Goal: Task Accomplishment & Management: Manage account settings

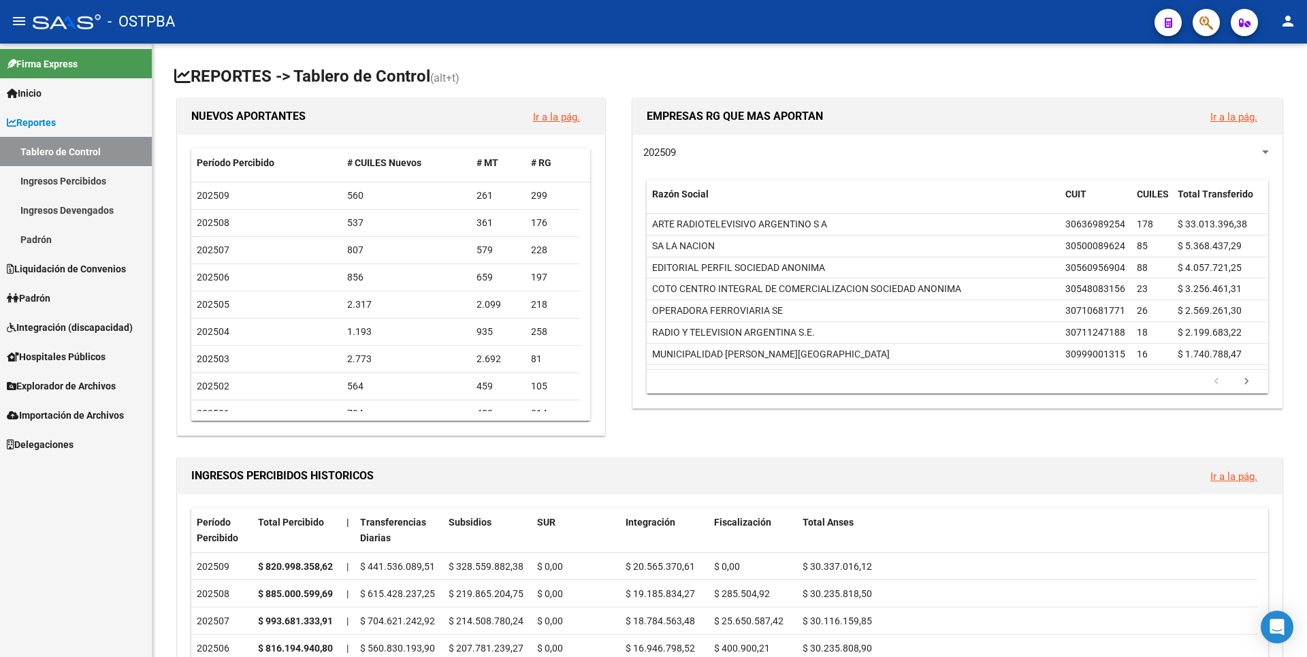
click at [87, 182] on link "Ingresos Percibidos" at bounding box center [76, 180] width 152 height 29
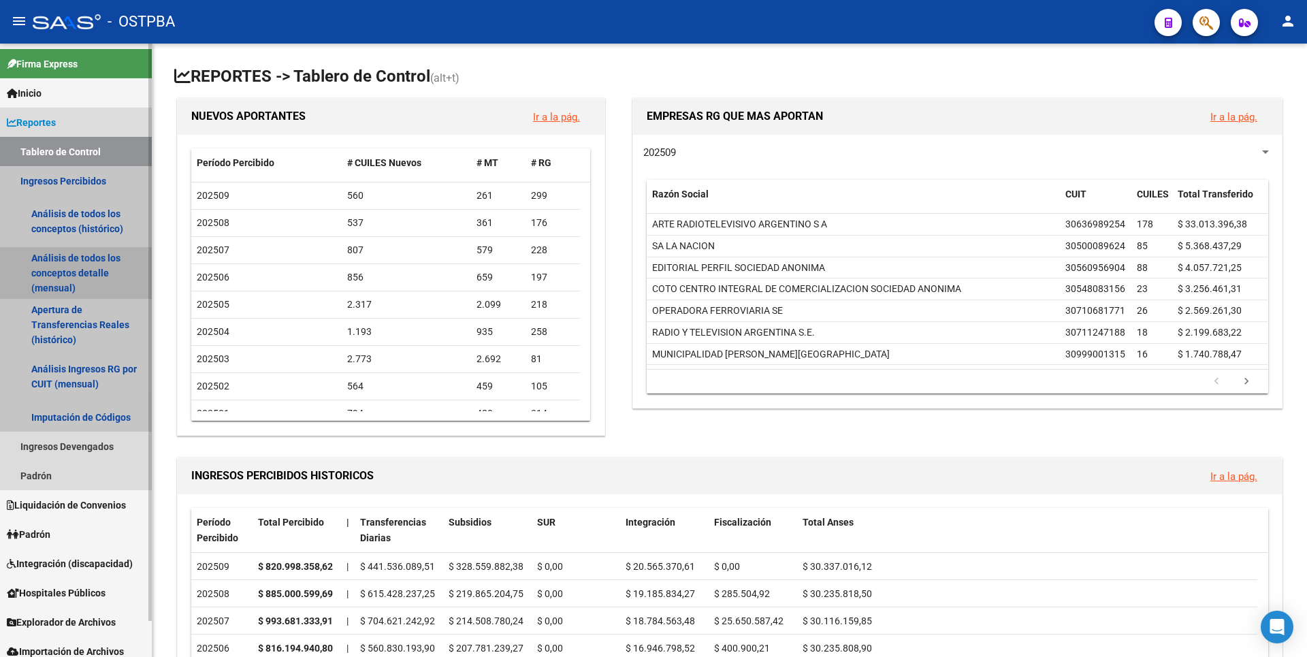
click at [74, 275] on link "Análisis de todos los conceptos detalle (mensual)" at bounding box center [76, 273] width 152 height 52
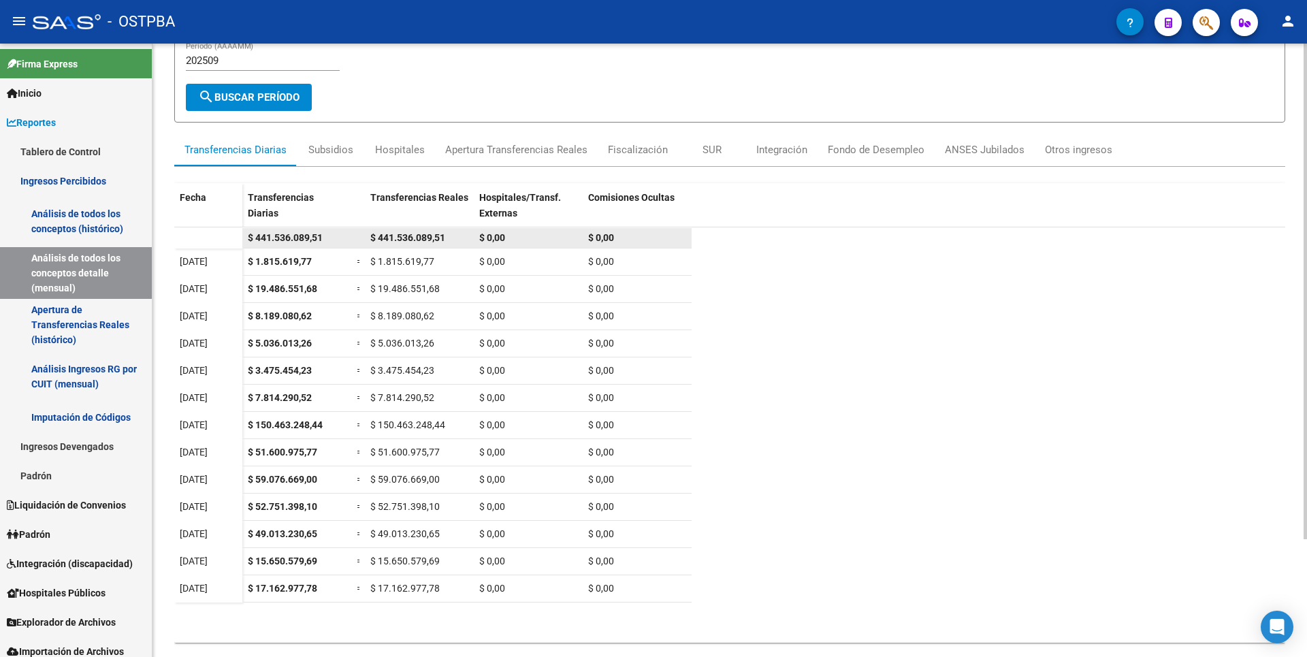
scroll to position [146, 0]
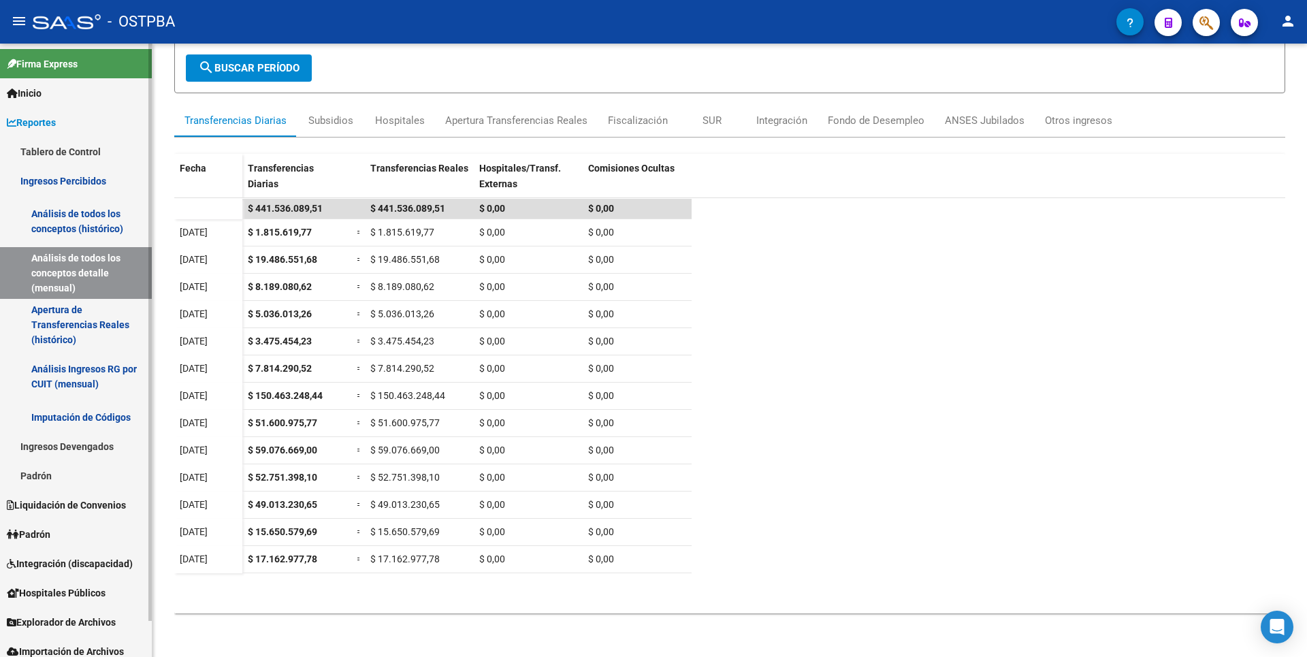
click at [103, 622] on span "Explorador de Archivos" at bounding box center [61, 622] width 109 height 15
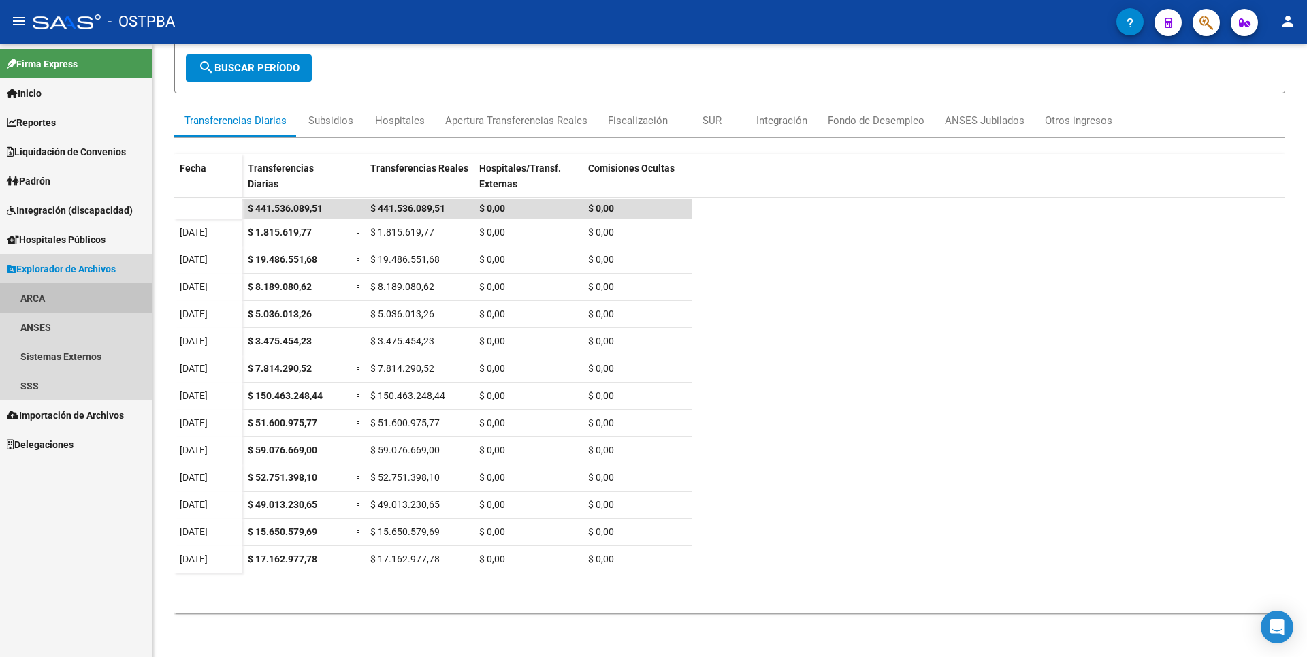
click at [52, 304] on link "ARCA" at bounding box center [76, 297] width 152 height 29
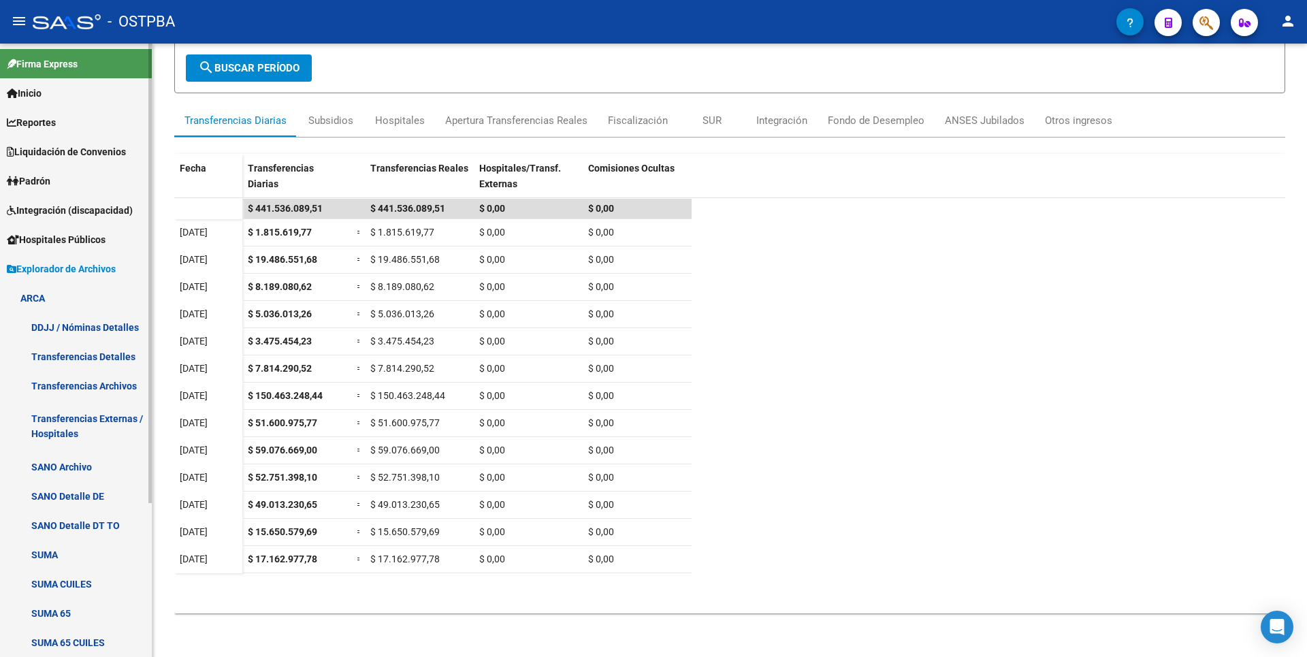
click at [117, 365] on link "Transferencias Detalles" at bounding box center [76, 356] width 152 height 29
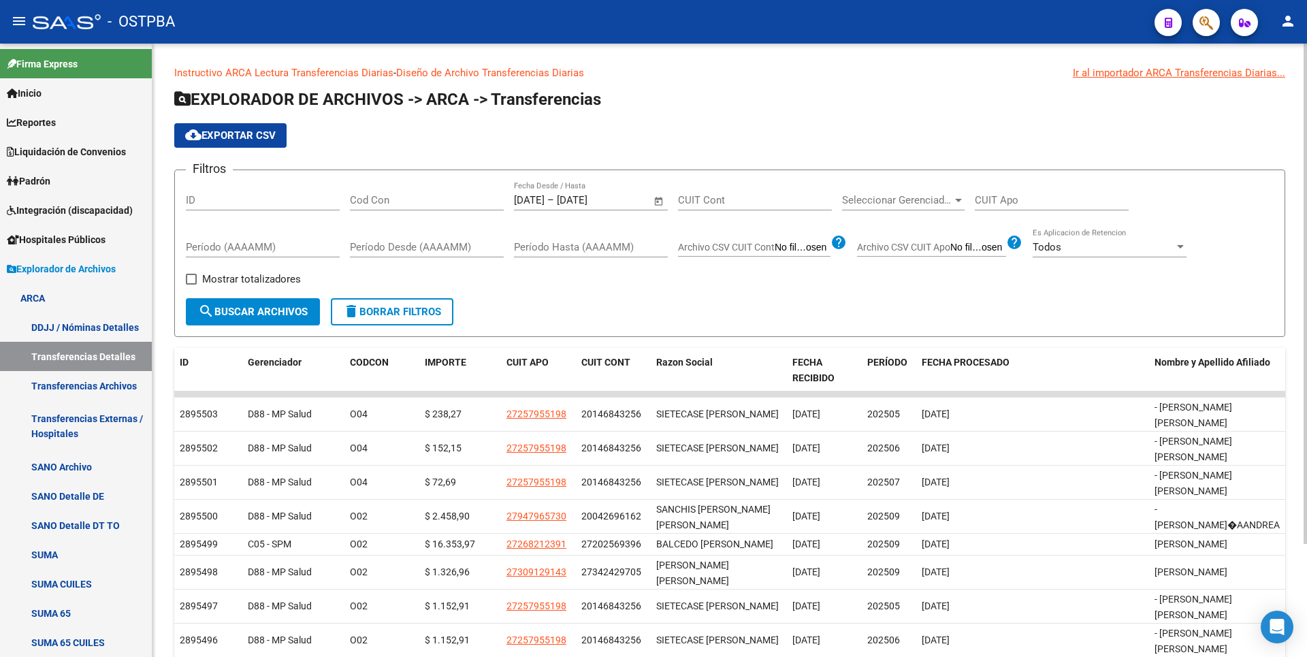
click at [650, 203] on span "Open calendar" at bounding box center [659, 201] width 33 height 33
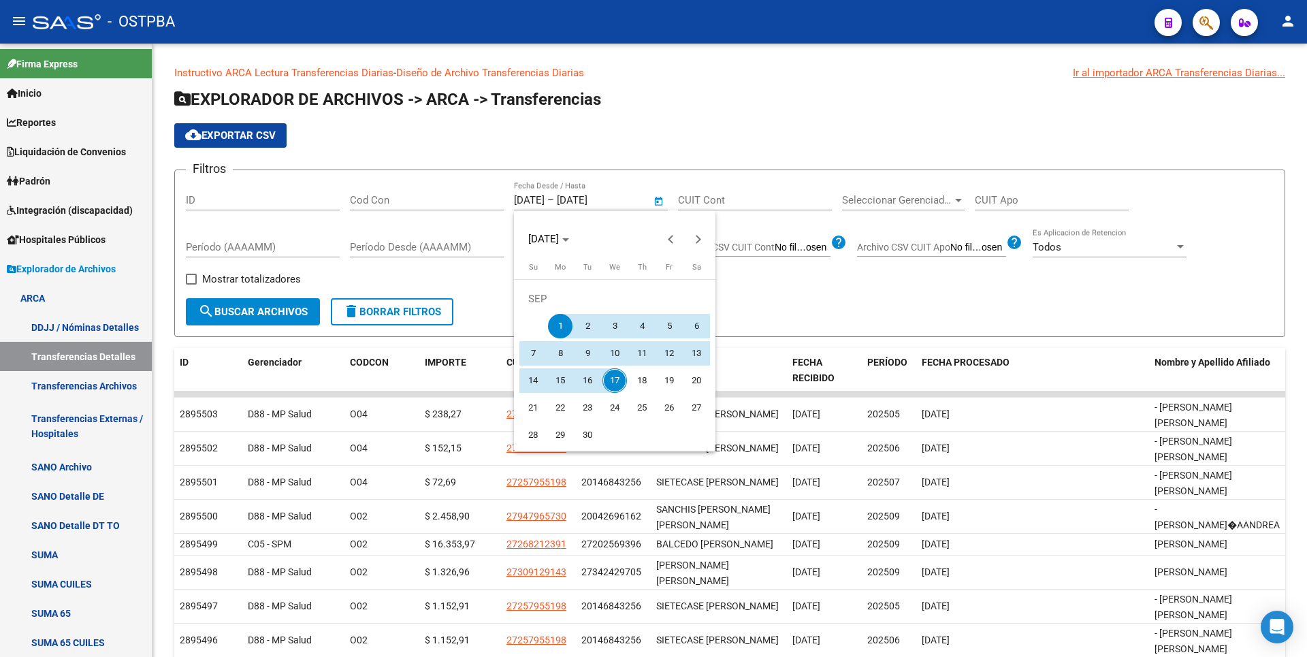
click at [607, 384] on span "17" at bounding box center [615, 380] width 25 height 25
type input "17/09/2025"
click at [607, 384] on span "17" at bounding box center [615, 380] width 25 height 25
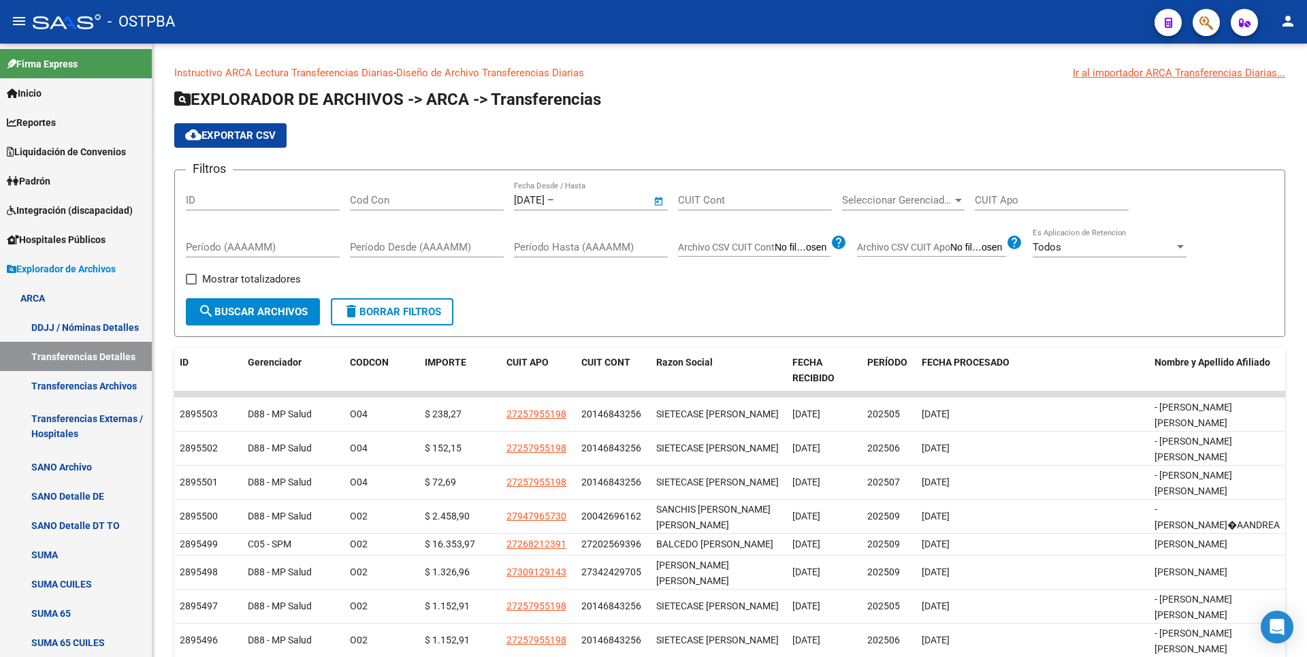
type input "17/09/2025"
click at [189, 276] on span at bounding box center [191, 279] width 11 height 11
click at [191, 285] on input "Mostrar totalizadores" at bounding box center [191, 285] width 1 height 1
checkbox input "true"
click at [281, 308] on span "search Buscar Archivos" at bounding box center [253, 312] width 110 height 12
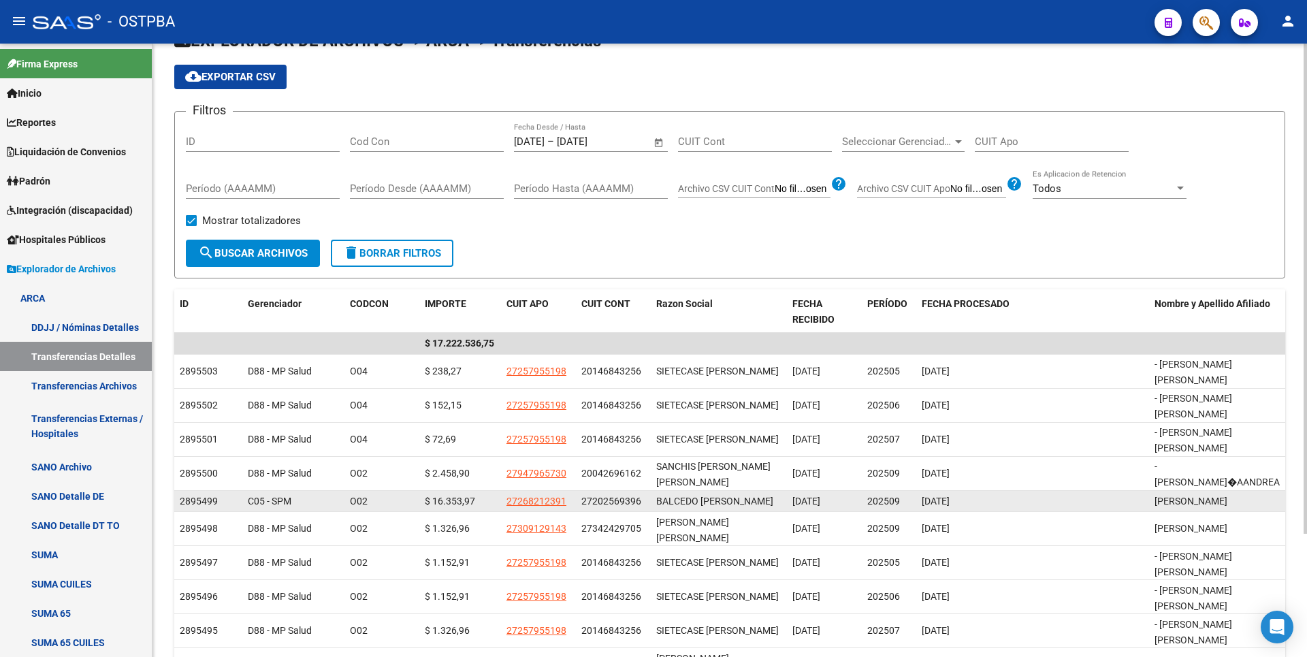
scroll to position [155, 0]
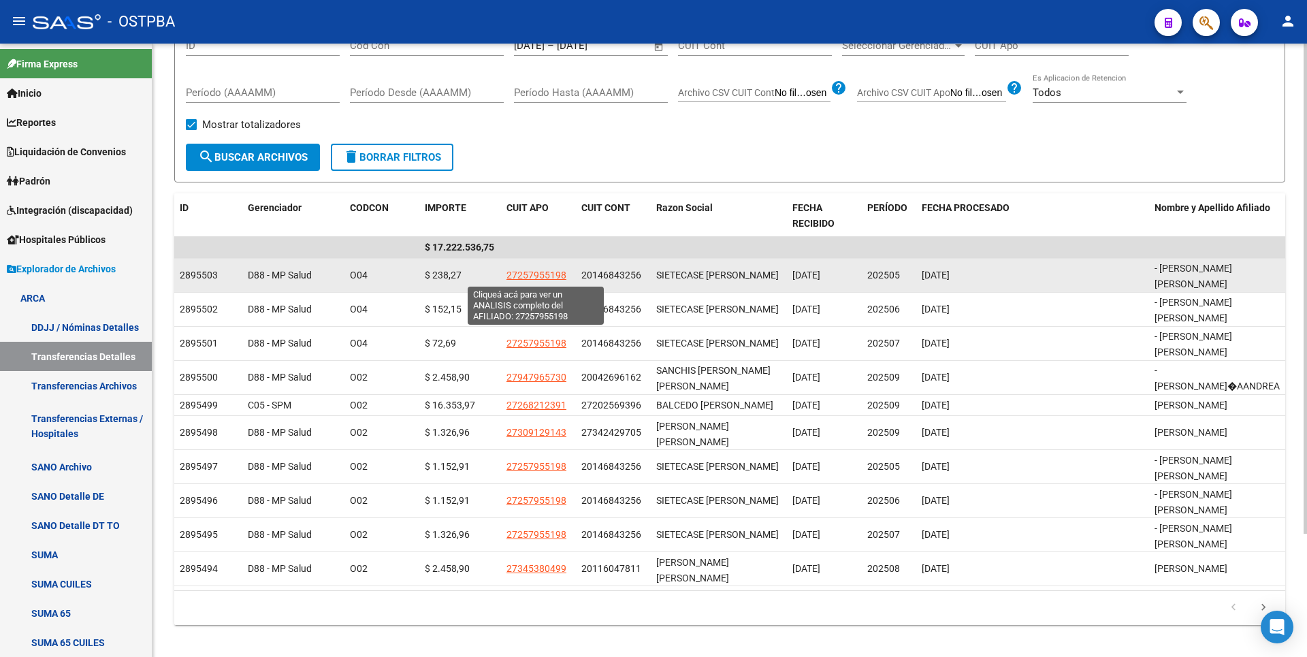
click at [530, 278] on span "27257955198" at bounding box center [537, 275] width 60 height 11
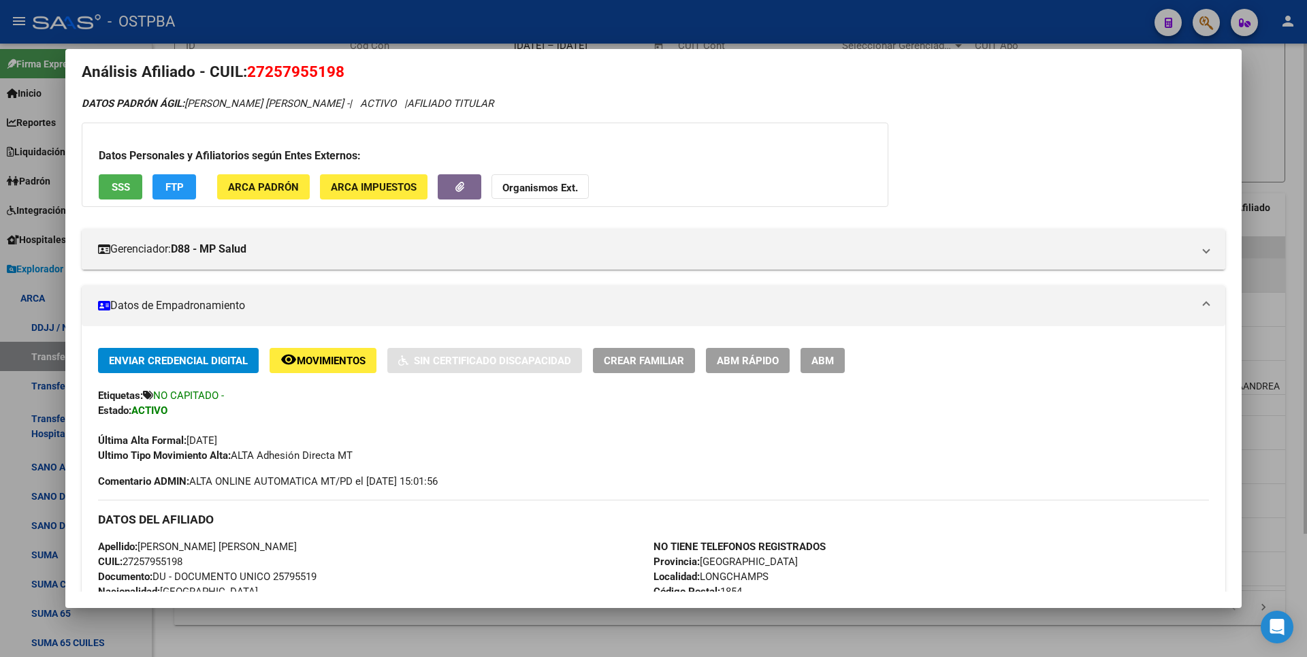
scroll to position [0, 0]
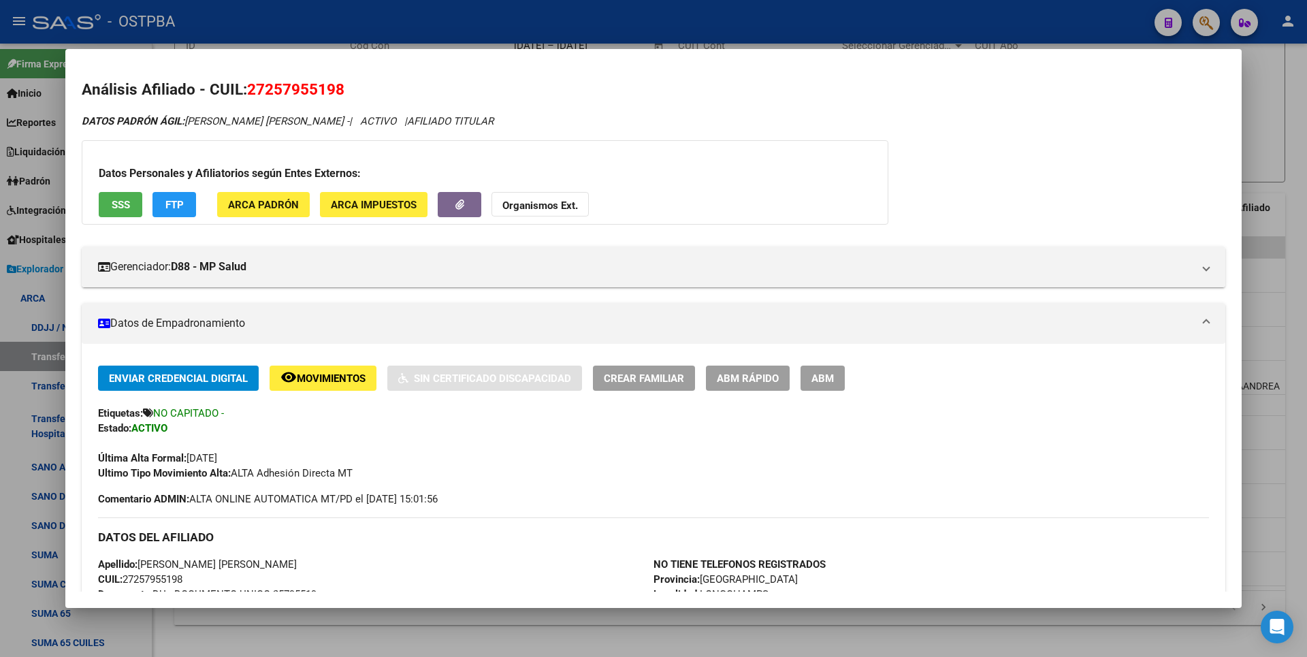
click at [1276, 98] on div at bounding box center [653, 328] width 1307 height 657
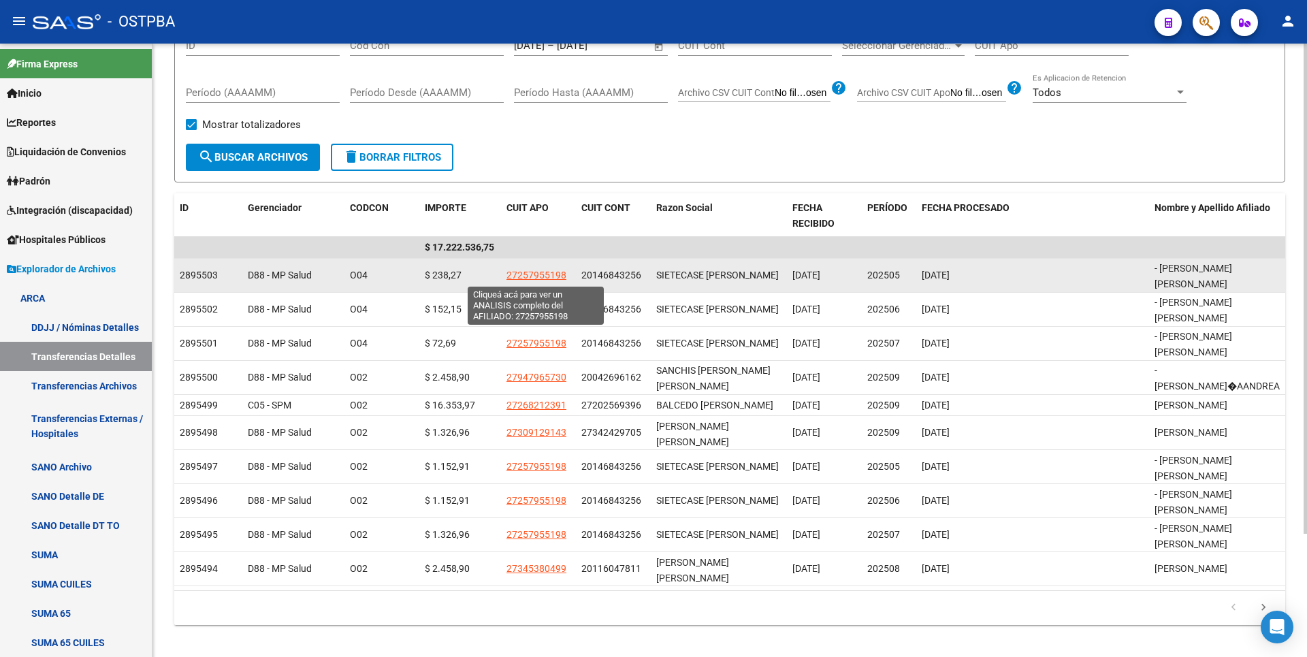
click at [550, 274] on span "27257955198" at bounding box center [537, 275] width 60 height 11
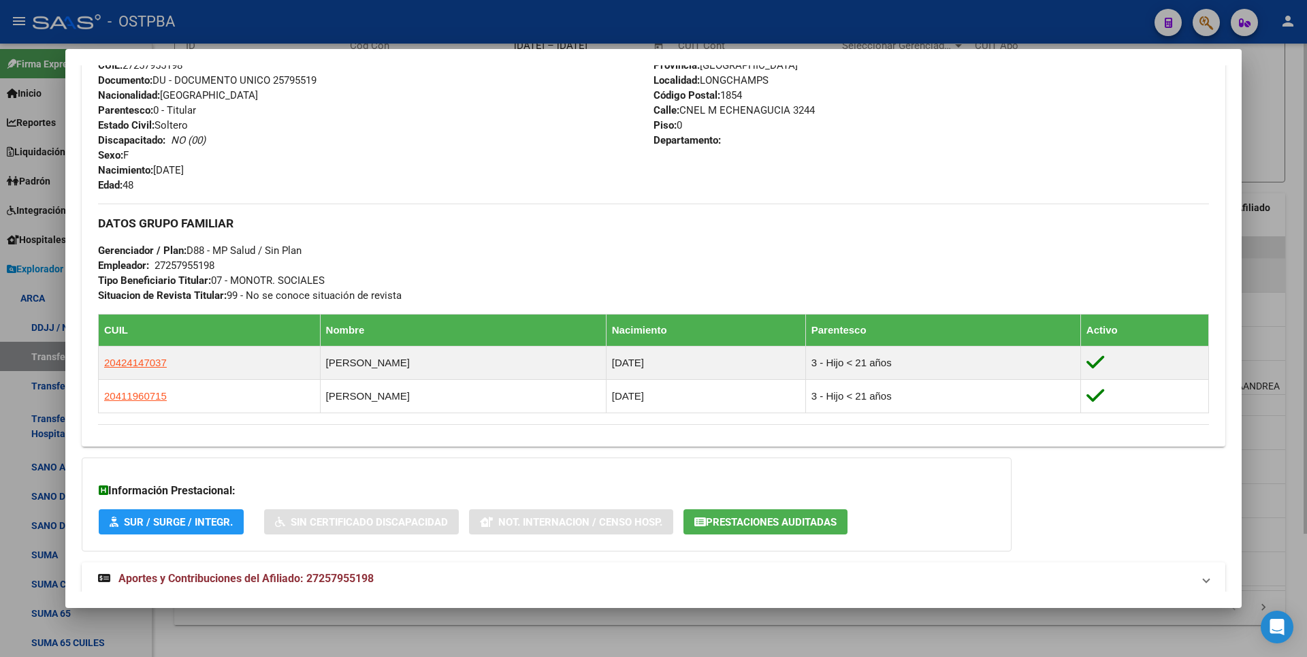
scroll to position [548, 0]
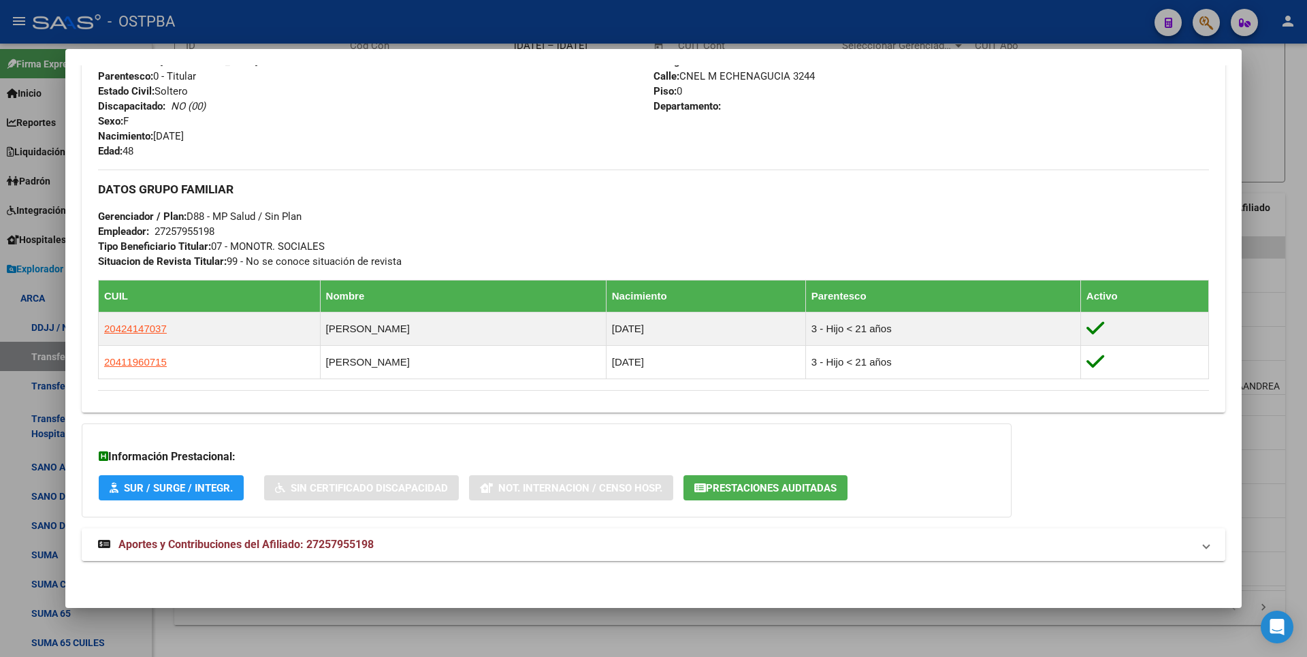
click at [369, 540] on span "Aportes y Contribuciones del Afiliado: 27257955198" at bounding box center [245, 544] width 255 height 13
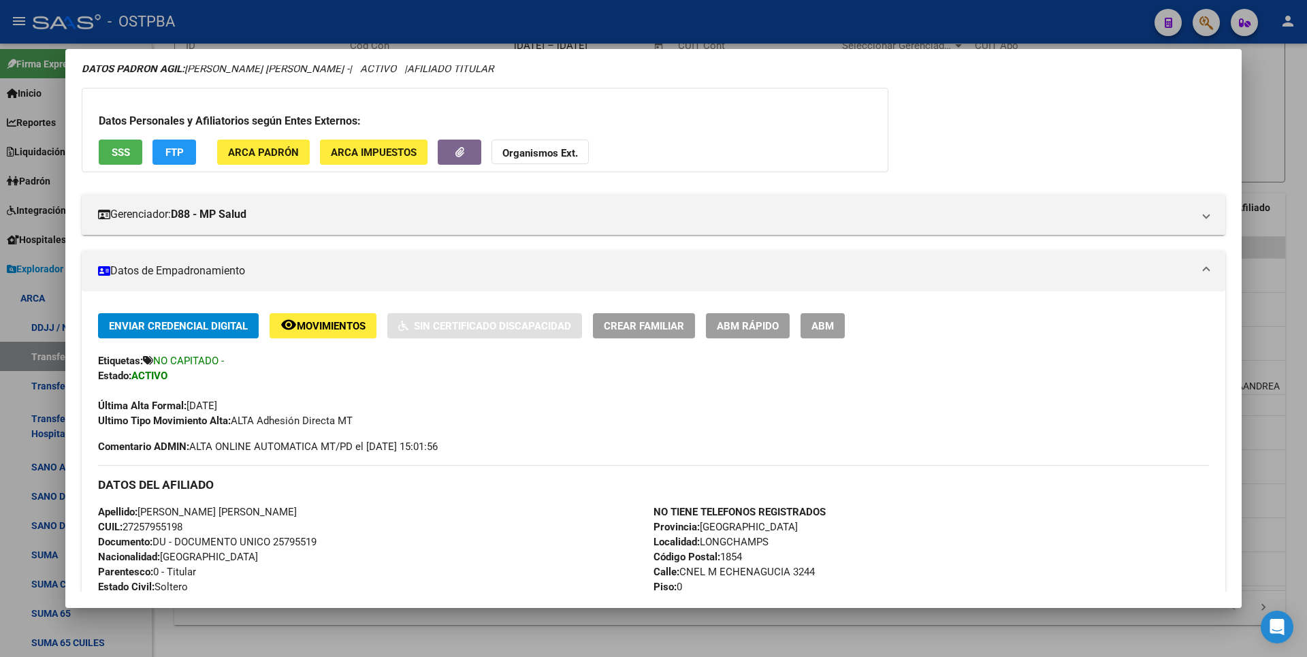
scroll to position [0, 0]
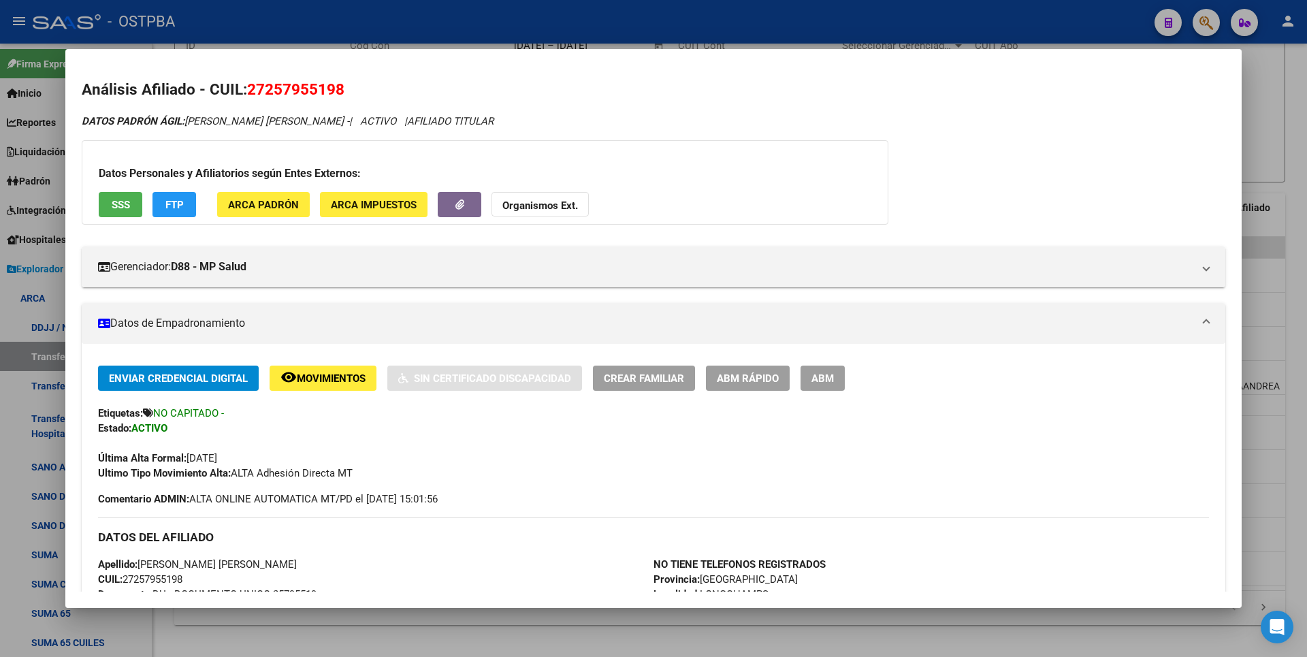
click at [262, 202] on span "ARCA Padrón" at bounding box center [263, 205] width 71 height 12
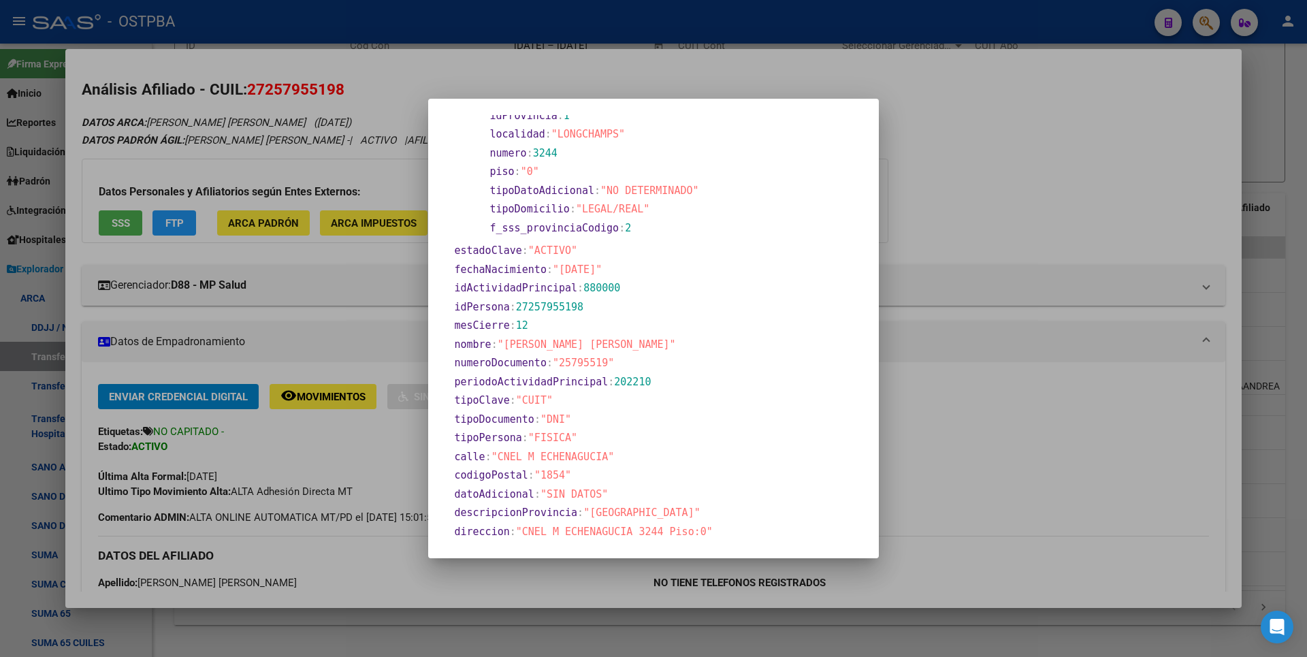
scroll to position [477, 0]
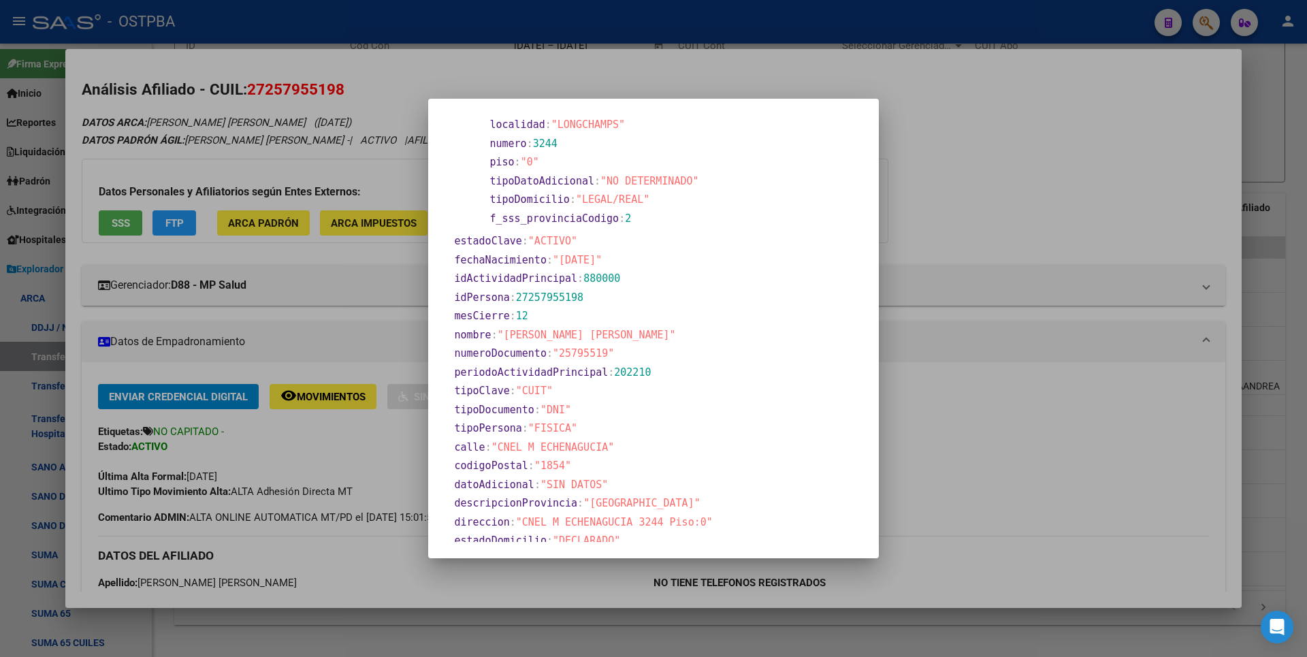
click at [944, 199] on div at bounding box center [653, 328] width 1307 height 657
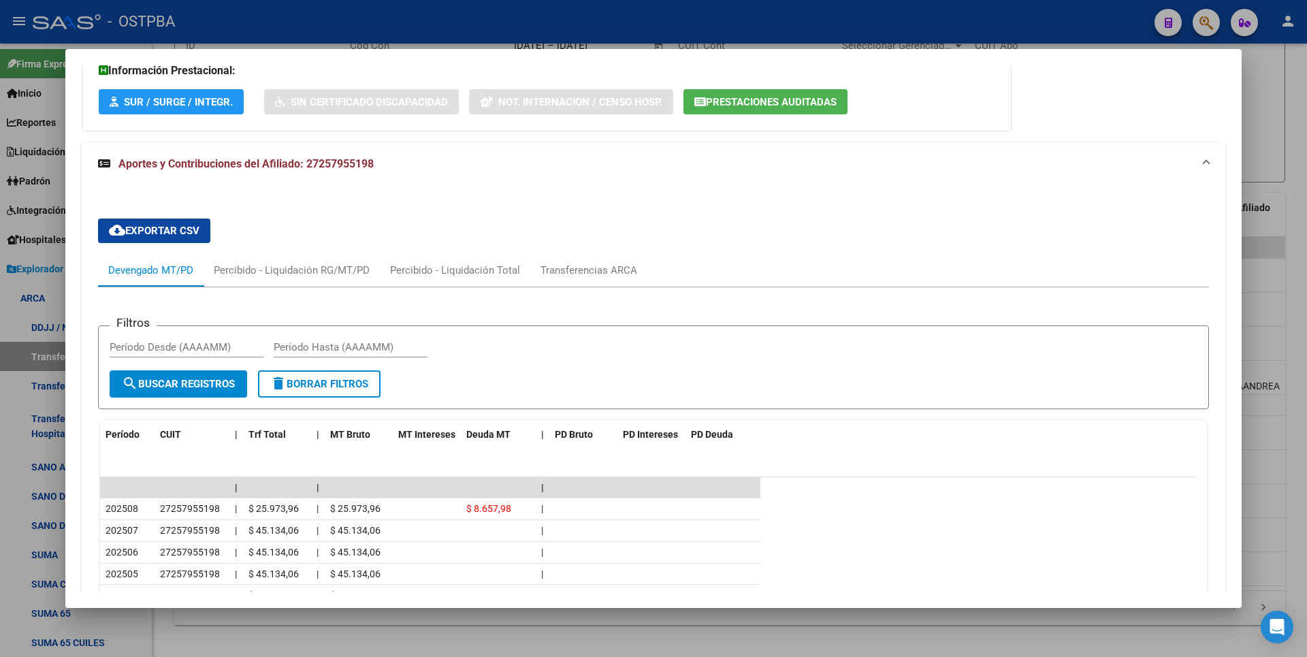
scroll to position [953, 0]
click at [1258, 131] on div at bounding box center [653, 328] width 1307 height 657
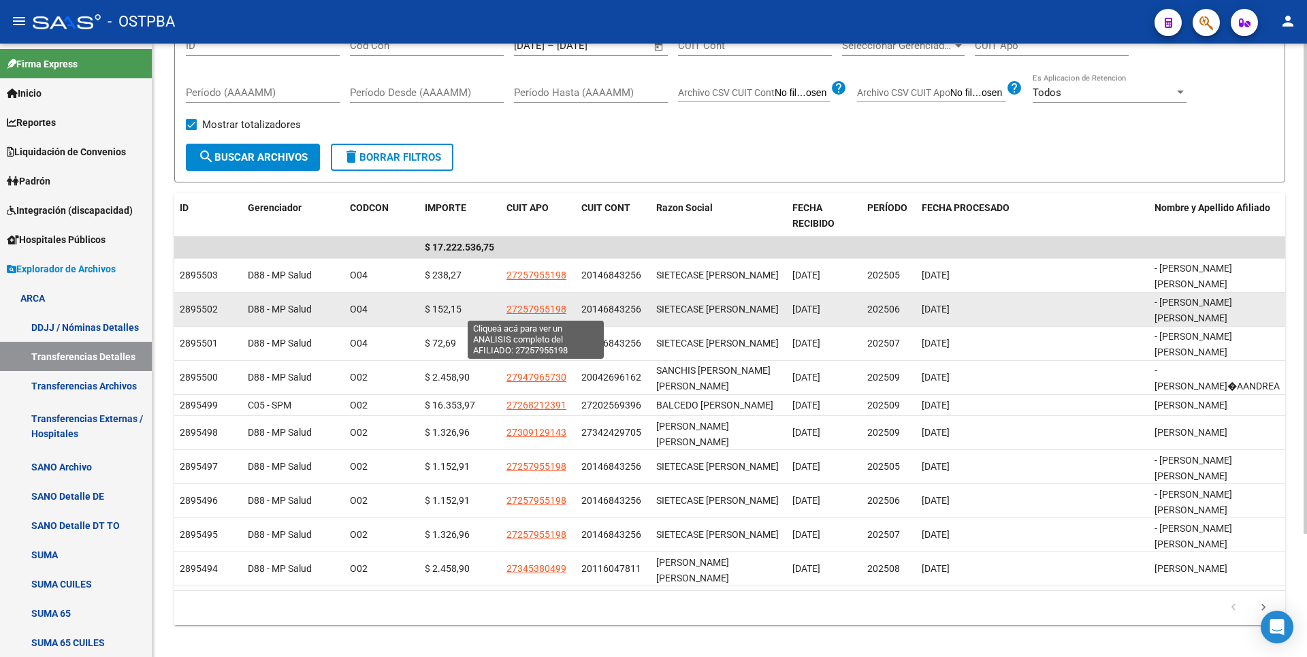
click at [546, 304] on span "27257955198" at bounding box center [537, 309] width 60 height 11
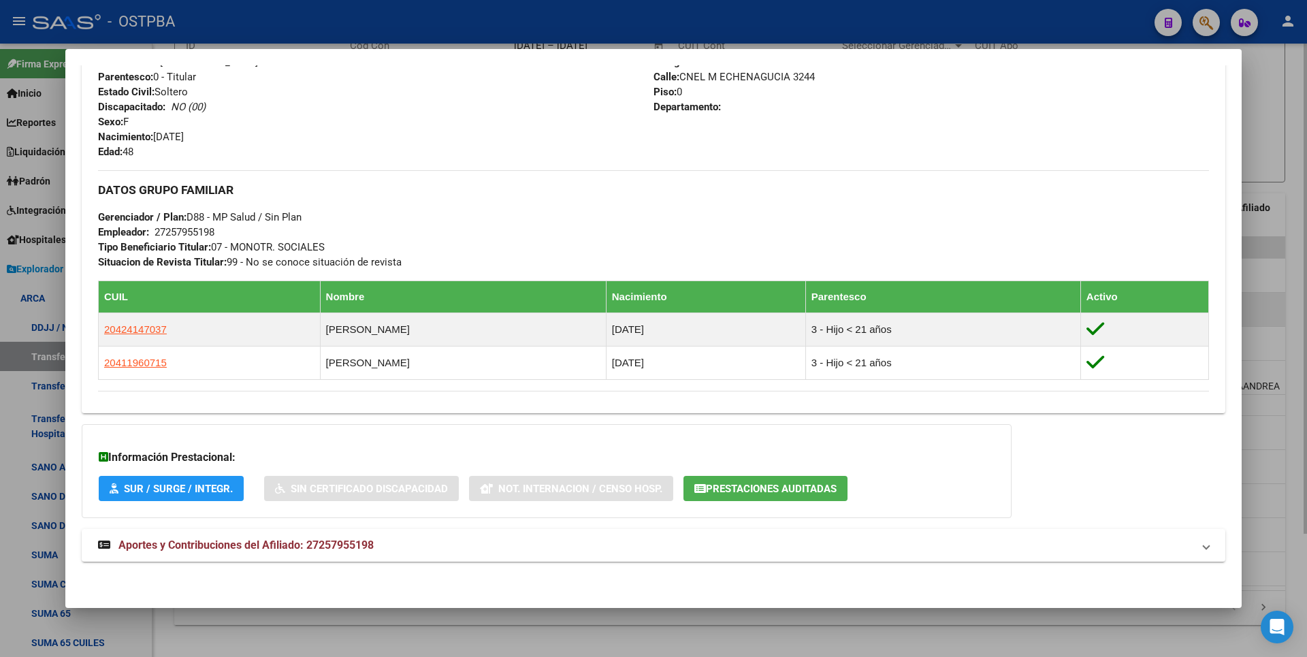
scroll to position [548, 0]
click at [364, 537] on strong "Aportes y Contribuciones del Afiliado: 27257955198" at bounding box center [236, 545] width 276 height 16
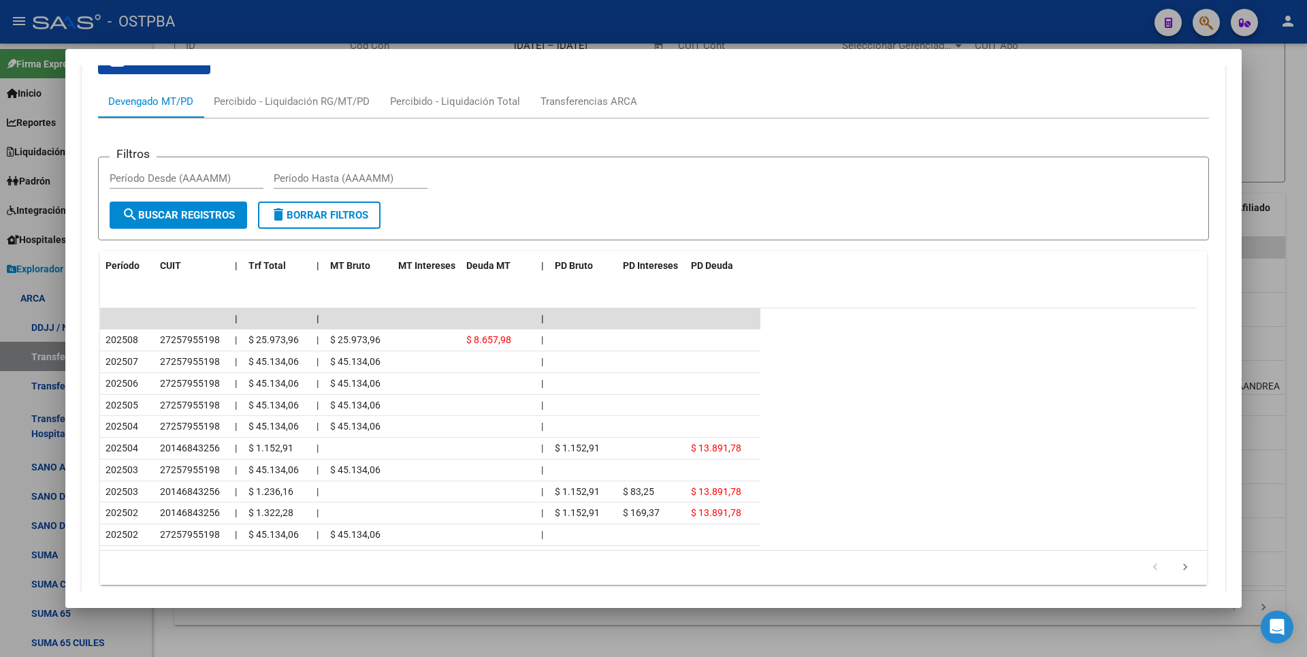
scroll to position [1104, 0]
click at [611, 91] on div "Transferencias ARCA" at bounding box center [588, 100] width 117 height 33
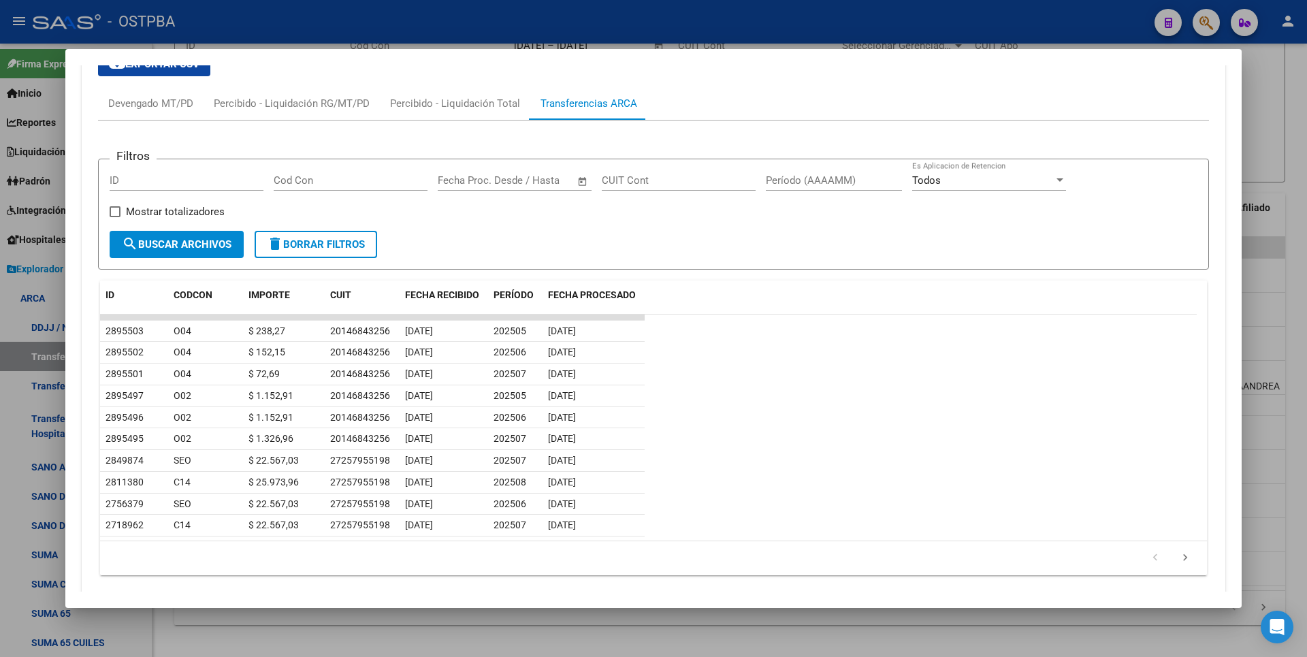
scroll to position [1102, 0]
click at [1305, 125] on div at bounding box center [653, 328] width 1307 height 657
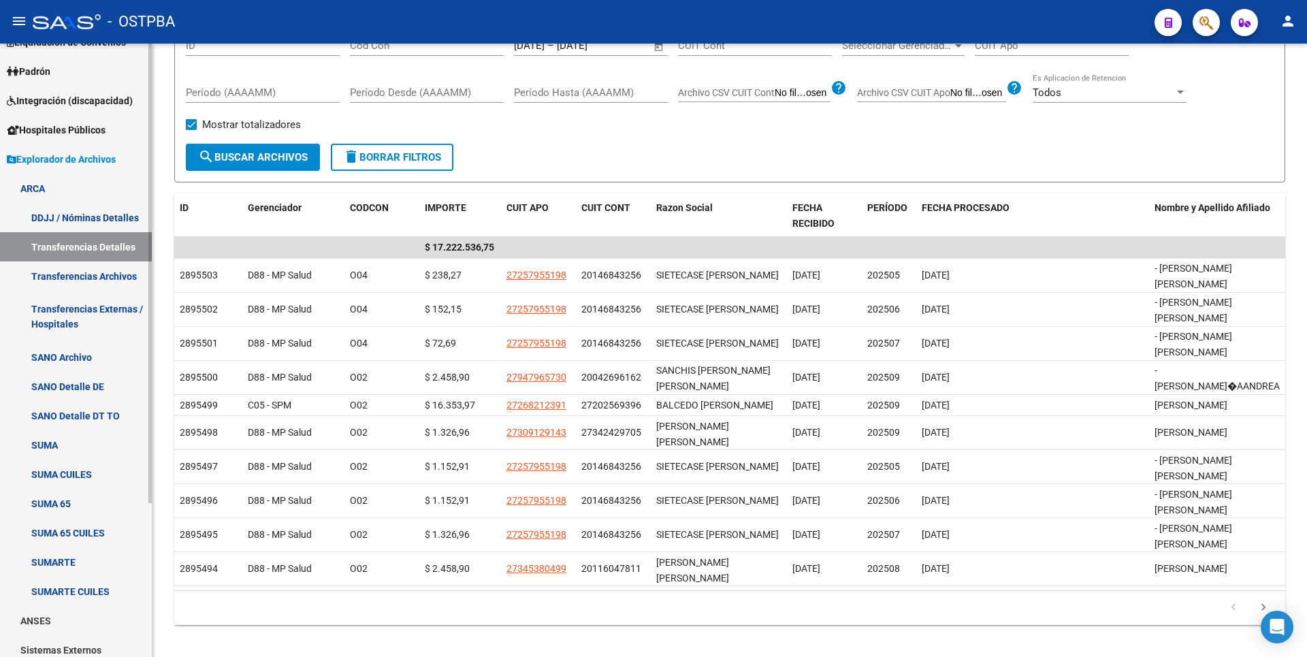
scroll to position [205, 0]
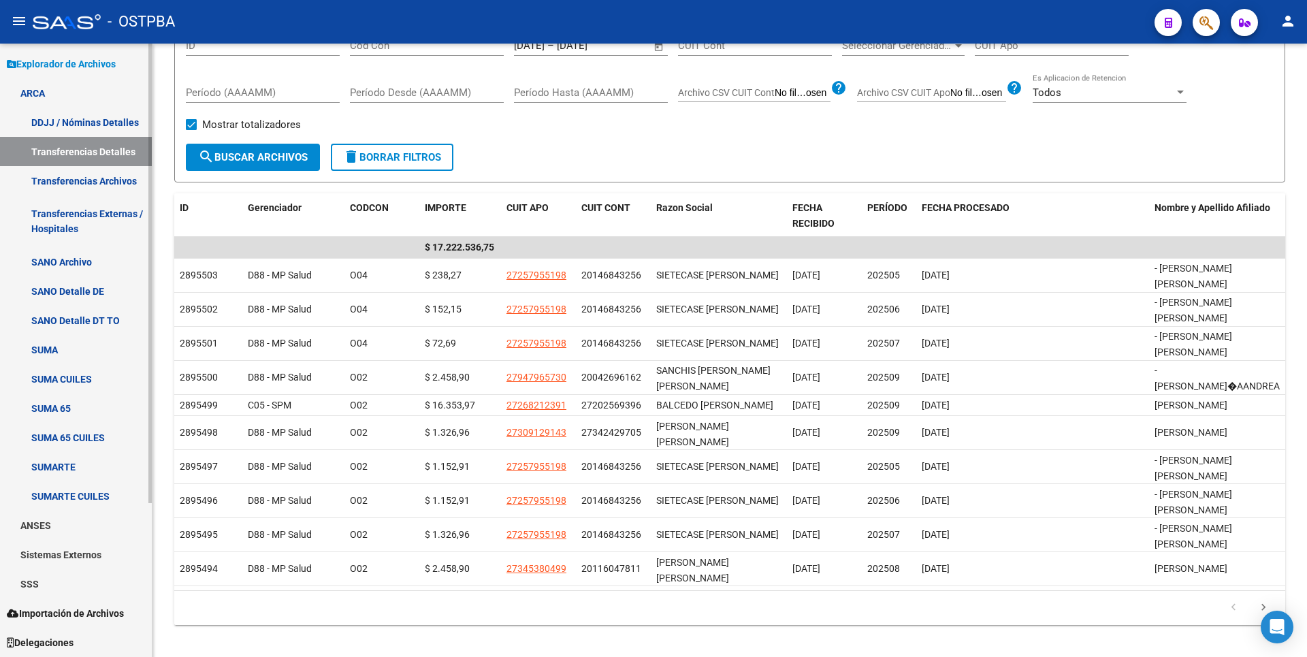
click at [54, 592] on link "SSS" at bounding box center [76, 583] width 152 height 29
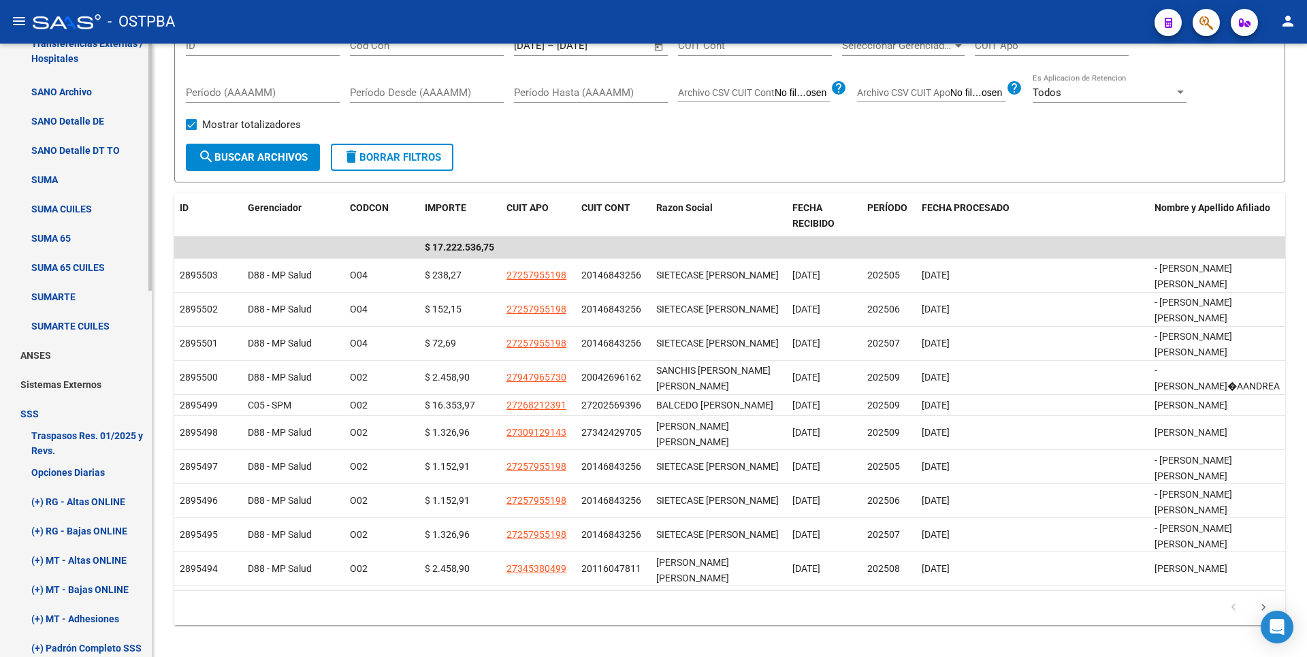
scroll to position [613, 0]
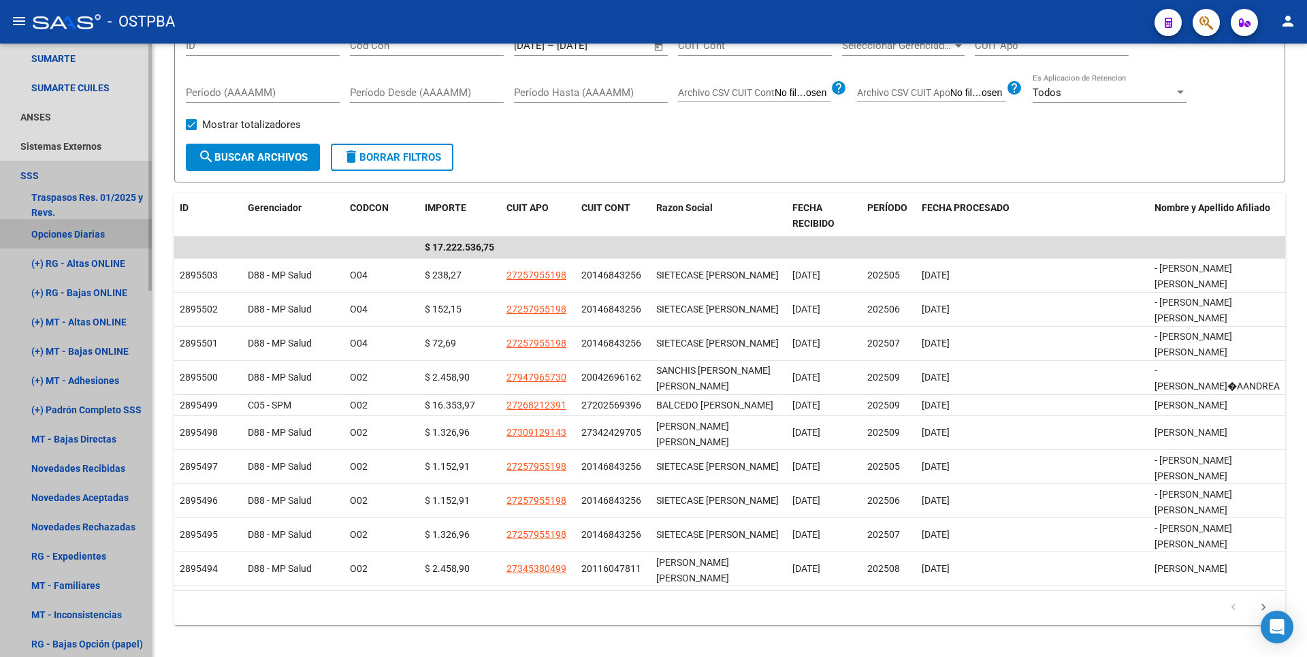
click at [100, 225] on link "Opciones Diarias" at bounding box center [76, 233] width 152 height 29
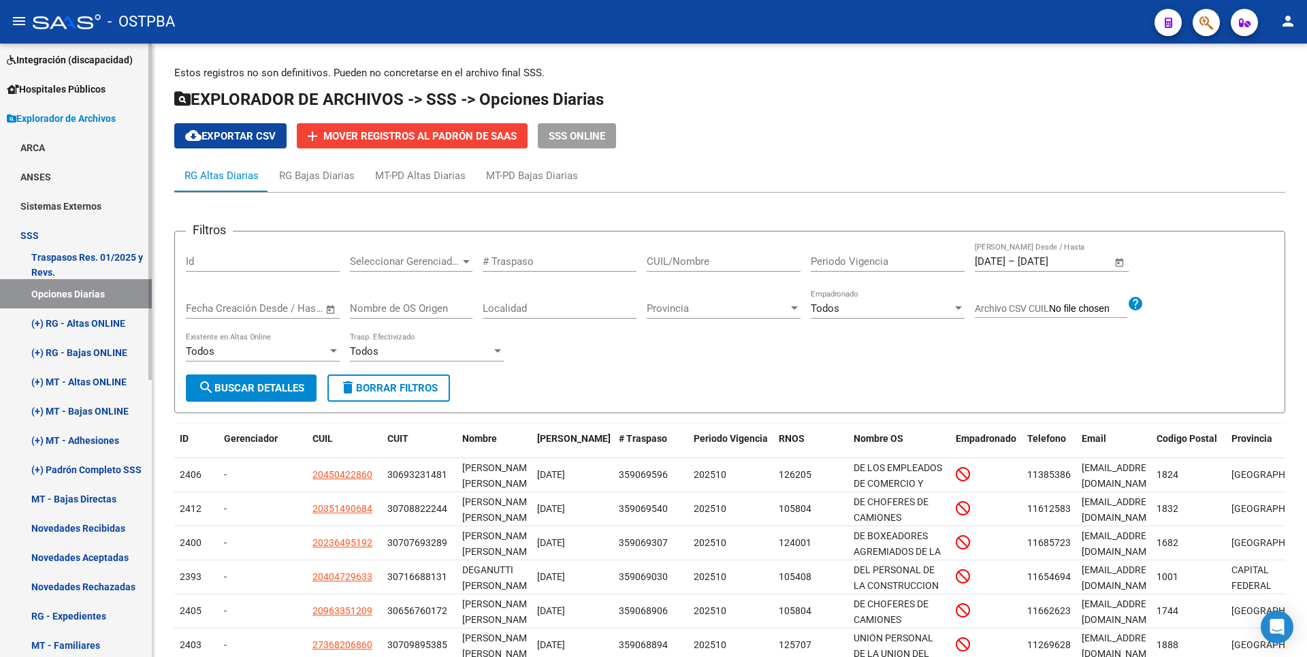
scroll to position [28, 0]
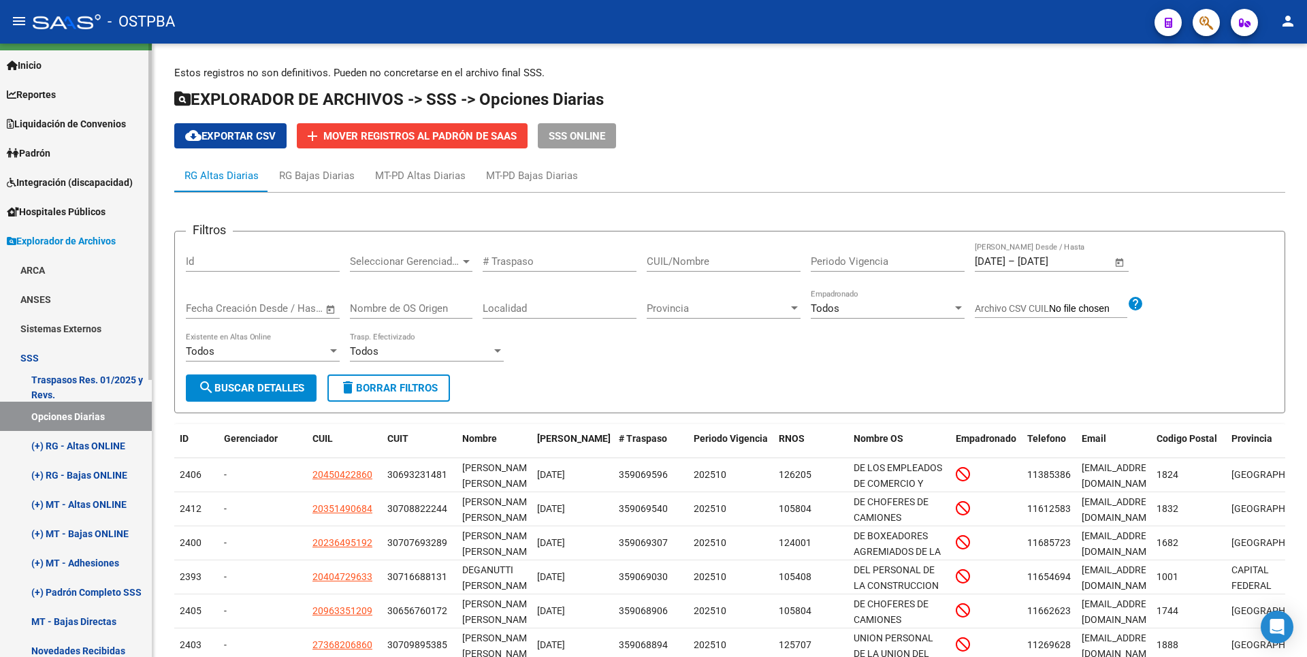
click at [62, 449] on link "(+) RG - Altas ONLINE" at bounding box center [76, 445] width 152 height 29
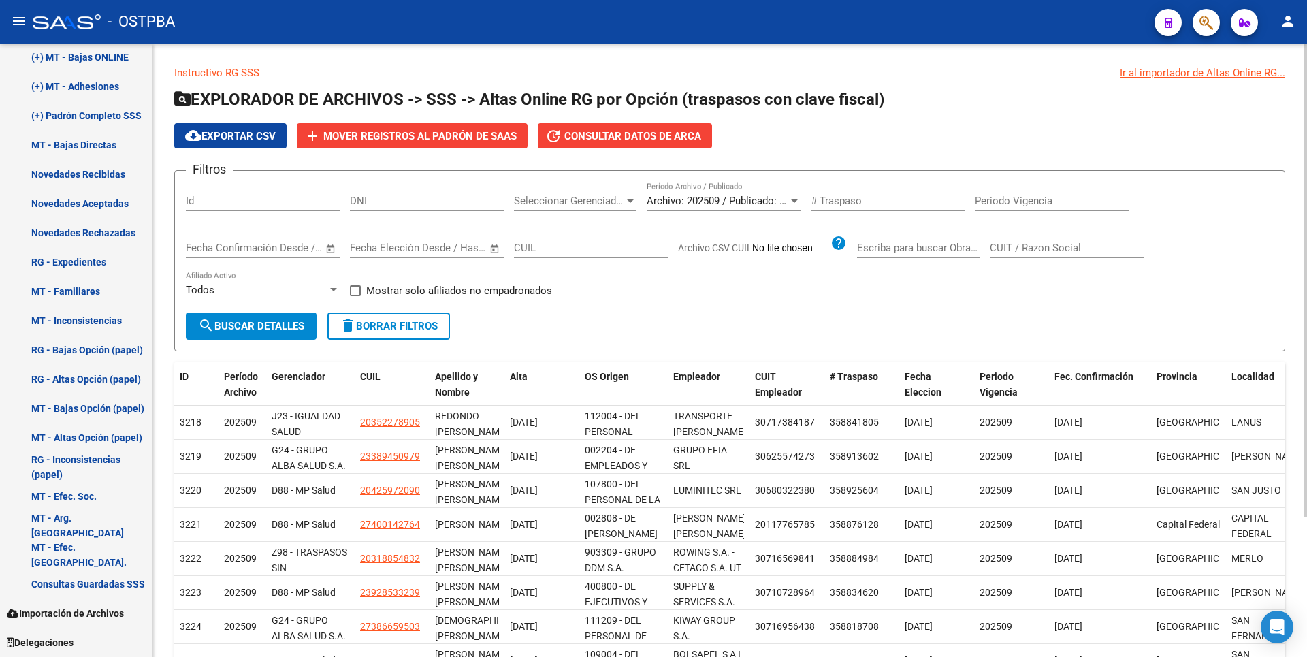
click at [631, 199] on div at bounding box center [630, 200] width 7 height 3
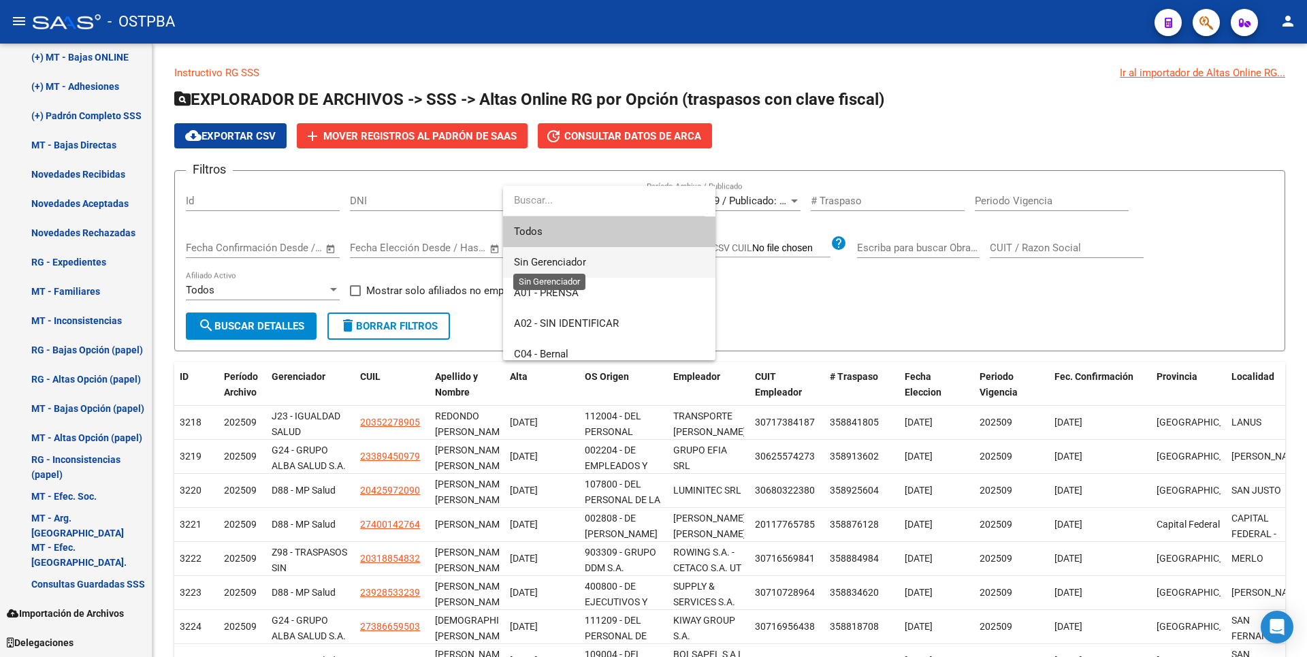
click at [563, 263] on span "Sin Gerenciador" at bounding box center [550, 262] width 72 height 12
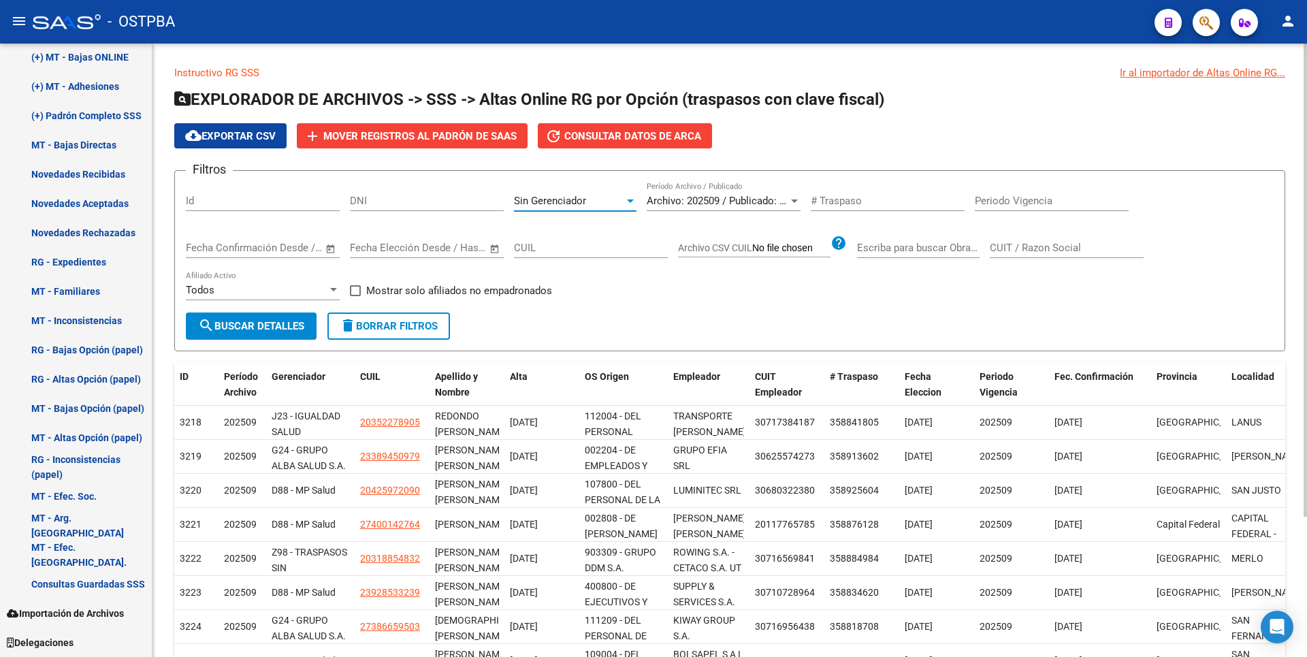
click at [266, 311] on div "Todos Afiliado Activo" at bounding box center [263, 292] width 154 height 42
click at [270, 317] on button "search Buscar Detalles" at bounding box center [251, 326] width 131 height 27
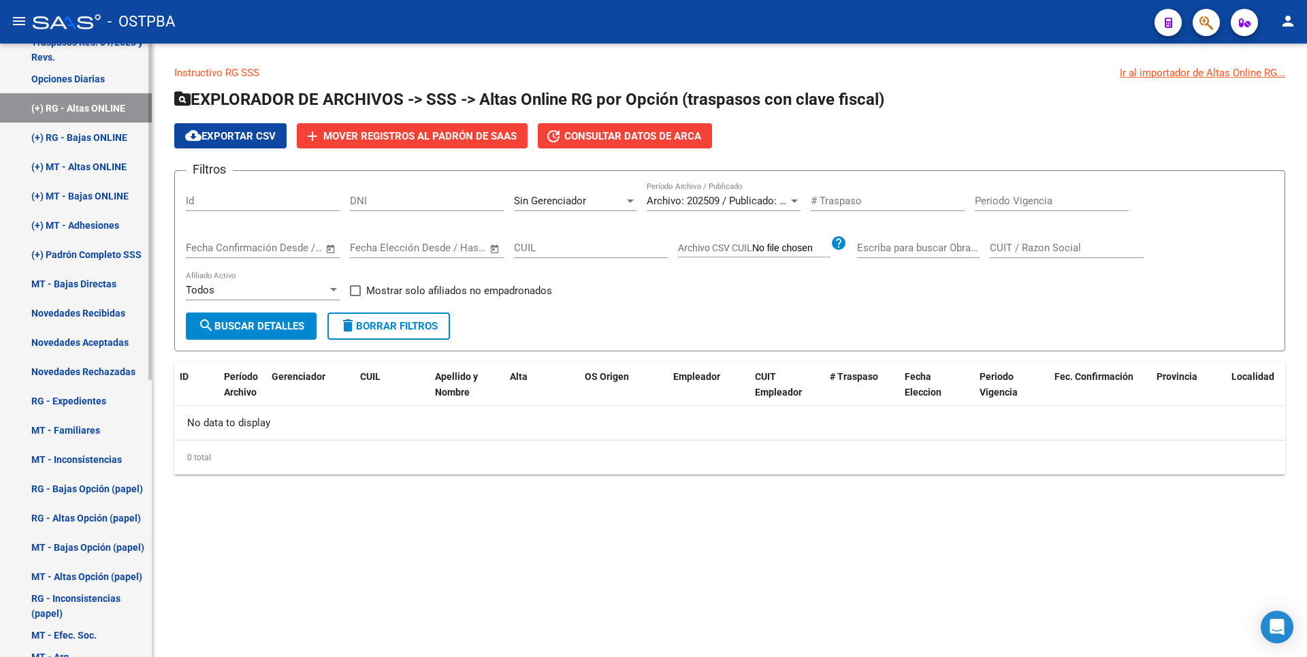
scroll to position [164, 0]
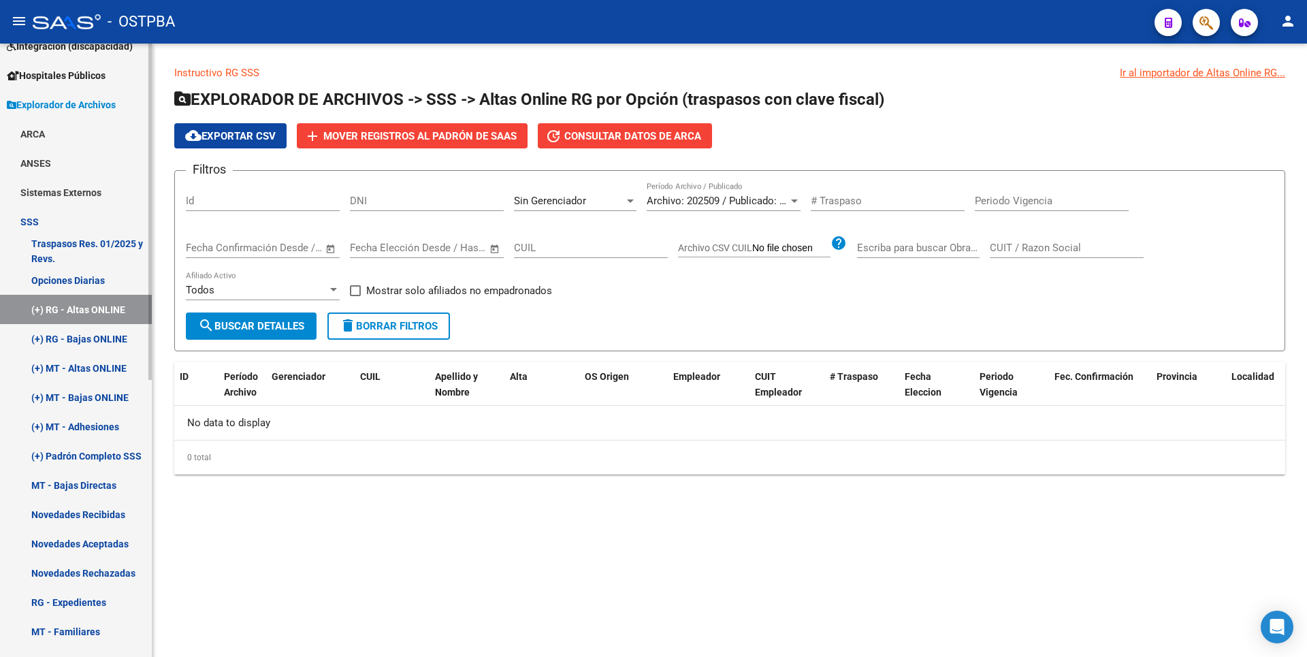
click at [83, 347] on link "(+) RG - Bajas ONLINE" at bounding box center [76, 338] width 152 height 29
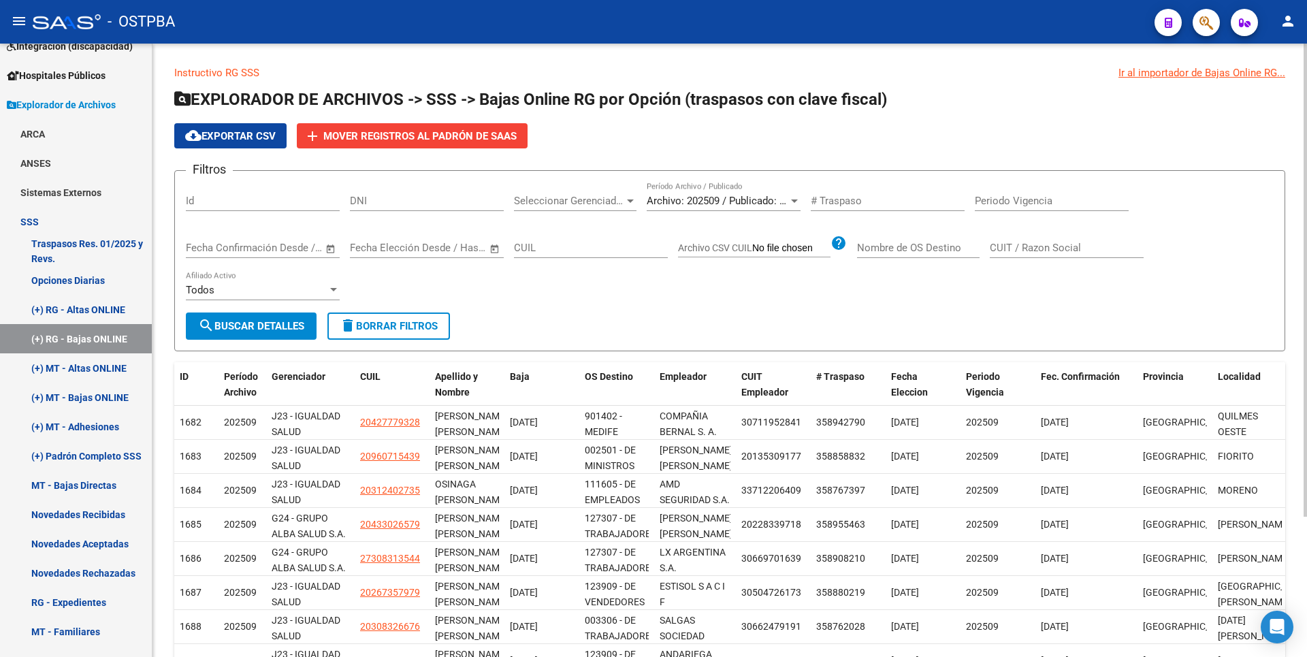
scroll to position [182, 0]
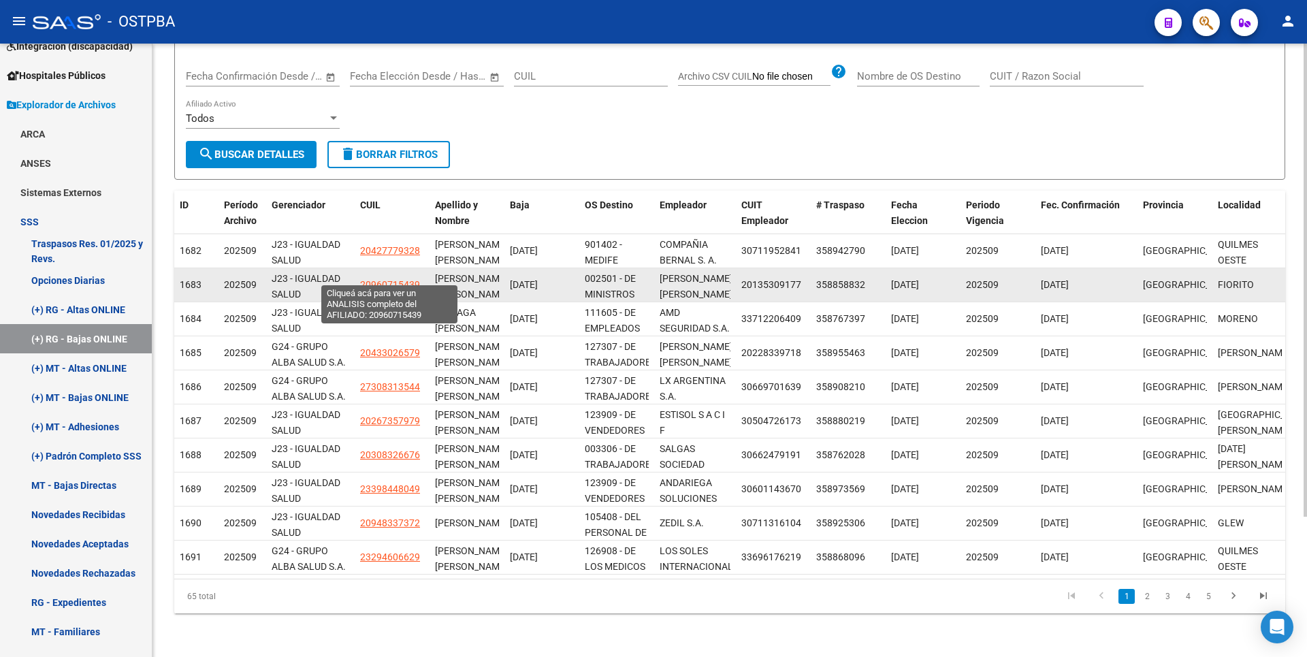
click at [418, 279] on span "20960715439" at bounding box center [390, 284] width 60 height 11
type textarea "20960715439"
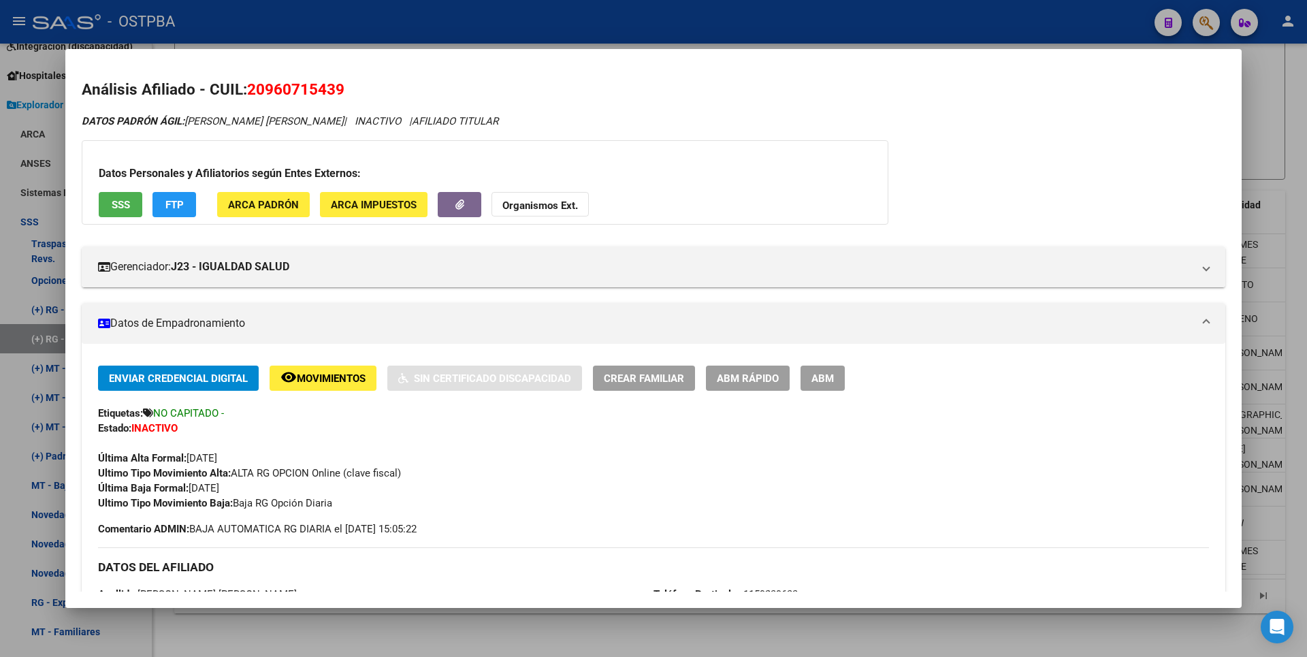
click at [530, 627] on div at bounding box center [653, 328] width 1307 height 657
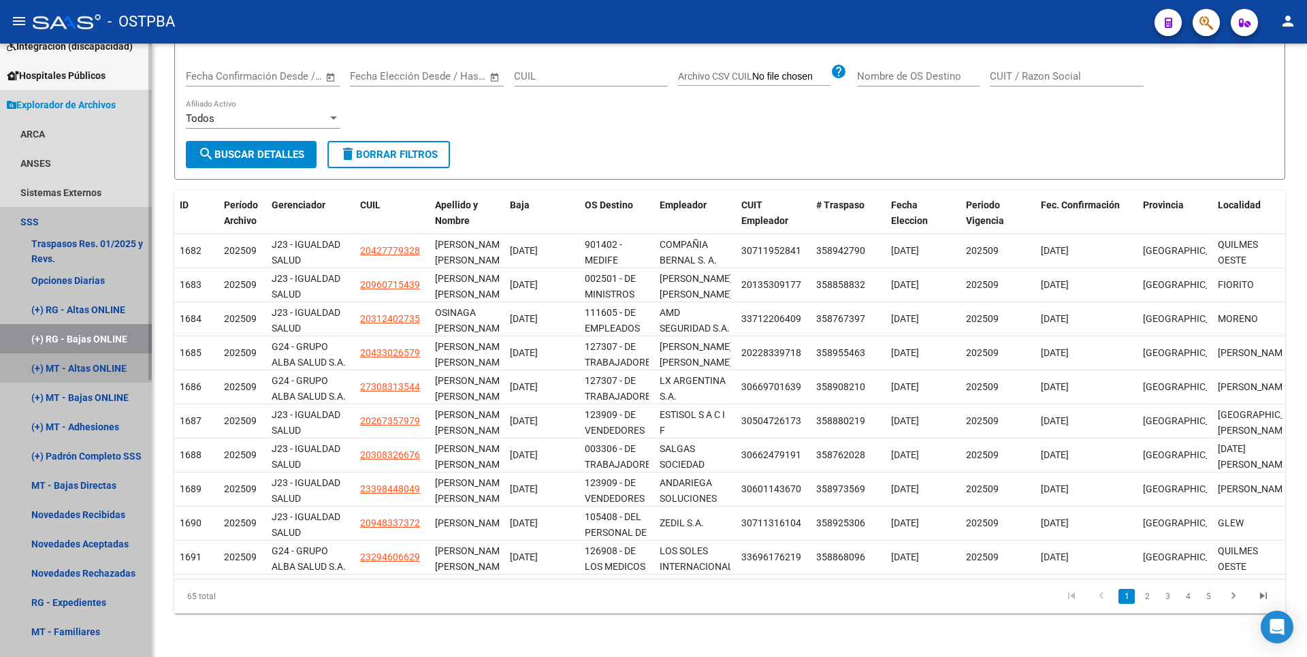
click at [75, 356] on link "(+) MT - Altas ONLINE" at bounding box center [76, 367] width 152 height 29
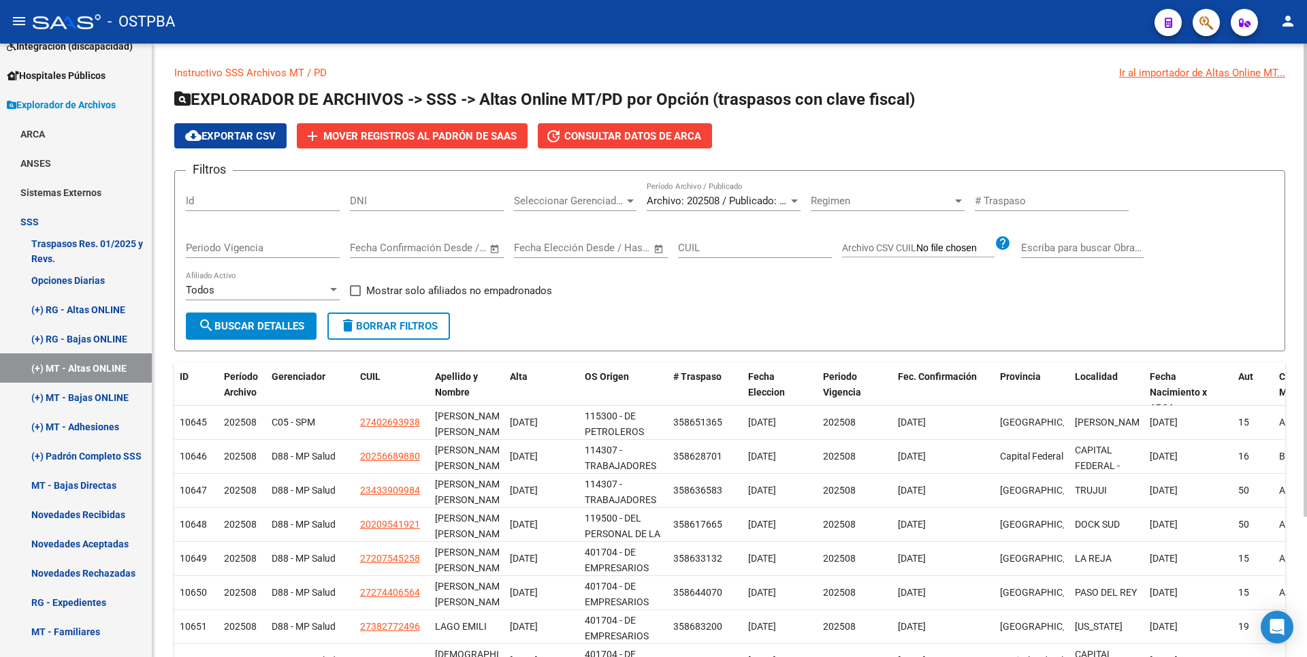
click at [630, 206] on div at bounding box center [630, 200] width 12 height 11
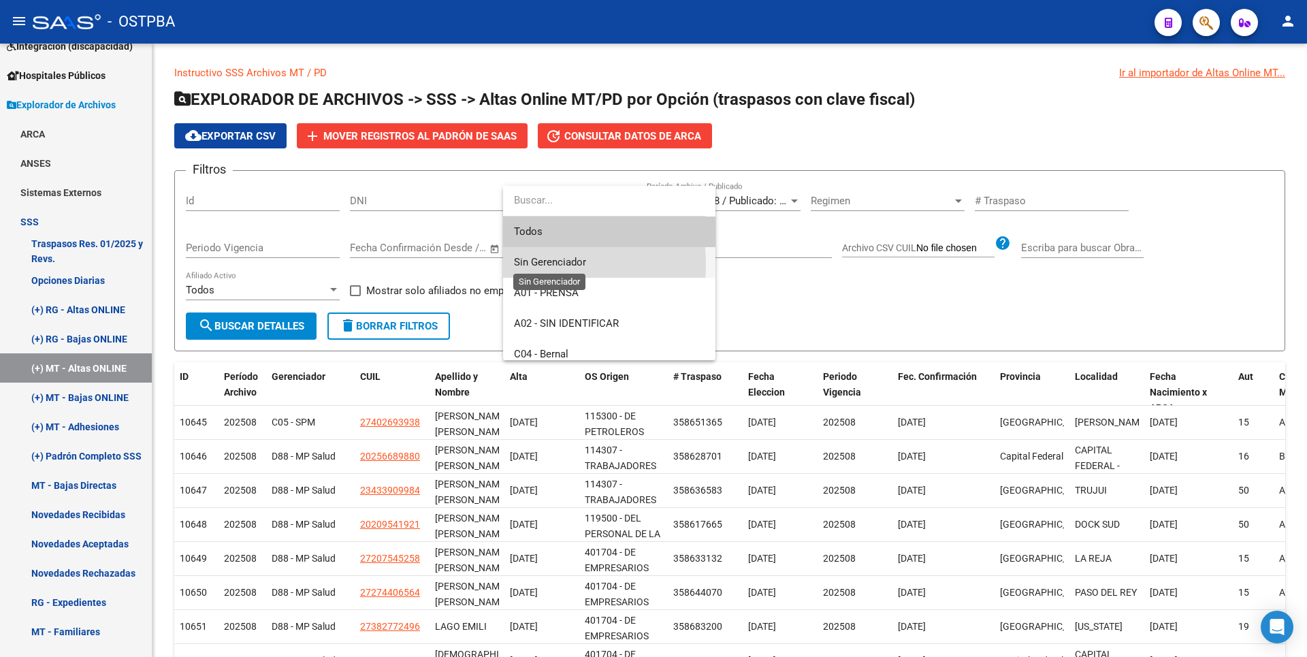
drag, startPoint x: 533, startPoint y: 264, endPoint x: 362, endPoint y: 302, distance: 174.9
click at [532, 263] on span "Sin Gerenciador" at bounding box center [550, 262] width 72 height 12
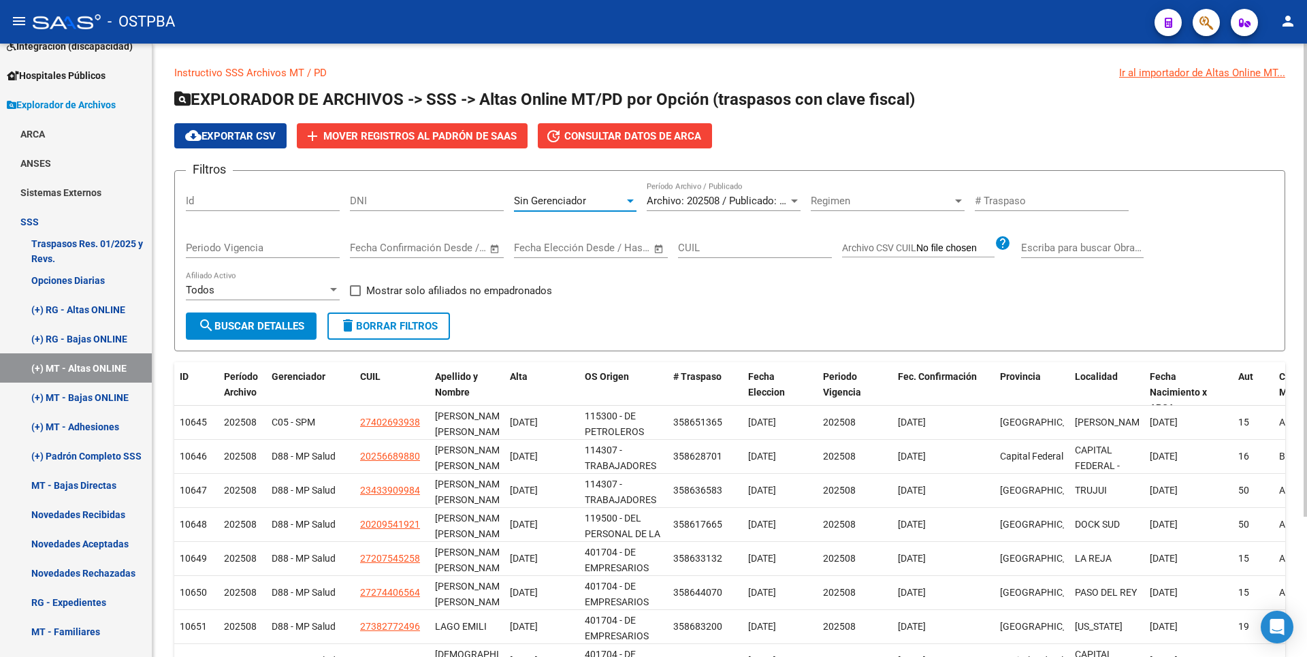
click at [240, 310] on div "Todos Afiliado Activo" at bounding box center [263, 292] width 154 height 42
click at [239, 313] on button "search Buscar Detalles" at bounding box center [251, 326] width 131 height 27
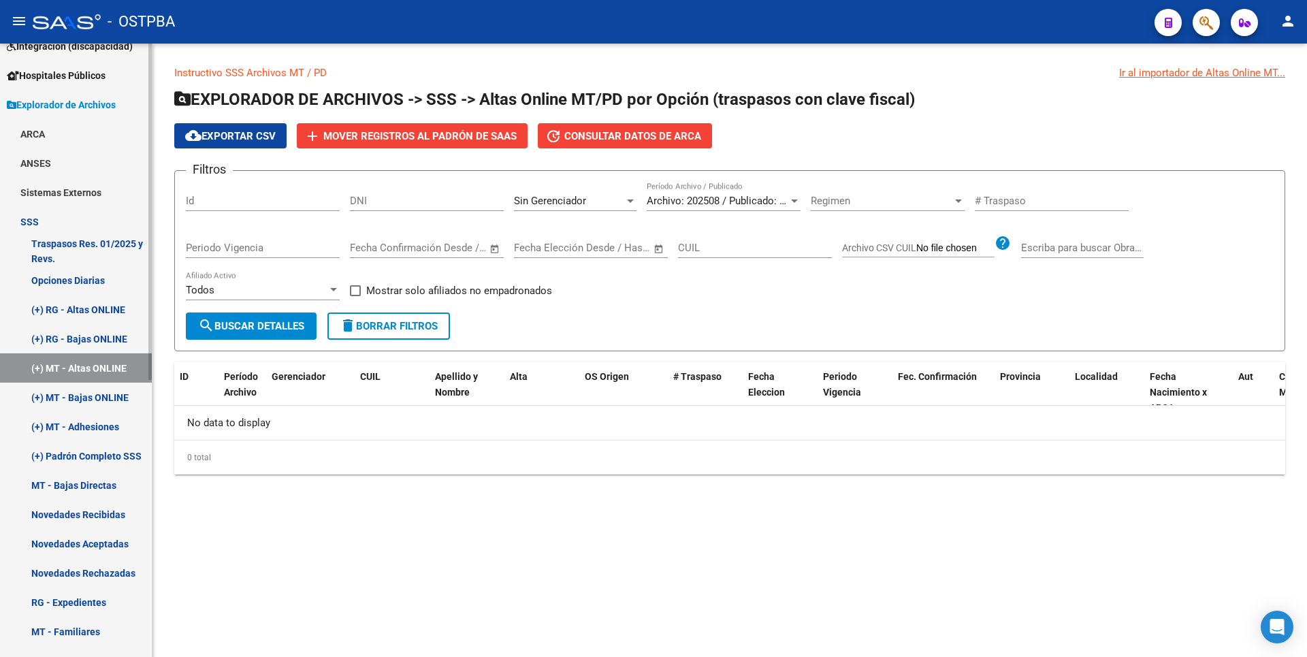
click at [108, 419] on link "(+) MT - Adhesiones" at bounding box center [76, 426] width 152 height 29
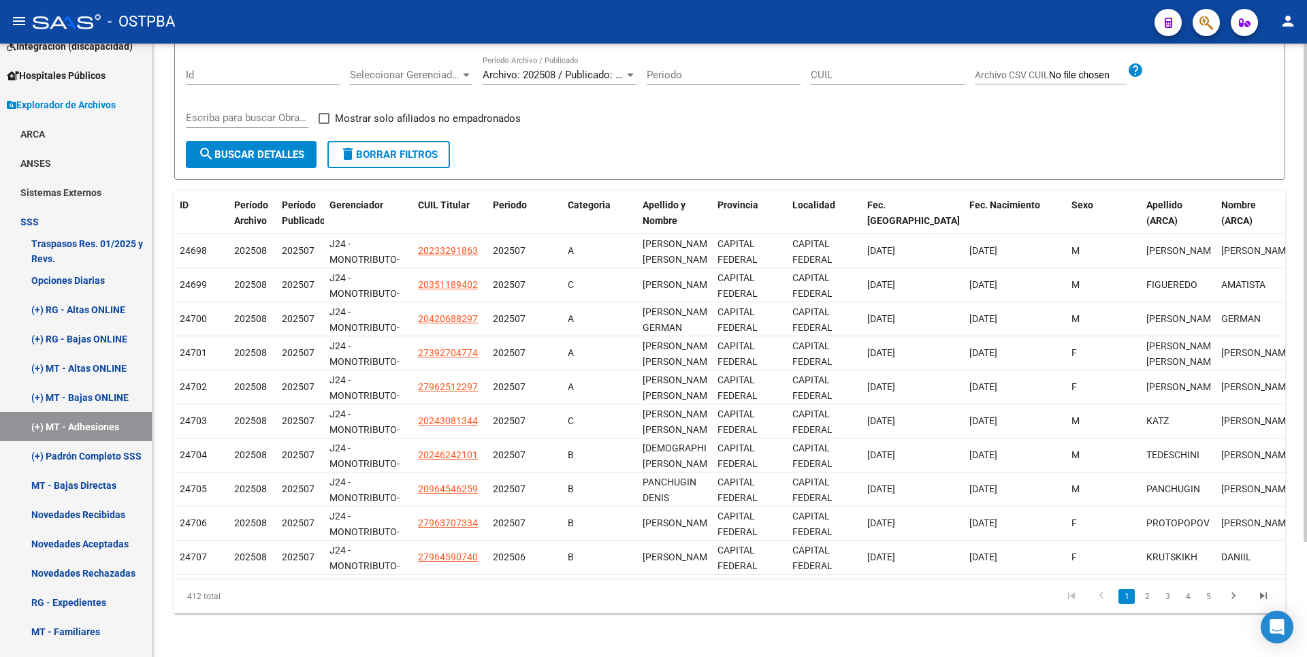
scroll to position [142, 0]
click at [103, 468] on link "(+) Padrón Completo SSS" at bounding box center [76, 455] width 152 height 29
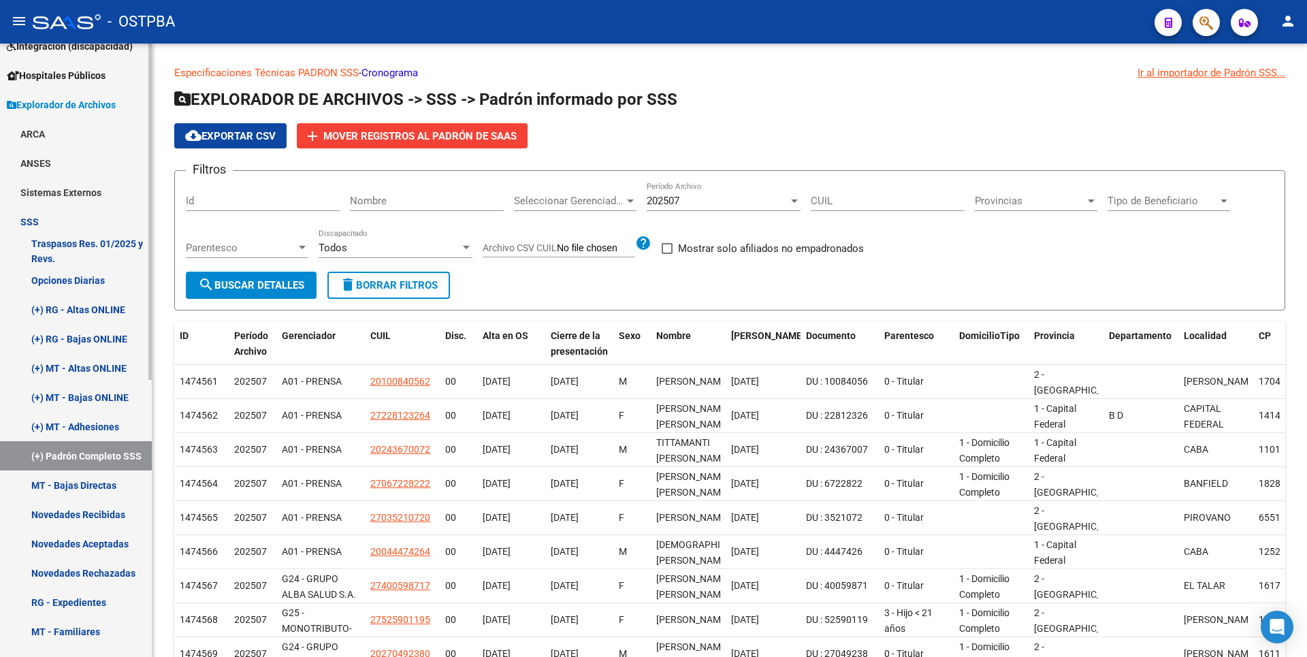
click at [112, 479] on link "MT - Bajas Directas" at bounding box center [76, 484] width 152 height 29
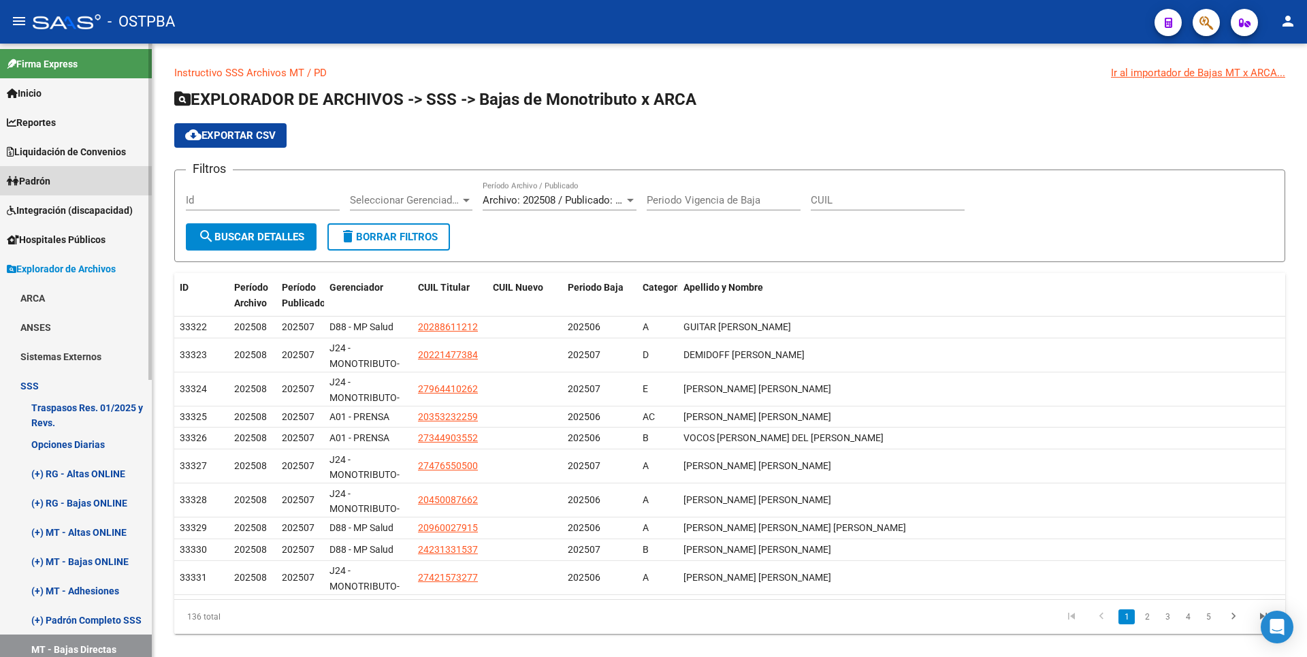
click at [50, 172] on link "Padrón" at bounding box center [76, 180] width 152 height 29
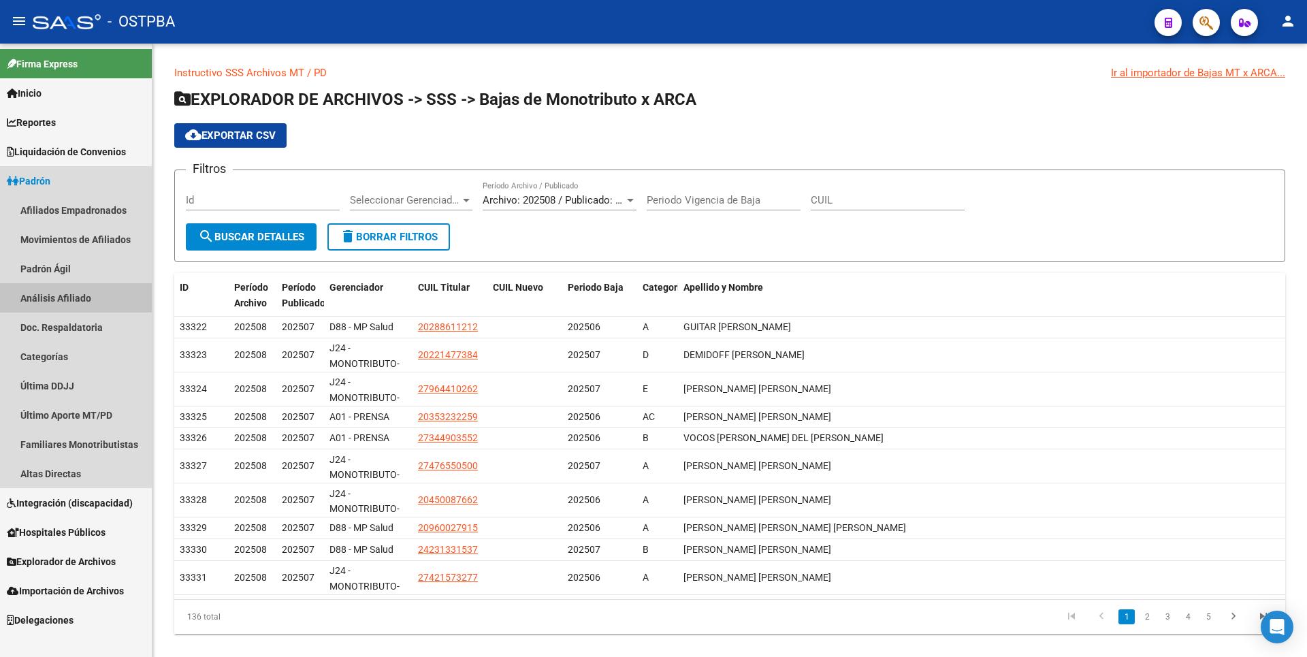
click at [89, 301] on link "Análisis Afiliado" at bounding box center [76, 297] width 152 height 29
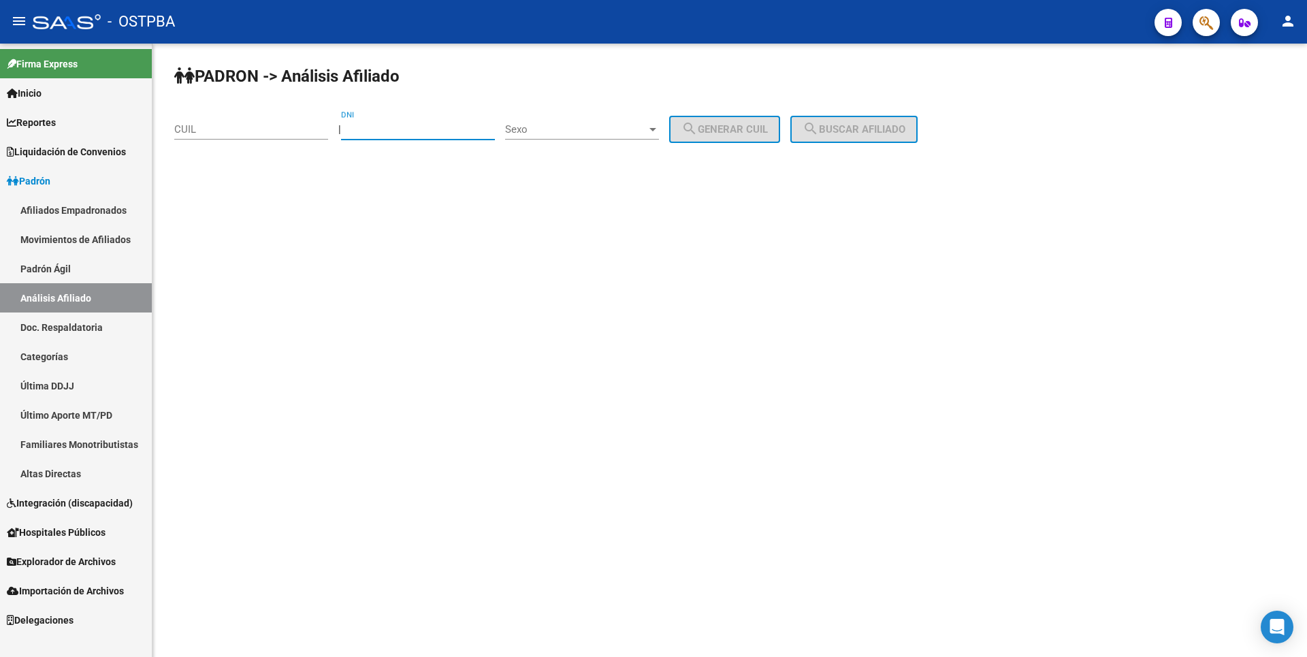
click at [368, 127] on input "DNI" at bounding box center [418, 129] width 154 height 12
type input "21081949"
click at [654, 123] on div "Sexo Sexo" at bounding box center [582, 124] width 154 height 29
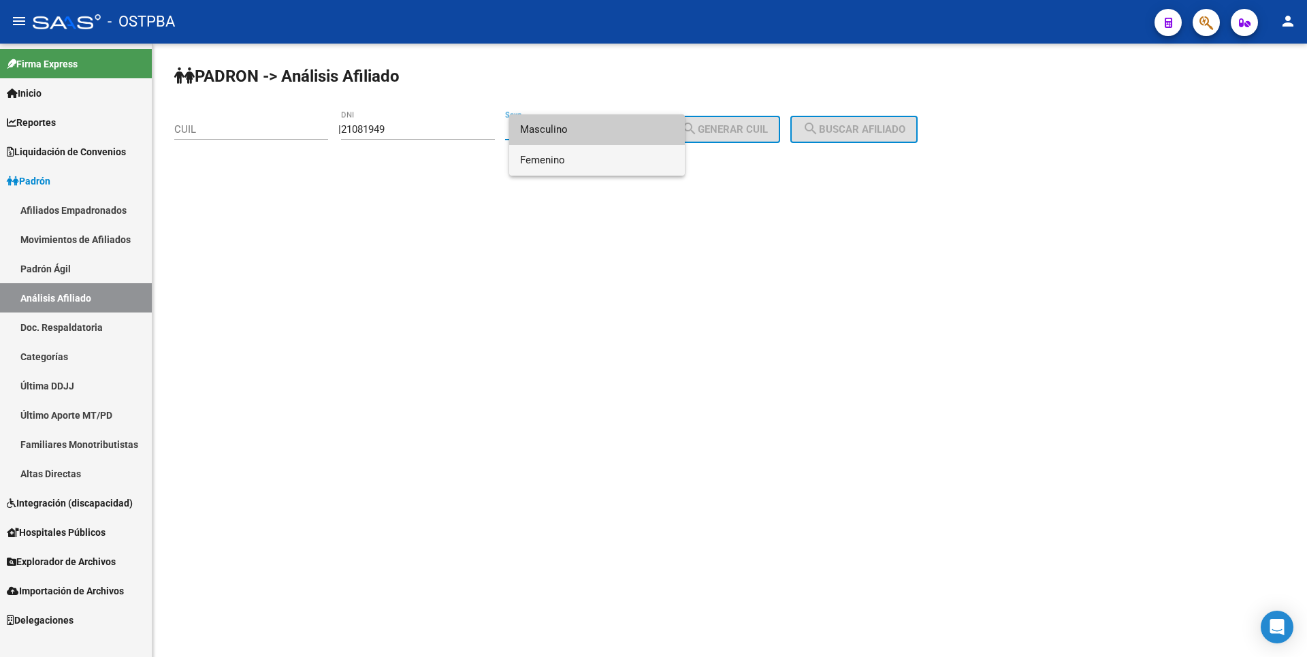
click at [595, 153] on span "Femenino" at bounding box center [597, 160] width 154 height 31
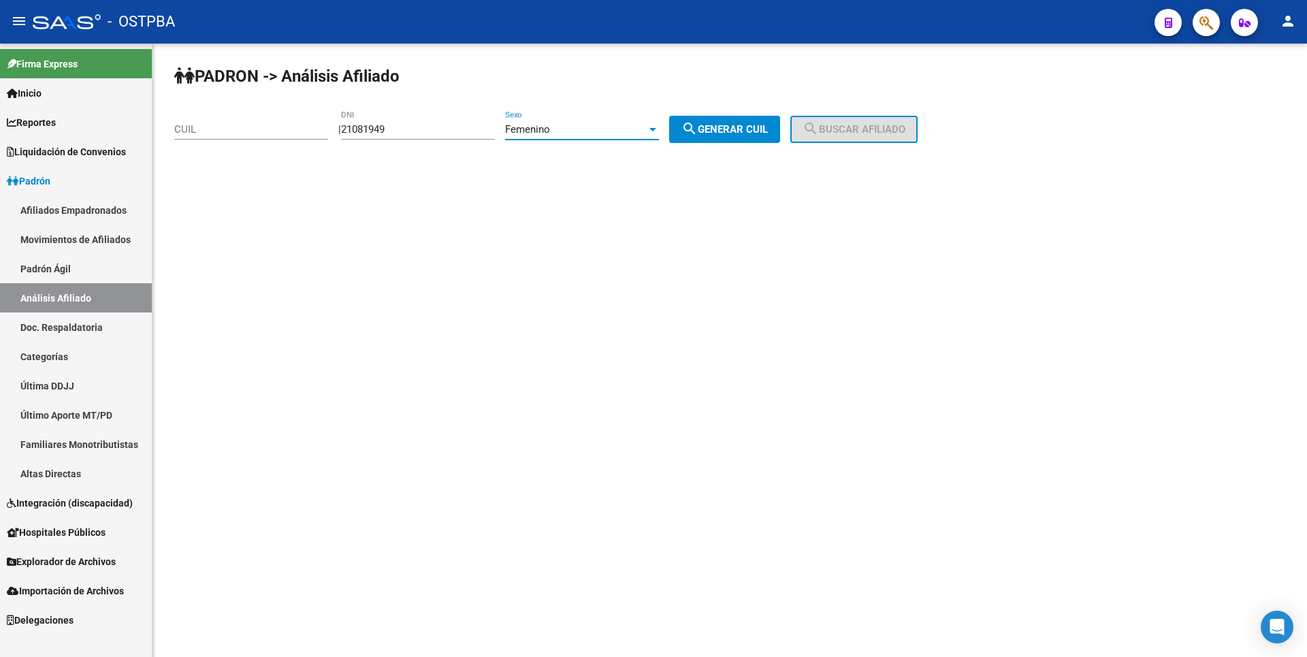
click at [705, 141] on button "search Generar CUIL" at bounding box center [724, 129] width 111 height 27
type input "27-21081949-0"
click at [848, 130] on span "search Buscar afiliado" at bounding box center [854, 129] width 103 height 12
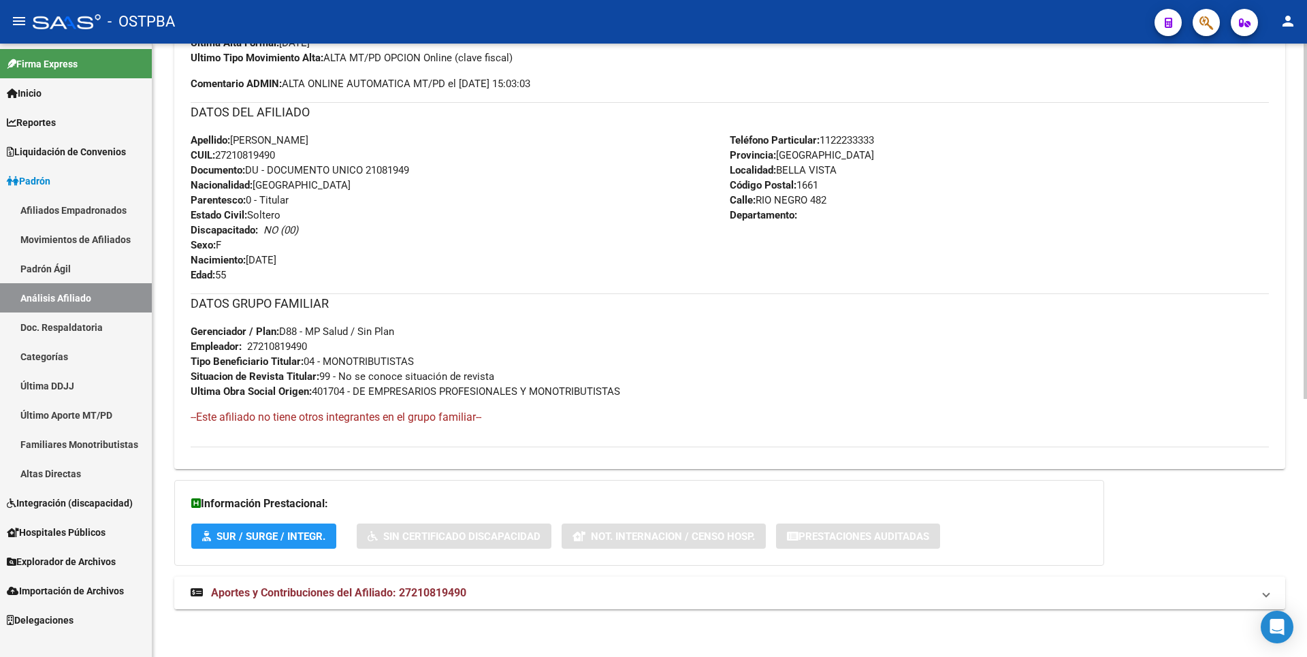
click at [362, 594] on span "Aportes y Contribuciones del Afiliado: 27210819490" at bounding box center [338, 592] width 255 height 13
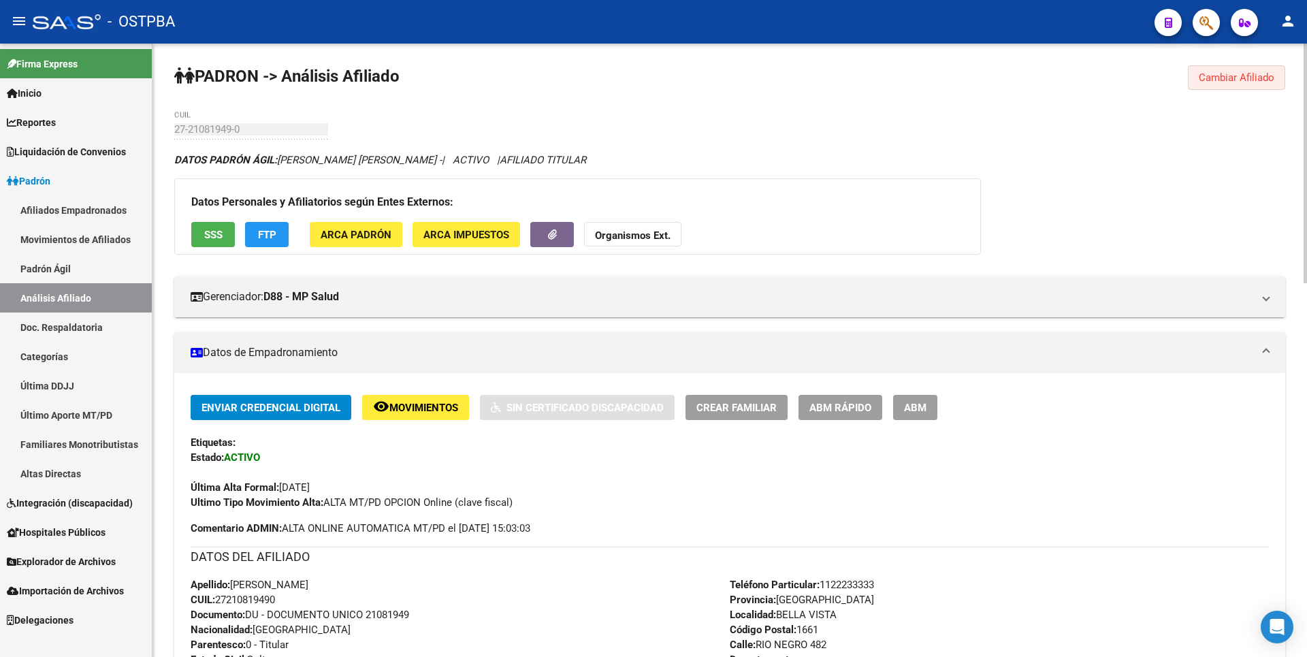
drag, startPoint x: 1240, startPoint y: 76, endPoint x: 355, endPoint y: 87, distance: 884.5
click at [1240, 76] on span "Cambiar Afiliado" at bounding box center [1237, 77] width 76 height 12
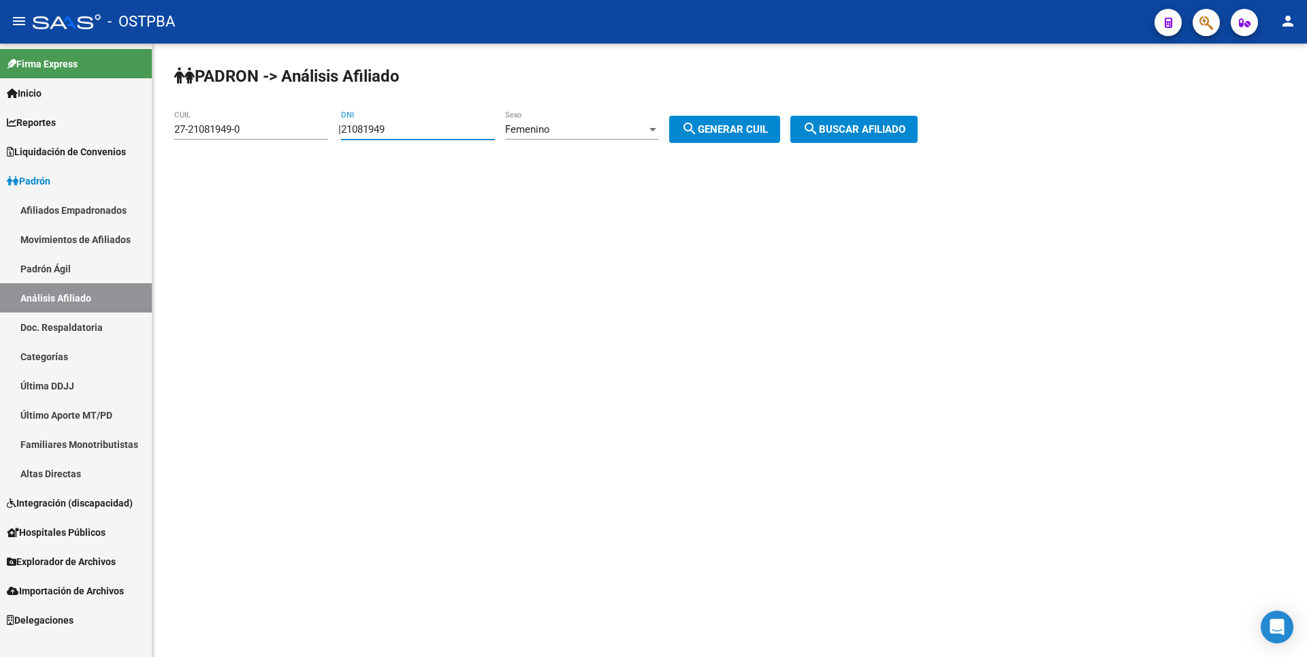
drag, startPoint x: 410, startPoint y: 133, endPoint x: 306, endPoint y: 123, distance: 103.9
click at [306, 123] on app-analisis-afiliado "PADRON -> Análisis Afiliado 27-21081949-0 CUIL | 21081949 DNI Femenino Sexo sea…" at bounding box center [551, 129] width 754 height 12
paste input "9752438"
type input "29752438"
drag, startPoint x: 262, startPoint y: 125, endPoint x: 33, endPoint y: 125, distance: 228.8
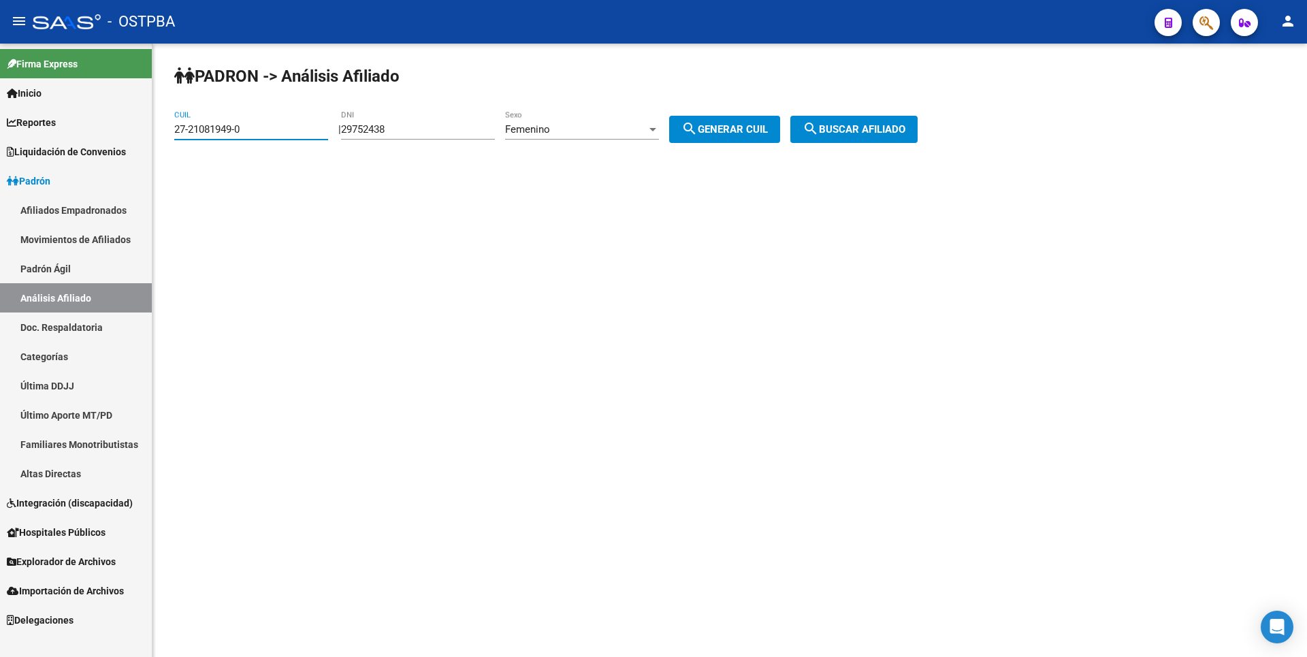
click at [33, 125] on mat-sidenav-container "Firma Express Inicio Calendario SSS Instructivos Contacto OS Reportes Tablero d…" at bounding box center [653, 350] width 1307 height 613
click at [659, 127] on div at bounding box center [653, 129] width 12 height 11
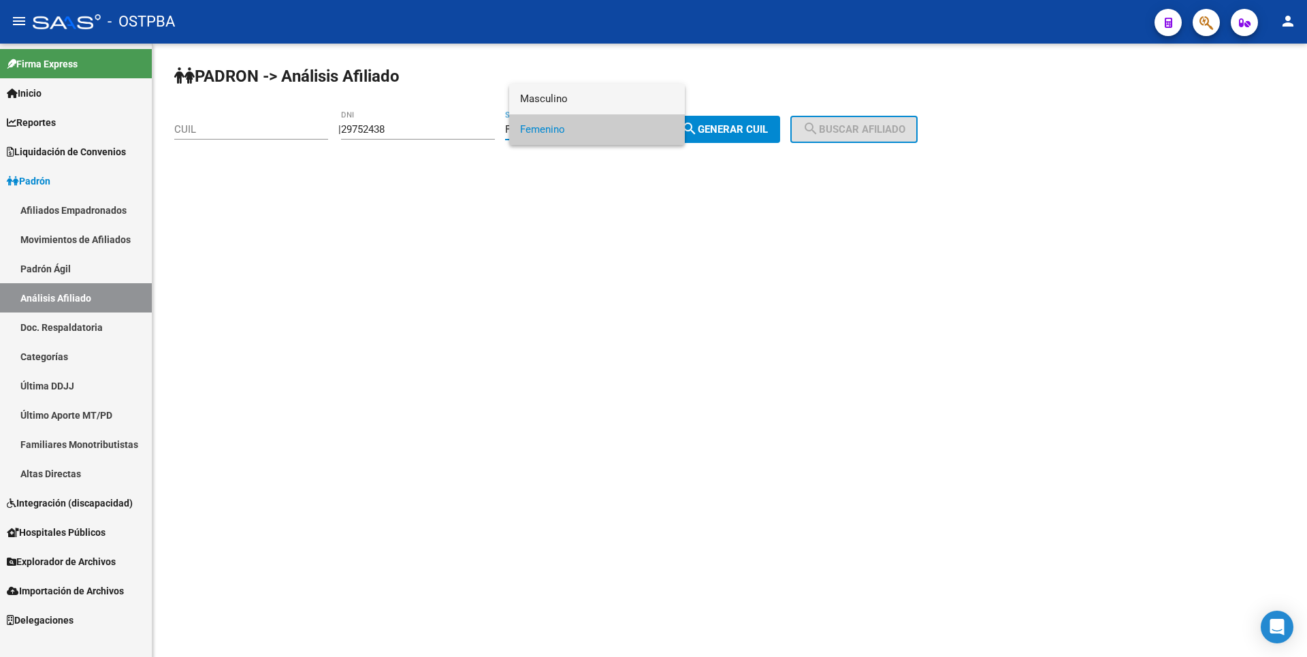
click at [577, 97] on span "Masculino" at bounding box center [597, 99] width 154 height 31
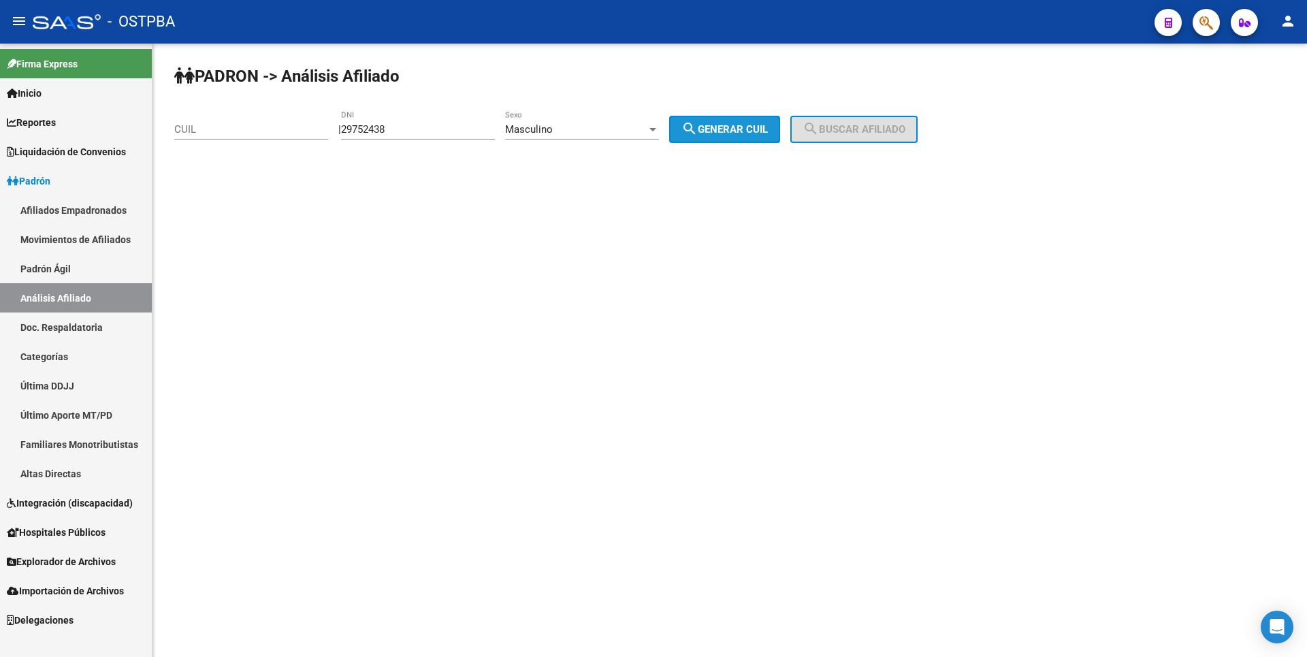
drag, startPoint x: 703, startPoint y: 125, endPoint x: 865, endPoint y: 148, distance: 163.1
click at [698, 125] on mat-icon "search" at bounding box center [690, 129] width 16 height 16
type input "20-29752438-1"
click at [872, 134] on span "search Buscar afiliado" at bounding box center [854, 129] width 103 height 12
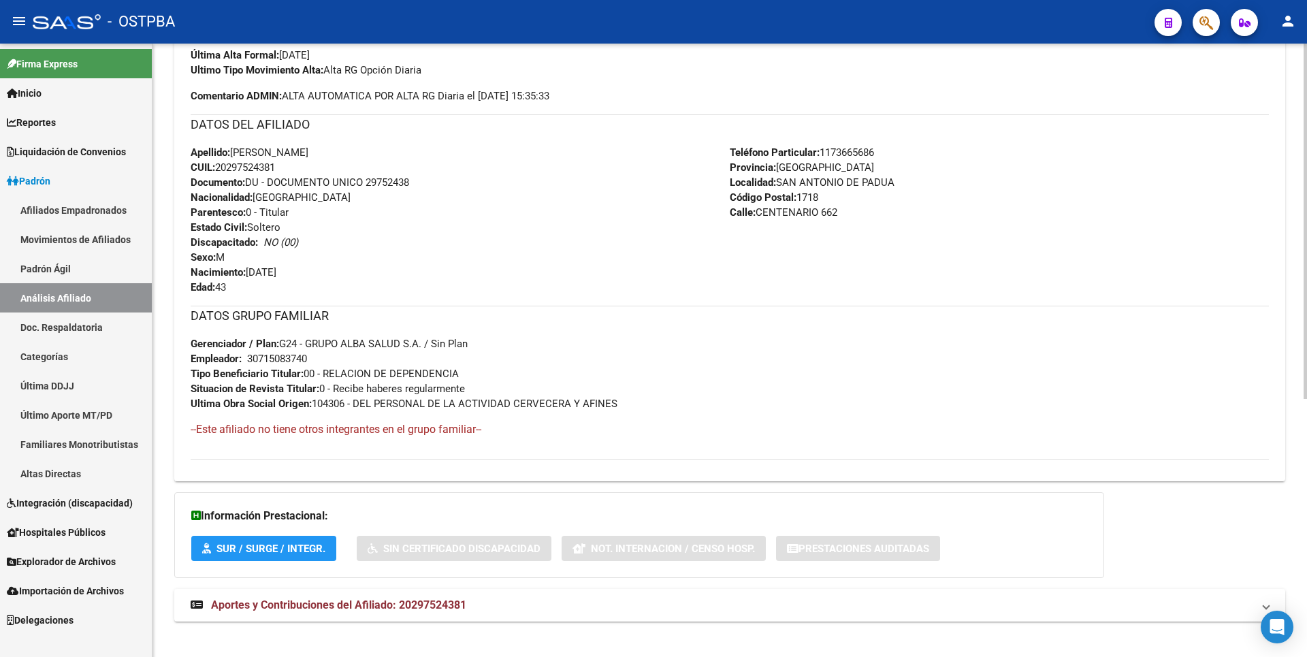
scroll to position [445, 0]
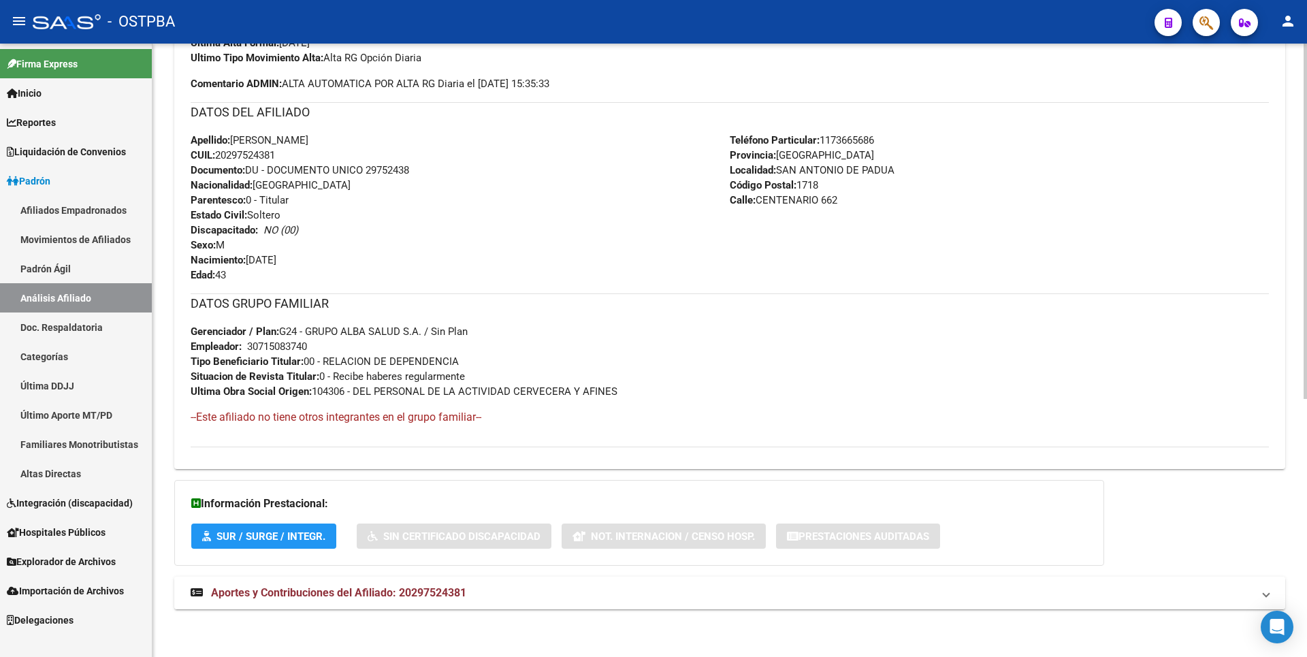
click at [373, 592] on span "Aportes y Contribuciones del Afiliado: 20297524381" at bounding box center [338, 592] width 255 height 13
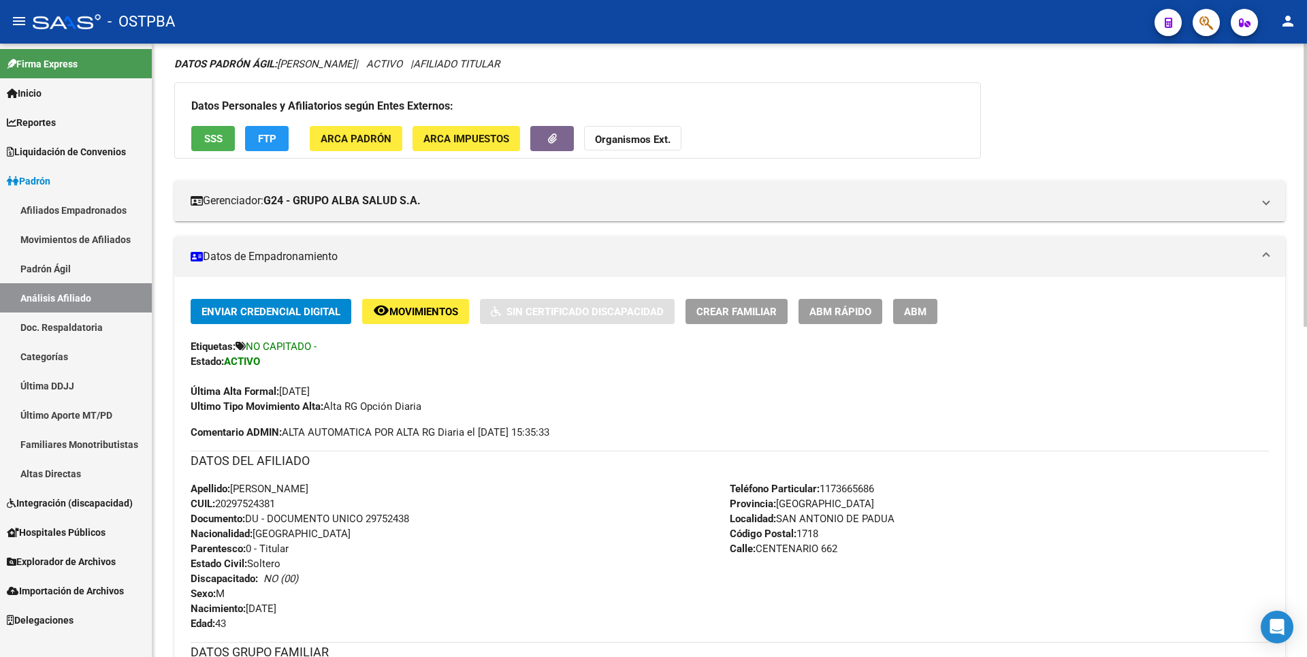
scroll to position [0, 0]
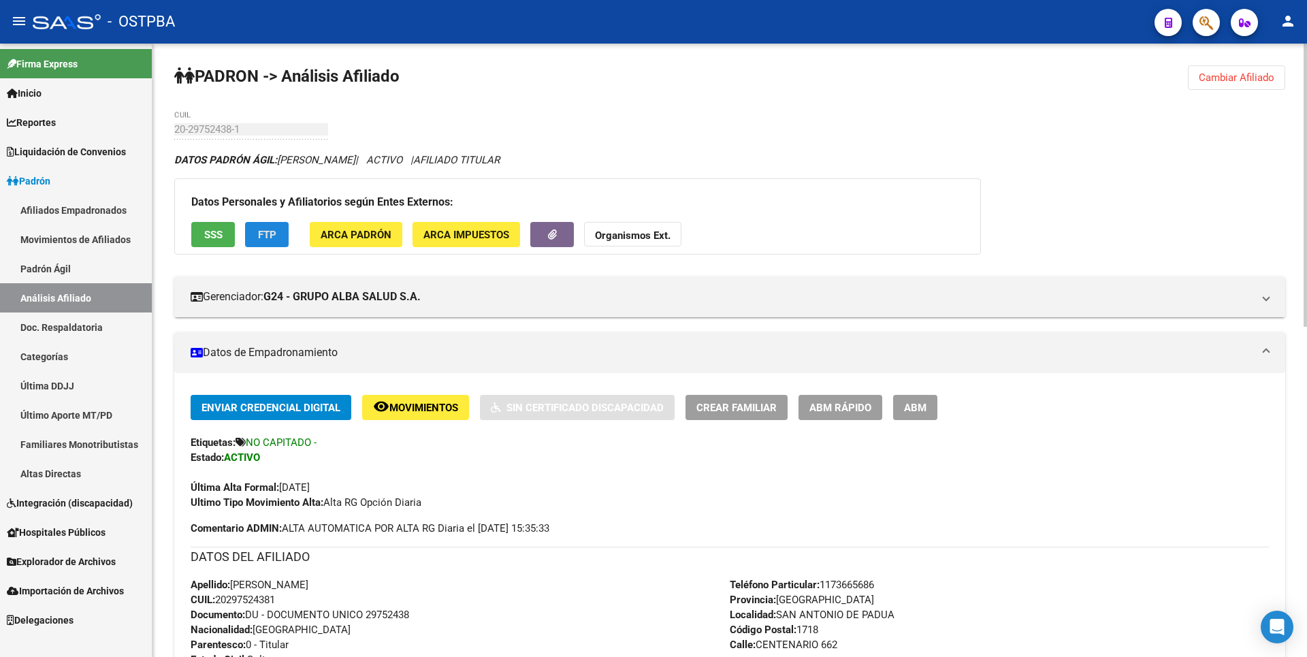
click at [274, 244] on button "FTP" at bounding box center [267, 234] width 44 height 25
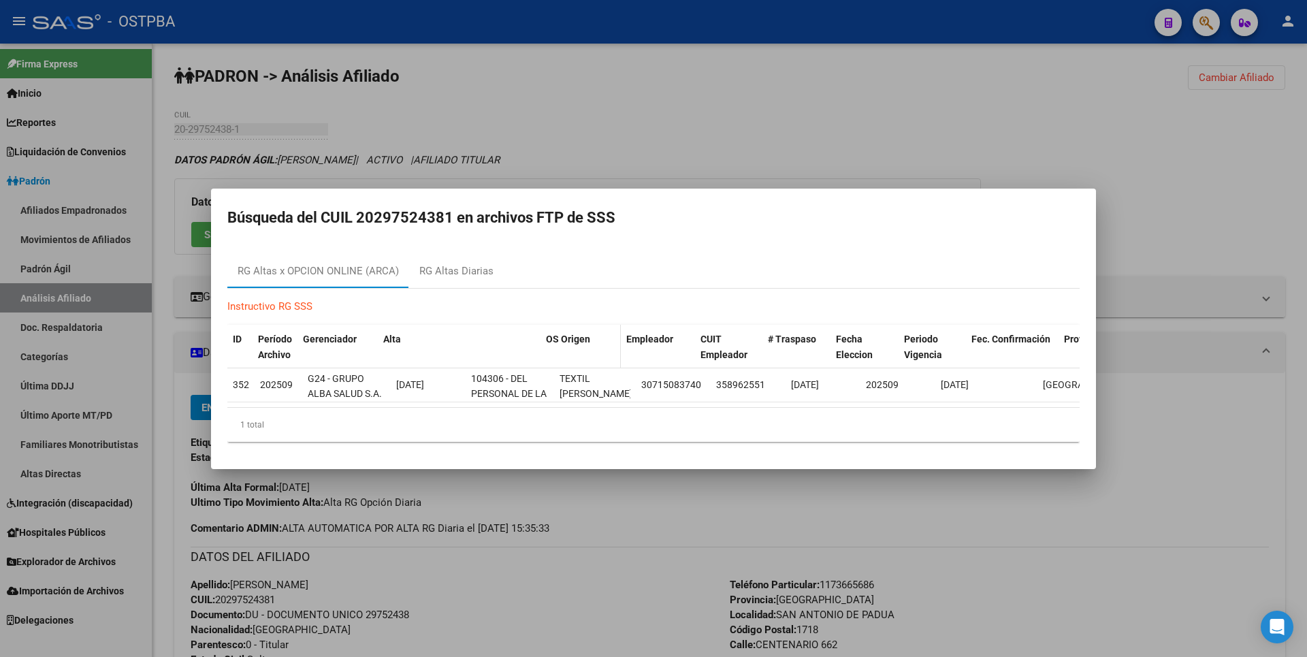
drag, startPoint x: 460, startPoint y: 340, endPoint x: 568, endPoint y: 321, distance: 110.0
click at [568, 325] on div "ID Período Archivo Gerenciador Alta OS Origen Empleador CUIT Empleador # Traspa…" at bounding box center [744, 347] width 1035 height 45
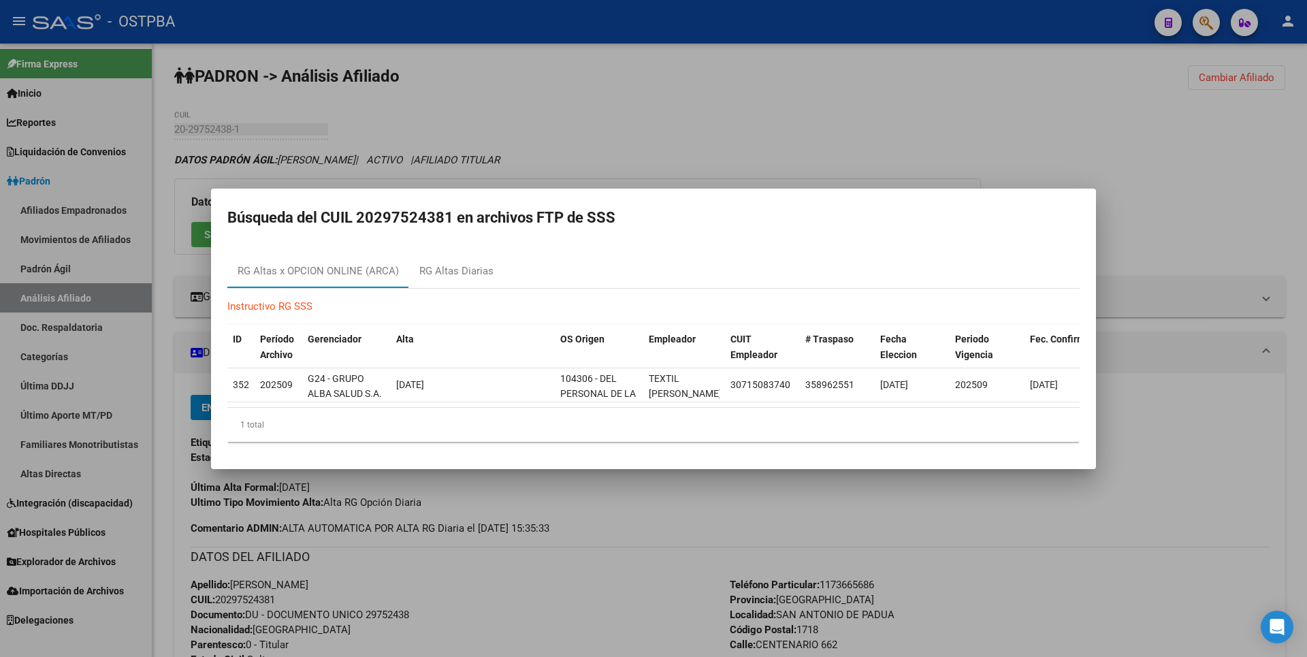
click at [653, 153] on div at bounding box center [653, 328] width 1307 height 657
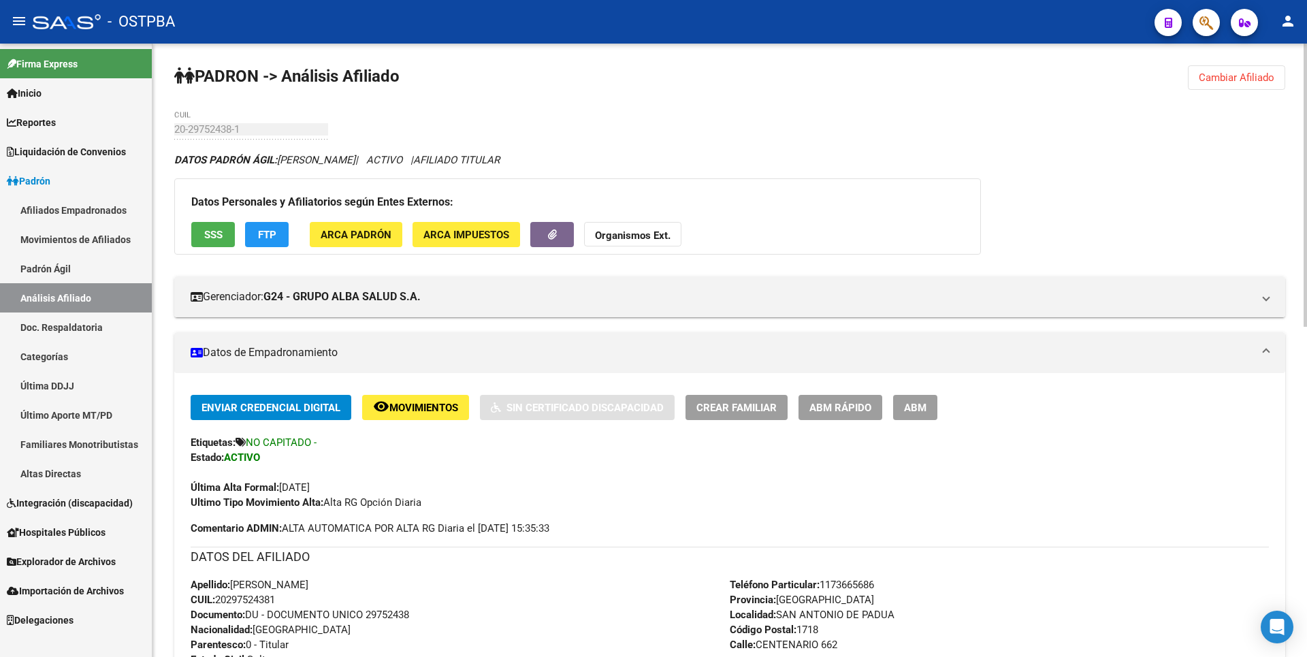
click at [352, 234] on span "ARCA Padrón" at bounding box center [356, 235] width 71 height 12
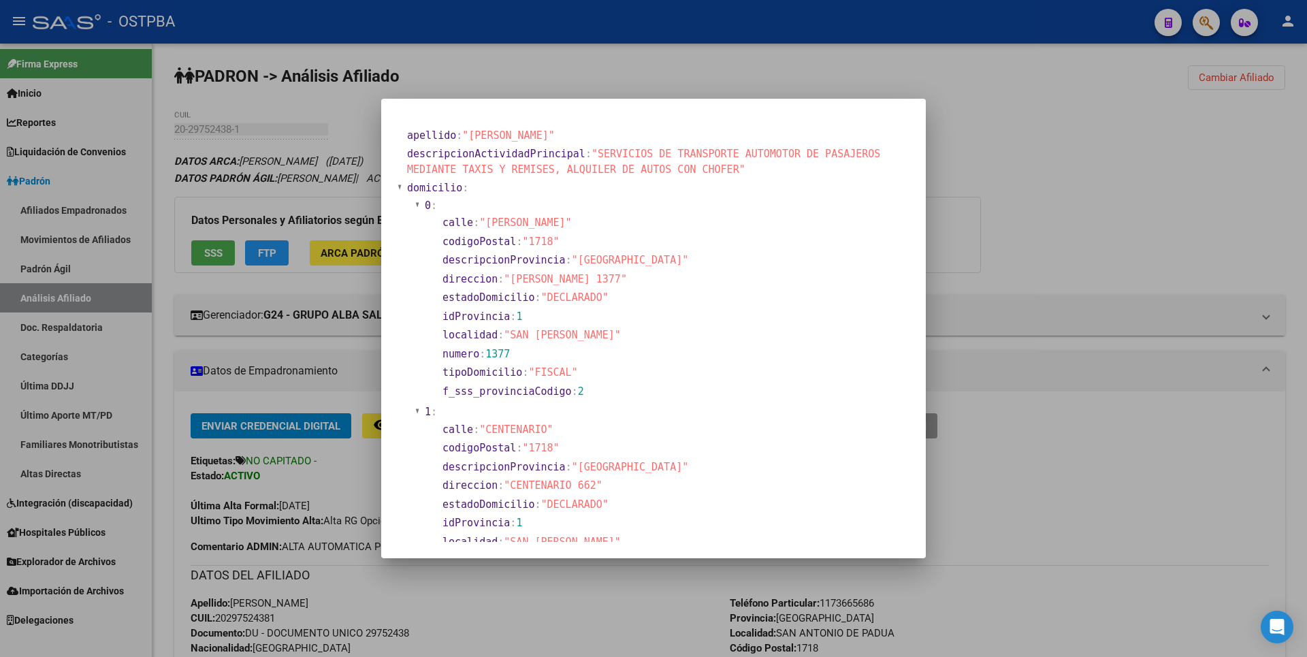
click at [1093, 245] on div at bounding box center [653, 328] width 1307 height 657
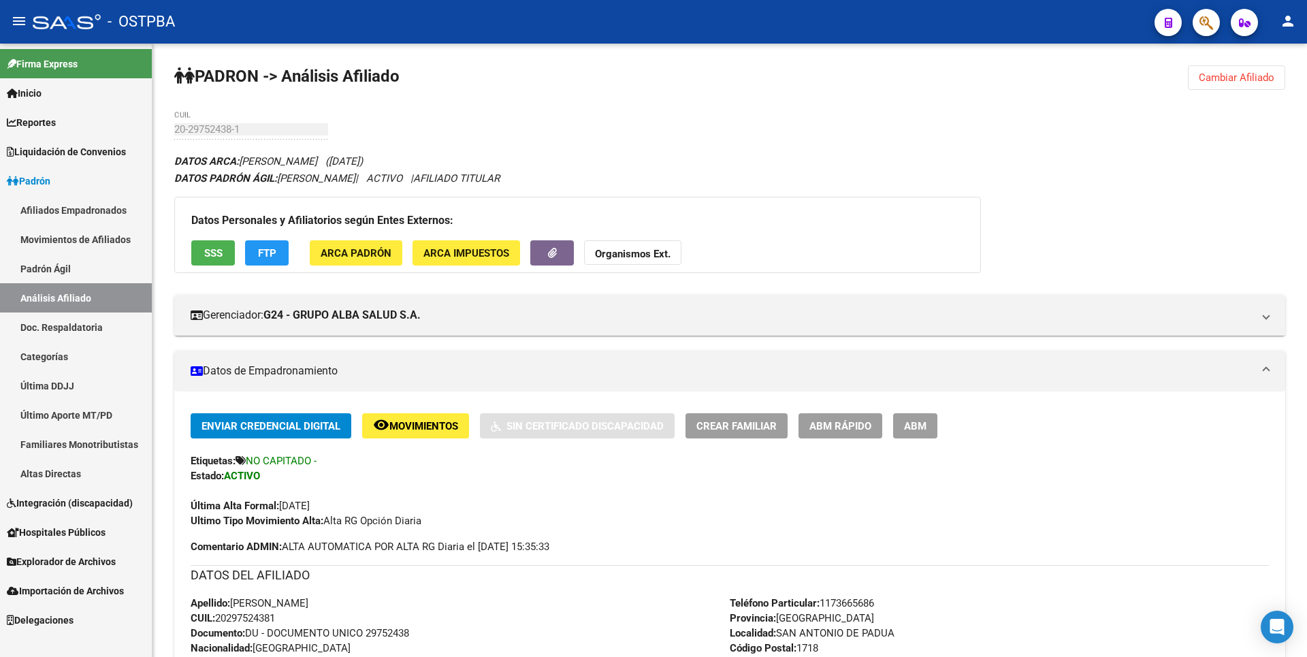
click at [88, 564] on span "Explorador de Archivos" at bounding box center [61, 561] width 109 height 15
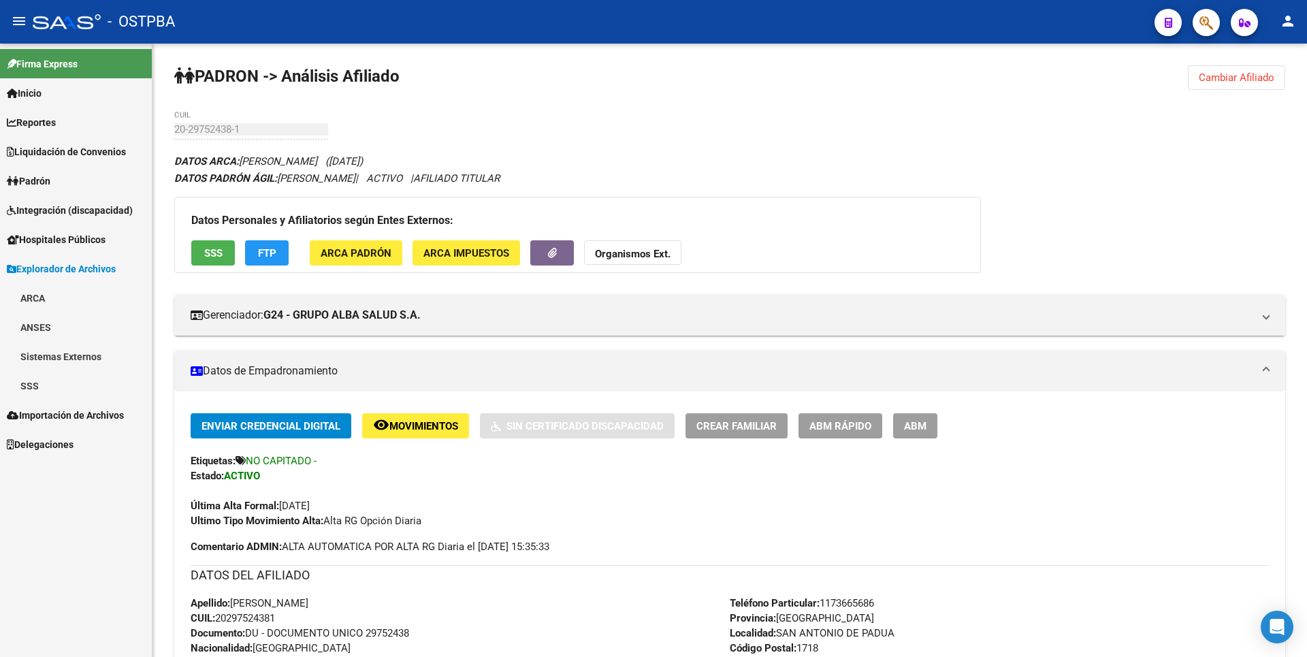
click at [65, 306] on link "ARCA" at bounding box center [76, 297] width 152 height 29
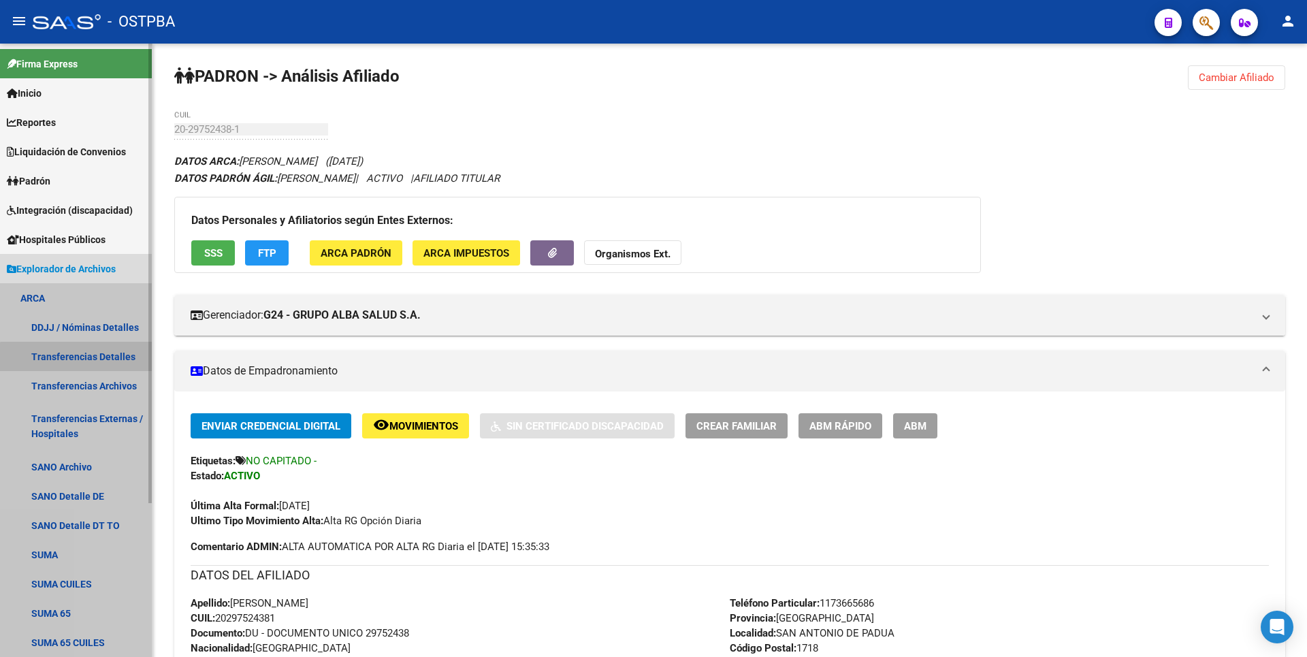
click at [97, 359] on link "Transferencias Detalles" at bounding box center [76, 356] width 152 height 29
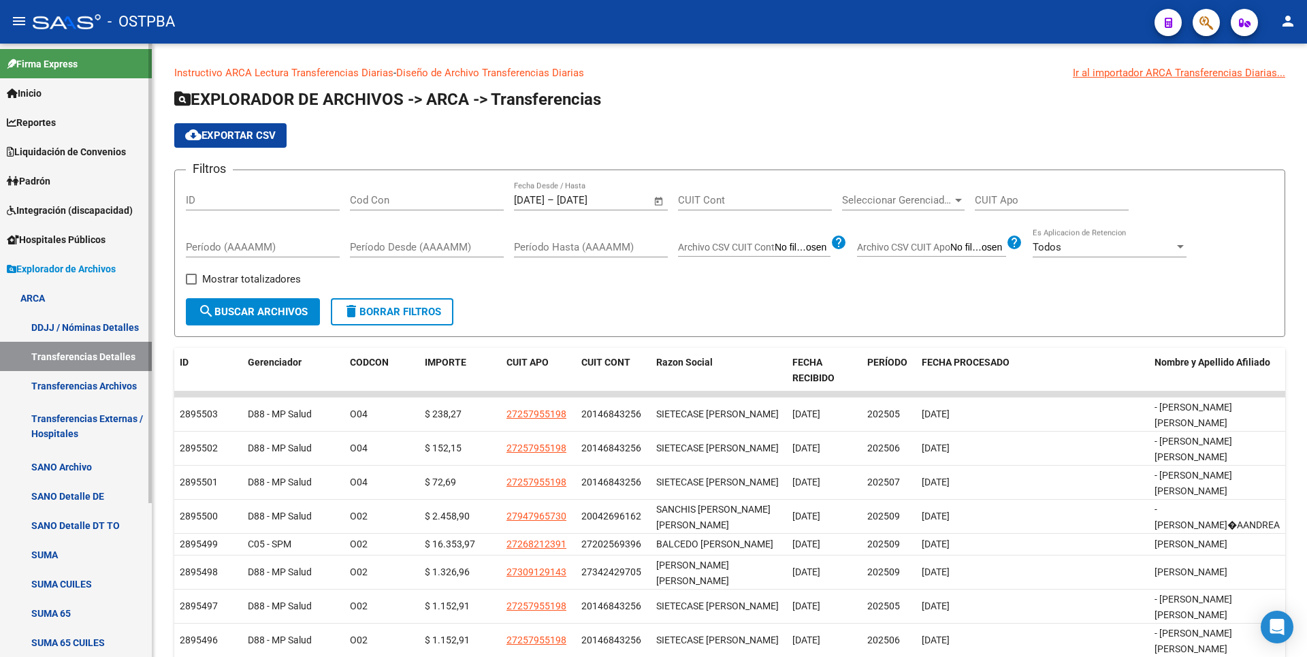
scroll to position [205, 0]
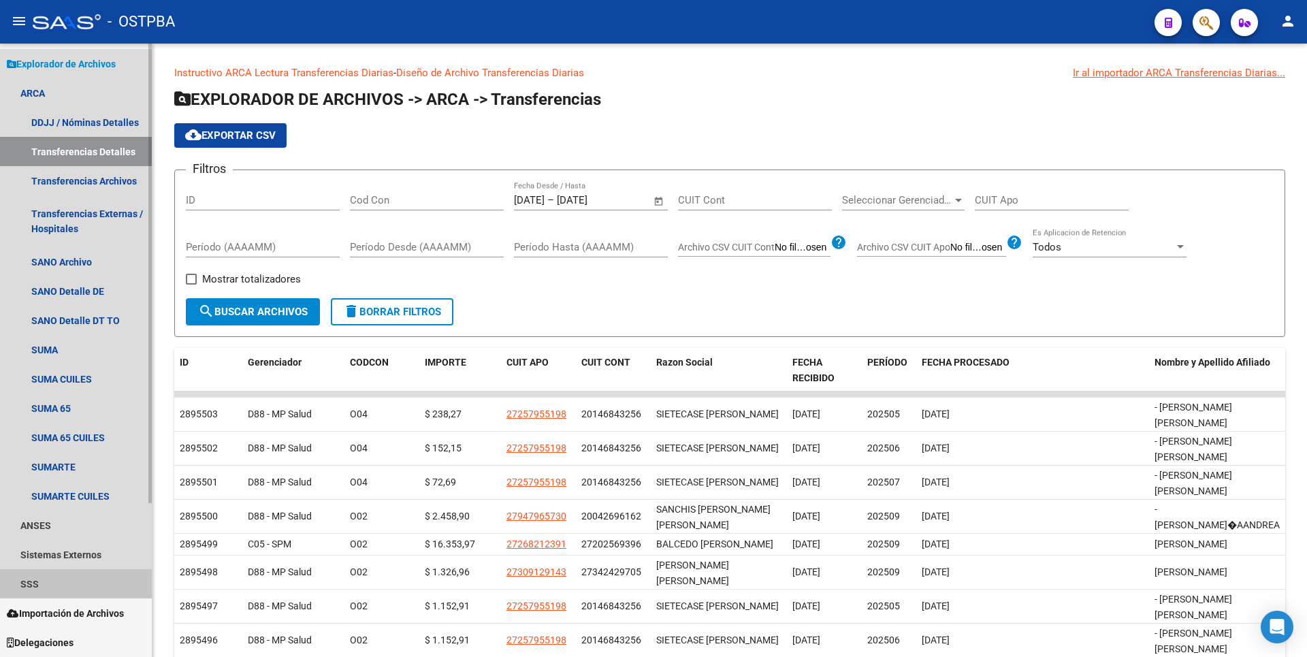
click at [47, 579] on link "SSS" at bounding box center [76, 583] width 152 height 29
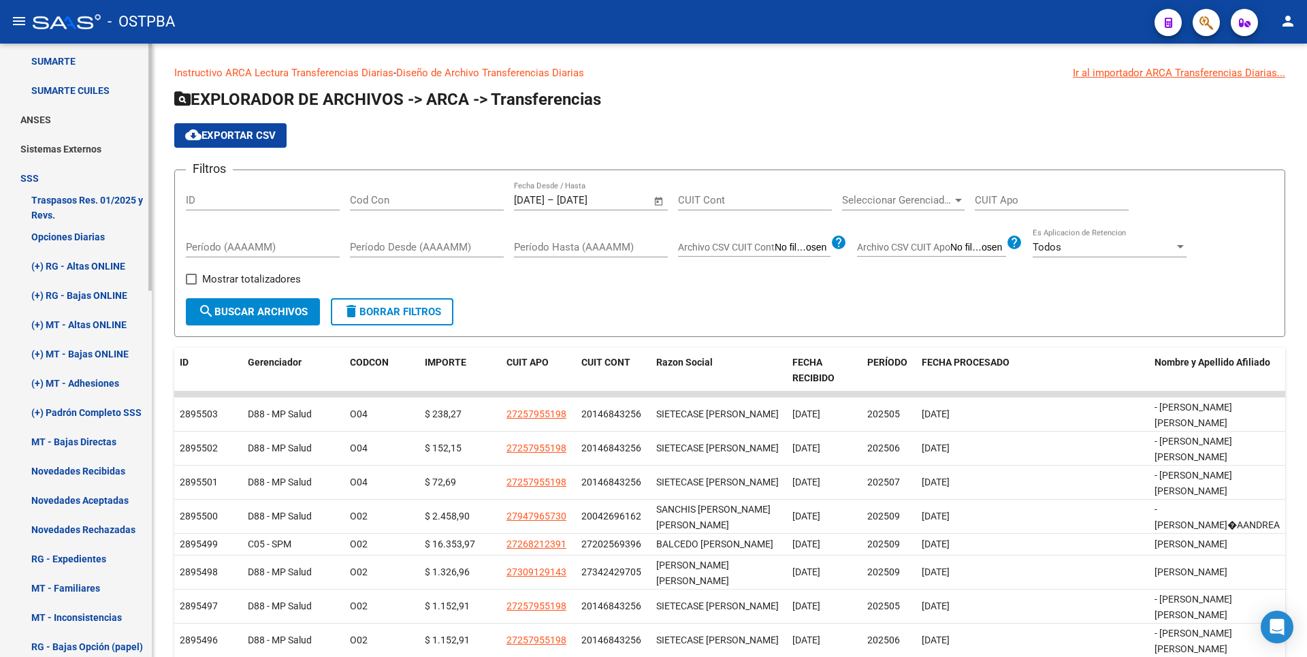
scroll to position [613, 0]
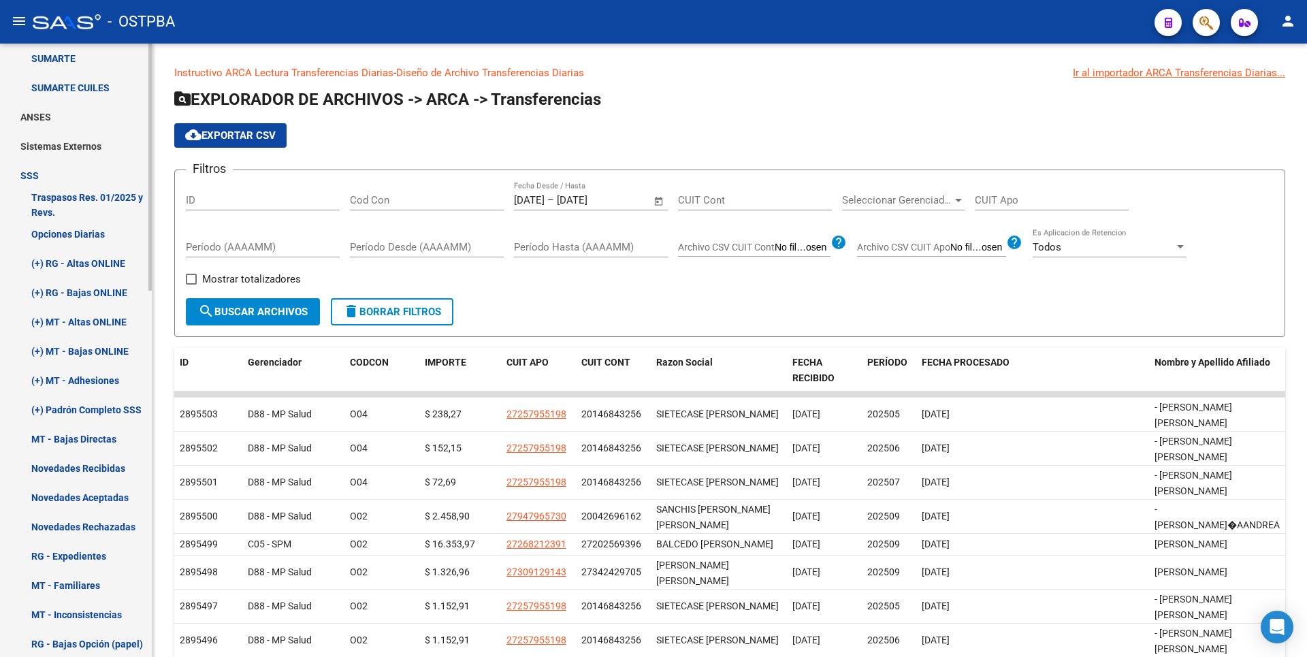
click at [96, 377] on link "(+) MT - Adhesiones" at bounding box center [76, 380] width 152 height 29
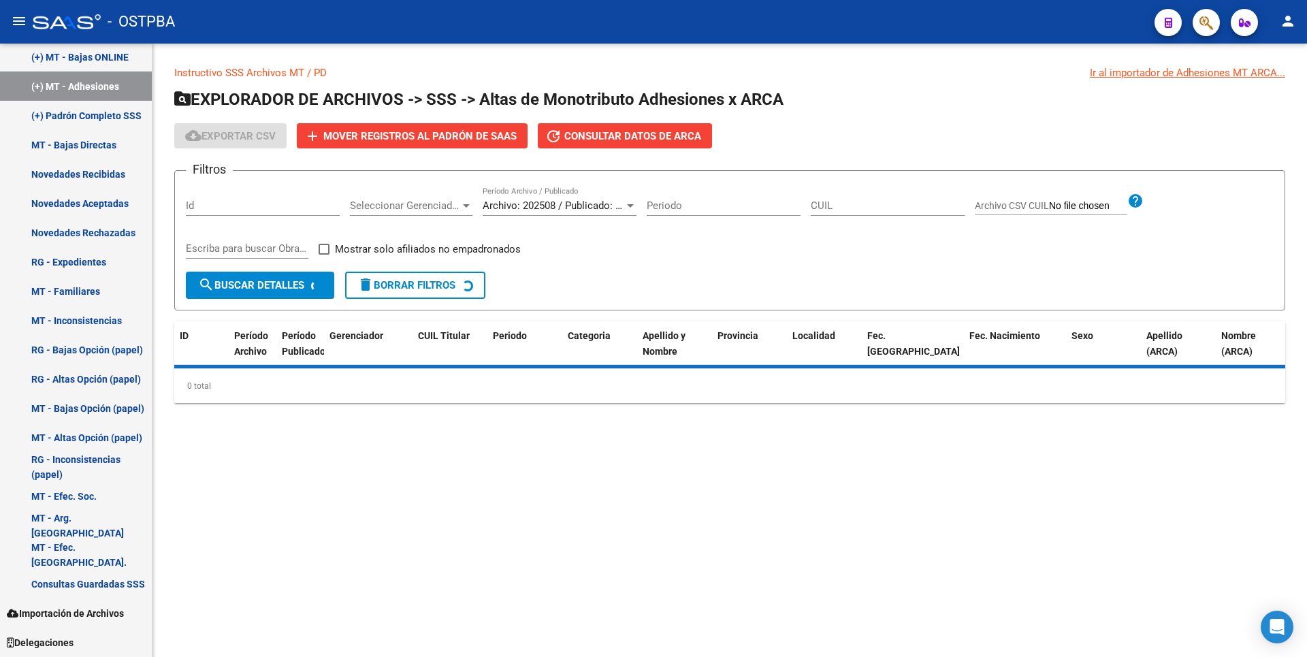
scroll to position [505, 0]
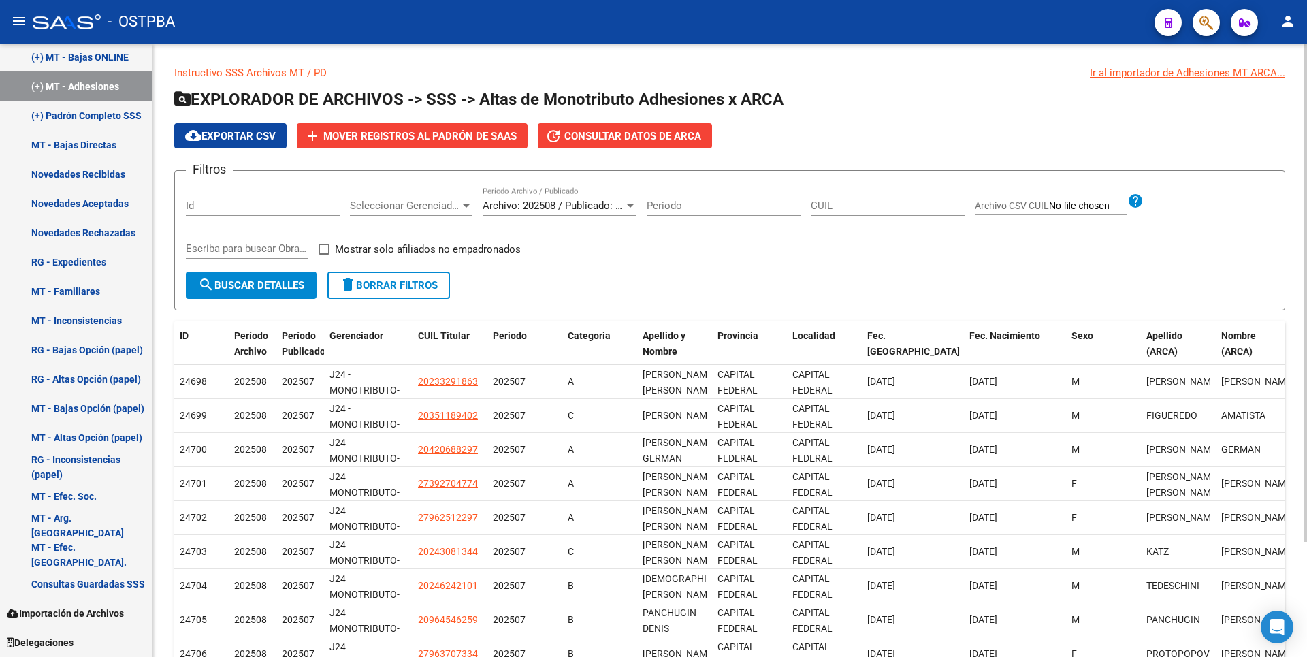
click at [633, 208] on div at bounding box center [630, 205] width 12 height 11
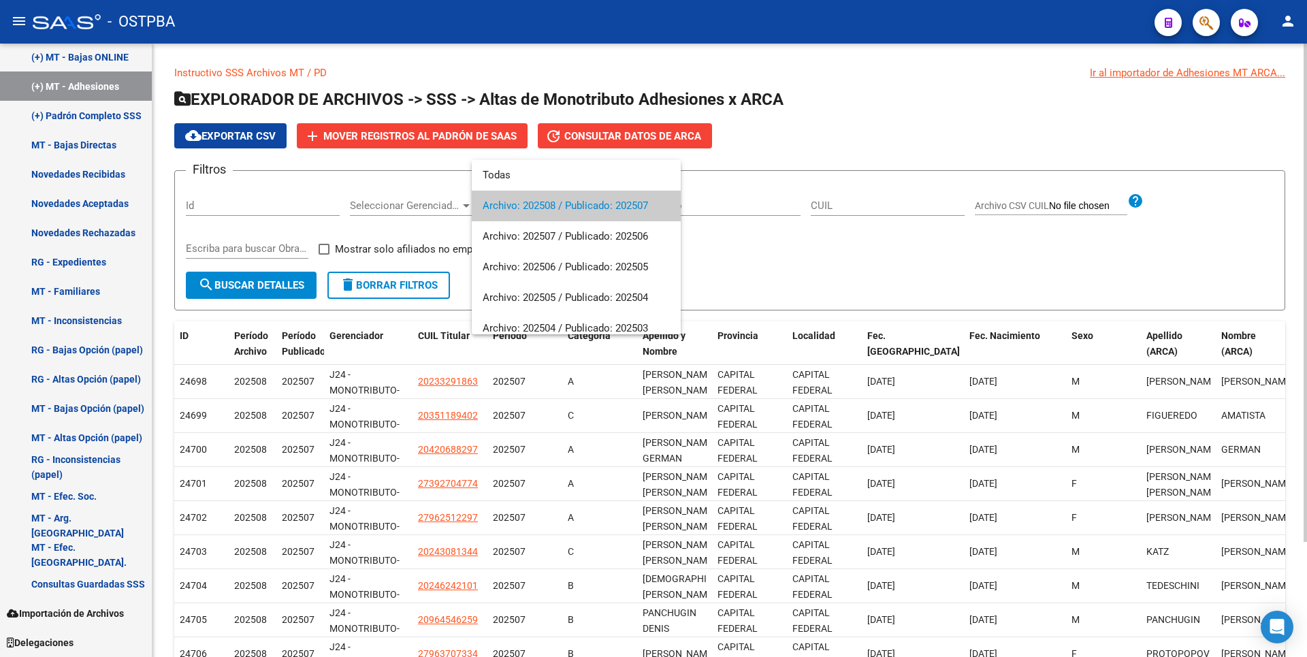
drag, startPoint x: 565, startPoint y: 216, endPoint x: 527, endPoint y: 217, distance: 38.2
click at [566, 216] on span "Archivo: 202508 / Publicado: 202507" at bounding box center [576, 206] width 187 height 31
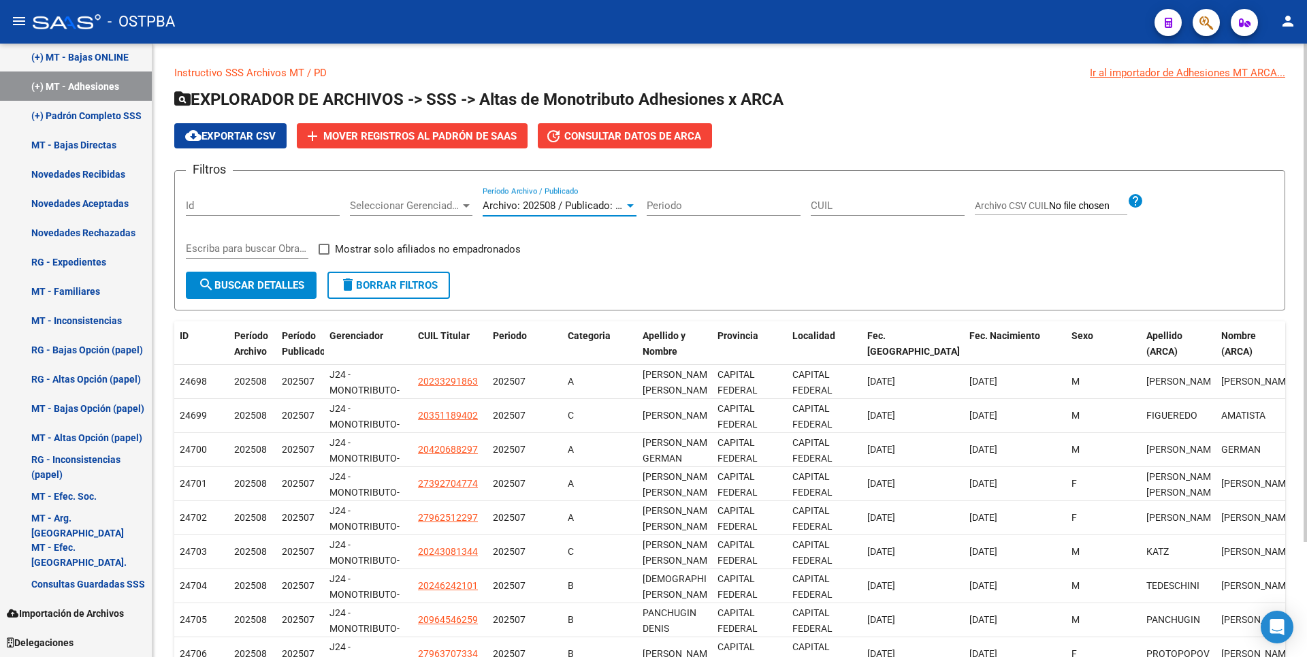
click at [464, 209] on div at bounding box center [466, 205] width 12 height 11
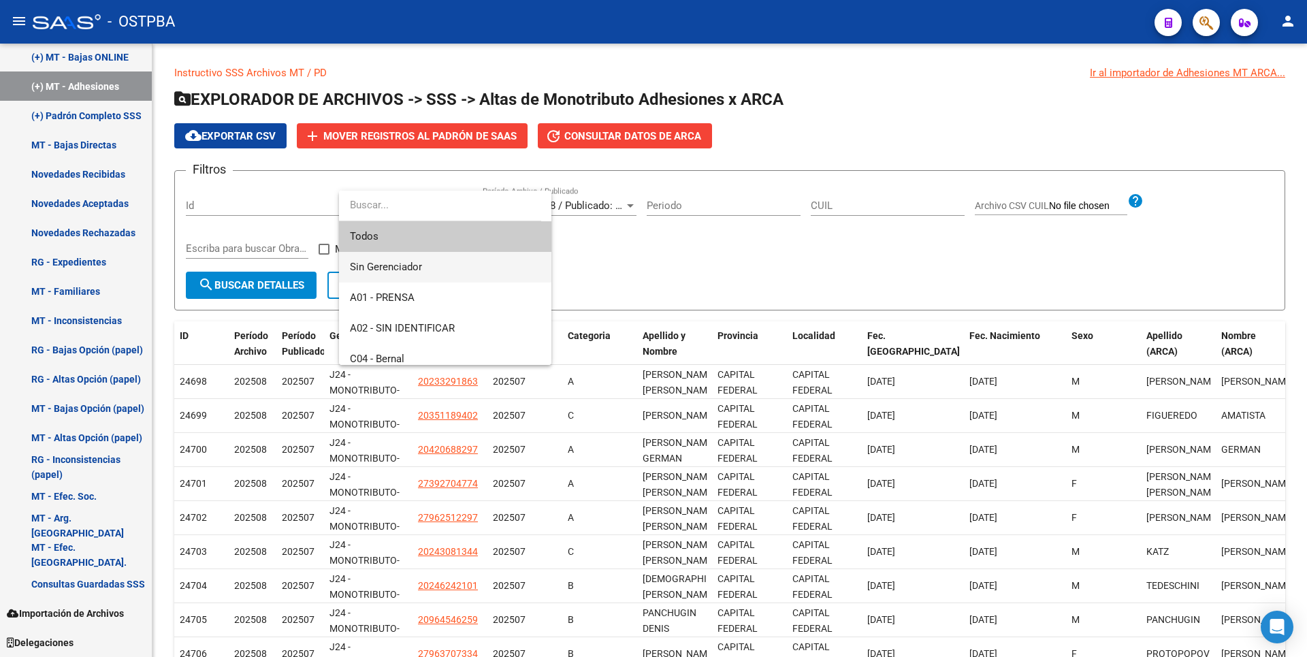
click at [392, 271] on span "Sin Gerenciador" at bounding box center [386, 267] width 72 height 12
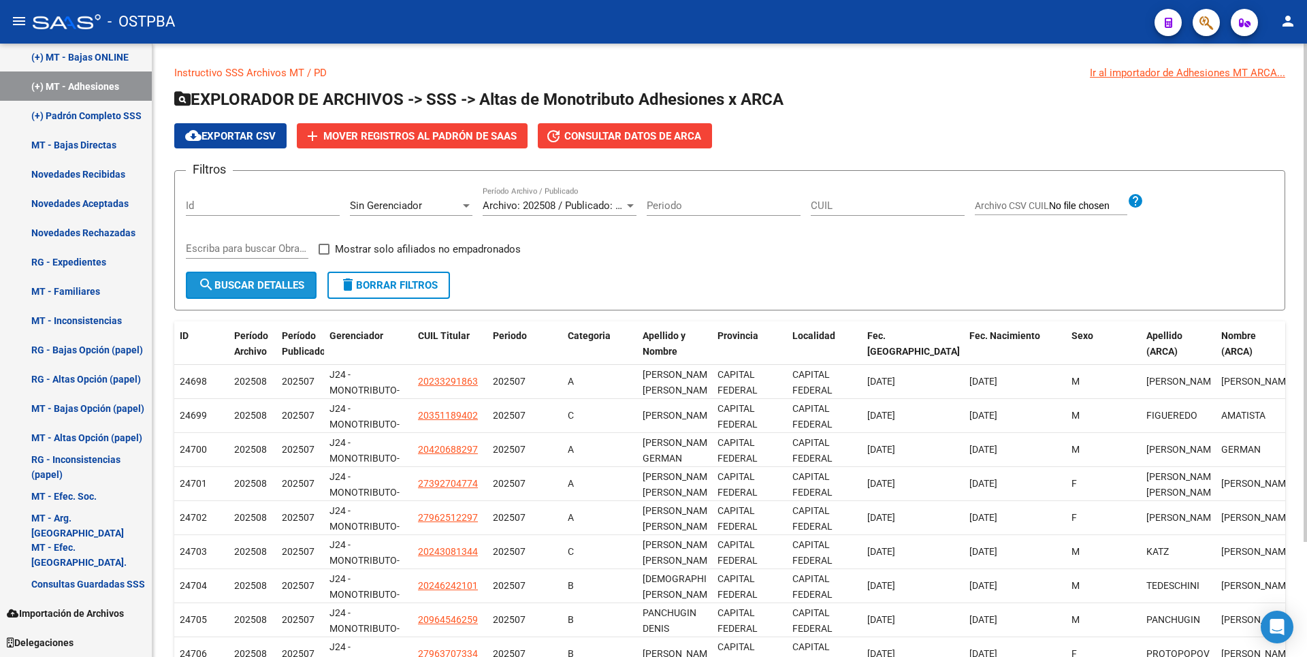
click at [263, 280] on span "search Buscar Detalles" at bounding box center [251, 285] width 106 height 12
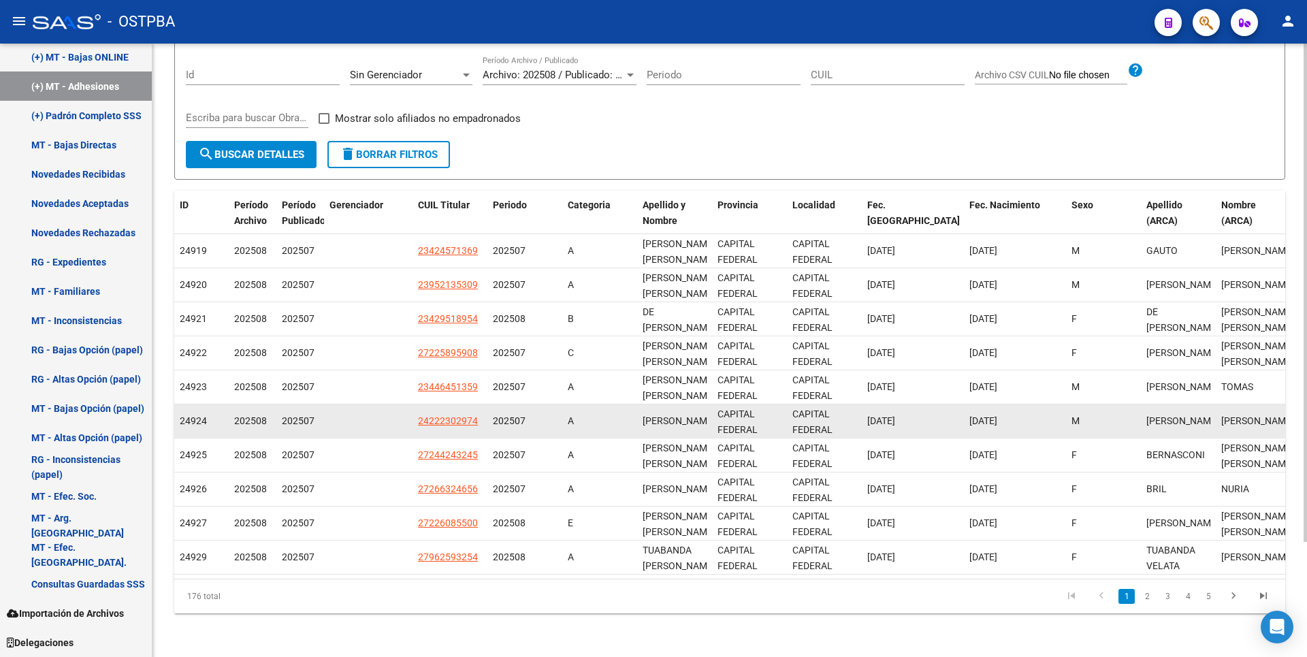
scroll to position [0, 0]
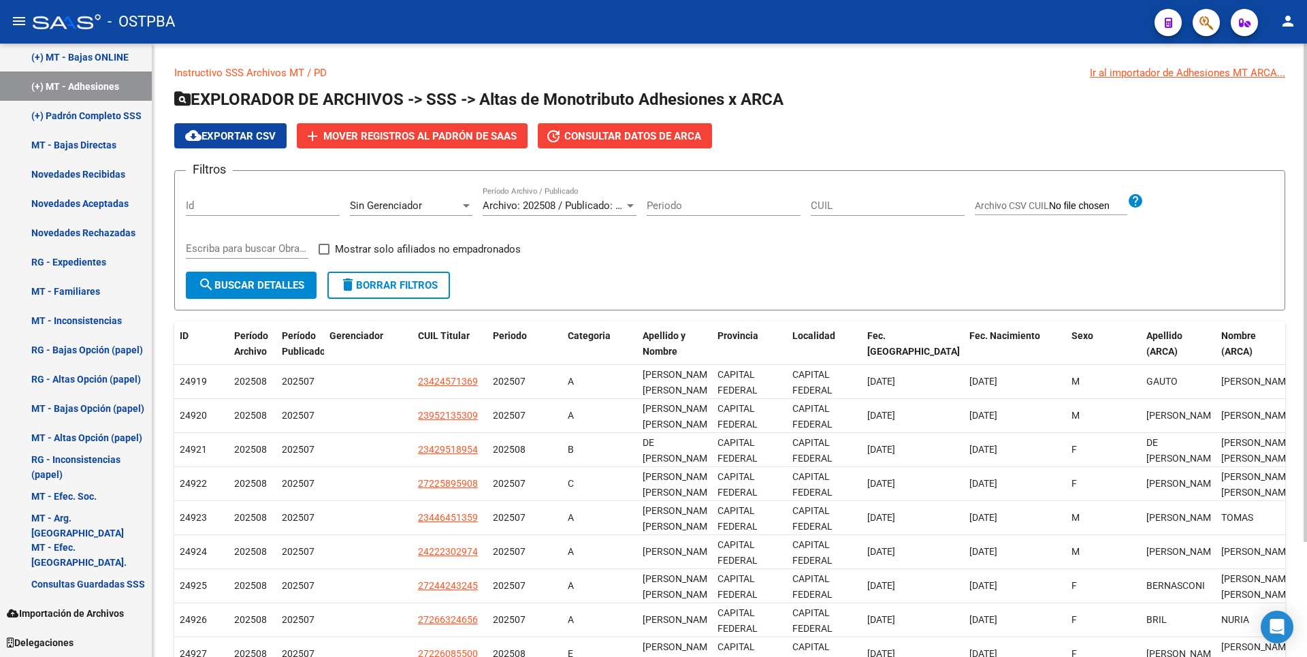
click at [231, 138] on span "cloud_download Exportar CSV" at bounding box center [230, 136] width 91 height 12
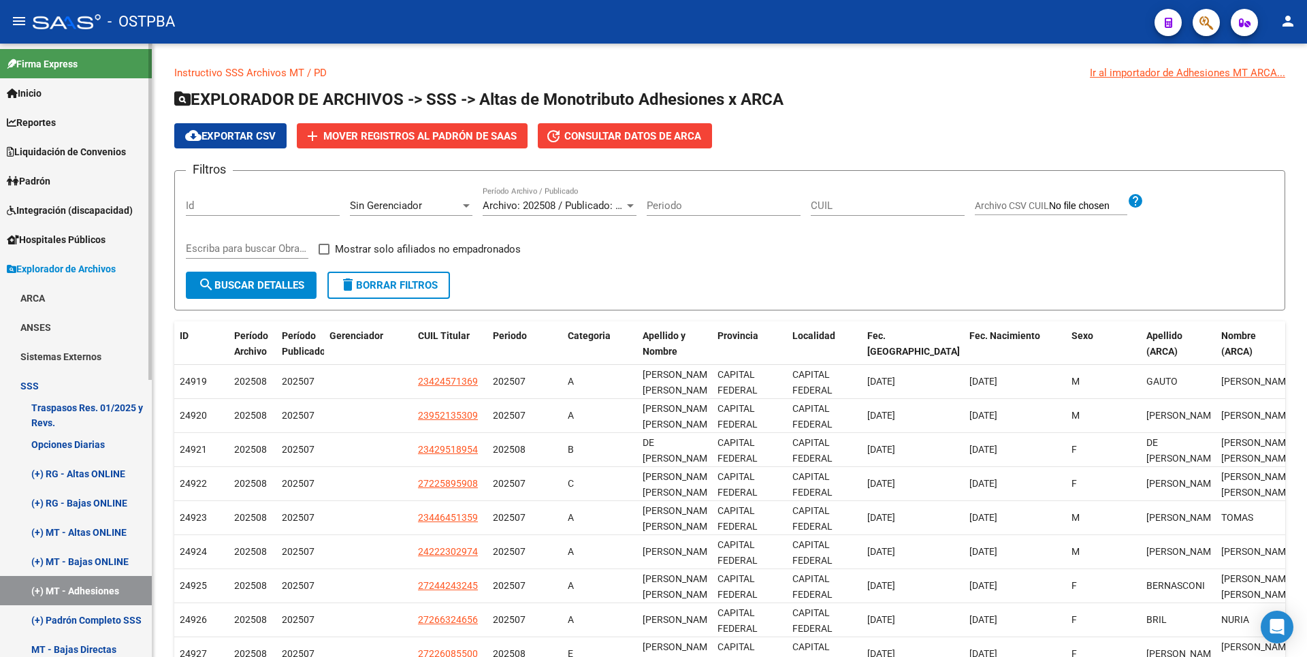
click at [50, 185] on span "Padrón" at bounding box center [29, 181] width 44 height 15
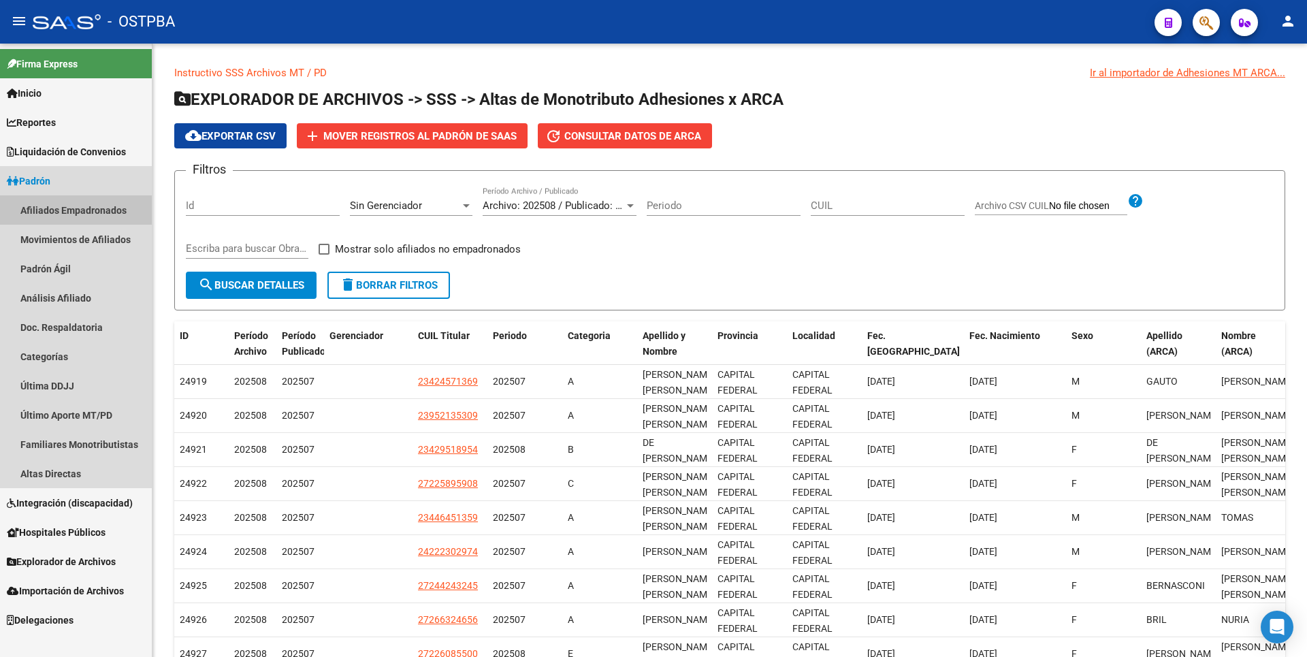
click at [106, 201] on link "Afiliados Empadronados" at bounding box center [76, 209] width 152 height 29
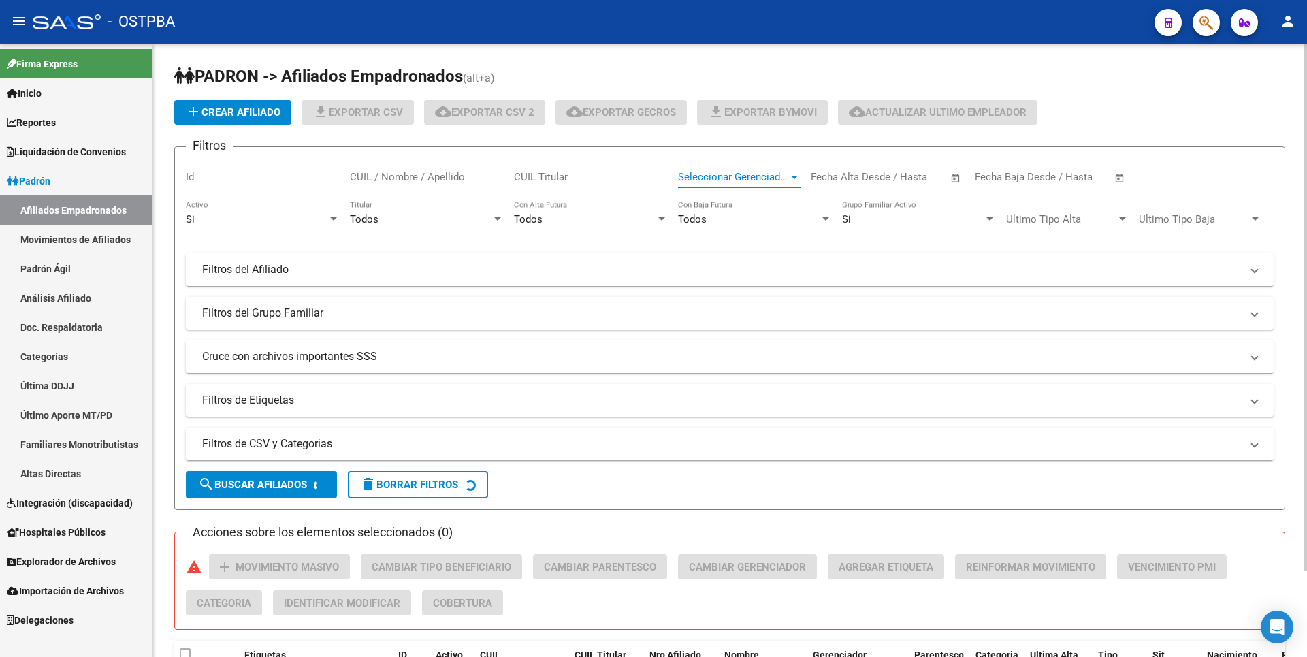
click at [793, 171] on div "Seleccionar Gerenciador" at bounding box center [739, 177] width 123 height 12
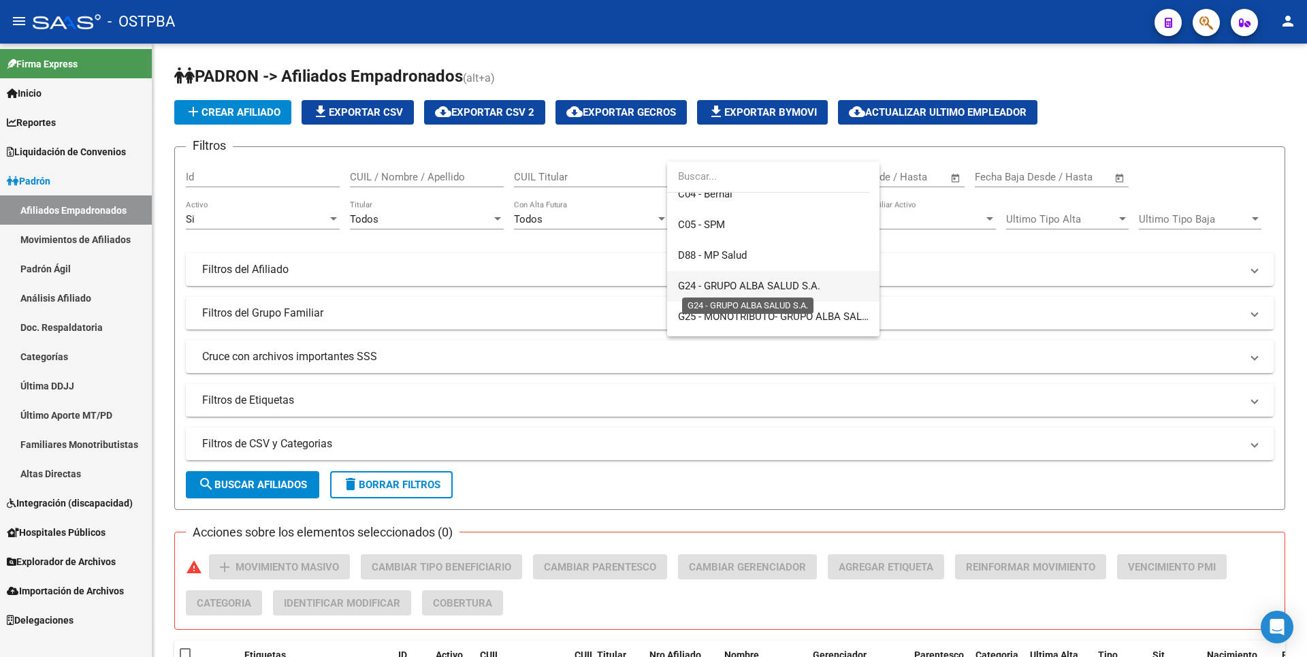
scroll to position [409, 0]
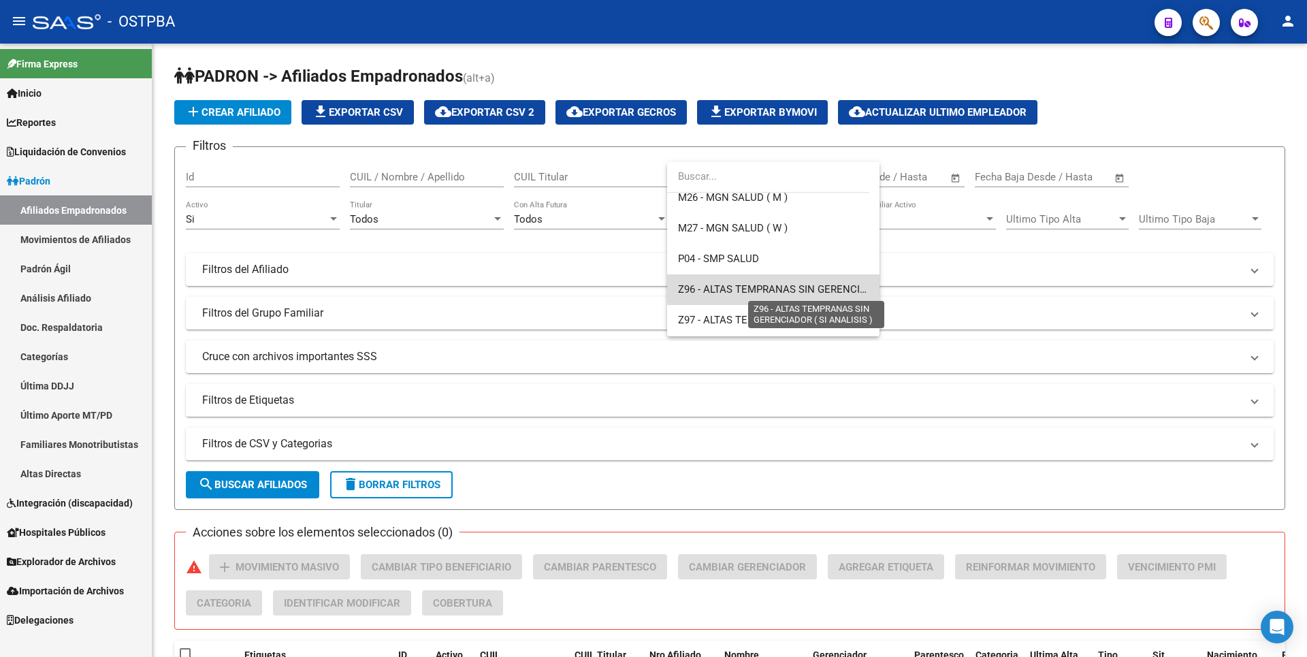
click at [782, 285] on span "Z96 - ALTAS TEMPRANAS SIN GERENCIADOR ( SI ANALISIS )" at bounding box center [817, 289] width 279 height 12
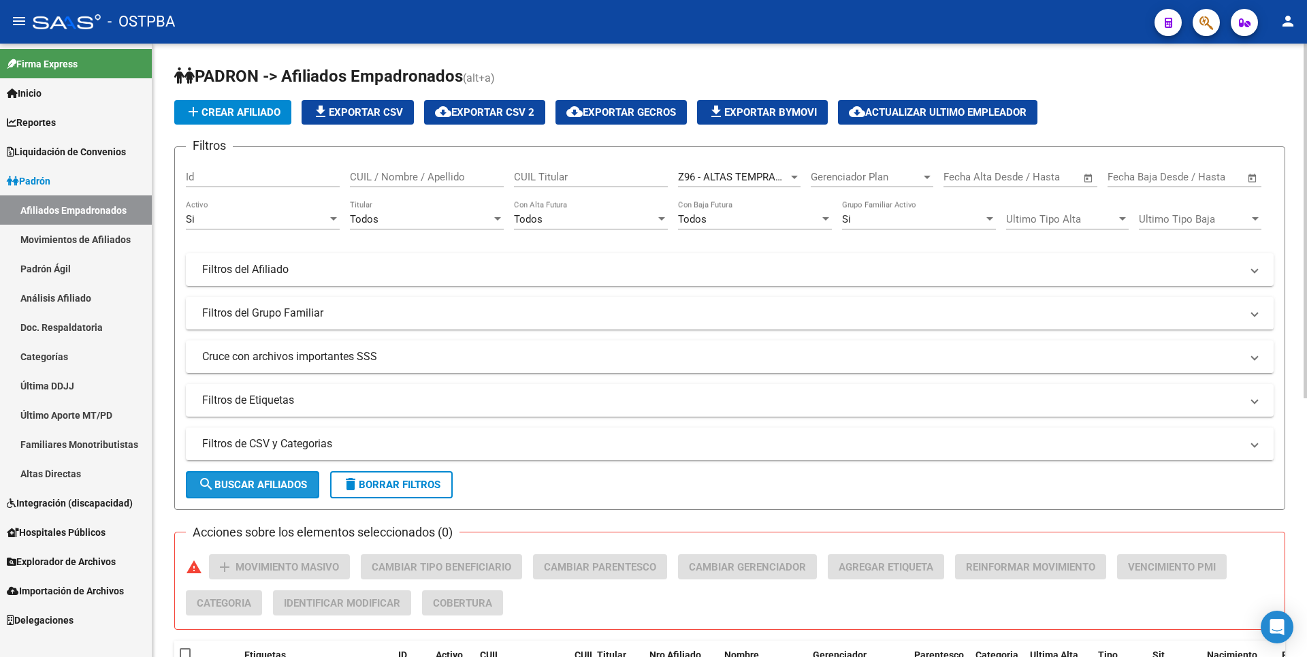
click at [268, 479] on span "search Buscar Afiliados" at bounding box center [252, 485] width 109 height 12
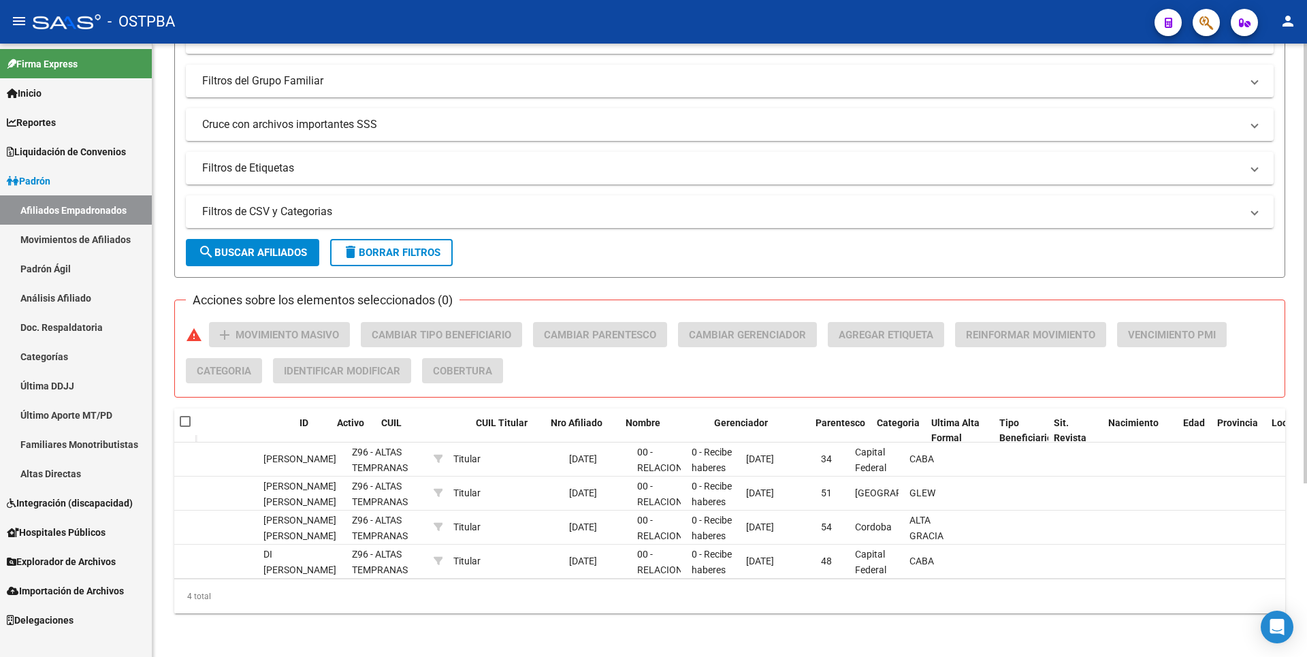
scroll to position [0, 0]
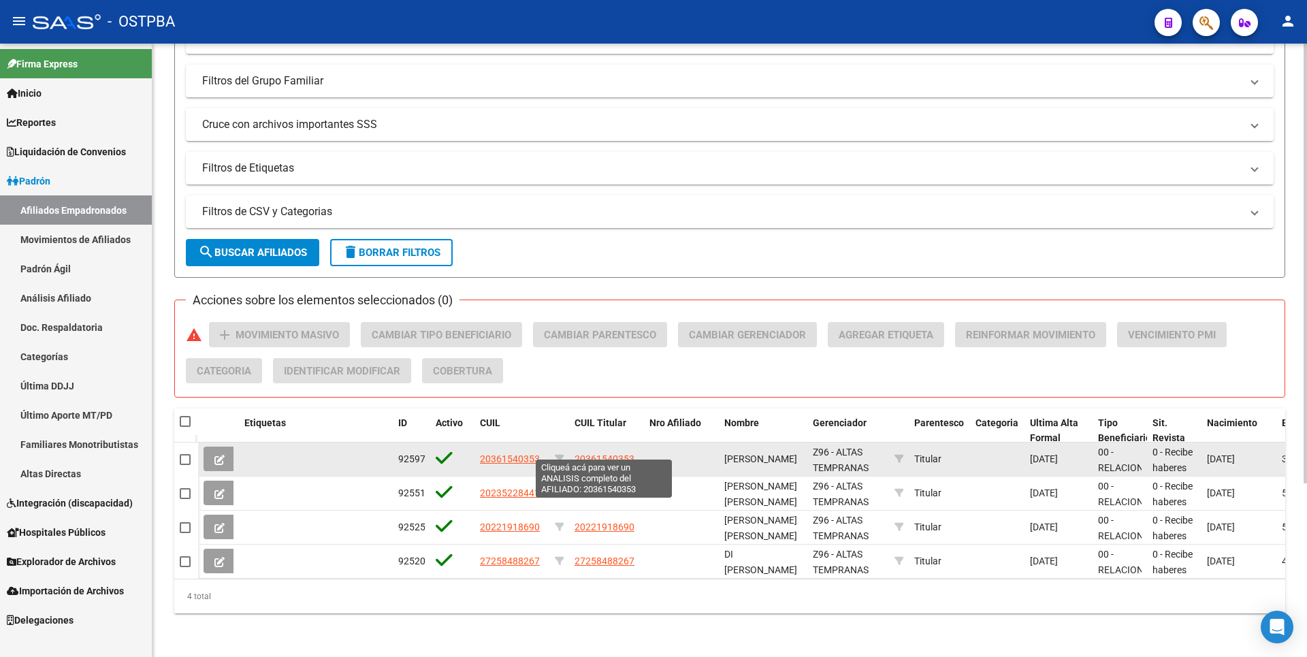
click at [608, 453] on span "20361540353" at bounding box center [605, 458] width 60 height 11
type textarea "20361540353"
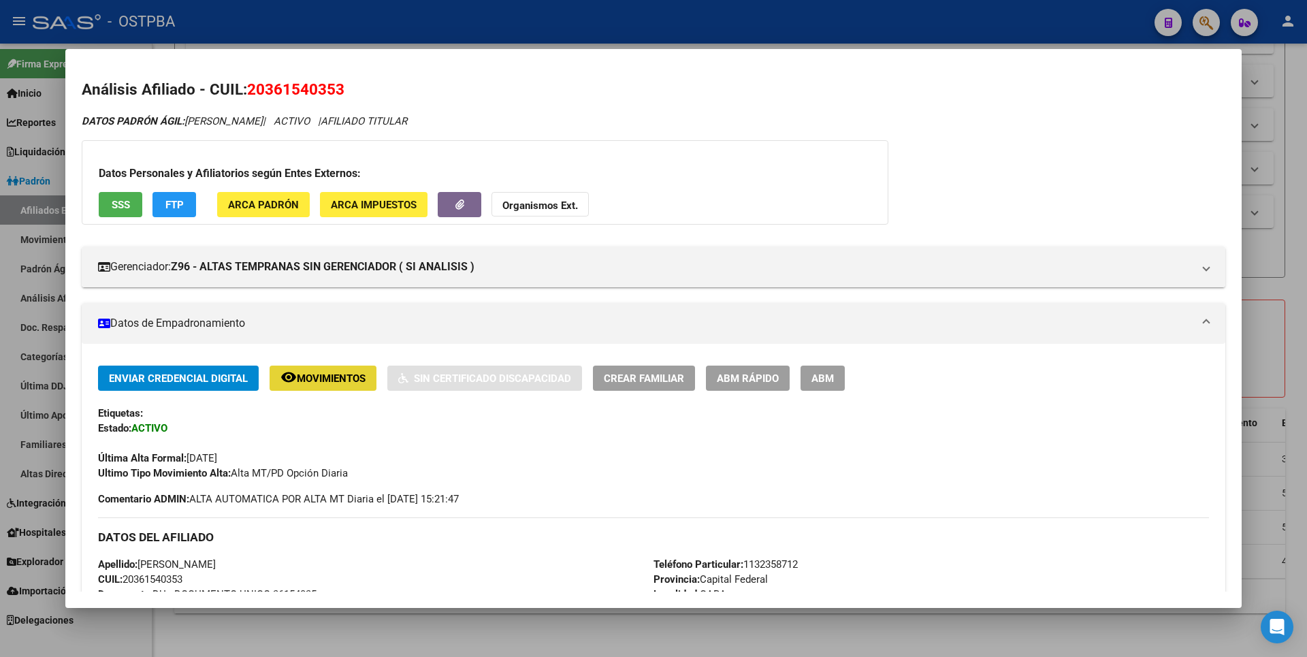
click at [336, 377] on span "Movimientos" at bounding box center [331, 378] width 69 height 12
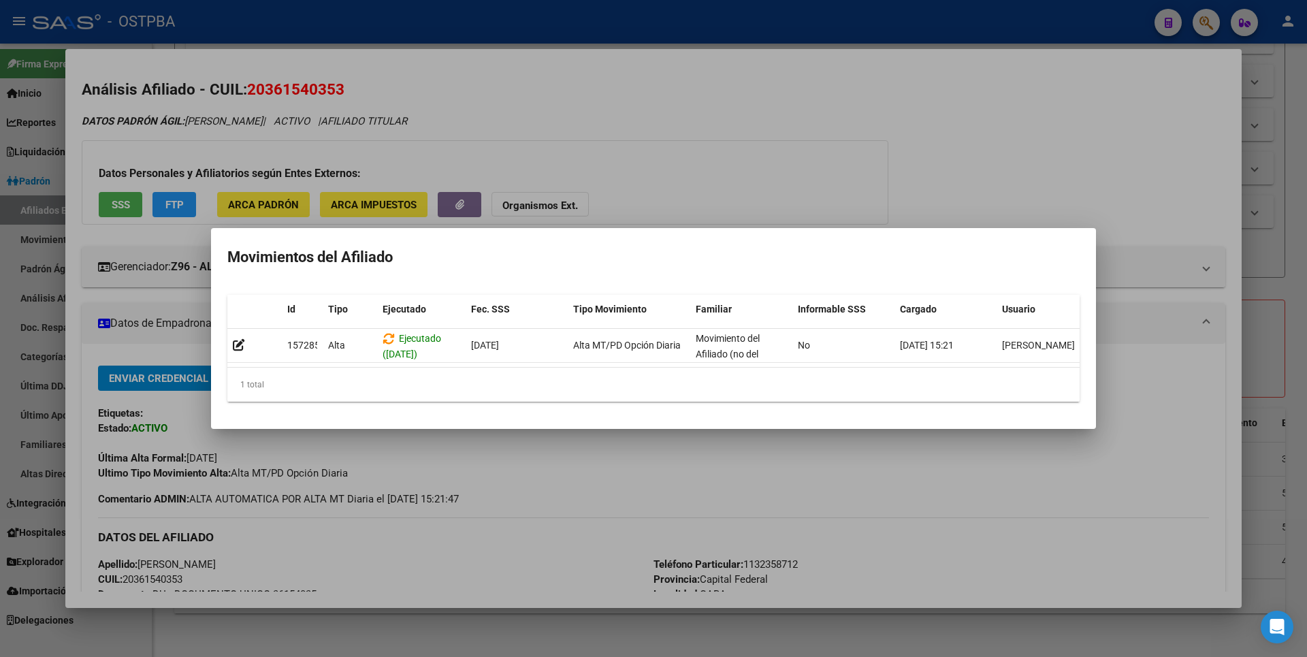
click at [700, 217] on div at bounding box center [653, 328] width 1307 height 657
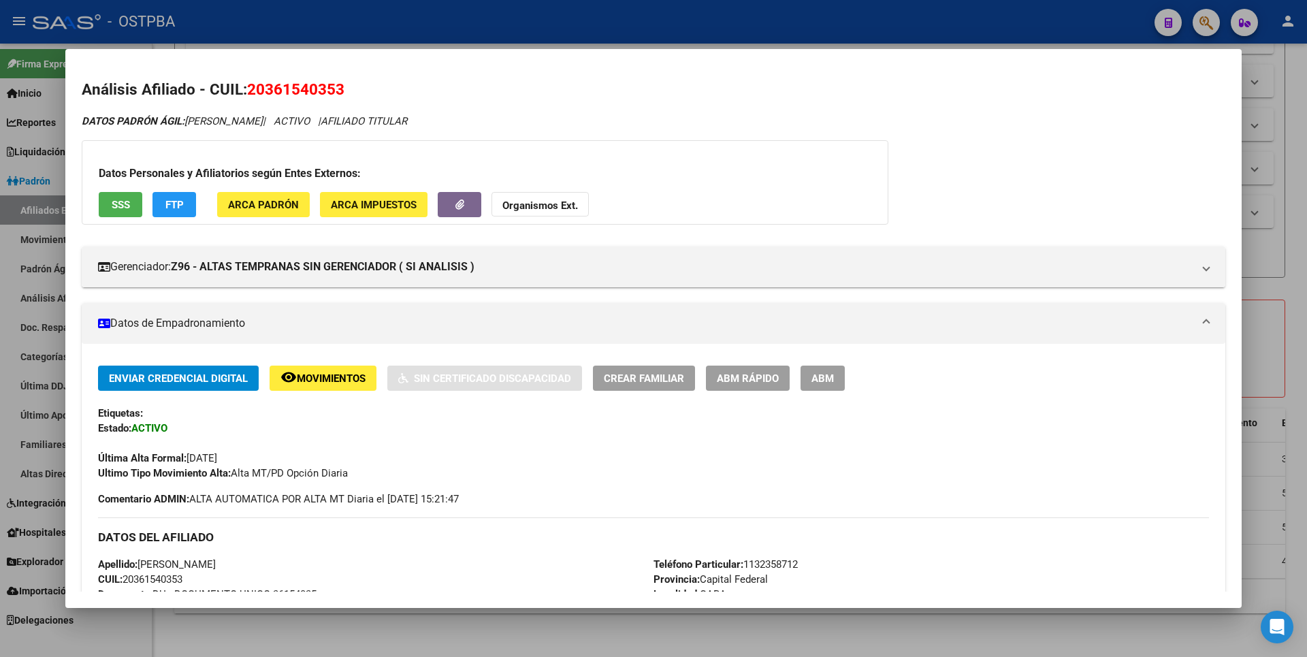
click at [1297, 125] on div at bounding box center [653, 328] width 1307 height 657
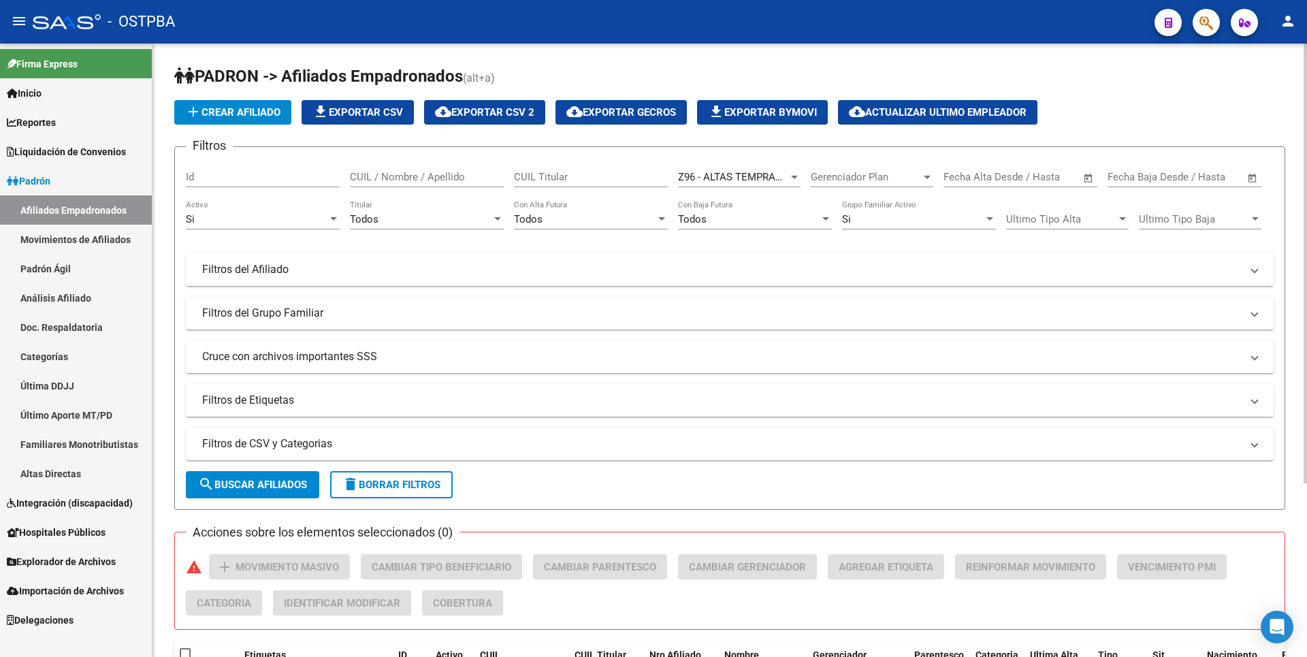
click at [394, 118] on button "file_download Exportar CSV" at bounding box center [358, 112] width 112 height 25
click at [114, 568] on span "Explorador de Archivos" at bounding box center [61, 561] width 109 height 15
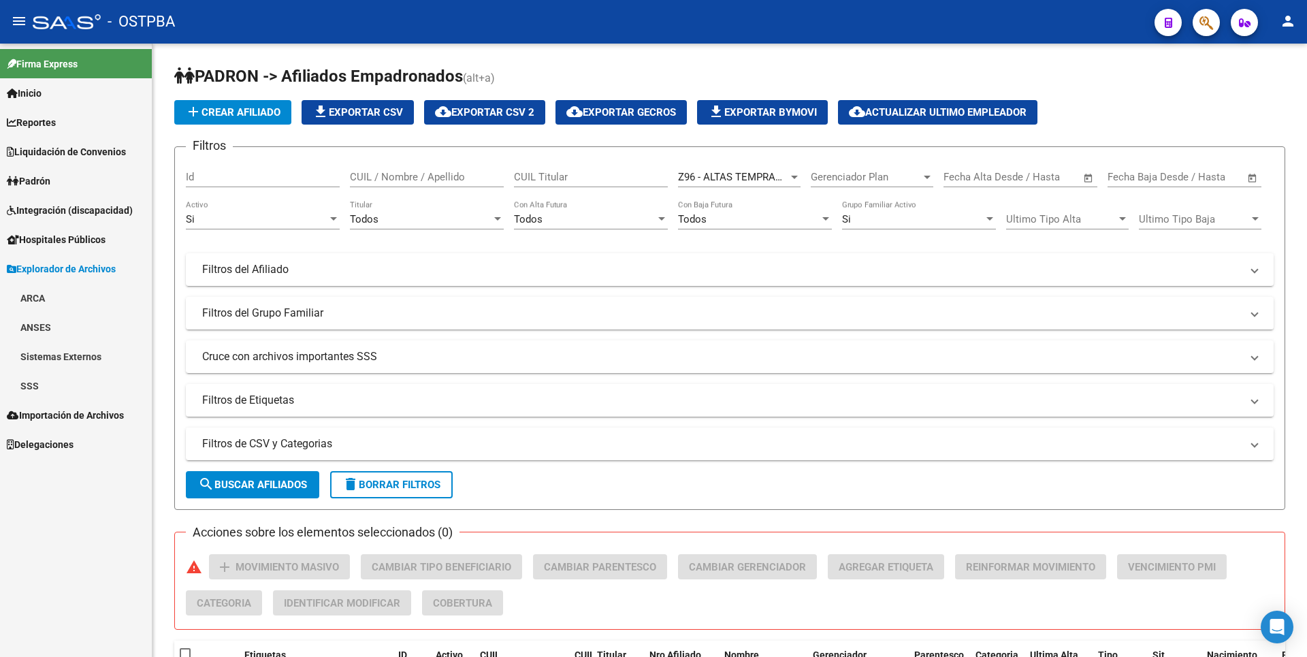
click at [42, 387] on link "SSS" at bounding box center [76, 385] width 152 height 29
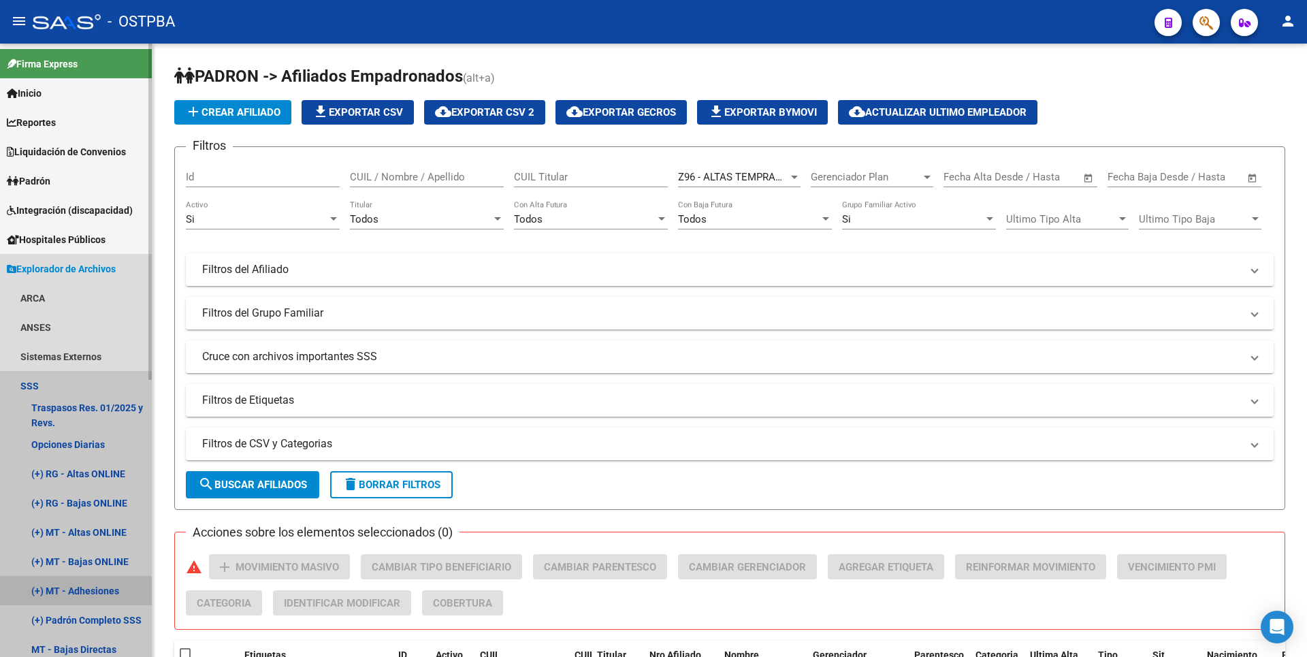
click at [88, 585] on link "(+) MT - Adhesiones" at bounding box center [76, 590] width 152 height 29
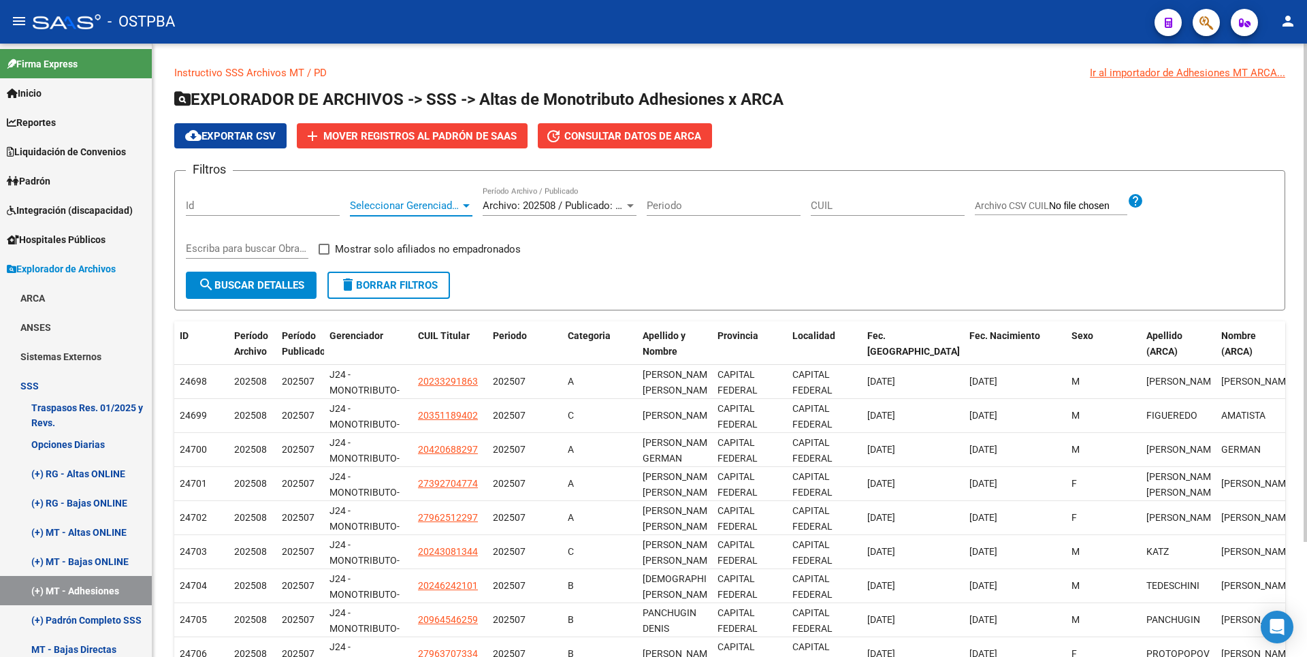
click at [461, 205] on div at bounding box center [466, 205] width 12 height 11
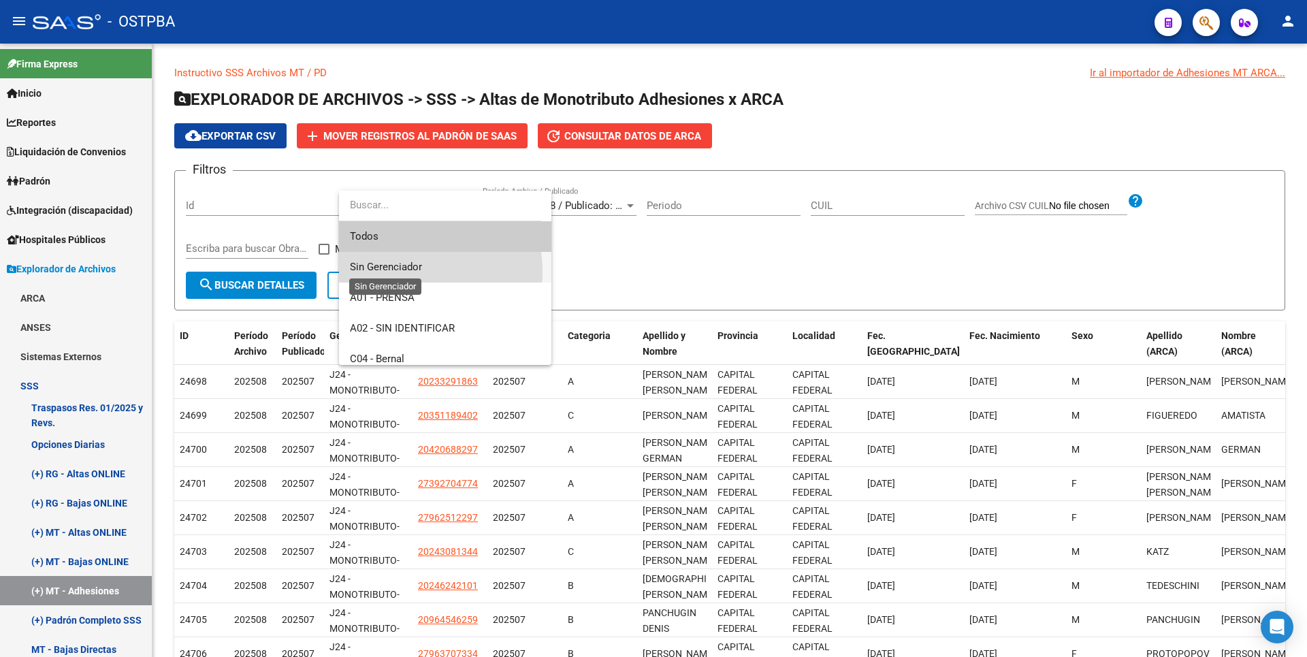
click at [400, 272] on span "Sin Gerenciador" at bounding box center [386, 267] width 72 height 12
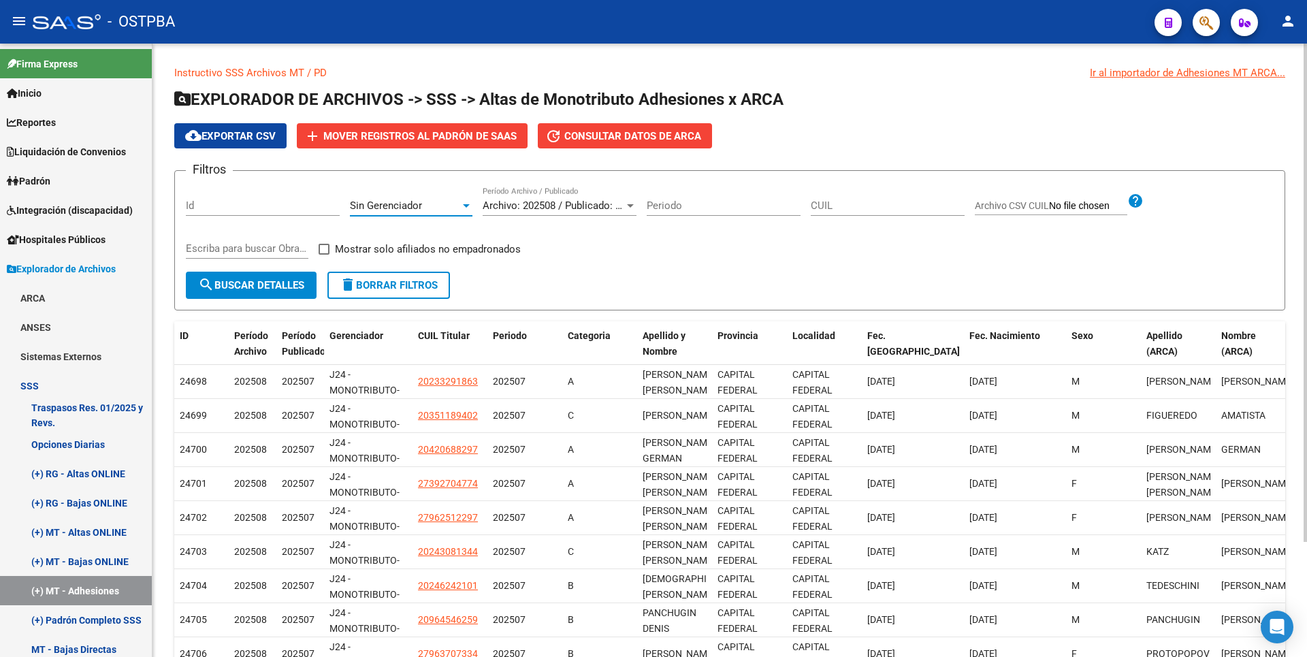
click at [298, 286] on span "search Buscar Detalles" at bounding box center [251, 285] width 106 height 12
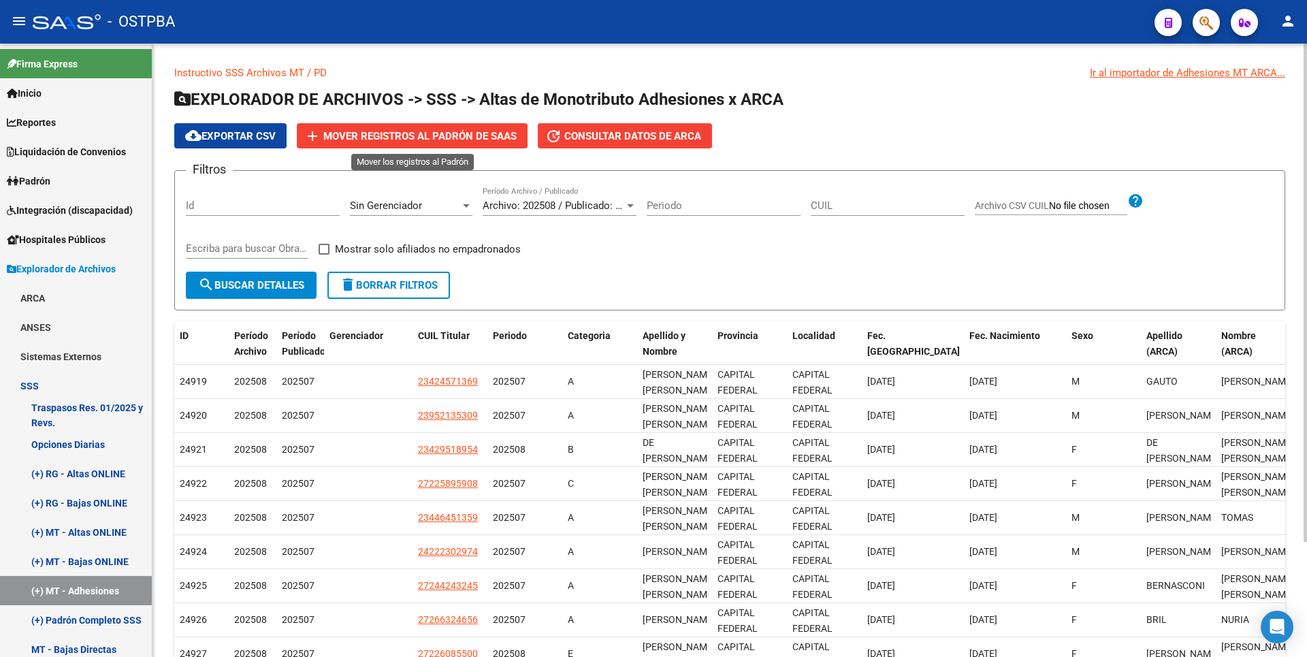
click at [445, 137] on span "Mover registros al PADRÓN de SAAS" at bounding box center [419, 136] width 193 height 12
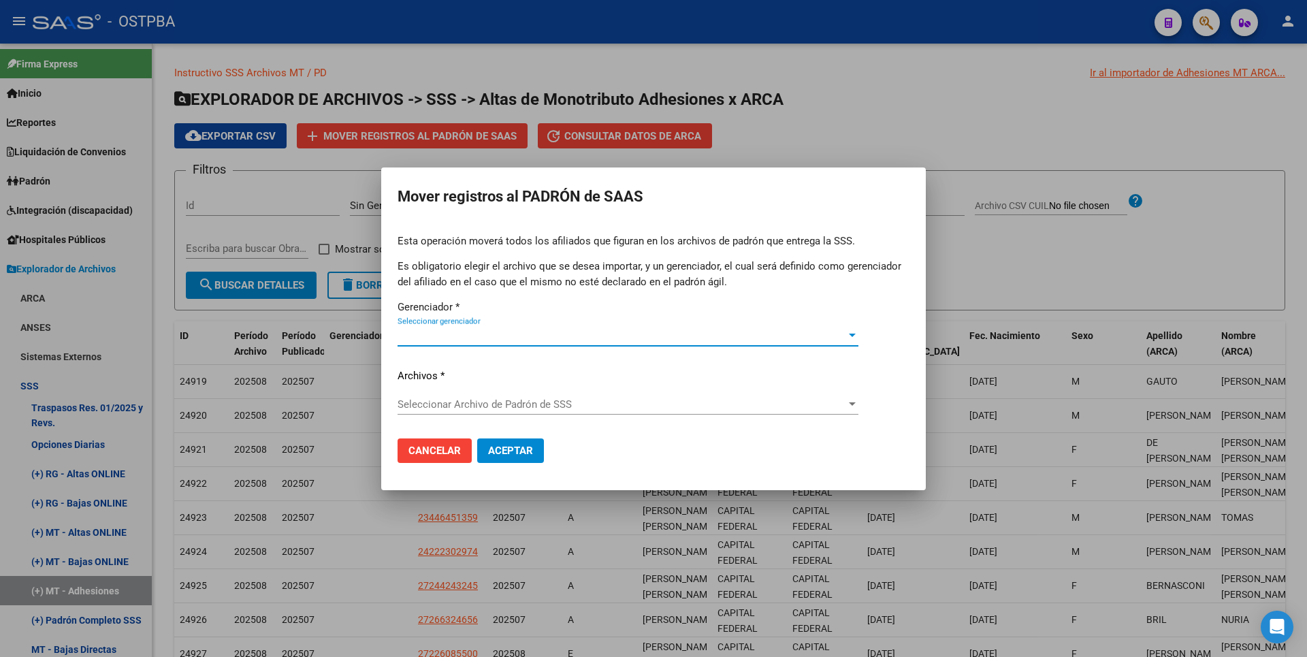
click at [640, 340] on span "Seleccionar gerenciador" at bounding box center [622, 336] width 449 height 12
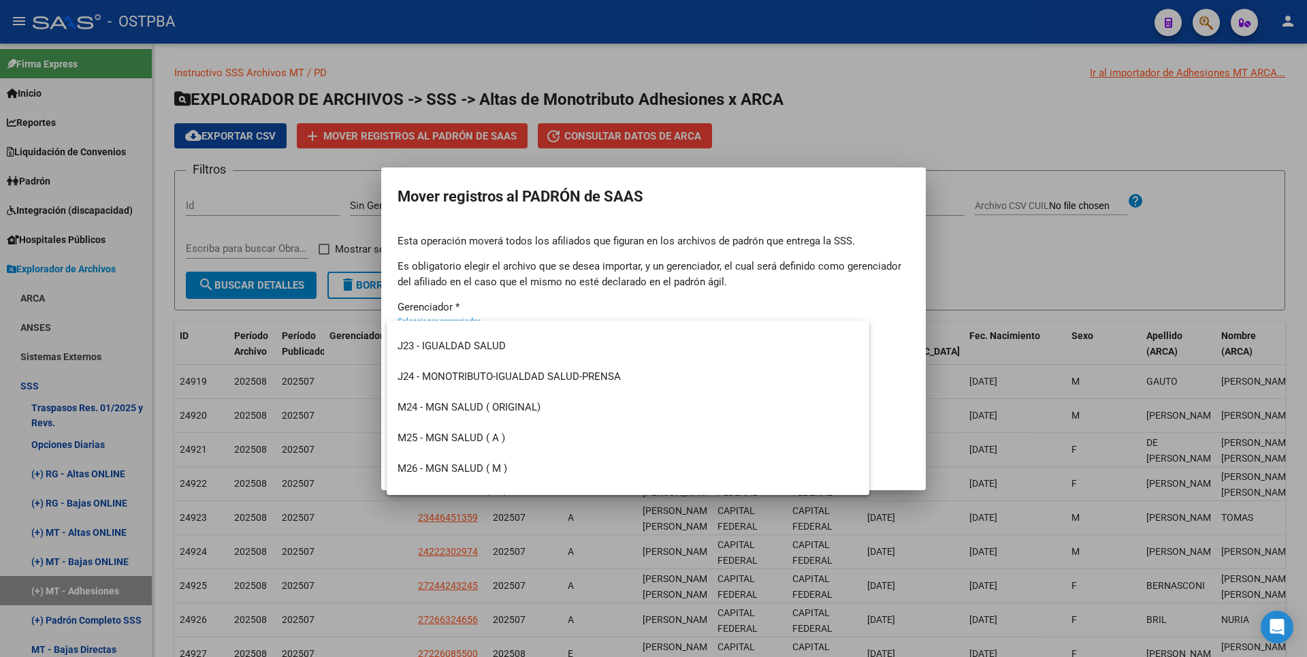
scroll to position [340, 0]
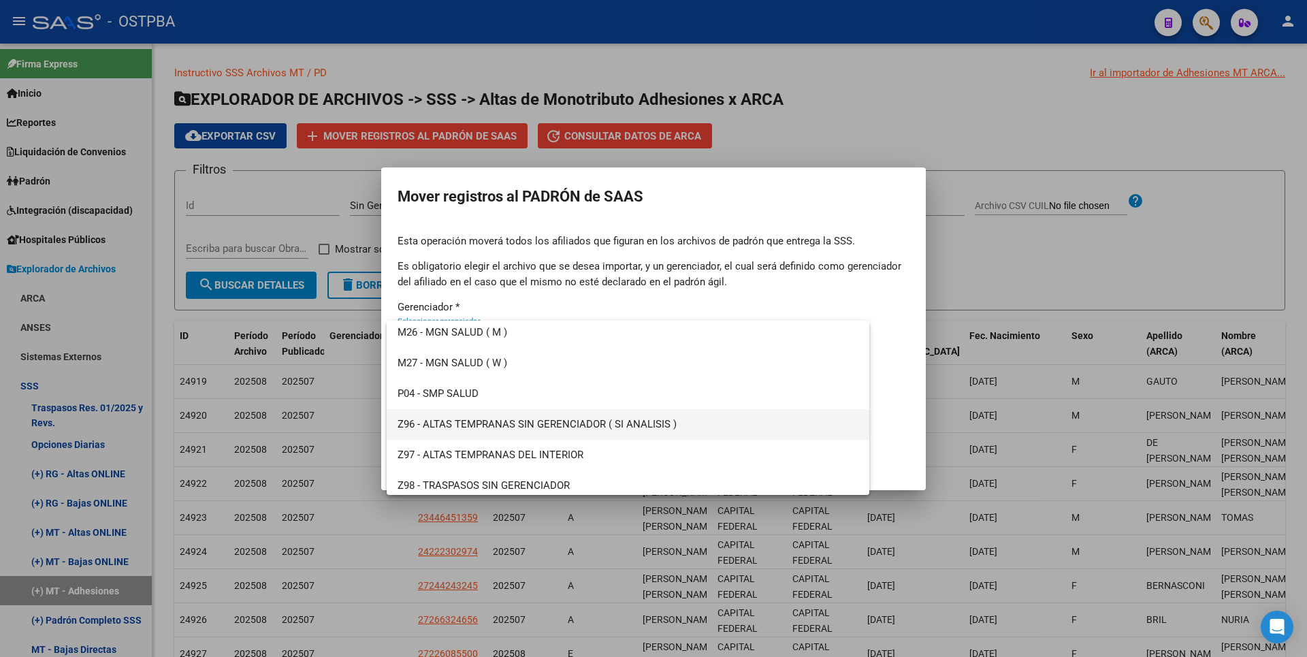
click at [511, 423] on span "Z96 - ALTAS TEMPRANAS SIN GERENCIADOR ( SI ANALISIS )" at bounding box center [628, 424] width 461 height 31
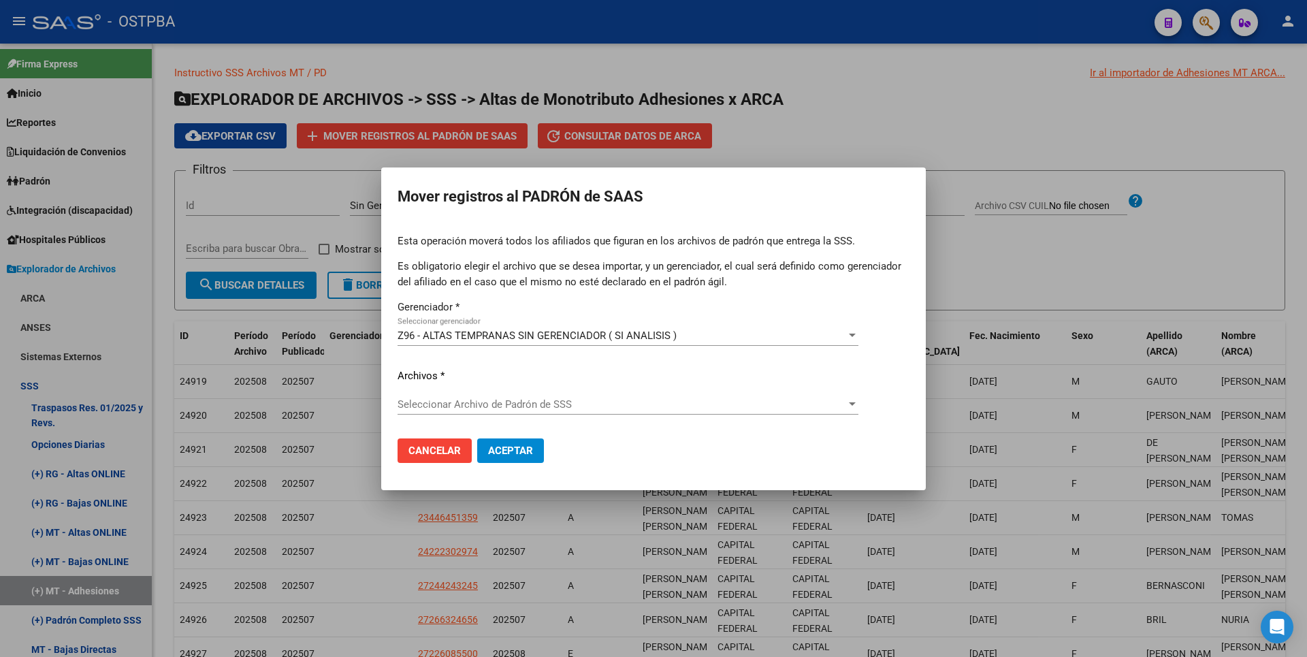
drag, startPoint x: 687, startPoint y: 200, endPoint x: 694, endPoint y: 261, distance: 61.7
click at [694, 261] on mat-dialog-container "Mover registros al PADRÓN de SAAS Esta operación moverá todos los afiliados que…" at bounding box center [653, 328] width 545 height 323
drag, startPoint x: 694, startPoint y: 261, endPoint x: 748, endPoint y: 317, distance: 77.5
click at [748, 317] on div "Esta operación moverá todos los afiliados que figuran en los archivos de padrón…" at bounding box center [654, 331] width 512 height 194
click at [566, 406] on span "Seleccionar Archivo de Padrón de SSS" at bounding box center [622, 404] width 449 height 12
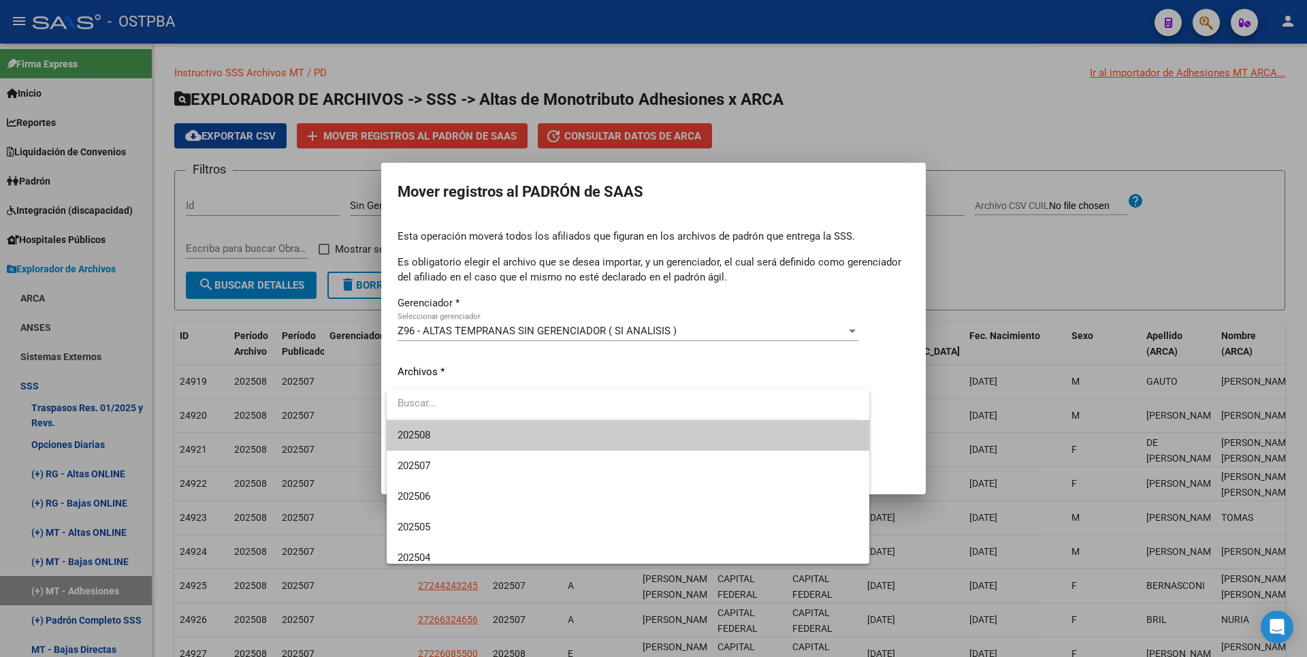
click at [424, 443] on span "202508" at bounding box center [628, 435] width 461 height 31
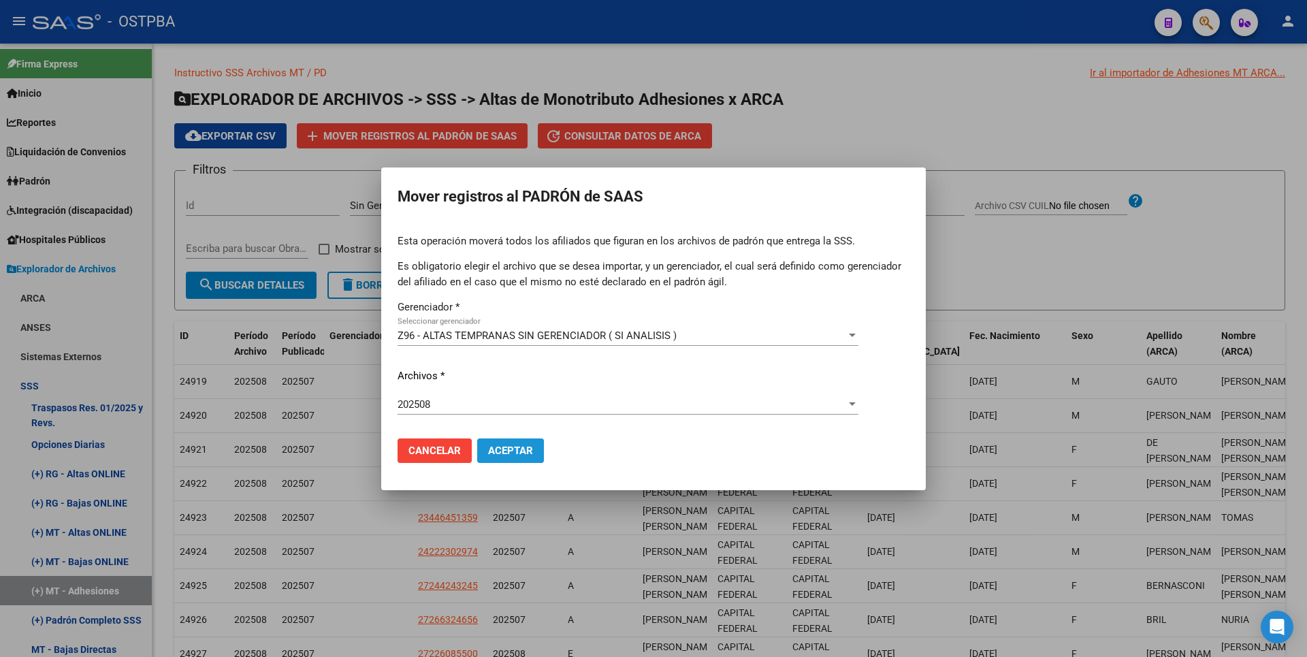
click at [532, 455] on span "Aceptar" at bounding box center [510, 451] width 45 height 12
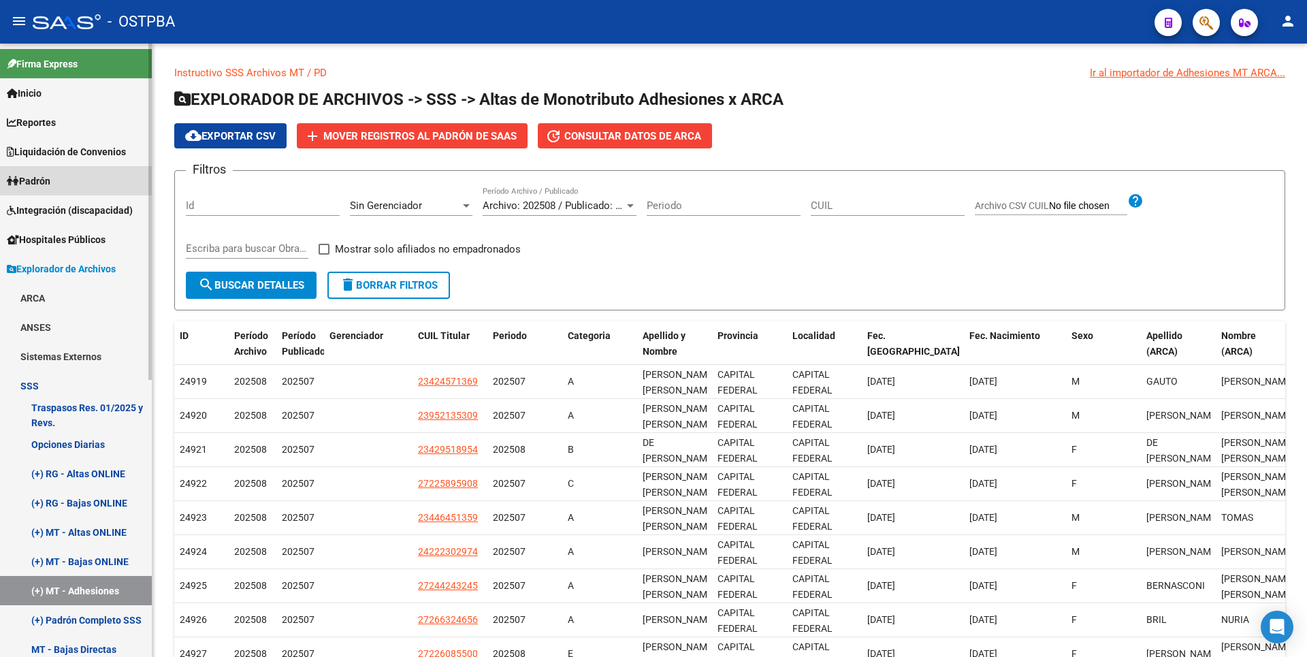
click at [50, 186] on span "Padrón" at bounding box center [29, 181] width 44 height 15
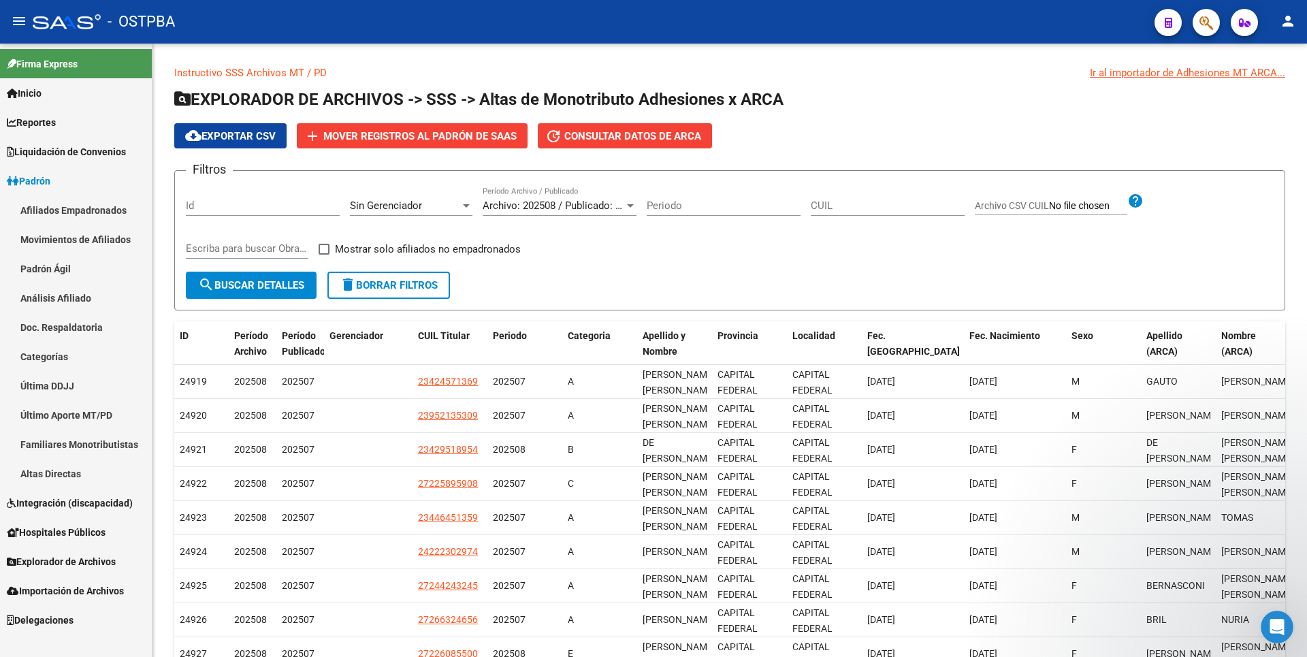
scroll to position [0, 0]
click at [95, 217] on link "Afiliados Empadronados" at bounding box center [76, 209] width 152 height 29
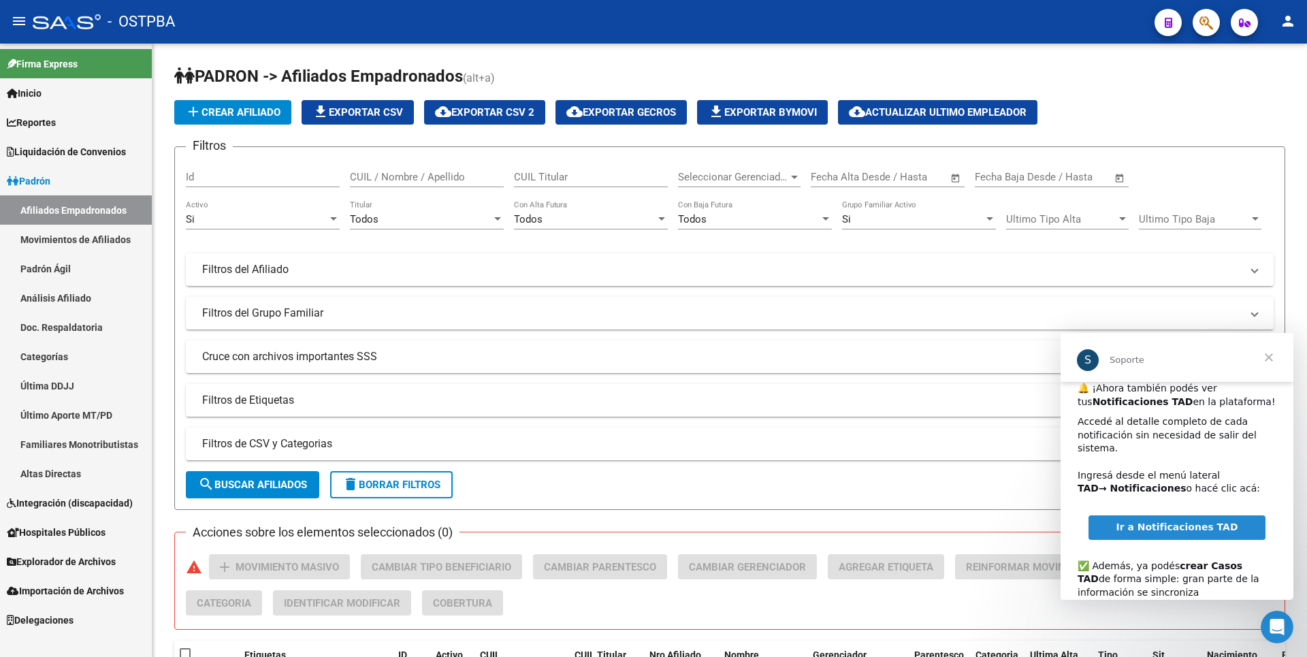
scroll to position [88, 0]
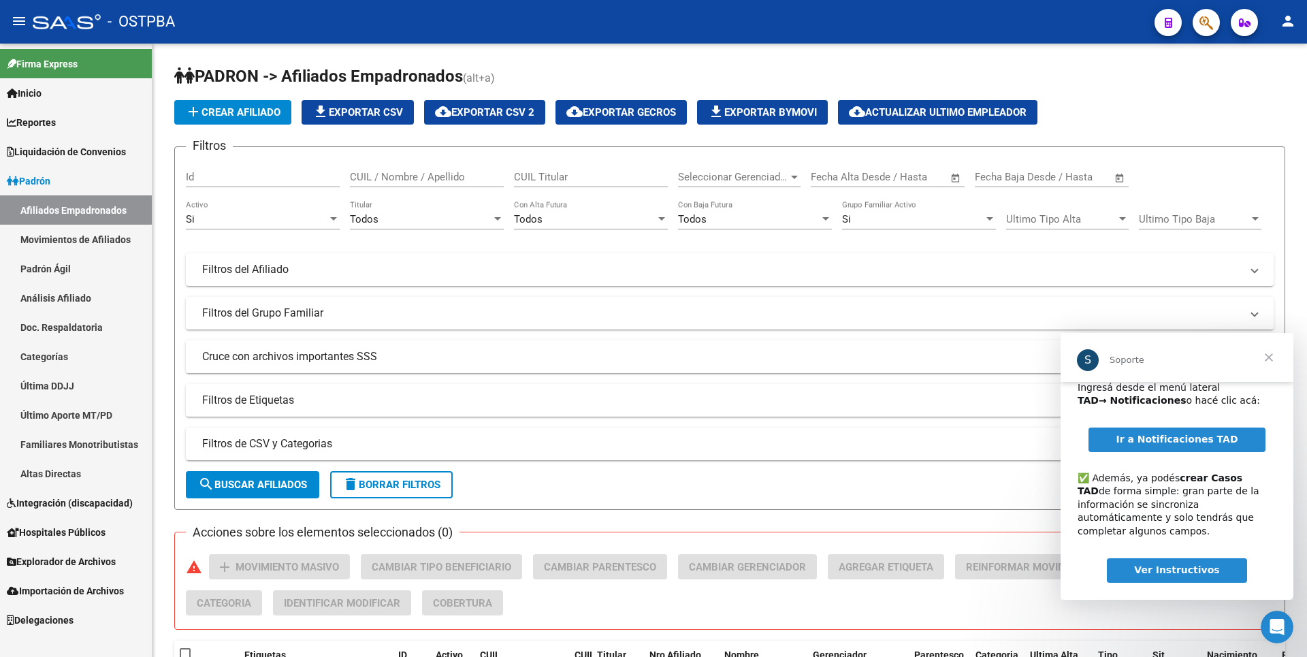
click at [1198, 564] on span "Ver Instructivos" at bounding box center [1176, 569] width 85 height 11
click at [1161, 434] on span "Ir a Notificaciones TAD" at bounding box center [1177, 439] width 122 height 11
click at [1271, 348] on span "Cerrar" at bounding box center [1269, 357] width 49 height 49
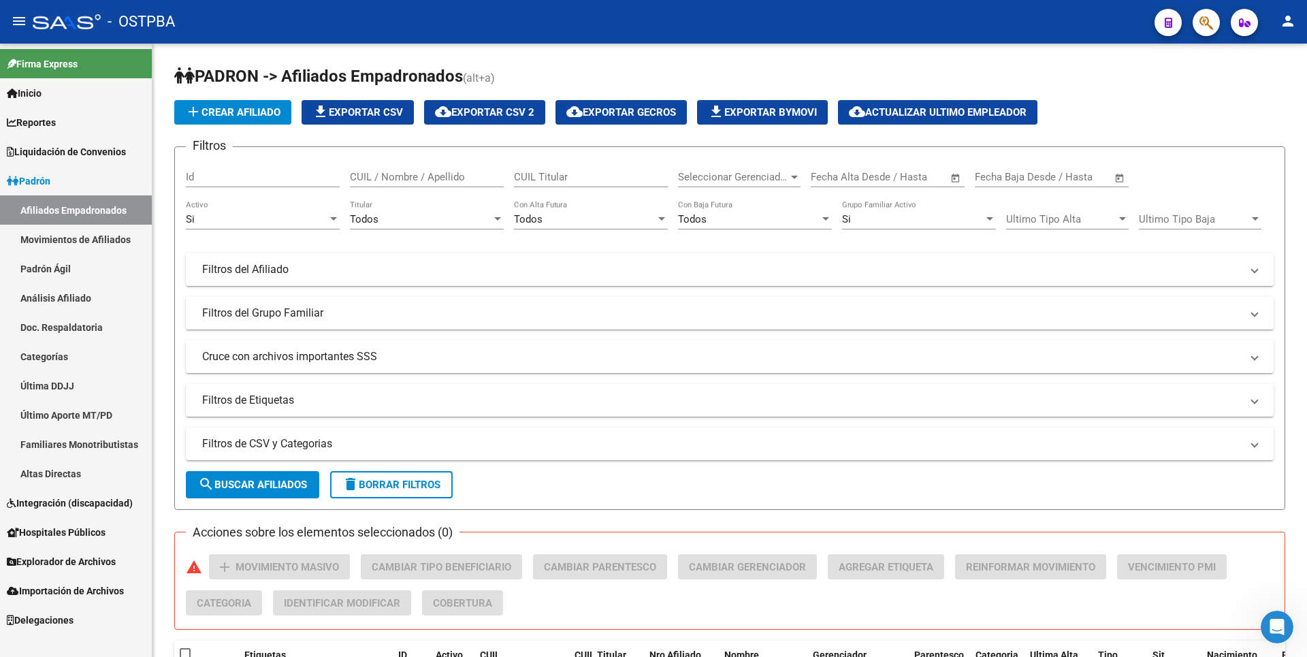
click at [78, 296] on link "Análisis Afiliado" at bounding box center [76, 297] width 152 height 29
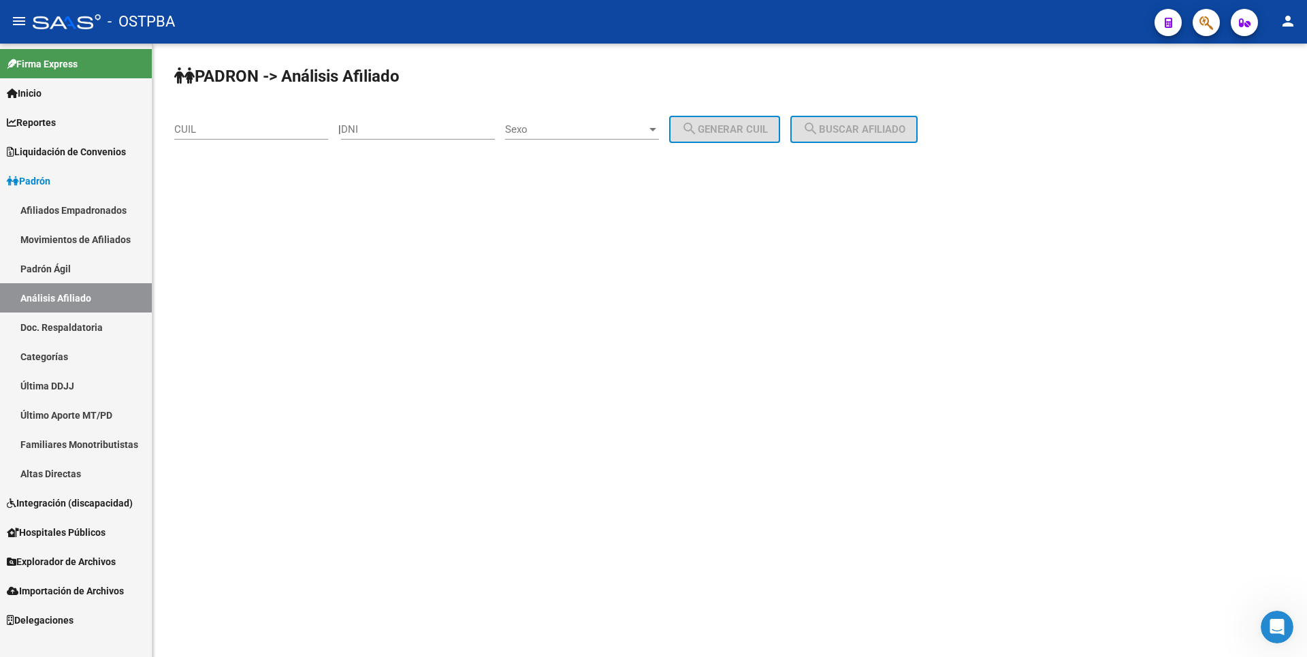
click at [208, 127] on input "CUIL" at bounding box center [251, 129] width 154 height 12
type input "20-31801131-2"
click at [851, 137] on button "search Buscar afiliado" at bounding box center [853, 129] width 127 height 27
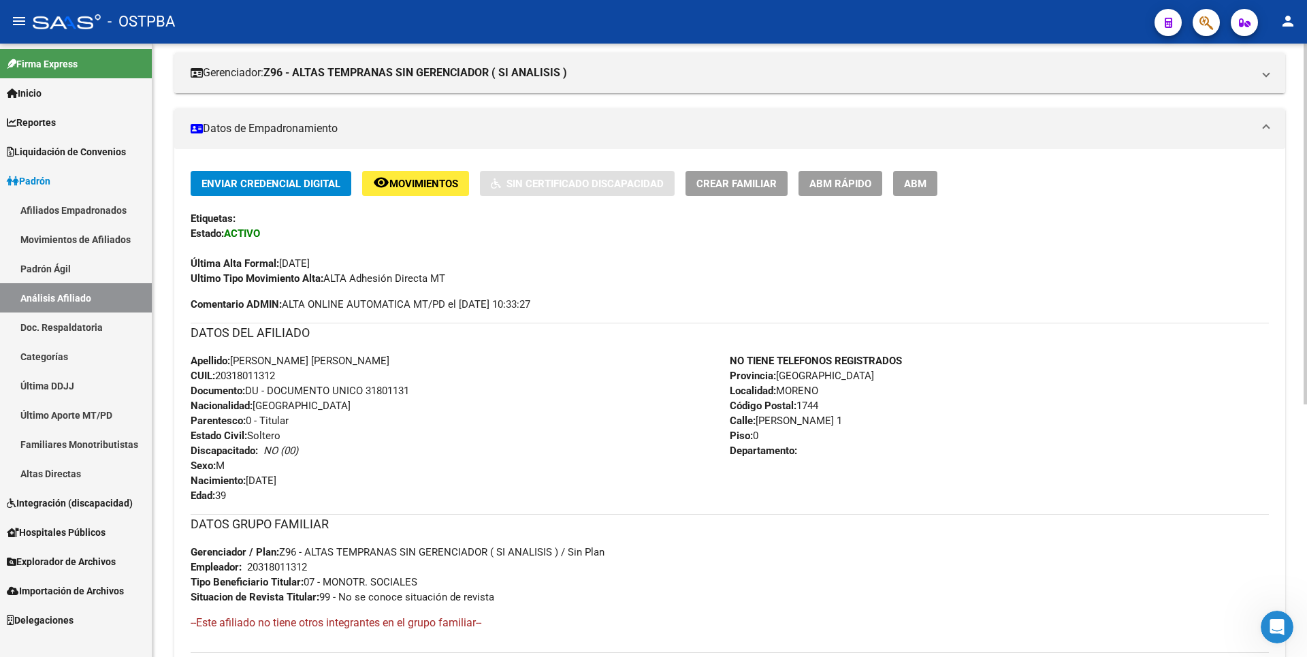
scroll to position [430, 0]
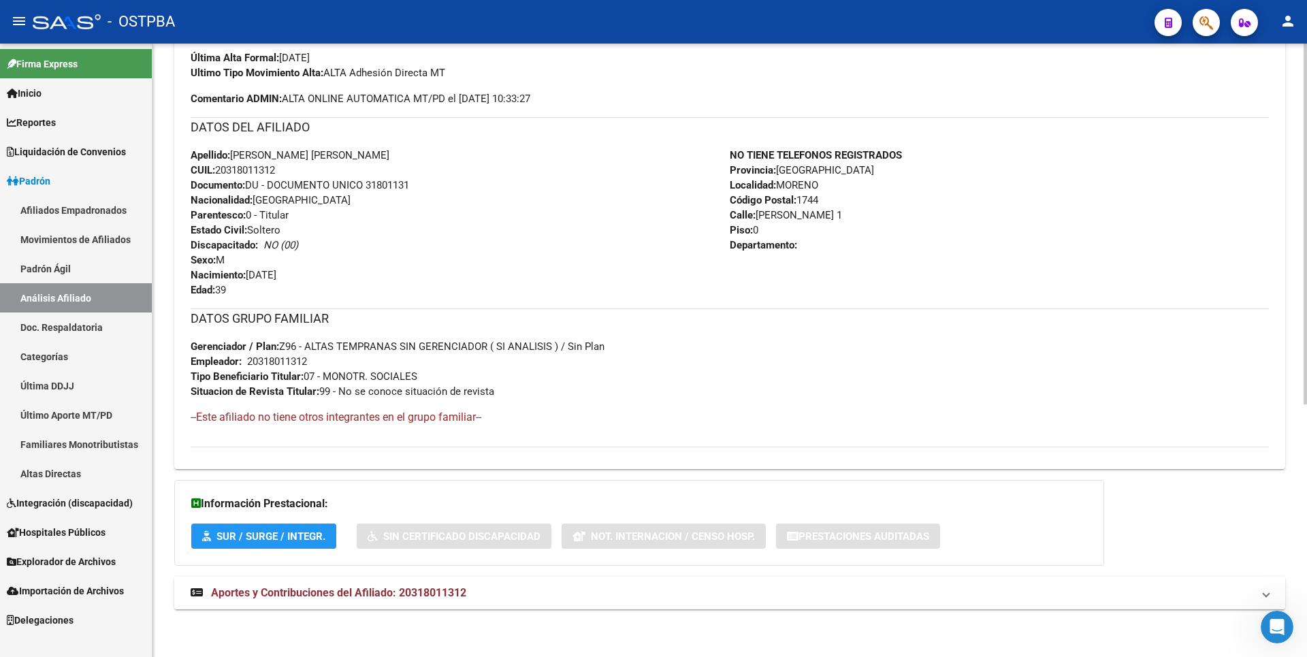
click at [333, 596] on span "Aportes y Contribuciones del Afiliado: 20318011312" at bounding box center [338, 592] width 255 height 13
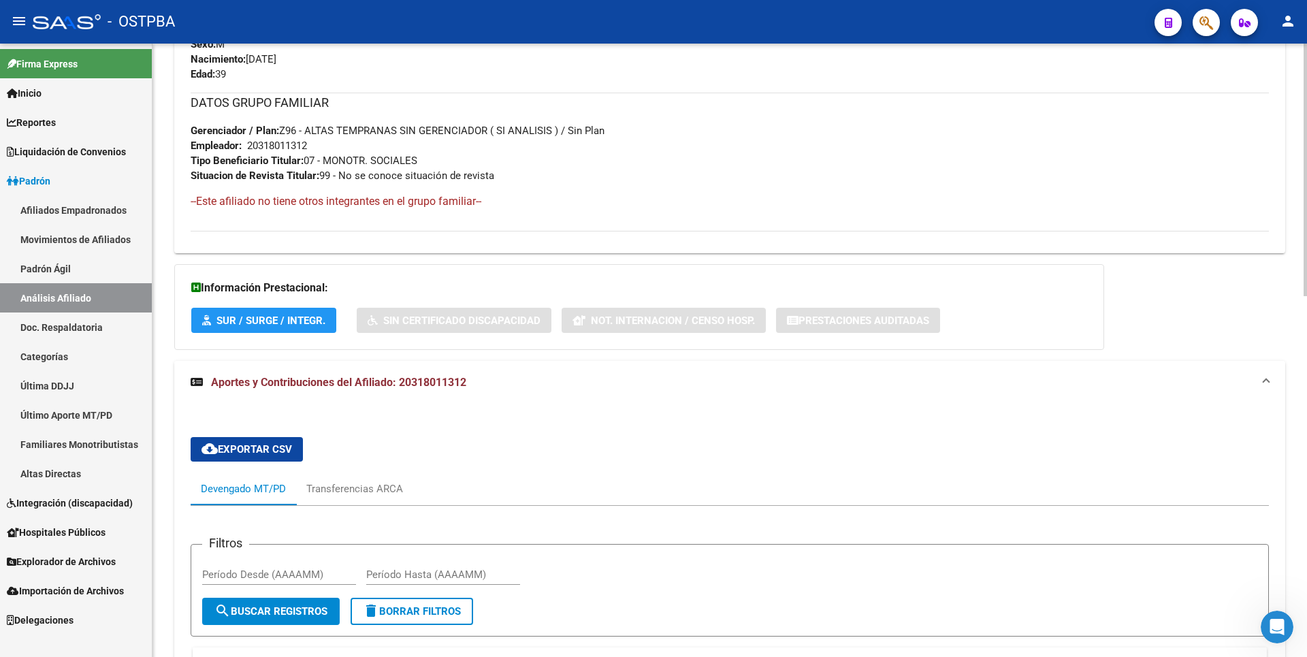
scroll to position [877, 0]
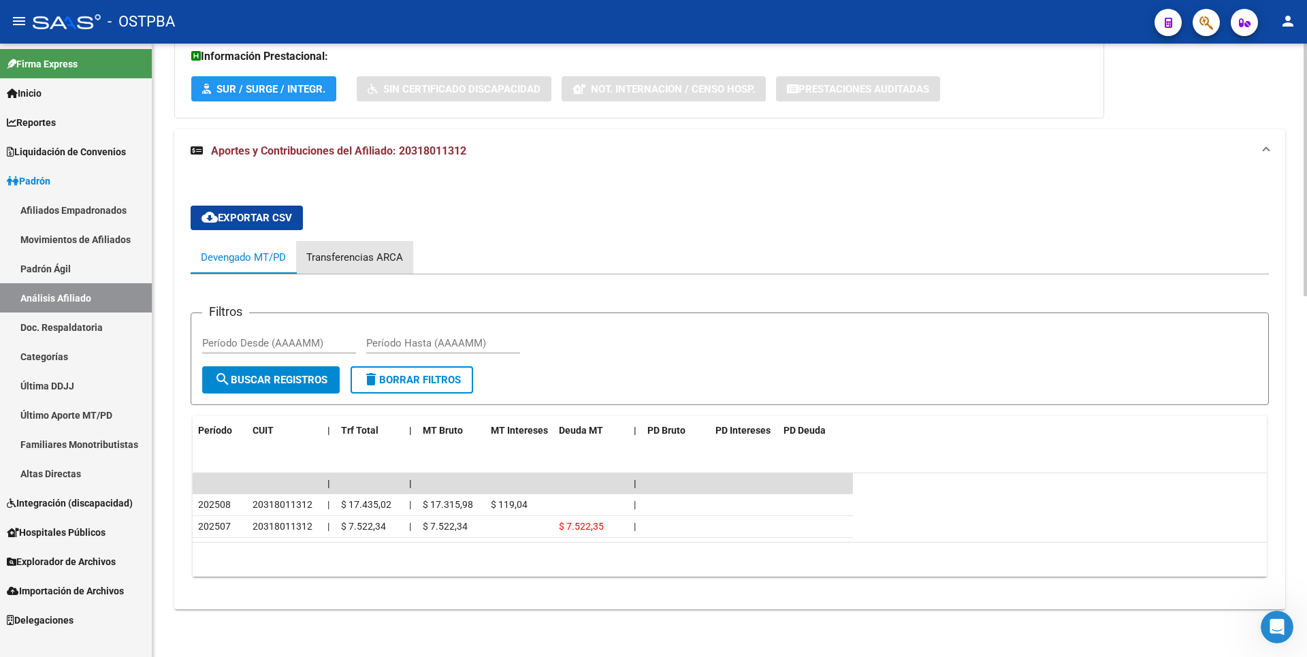
click at [377, 268] on div "Transferencias ARCA" at bounding box center [354, 257] width 117 height 33
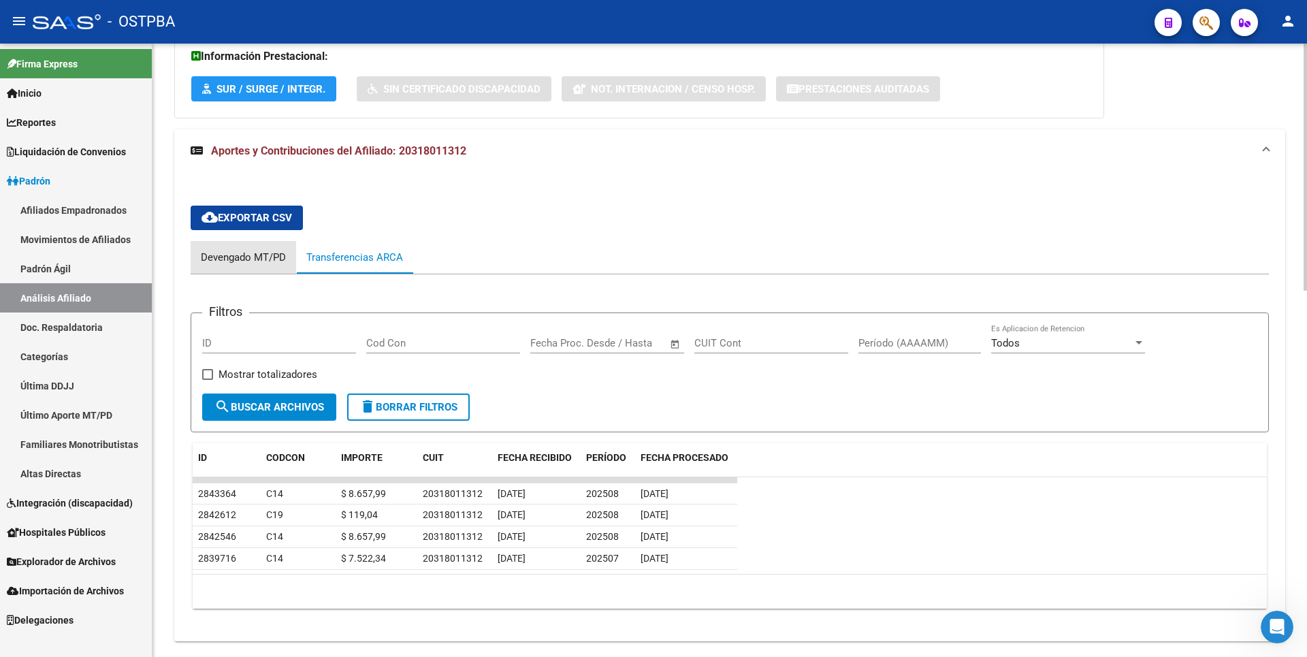
click at [281, 268] on div "Devengado MT/PD" at bounding box center [244, 257] width 106 height 33
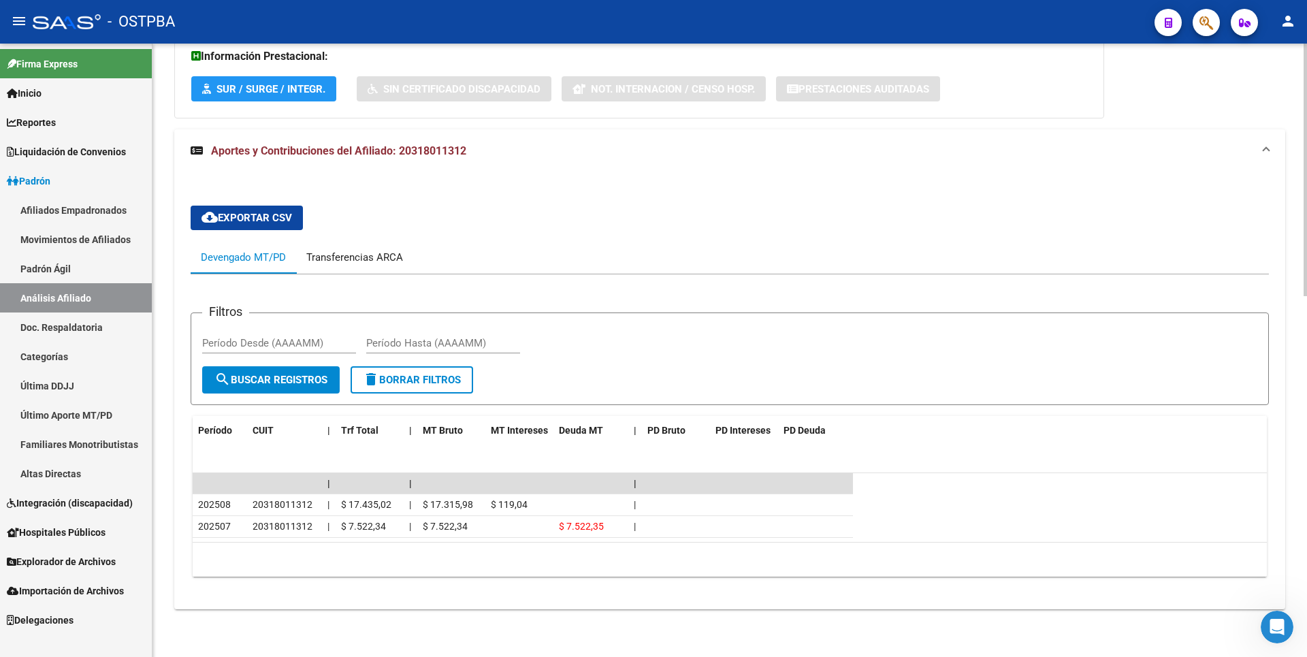
click at [373, 261] on div "Transferencias ARCA" at bounding box center [354, 257] width 97 height 15
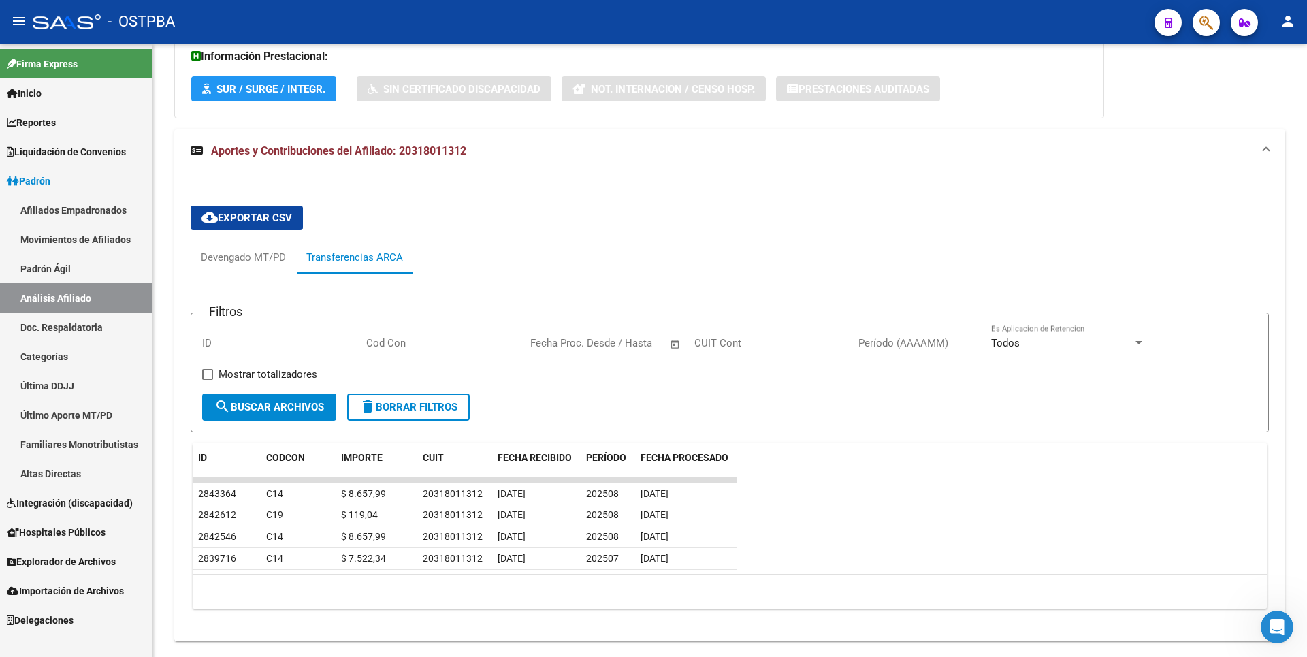
click at [114, 210] on link "Afiliados Empadronados" at bounding box center [76, 209] width 152 height 29
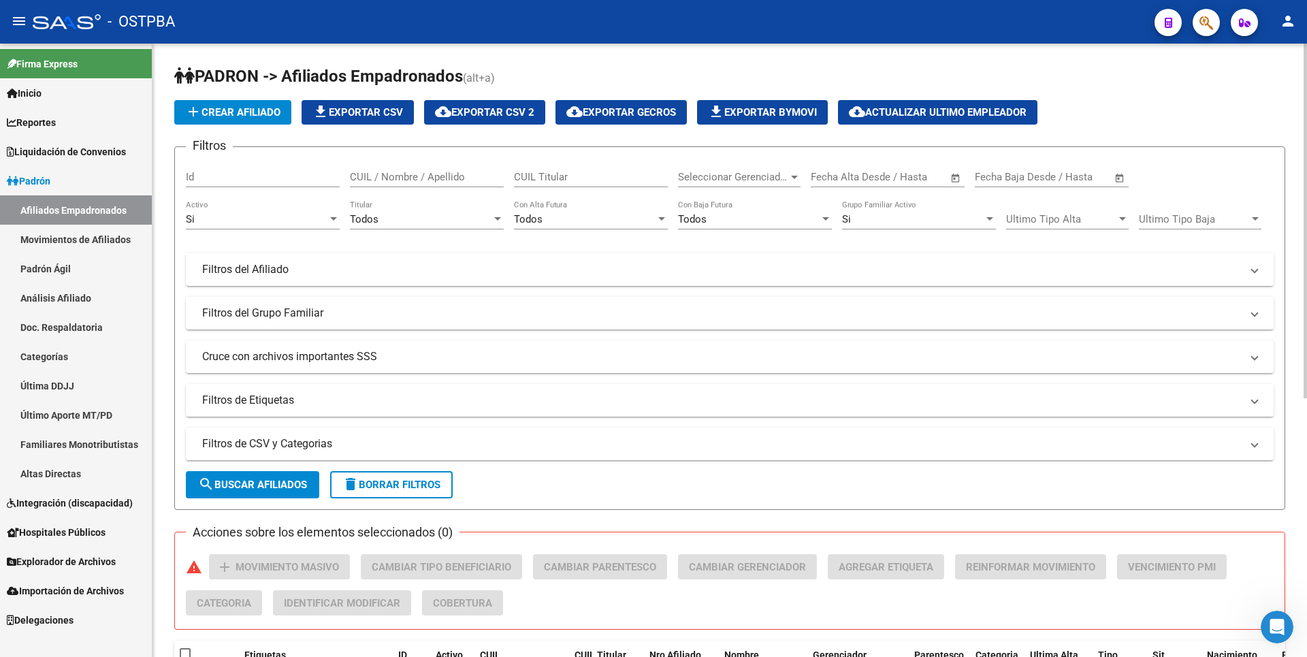
click at [789, 178] on div at bounding box center [794, 177] width 12 height 11
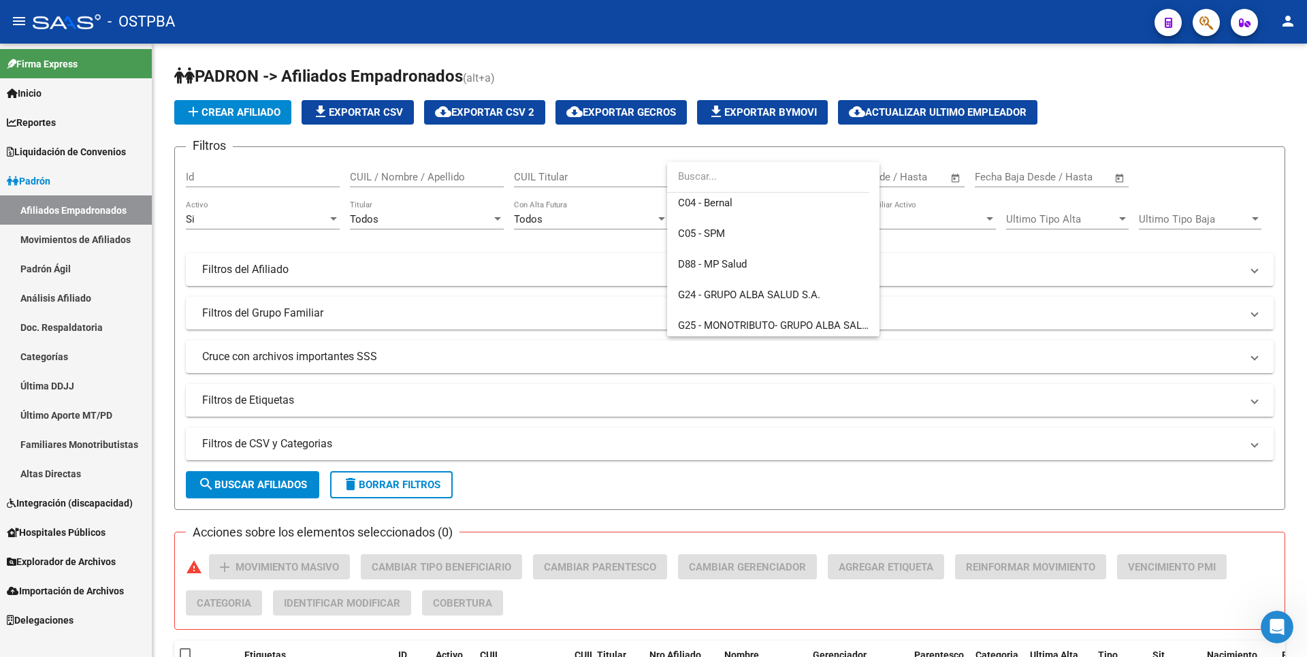
scroll to position [340, 0]
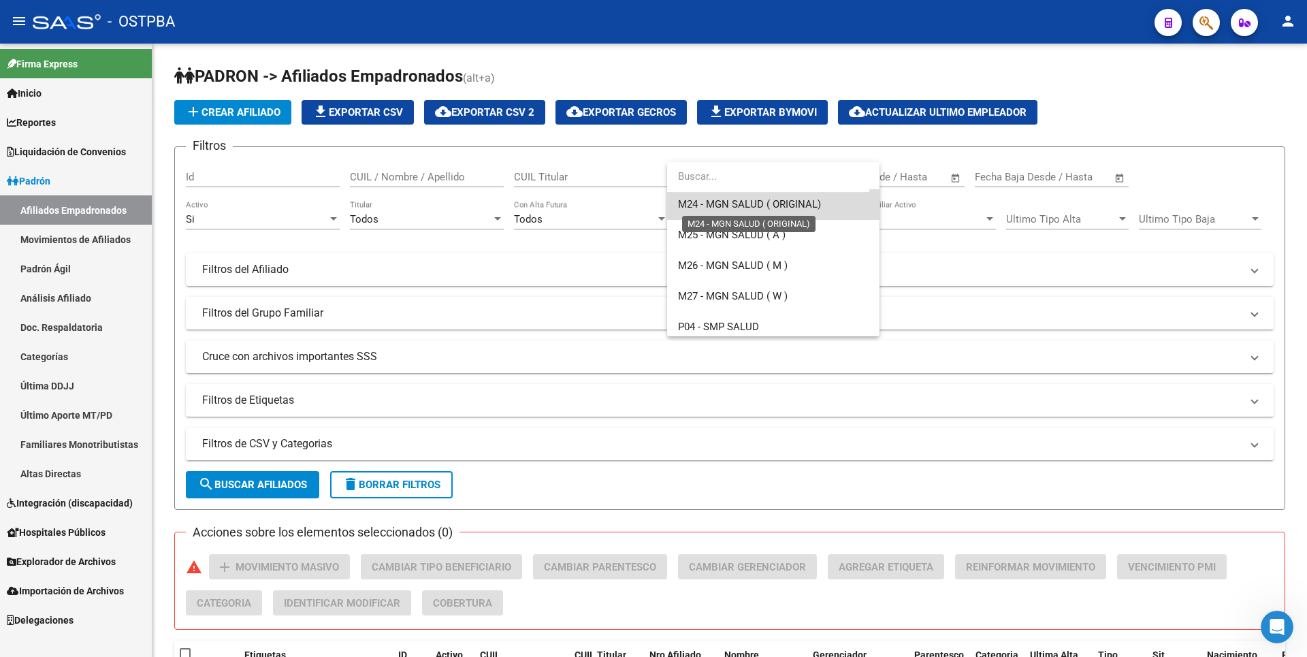
click at [781, 202] on span "M24 - MGN SALUD ( ORIGINAL)" at bounding box center [749, 204] width 143 height 12
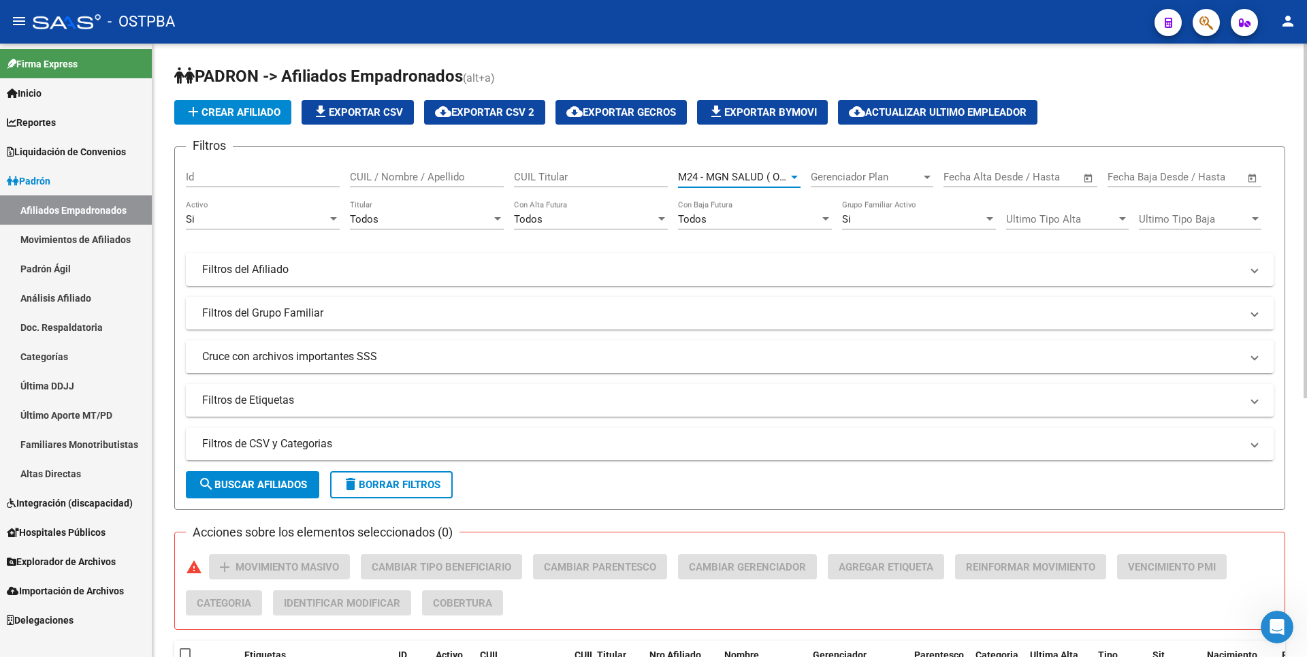
click at [263, 484] on span "search Buscar Afiliados" at bounding box center [252, 485] width 109 height 12
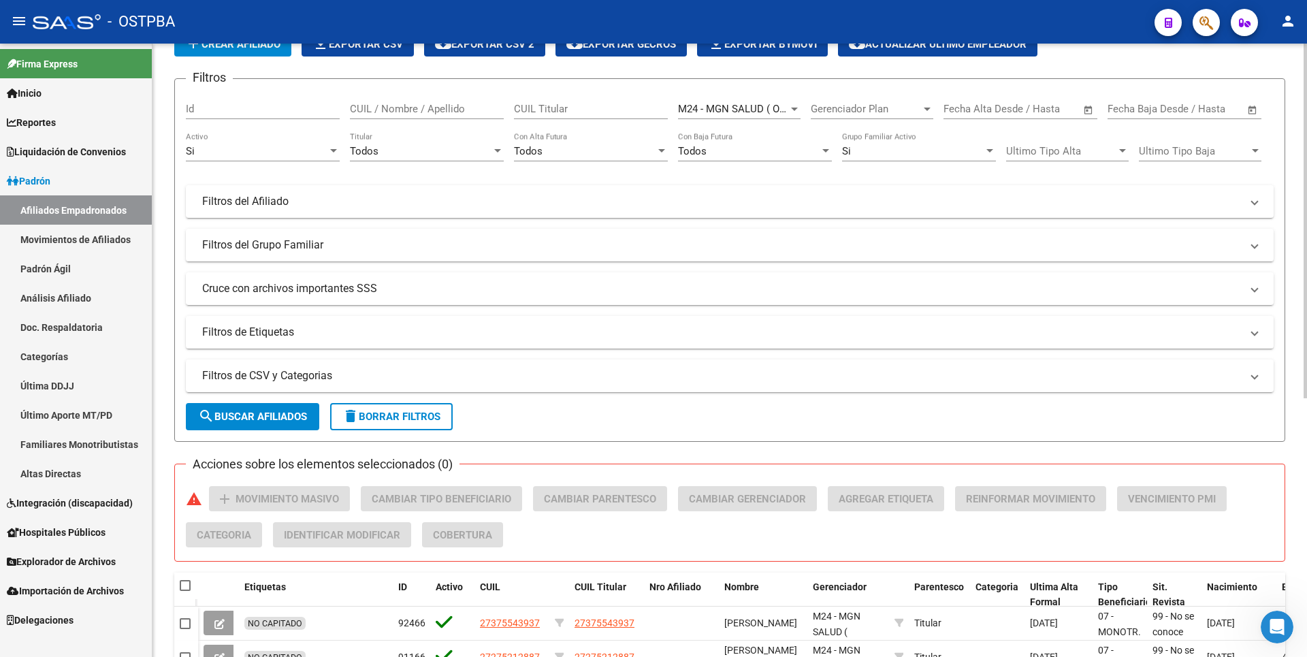
scroll to position [0, 0]
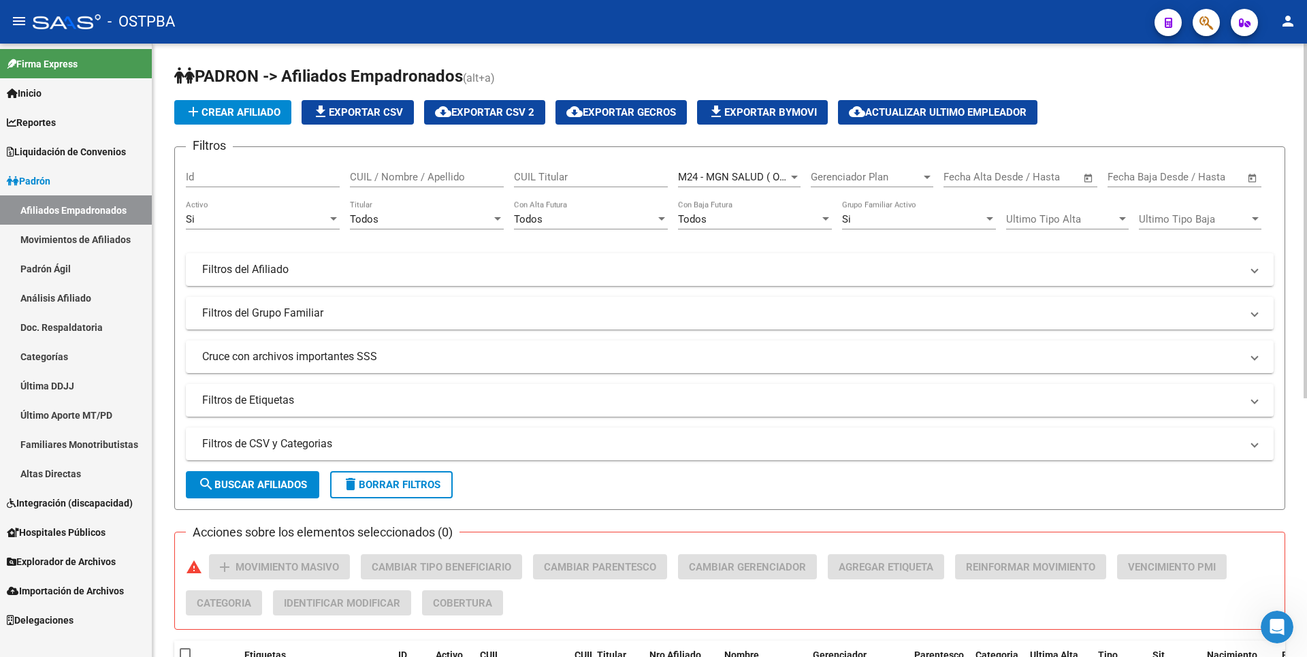
click at [509, 116] on span "cloud_download Exportar CSV 2" at bounding box center [484, 112] width 99 height 12
click at [793, 178] on div at bounding box center [794, 177] width 7 height 3
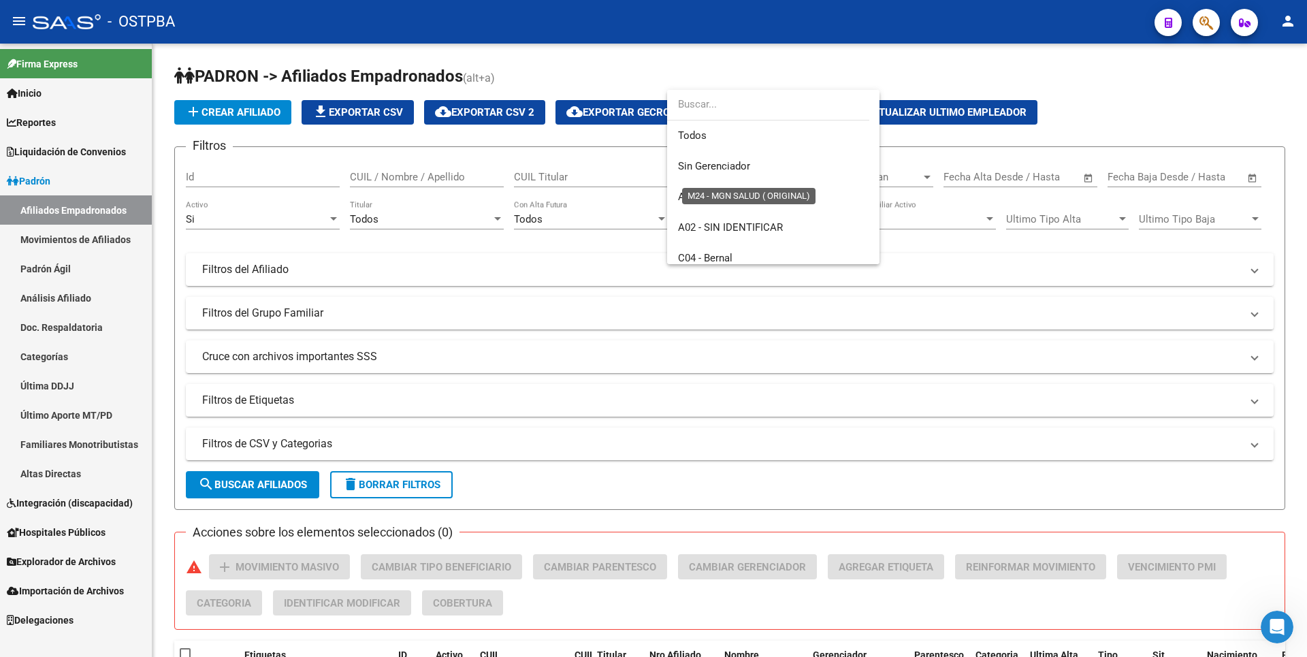
scroll to position [296, 0]
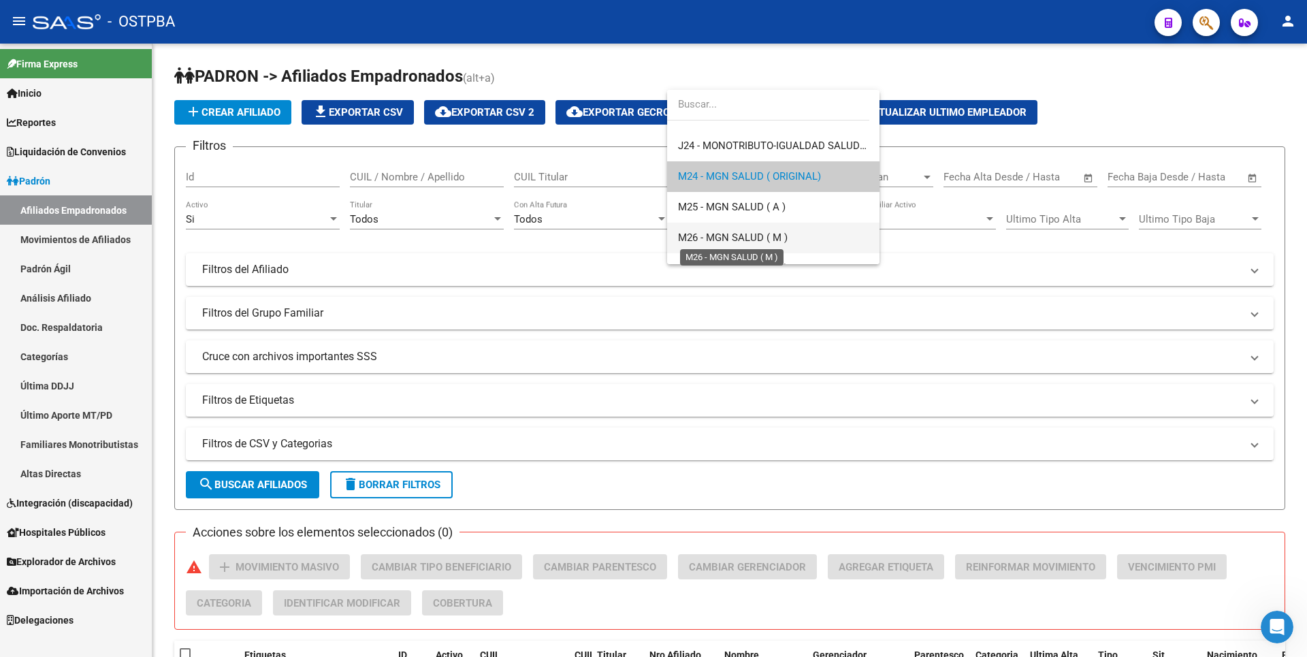
click at [743, 239] on span "M26 - MGN SALUD ( M )" at bounding box center [733, 237] width 110 height 12
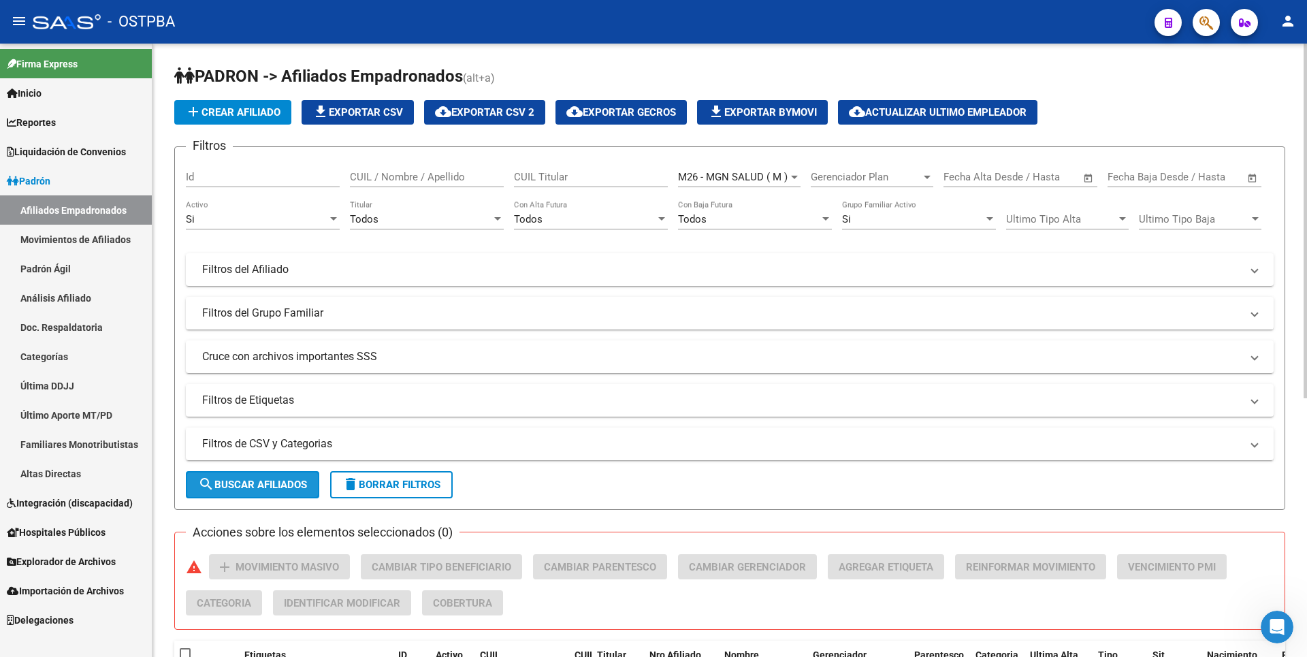
click at [261, 479] on span "search Buscar Afiliados" at bounding box center [252, 485] width 109 height 12
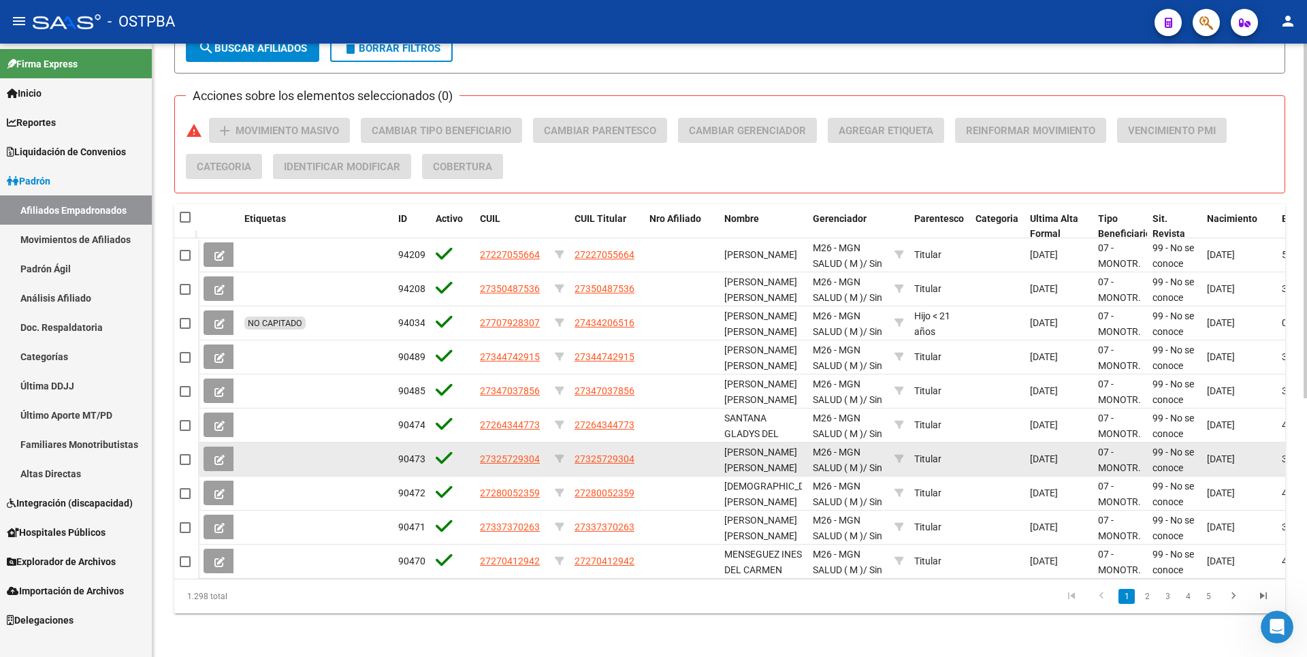
scroll to position [0, 0]
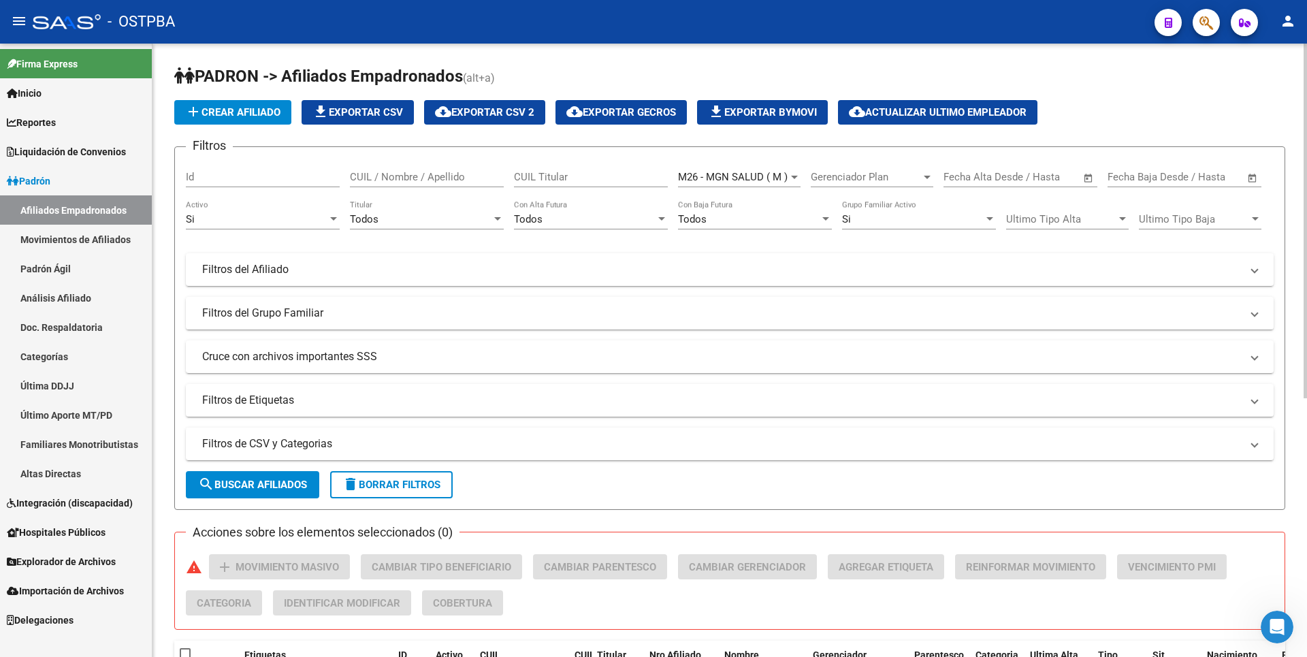
click at [485, 114] on span "cloud_download Exportar CSV 2" at bounding box center [484, 112] width 99 height 12
click at [799, 177] on div at bounding box center [794, 177] width 12 height 11
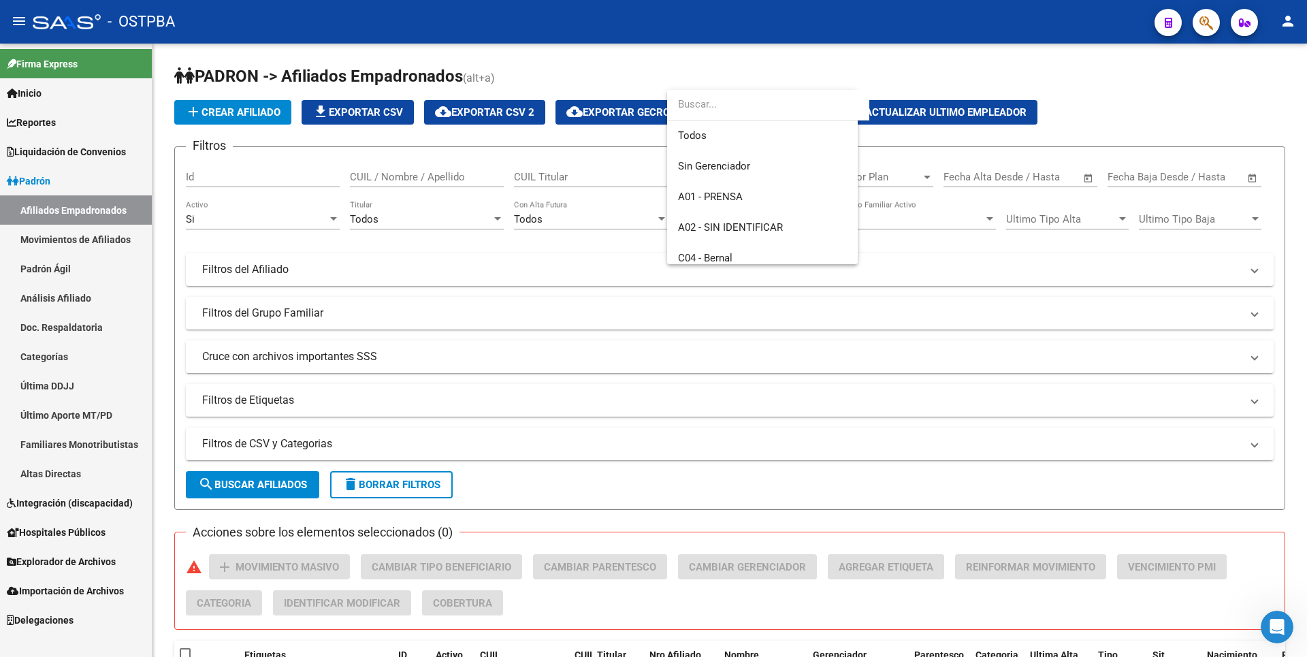
scroll to position [357, 0]
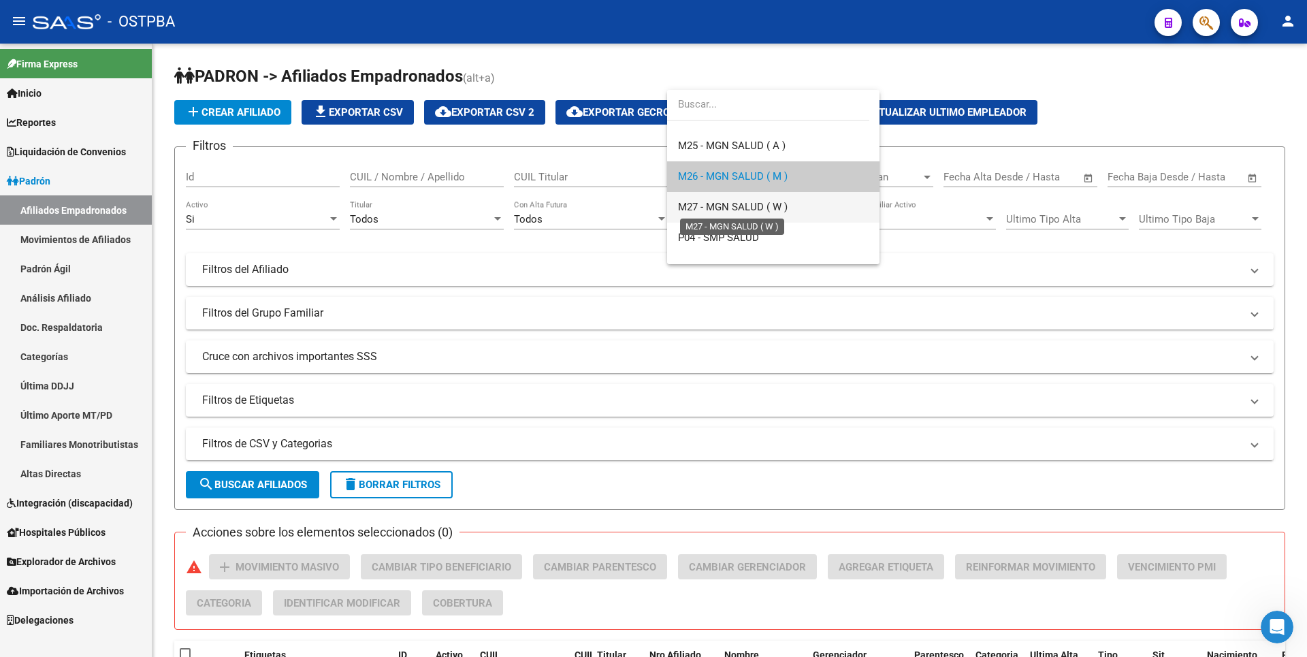
click at [739, 208] on span "M27 - MGN SALUD ( W )" at bounding box center [733, 207] width 110 height 12
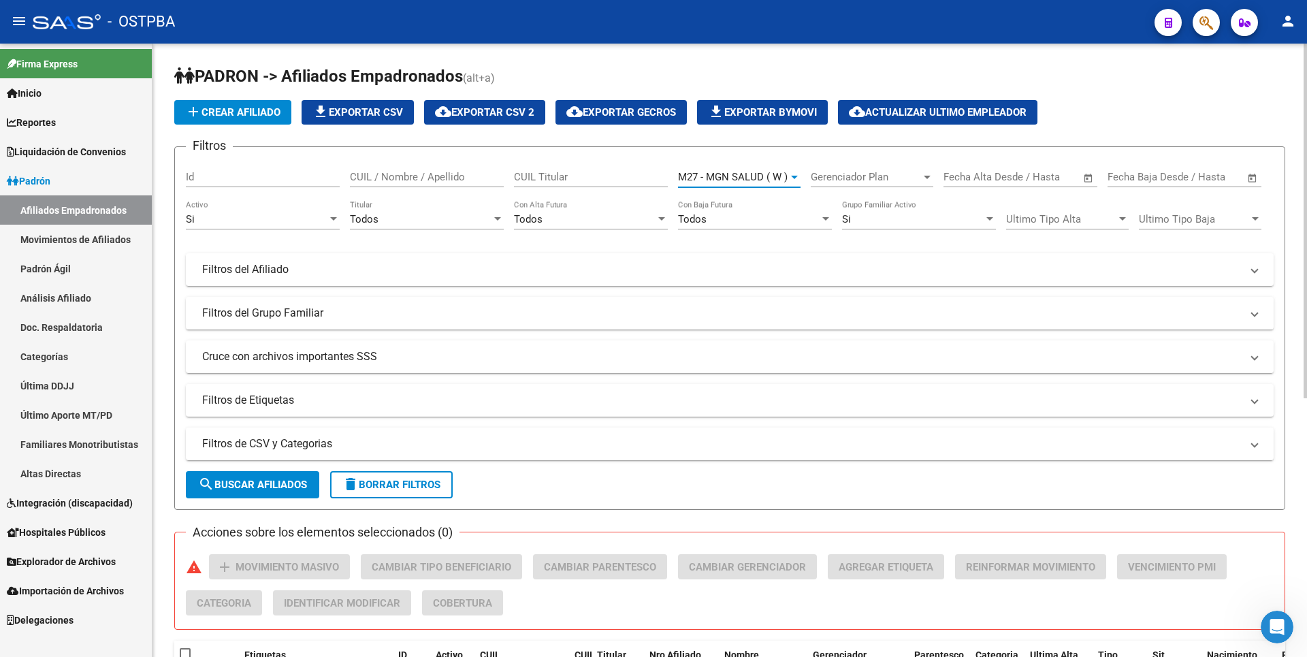
click at [270, 490] on span "search Buscar Afiliados" at bounding box center [252, 485] width 109 height 12
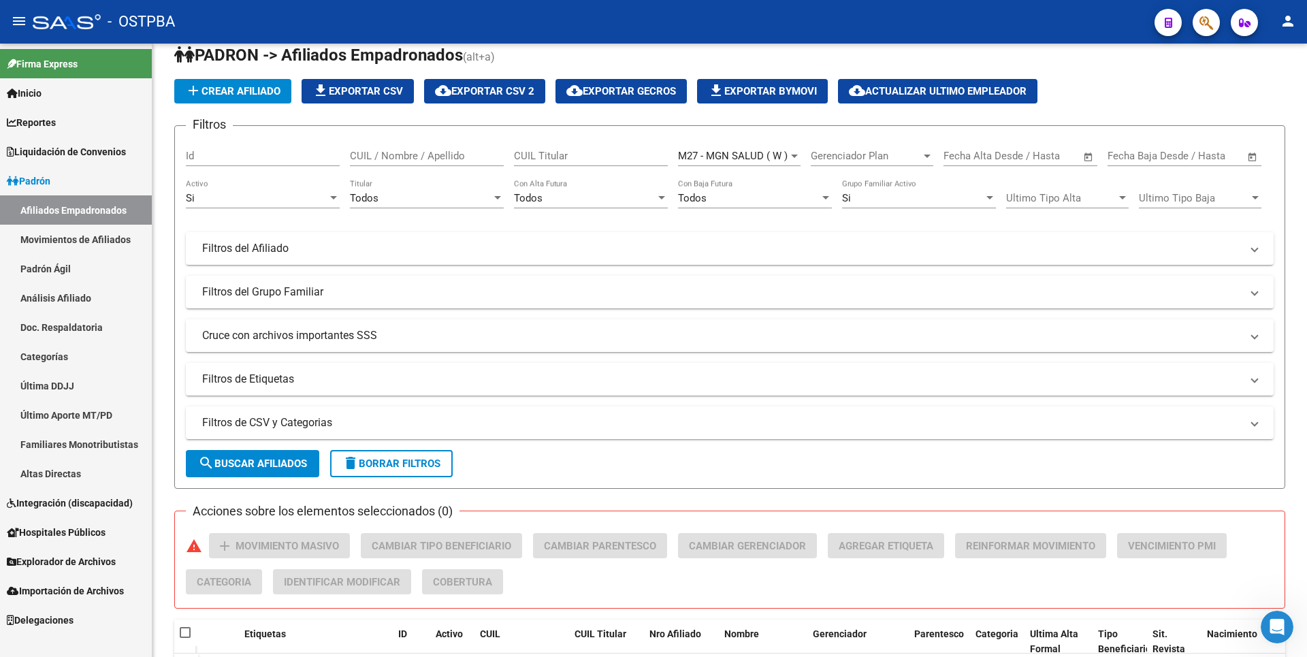
scroll to position [0, 0]
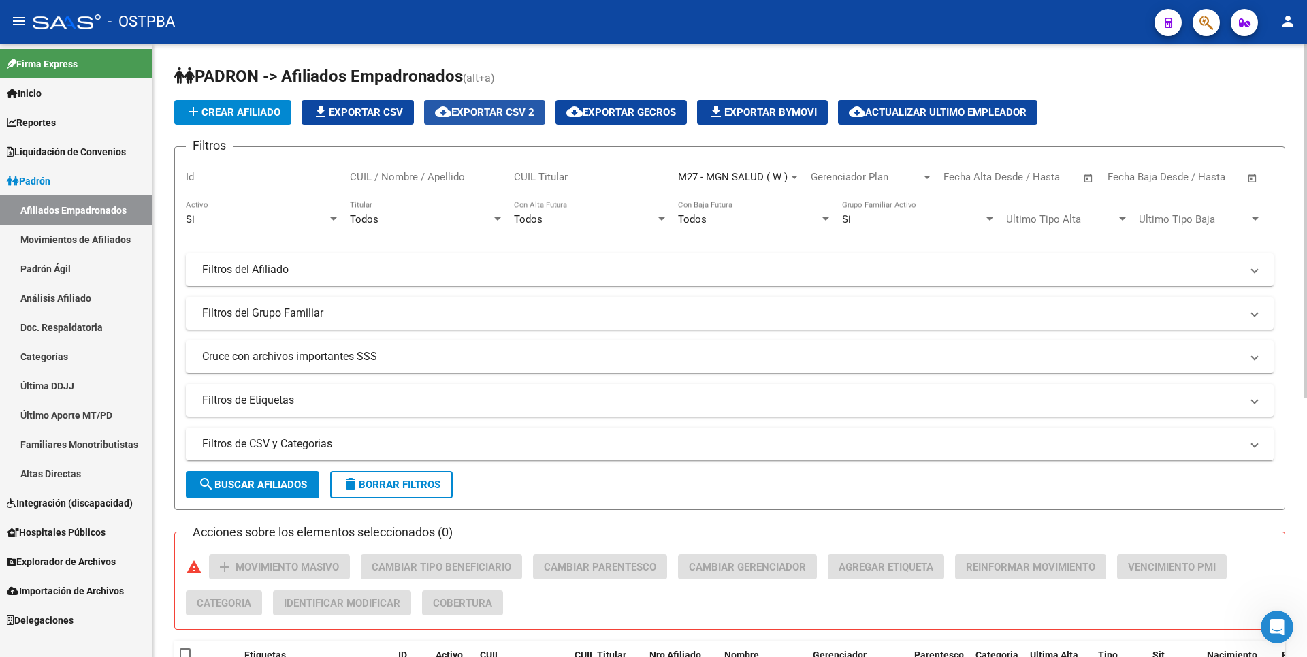
click at [492, 113] on span "cloud_download Exportar CSV 2" at bounding box center [484, 112] width 99 height 12
click at [82, 297] on link "Análisis Afiliado" at bounding box center [76, 297] width 152 height 29
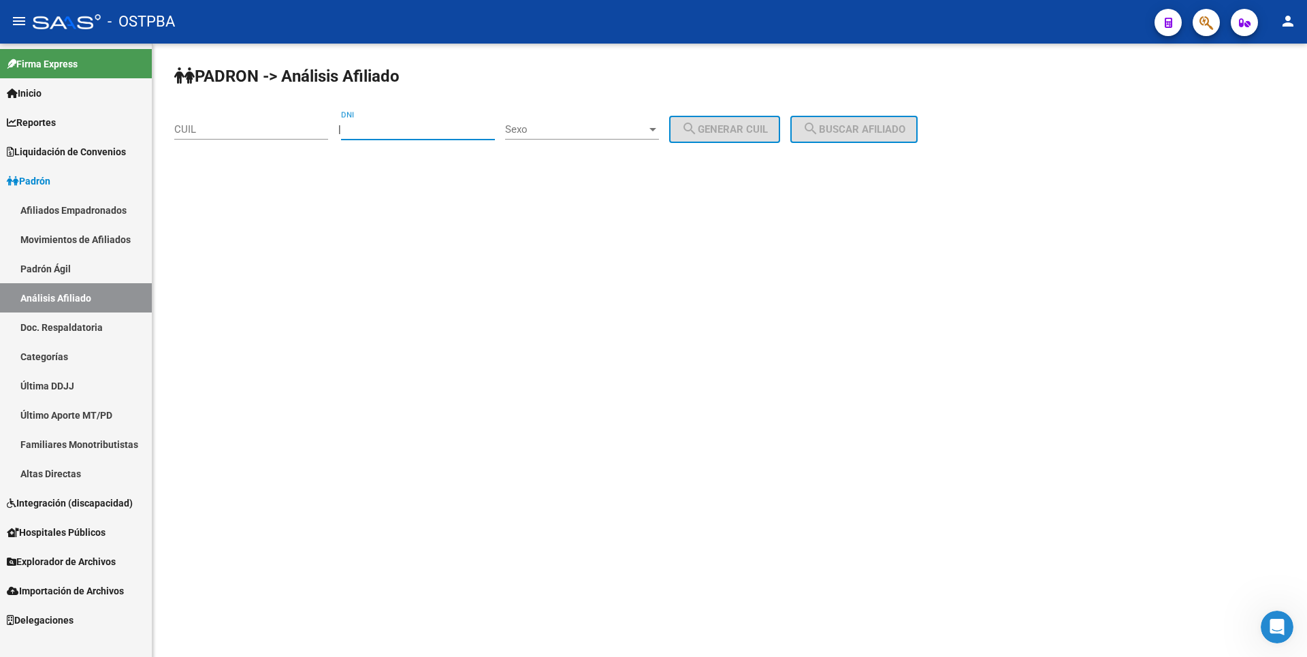
click at [375, 127] on input "DNI" at bounding box center [418, 129] width 154 height 12
type input "39493497"
click at [659, 132] on div at bounding box center [653, 129] width 12 height 11
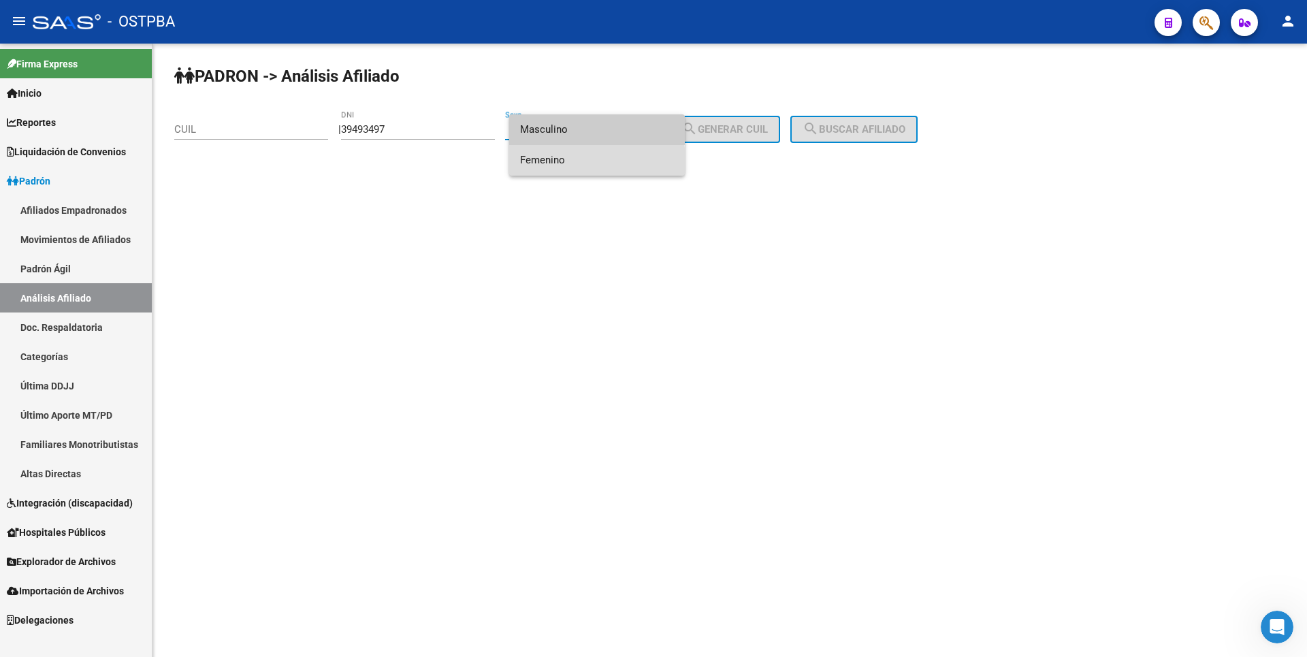
click at [586, 163] on span "Femenino" at bounding box center [597, 160] width 154 height 31
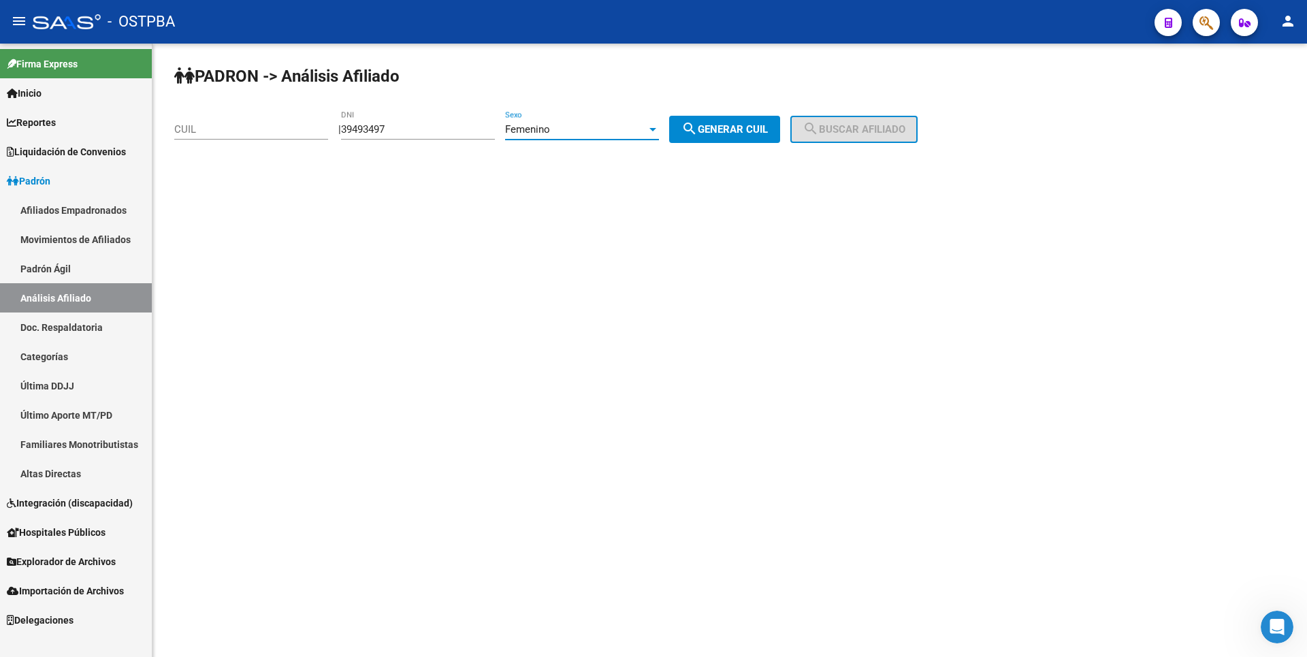
click at [719, 130] on span "search Generar CUIL" at bounding box center [725, 129] width 86 height 12
click at [888, 131] on span "search Buscar afiliado" at bounding box center [854, 129] width 103 height 12
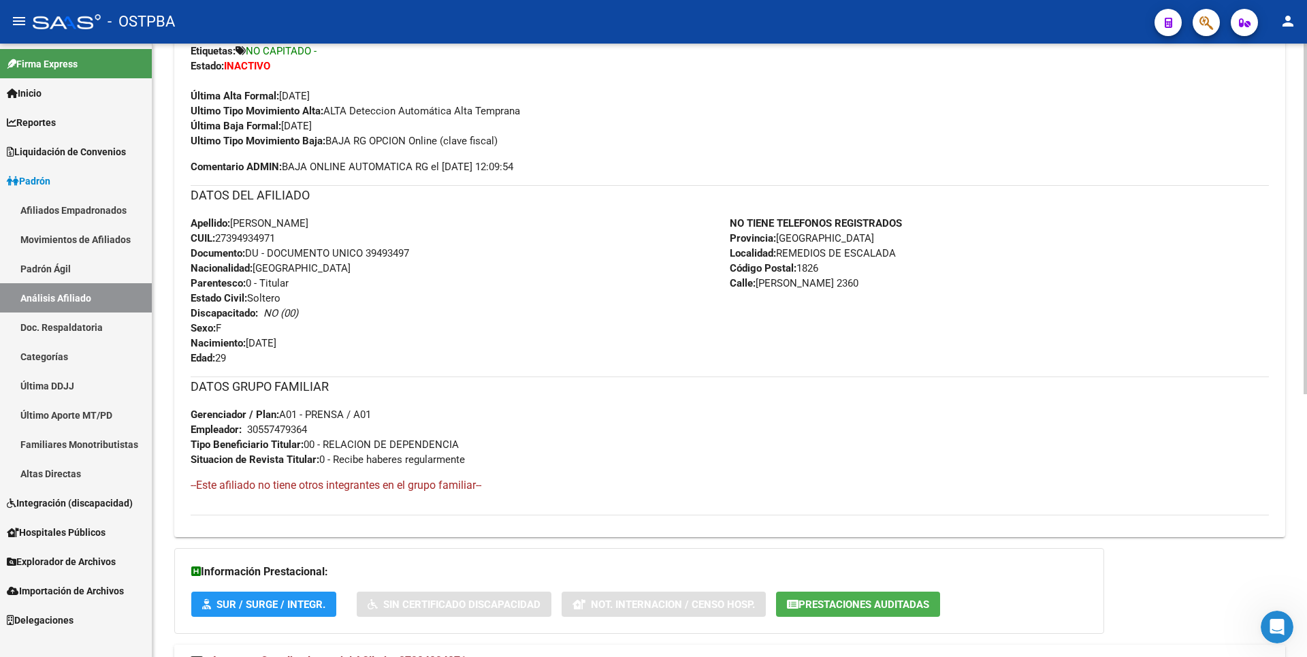
scroll to position [460, 0]
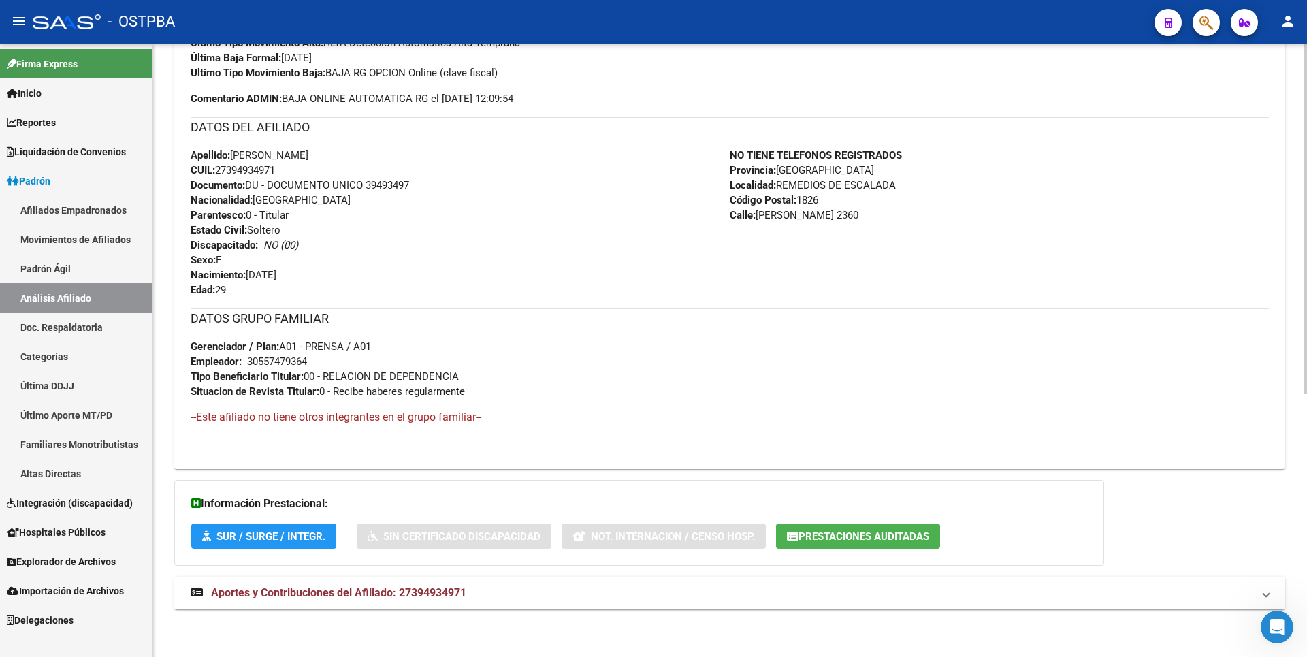
click at [374, 586] on strong "Aportes y Contribuciones del Afiliado: 27394934971" at bounding box center [329, 593] width 276 height 15
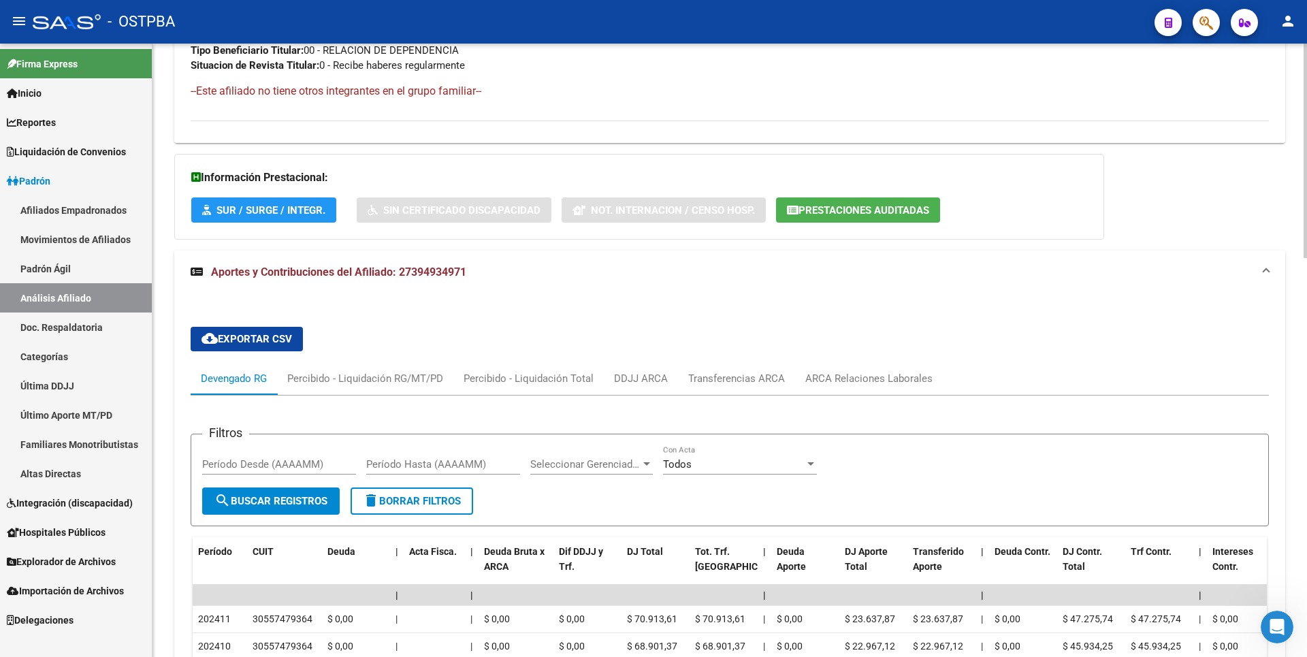
scroll to position [936, 0]
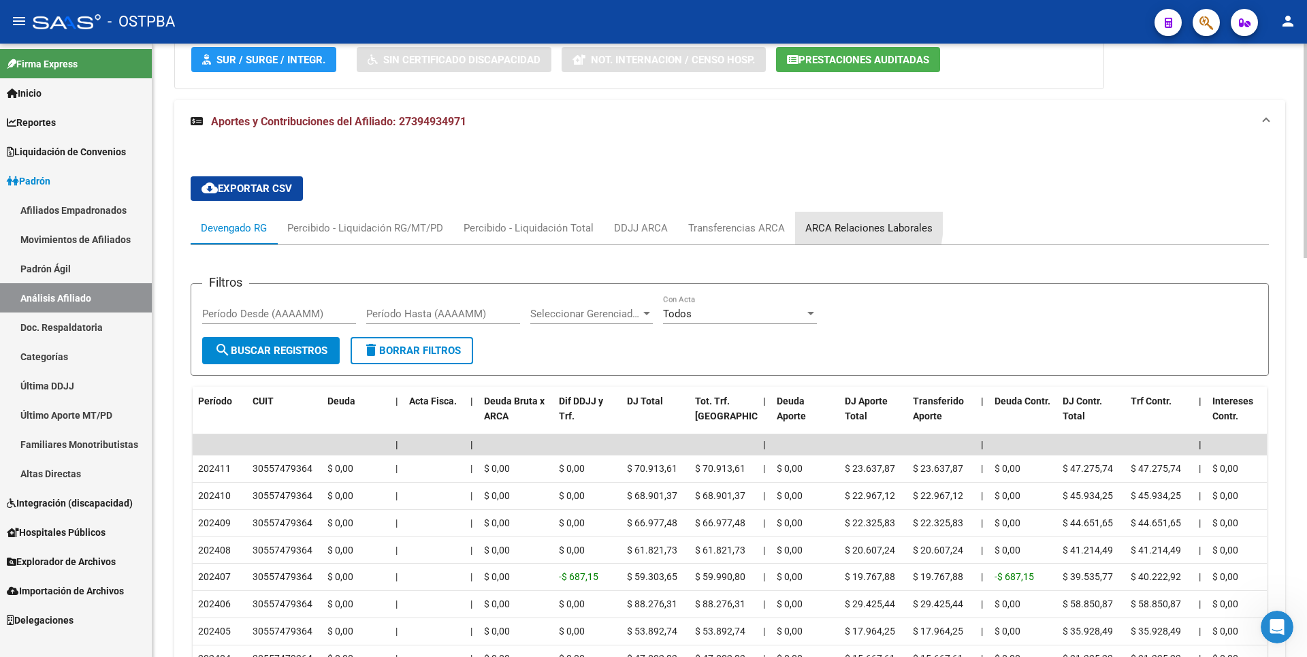
click at [836, 223] on div "ARCA Relaciones Laborales" at bounding box center [868, 228] width 127 height 15
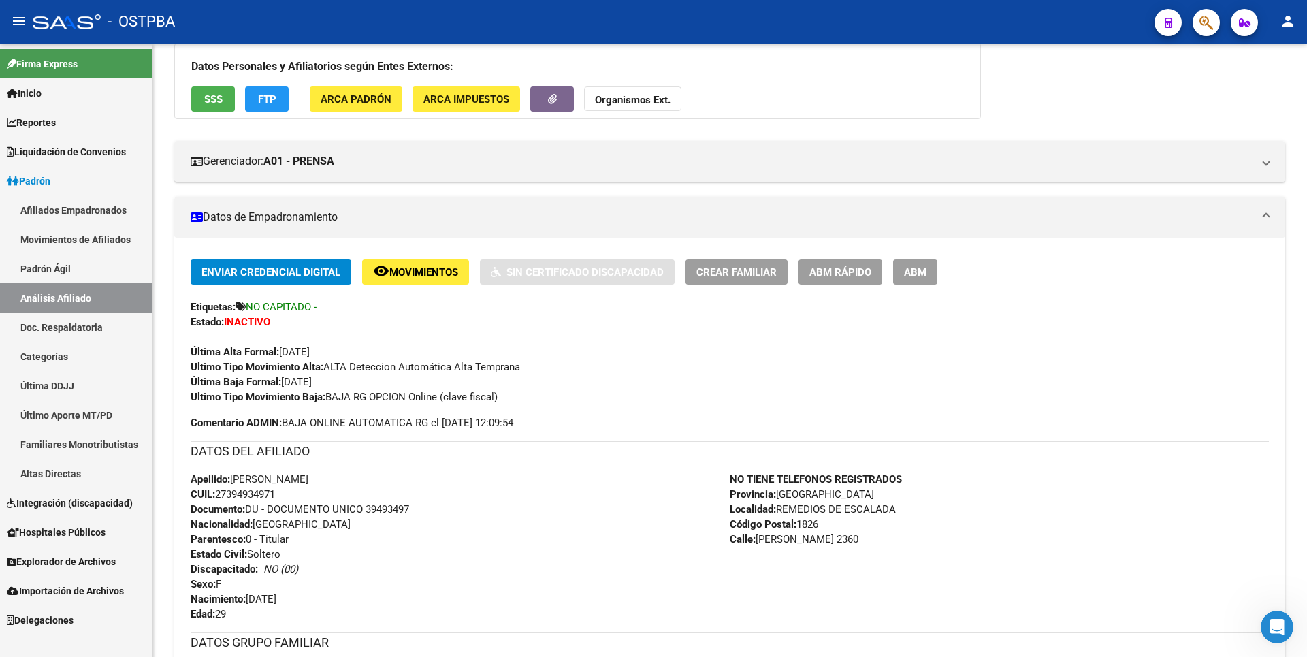
scroll to position [0, 0]
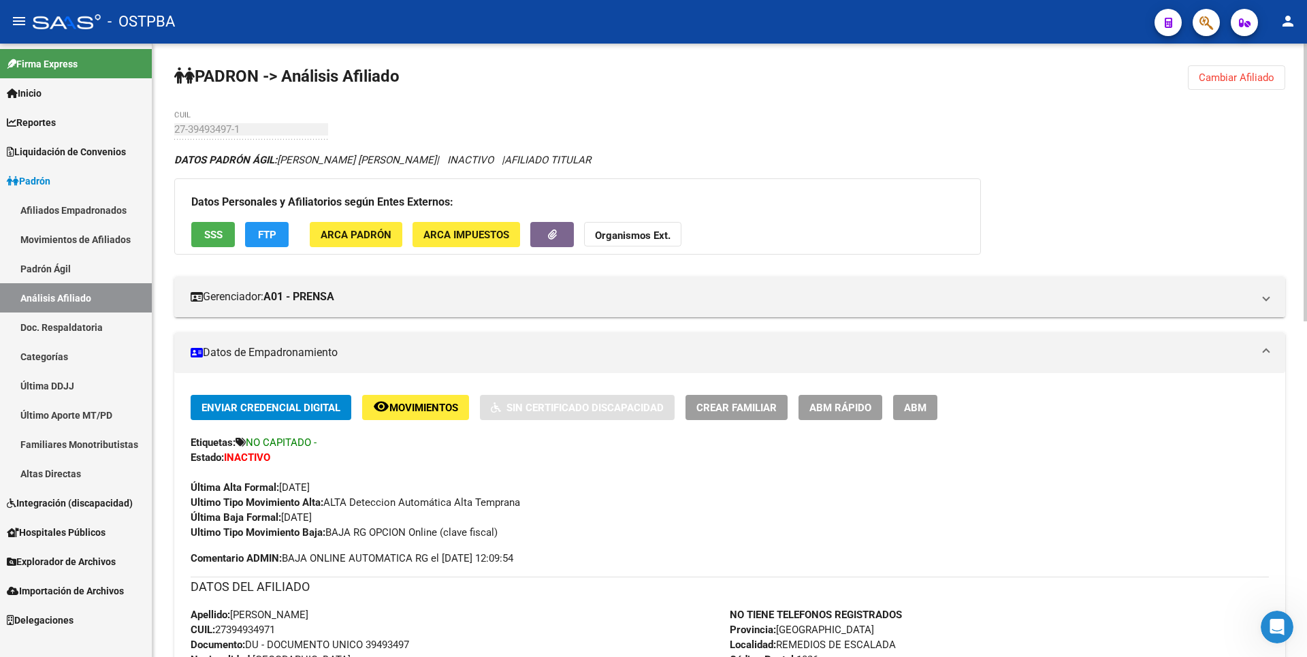
click at [213, 242] on button "SSS" at bounding box center [213, 234] width 44 height 25
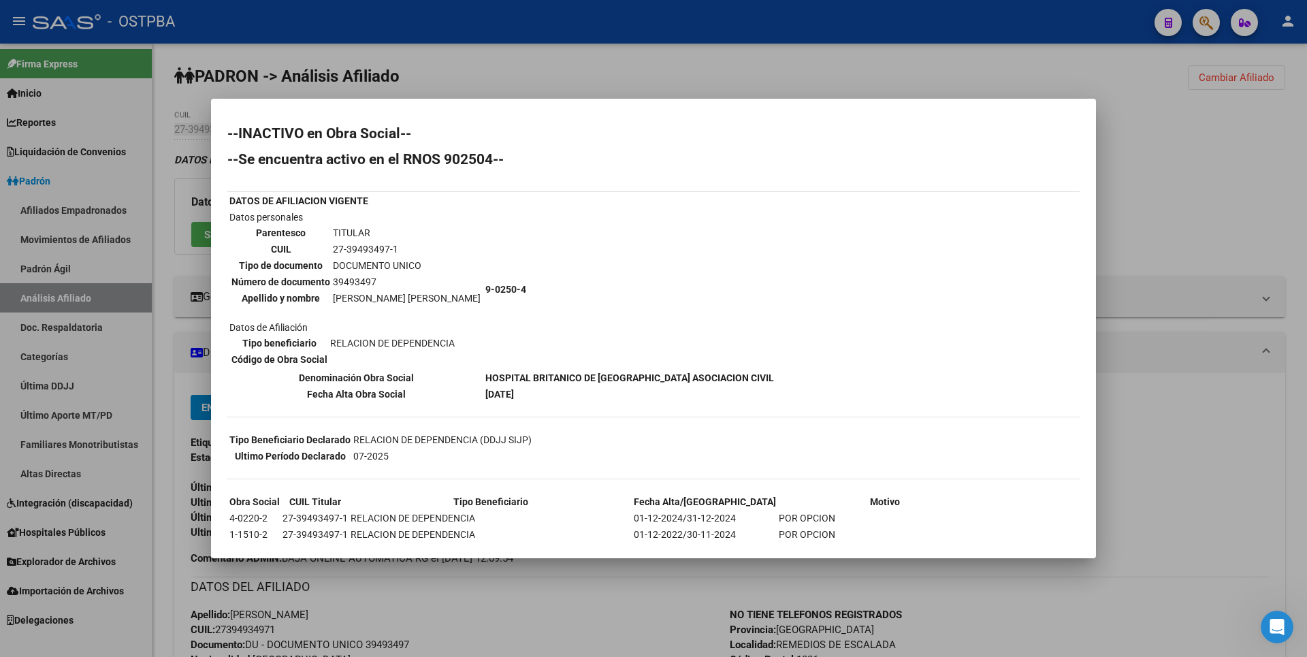
click at [1159, 135] on div at bounding box center [653, 328] width 1307 height 657
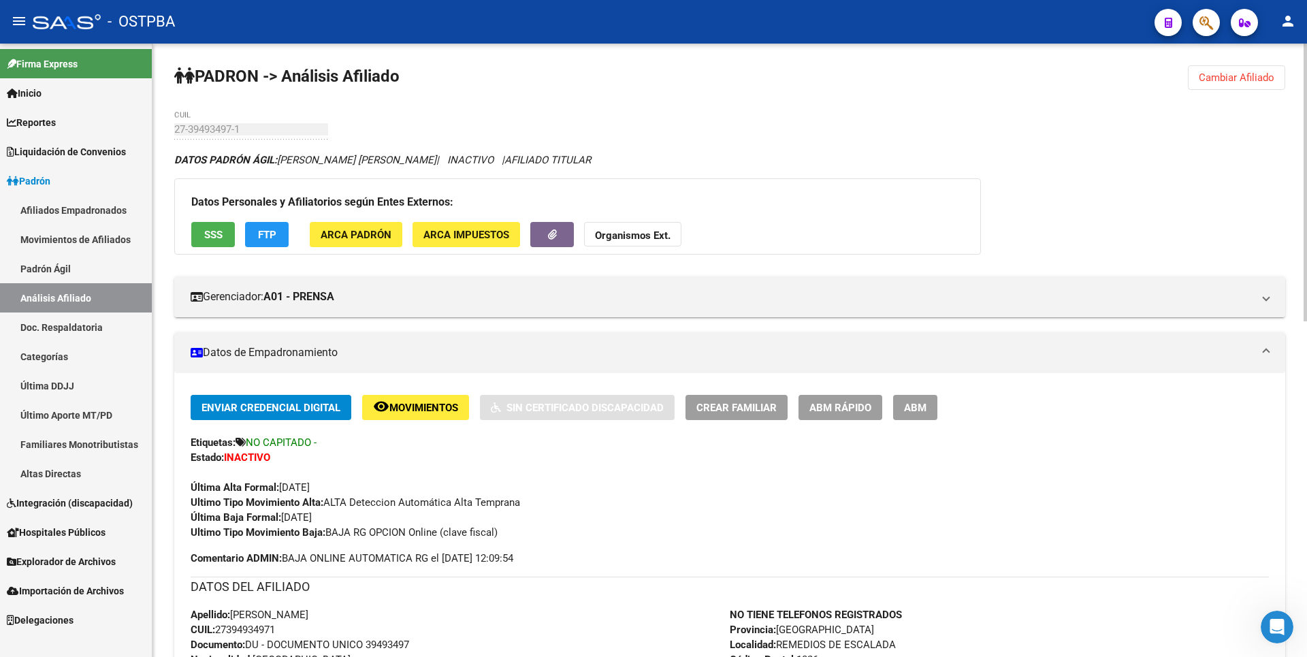
click at [1250, 77] on span "Cambiar Afiliado" at bounding box center [1237, 77] width 76 height 12
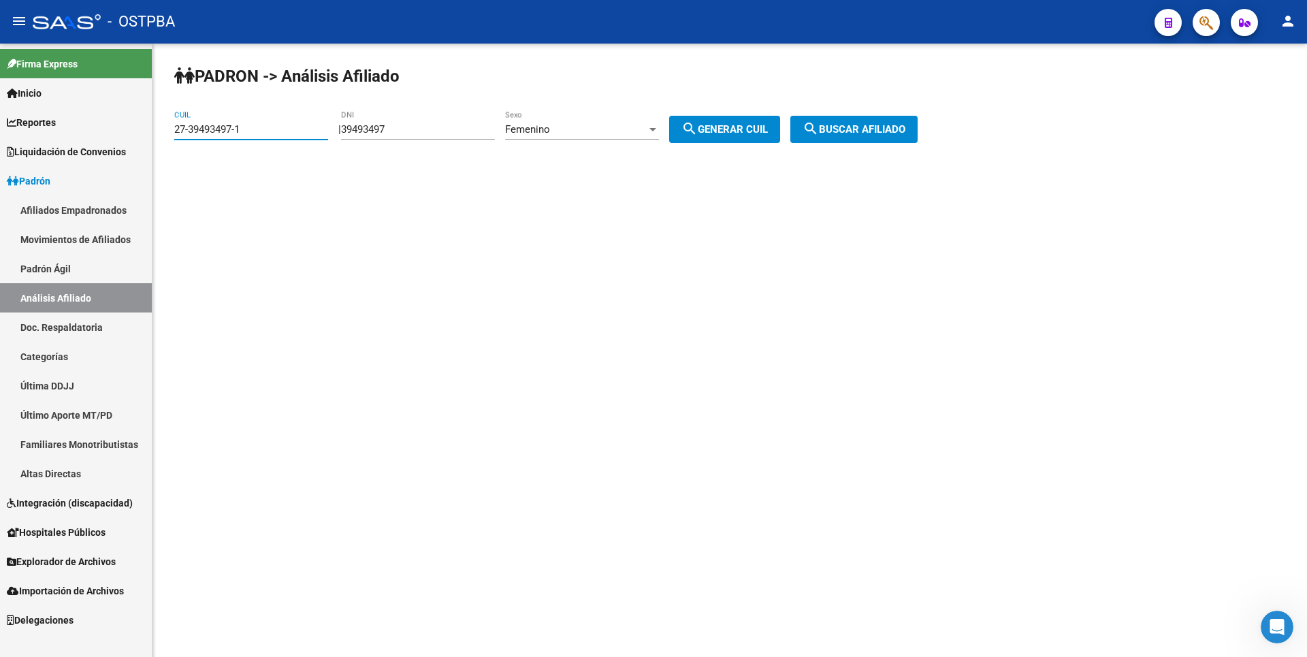
drag, startPoint x: 258, startPoint y: 128, endPoint x: 89, endPoint y: 128, distance: 169.5
click at [89, 128] on mat-sidenav-container "Firma Express Inicio Calendario SSS Instructivos Contacto OS Reportes Tablero d…" at bounding box center [653, 350] width 1307 height 613
paste input "2150773-0"
type input "27-32150773-0"
click at [867, 118] on button "search Buscar afiliado" at bounding box center [853, 129] width 127 height 27
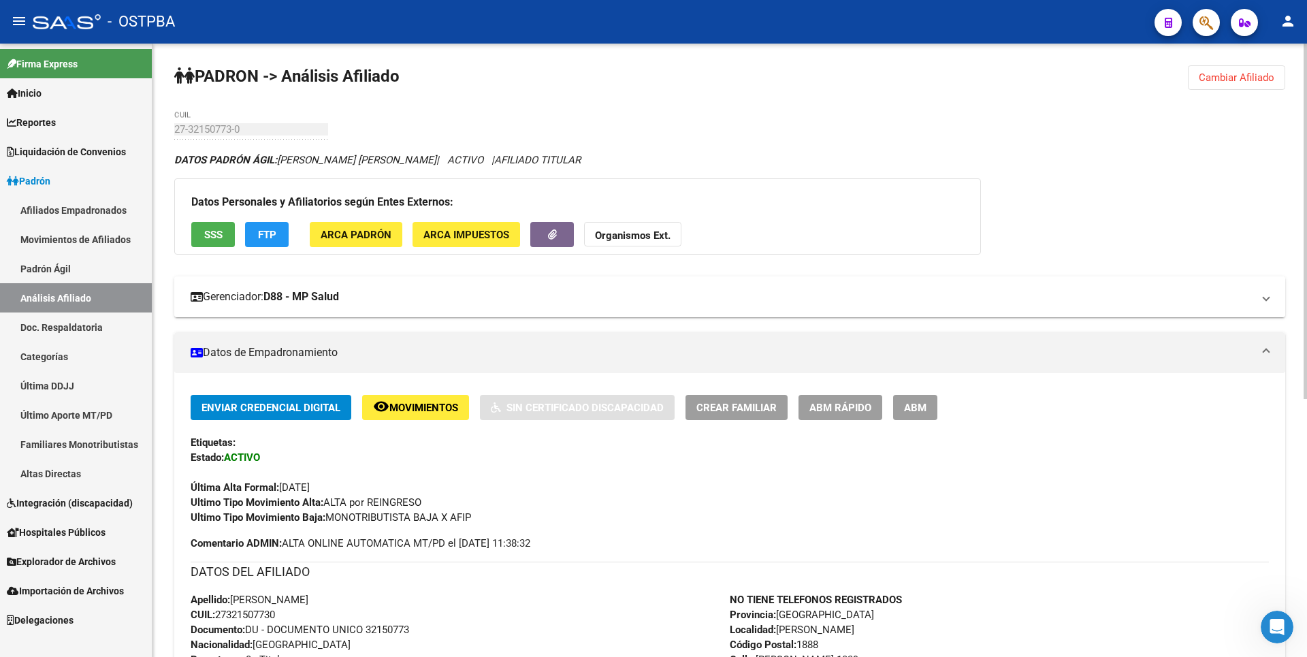
scroll to position [445, 0]
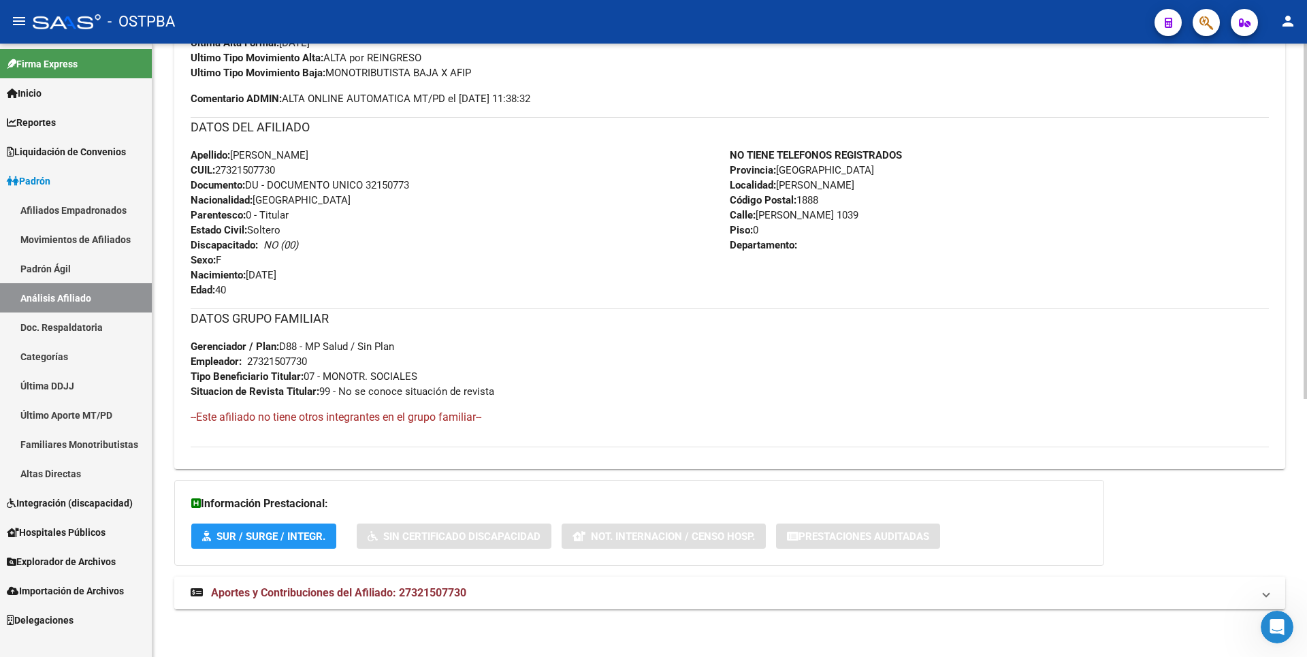
click at [423, 581] on mat-expansion-panel-header "Aportes y Contribuciones del Afiliado: 27321507730" at bounding box center [729, 593] width 1111 height 33
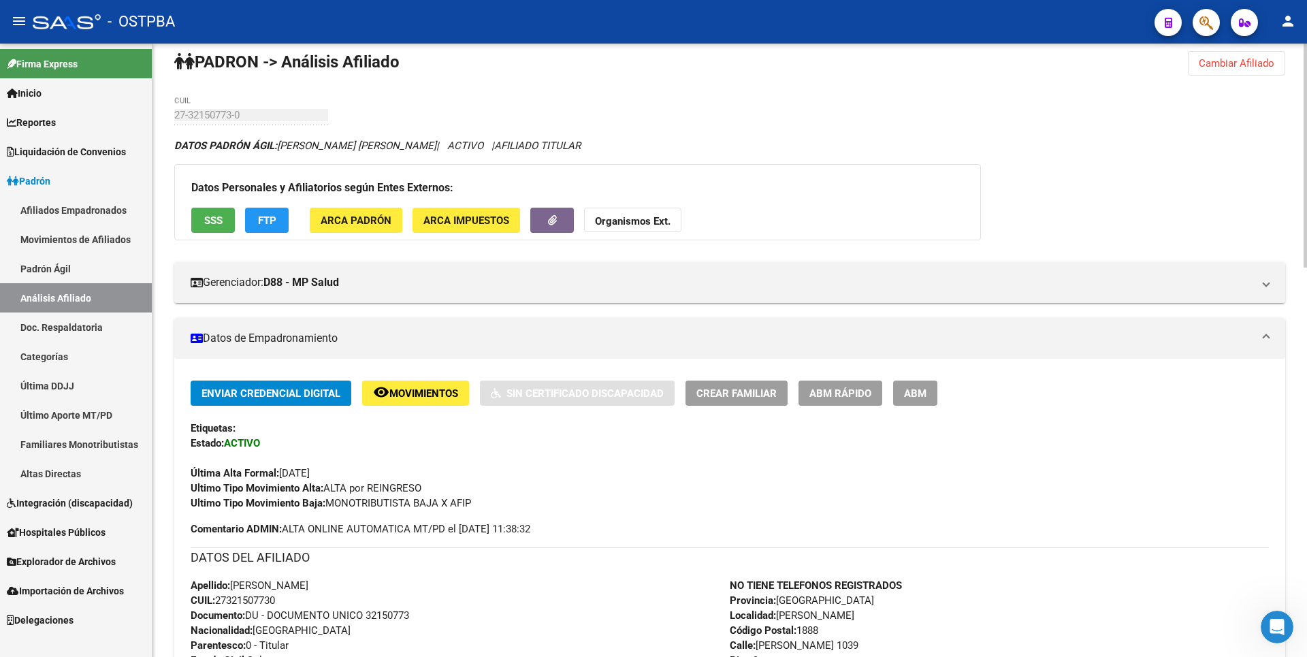
scroll to position [0, 0]
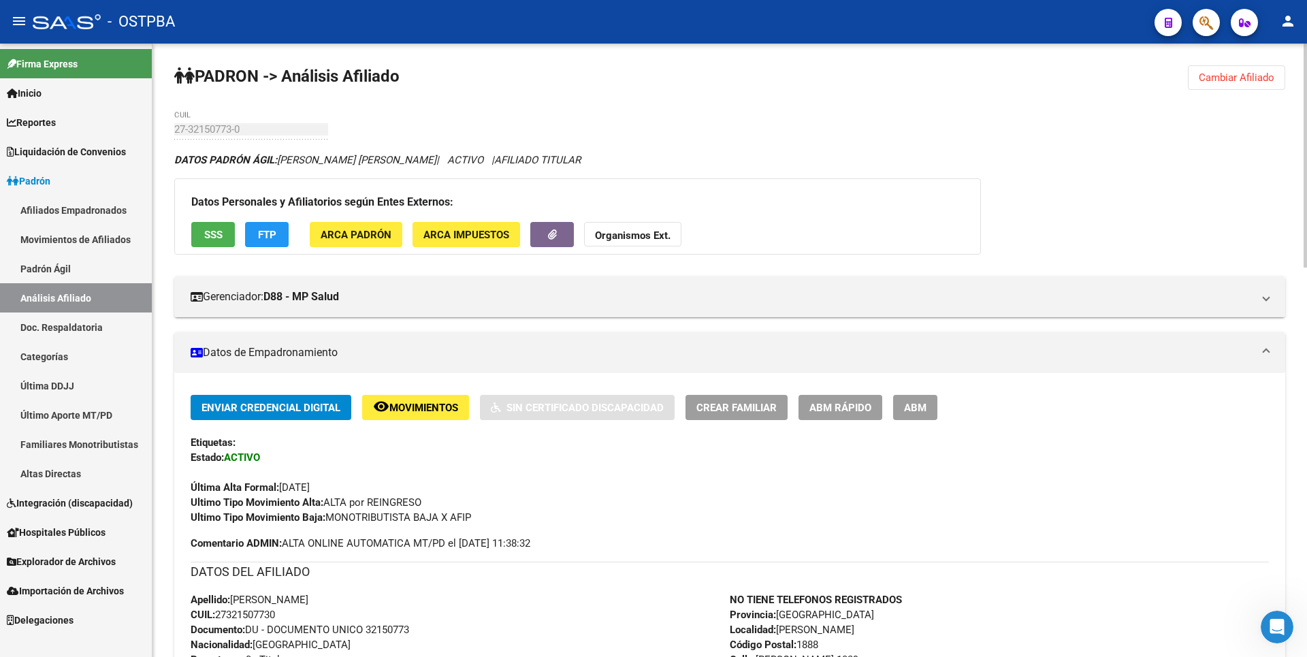
click at [1248, 78] on span "Cambiar Afiliado" at bounding box center [1237, 77] width 76 height 12
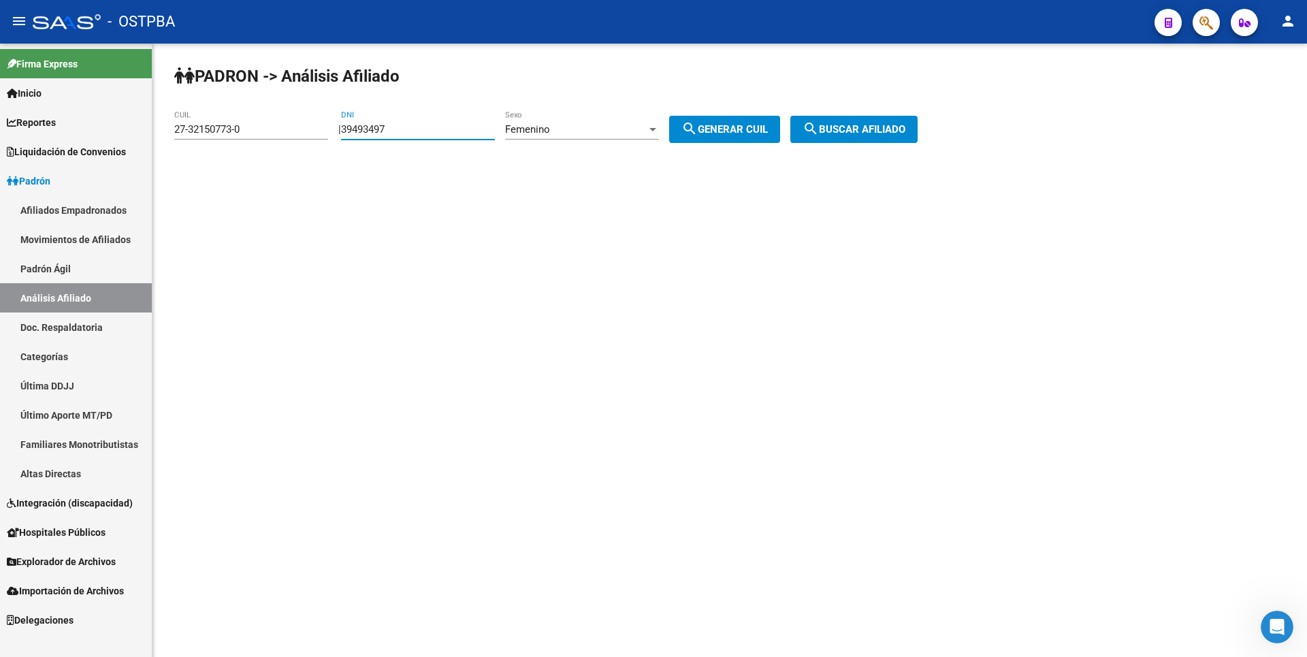
drag, startPoint x: 431, startPoint y: 131, endPoint x: 255, endPoint y: 138, distance: 176.5
click at [255, 135] on app-analisis-afiliado "PADRON -> Análisis Afiliado 27-32150773-0 CUIL | 39493497 DNI Femenino Sexo sea…" at bounding box center [551, 129] width 754 height 12
paste input "46368546"
type input "46368546"
drag, startPoint x: 242, startPoint y: 125, endPoint x: 111, endPoint y: 140, distance: 131.6
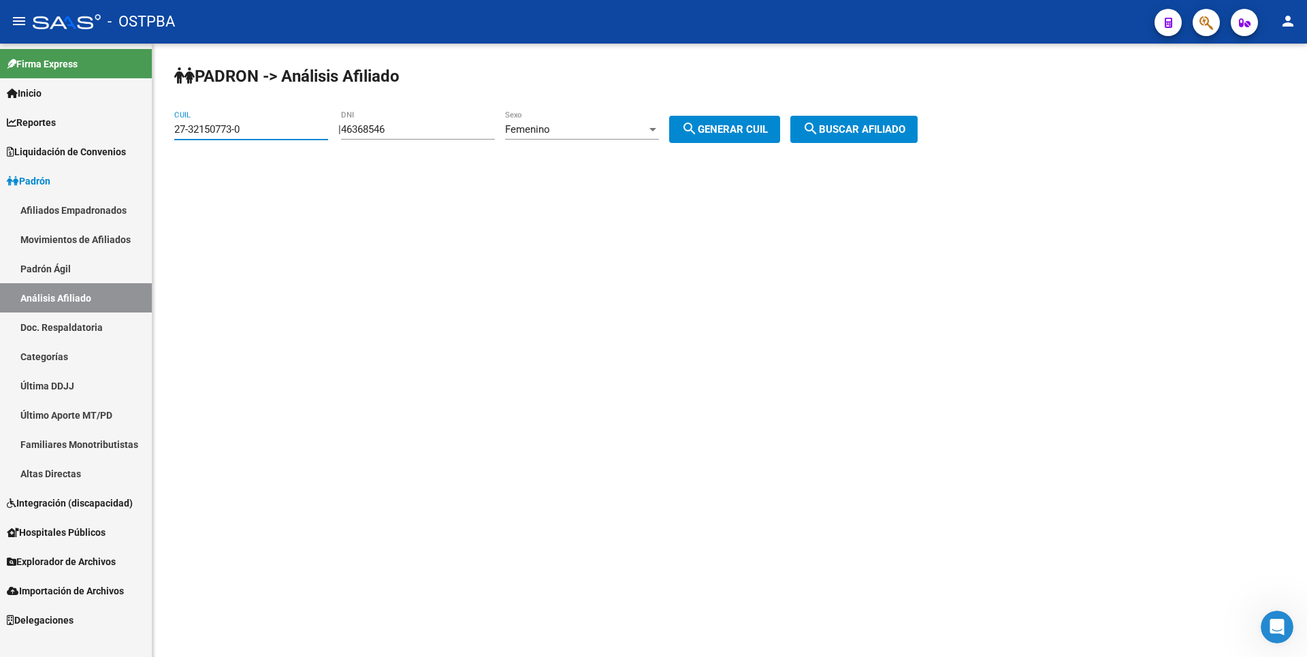
click at [111, 140] on mat-sidenav-container "Firma Express Inicio Calendario SSS Instructivos Contacto OS Reportes Tablero d…" at bounding box center [653, 350] width 1307 height 613
click at [715, 121] on button "search Generar CUIL" at bounding box center [724, 129] width 111 height 27
type input "27-46368546-6"
click at [817, 121] on button "search Buscar afiliado" at bounding box center [853, 129] width 127 height 27
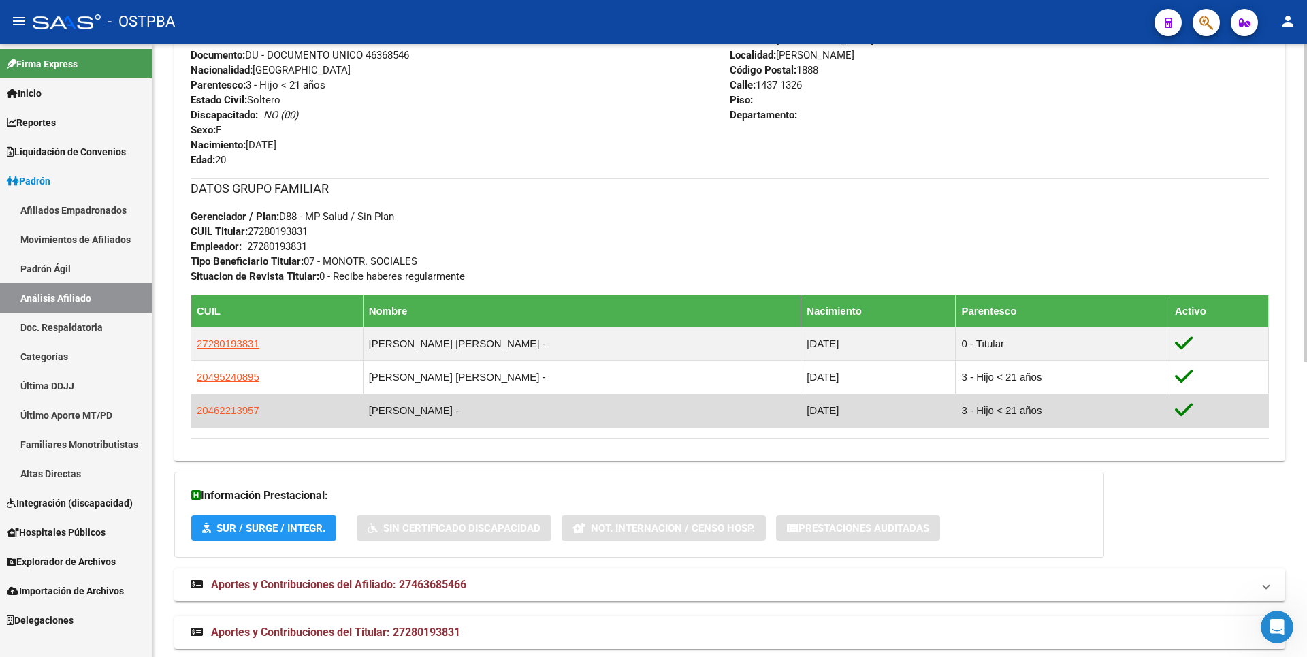
scroll to position [569, 0]
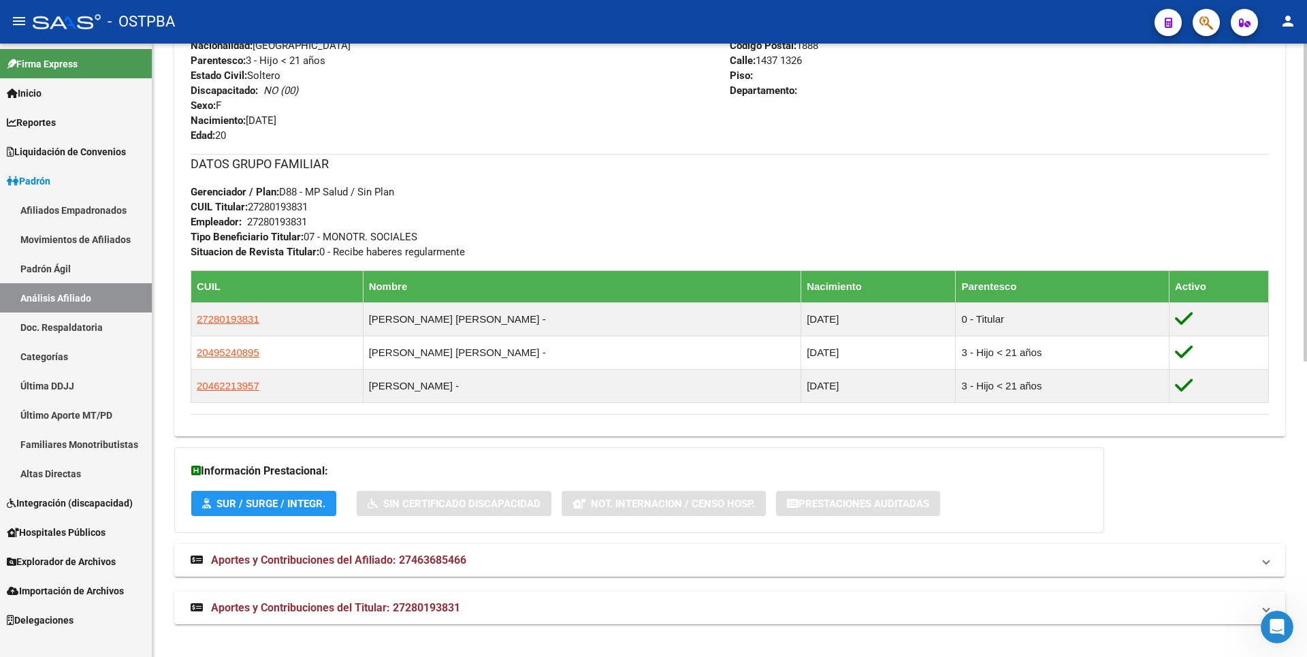
click at [353, 601] on strong "Aportes y Contribuciones del Titular: 27280193831" at bounding box center [326, 608] width 270 height 15
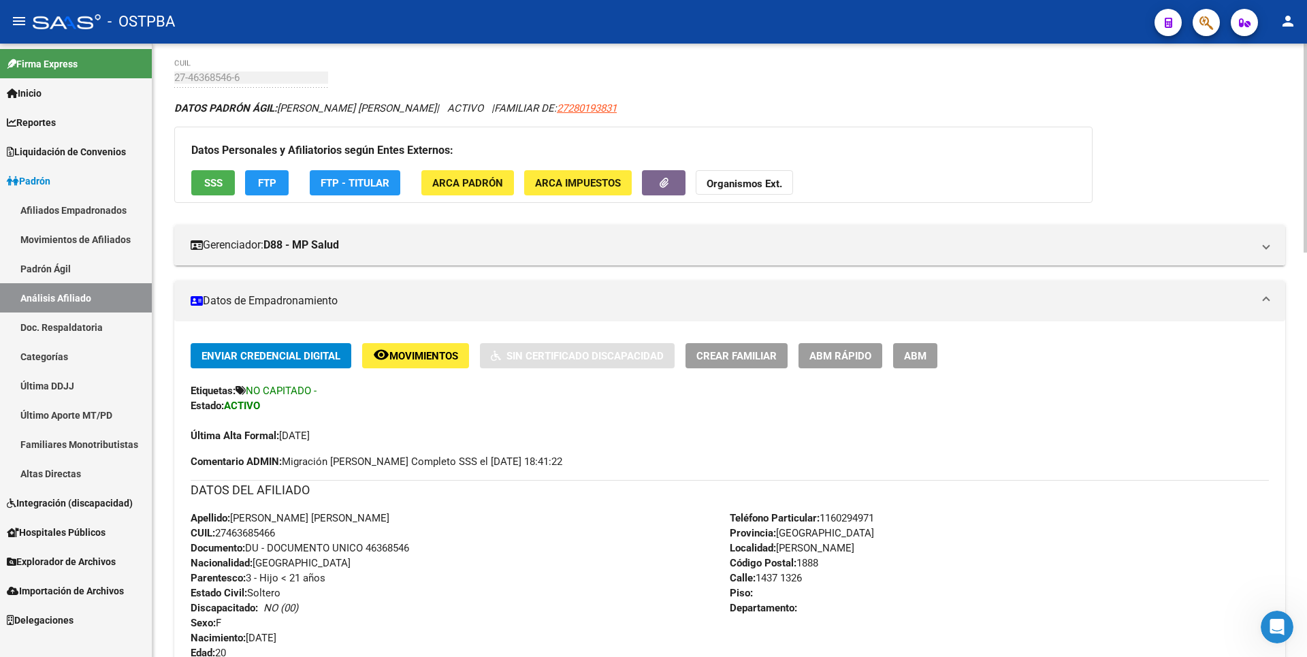
scroll to position [0, 0]
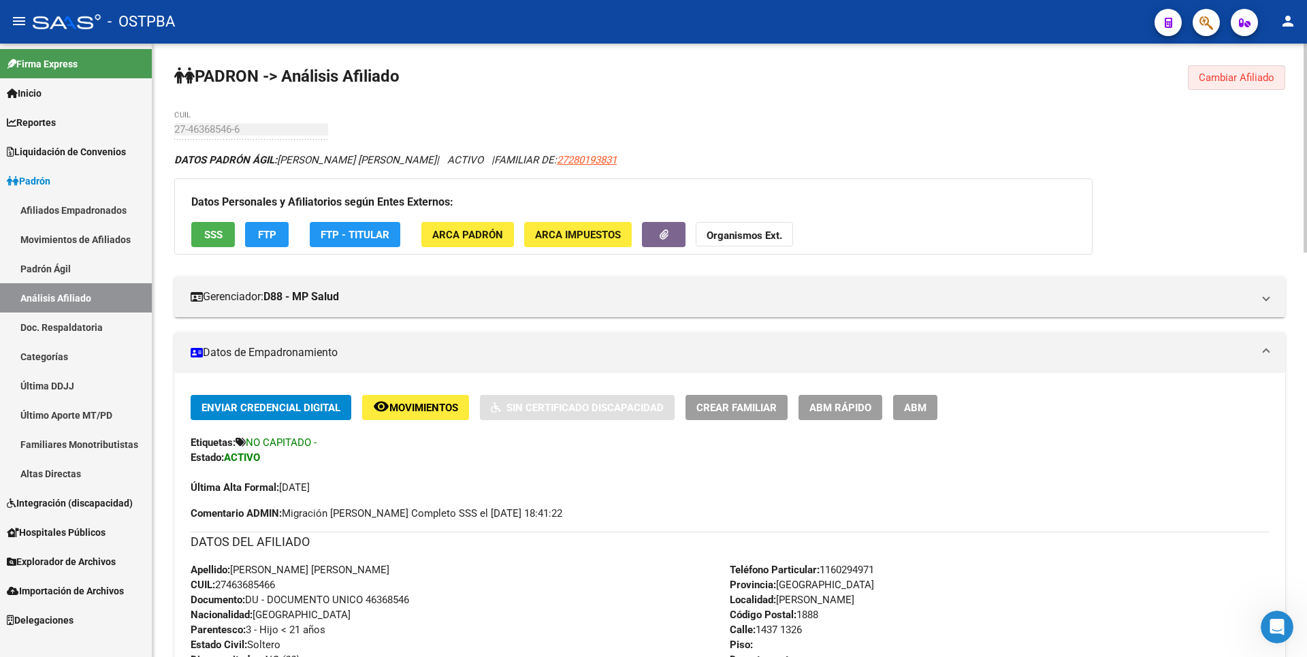
click at [1251, 79] on span "Cambiar Afiliado" at bounding box center [1237, 77] width 76 height 12
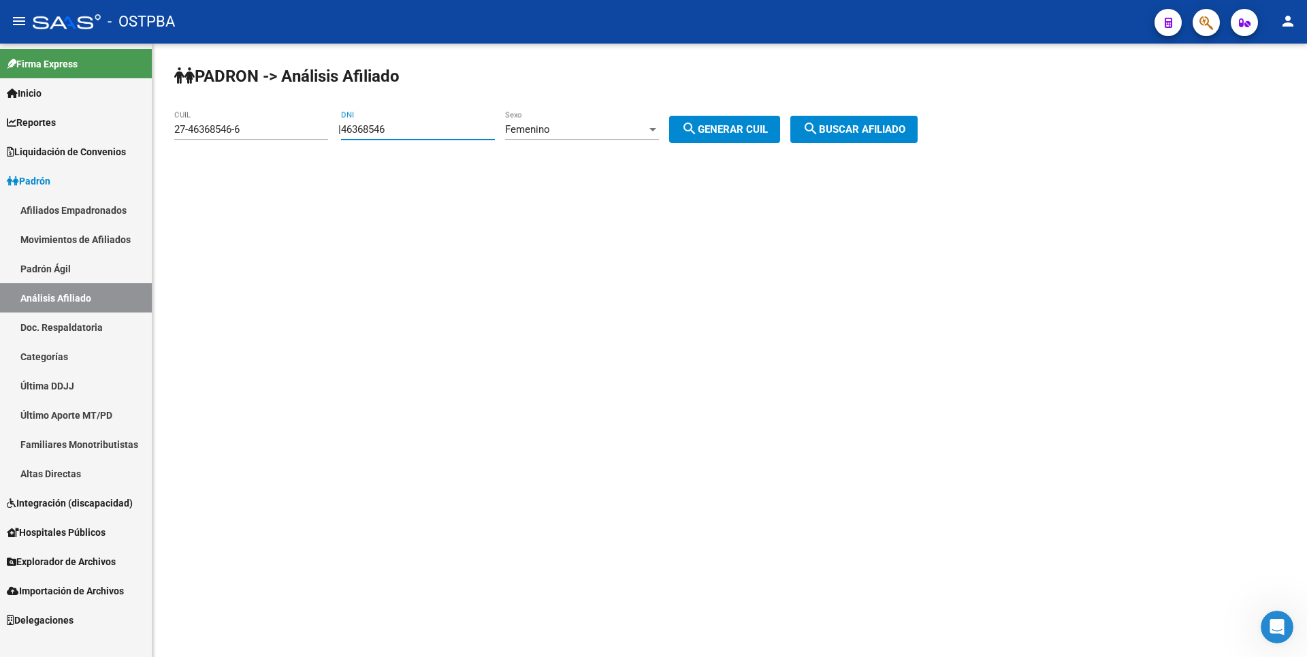
drag, startPoint x: 421, startPoint y: 133, endPoint x: 350, endPoint y: 148, distance: 72.5
click at [350, 148] on div "PADRON -> Análisis Afiliado 27-46368546-6 CUIL | 46368546 DNI Femenino Sexo sea…" at bounding box center [730, 115] width 1155 height 143
type input "30326341"
drag, startPoint x: 251, startPoint y: 133, endPoint x: 0, endPoint y: 234, distance: 270.9
click at [0, 234] on mat-sidenav-container "Firma Express Inicio Calendario SSS Instructivos Contacto OS Reportes Tablero d…" at bounding box center [653, 350] width 1307 height 613
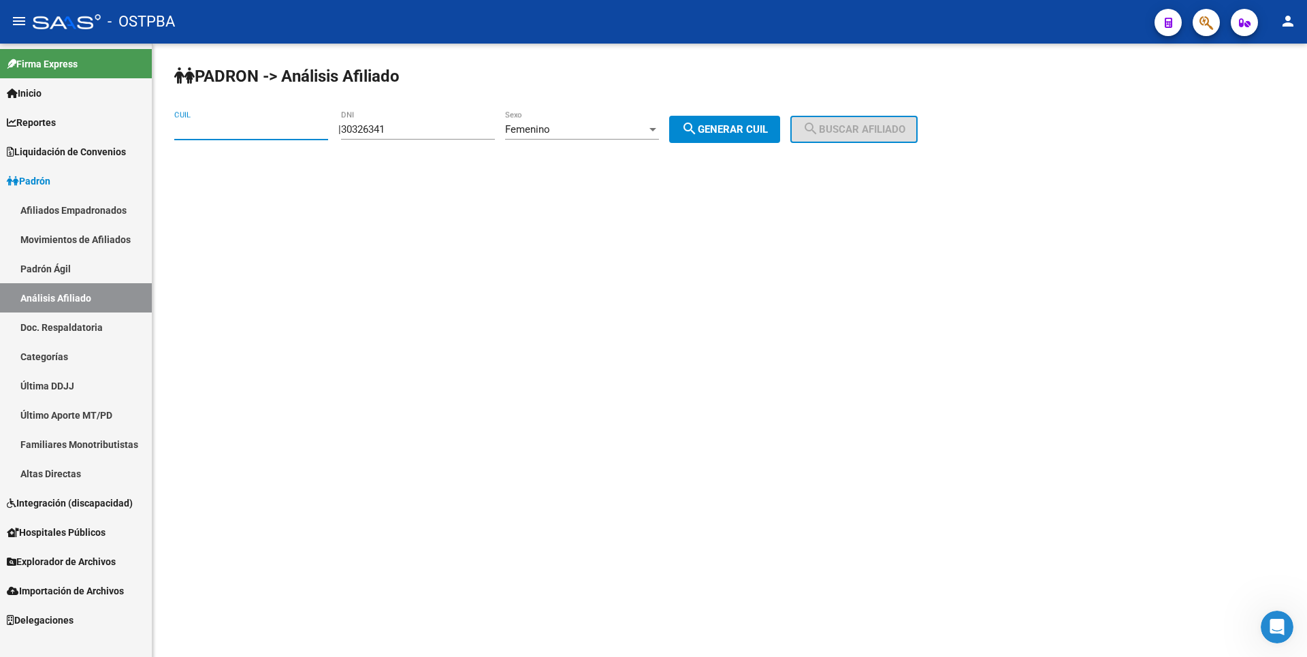
click at [603, 129] on div "Femenino" at bounding box center [576, 129] width 142 height 12
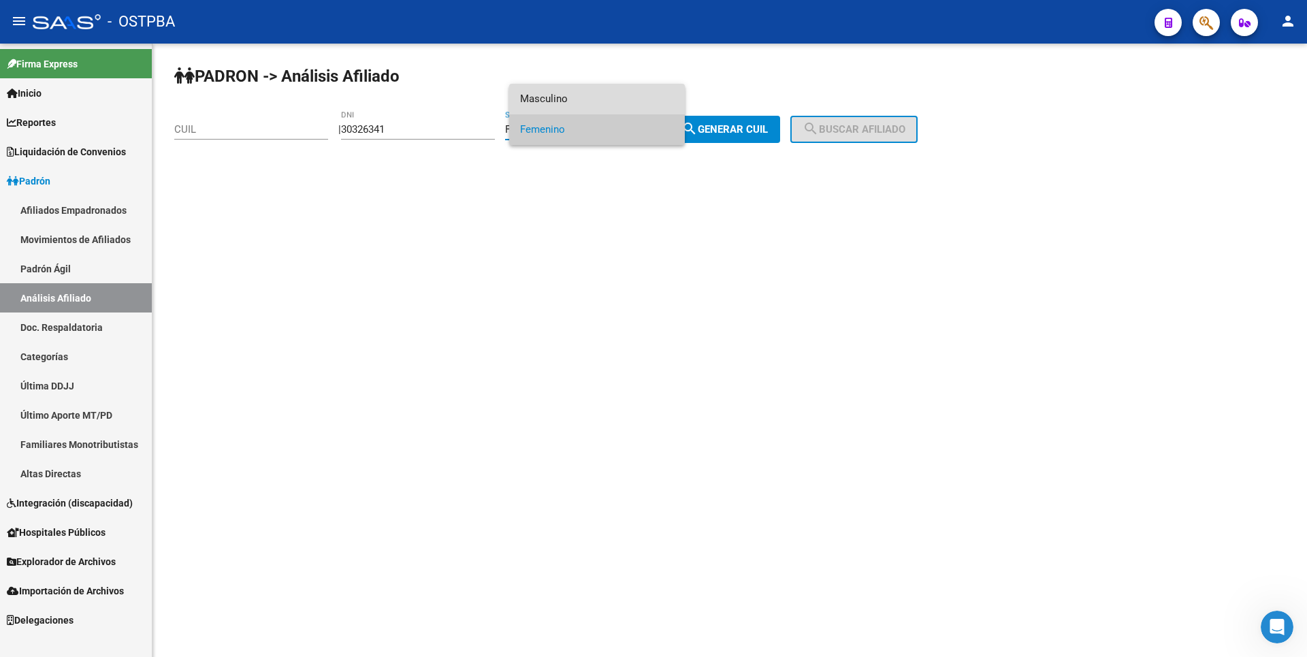
click at [574, 100] on span "Masculino" at bounding box center [597, 99] width 154 height 31
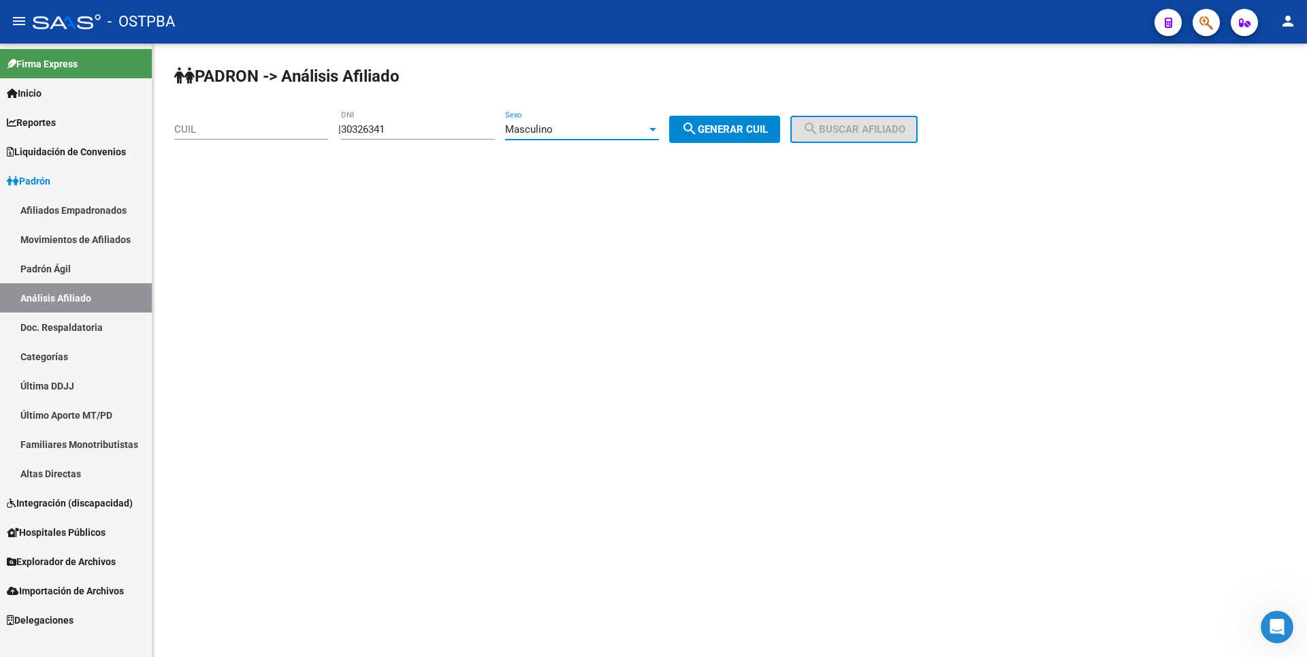
drag, startPoint x: 746, startPoint y: 133, endPoint x: 756, endPoint y: 130, distance: 10.1
click at [747, 133] on span "search Generar CUIL" at bounding box center [725, 129] width 86 height 12
type input "20-30326341-2"
click at [840, 135] on button "search Buscar afiliado" at bounding box center [853, 129] width 127 height 27
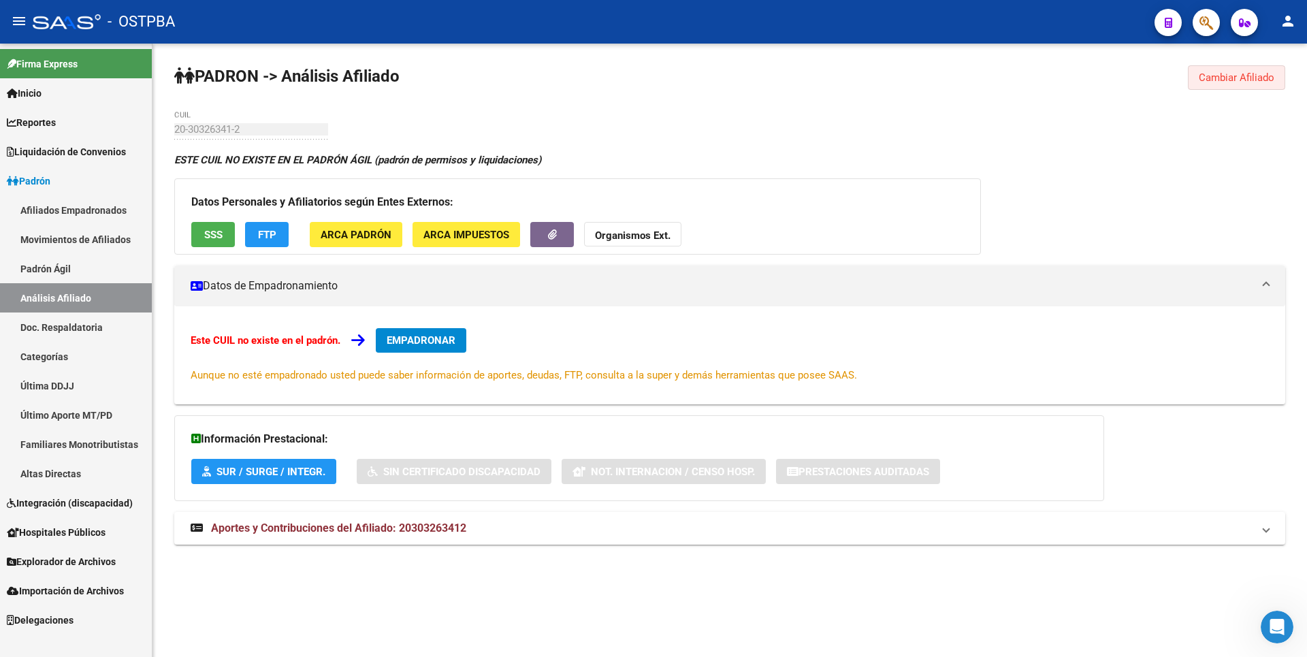
click at [1259, 71] on span "Cambiar Afiliado" at bounding box center [1237, 77] width 76 height 12
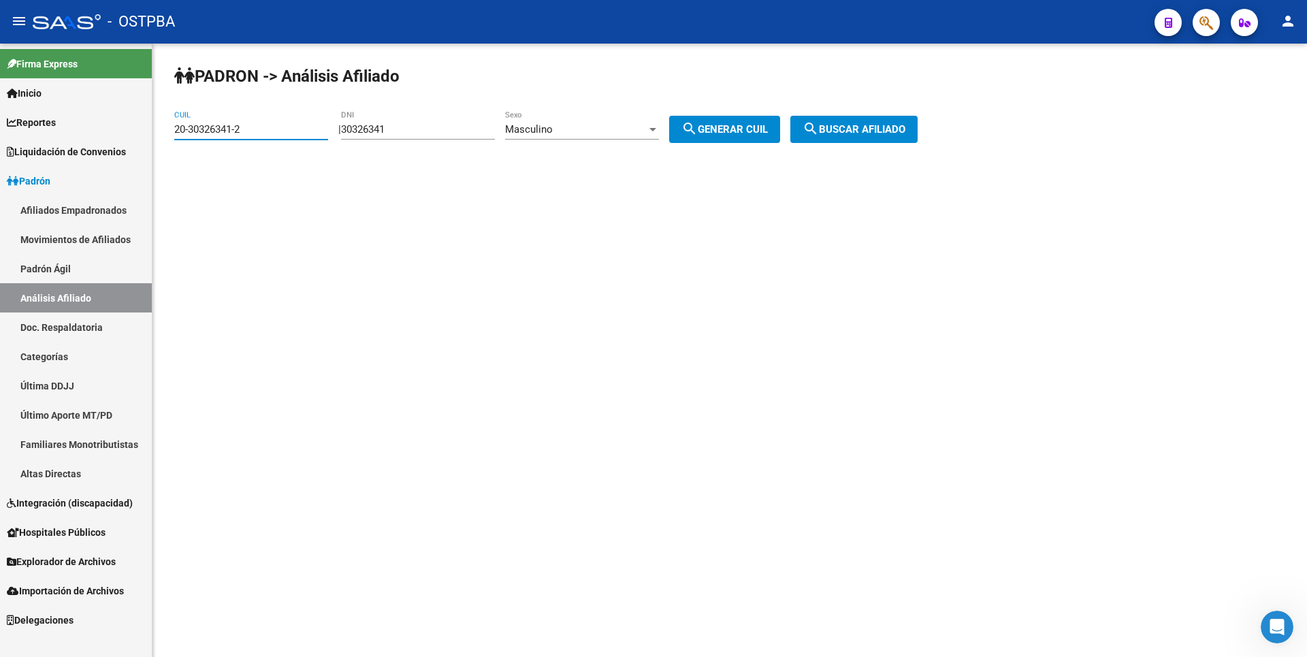
click at [0, 145] on mat-sidenav-container "Firma Express Inicio Calendario SSS Instructivos Contacto OS Reportes Tablero d…" at bounding box center [653, 350] width 1307 height 613
click at [575, 129] on div "Masculino" at bounding box center [576, 129] width 142 height 12
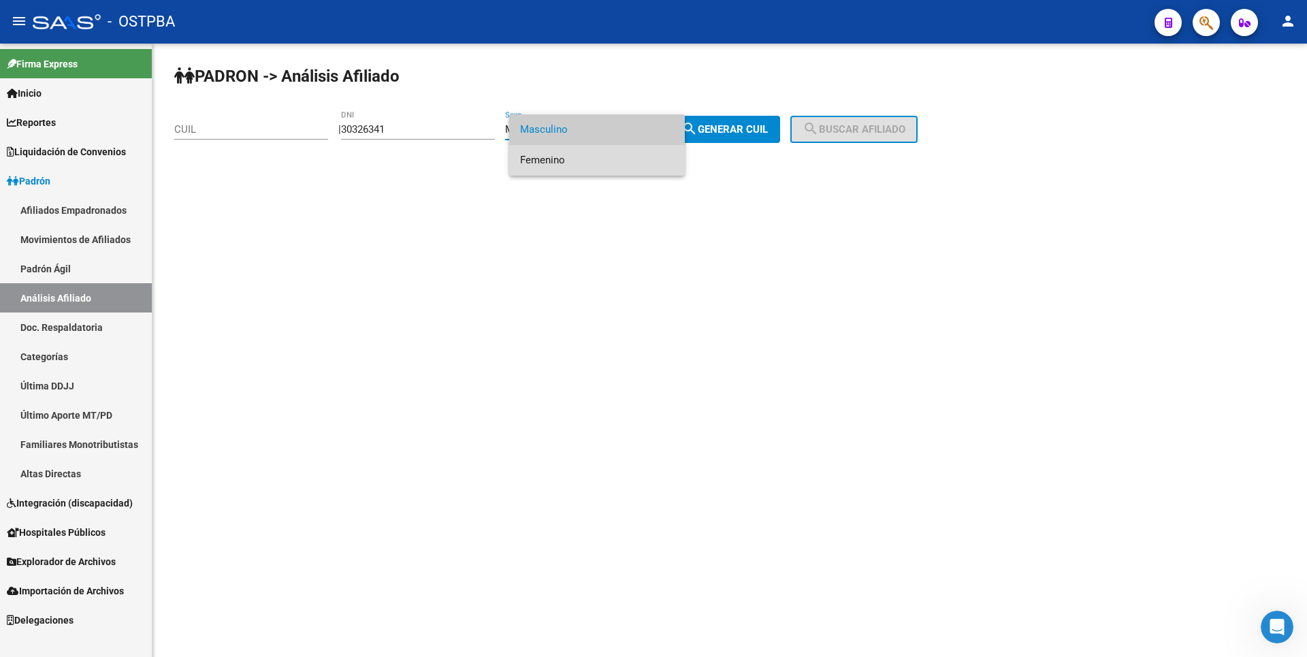
drag, startPoint x: 544, startPoint y: 157, endPoint x: 571, endPoint y: 149, distance: 28.4
click at [562, 152] on span "Femenino" at bounding box center [597, 160] width 154 height 31
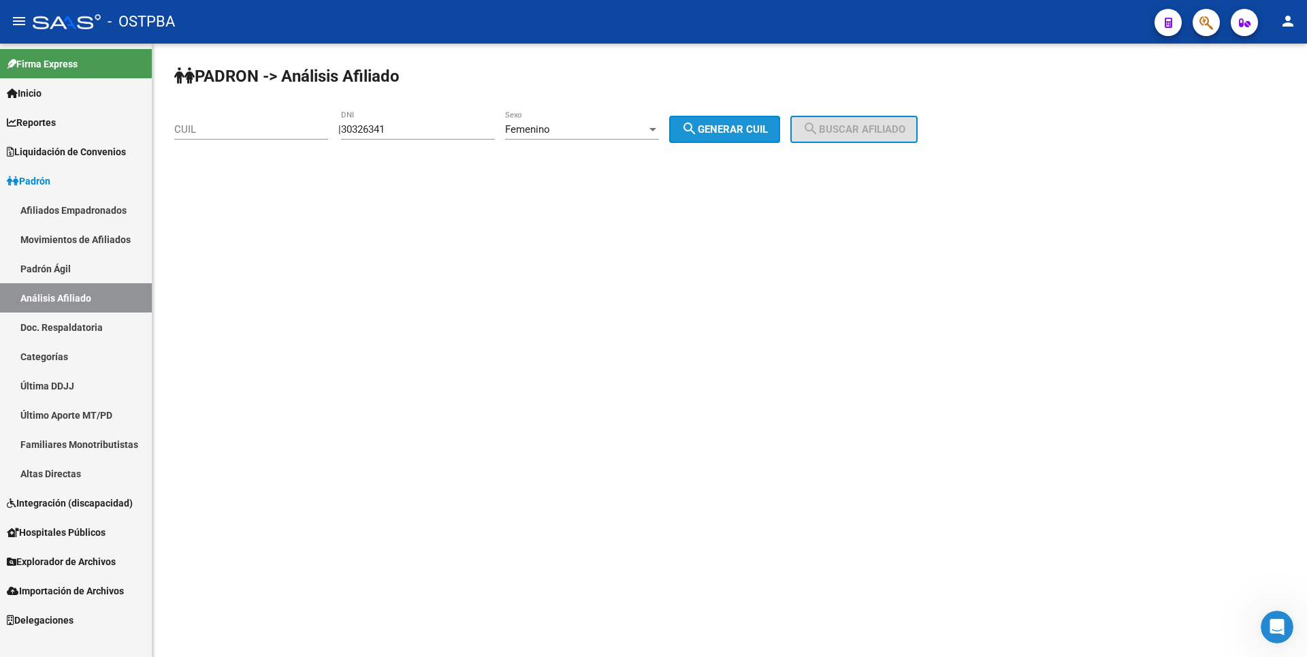
drag, startPoint x: 748, startPoint y: 121, endPoint x: 879, endPoint y: 122, distance: 131.4
click at [748, 121] on button "search Generar CUIL" at bounding box center [724, 129] width 111 height 27
click at [879, 122] on button "search Buscar afiliado" at bounding box center [853, 129] width 127 height 27
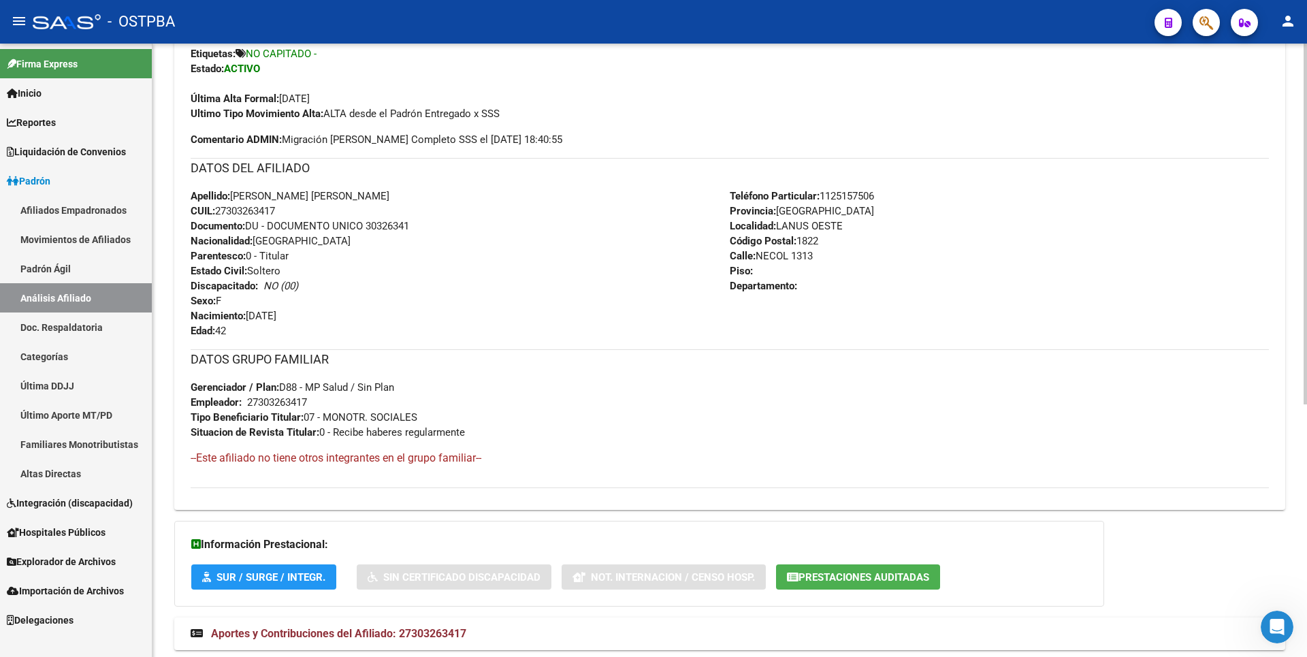
scroll to position [430, 0]
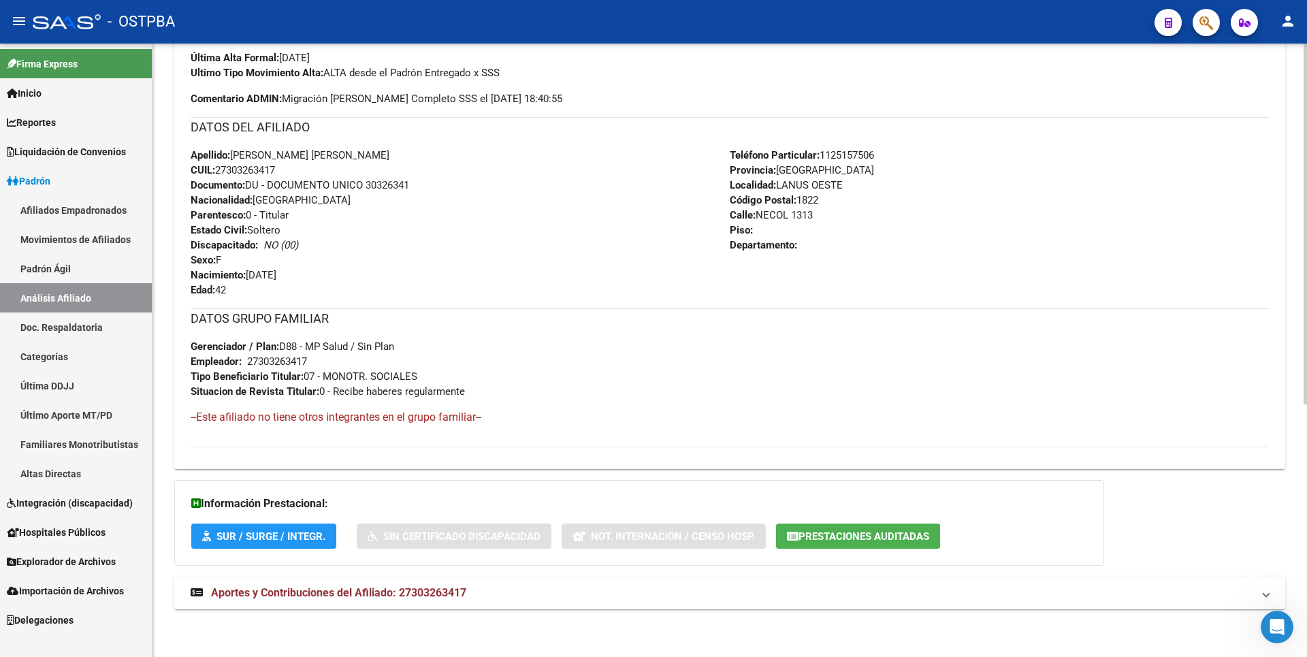
click at [426, 595] on span "Aportes y Contribuciones del Afiliado: 27303263417" at bounding box center [338, 592] width 255 height 13
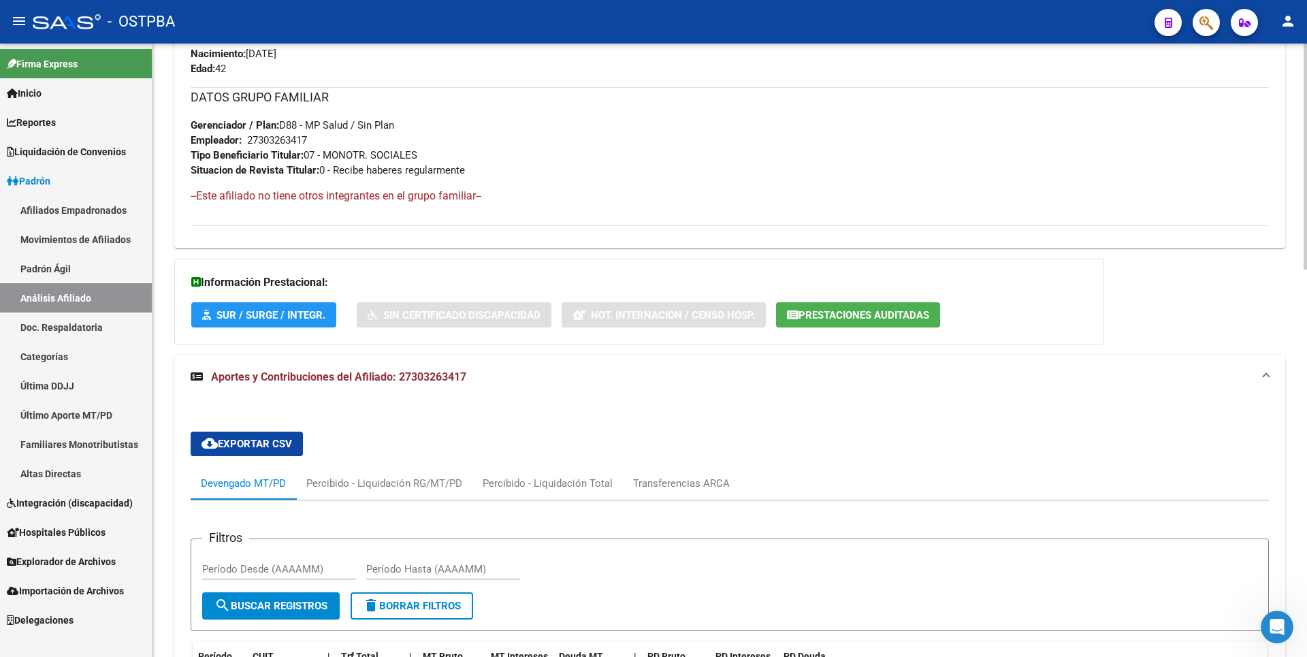
scroll to position [517, 0]
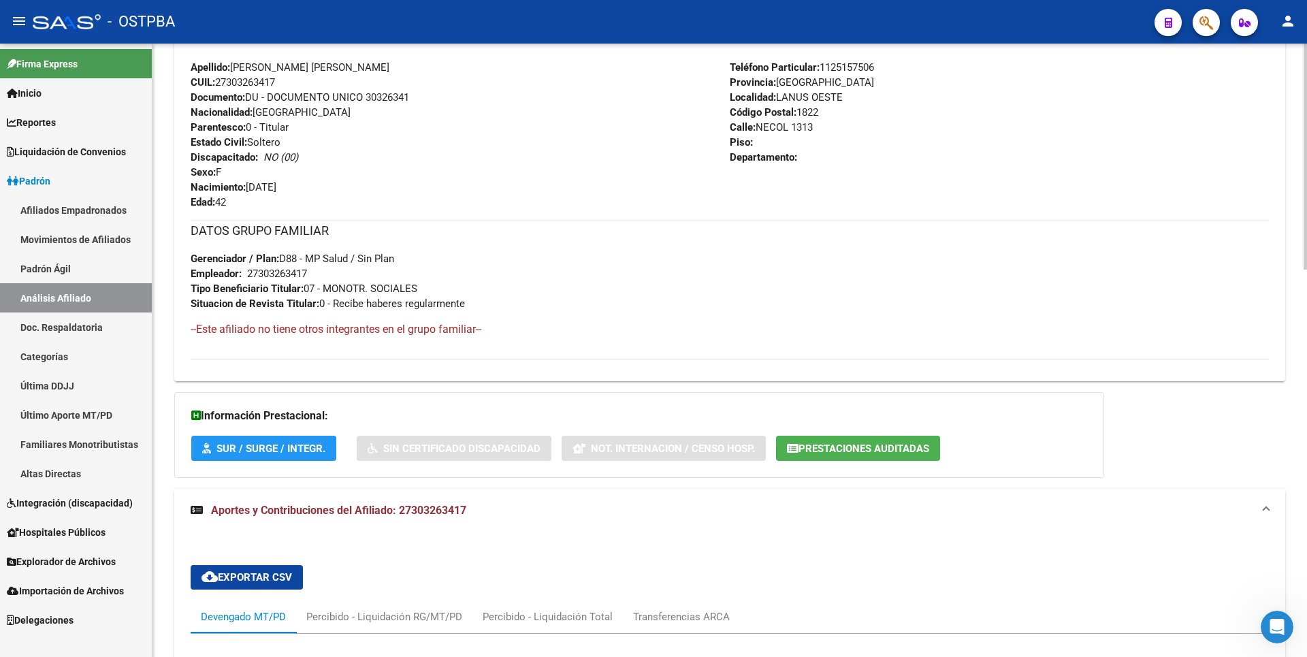
click at [805, 451] on span "Prestaciones Auditadas" at bounding box center [864, 449] width 131 height 12
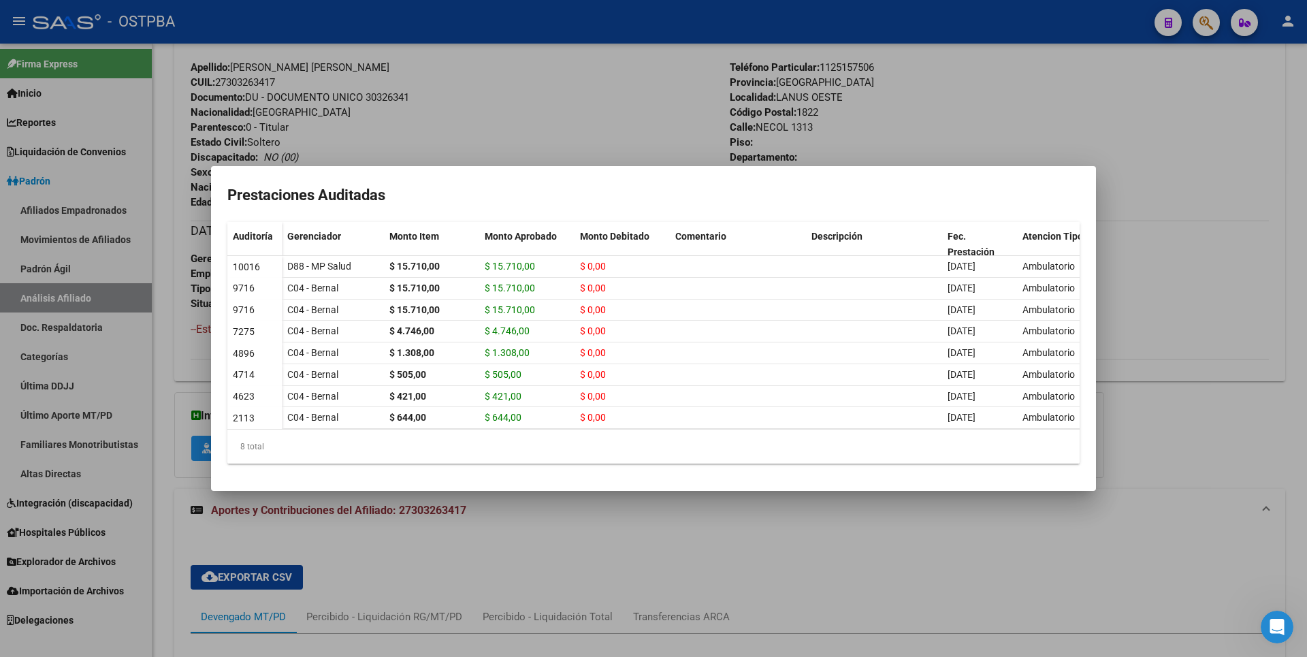
click at [863, 550] on div at bounding box center [653, 328] width 1307 height 657
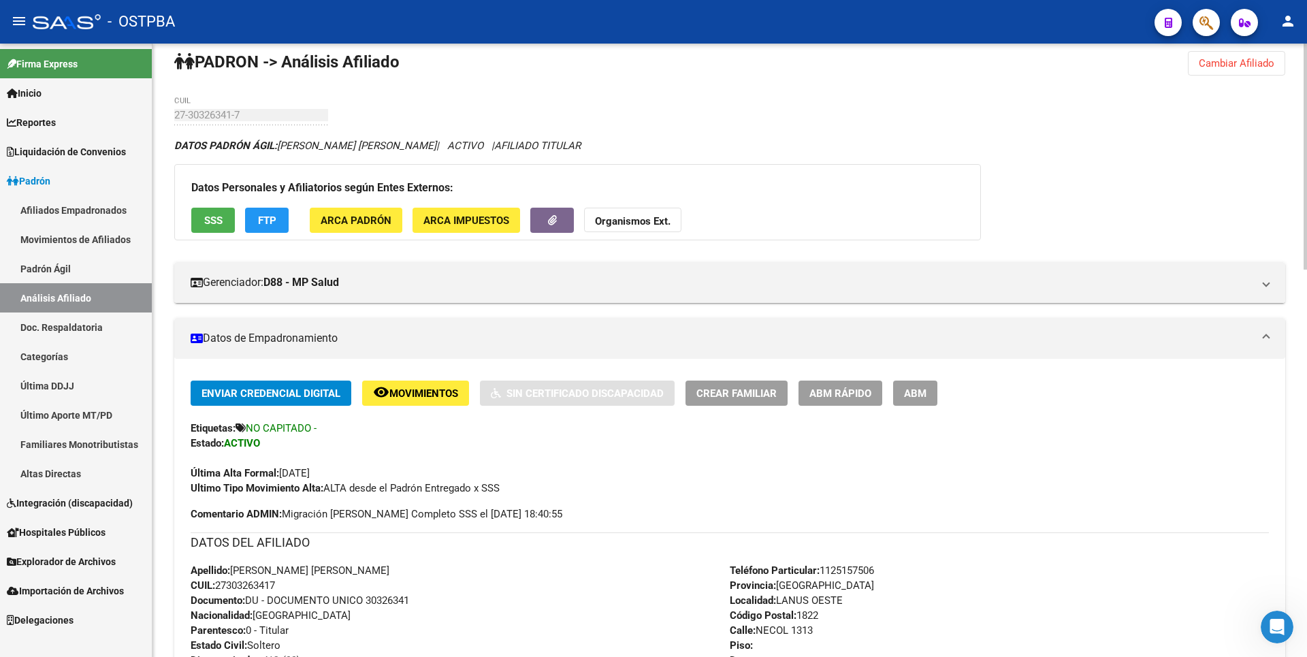
scroll to position [0, 0]
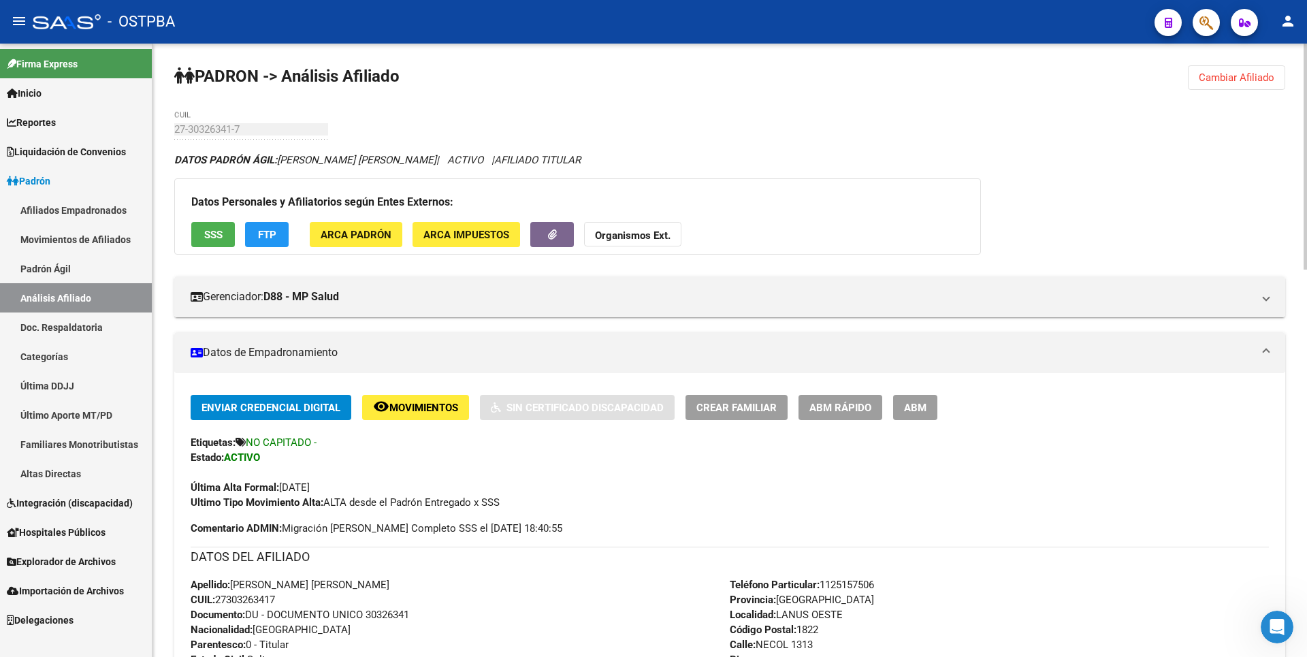
click at [1264, 78] on span "Cambiar Afiliado" at bounding box center [1237, 77] width 76 height 12
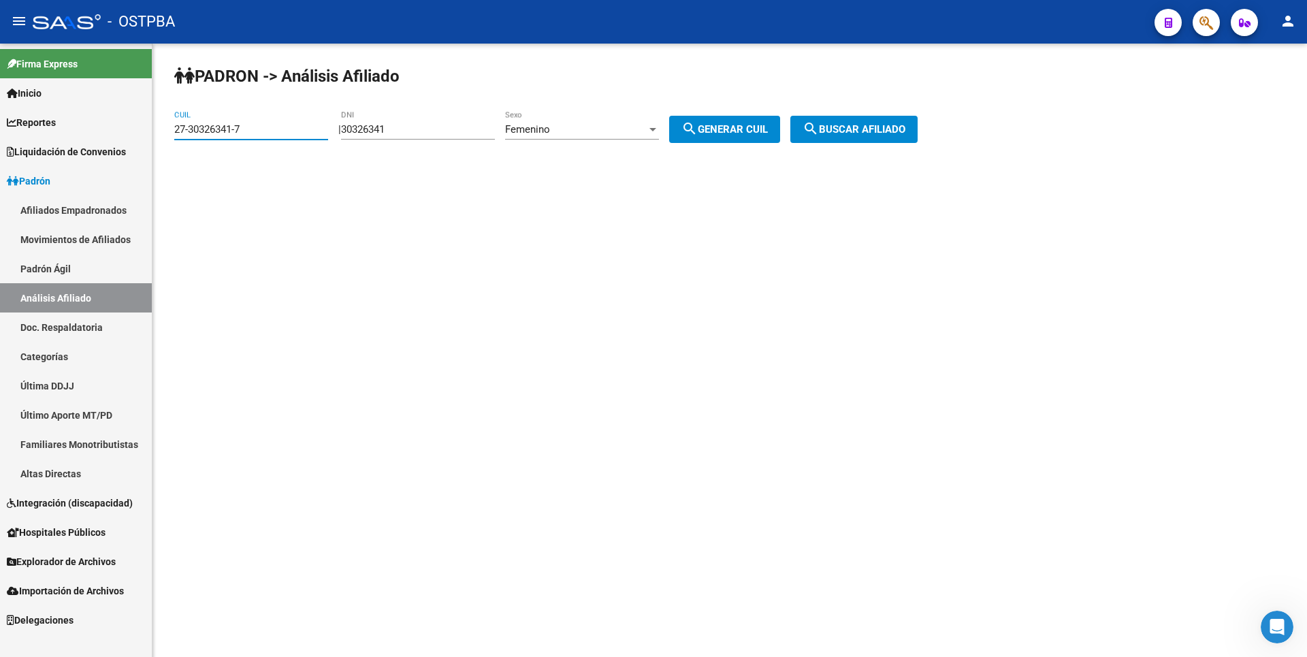
drag, startPoint x: 251, startPoint y: 131, endPoint x: 0, endPoint y: 154, distance: 252.3
click at [0, 154] on mat-sidenav-container "Firma Express Inicio Calendario SSS Instructivos Contacto OS Reportes Tablero d…" at bounding box center [653, 350] width 1307 height 613
type input "20-40770350-3"
click at [918, 133] on button "search Buscar afiliado" at bounding box center [853, 129] width 127 height 27
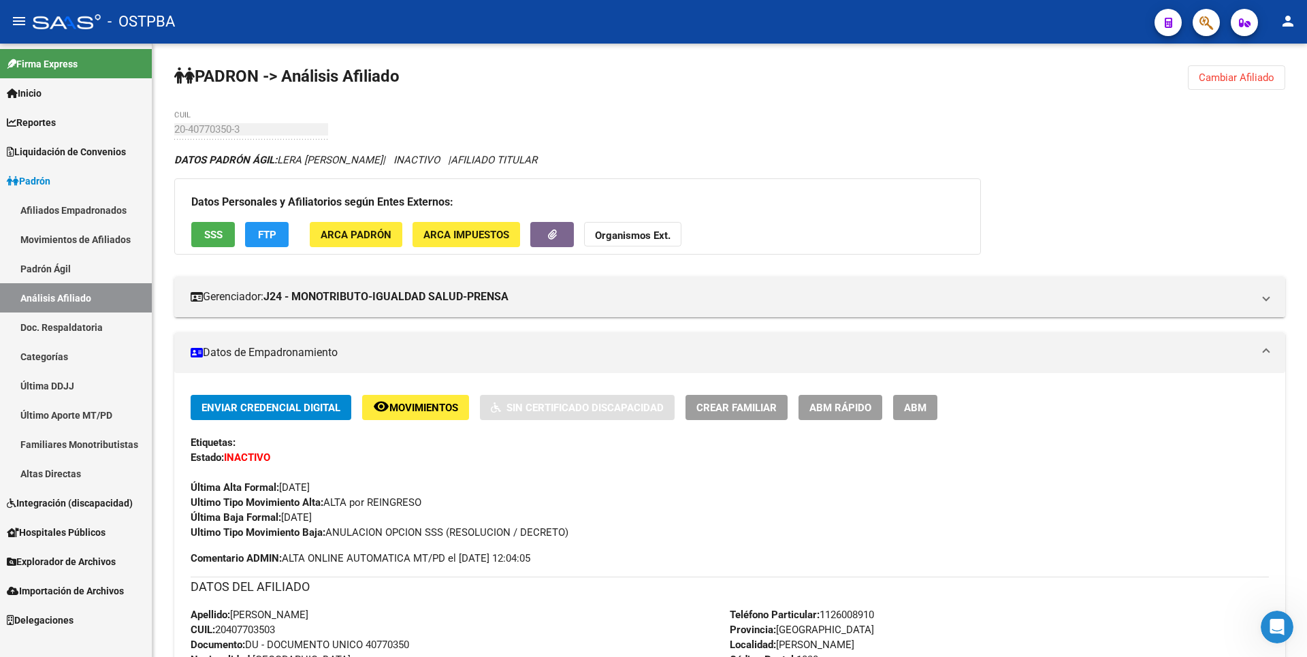
scroll to position [475, 0]
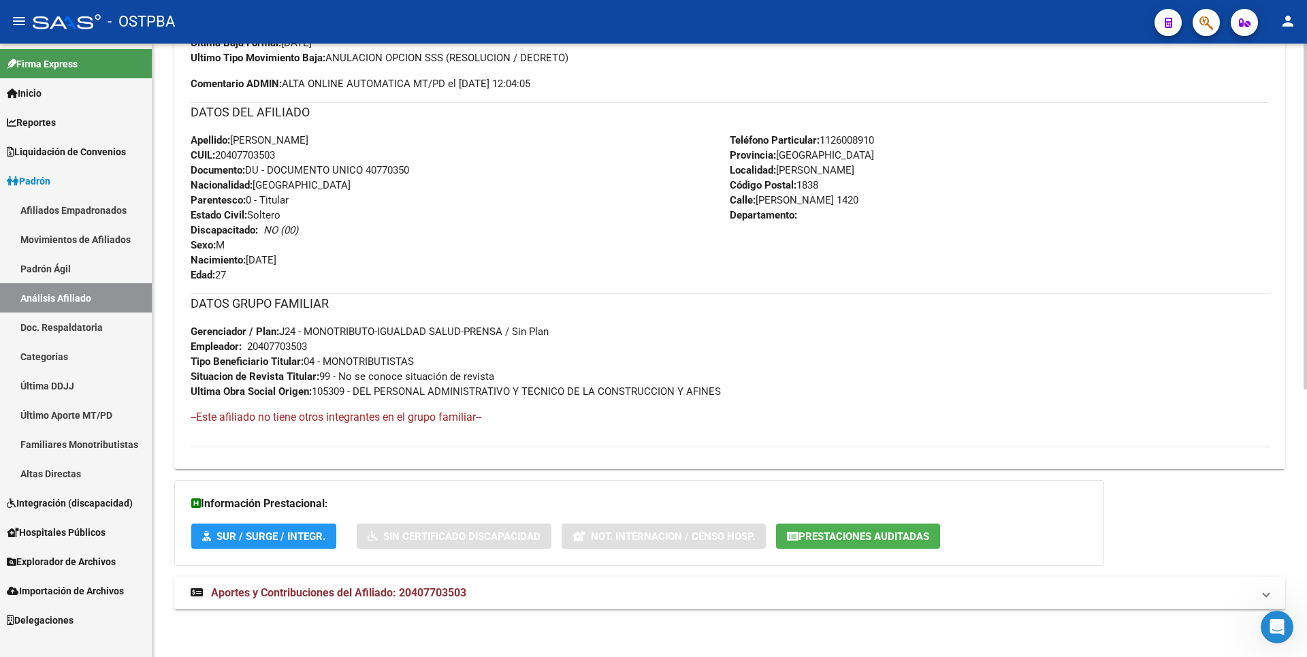
click at [434, 586] on span "Aportes y Contribuciones del Afiliado: 20407703503" at bounding box center [338, 592] width 255 height 13
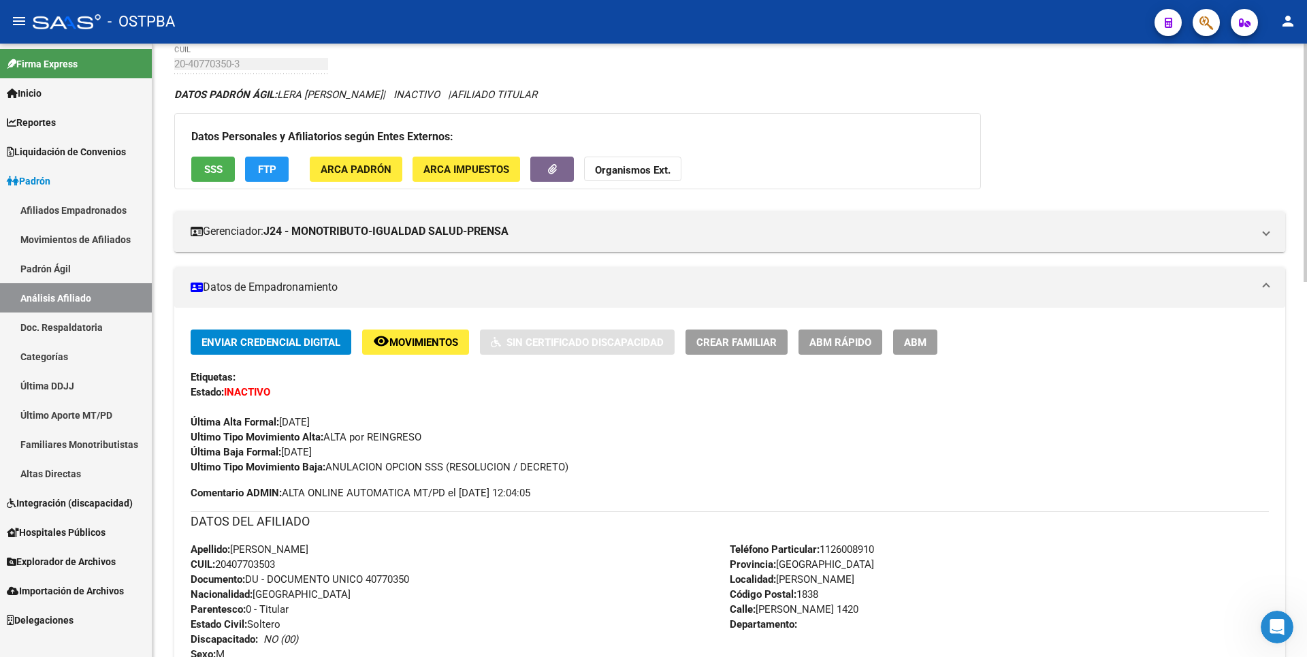
scroll to position [0, 0]
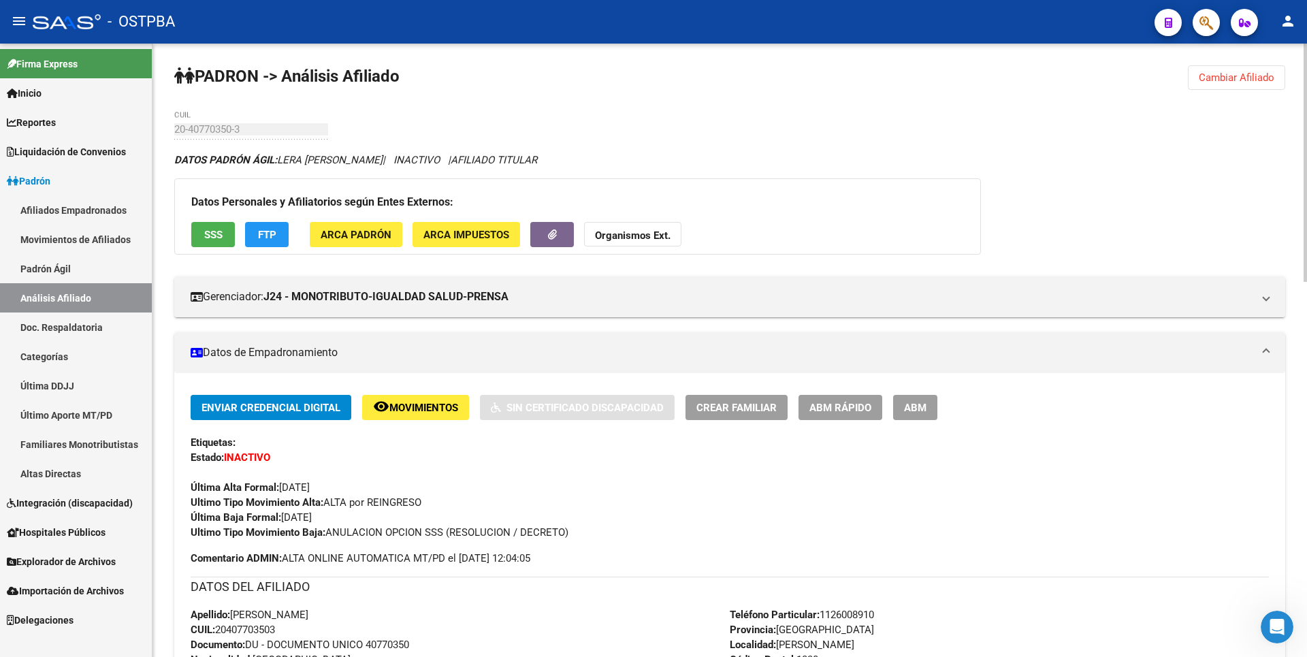
click at [259, 238] on span "FTP" at bounding box center [267, 235] width 18 height 12
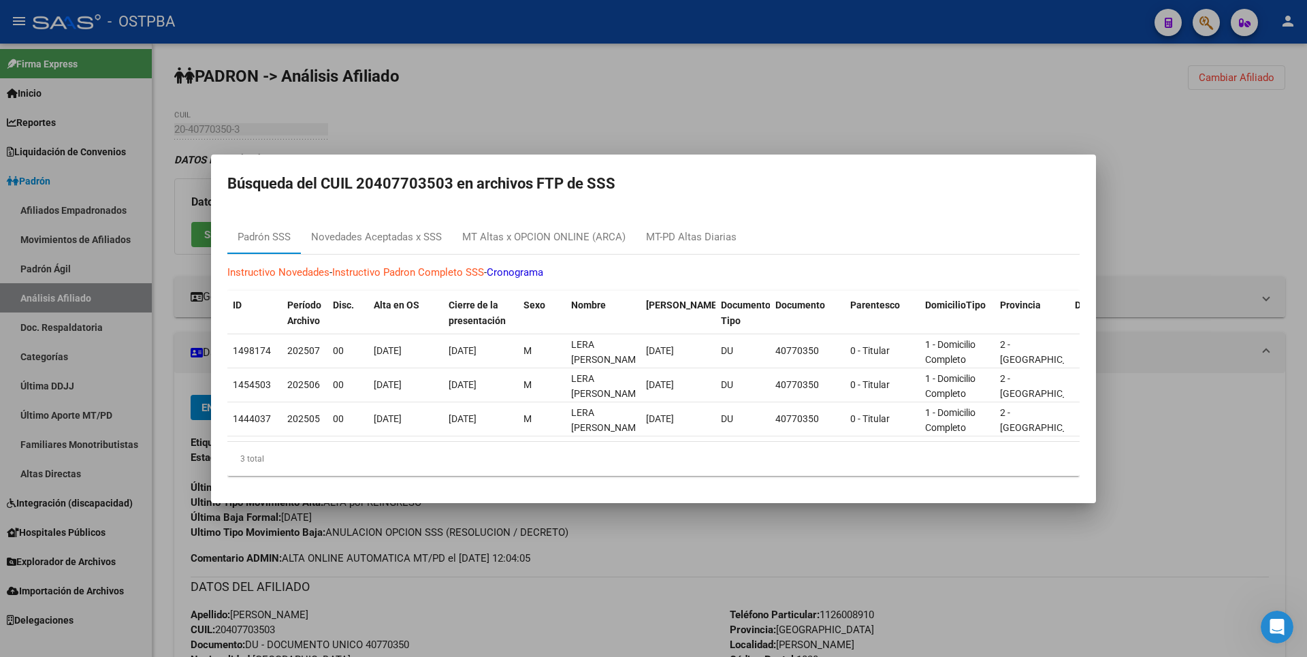
click at [588, 114] on div at bounding box center [653, 328] width 1307 height 657
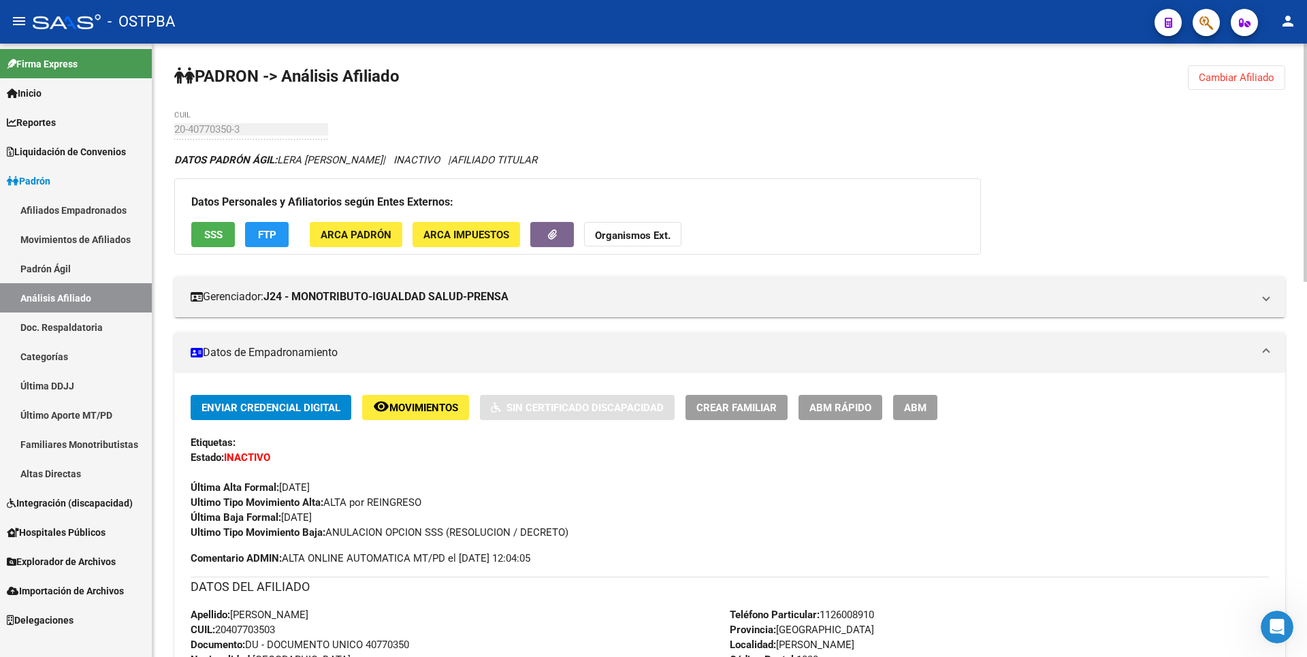
click at [430, 406] on span "Movimientos" at bounding box center [423, 408] width 69 height 12
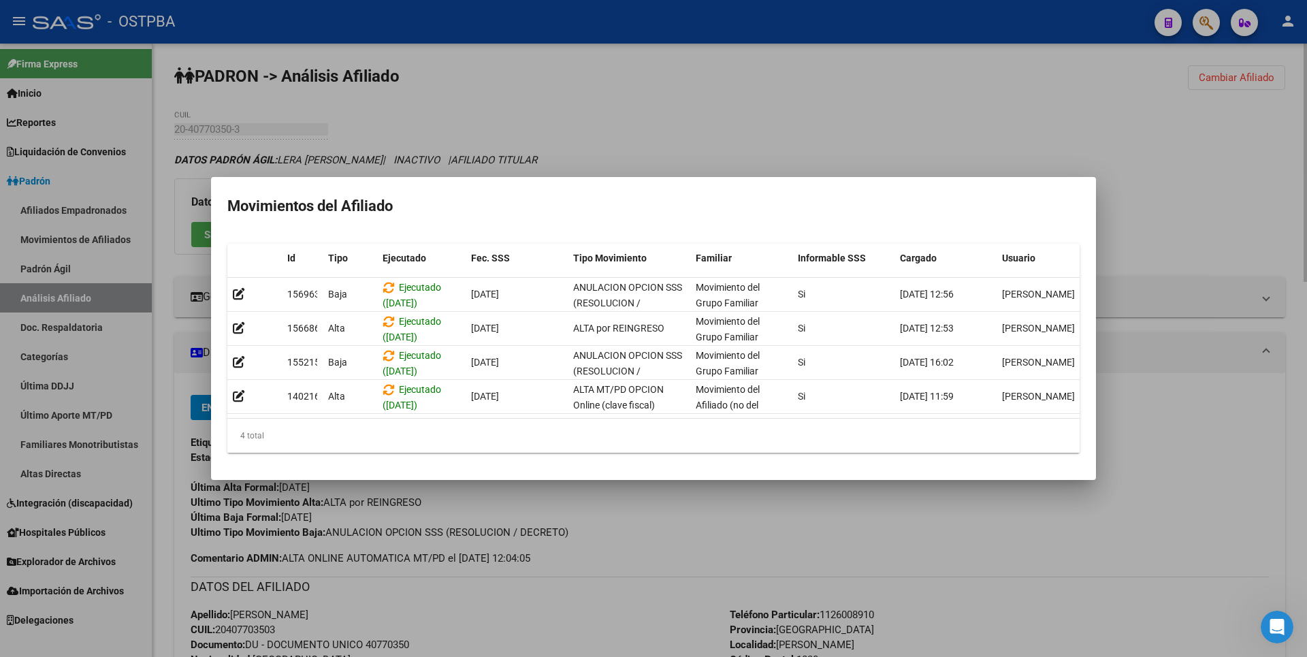
drag, startPoint x: 1056, startPoint y: 147, endPoint x: 481, endPoint y: 101, distance: 577.2
click at [1058, 144] on div at bounding box center [653, 328] width 1307 height 657
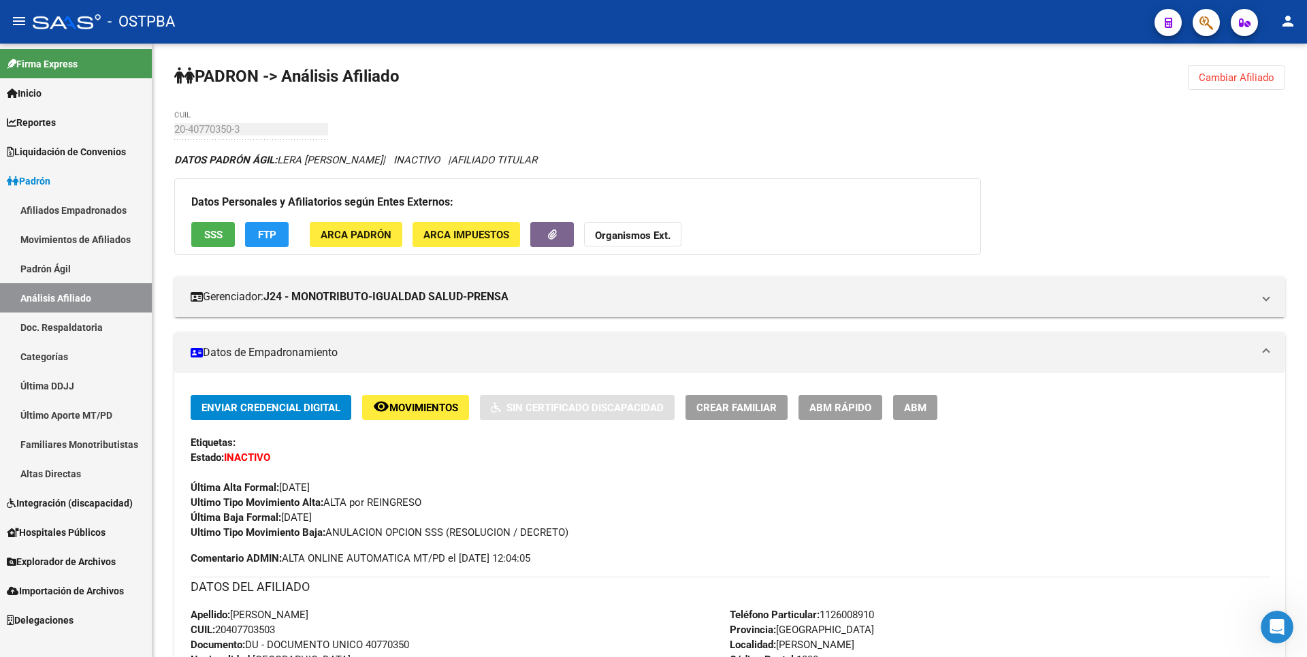
click at [54, 295] on link "Análisis Afiliado" at bounding box center [76, 297] width 152 height 29
click at [1240, 79] on span "Cambiar Afiliado" at bounding box center [1237, 77] width 76 height 12
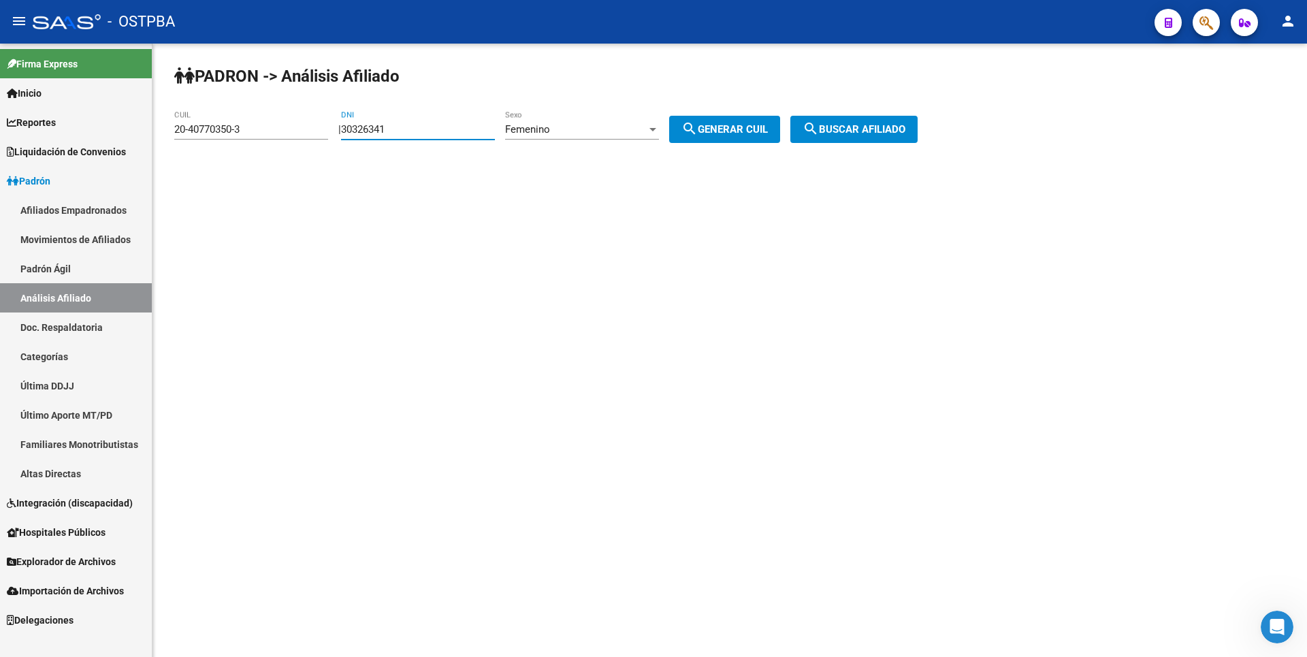
drag, startPoint x: 411, startPoint y: 129, endPoint x: 316, endPoint y: 130, distance: 94.6
click at [316, 130] on app-analisis-afiliado "PADRON -> Análisis Afiliado 20-40770350-3 CUIL | 30326341 DNI Femenino Sexo sea…" at bounding box center [551, 129] width 754 height 12
paste input "29752438"
type input "29752438"
drag, startPoint x: 280, startPoint y: 133, endPoint x: 0, endPoint y: 161, distance: 281.2
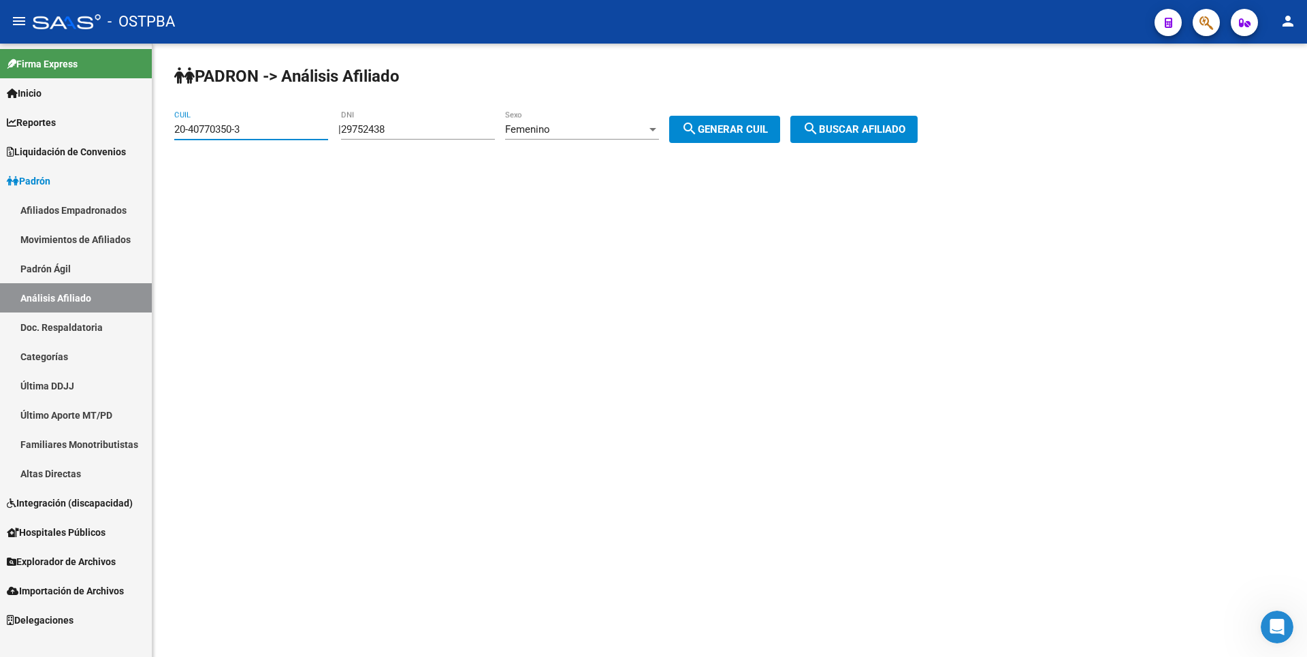
click at [0, 161] on mat-sidenav-container "Firma Express Inicio Calendario SSS Instructivos Contacto OS Reportes Tablero d…" at bounding box center [653, 350] width 1307 height 613
click at [656, 128] on div at bounding box center [653, 129] width 7 height 3
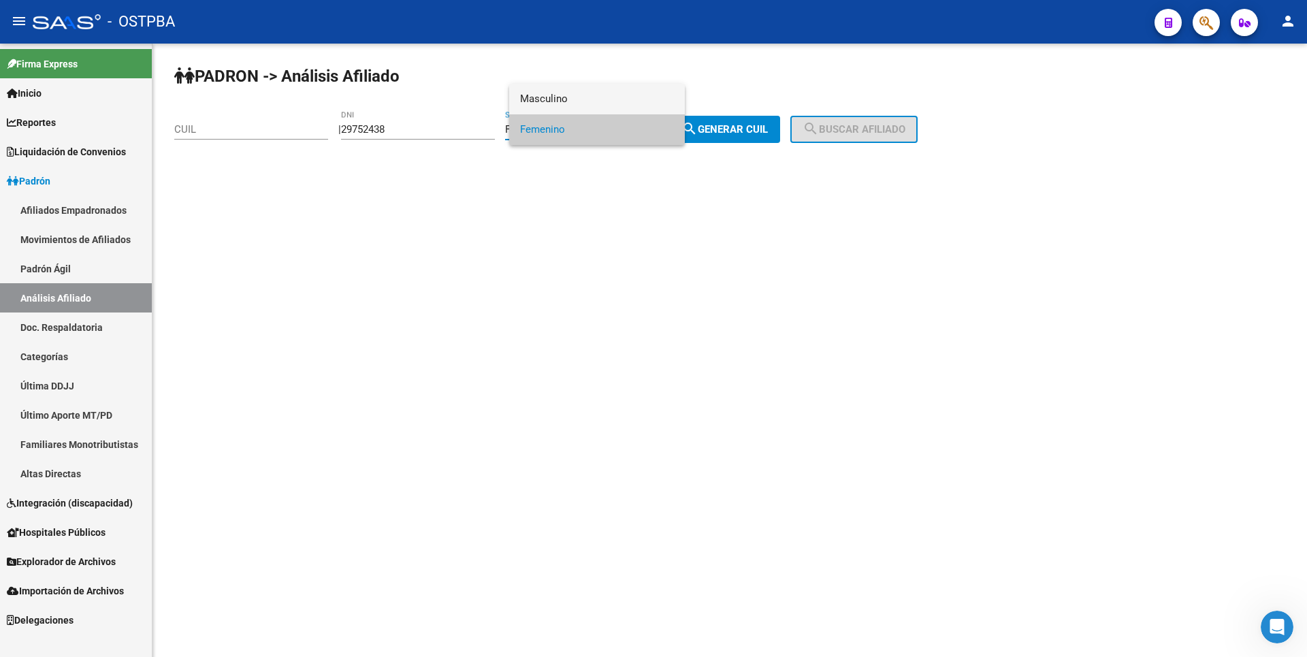
click at [569, 93] on span "Masculino" at bounding box center [597, 99] width 154 height 31
click at [697, 129] on mat-icon "search" at bounding box center [690, 129] width 16 height 16
type input "20-29752438-1"
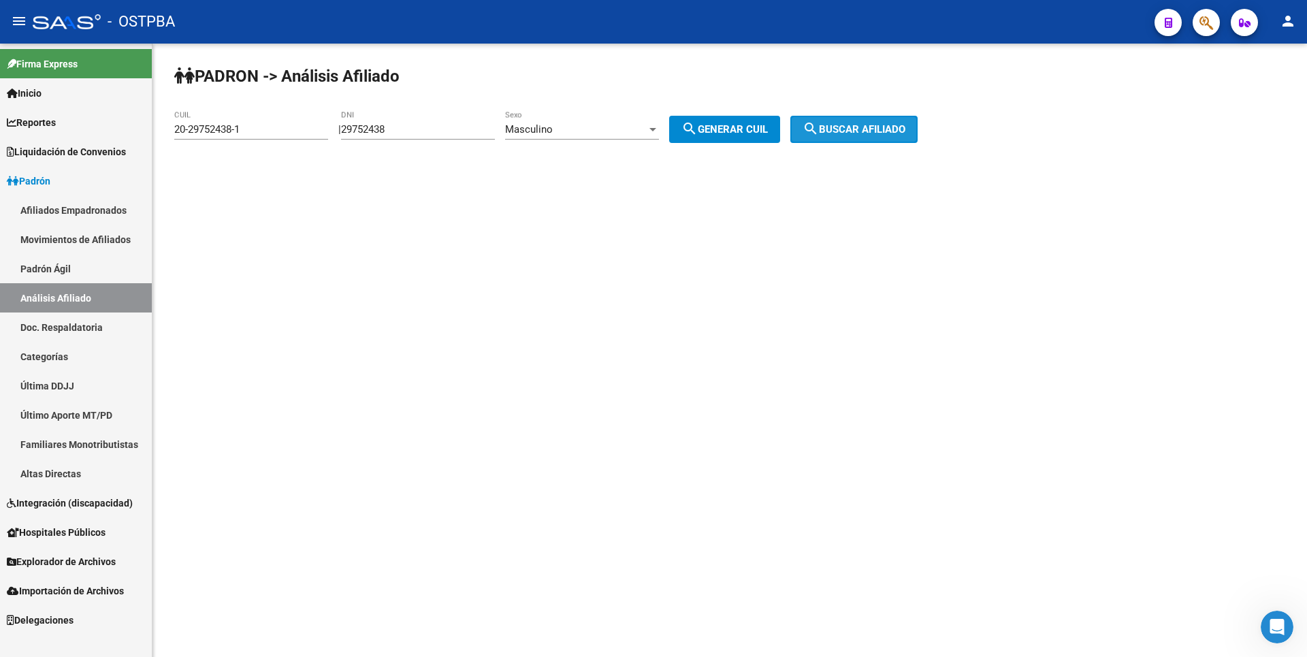
click at [814, 125] on button "search Buscar afiliado" at bounding box center [853, 129] width 127 height 27
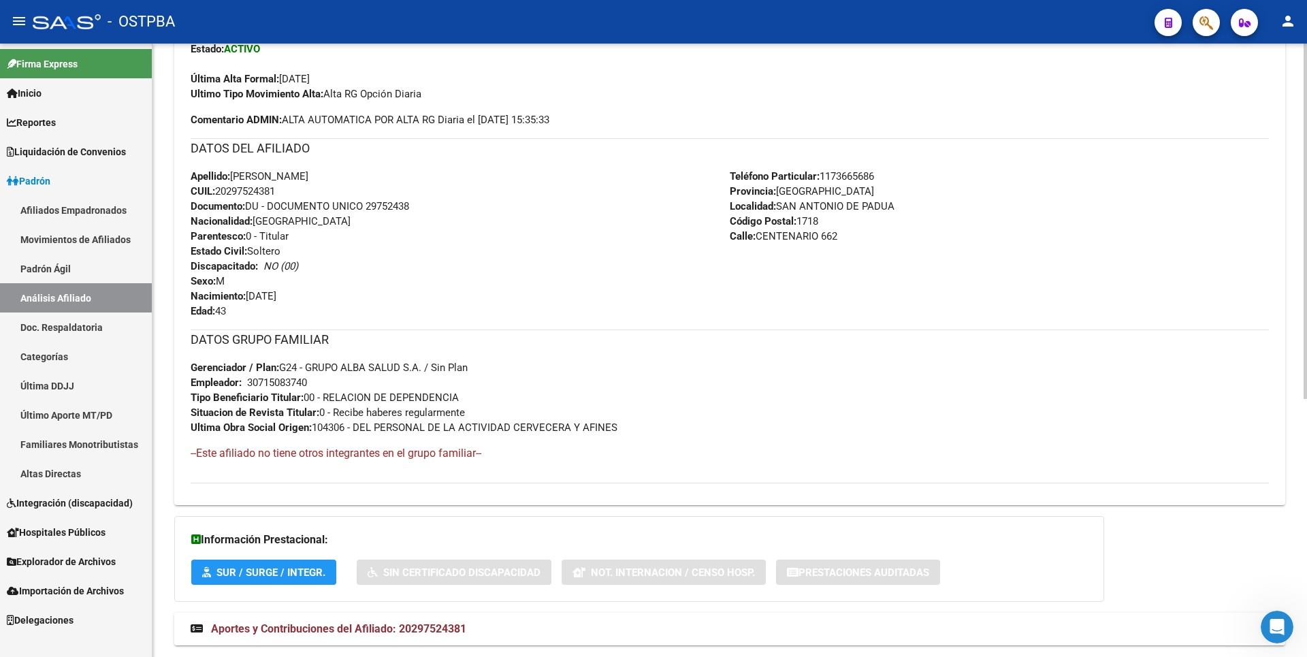
scroll to position [445, 0]
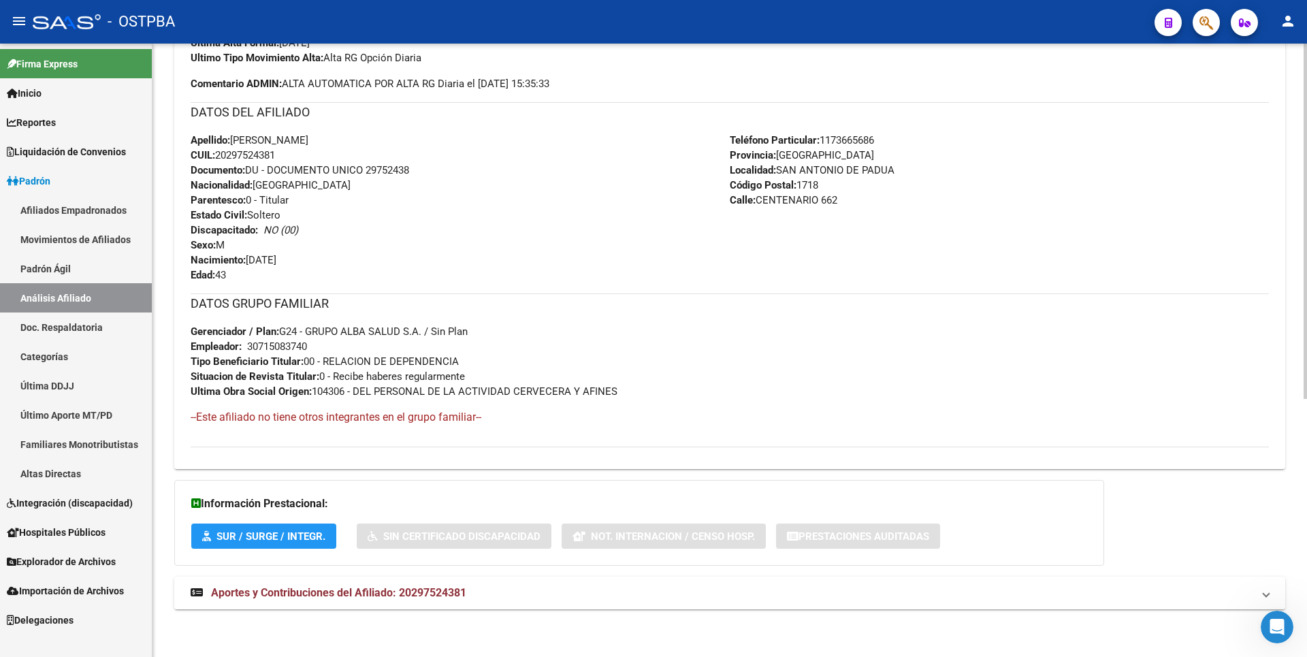
click at [380, 603] on mat-expansion-panel-header "Aportes y Contribuciones del Afiliado: 20297524381" at bounding box center [729, 593] width 1111 height 33
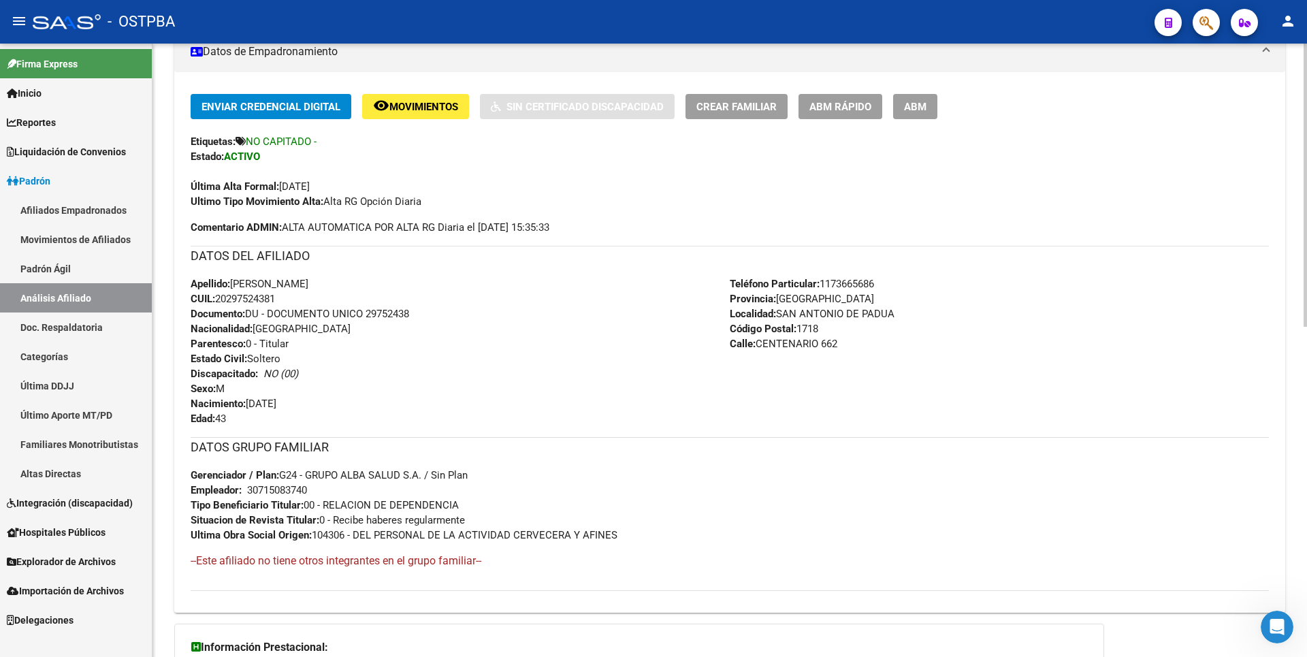
scroll to position [340, 0]
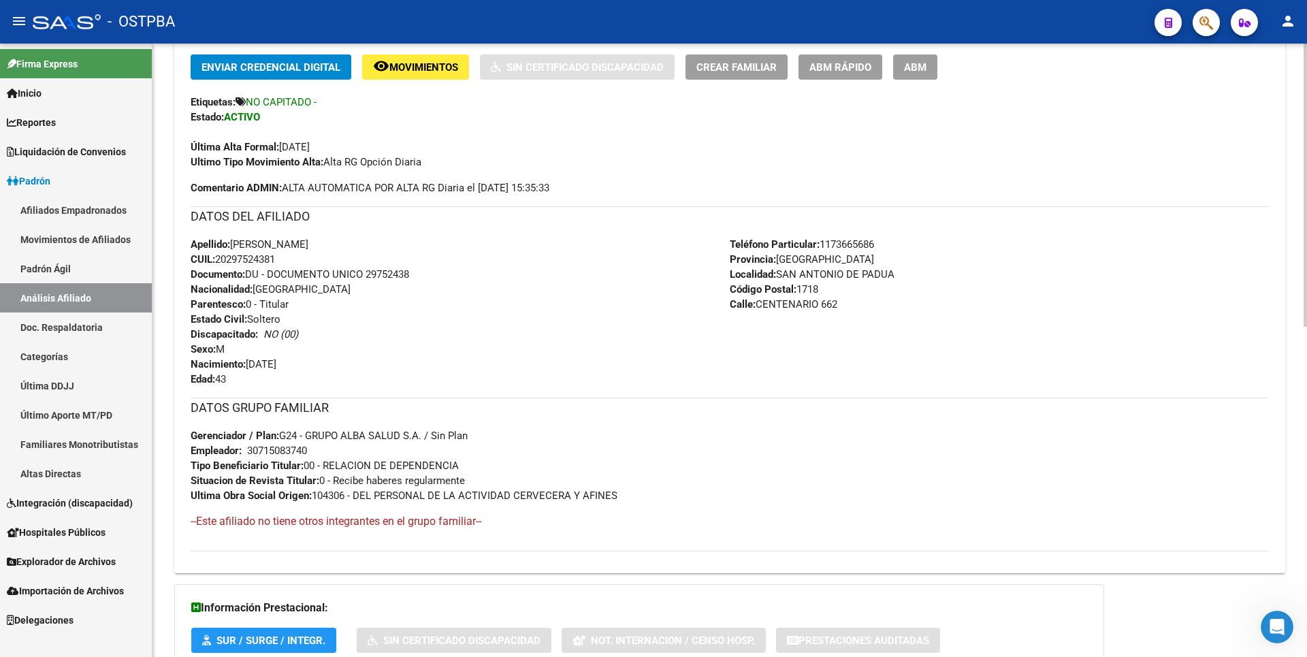
drag, startPoint x: 778, startPoint y: 274, endPoint x: 914, endPoint y: 275, distance: 136.9
click at [914, 275] on div "Teléfono Particular: 1173665686 Provincia: Buenos Aires Localidad: SAN ANTONIO …" at bounding box center [999, 312] width 539 height 150
click at [486, 302] on div "Apellido: LEONARDO FERNANDEZ CUIL: 20297524381 Documento: DU - DOCUMENTO UNICO …" at bounding box center [460, 312] width 539 height 150
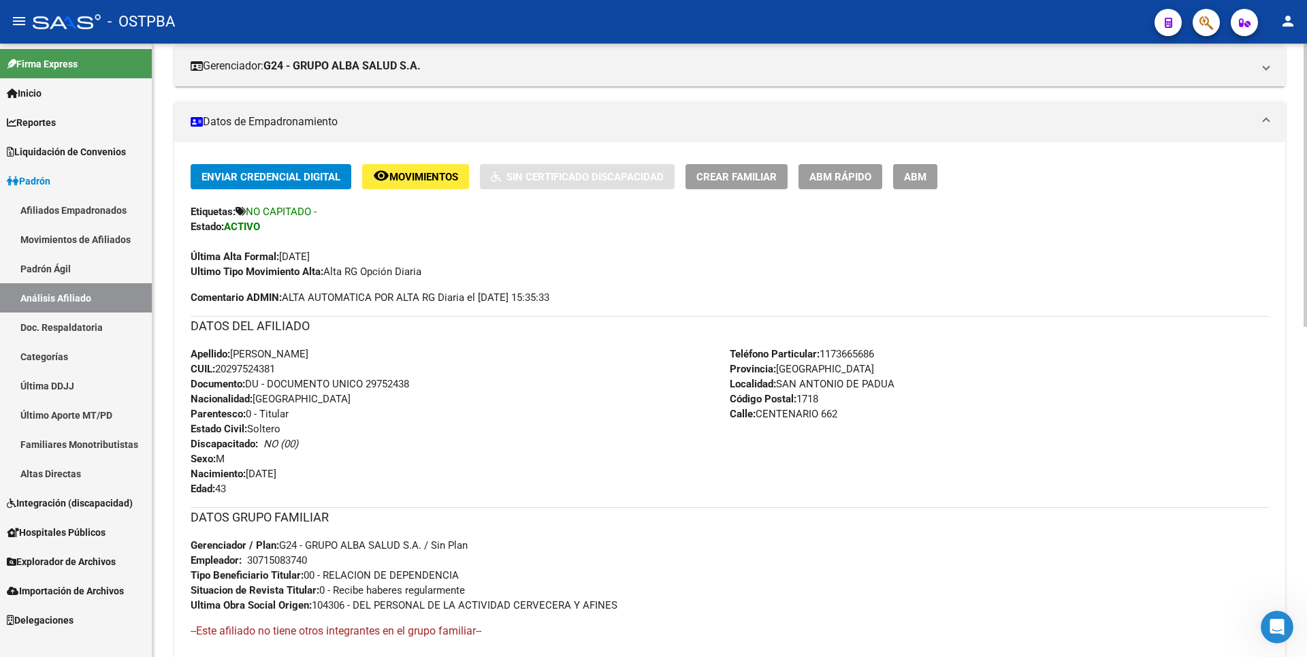
scroll to position [272, 0]
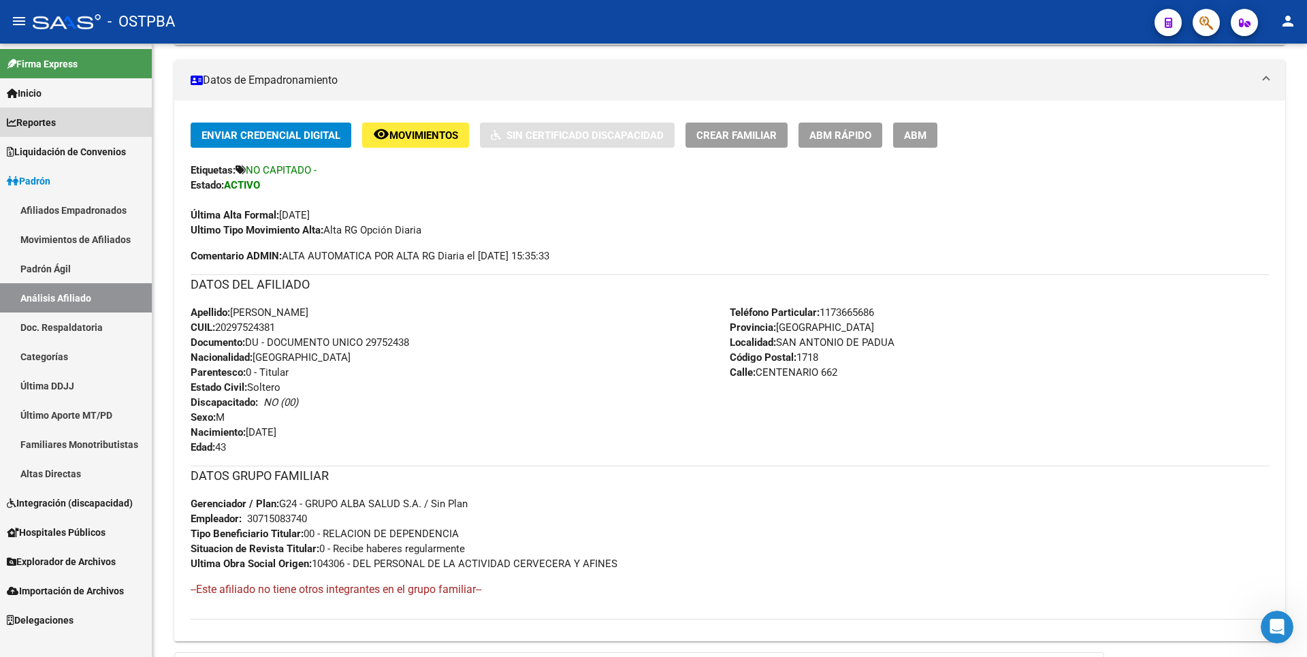
click at [52, 127] on span "Reportes" at bounding box center [31, 122] width 49 height 15
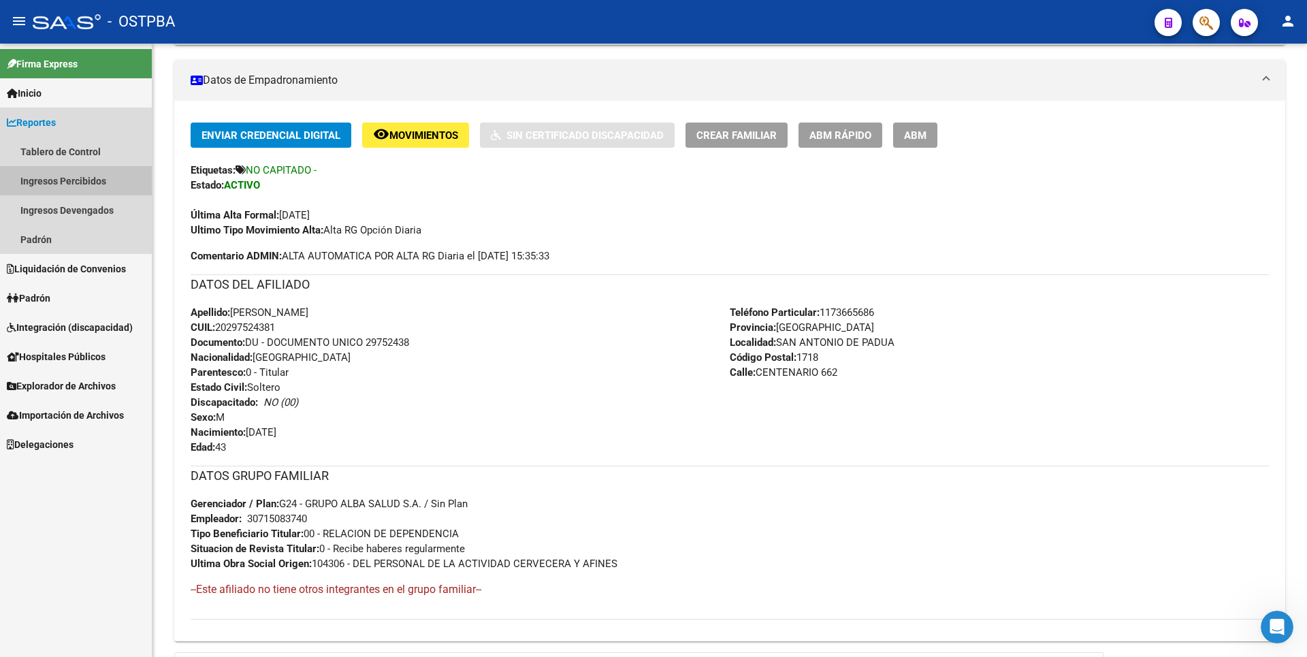
click at [61, 178] on link "Ingresos Percibidos" at bounding box center [76, 180] width 152 height 29
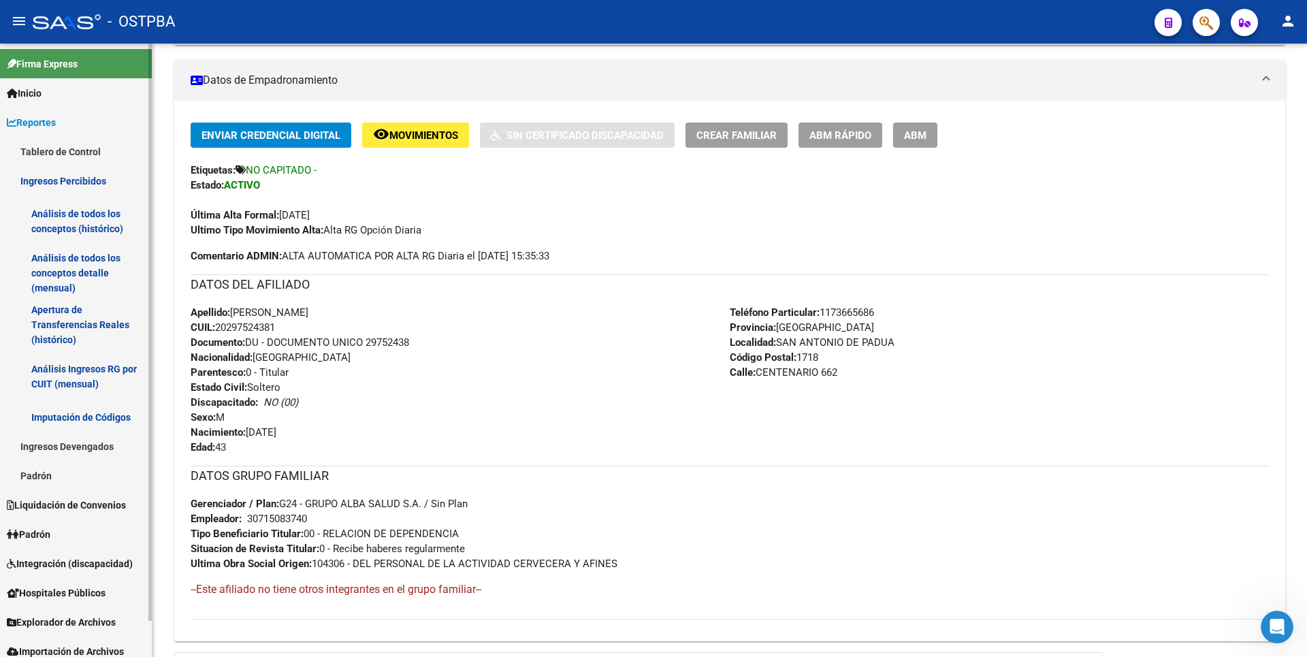
click at [67, 266] on link "Análisis de todos los conceptos detalle (mensual)" at bounding box center [76, 273] width 152 height 52
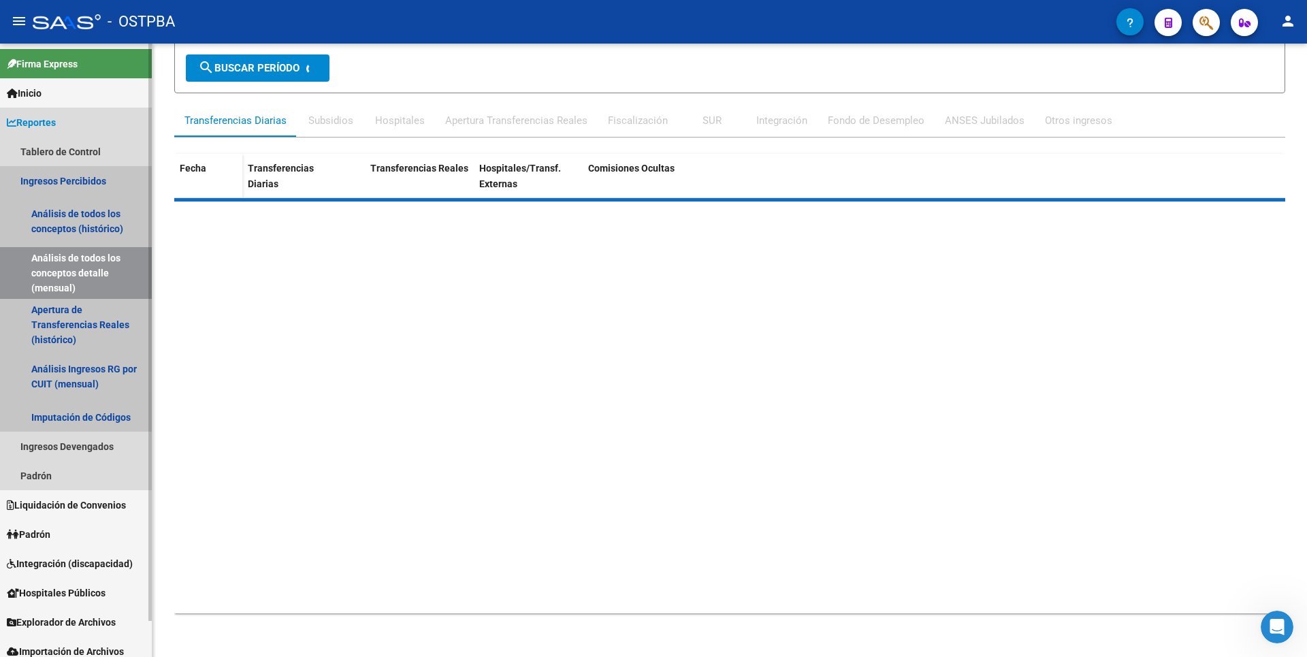
scroll to position [146, 0]
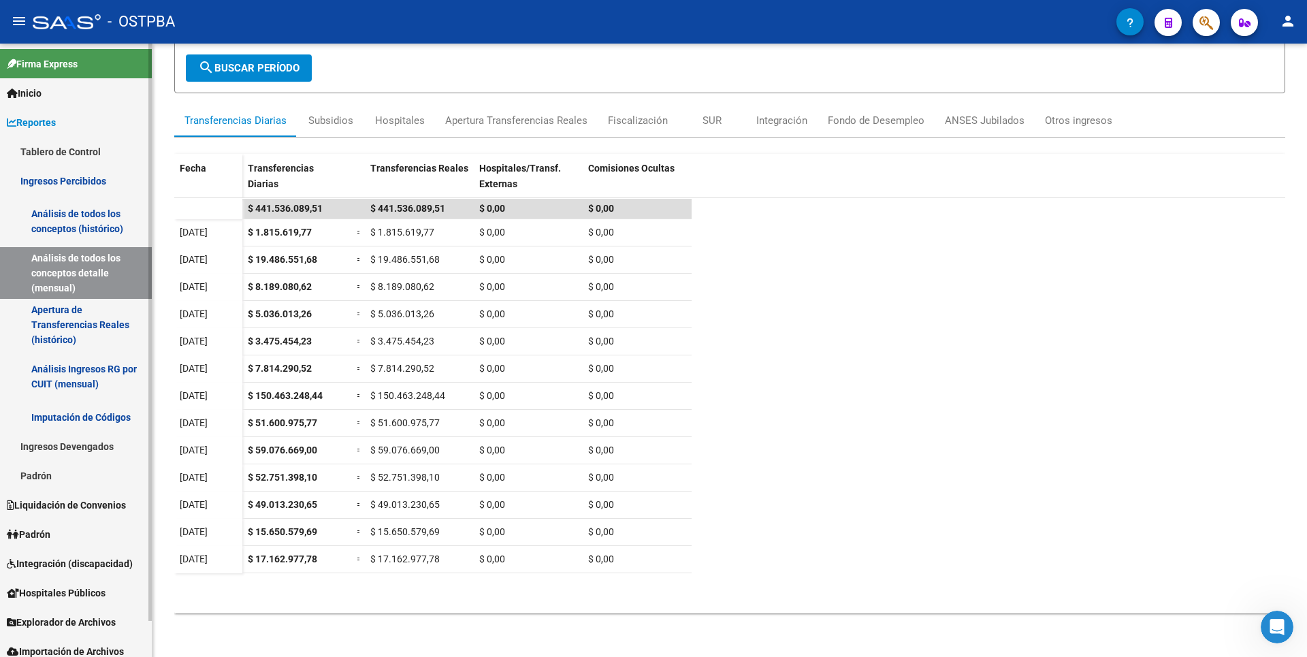
click at [42, 530] on span "Padrón" at bounding box center [29, 534] width 44 height 15
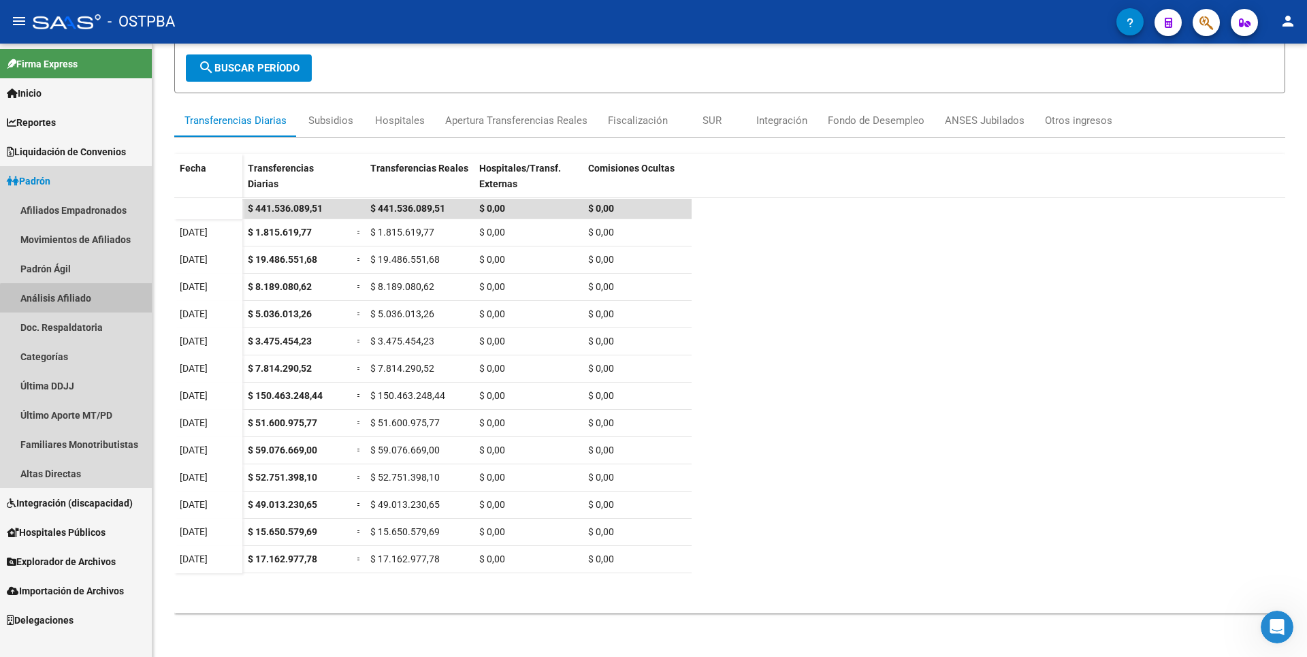
click at [82, 310] on link "Análisis Afiliado" at bounding box center [76, 297] width 152 height 29
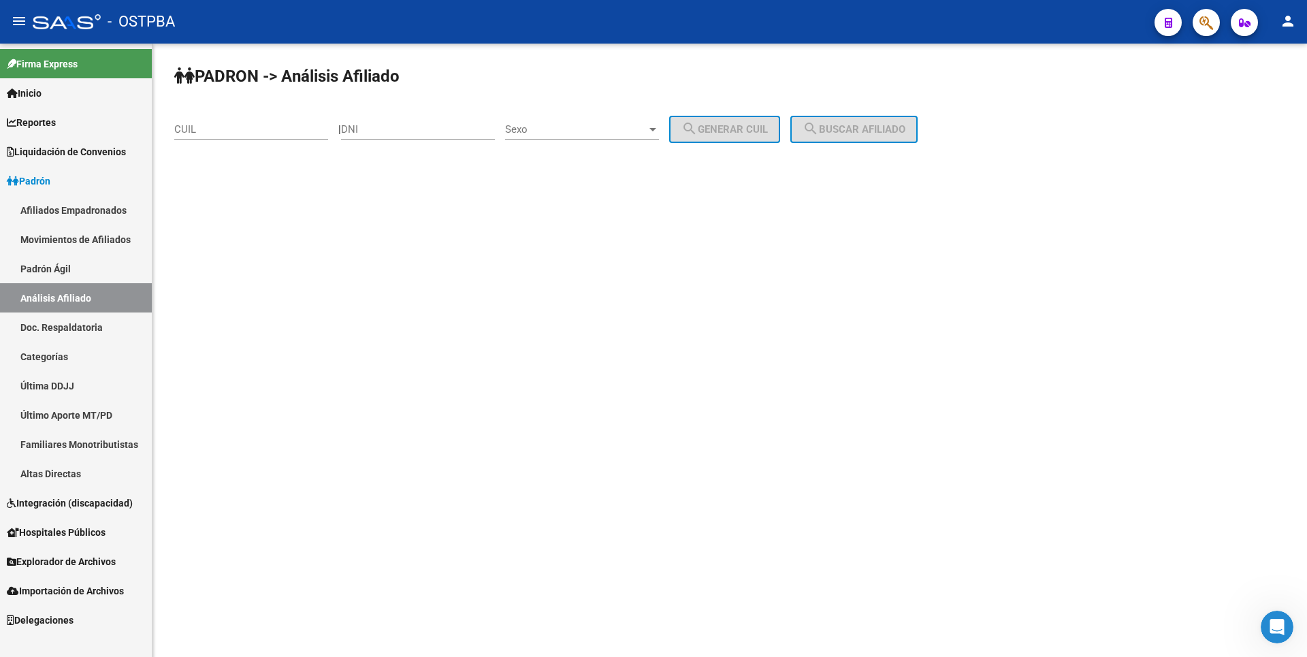
click at [77, 475] on link "Altas Directas" at bounding box center [76, 473] width 152 height 29
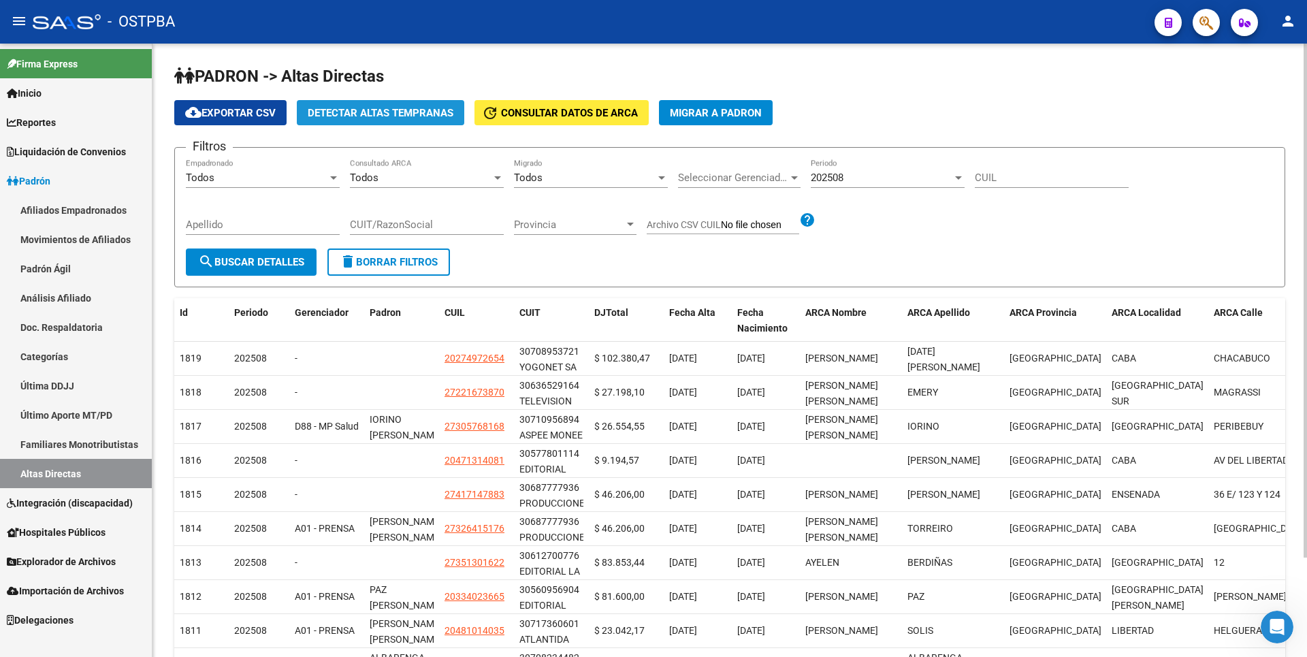
click at [355, 117] on span "Detectar Altas Tempranas" at bounding box center [381, 113] width 146 height 12
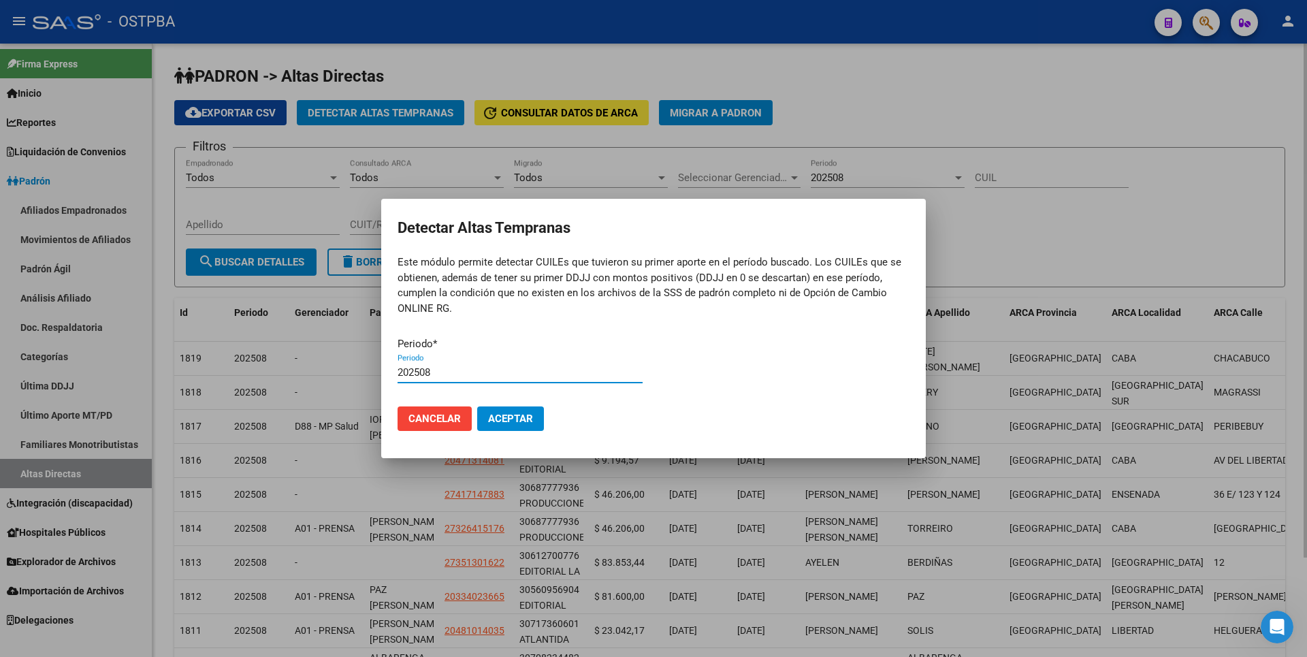
type input "202508"
click at [477, 406] on button "Aceptar" at bounding box center [510, 418] width 67 height 25
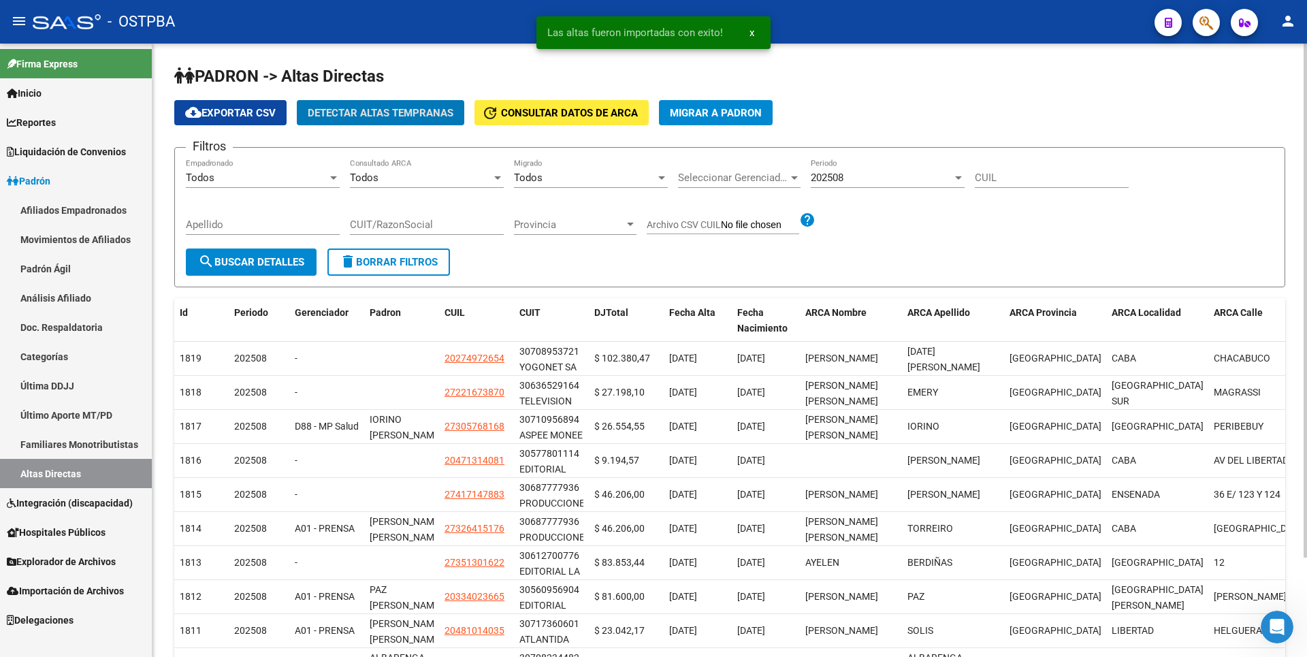
scroll to position [118, 0]
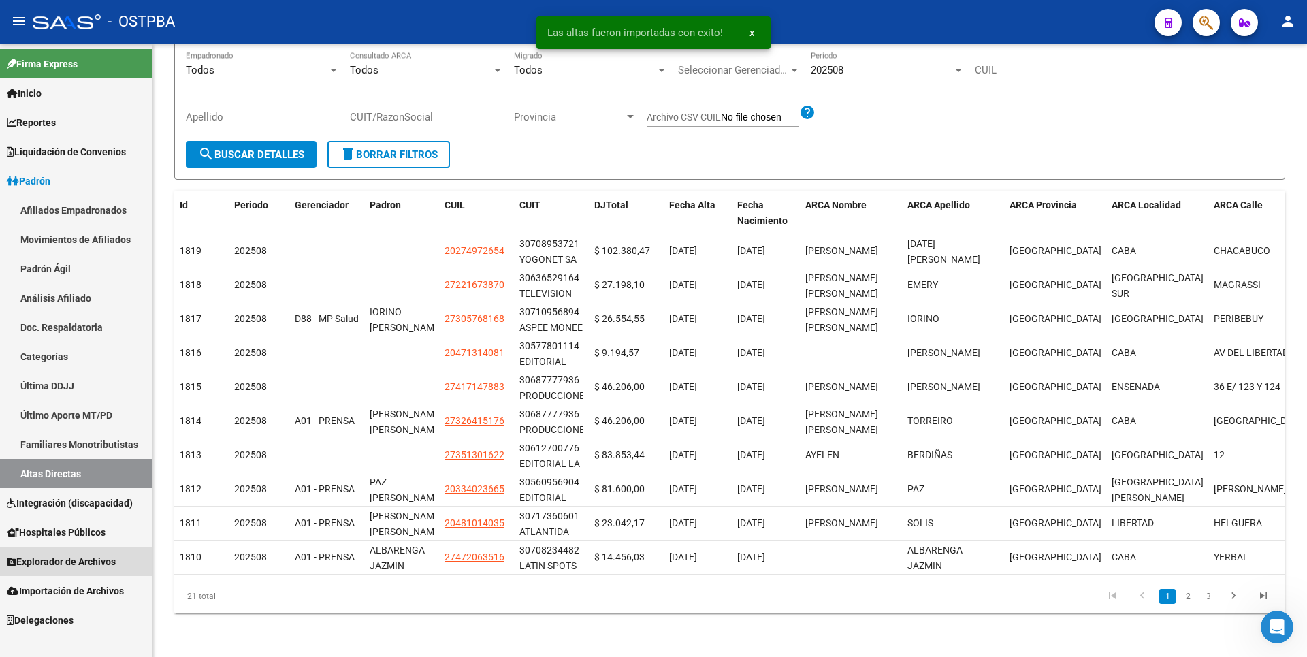
click at [46, 547] on link "Explorador de Archivos" at bounding box center [76, 561] width 152 height 29
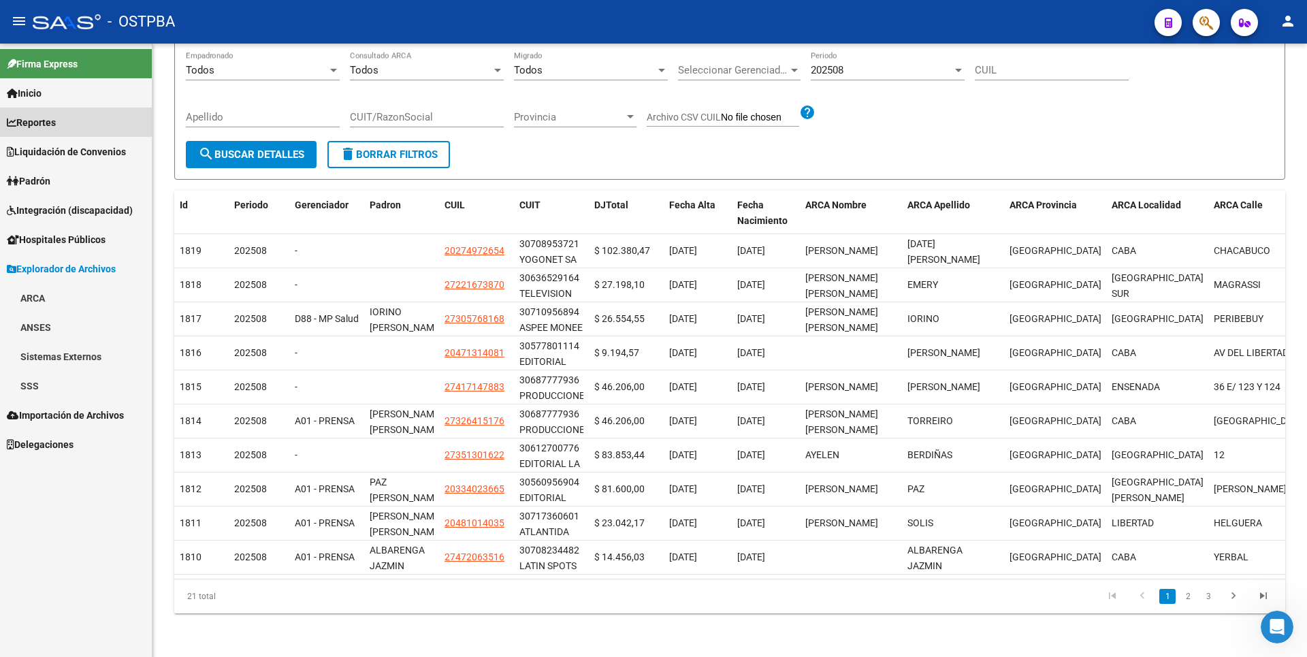
click at [40, 112] on link "Reportes" at bounding box center [76, 122] width 152 height 29
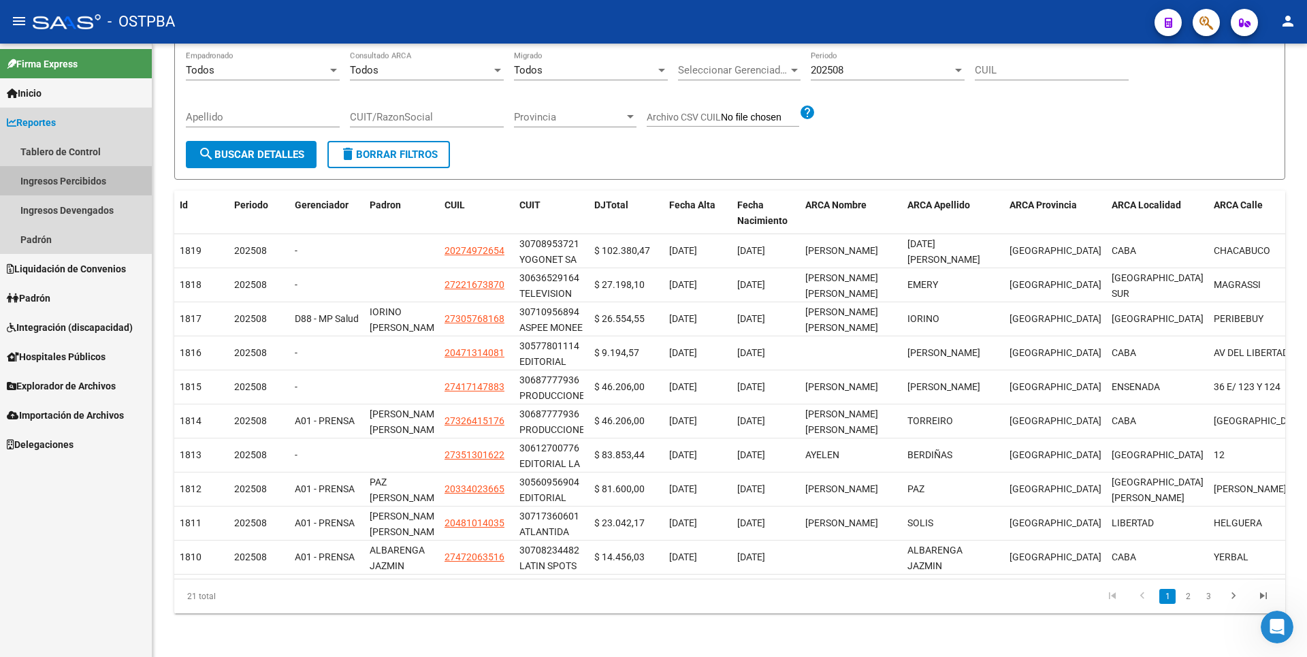
click at [42, 172] on link "Ingresos Percibidos" at bounding box center [76, 180] width 152 height 29
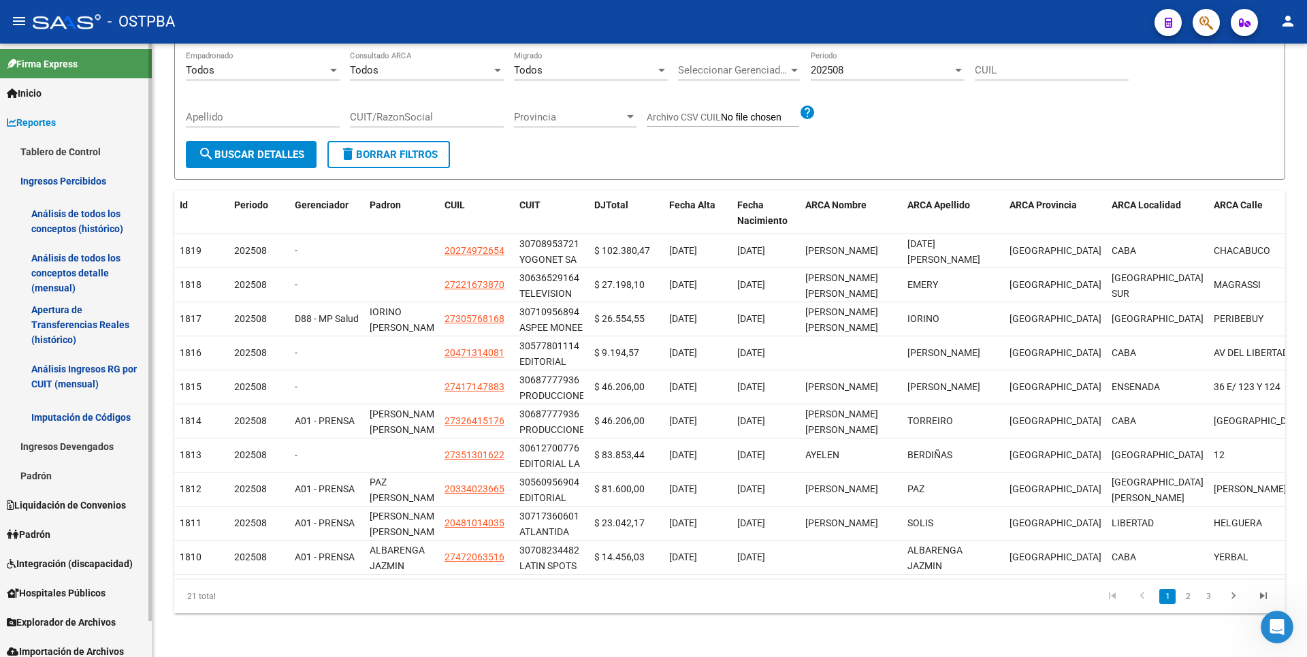
click at [82, 260] on link "Análisis de todos los conceptos detalle (mensual)" at bounding box center [76, 273] width 152 height 52
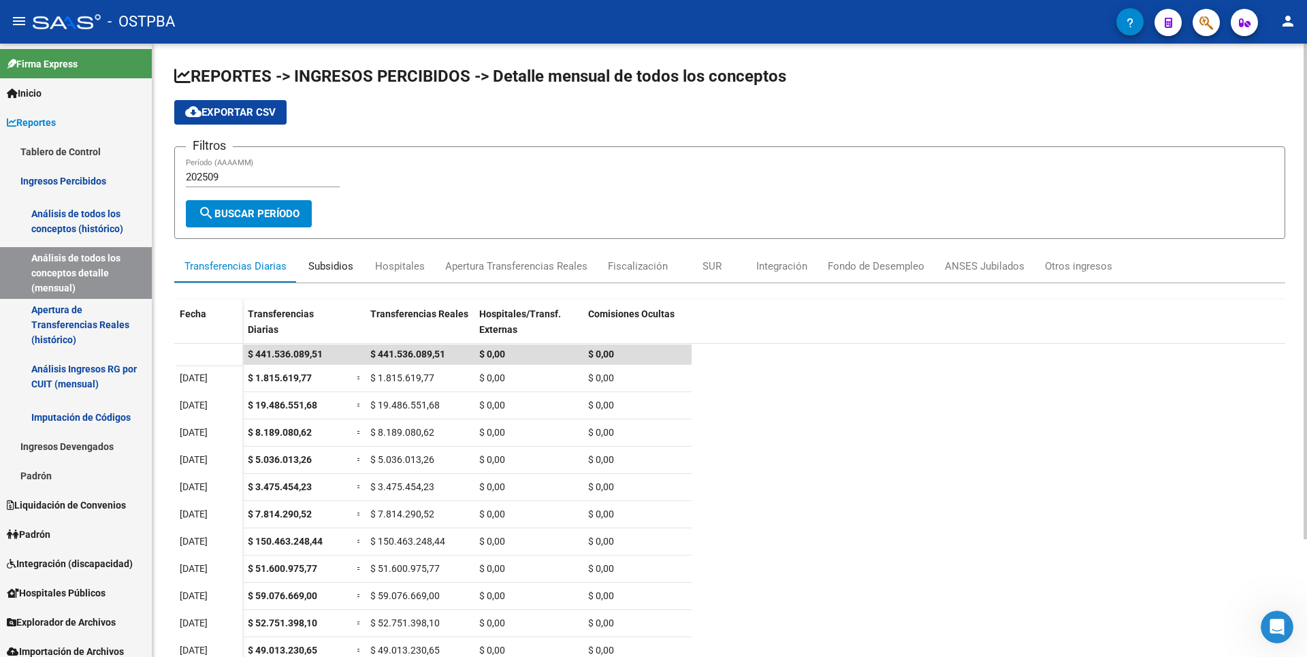
click at [327, 267] on div "Subsidios" at bounding box center [330, 266] width 45 height 15
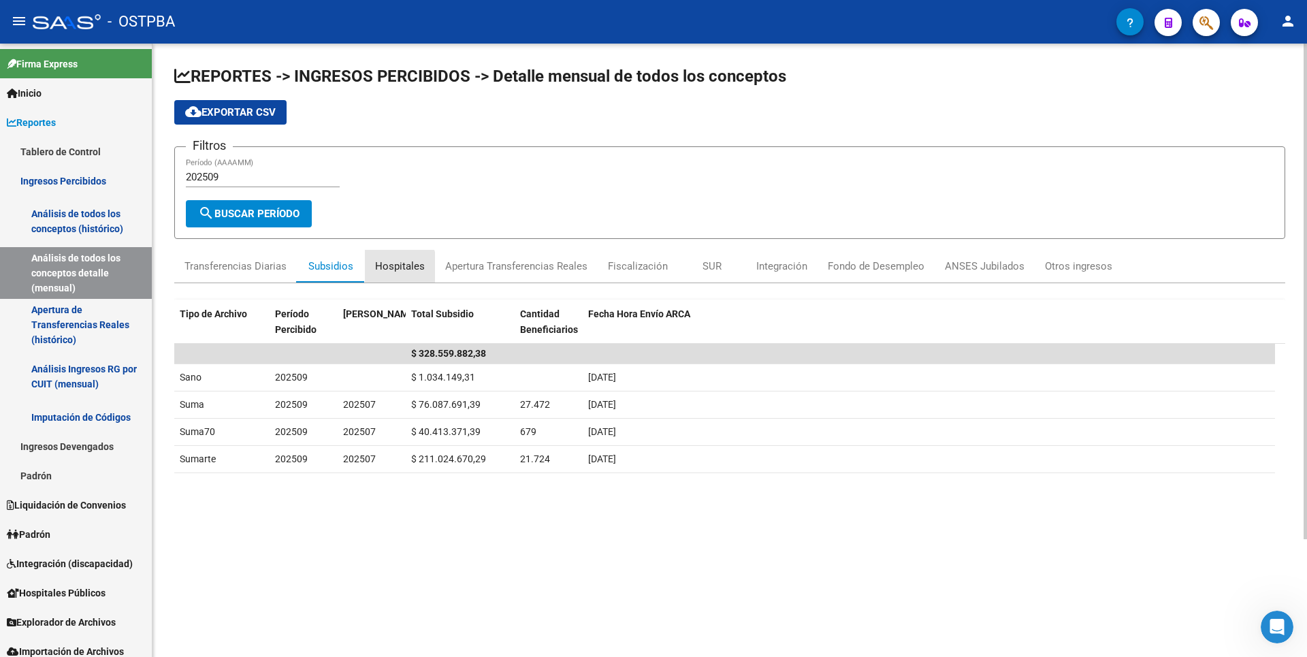
click at [385, 268] on div "Hospitales" at bounding box center [400, 266] width 50 height 15
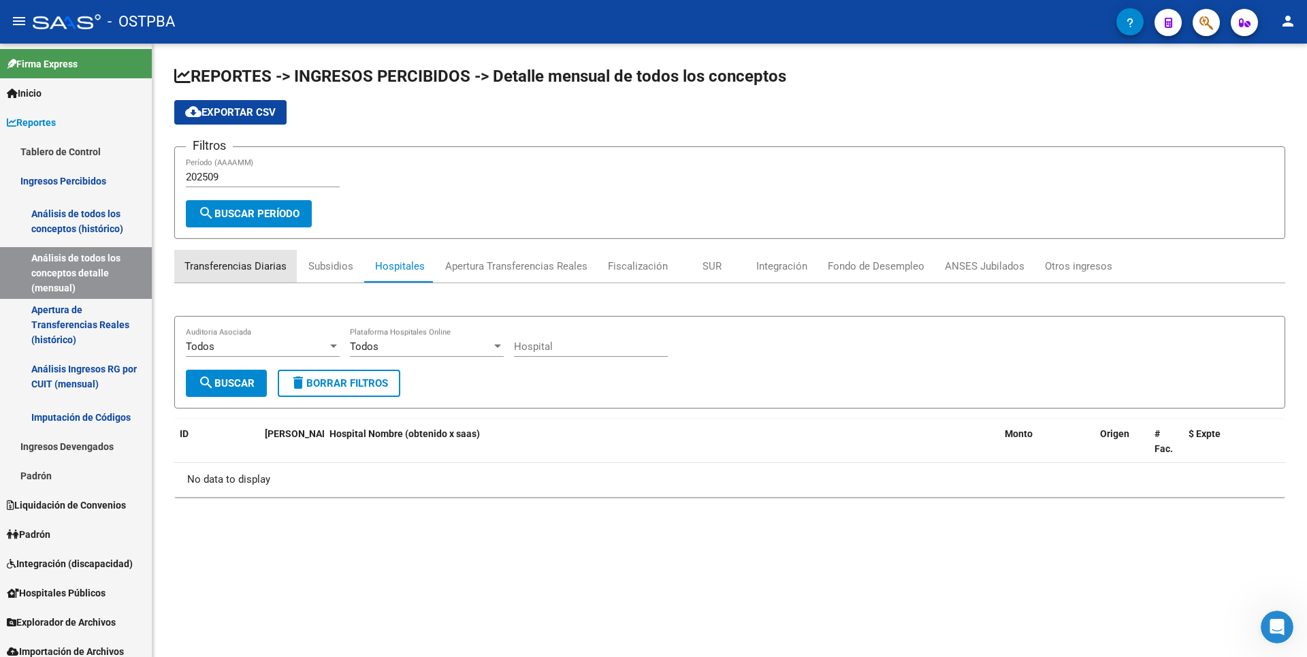
click at [260, 276] on div "Transferencias Diarias" at bounding box center [235, 266] width 123 height 33
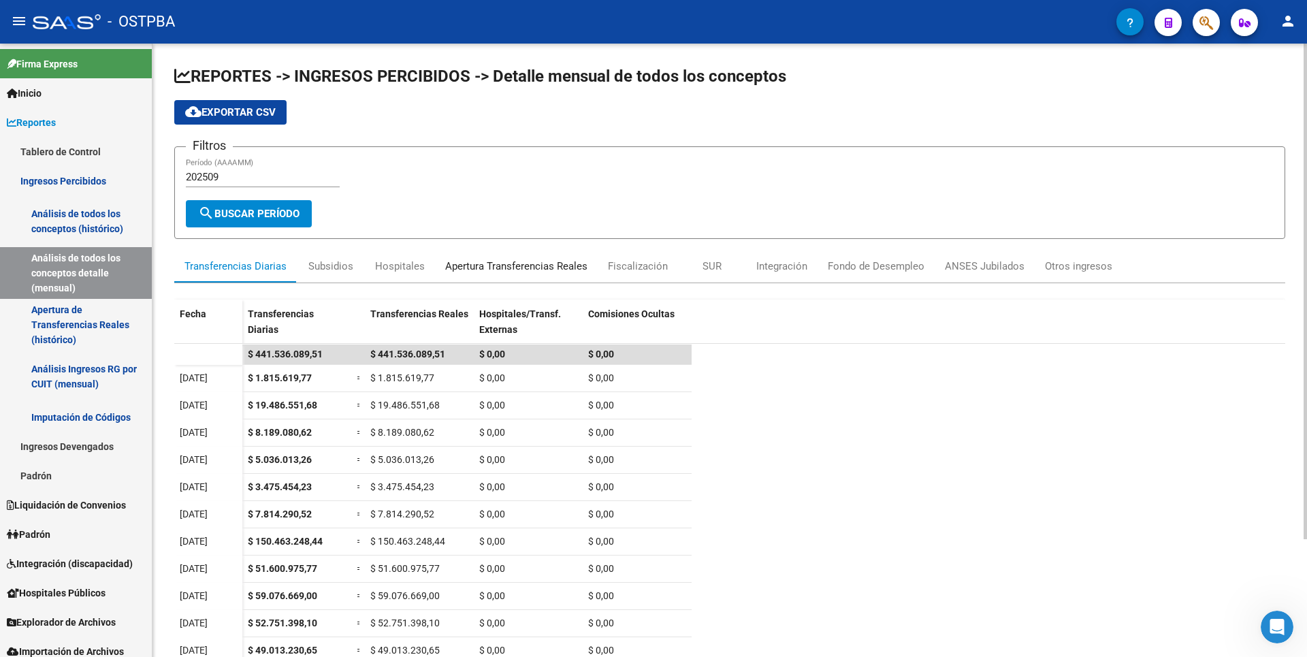
click at [483, 268] on div "Apertura Transferencias Reales" at bounding box center [516, 266] width 142 height 15
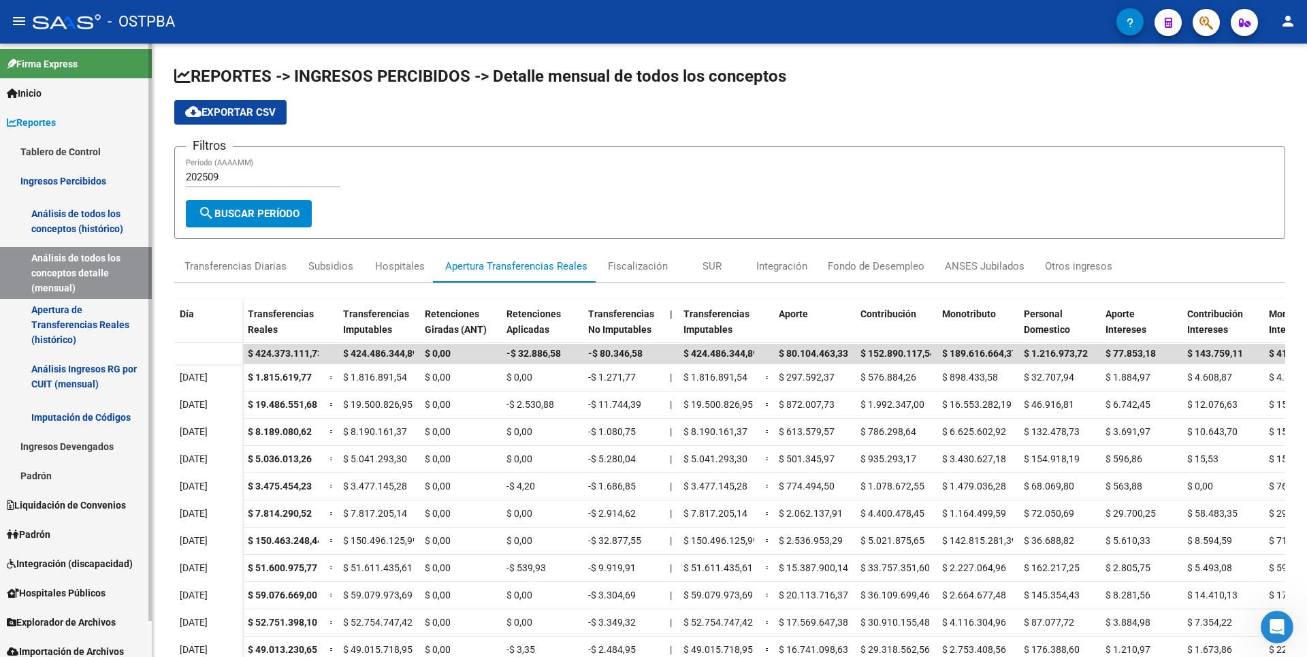
click at [59, 469] on link "Padrón" at bounding box center [76, 475] width 152 height 29
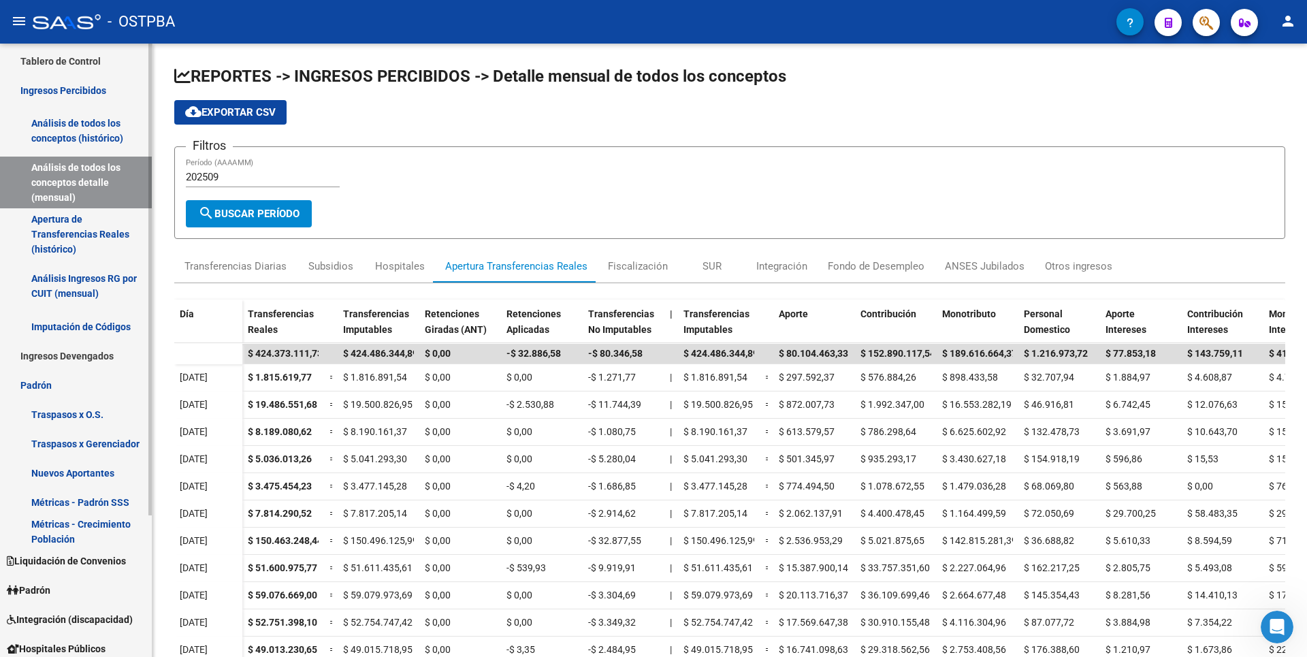
scroll to position [185, 0]
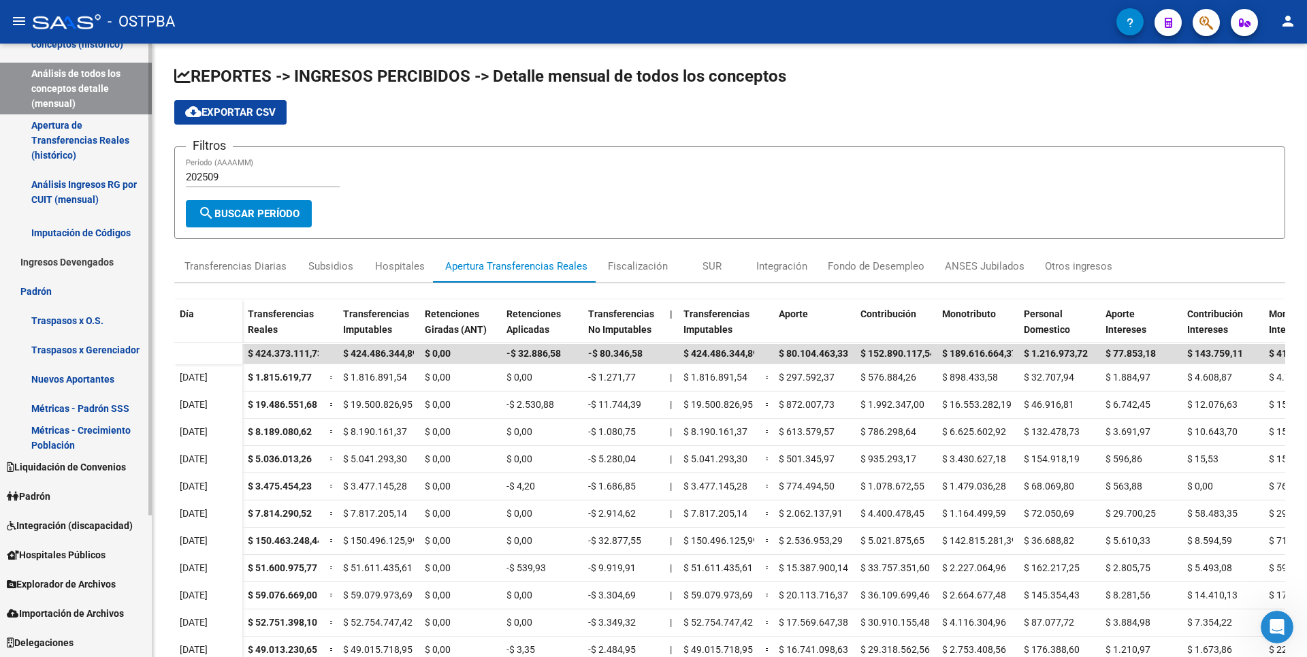
click at [57, 486] on link "Padrón" at bounding box center [76, 495] width 152 height 29
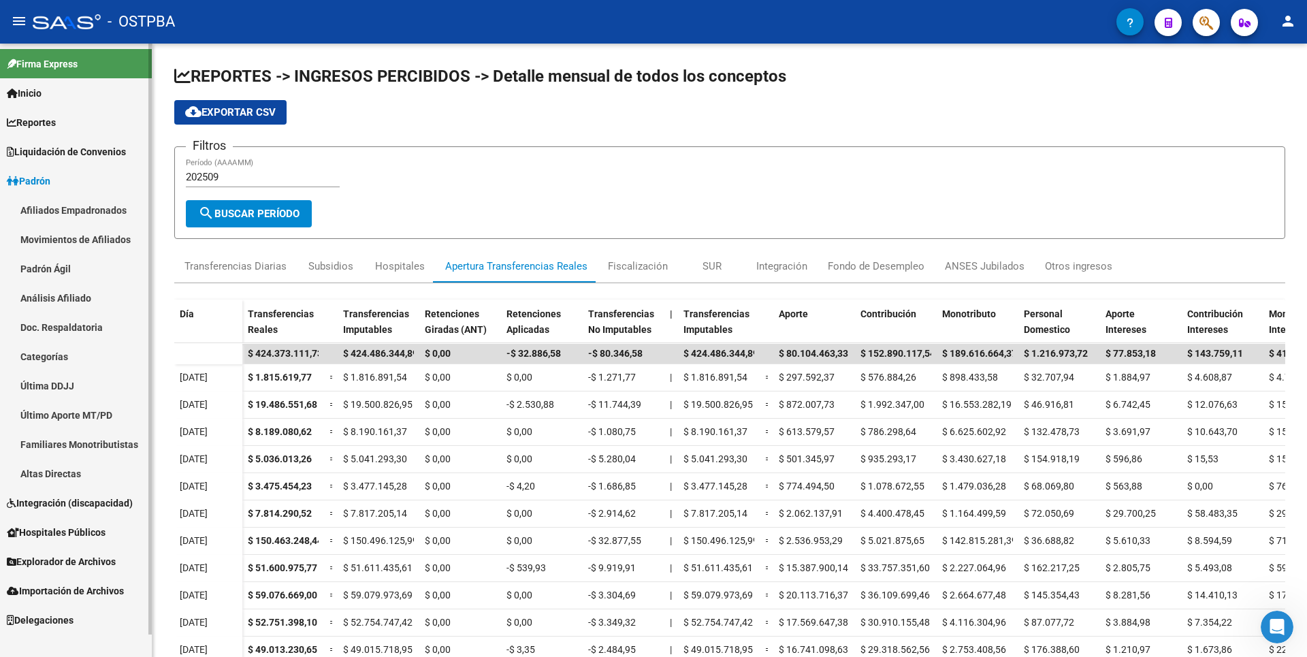
scroll to position [0, 0]
click at [100, 289] on link "Análisis Afiliado" at bounding box center [76, 297] width 152 height 29
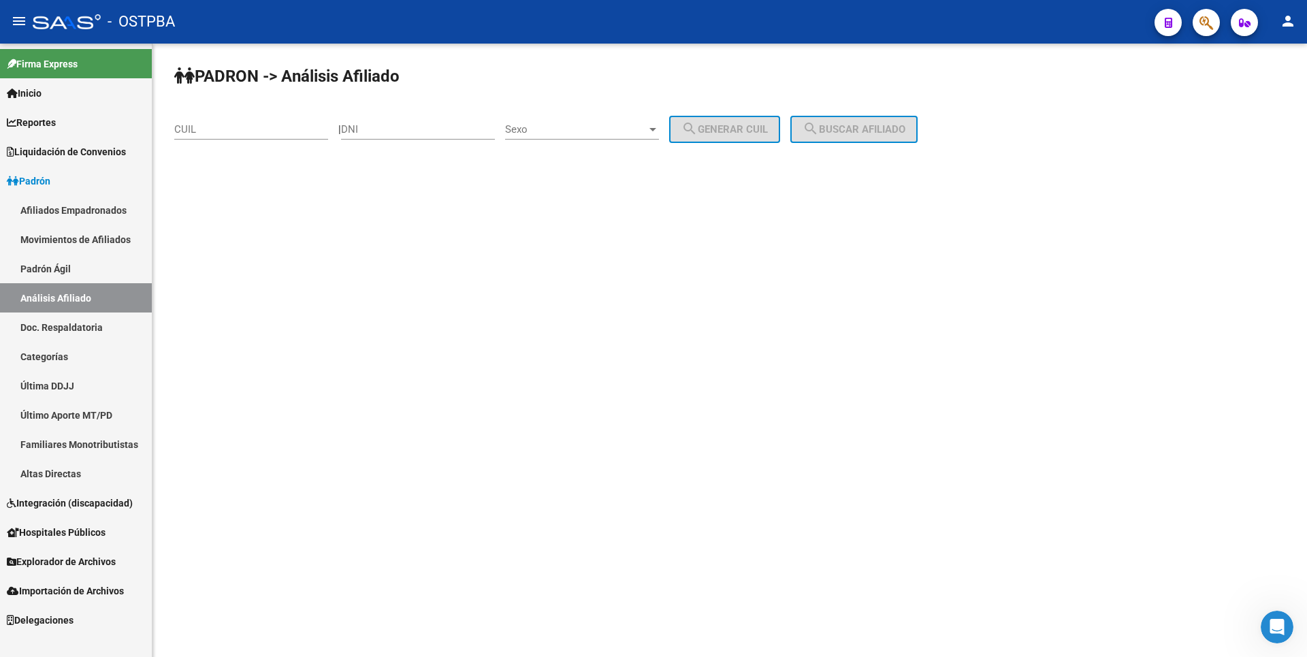
click at [364, 123] on input "DNI" at bounding box center [418, 129] width 154 height 12
type input "32935259"
click at [609, 128] on span "Sexo" at bounding box center [576, 129] width 142 height 12
drag, startPoint x: 568, startPoint y: 138, endPoint x: 694, endPoint y: 131, distance: 126.1
click at [603, 133] on span "Masculino" at bounding box center [597, 129] width 154 height 31
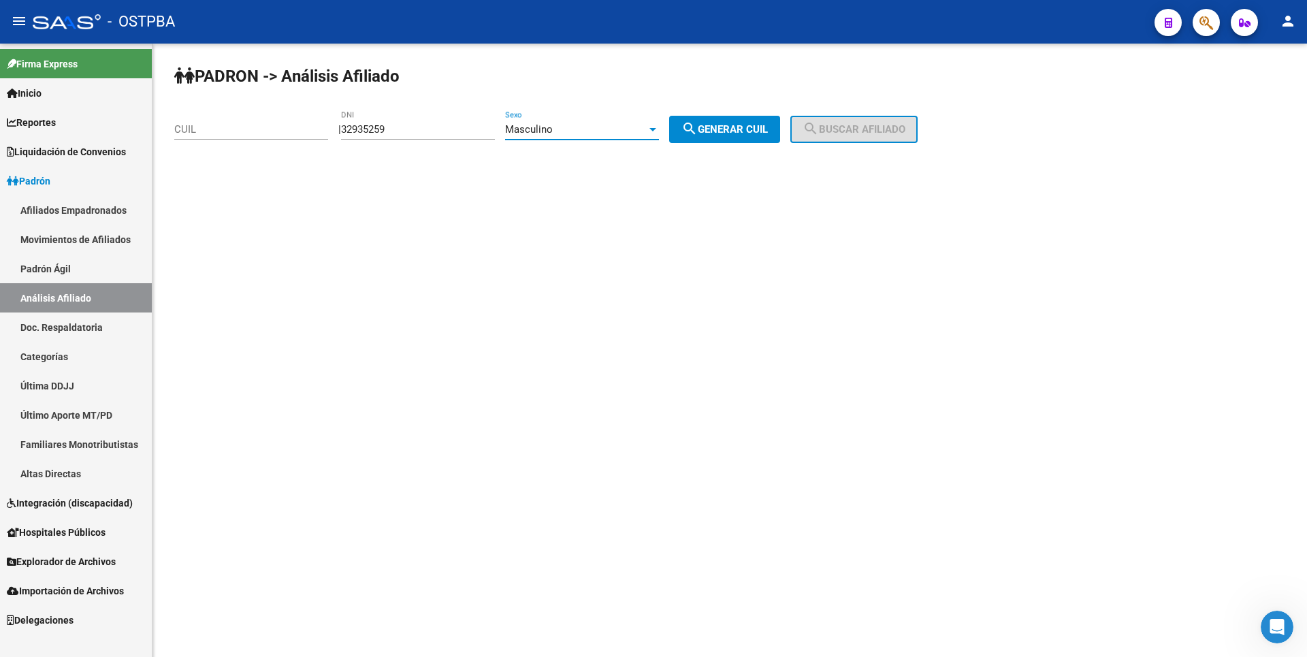
click at [764, 126] on span "search Generar CUIL" at bounding box center [725, 129] width 86 height 12
type input "20-32935259-6"
click at [840, 127] on span "search Buscar afiliado" at bounding box center [854, 129] width 103 height 12
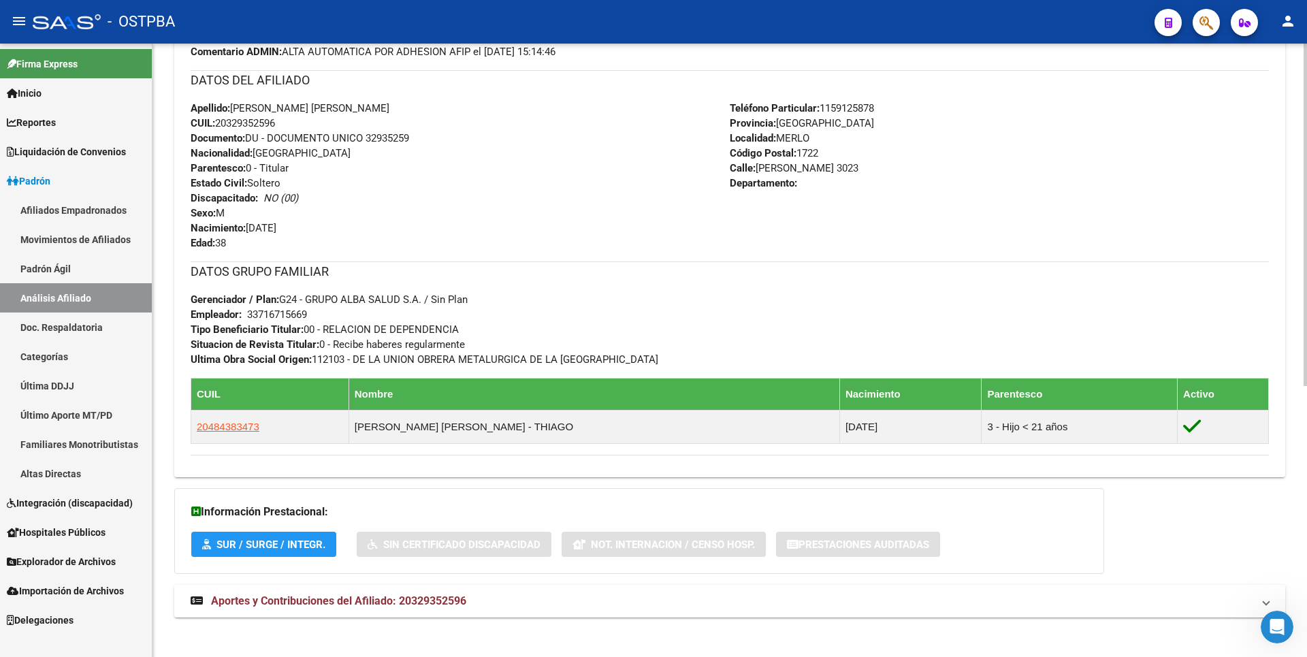
scroll to position [485, 0]
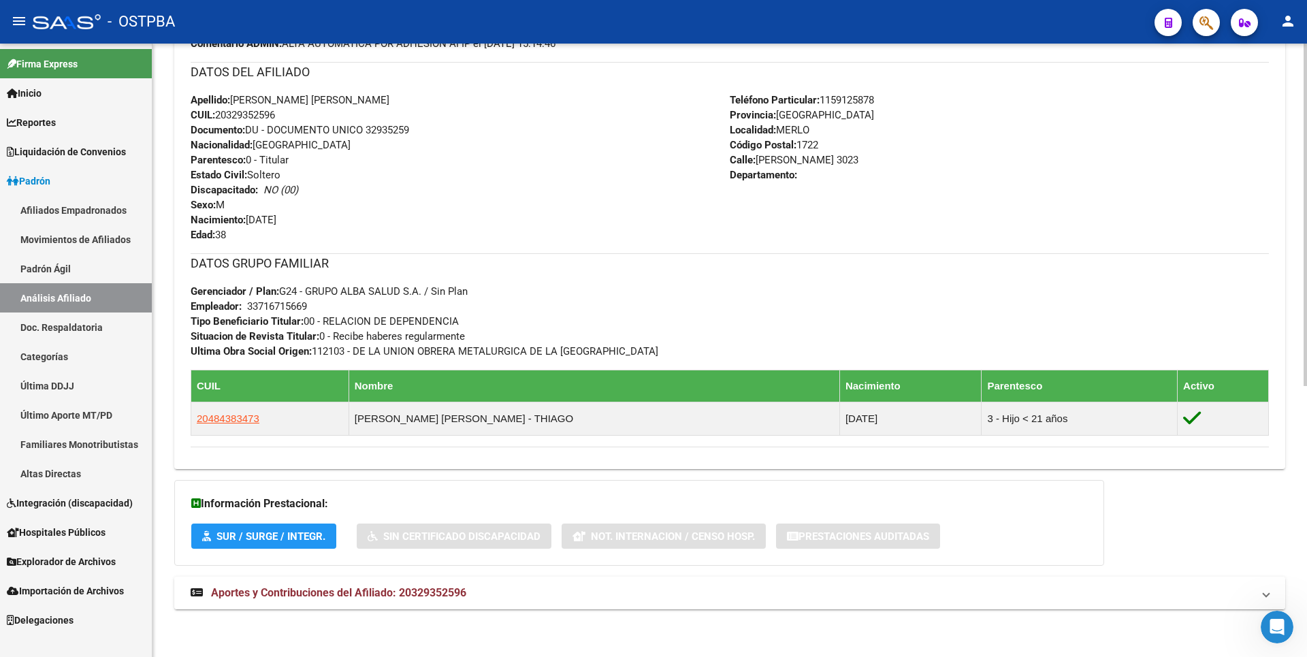
click at [460, 601] on mat-expansion-panel-header "Aportes y Contribuciones del Afiliado: 20329352596" at bounding box center [729, 593] width 1111 height 33
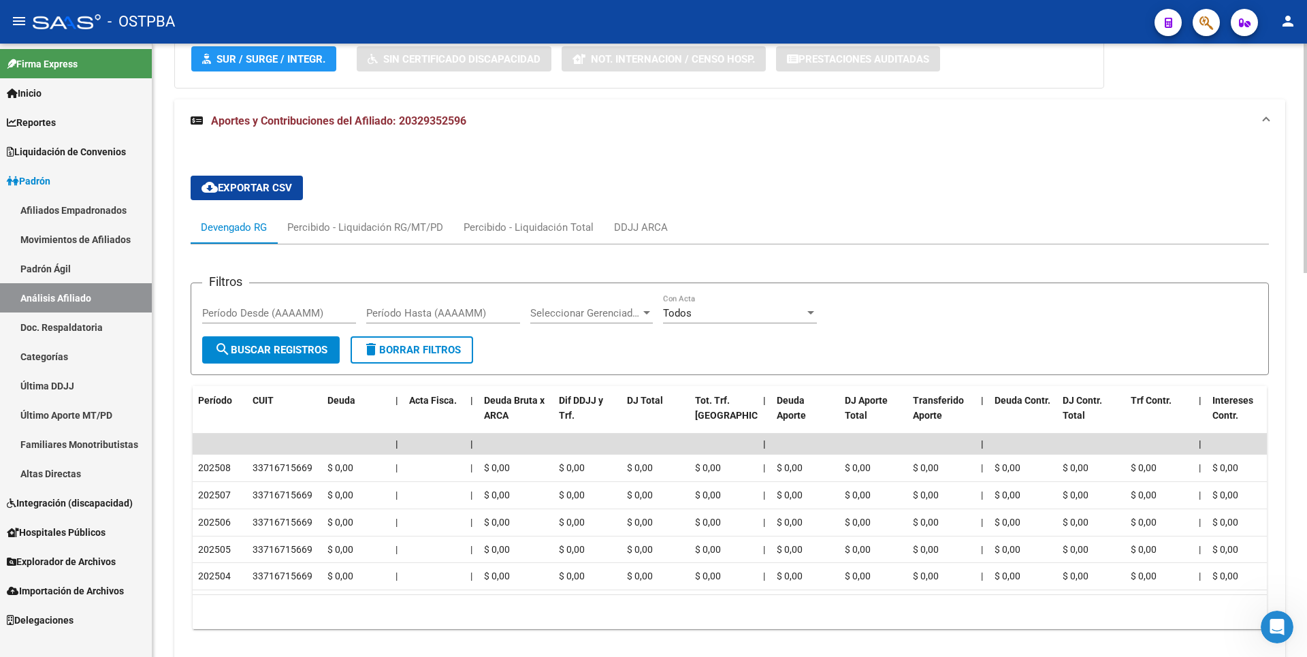
scroll to position [972, 0]
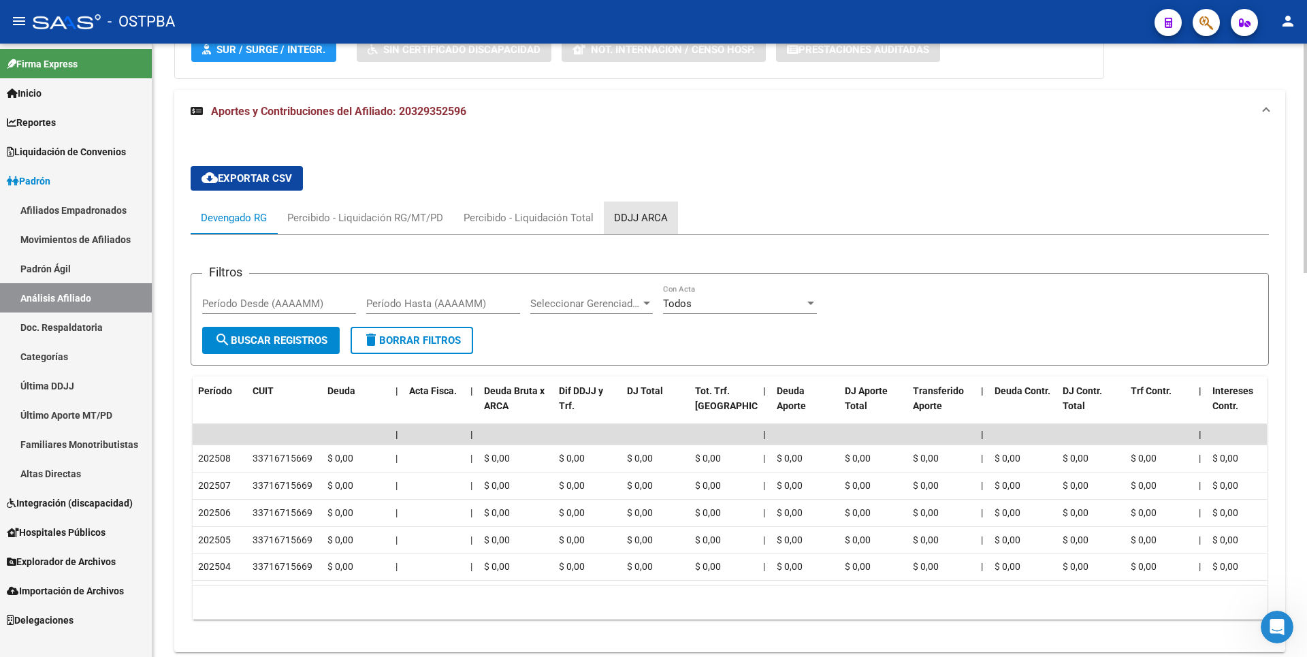
click at [632, 208] on div "DDJJ ARCA" at bounding box center [641, 218] width 74 height 33
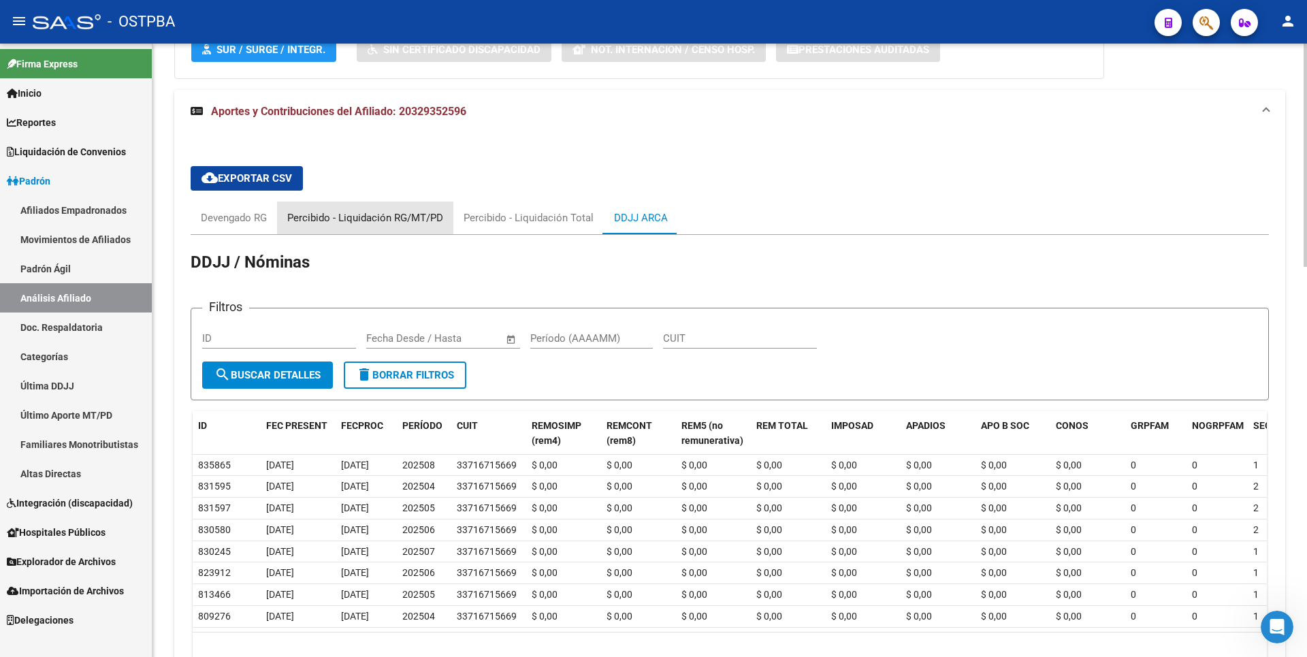
click at [403, 219] on div "Percibido - Liquidación RG/MT/PD" at bounding box center [365, 217] width 156 height 15
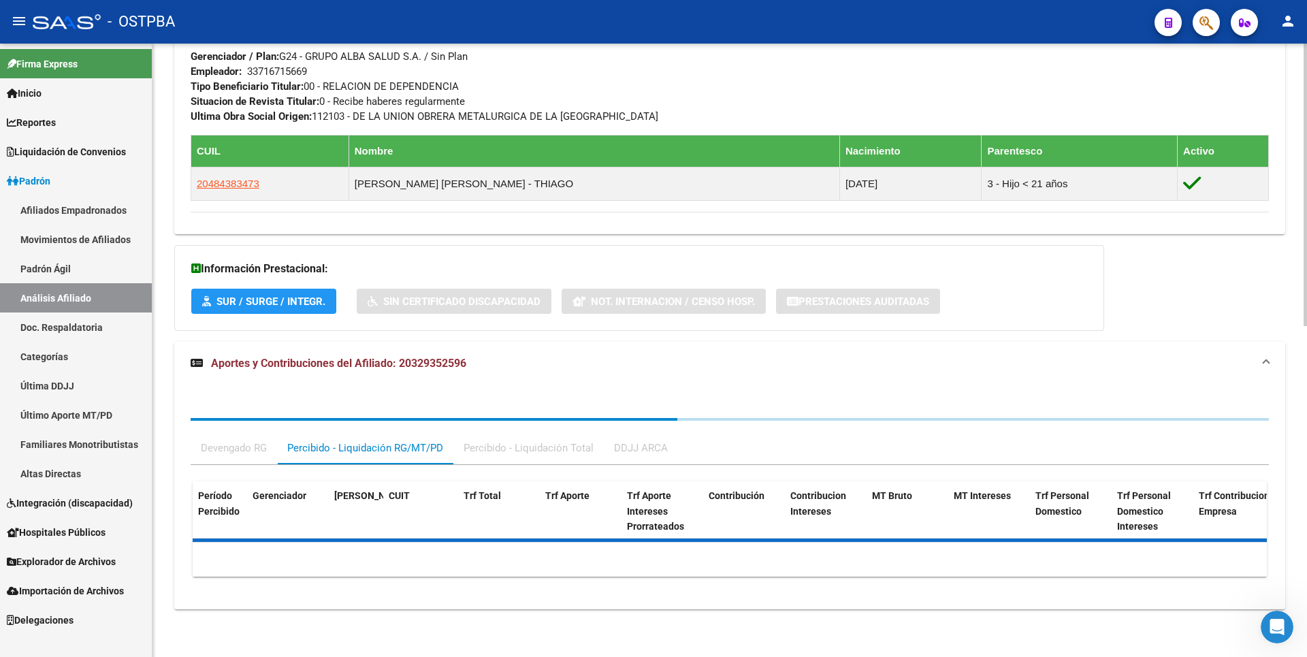
scroll to position [820, 0]
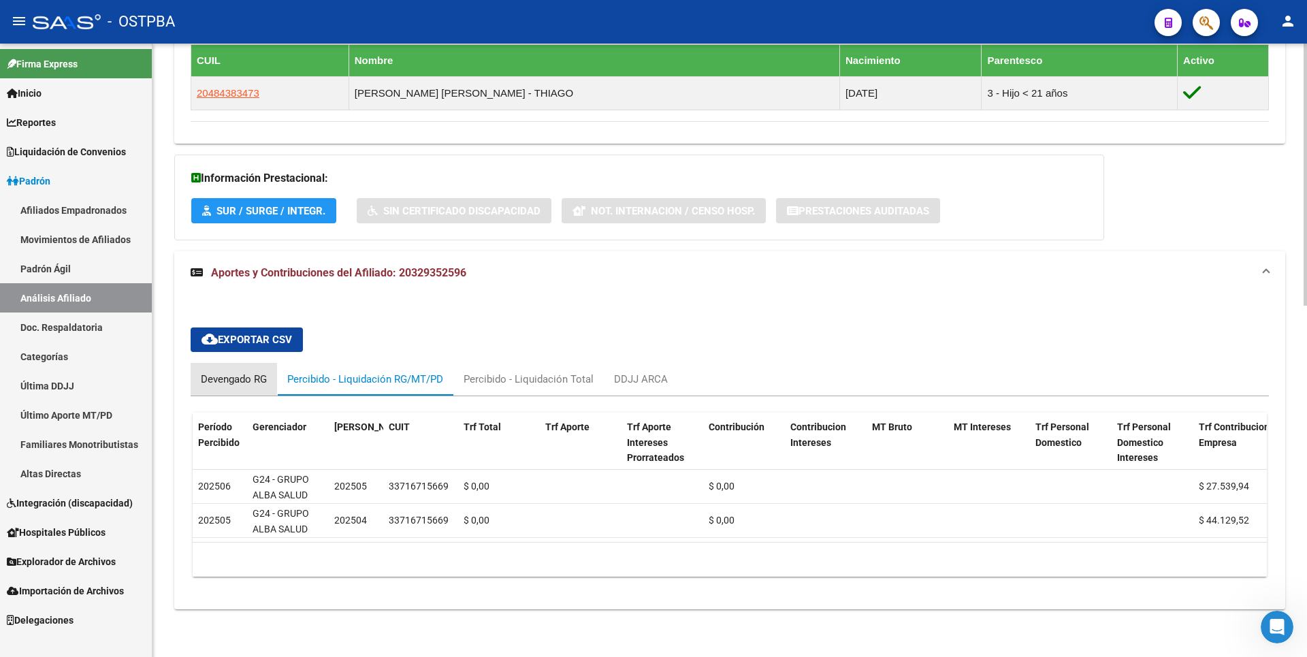
click at [247, 372] on div "Devengado RG" at bounding box center [234, 379] width 66 height 15
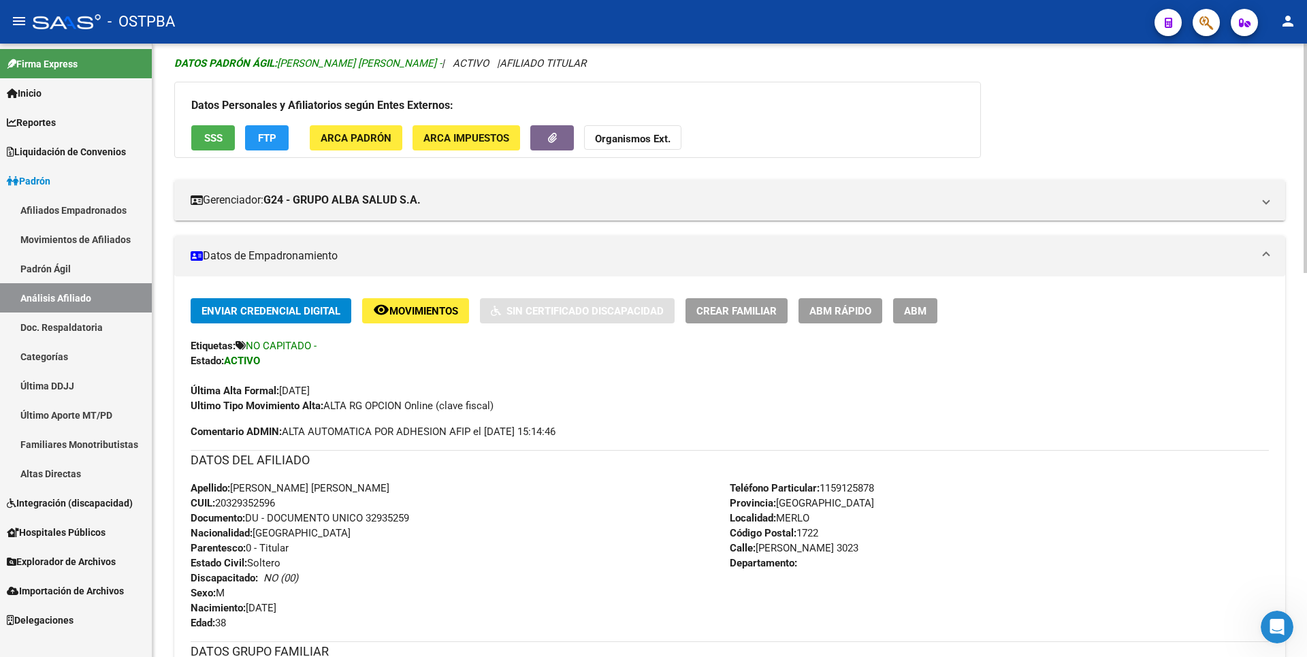
scroll to position [0, 0]
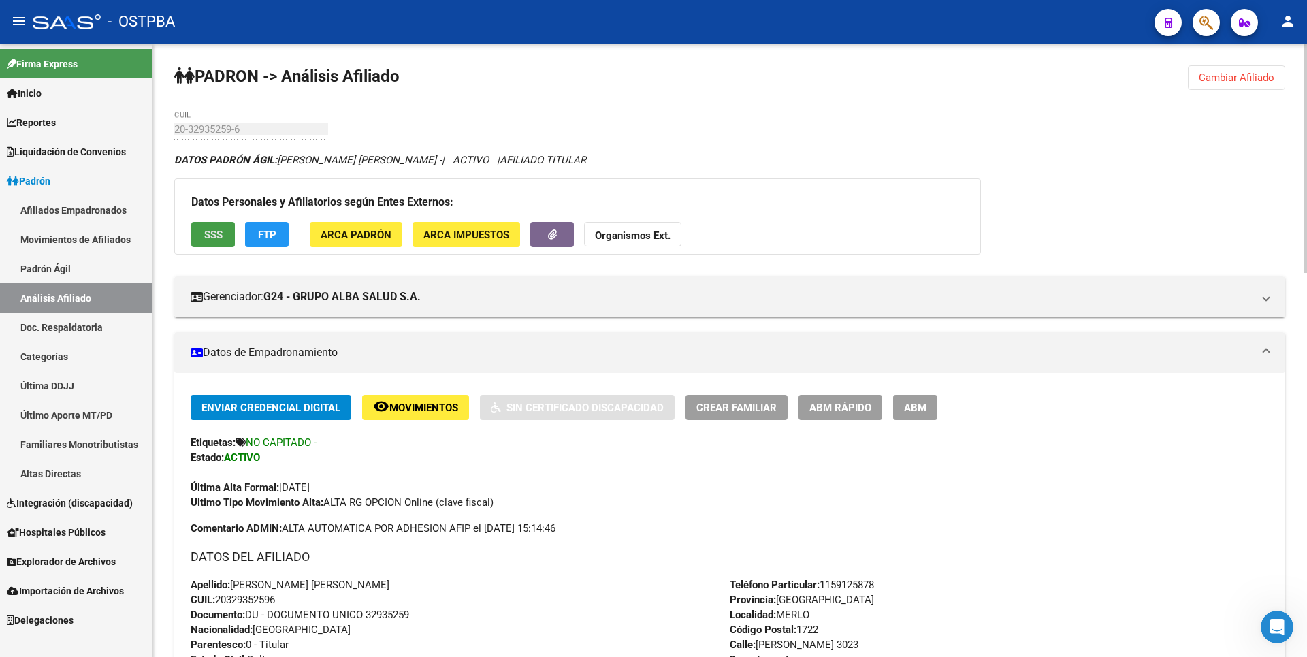
click at [215, 231] on span "SSS" at bounding box center [213, 234] width 18 height 12
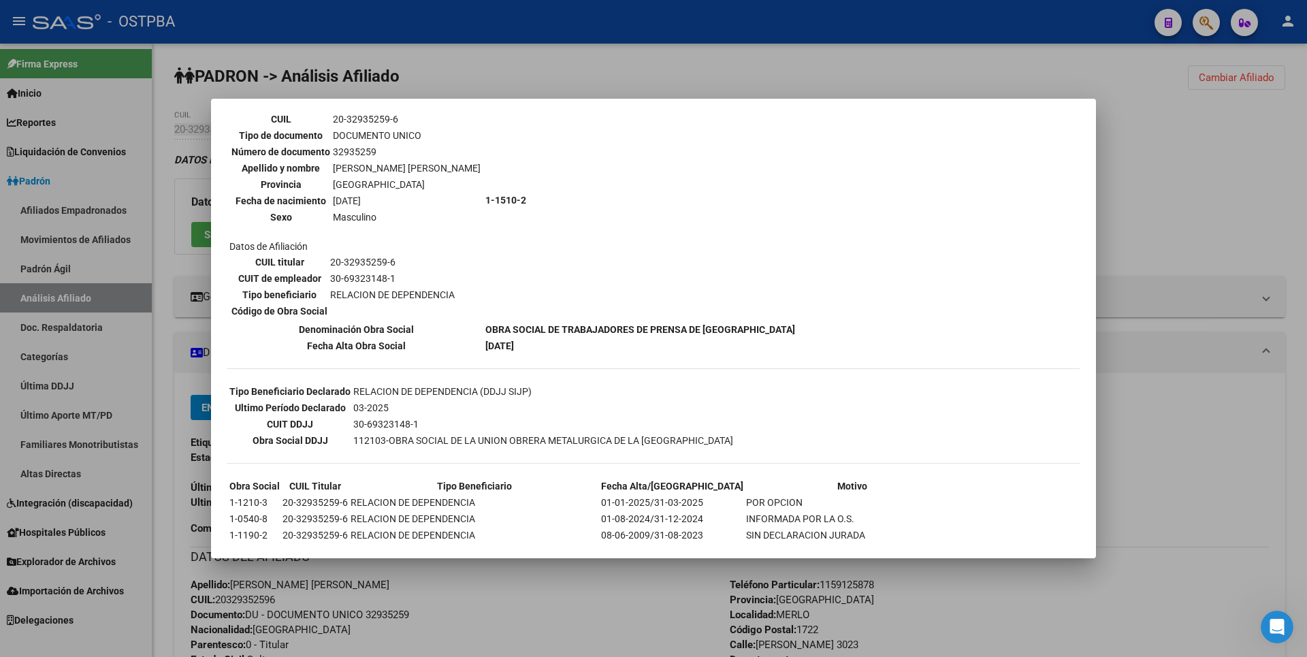
scroll to position [67, 0]
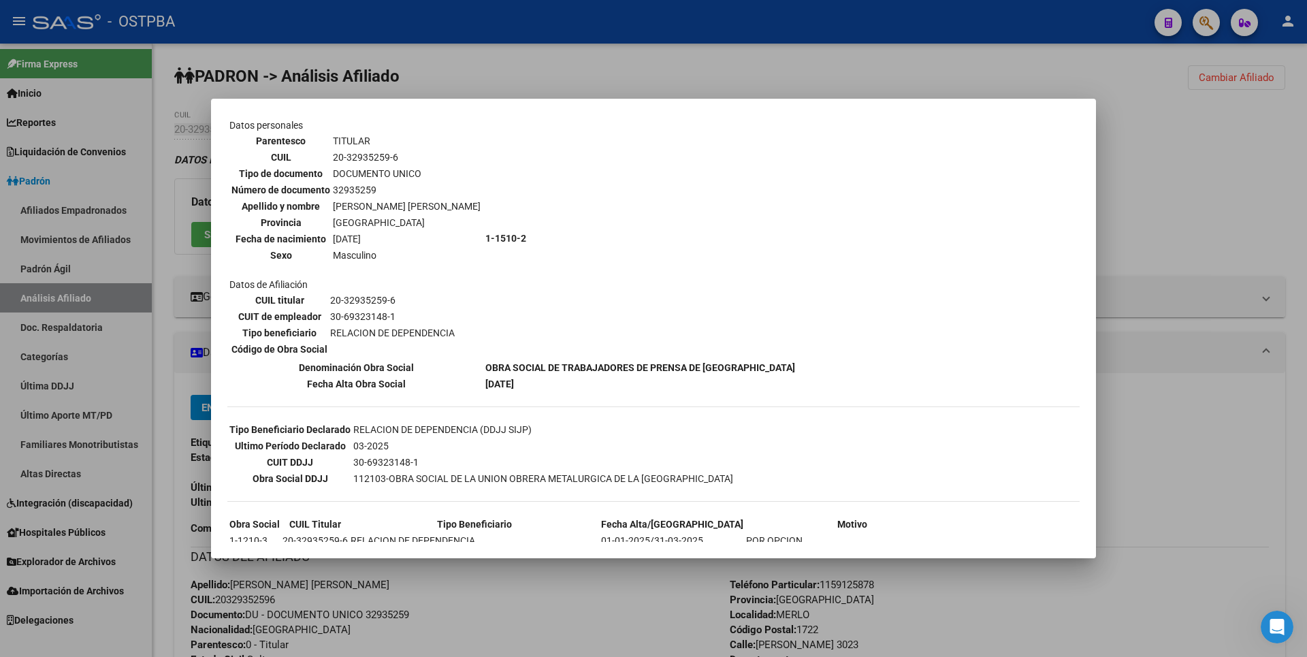
click at [1210, 203] on div at bounding box center [653, 328] width 1307 height 657
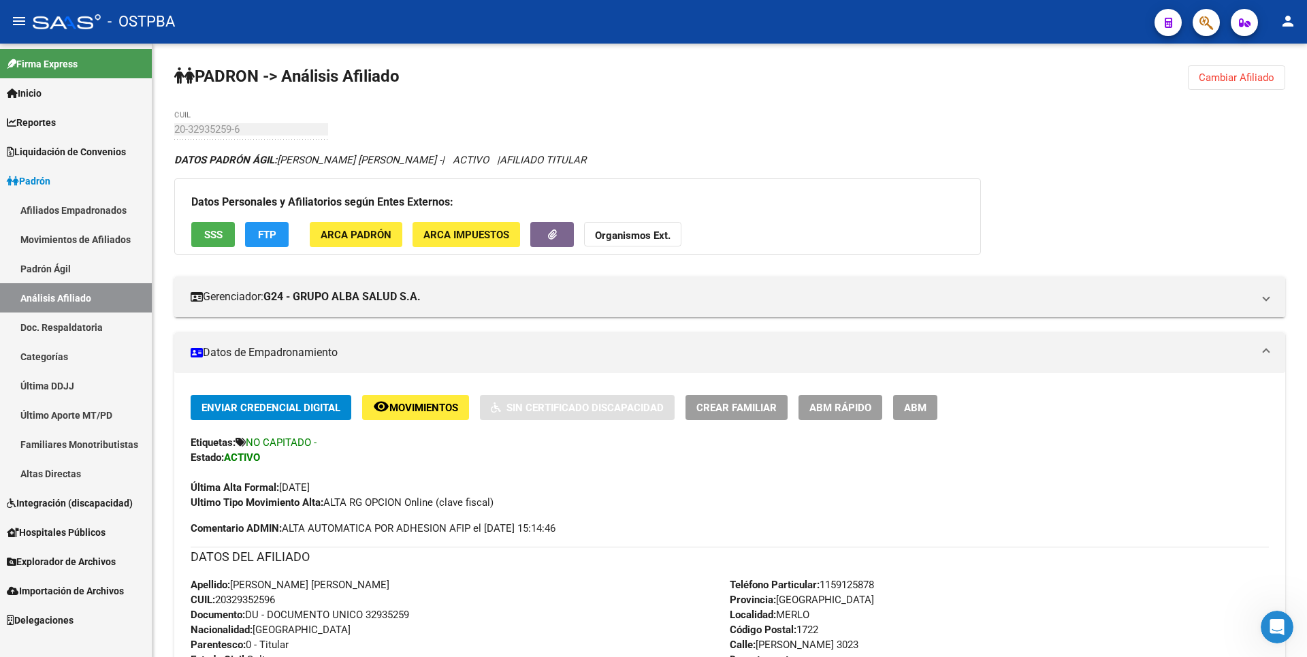
click at [65, 459] on link "Altas Directas" at bounding box center [76, 473] width 152 height 29
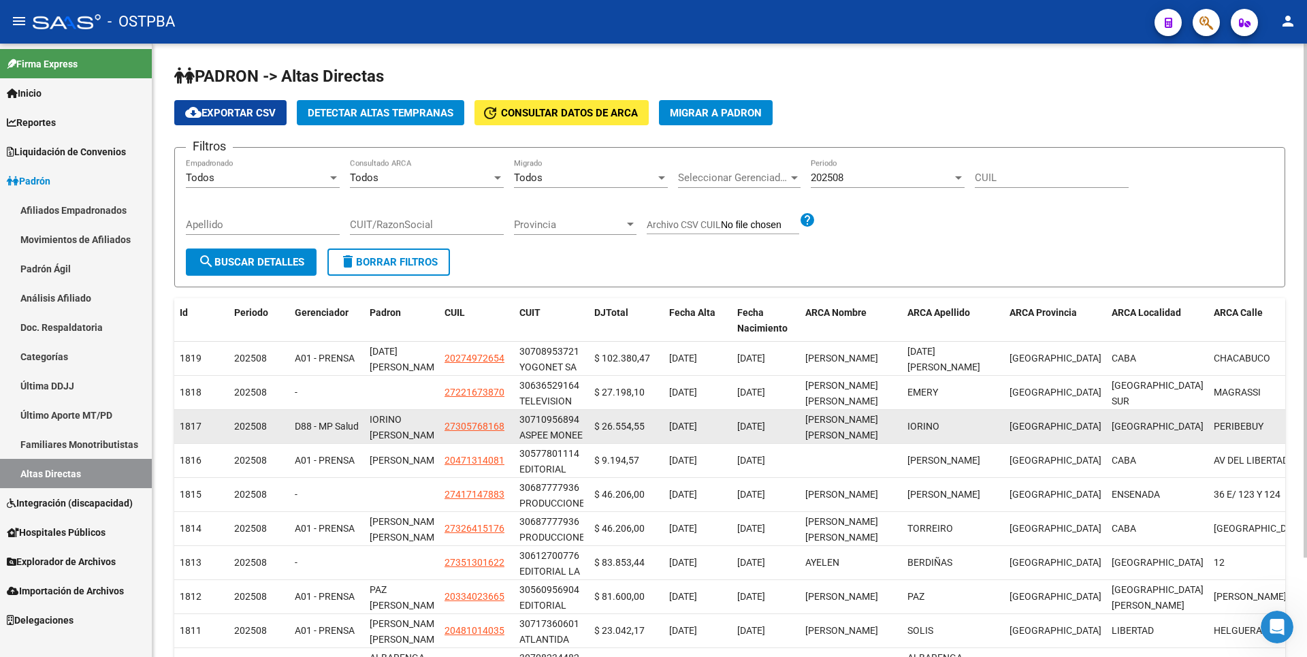
scroll to position [3, 0]
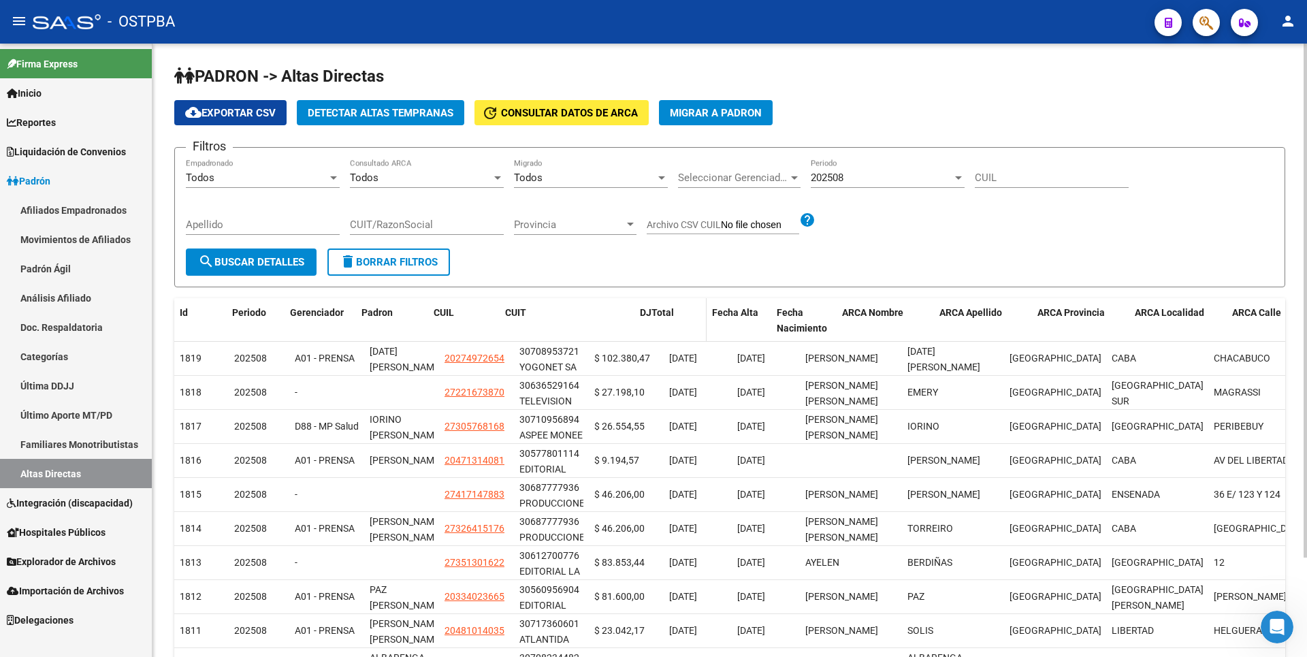
drag, startPoint x: 587, startPoint y: 317, endPoint x: 654, endPoint y: 315, distance: 66.8
click at [654, 315] on div "Id Periodo Gerenciador Padron CUIL CUIT DJTotal Fecha Alta Fecha Nacimiento ARC…" at bounding box center [895, 320] width 1443 height 45
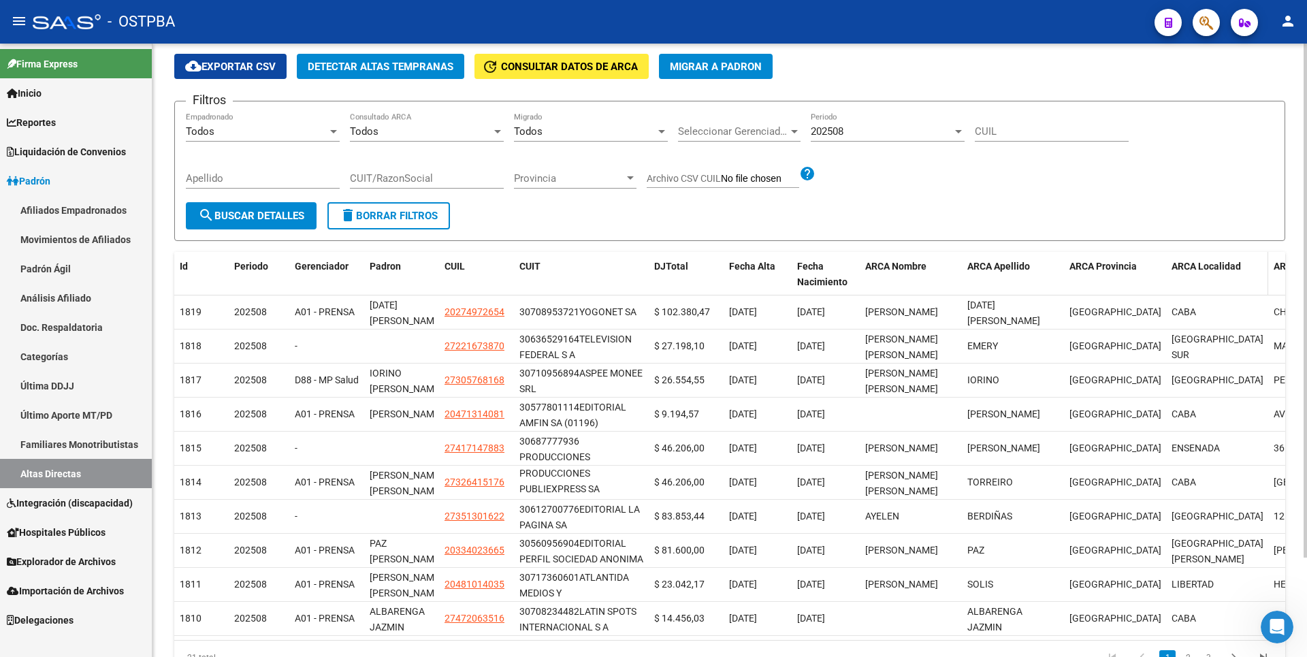
scroll to position [118, 0]
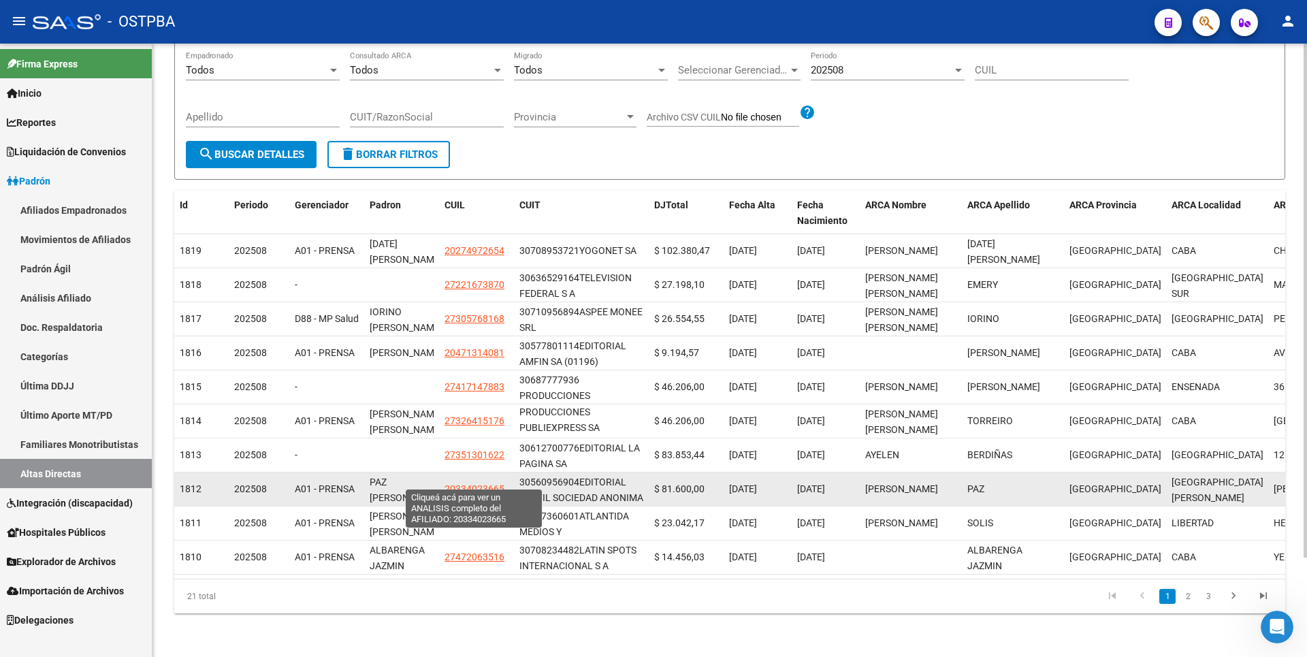
click at [492, 483] on span "20334023665" at bounding box center [475, 488] width 60 height 11
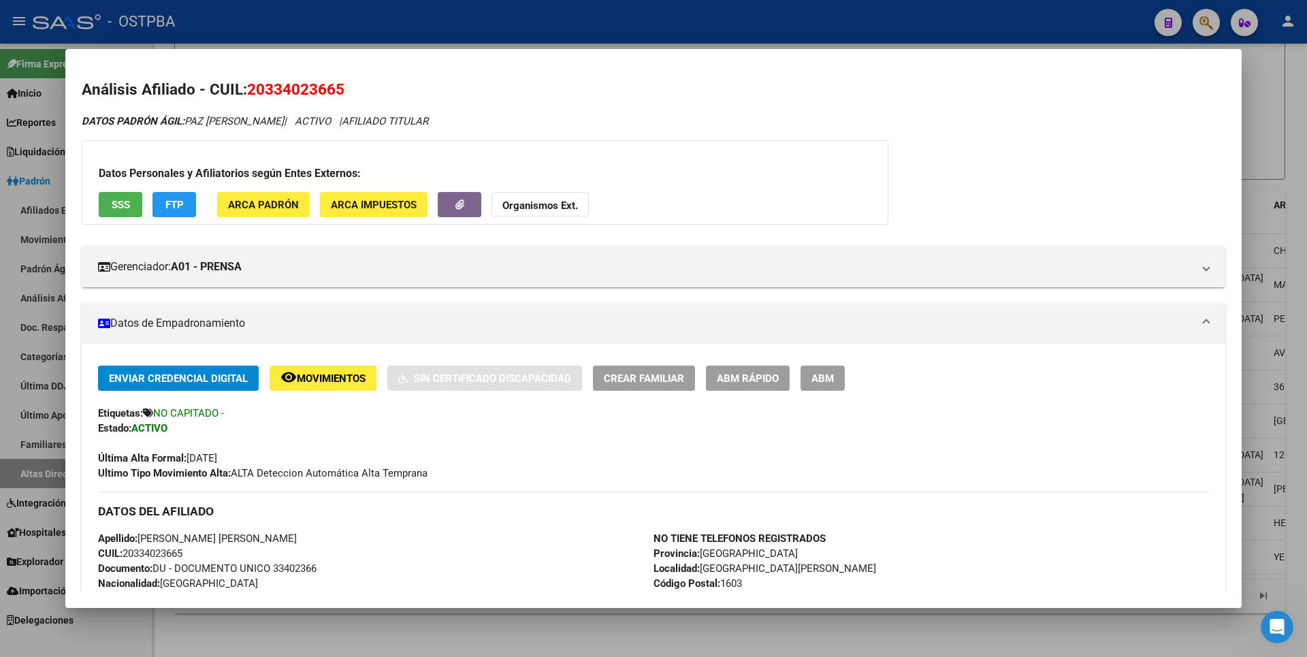
click at [1283, 146] on div at bounding box center [653, 328] width 1307 height 657
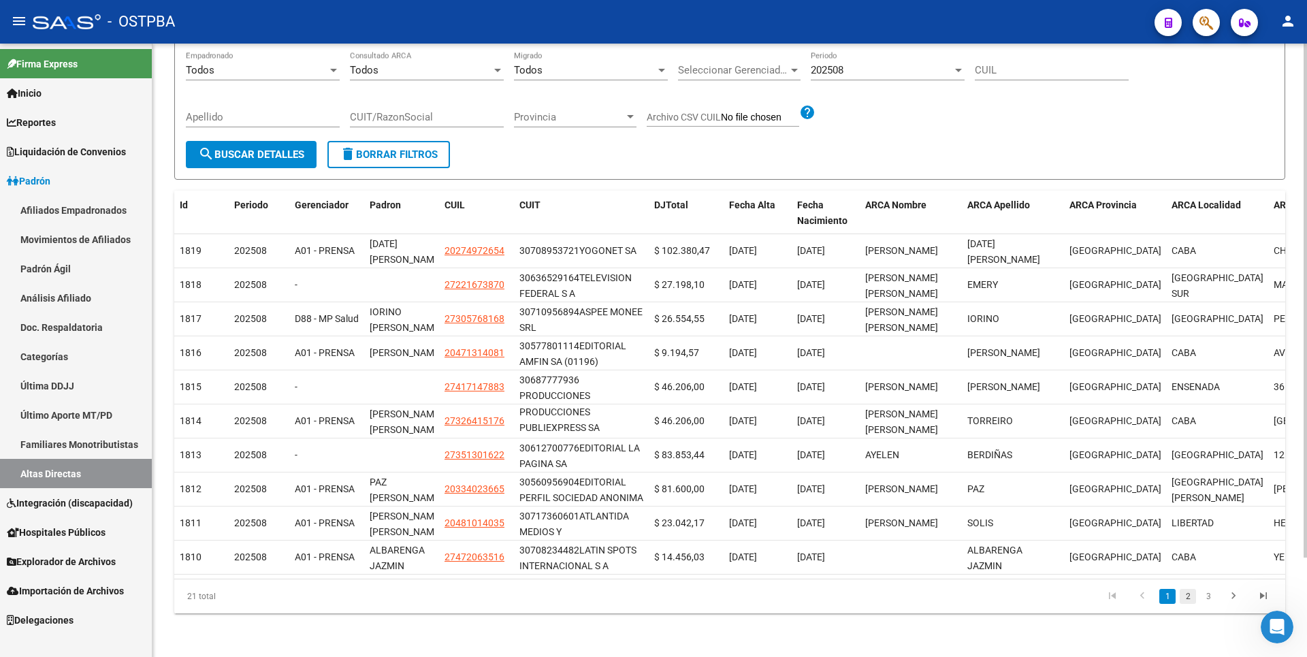
click at [1185, 600] on link "2" at bounding box center [1188, 596] width 16 height 15
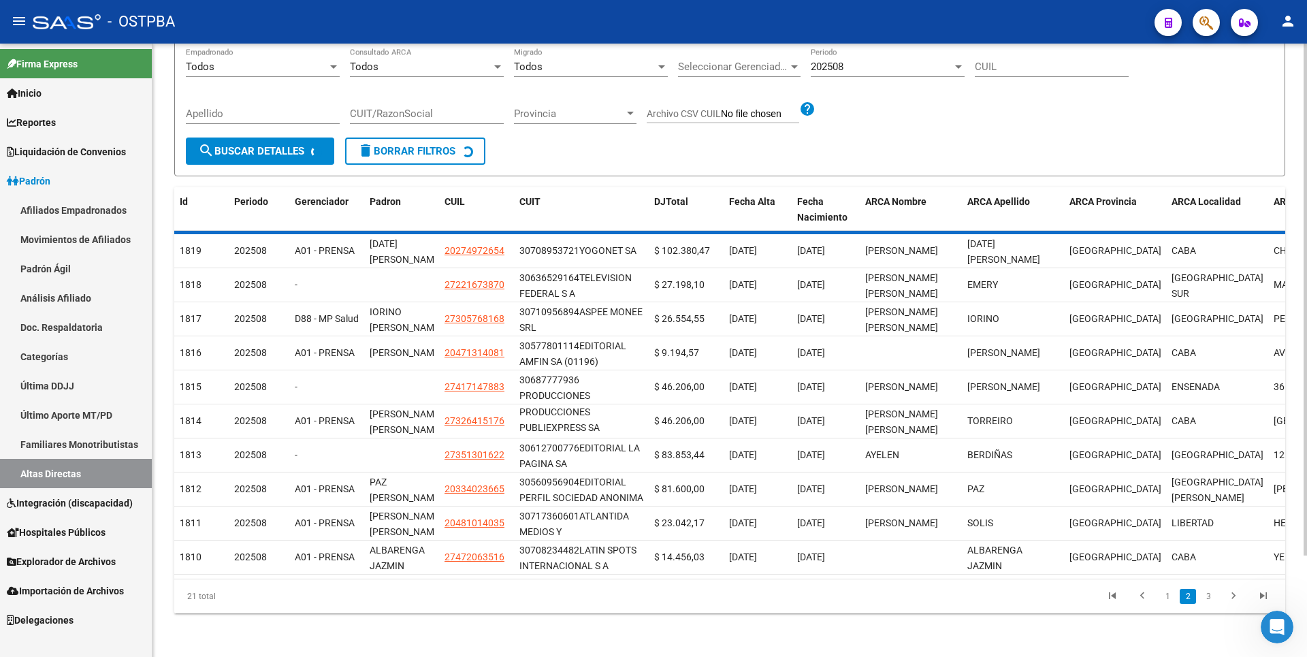
scroll to position [2, 0]
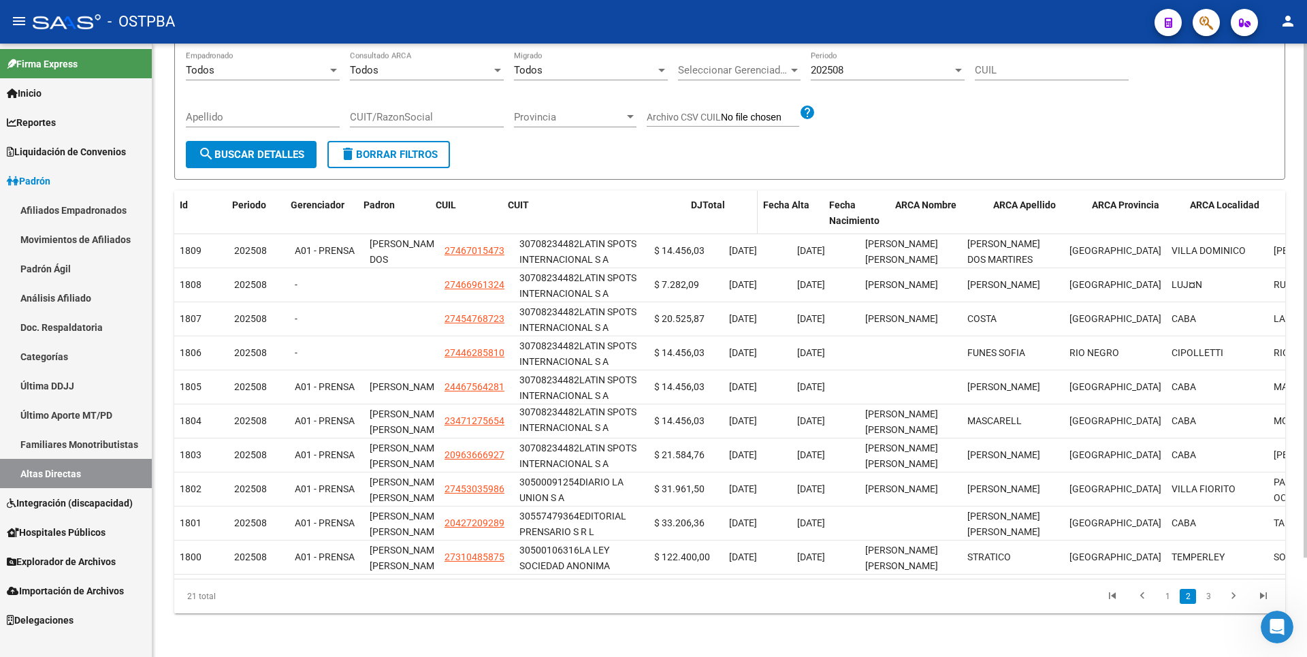
drag, startPoint x: 646, startPoint y: 204, endPoint x: 702, endPoint y: 200, distance: 56.0
click at [702, 200] on div "Id Periodo Gerenciador Padron CUIL CUIT DJTotal Fecha Alta Fecha Nacimiento ARC…" at bounding box center [925, 213] width 1503 height 45
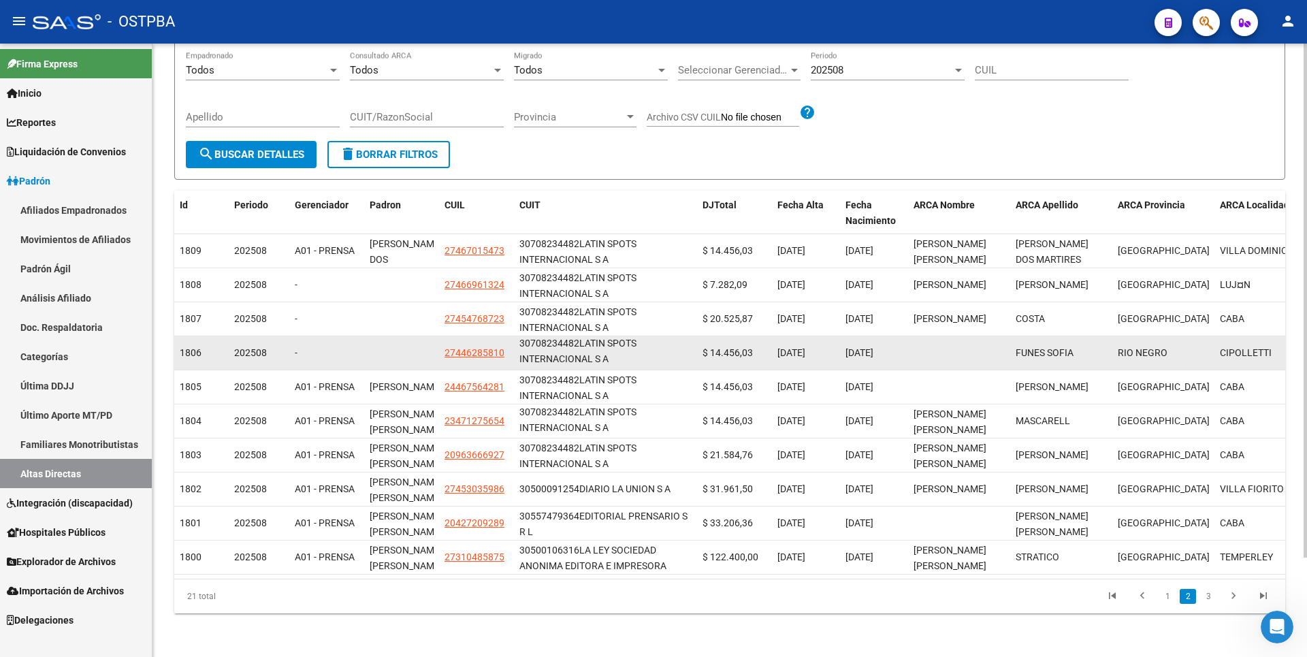
scroll to position [1, 0]
drag, startPoint x: 521, startPoint y: 336, endPoint x: 622, endPoint y: 353, distance: 102.2
click at [622, 353] on div "30708234482 LATIN SPOTS INTERNACIONAL S A" at bounding box center [605, 352] width 172 height 29
click at [490, 347] on span "27446285810" at bounding box center [475, 352] width 60 height 11
type textarea "27446285810"
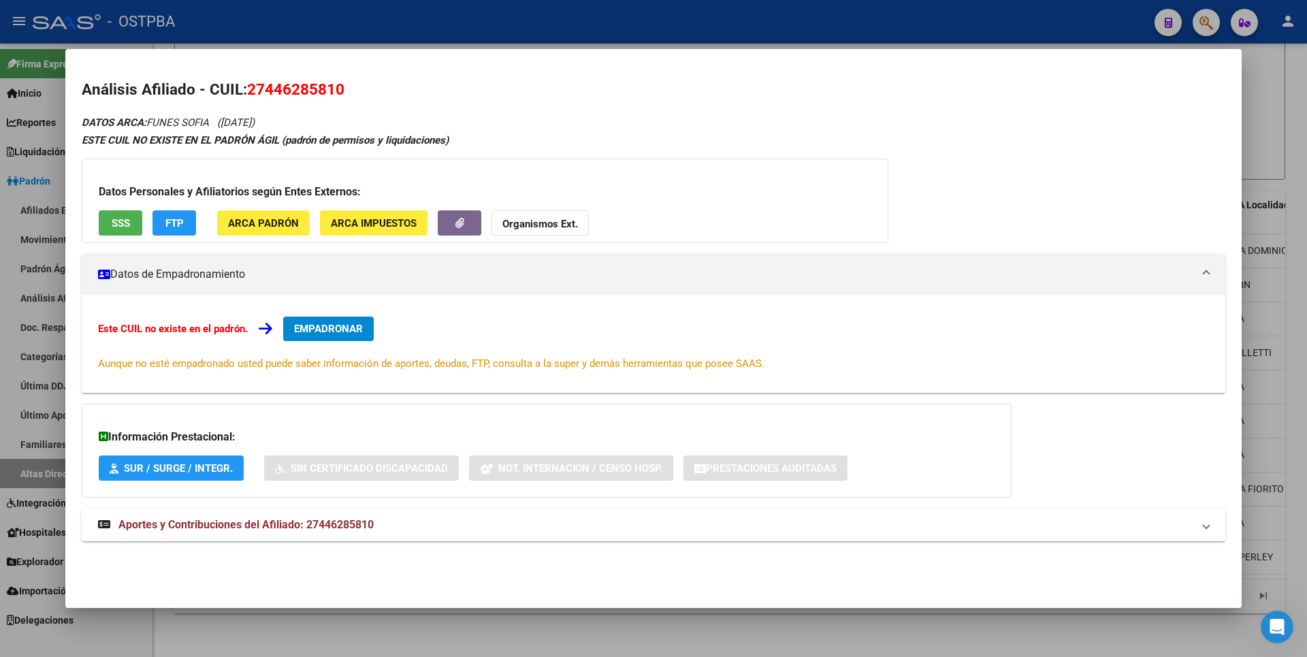
click at [267, 217] on span "ARCA Padrón" at bounding box center [263, 223] width 71 height 12
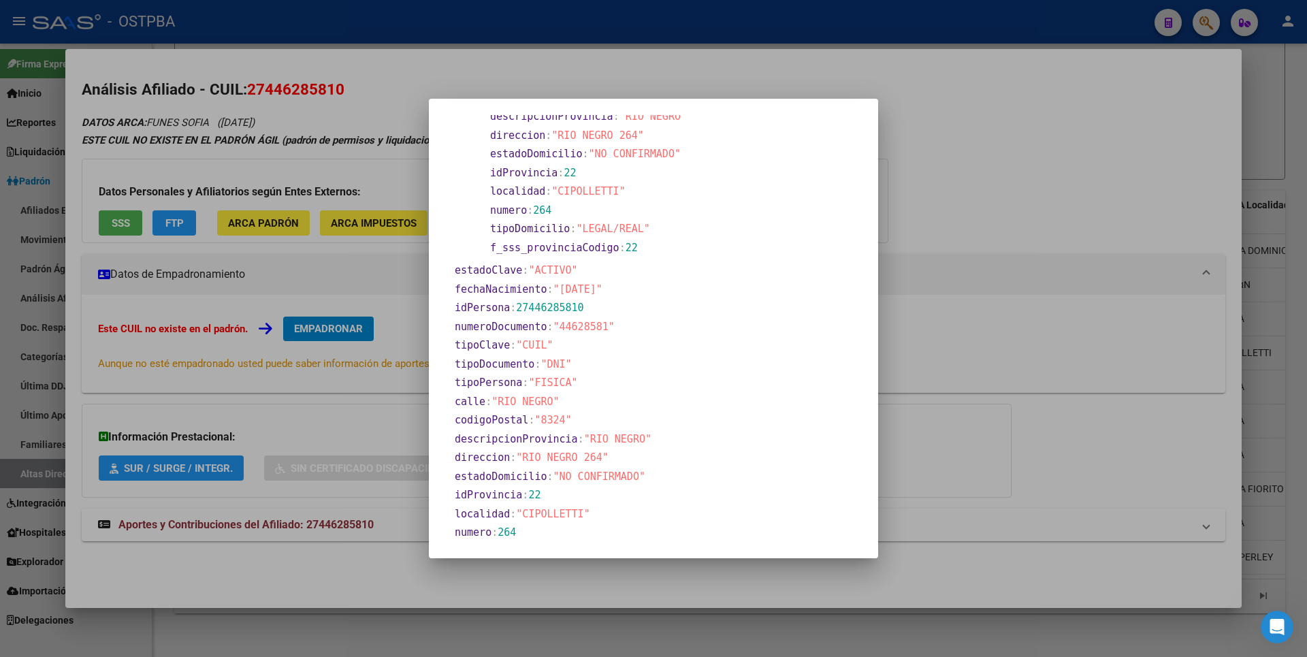
scroll to position [166, 0]
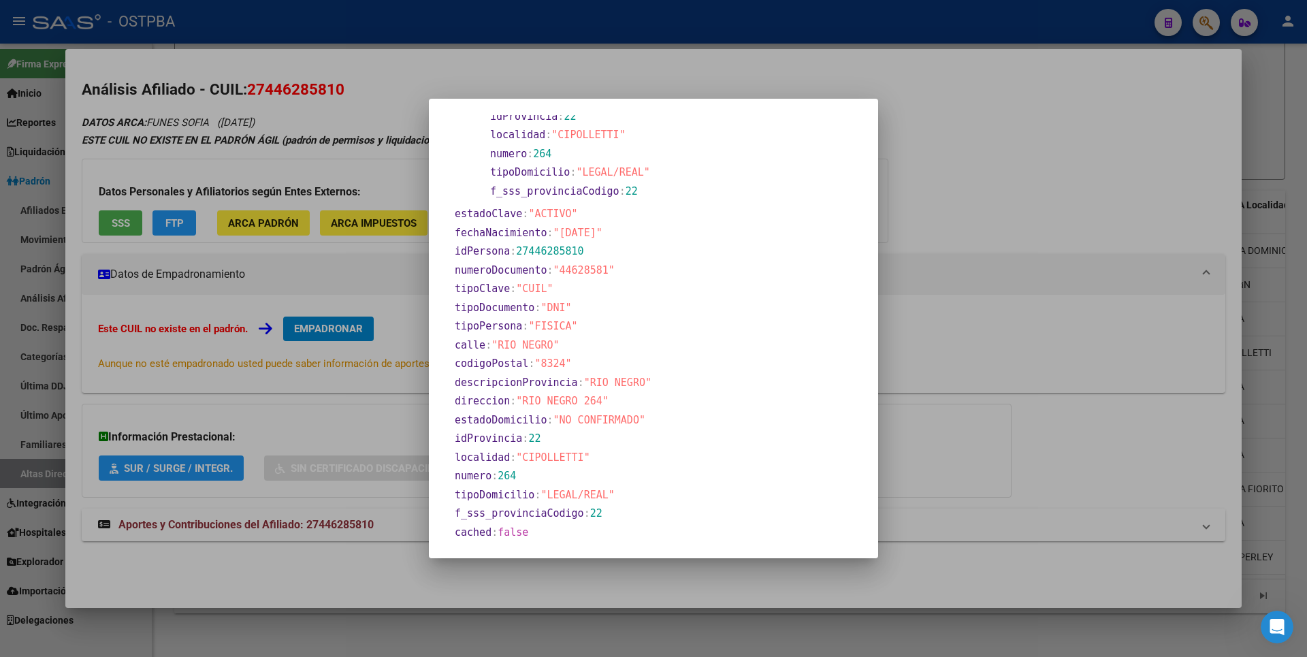
click at [1263, 86] on div at bounding box center [653, 328] width 1307 height 657
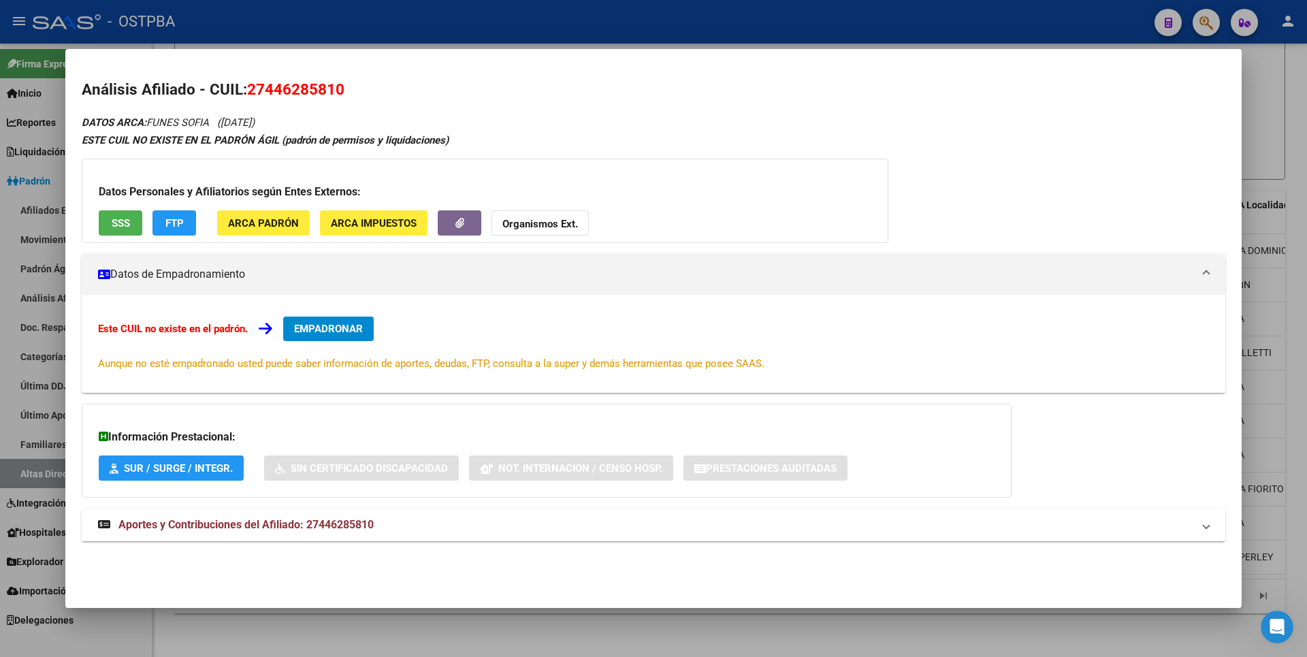
click at [355, 528] on span "Aportes y Contribuciones del Afiliado: 27446285810" at bounding box center [245, 524] width 255 height 13
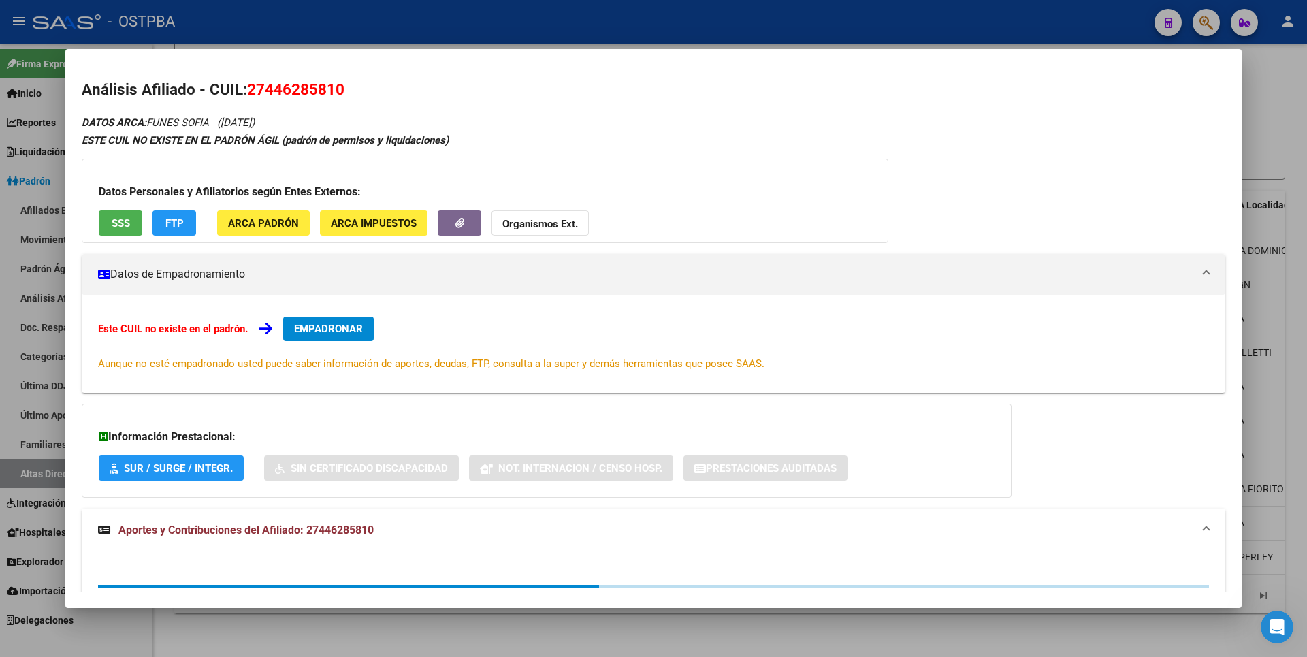
scroll to position [322, 0]
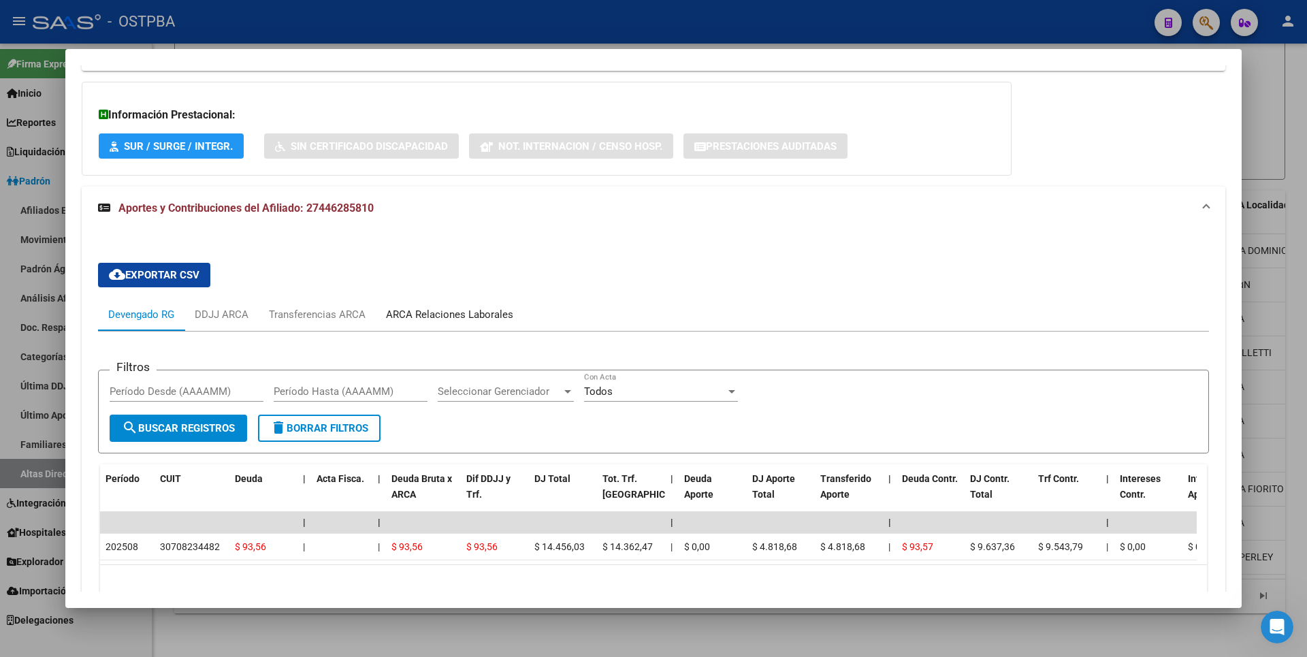
click at [481, 321] on div "ARCA Relaciones Laborales" at bounding box center [449, 314] width 127 height 15
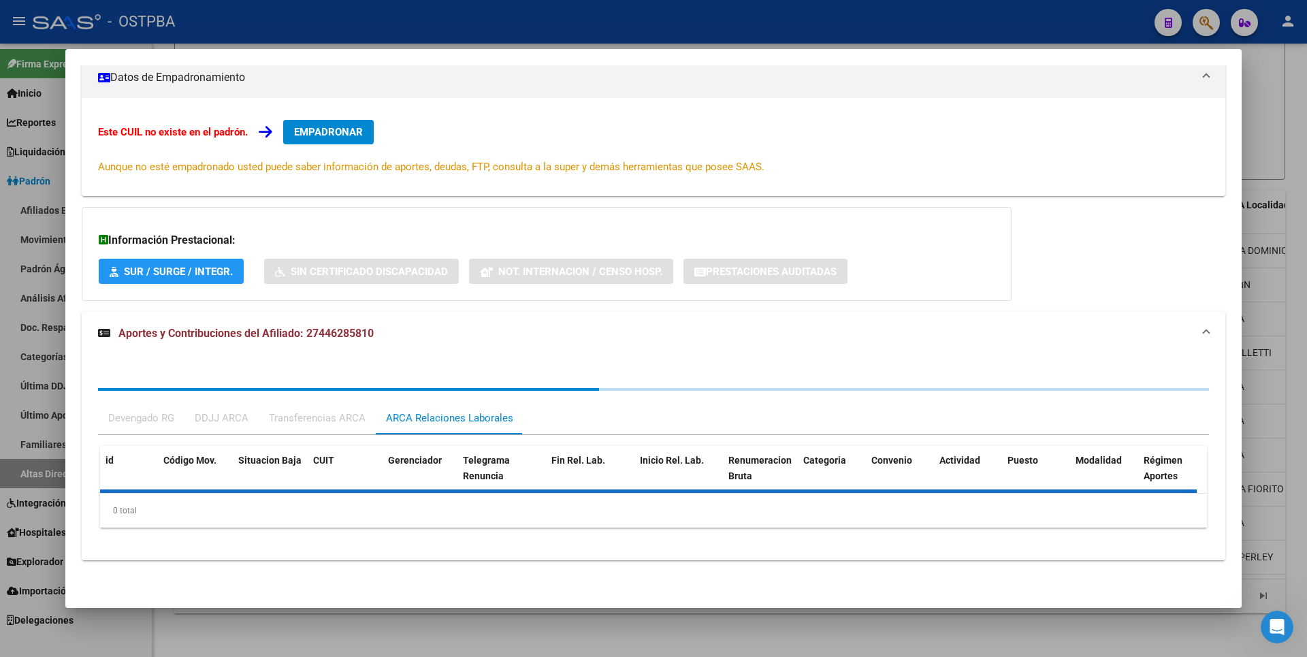
scroll to position [263, 0]
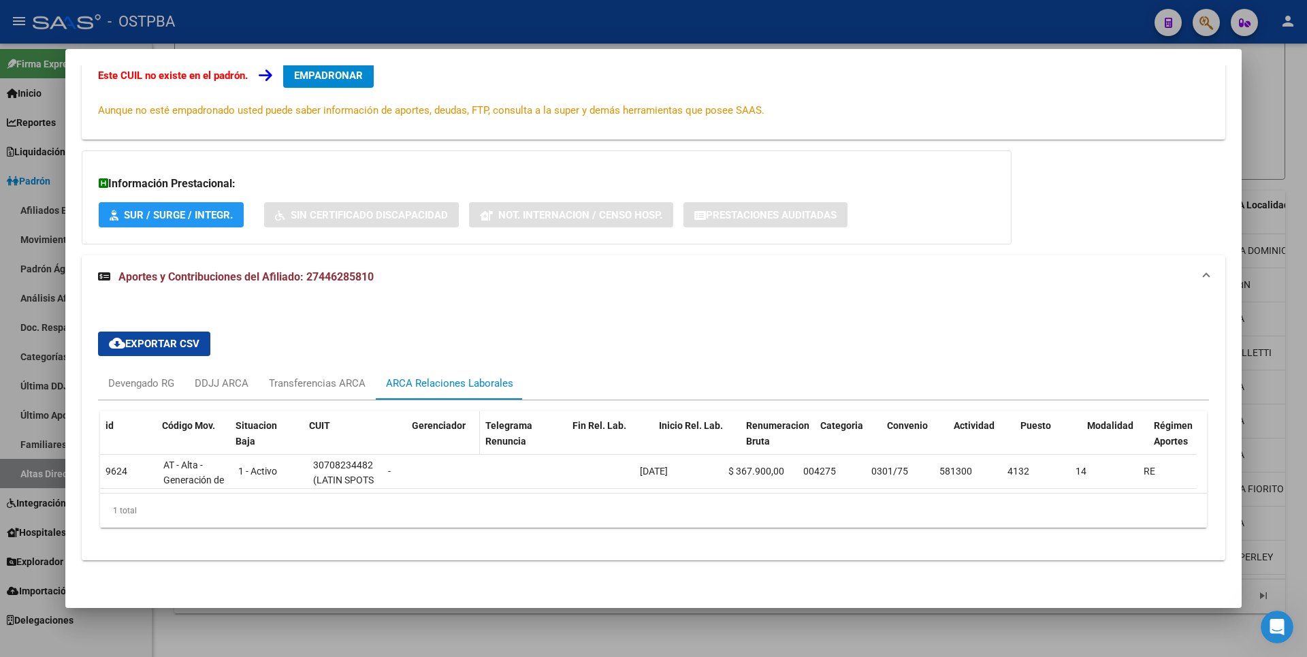
drag, startPoint x: 381, startPoint y: 417, endPoint x: 441, endPoint y: 412, distance: 59.4
click at [441, 412] on div "id Código Mov. Situacion Baja CUIT Gerenciador Telegrama Renuncia Fin Rel. Lab.…" at bounding box center [946, 441] width 1692 height 60
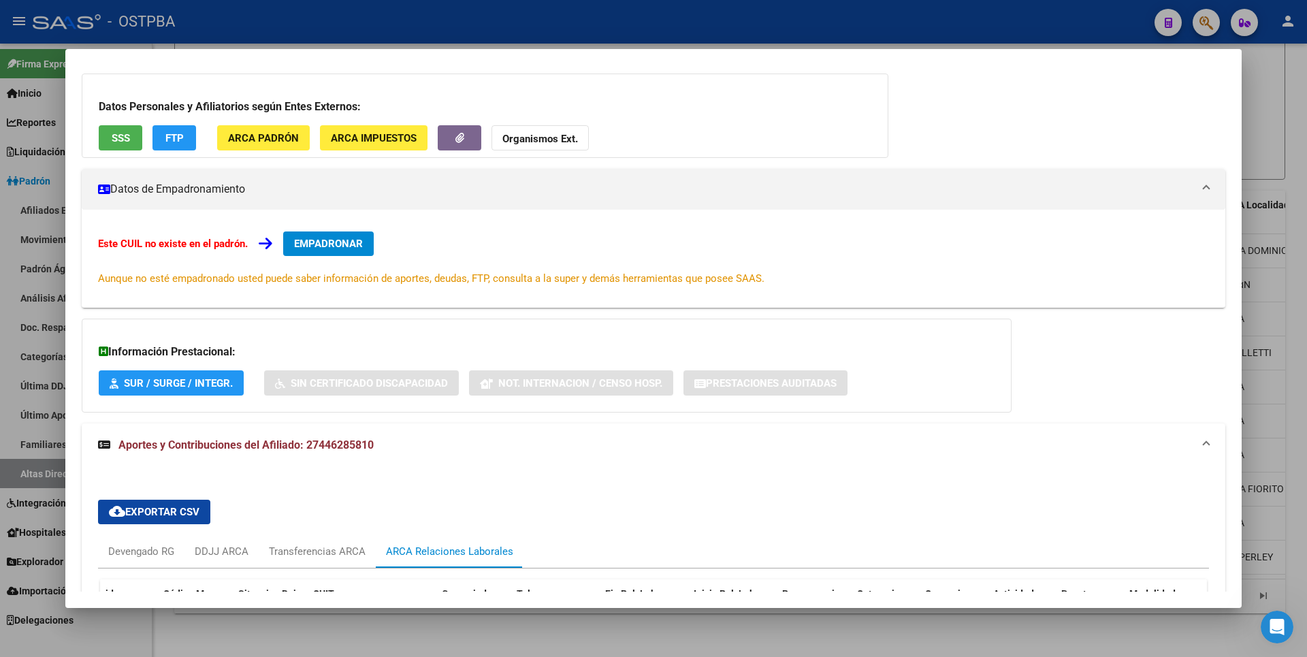
scroll to position [0, 0]
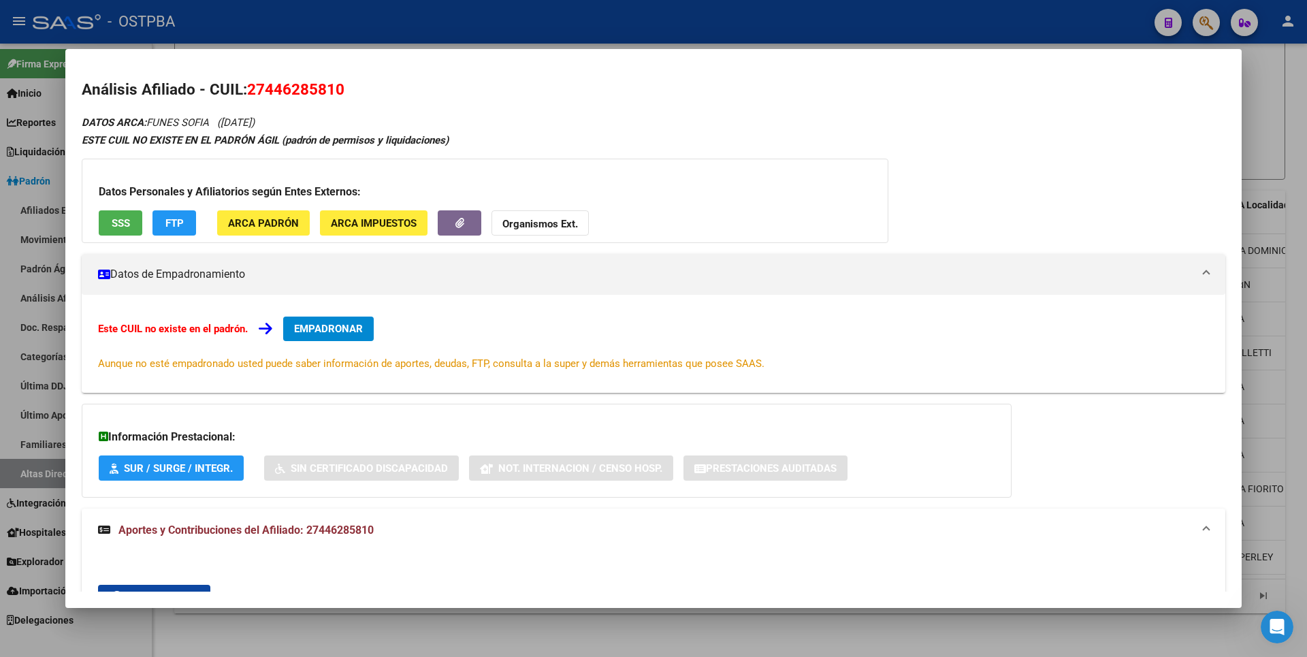
click at [1273, 94] on div at bounding box center [653, 328] width 1307 height 657
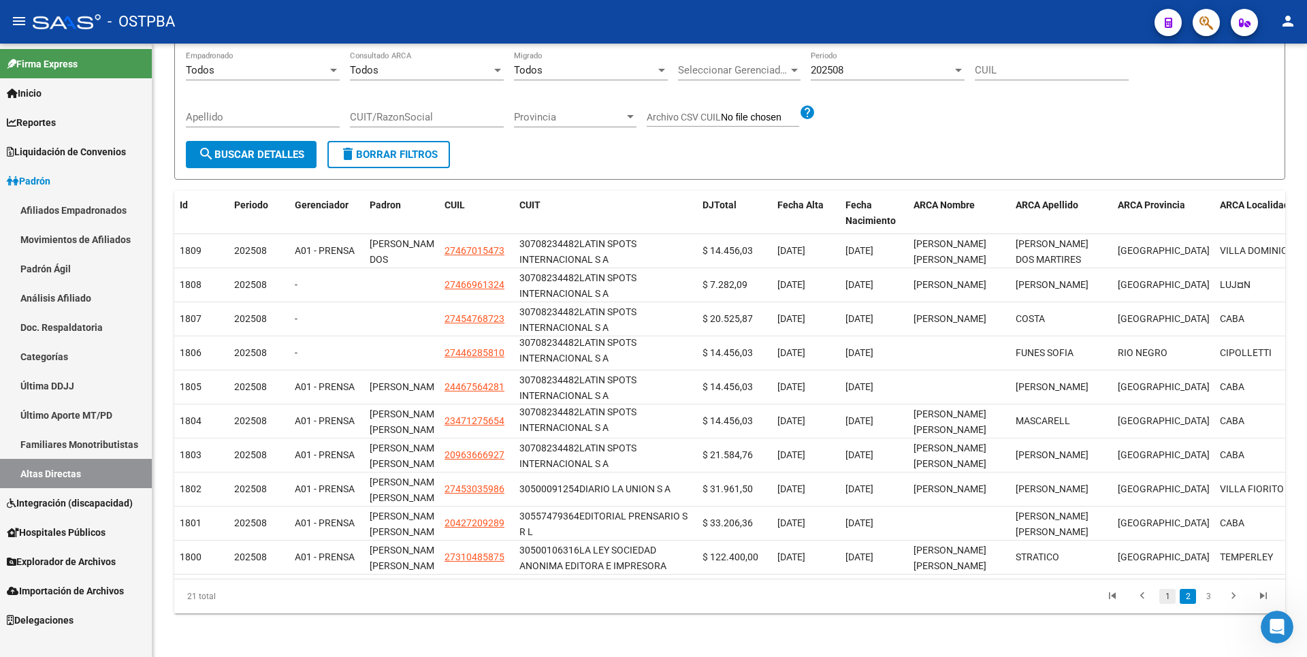
click at [1170, 595] on link "1" at bounding box center [1167, 596] width 16 height 15
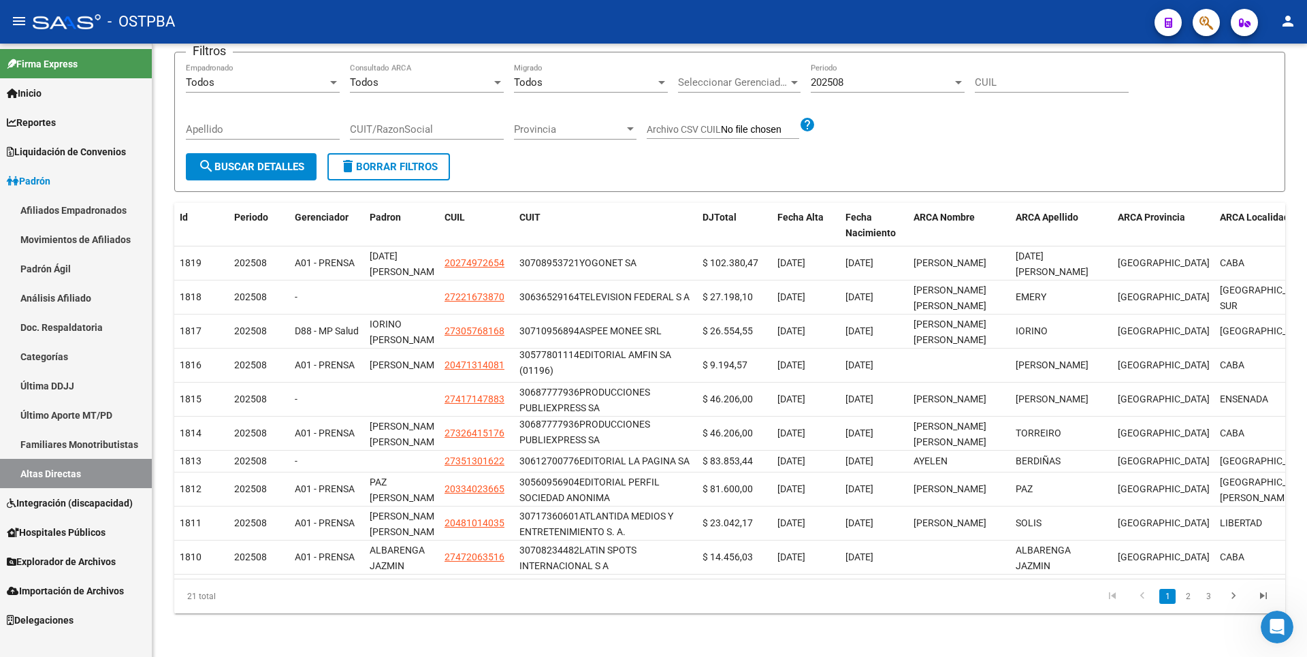
scroll to position [93, 0]
click at [46, 134] on link "Reportes" at bounding box center [76, 122] width 152 height 29
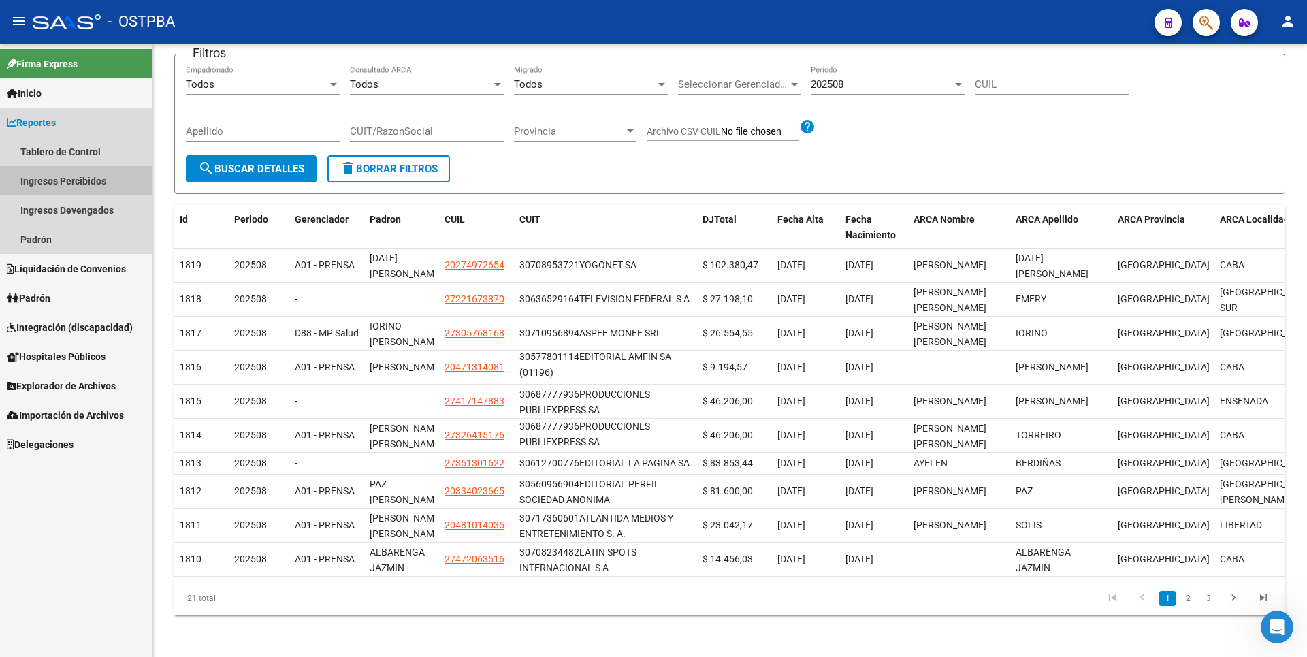
click at [54, 172] on link "Ingresos Percibidos" at bounding box center [76, 180] width 152 height 29
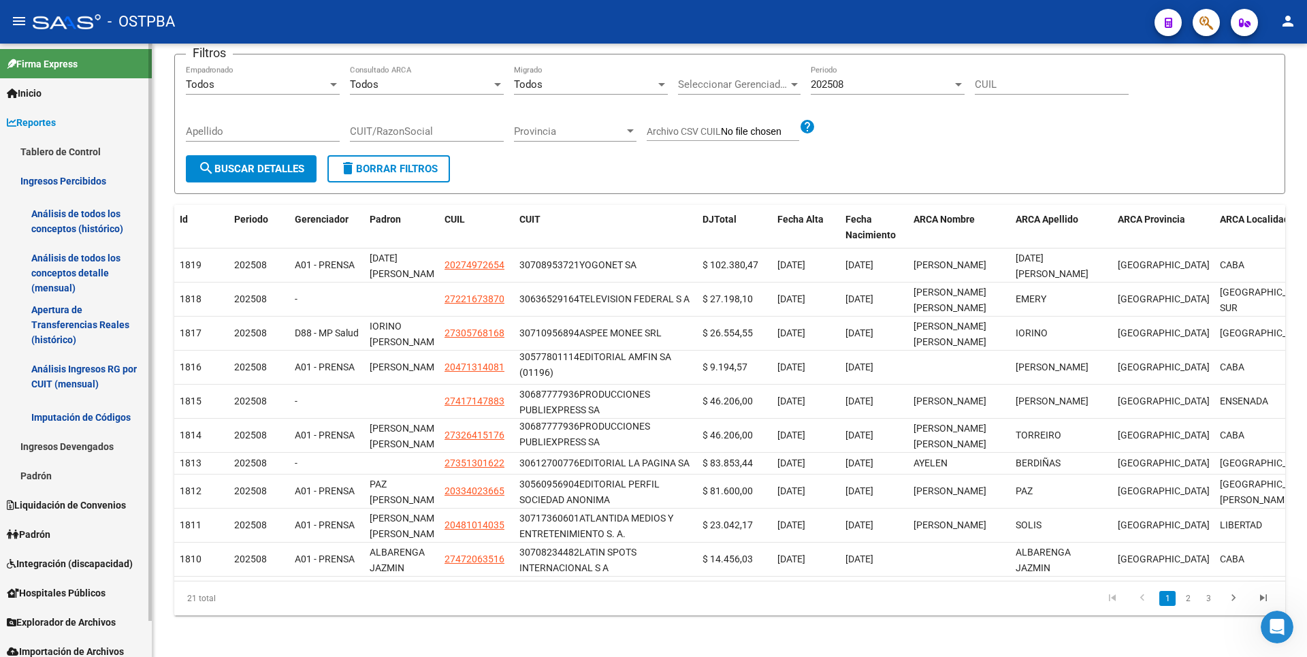
click at [71, 297] on link "Análisis de todos los conceptos detalle (mensual)" at bounding box center [76, 273] width 152 height 52
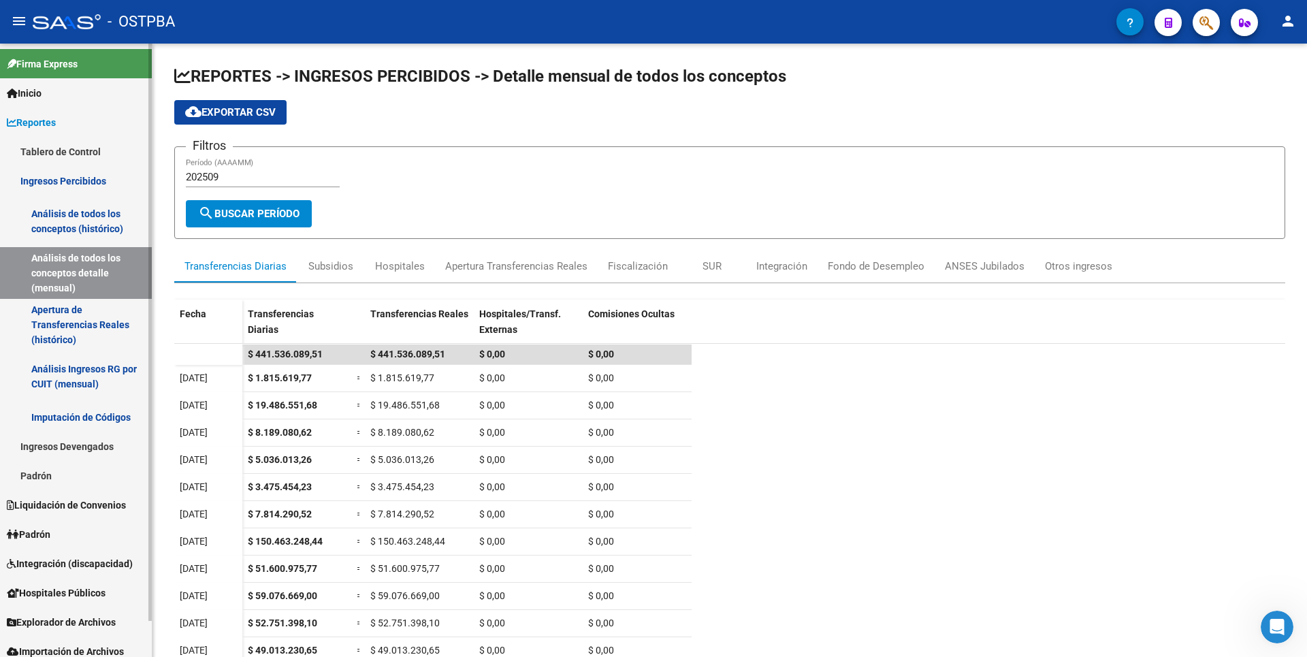
click at [70, 543] on link "Padrón" at bounding box center [76, 533] width 152 height 29
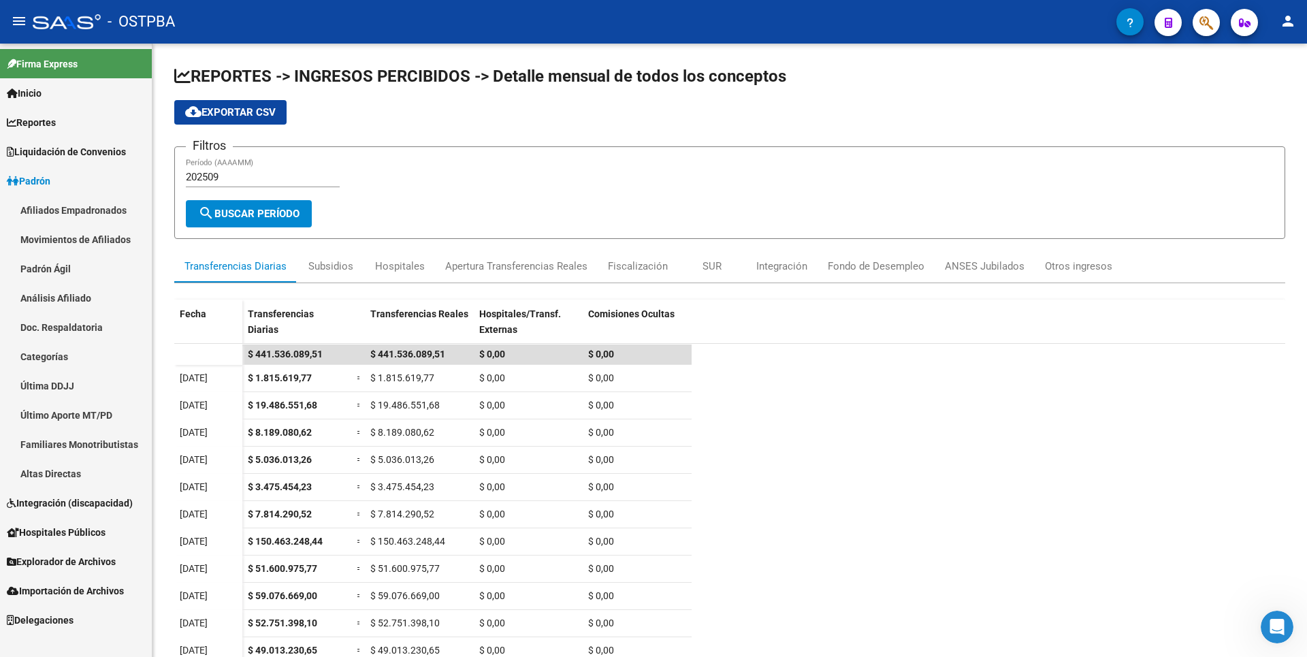
click at [110, 214] on link "Afiliados Empadronados" at bounding box center [76, 209] width 152 height 29
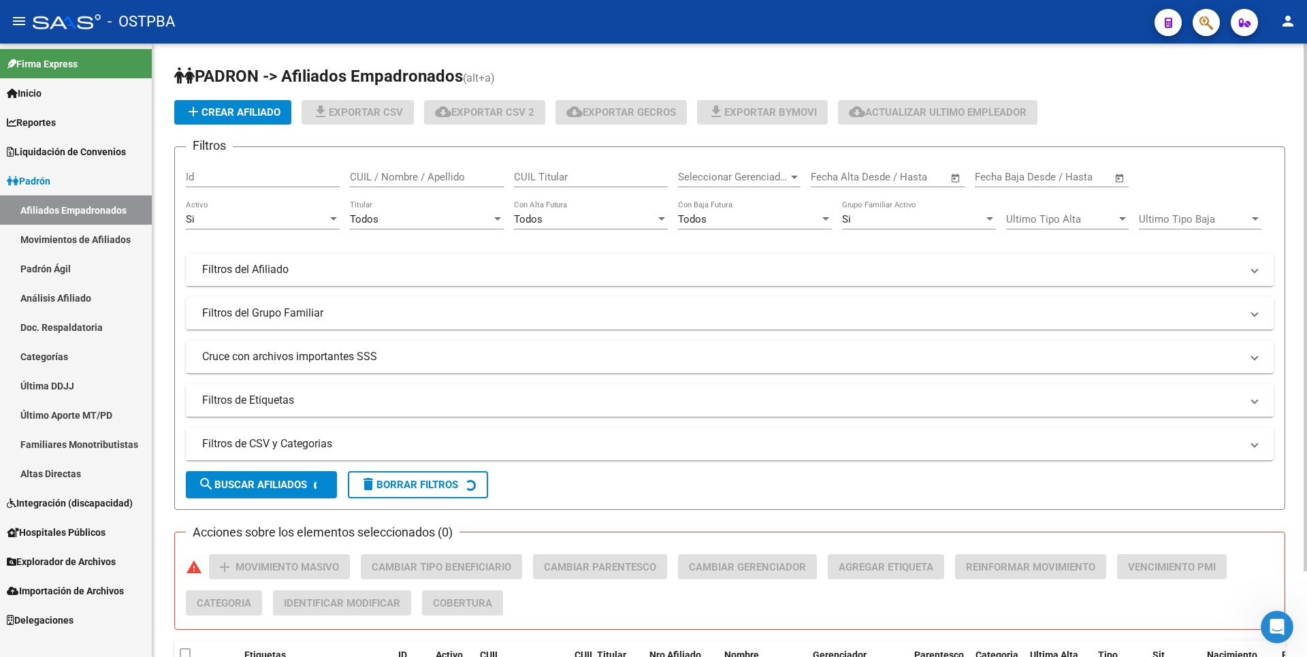
click at [790, 180] on div at bounding box center [794, 177] width 12 height 11
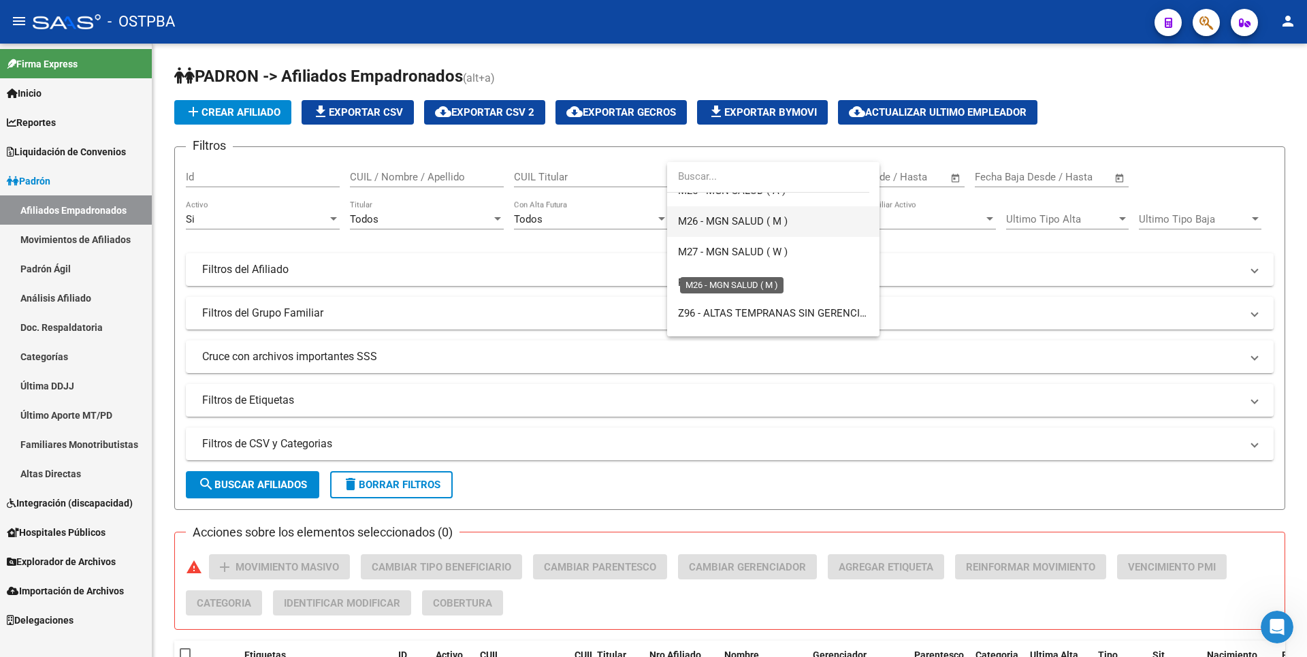
scroll to position [409, 0]
click at [745, 298] on span "Z96 - ALTAS TEMPRANAS SIN GERENCIADOR ( SI ANALISIS )" at bounding box center [773, 289] width 191 height 31
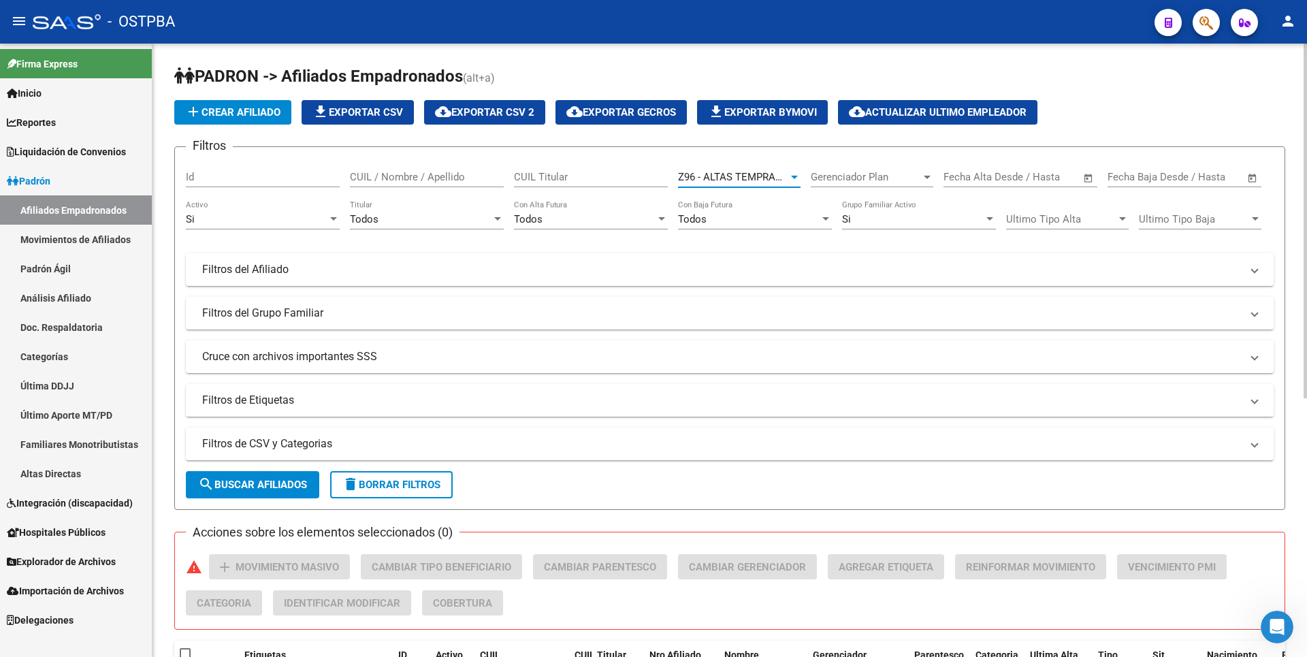
click at [268, 487] on span "search Buscar Afiliados" at bounding box center [252, 485] width 109 height 12
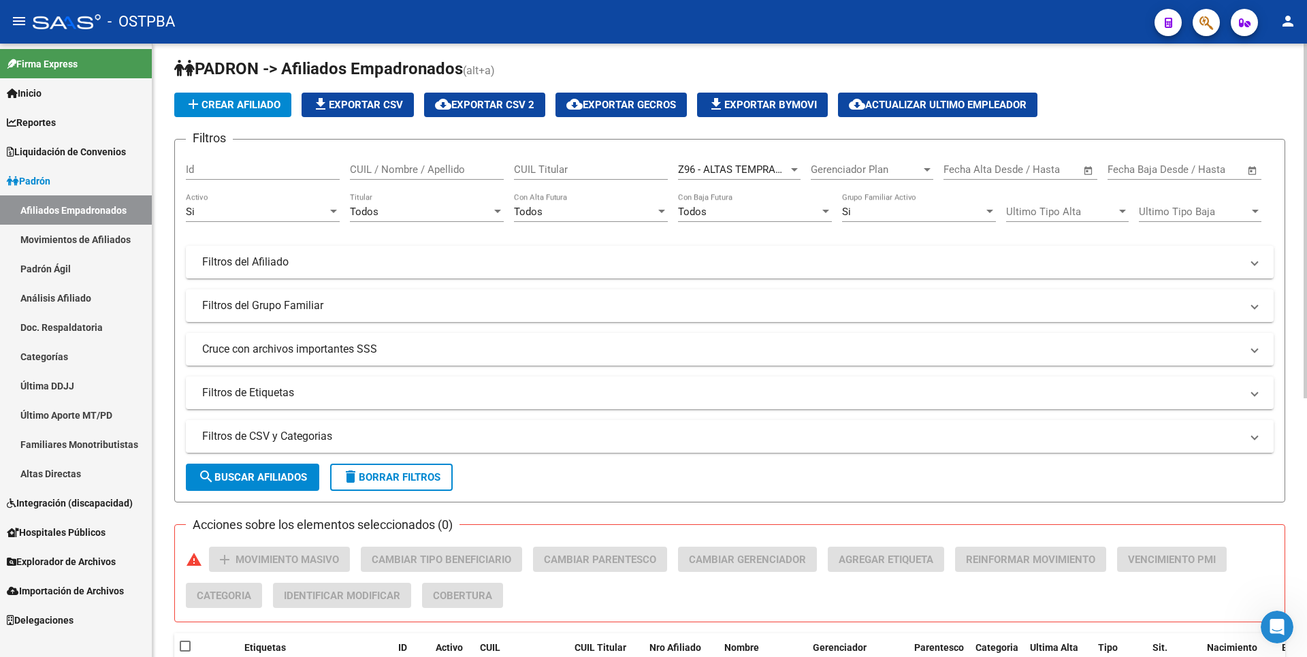
scroll to position [0, 0]
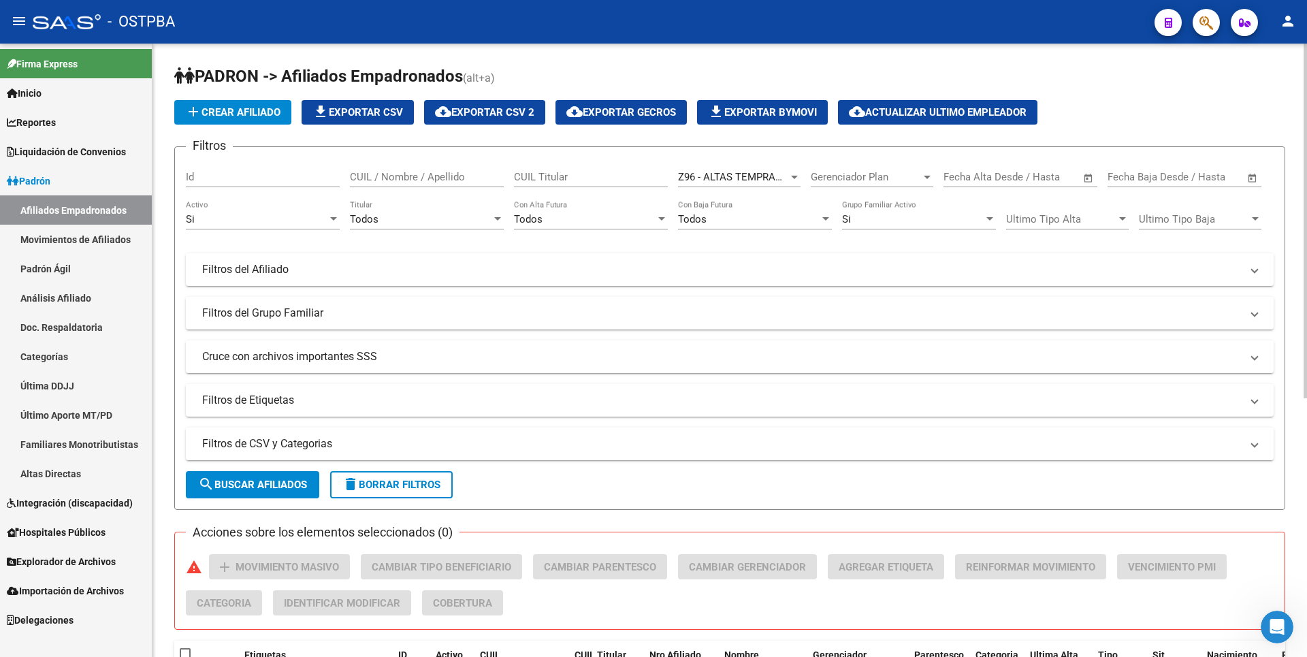
click at [517, 117] on span "cloud_download Exportar CSV 2" at bounding box center [484, 112] width 99 height 12
click at [528, 107] on span "cloud_download Exportar CSV 2" at bounding box center [484, 112] width 99 height 12
click at [35, 293] on link "Análisis Afiliado" at bounding box center [76, 297] width 152 height 29
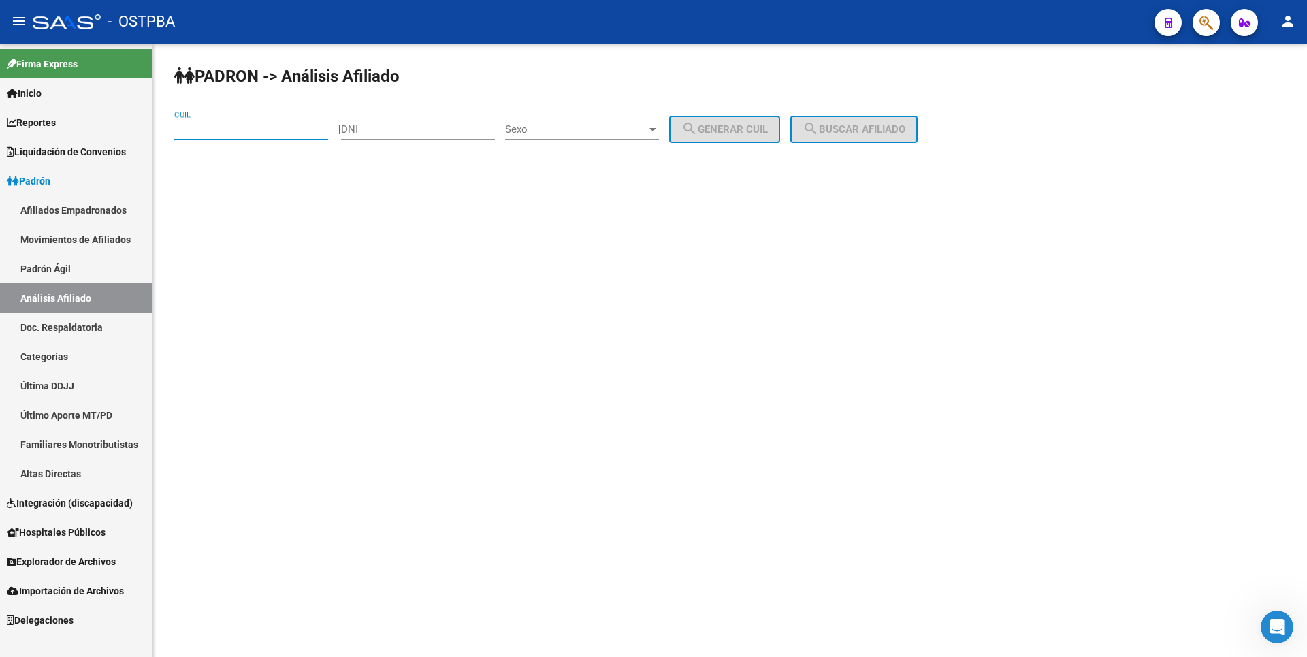
click at [207, 131] on input "CUIL" at bounding box center [251, 129] width 154 height 12
paste input "27-25848826-7"
type input "27-25848826-7"
click at [819, 121] on mat-icon "search" at bounding box center [811, 129] width 16 height 16
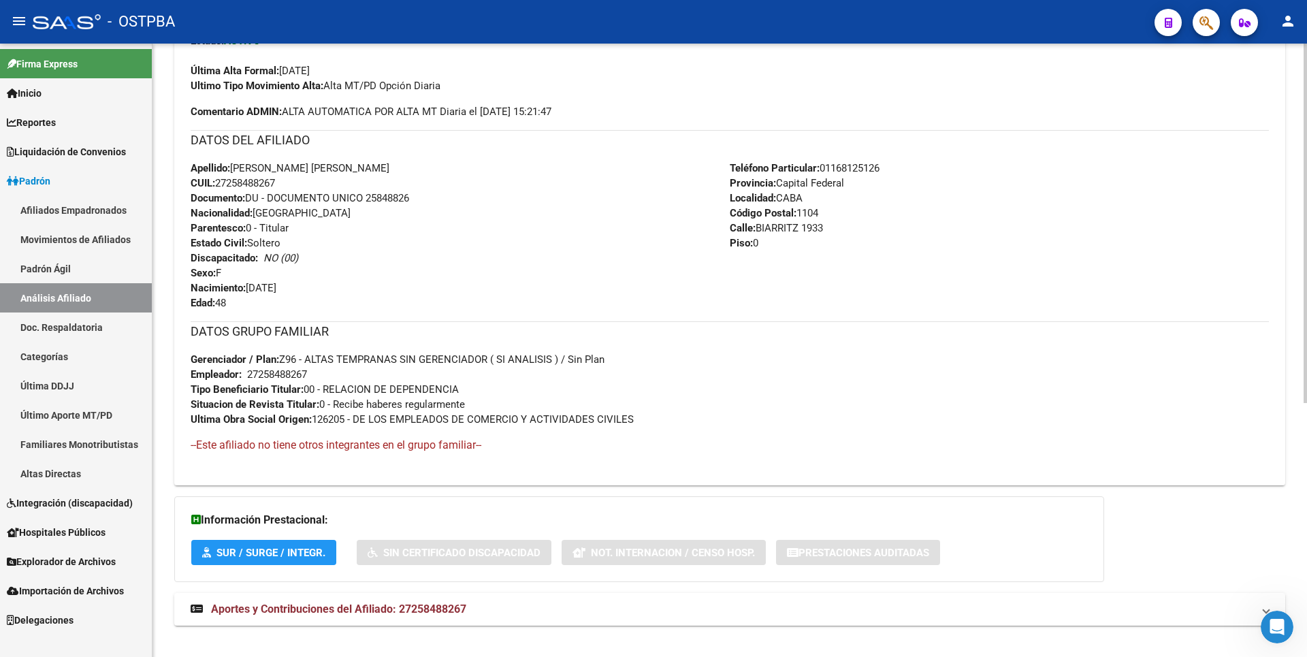
scroll to position [433, 0]
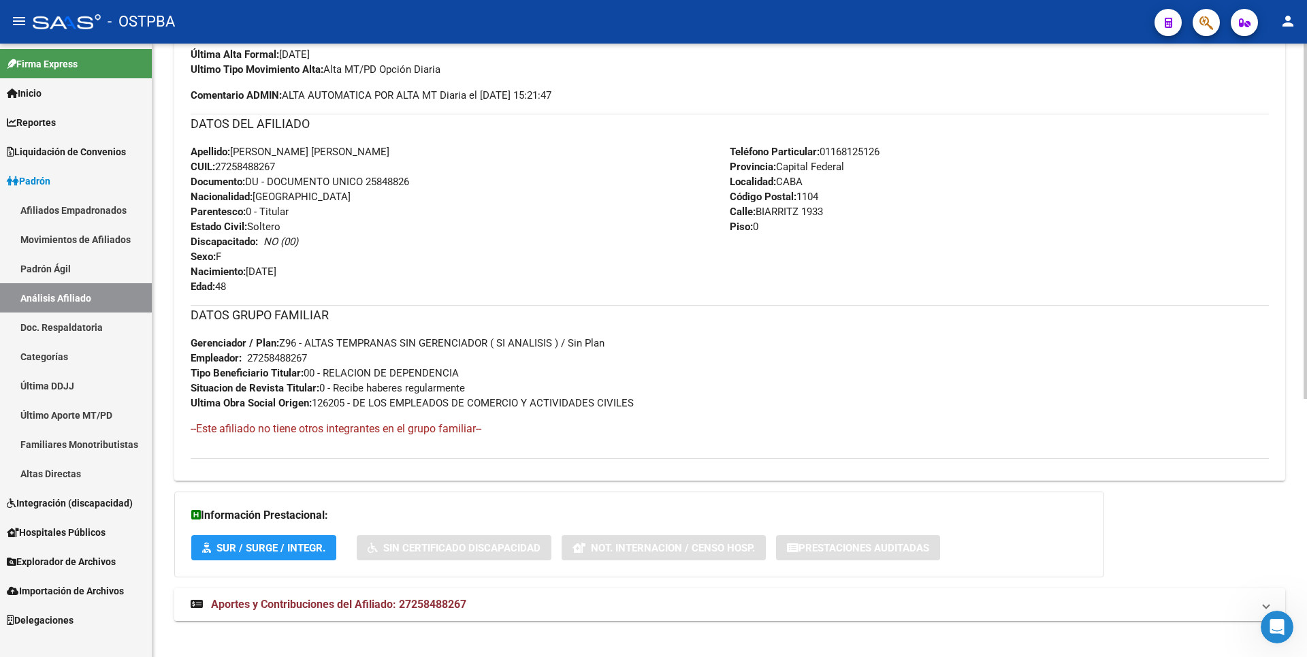
click at [415, 607] on span "Aportes y Contribuciones del Afiliado: 27258488267" at bounding box center [338, 604] width 255 height 13
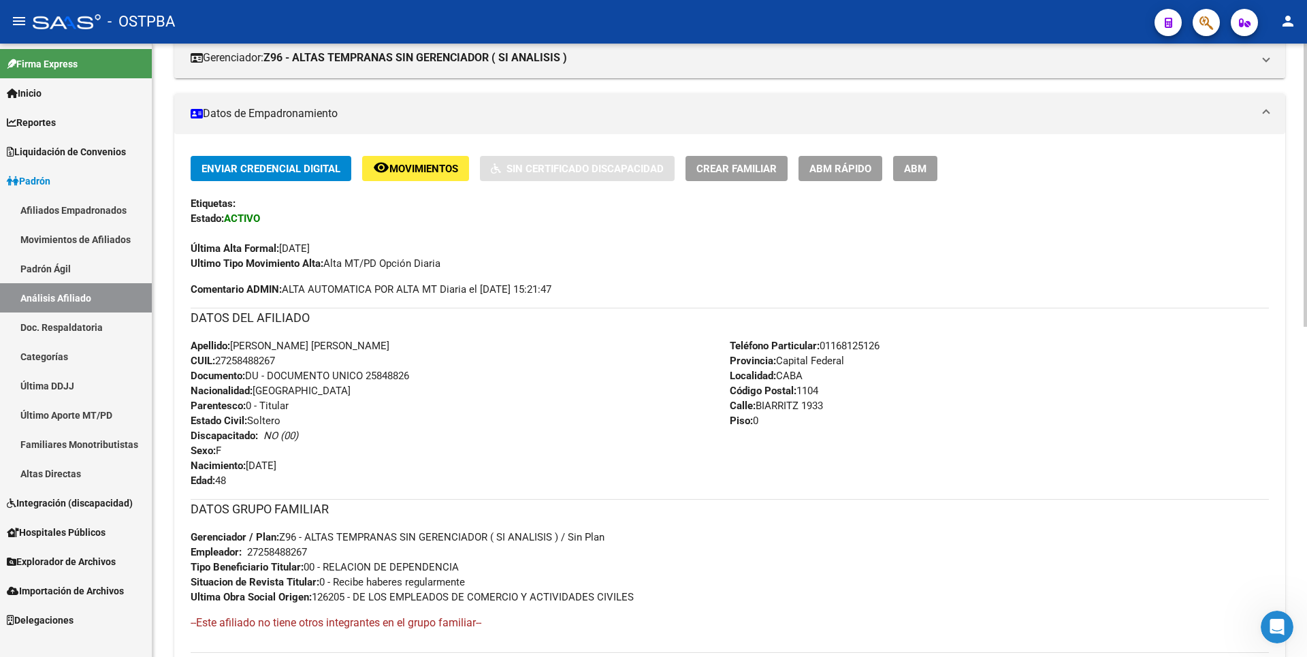
scroll to position [0, 0]
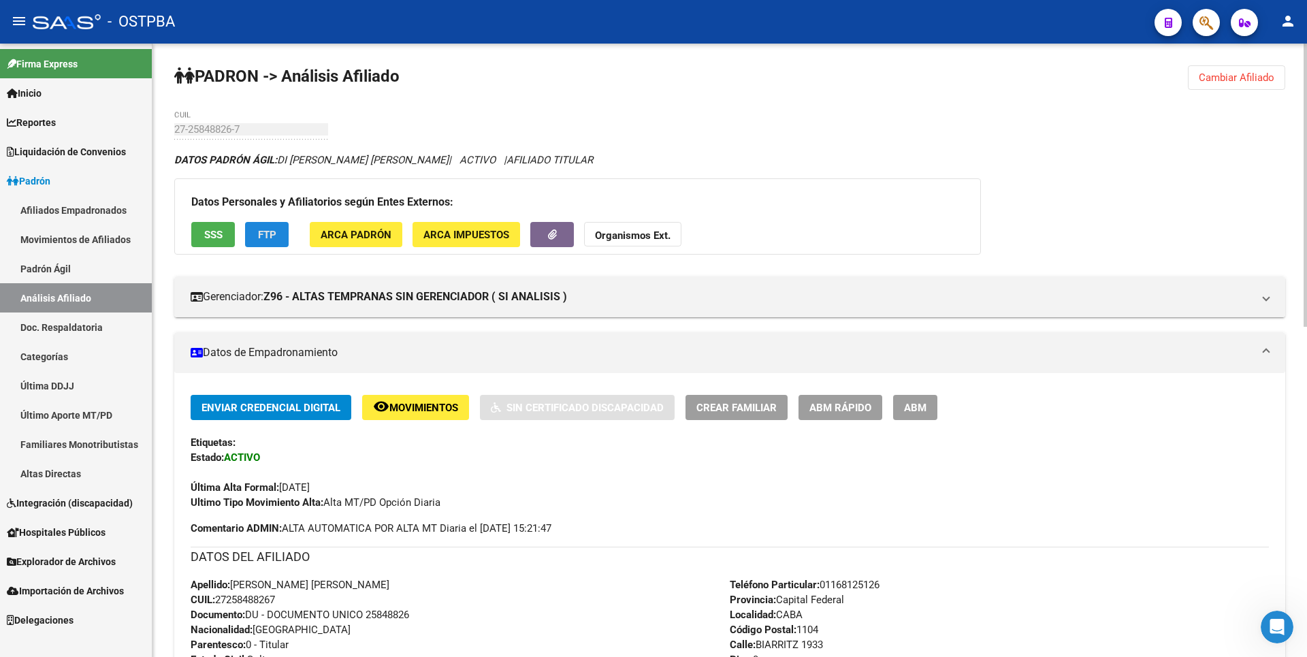
click at [270, 236] on span "FTP" at bounding box center [267, 235] width 18 height 12
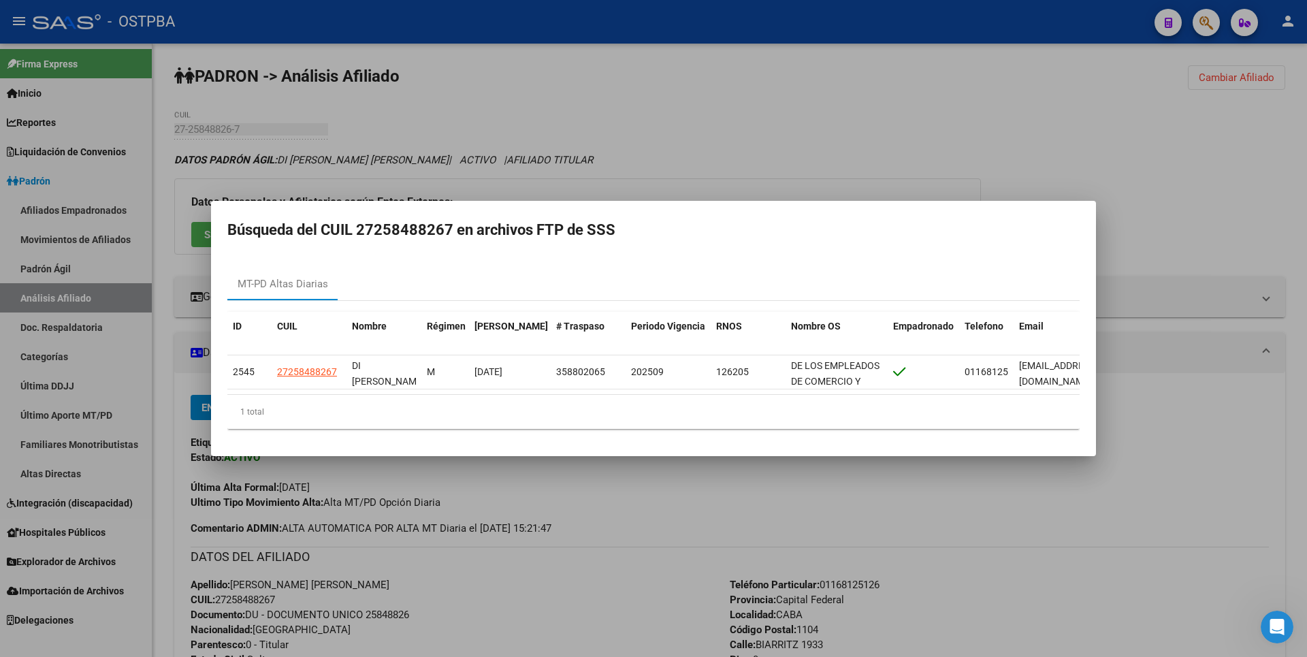
click at [614, 136] on div at bounding box center [653, 328] width 1307 height 657
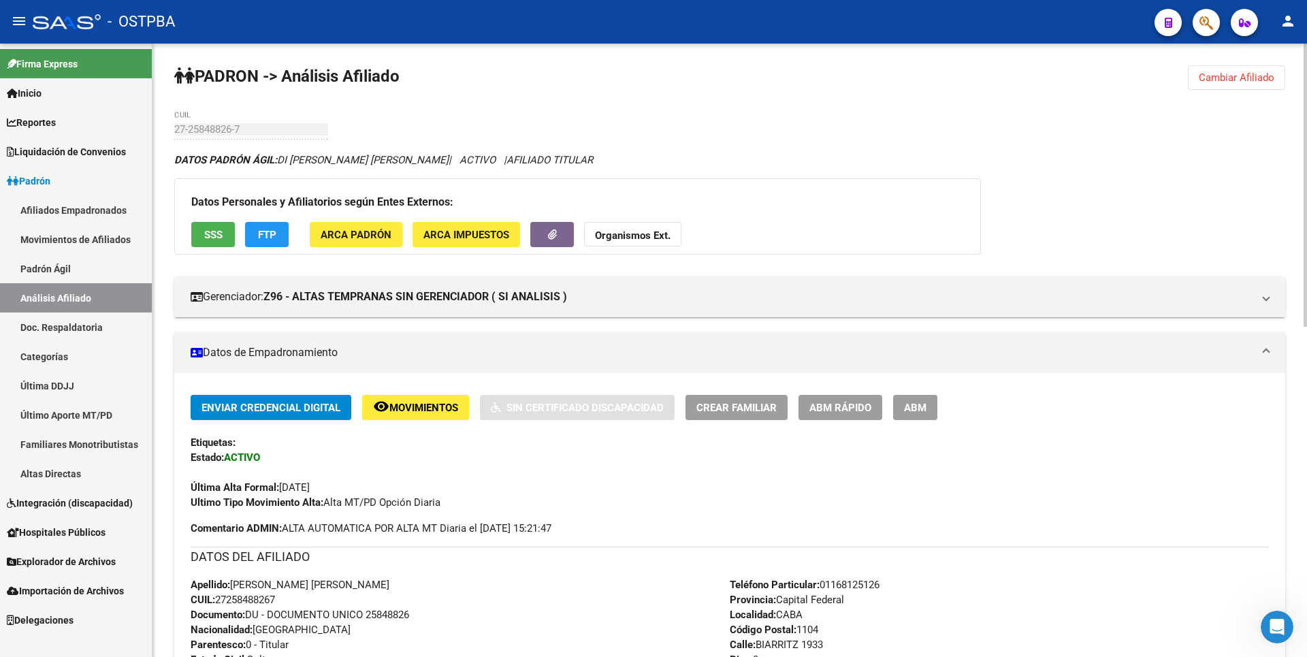
click at [486, 240] on span "ARCA Impuestos" at bounding box center [466, 235] width 86 height 12
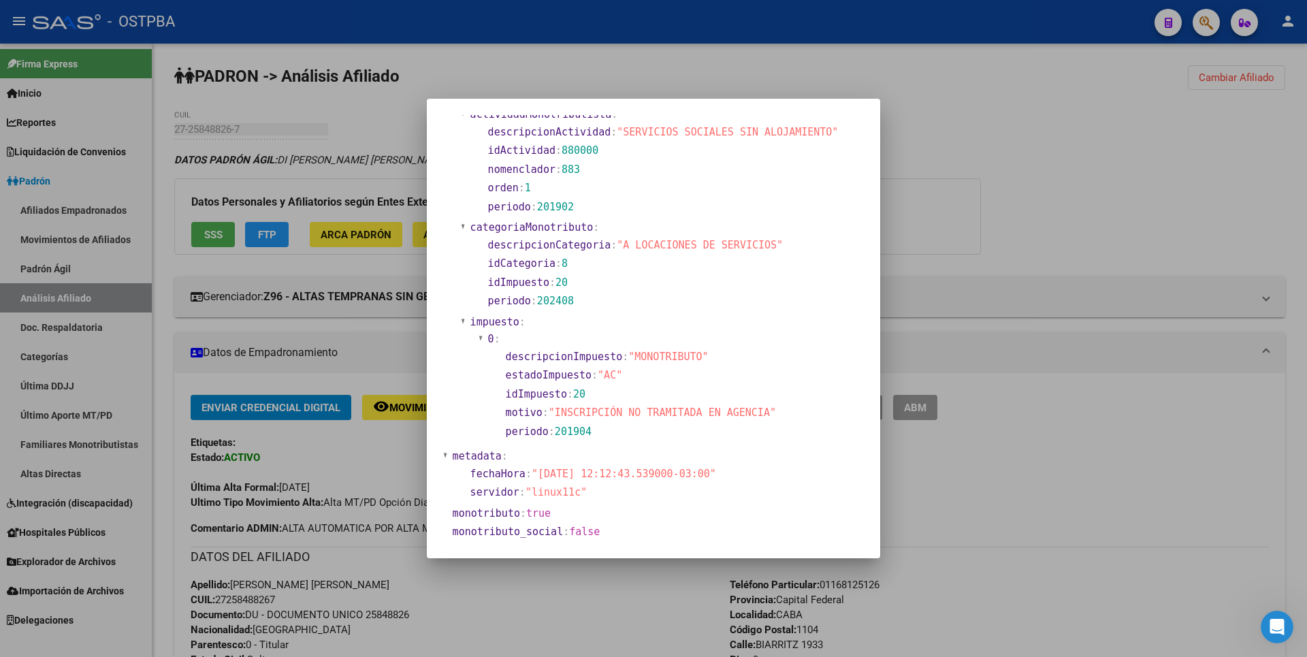
scroll to position [44, 0]
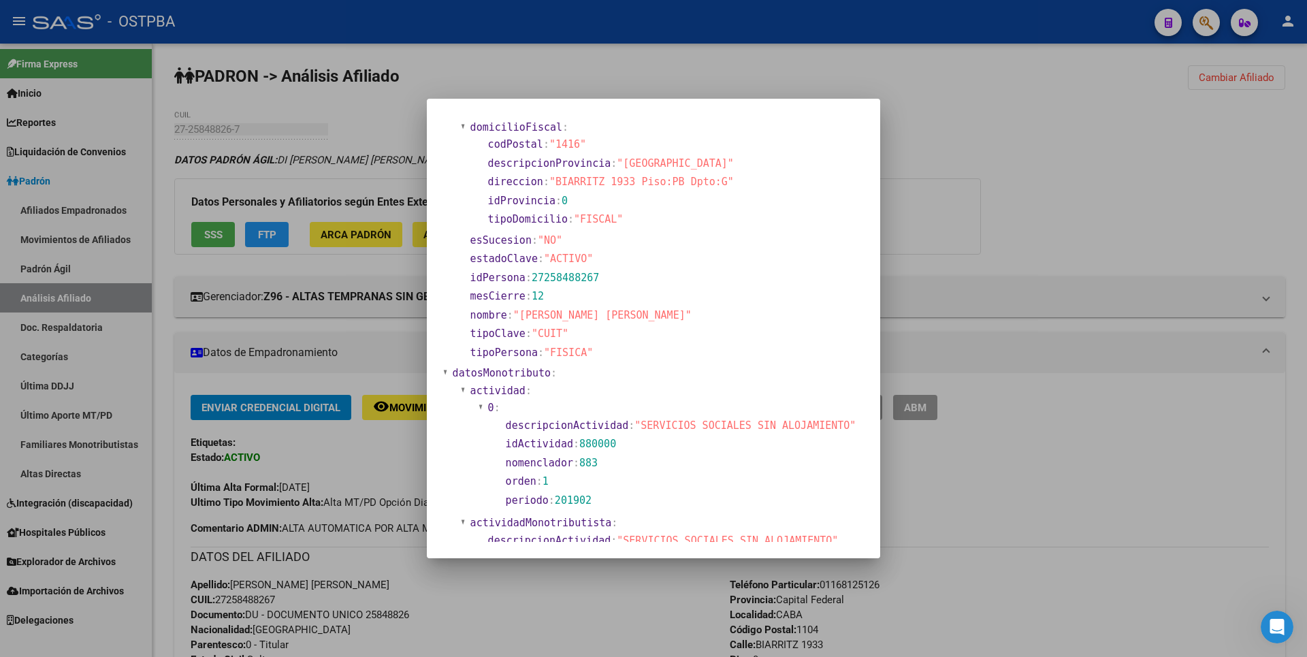
click at [987, 148] on div at bounding box center [653, 328] width 1307 height 657
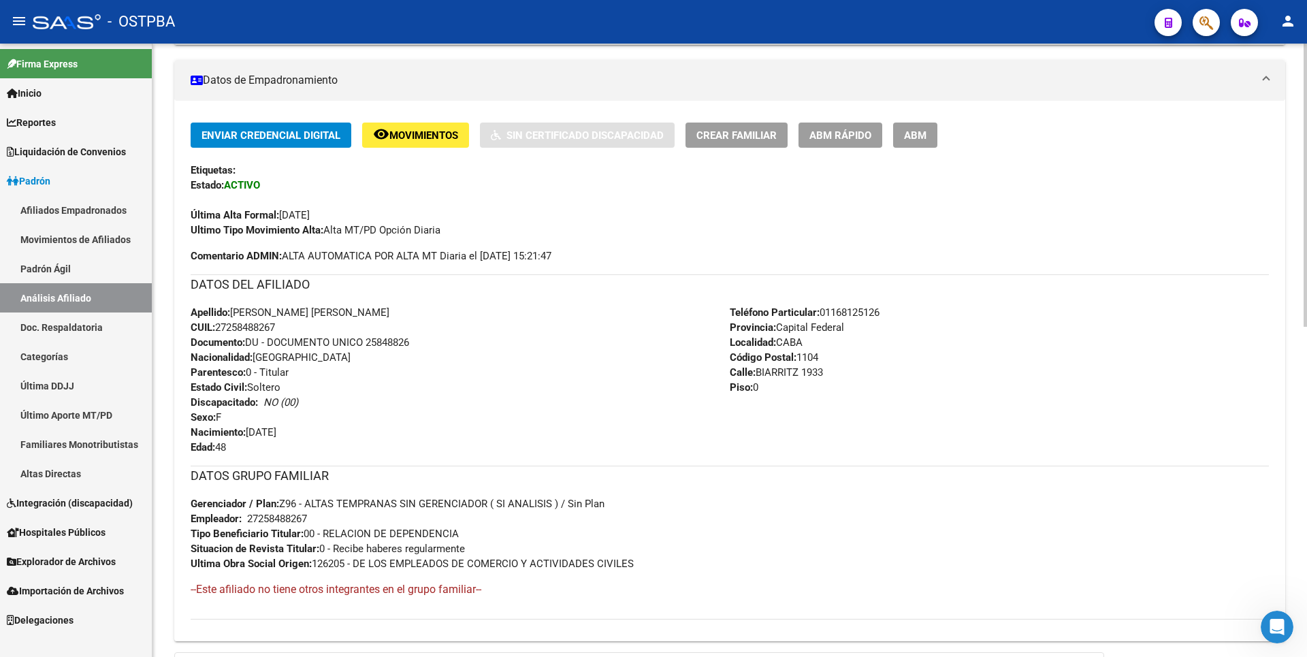
scroll to position [0, 0]
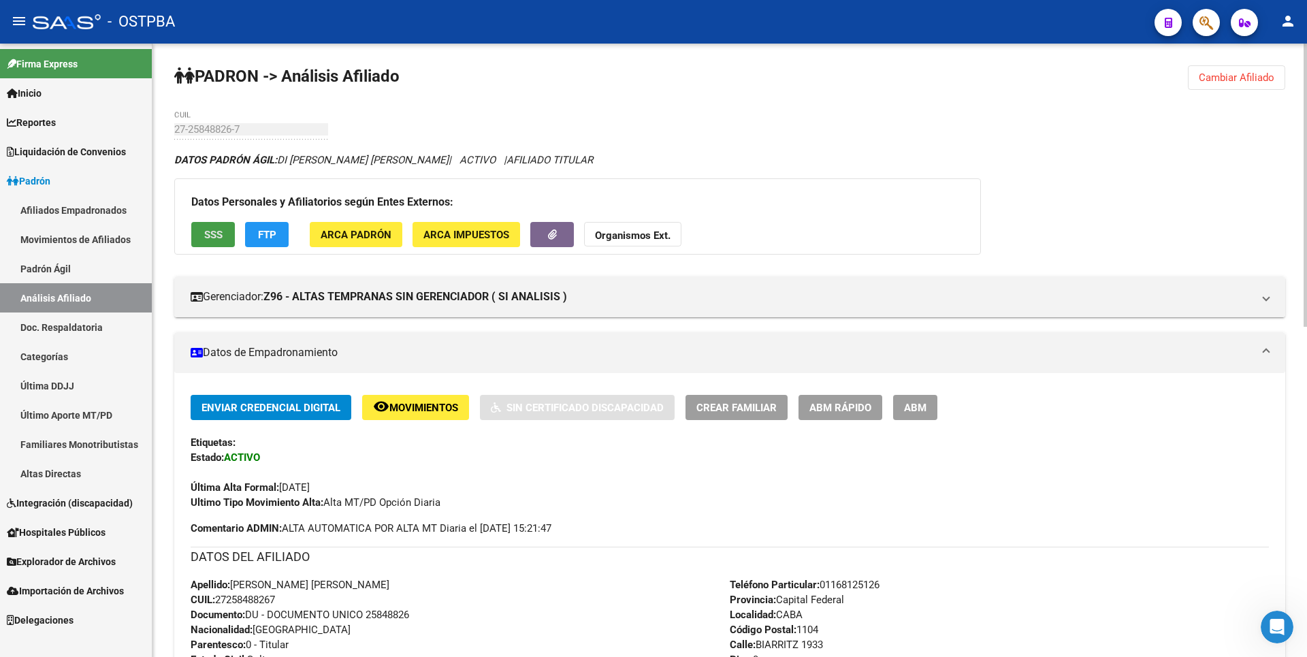
click at [208, 233] on span "SSS" at bounding box center [213, 235] width 18 height 12
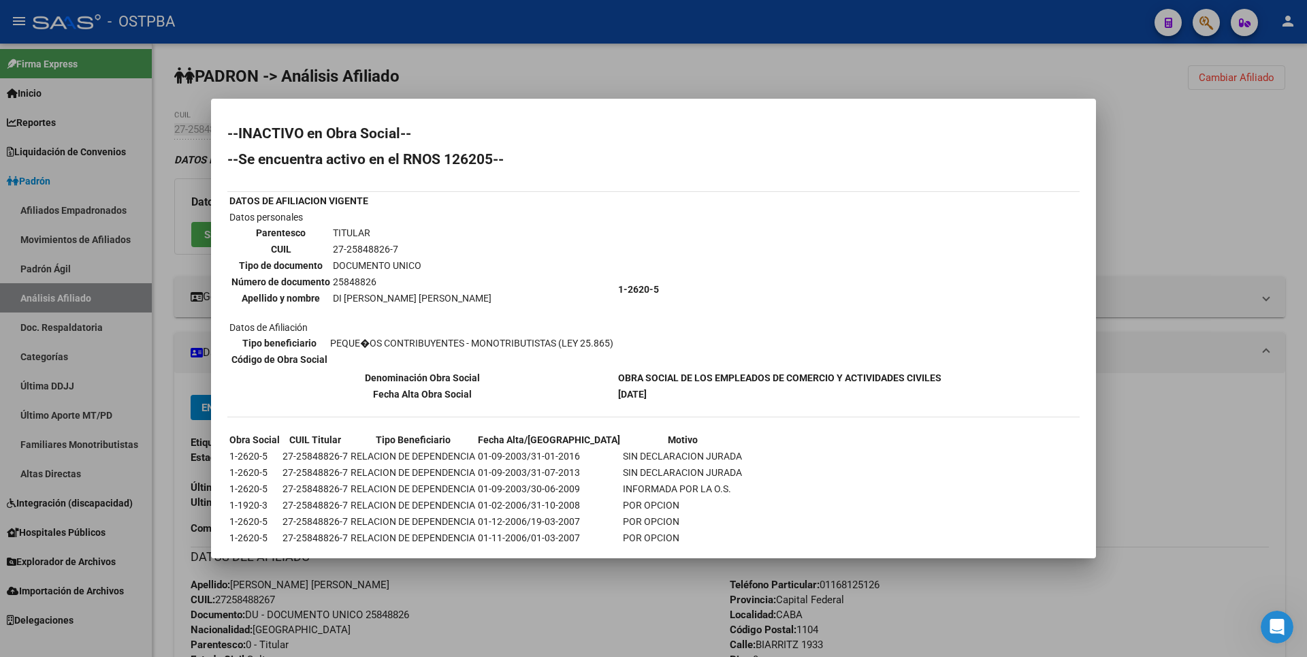
click at [653, 76] on div at bounding box center [653, 328] width 1307 height 657
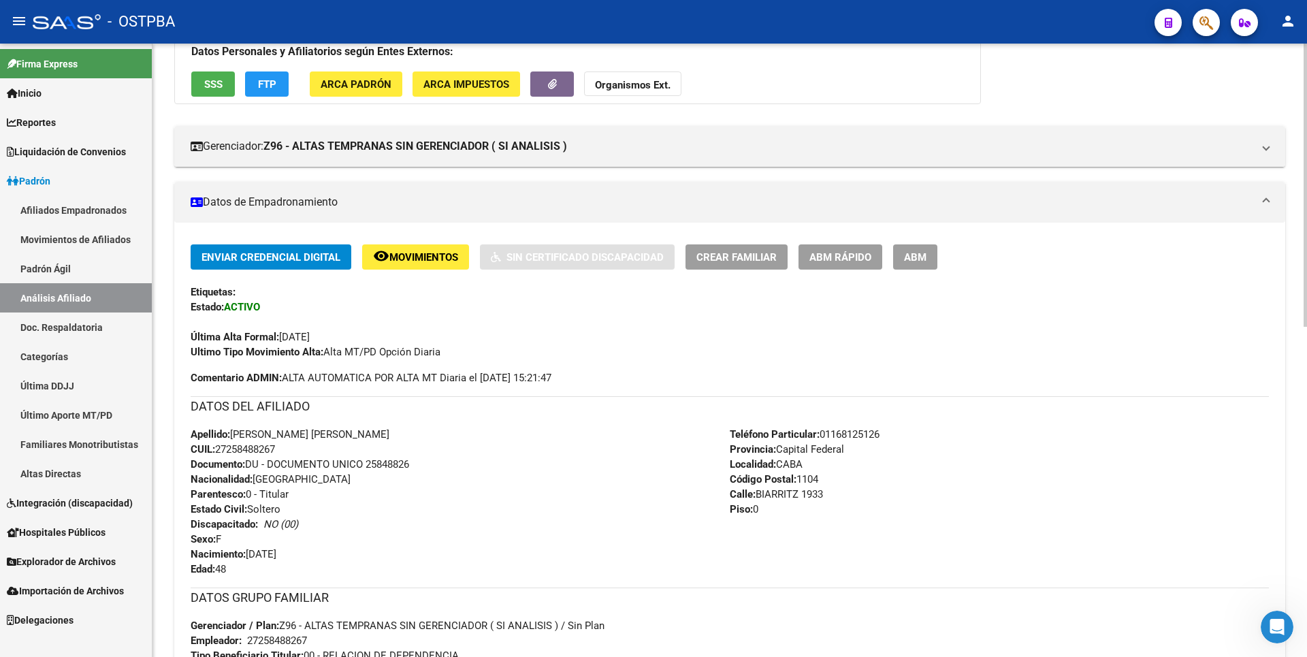
scroll to position [340, 0]
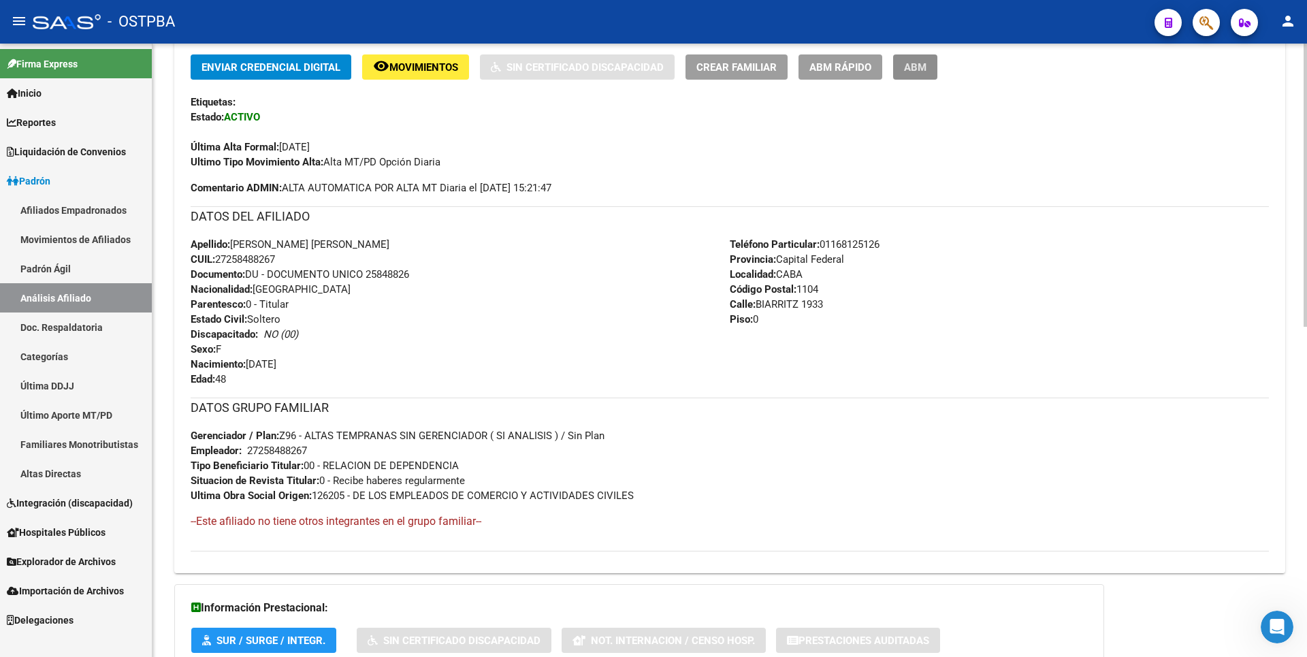
click at [927, 69] on button "ABM" at bounding box center [915, 66] width 44 height 25
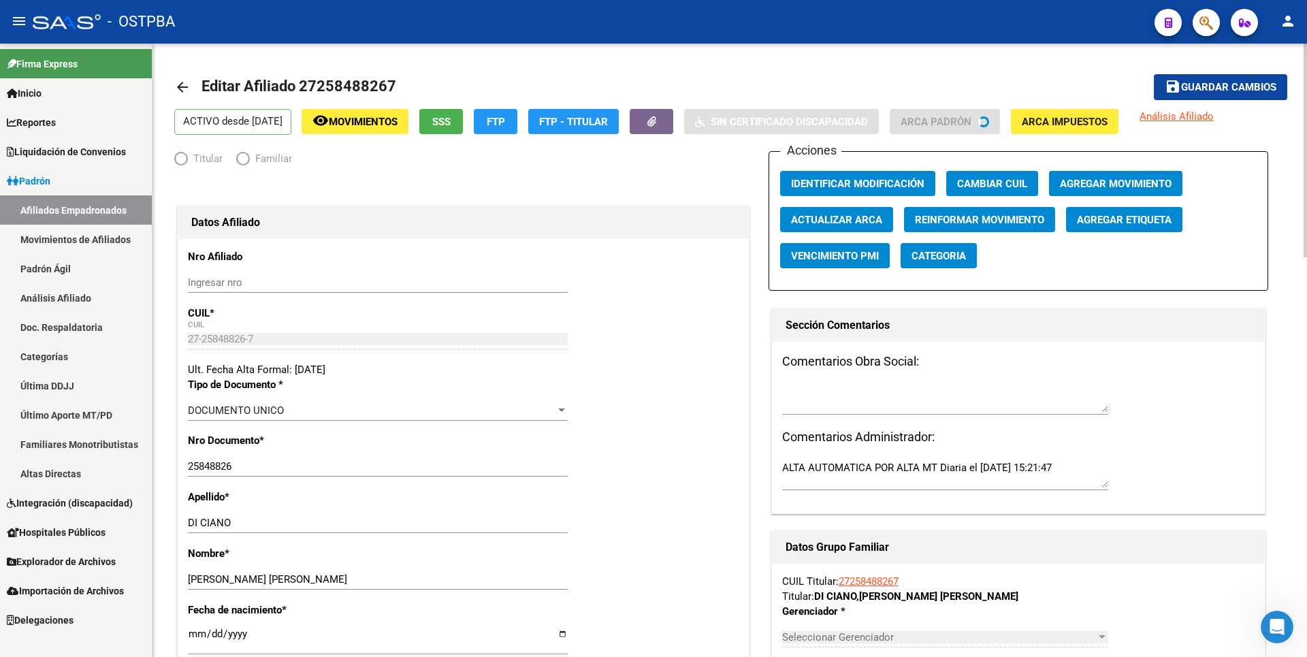
radio input "true"
type input "27-25848826-7"
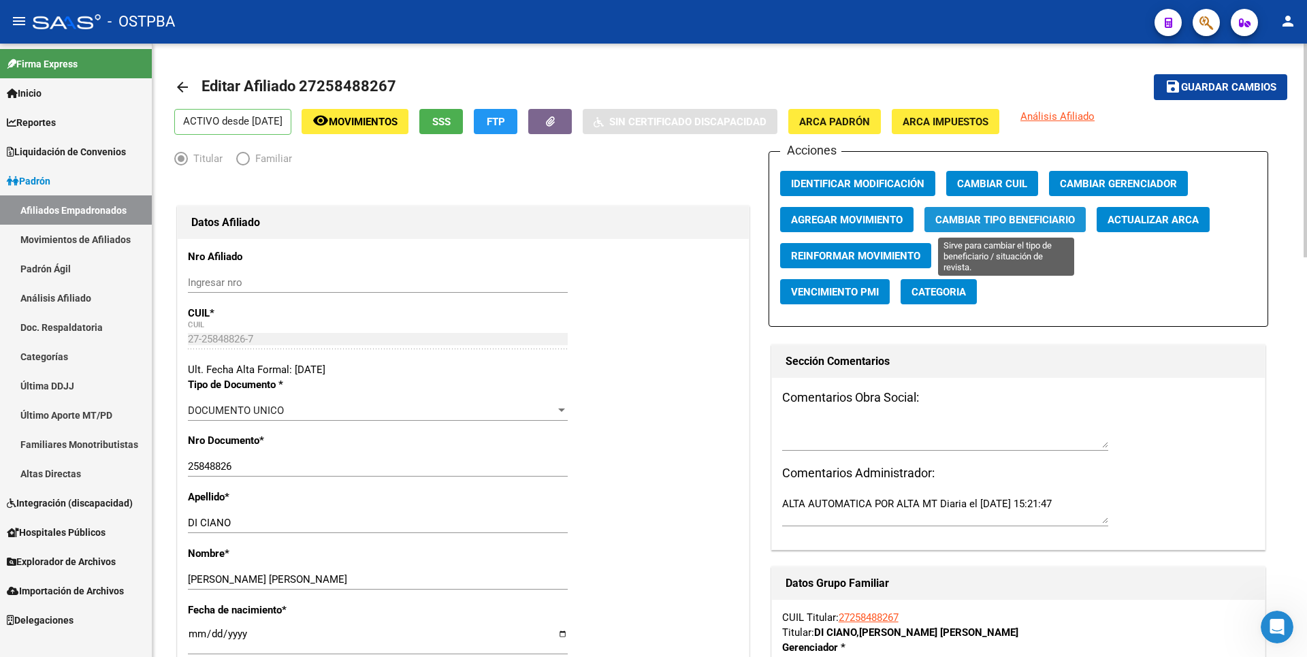
click at [1038, 217] on span "Cambiar Tipo Beneficiario" at bounding box center [1005, 220] width 140 height 12
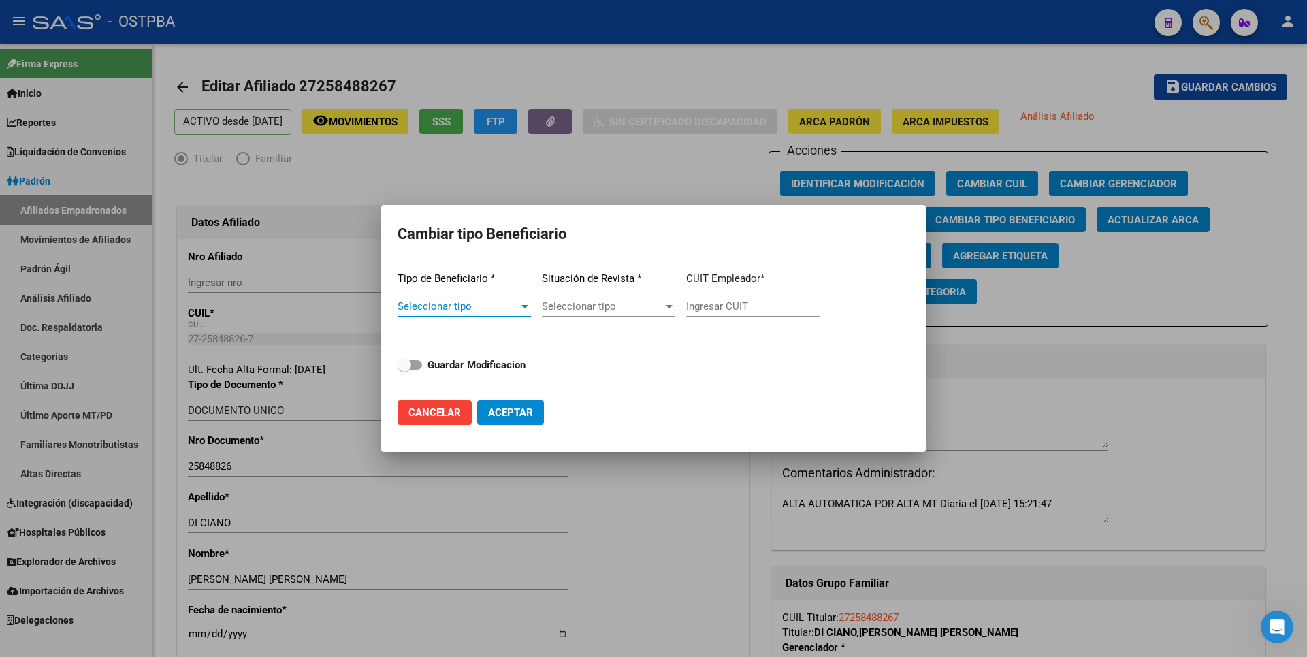
click at [513, 303] on span "Seleccionar tipo" at bounding box center [458, 306] width 121 height 12
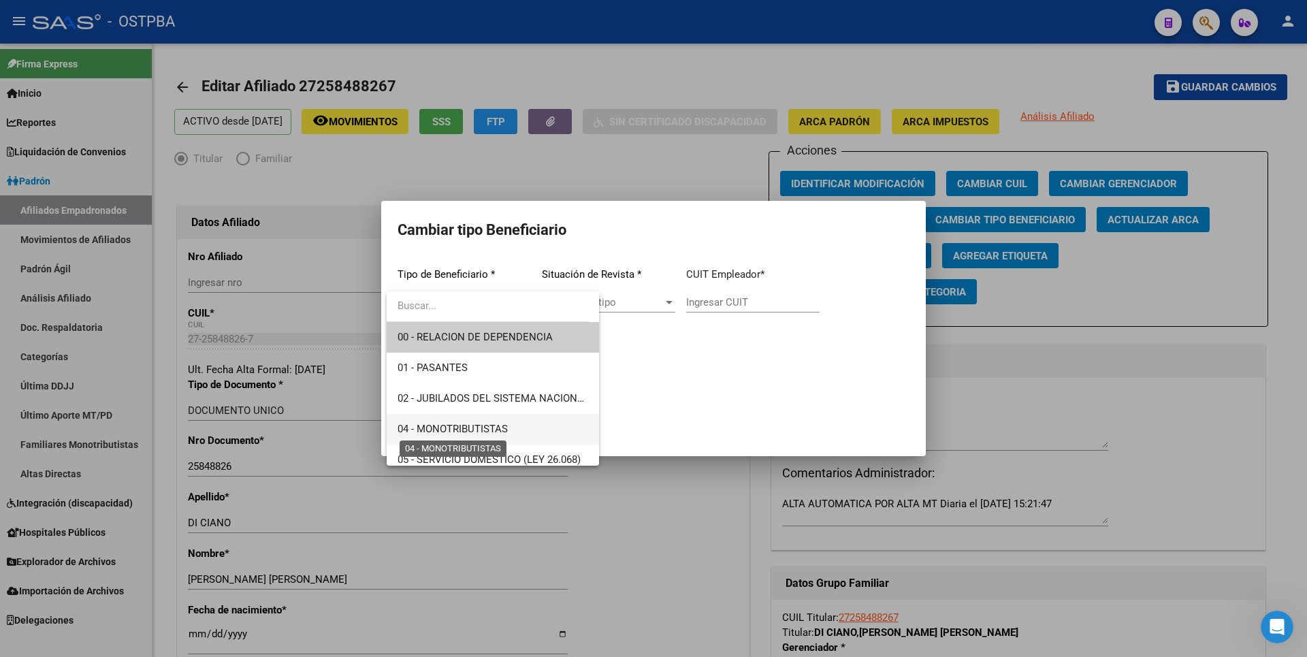
click at [491, 433] on span "04 - MONOTRIBUTISTAS" at bounding box center [453, 429] width 110 height 12
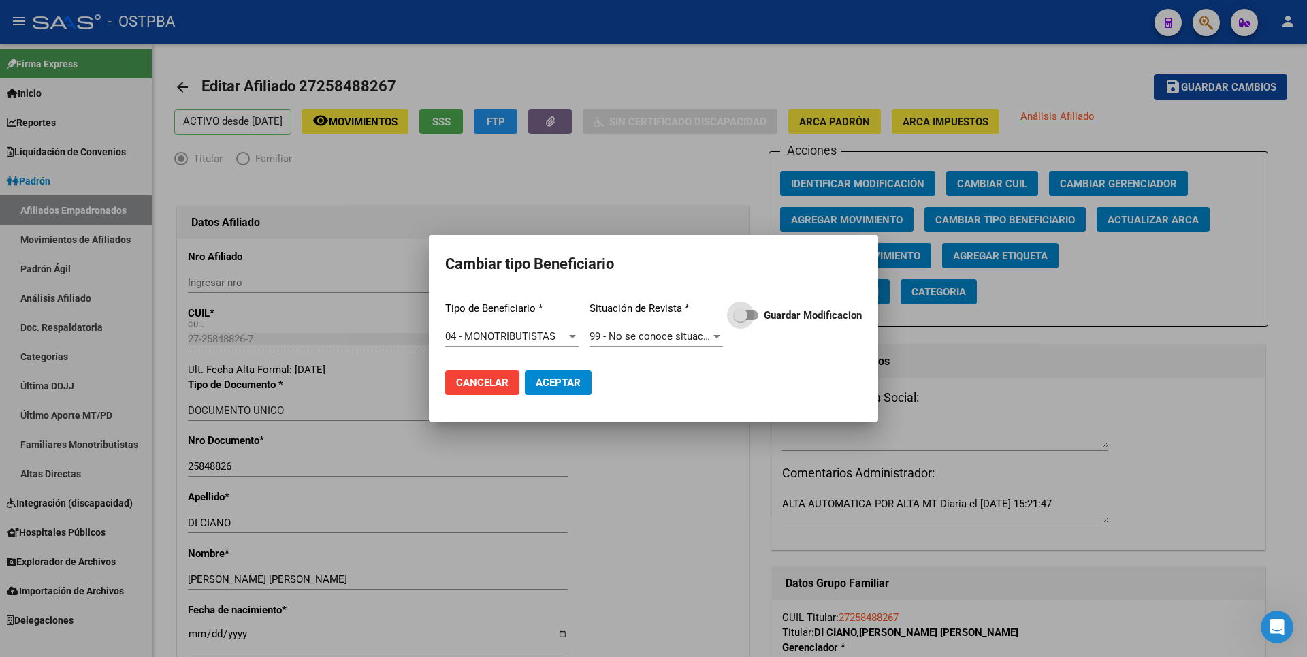
click at [770, 307] on span "Guardar Modificacion" at bounding box center [813, 315] width 98 height 16
click at [741, 320] on input "Guardar Modificacion" at bounding box center [740, 320] width 1 height 1
click at [569, 377] on span "Aceptar" at bounding box center [558, 383] width 45 height 12
checkbox input "false"
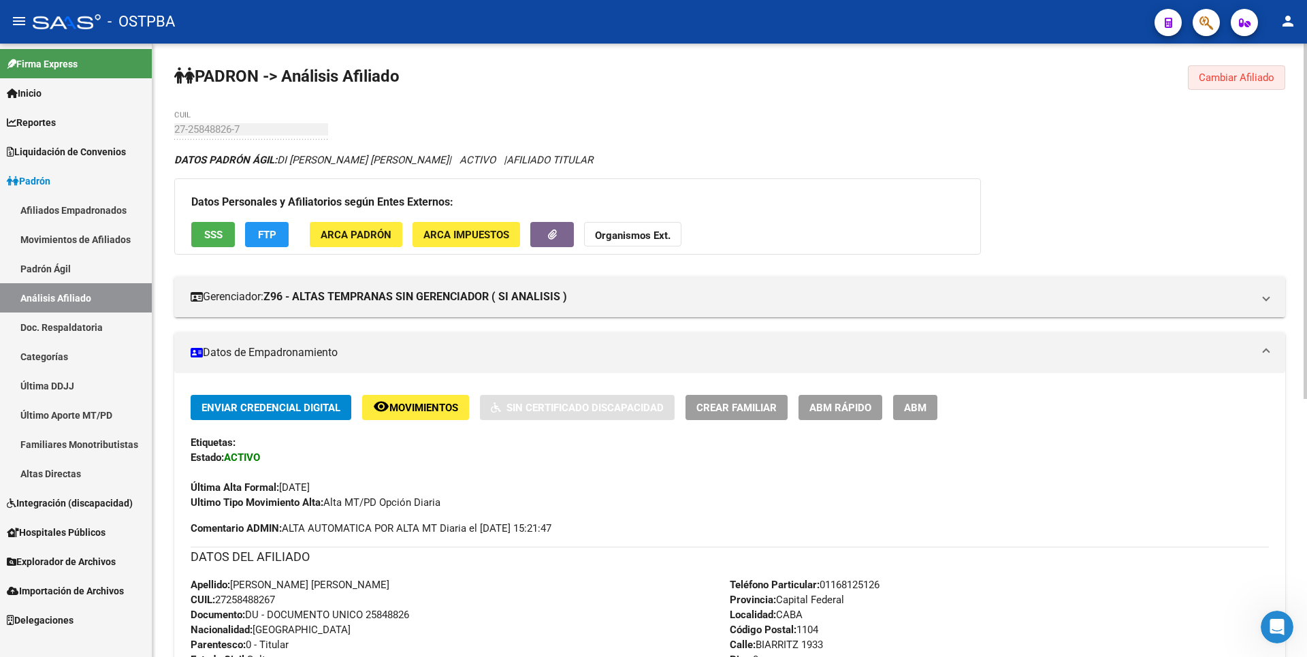
click at [1265, 84] on button "Cambiar Afiliado" at bounding box center [1236, 77] width 97 height 25
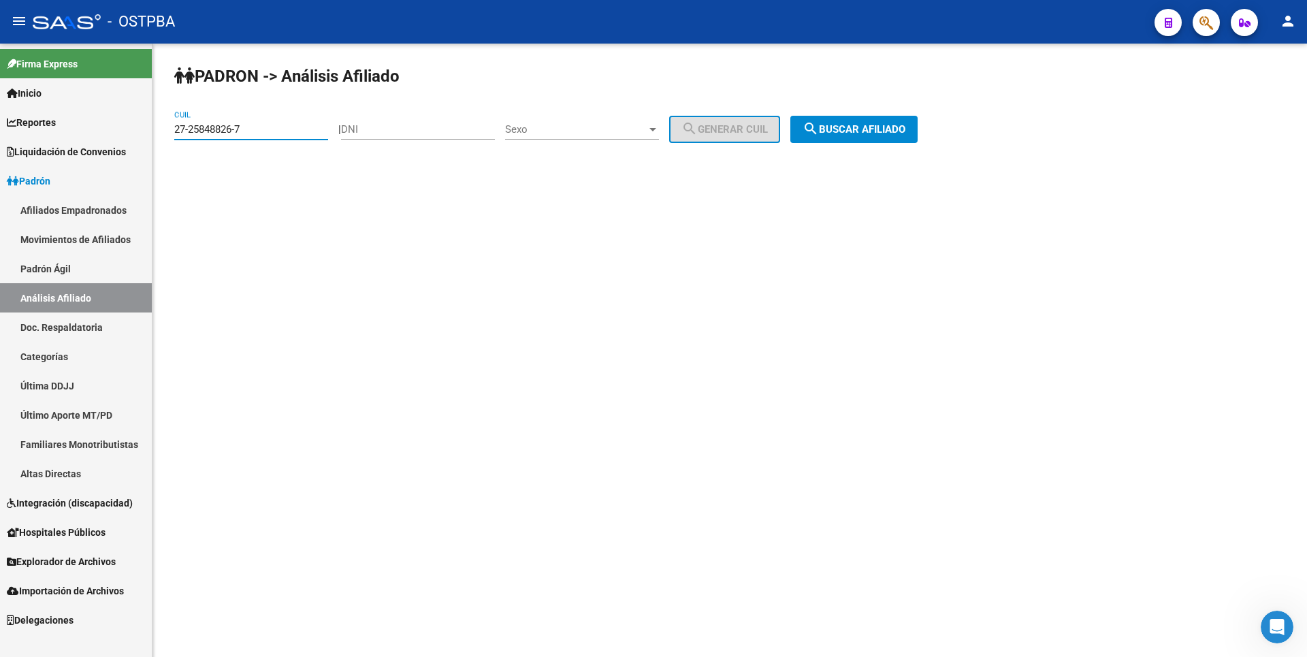
drag, startPoint x: 250, startPoint y: 134, endPoint x: 80, endPoint y: 124, distance: 169.8
click at [80, 124] on mat-sidenav-container "Firma Express Inicio Calendario SSS Instructivos Contacto OS Reportes Tablero d…" at bounding box center [653, 350] width 1307 height 613
paste input "0-22191869-0"
type input "20-22191869-0"
click at [878, 135] on button "search Buscar afiliado" at bounding box center [853, 129] width 127 height 27
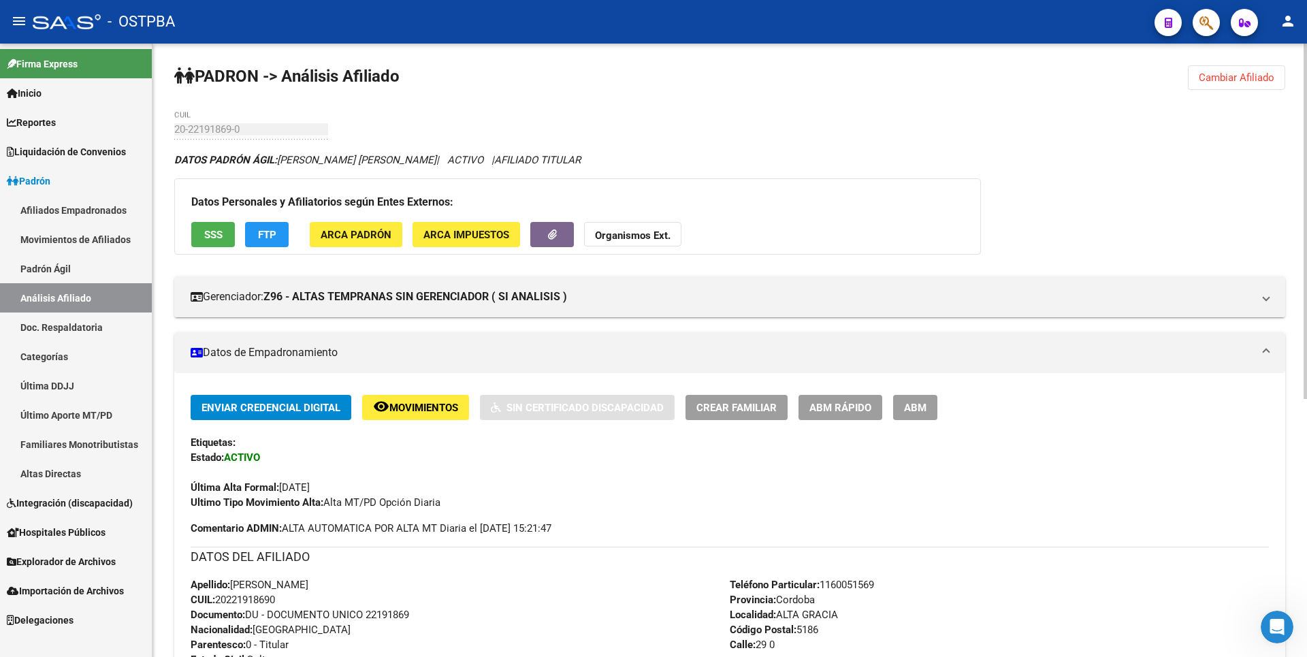
click at [263, 229] on span "FTP" at bounding box center [267, 235] width 18 height 12
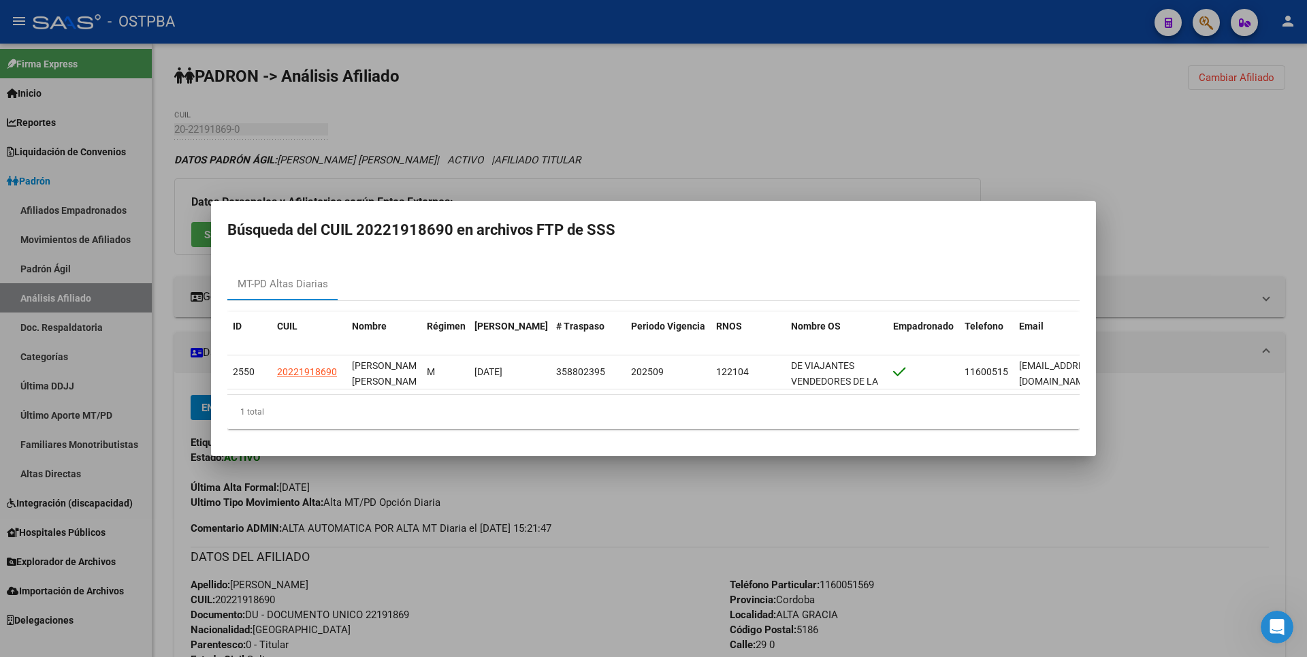
click at [613, 161] on div at bounding box center [653, 328] width 1307 height 657
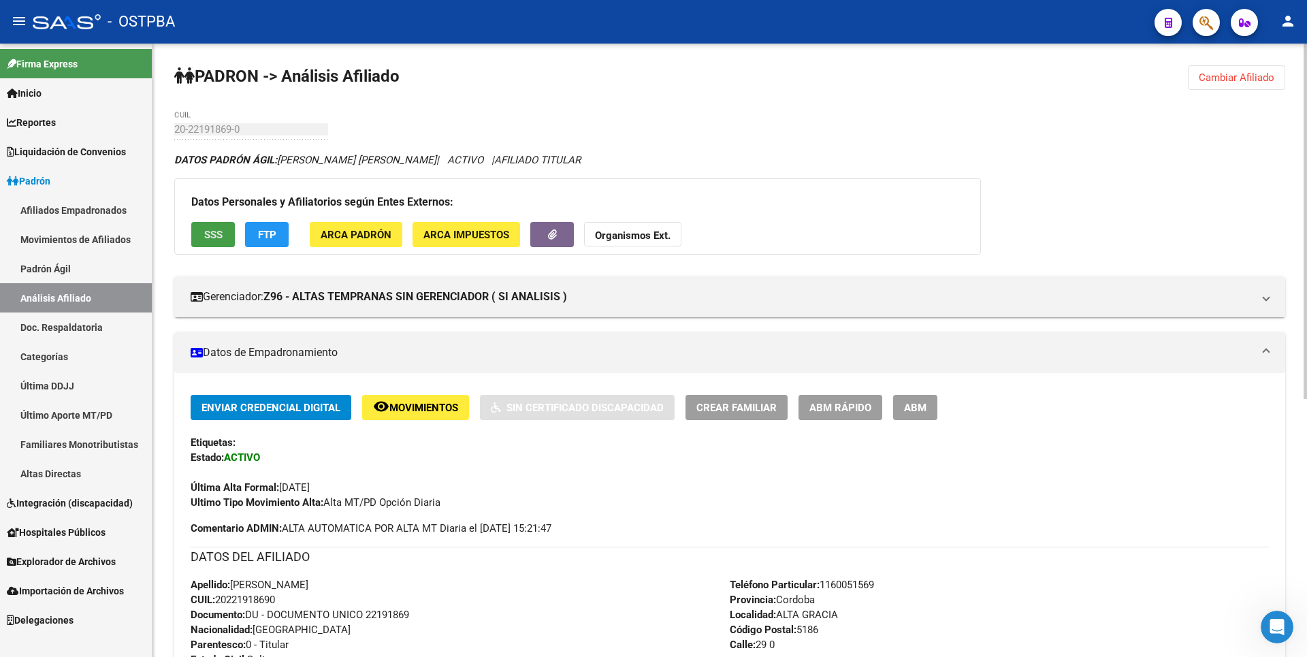
click at [225, 238] on button "SSS" at bounding box center [213, 234] width 44 height 25
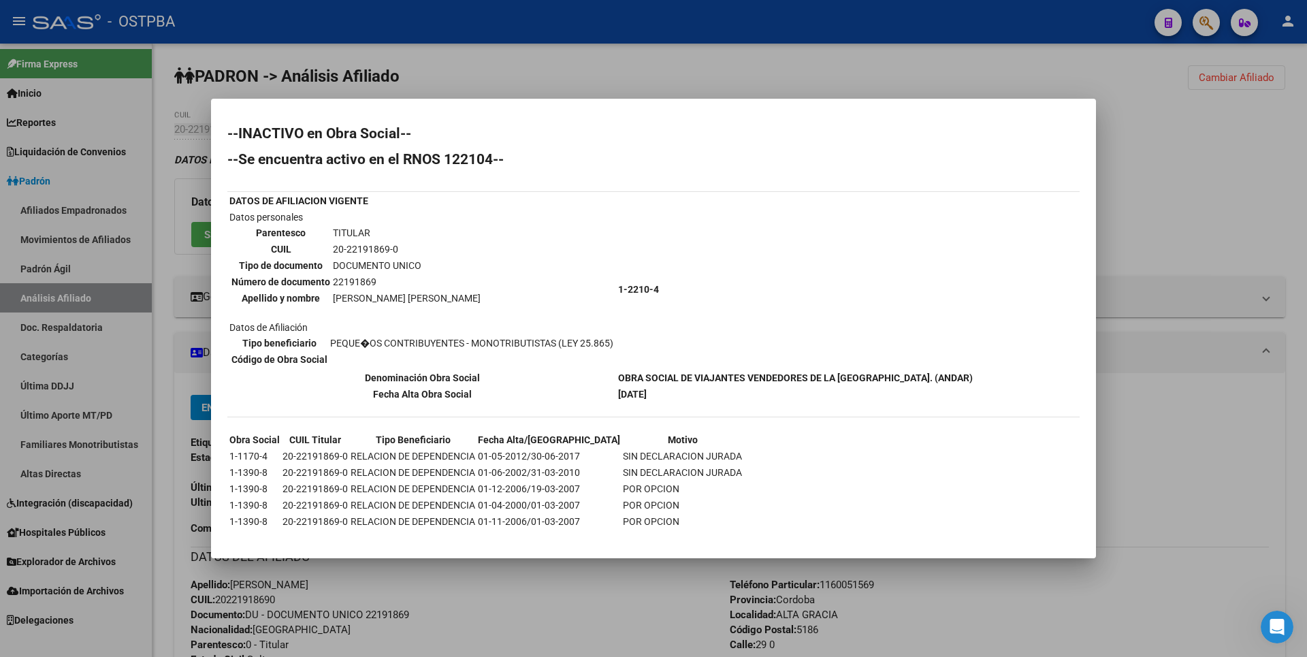
click at [560, 88] on div at bounding box center [653, 328] width 1307 height 657
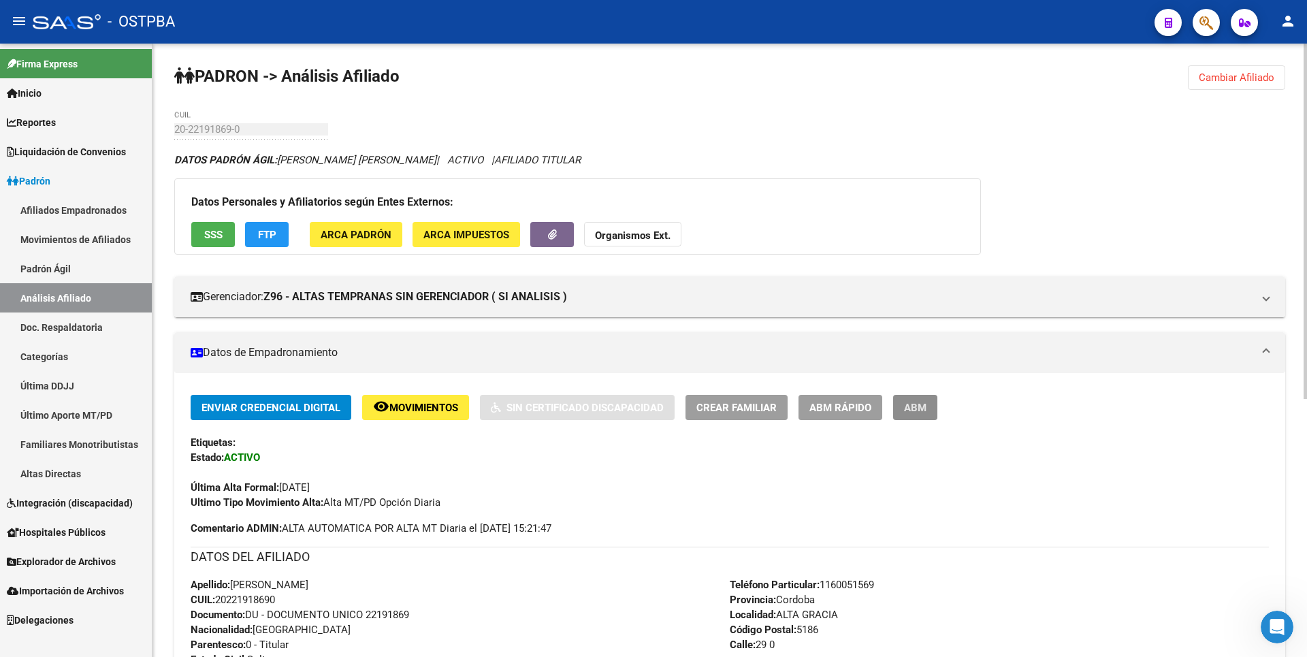
click at [917, 411] on span "ABM" at bounding box center [915, 408] width 22 height 12
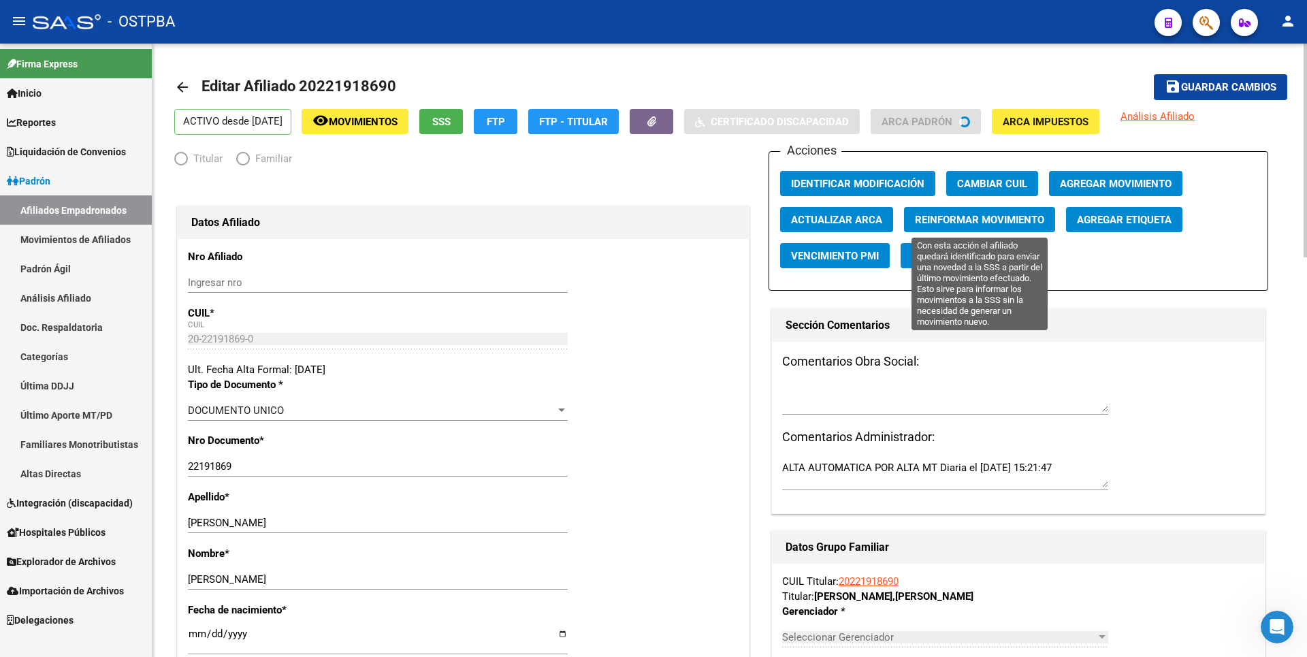
radio input "true"
type input "20-22191869-0"
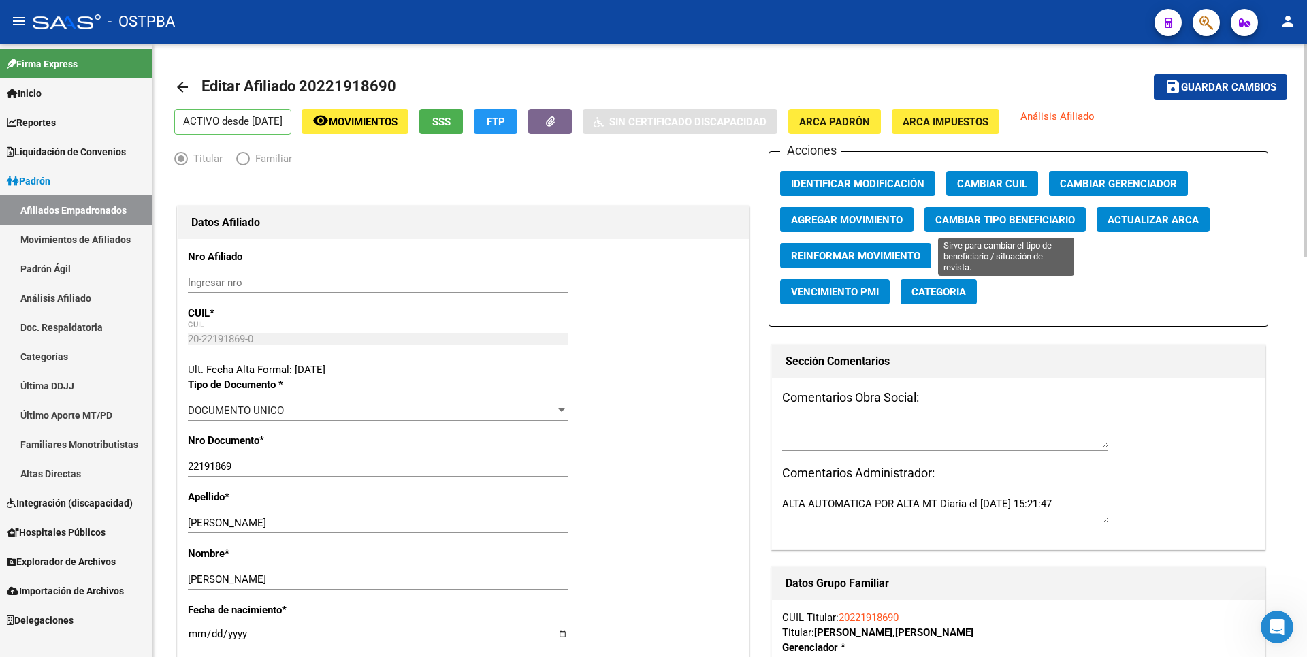
click at [961, 219] on span "Cambiar Tipo Beneficiario" at bounding box center [1005, 220] width 140 height 12
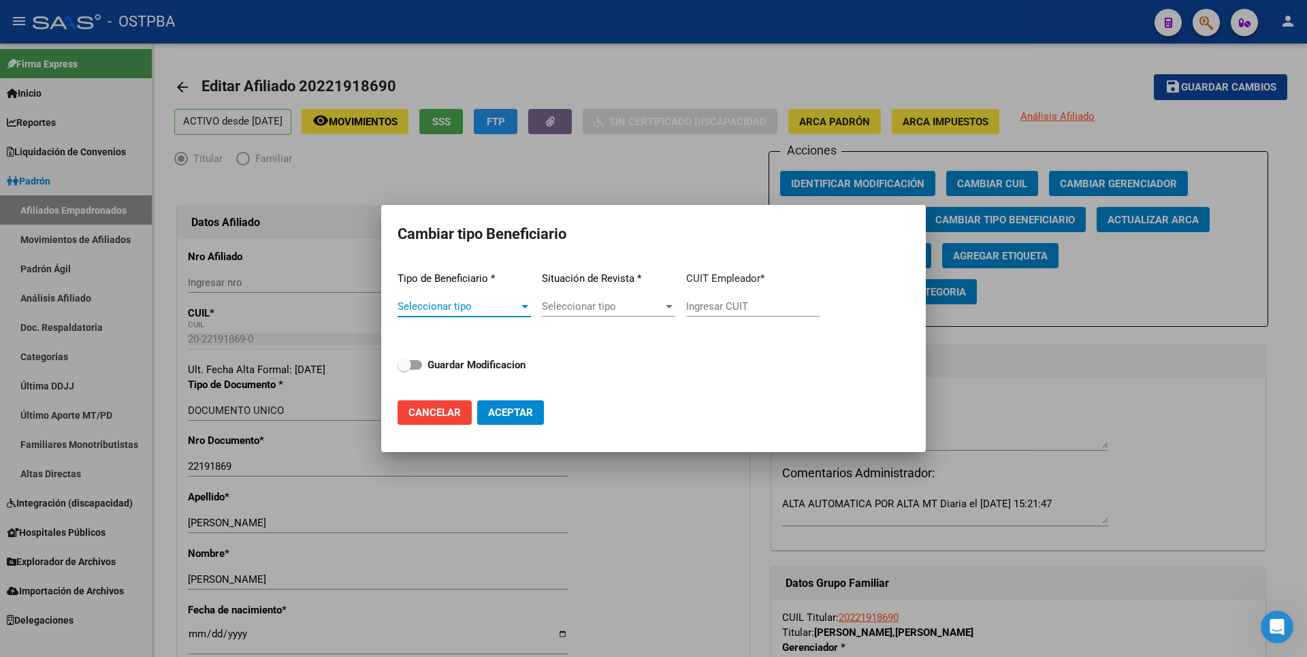
click at [520, 306] on div at bounding box center [525, 306] width 12 height 11
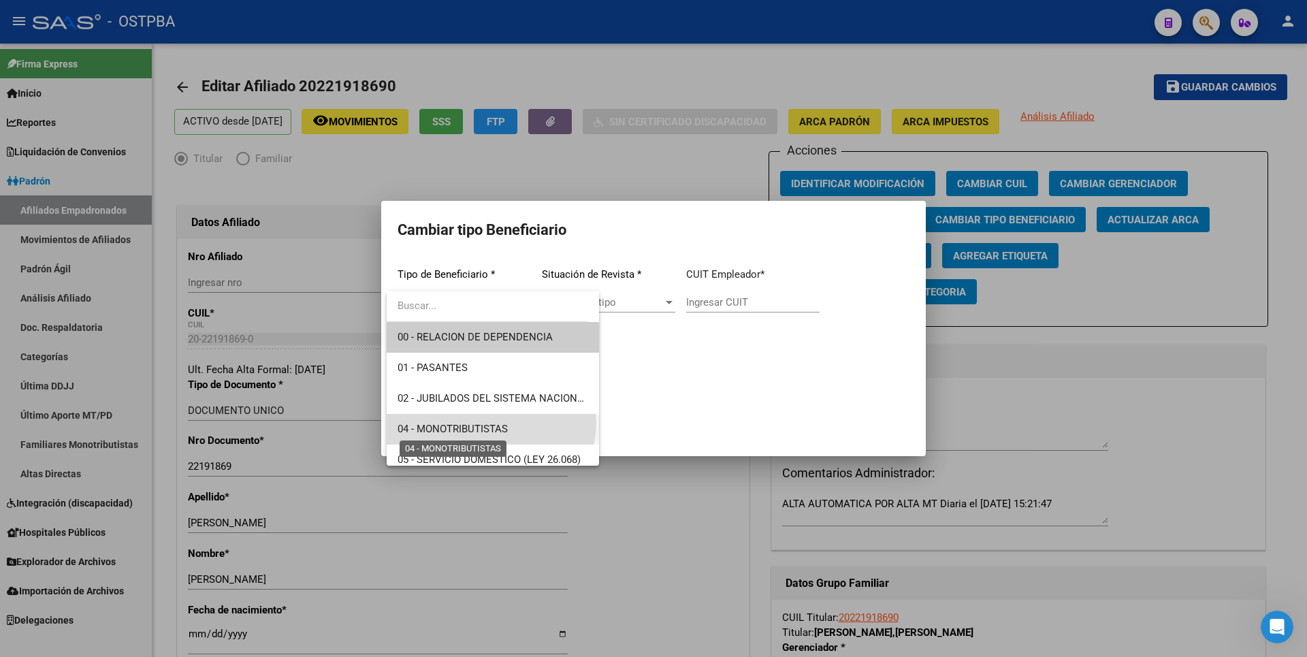
click at [490, 423] on span "04 - MONOTRIBUTISTAS" at bounding box center [493, 429] width 191 height 31
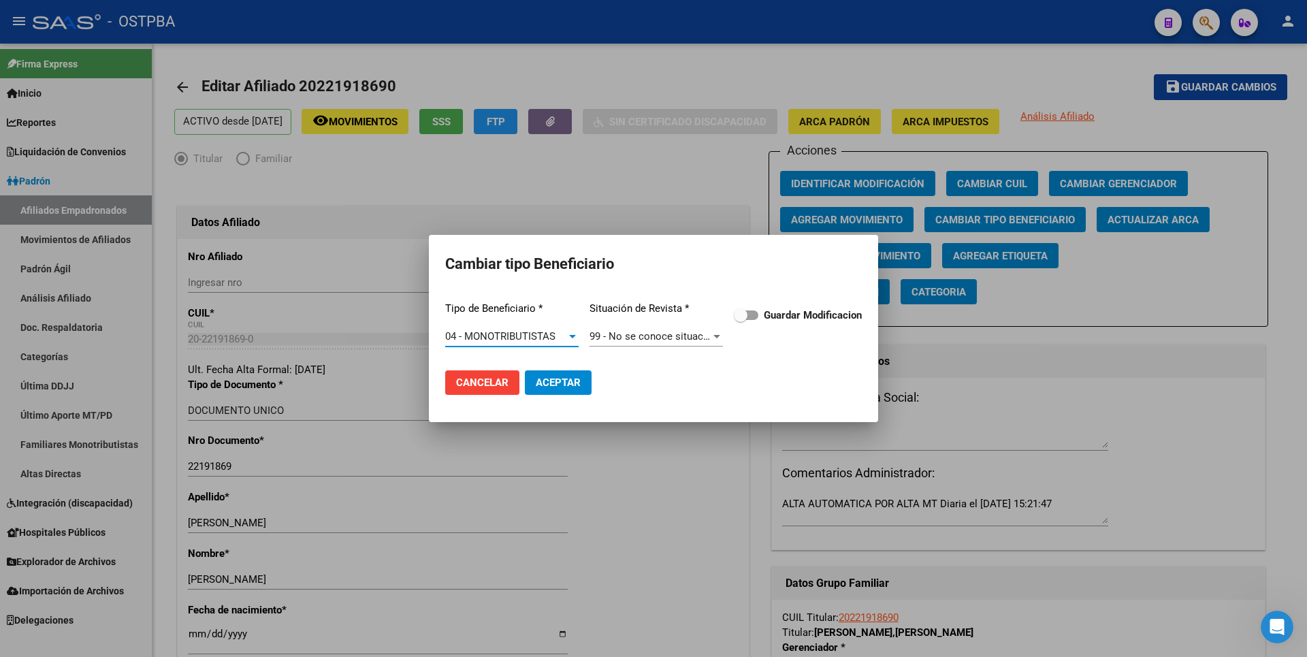
click at [769, 318] on strong "Guardar Modificacion" at bounding box center [813, 315] width 98 height 12
click at [741, 320] on input "Guardar Modificacion" at bounding box center [740, 320] width 1 height 1
click at [560, 385] on span "Aceptar" at bounding box center [558, 383] width 45 height 12
checkbox input "false"
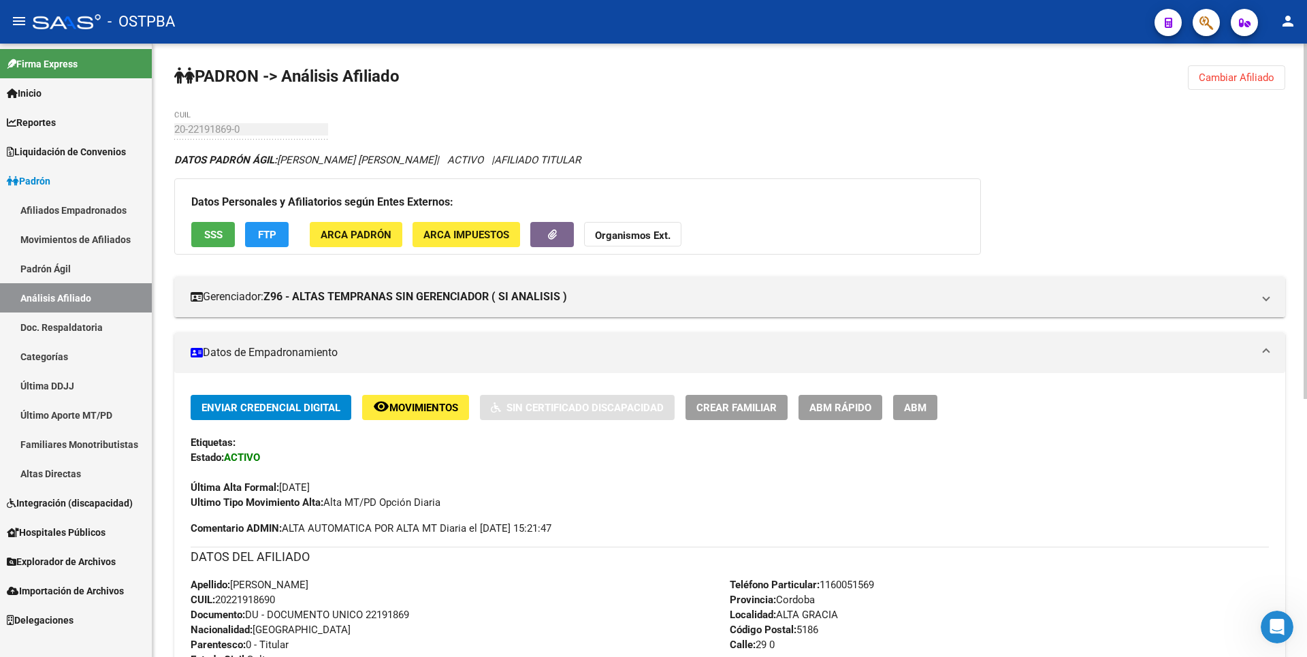
click at [1274, 83] on span "Cambiar Afiliado" at bounding box center [1237, 77] width 76 height 12
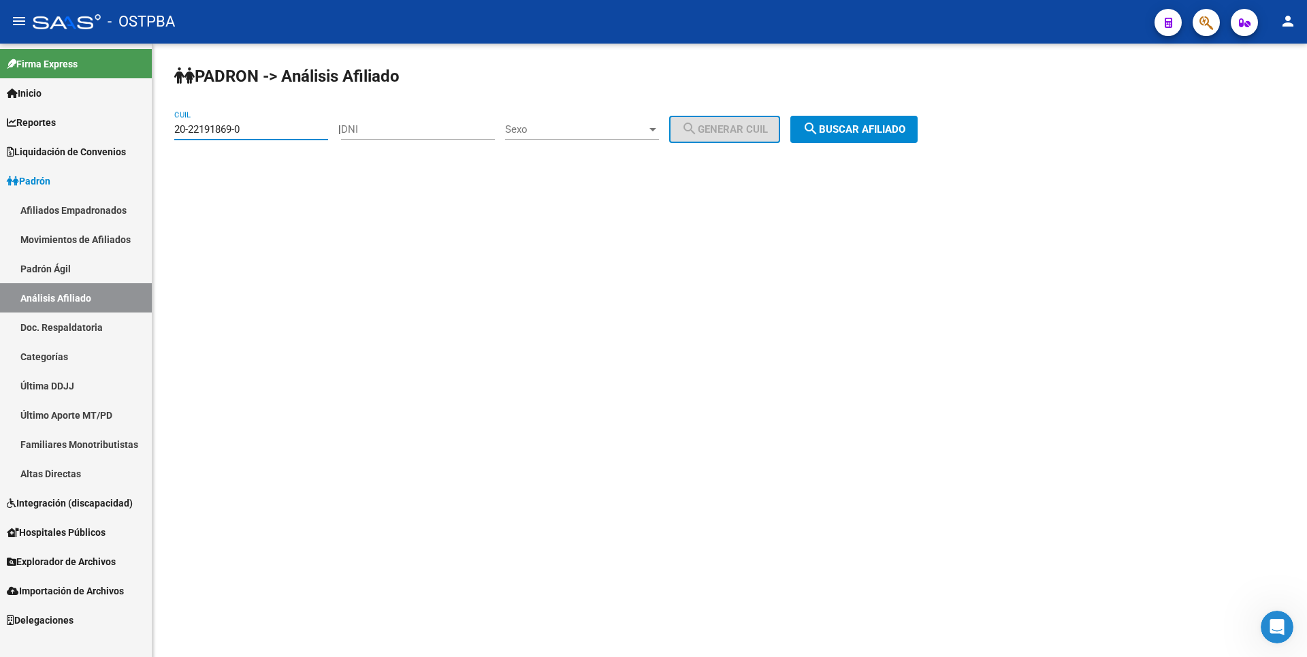
drag, startPoint x: 250, startPoint y: 127, endPoint x: 106, endPoint y: 130, distance: 143.7
click at [106, 130] on mat-sidenav-container "Firma Express Inicio Calendario SSS Instructivos Contacto OS Reportes Tablero d…" at bounding box center [653, 350] width 1307 height 613
paste input "3522844-1"
type input "20-23522844-1"
click at [854, 140] on button "search Buscar afiliado" at bounding box center [853, 129] width 127 height 27
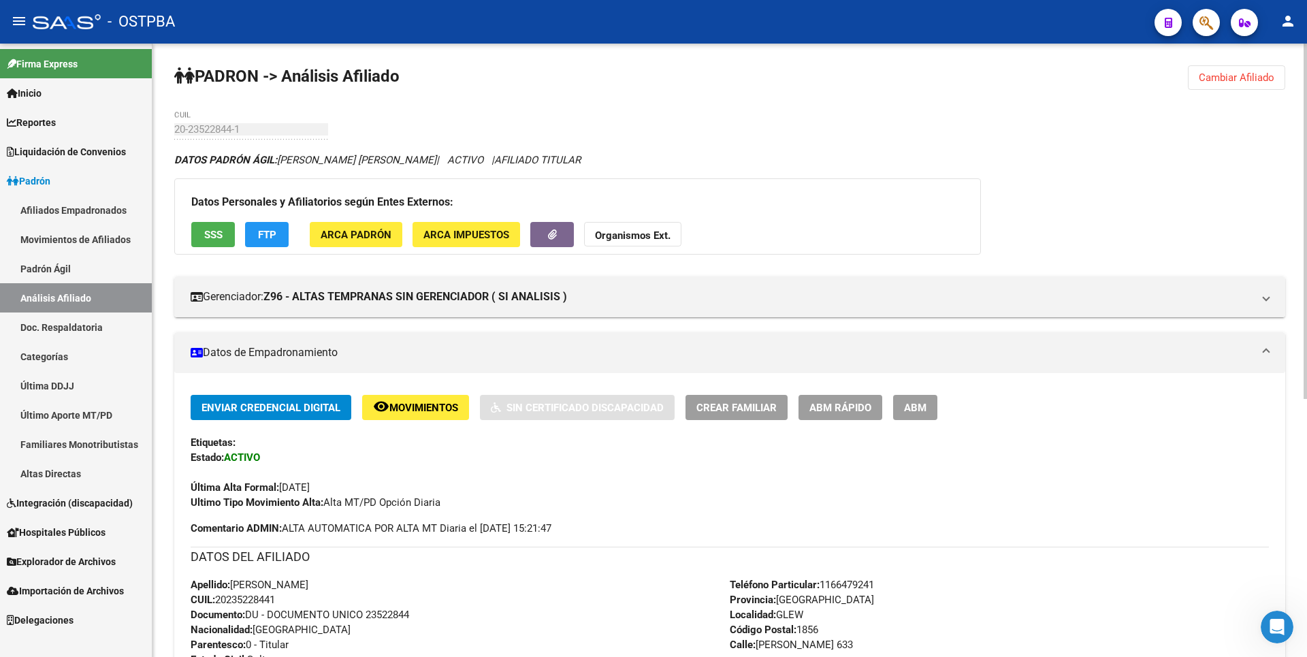
click at [276, 230] on button "FTP" at bounding box center [267, 234] width 44 height 25
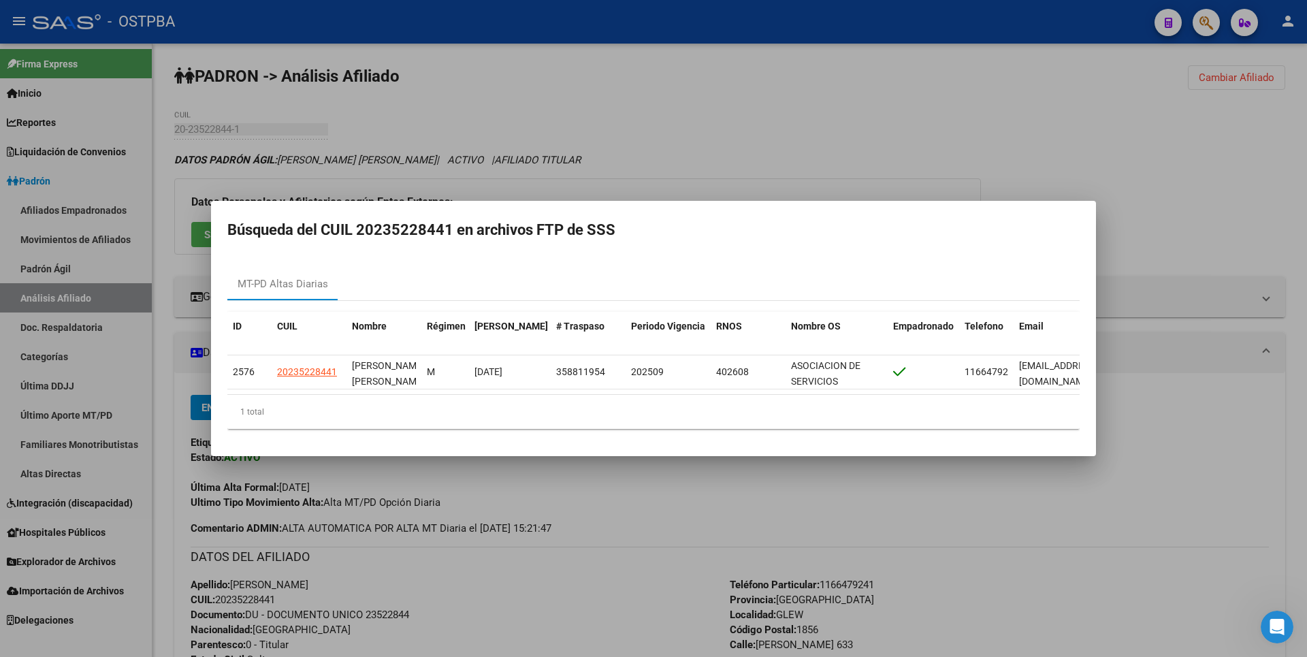
click at [696, 140] on div at bounding box center [653, 328] width 1307 height 657
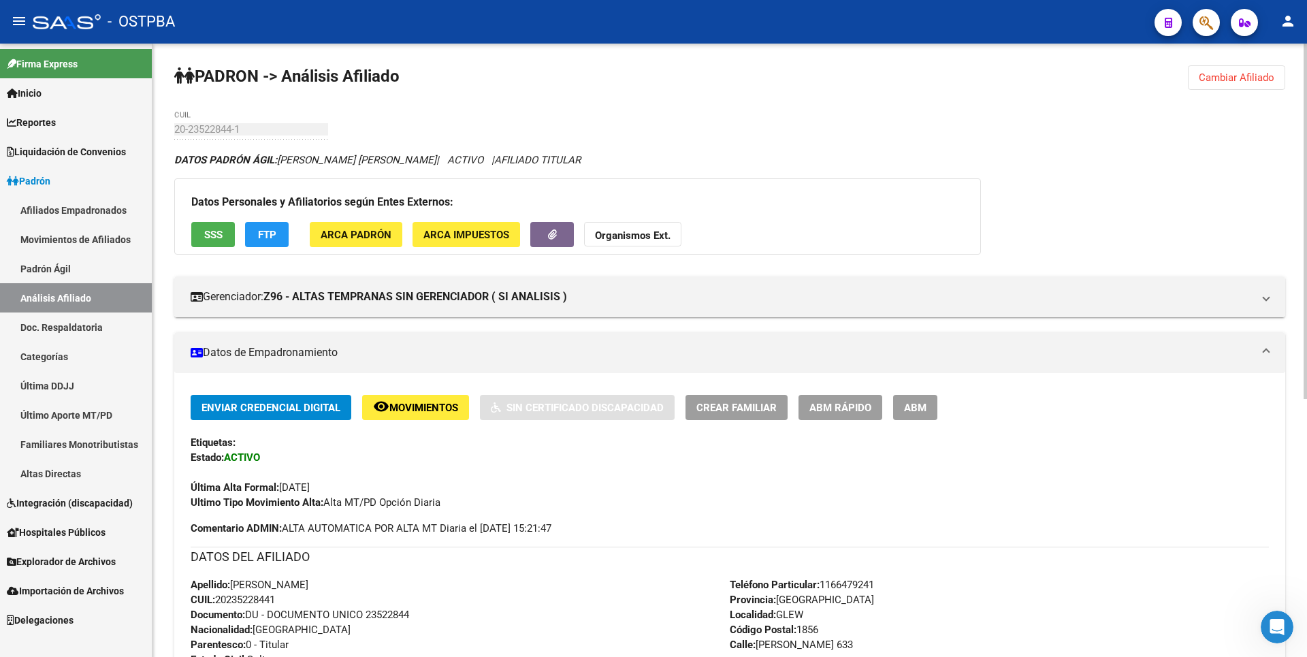
click at [206, 237] on span "SSS" at bounding box center [213, 235] width 18 height 12
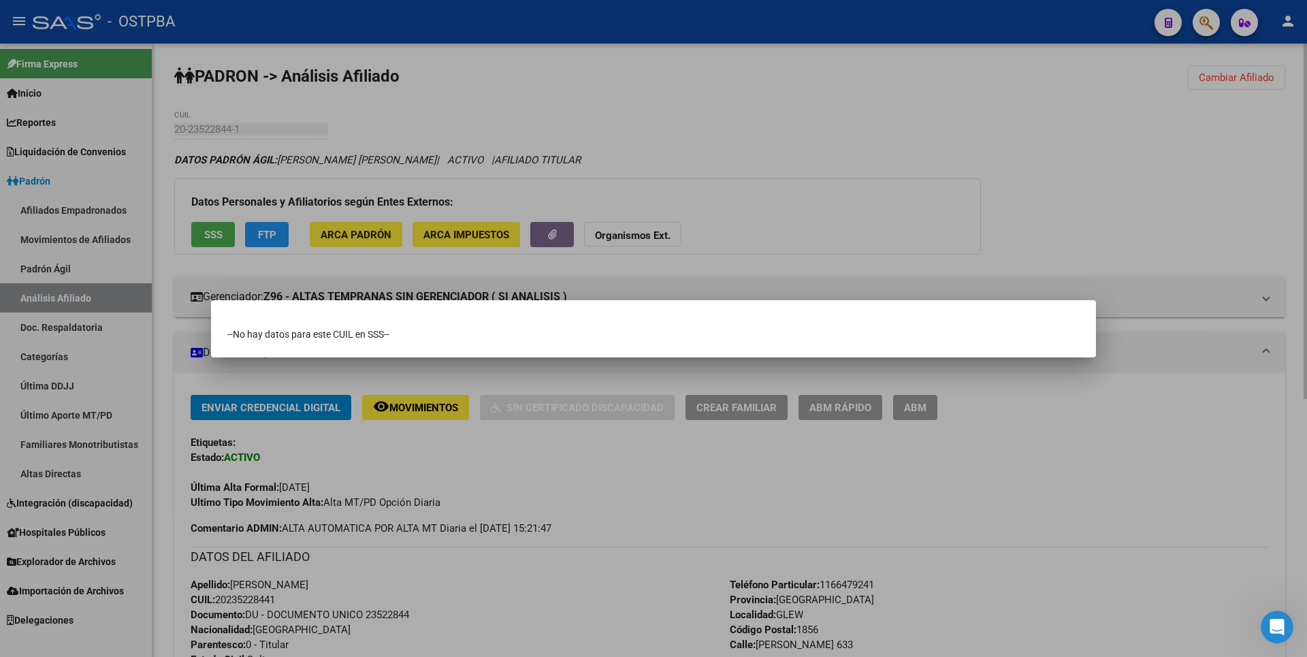
click at [647, 159] on div at bounding box center [653, 328] width 1307 height 657
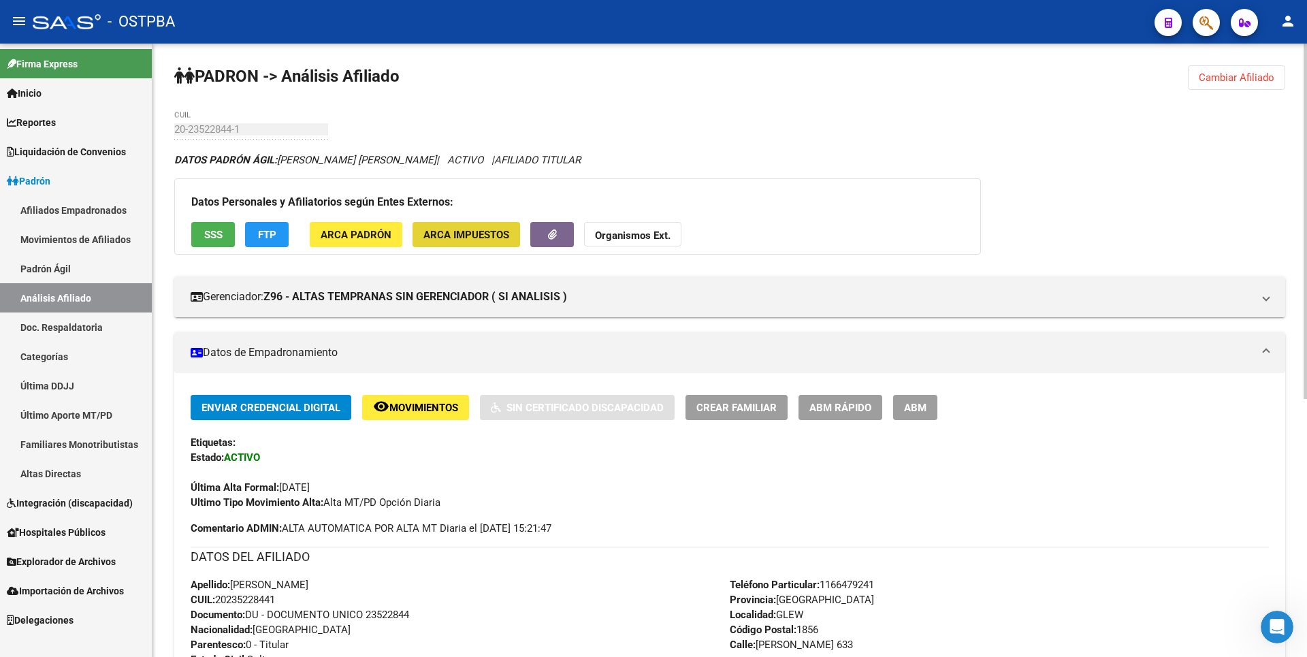
click at [471, 239] on span "ARCA Impuestos" at bounding box center [466, 235] width 86 height 12
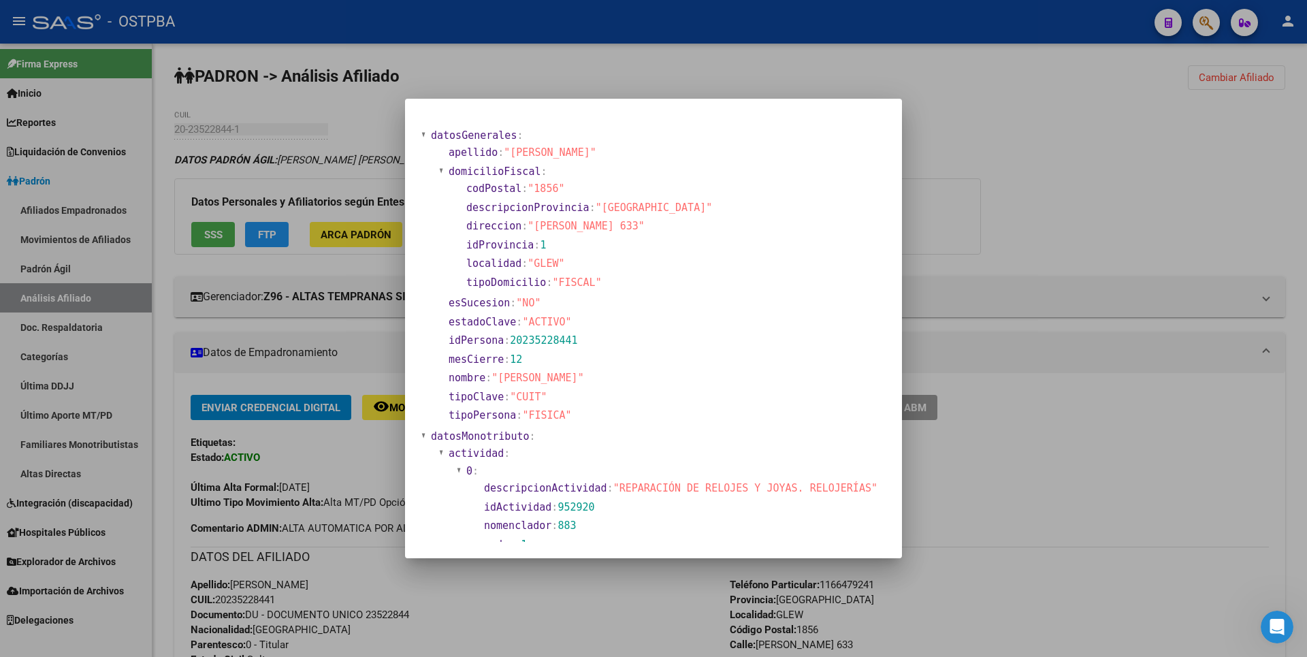
click at [1116, 131] on div at bounding box center [653, 328] width 1307 height 657
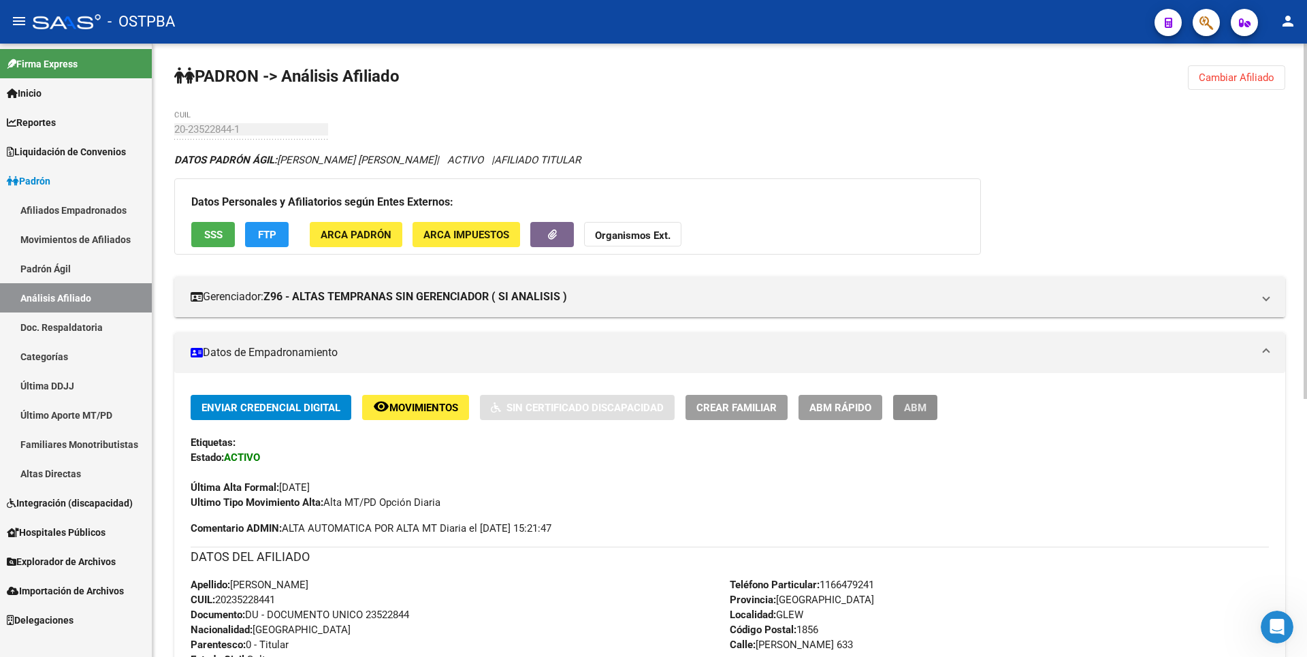
click at [921, 412] on span "ABM" at bounding box center [915, 408] width 22 height 12
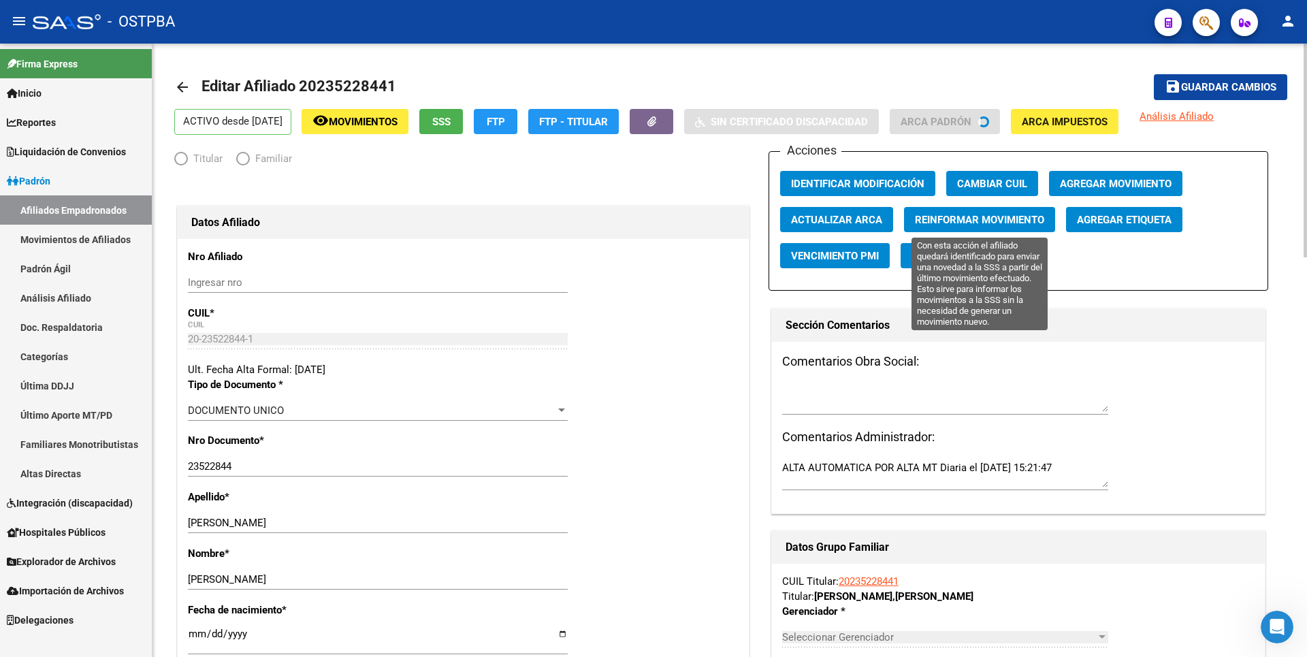
radio input "true"
type input "20-23522844-1"
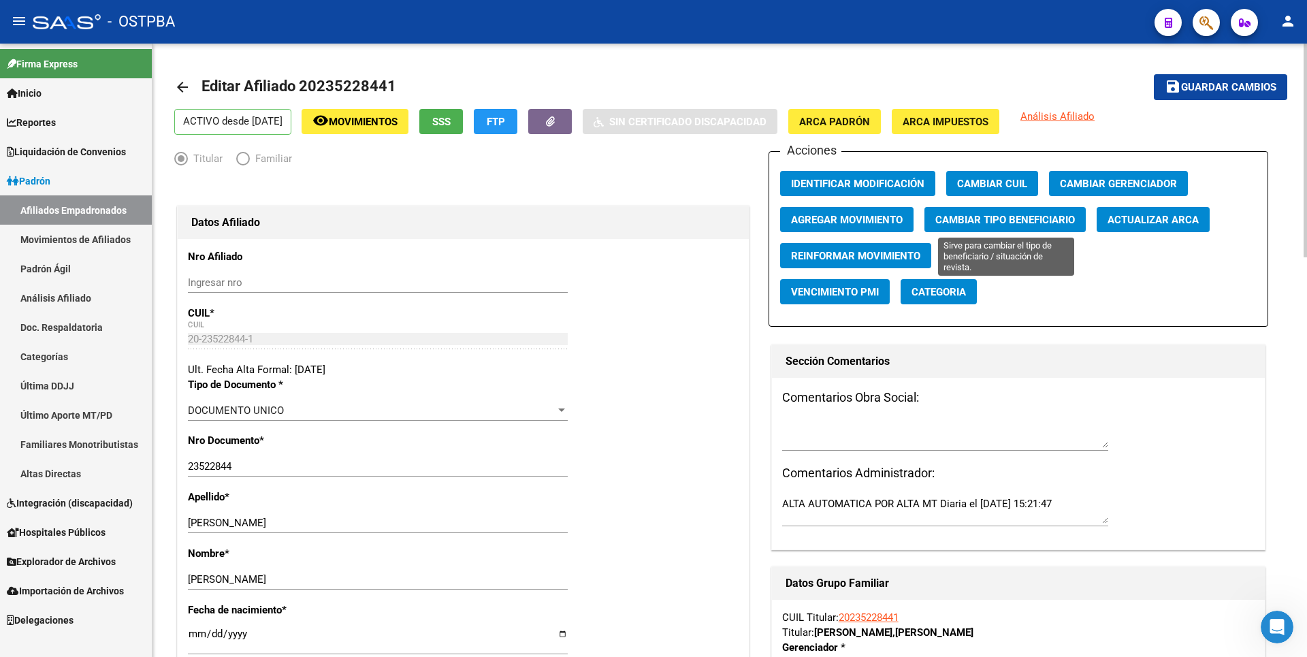
click at [997, 223] on span "Cambiar Tipo Beneficiario" at bounding box center [1005, 220] width 140 height 12
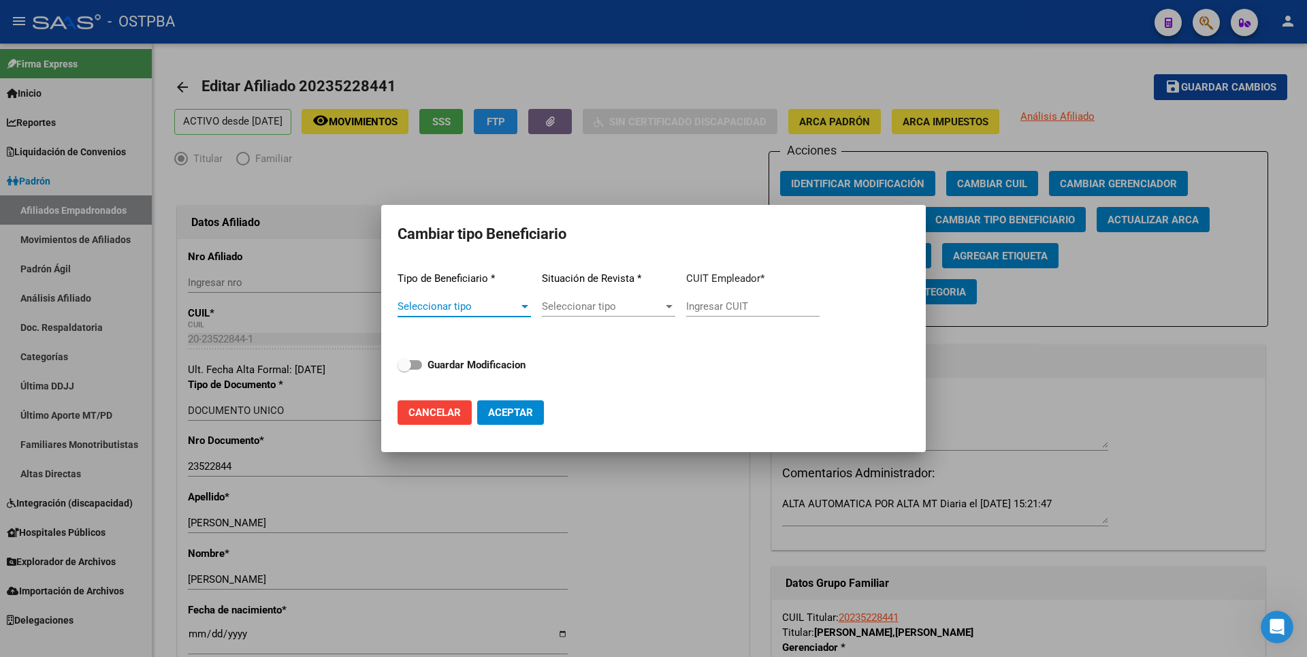
click at [509, 312] on span "Seleccionar tipo" at bounding box center [458, 306] width 121 height 12
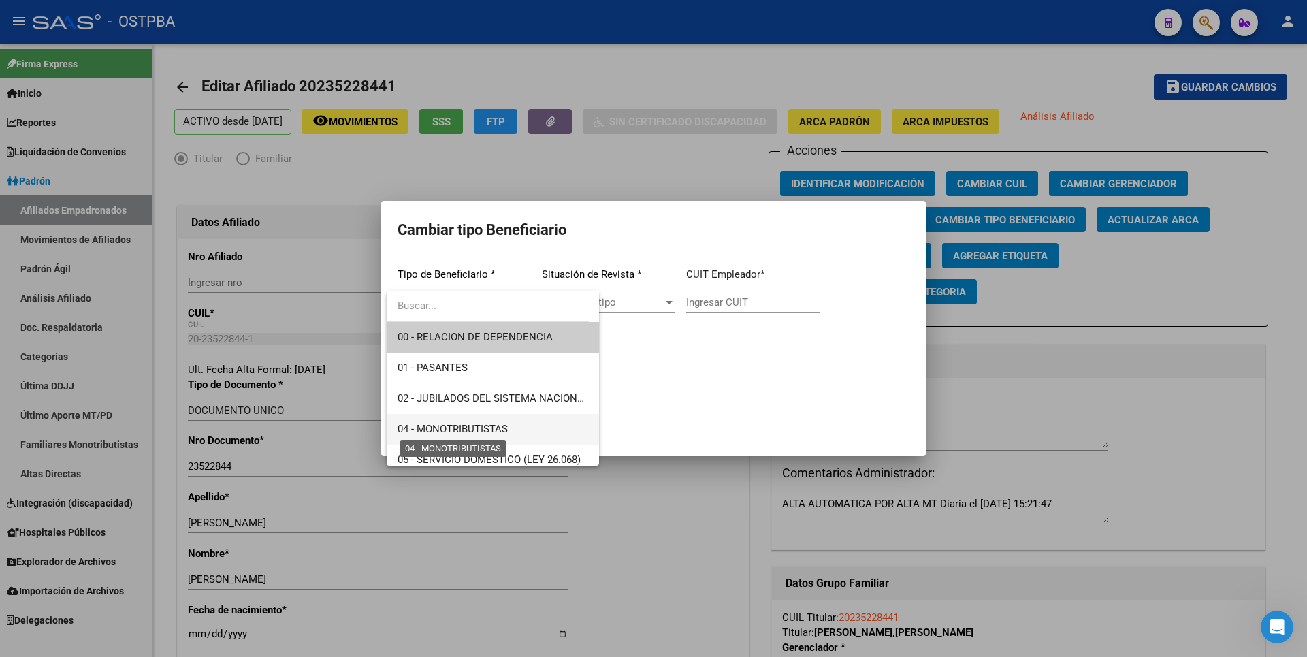
click at [481, 427] on span "04 - MONOTRIBUTISTAS" at bounding box center [453, 429] width 110 height 12
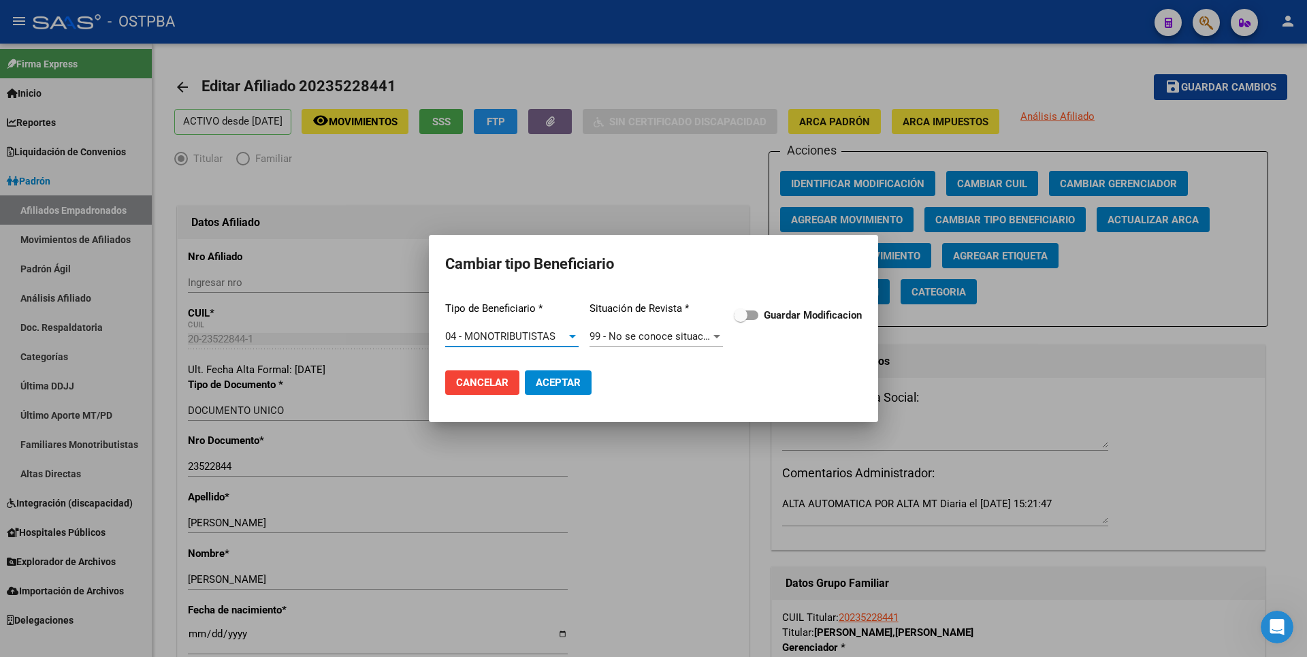
click at [756, 315] on span at bounding box center [746, 315] width 25 height 10
click at [741, 320] on input "Guardar Modificacion" at bounding box center [740, 320] width 1 height 1
click at [557, 381] on span "Aceptar" at bounding box center [558, 383] width 45 height 12
checkbox input "false"
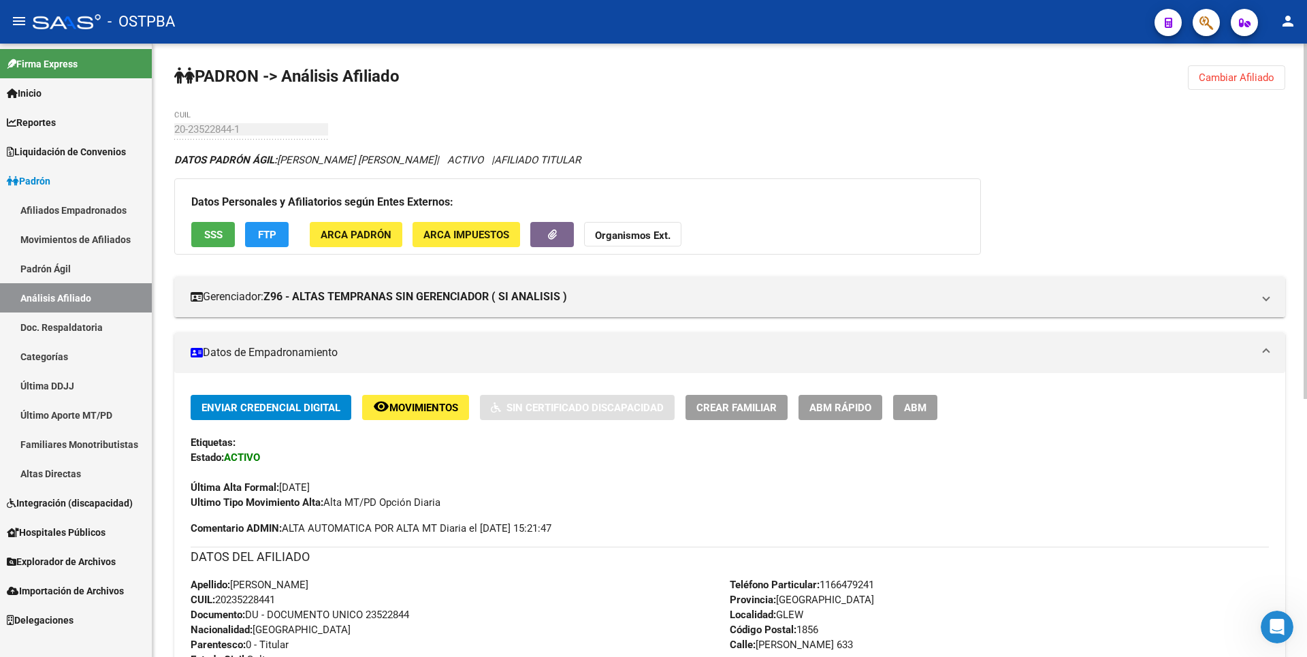
click at [1223, 78] on span "Cambiar Afiliado" at bounding box center [1237, 77] width 76 height 12
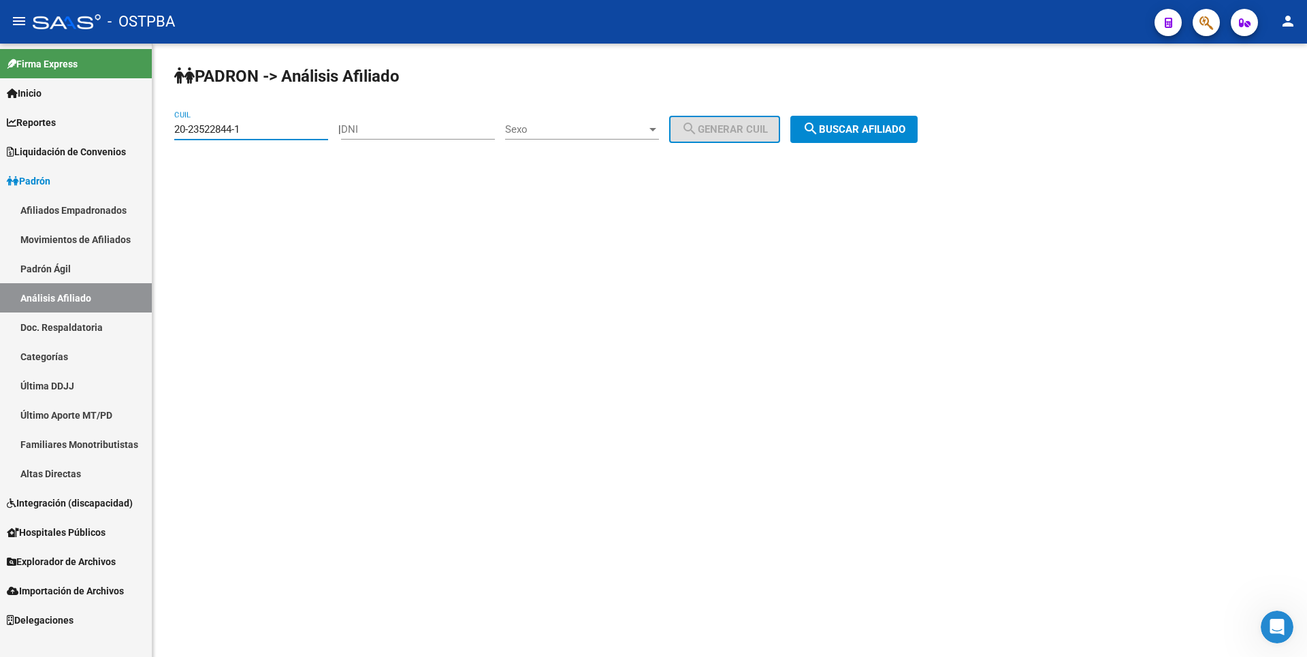
drag, startPoint x: 257, startPoint y: 131, endPoint x: 144, endPoint y: 128, distance: 112.4
click at [144, 128] on mat-sidenav-container "Firma Express Inicio Calendario SSS Instructivos Contacto OS Reportes Tablero d…" at bounding box center [653, 350] width 1307 height 613
paste input "36154035-3"
type input "20-36154035-3"
click at [870, 121] on button "search Buscar afiliado" at bounding box center [853, 129] width 127 height 27
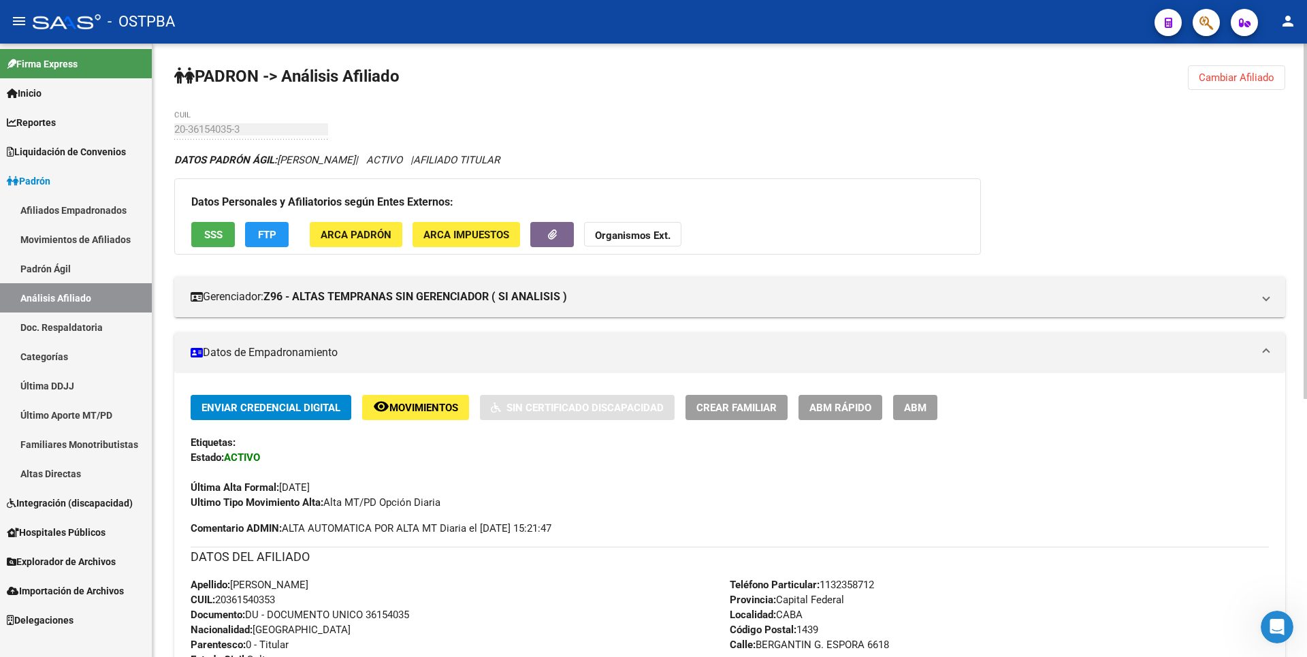
click at [226, 233] on button "SSS" at bounding box center [213, 234] width 44 height 25
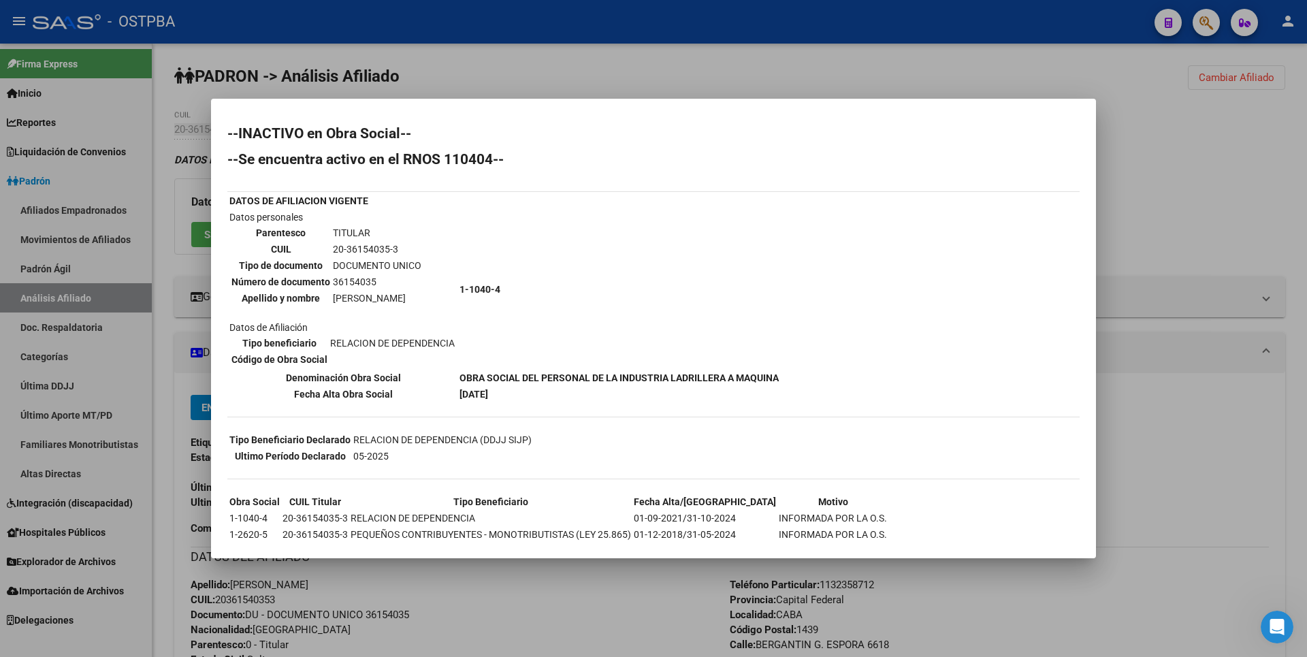
click at [1137, 319] on div at bounding box center [653, 328] width 1307 height 657
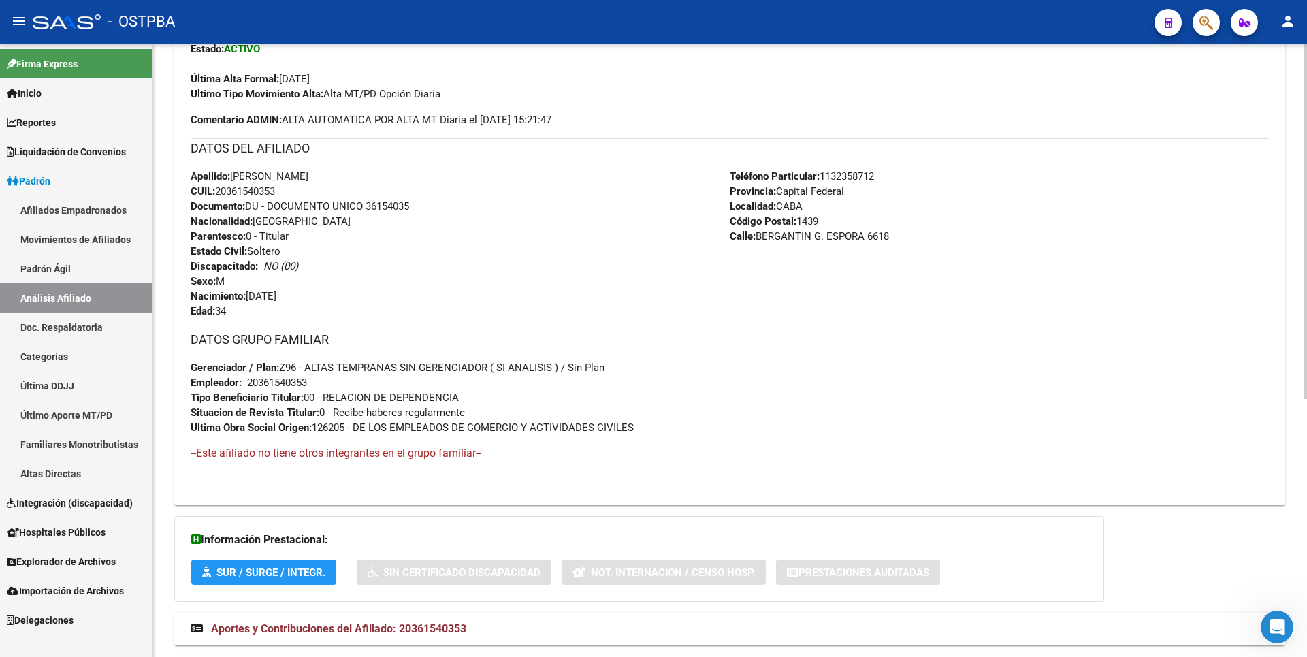
scroll to position [445, 0]
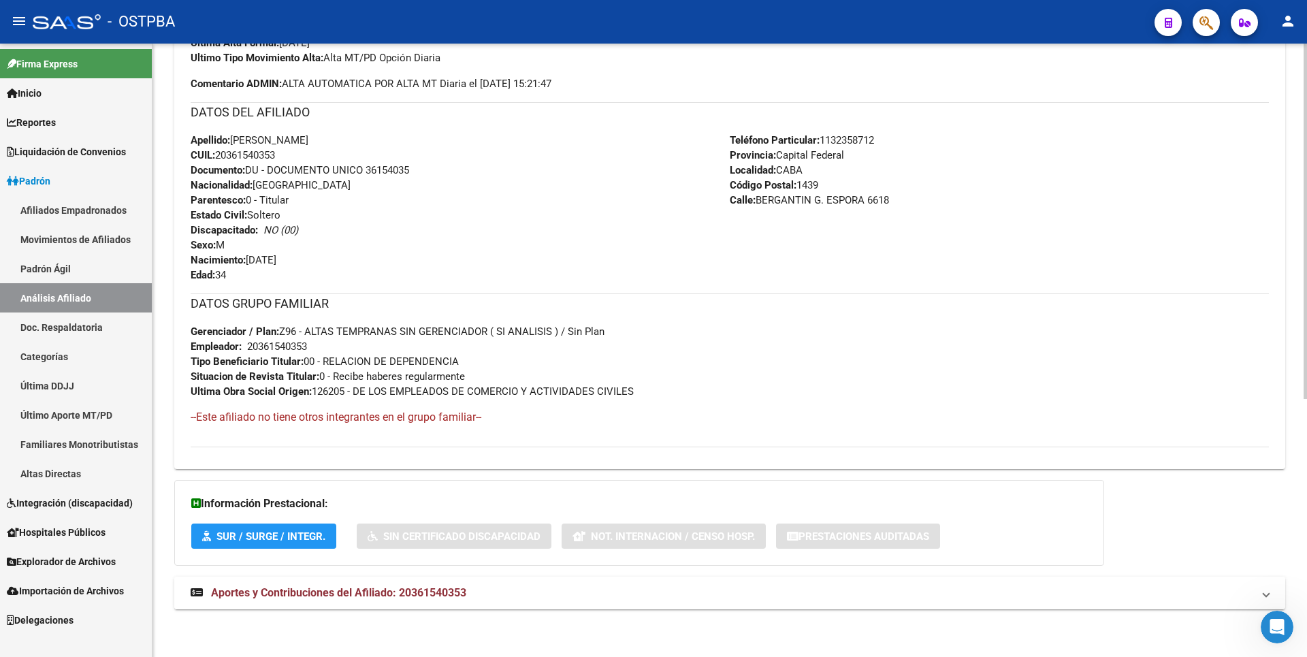
click at [400, 586] on span "Aportes y Contribuciones del Afiliado: 20361540353" at bounding box center [338, 592] width 255 height 13
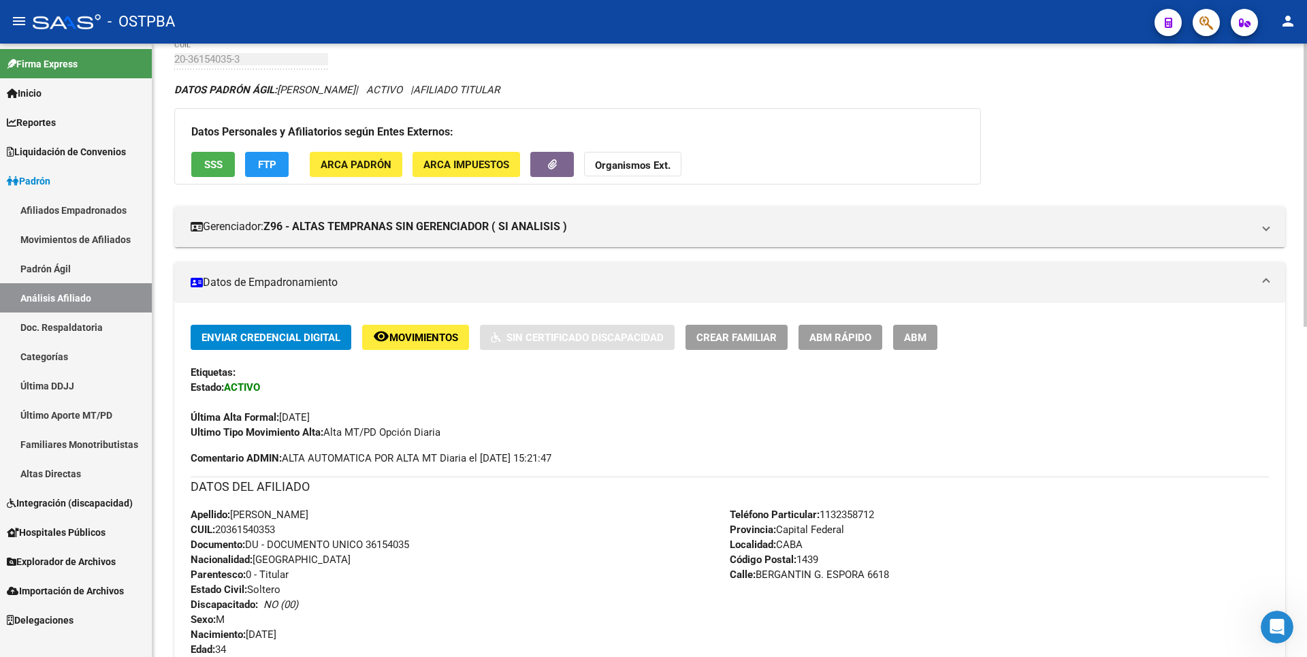
scroll to position [0, 0]
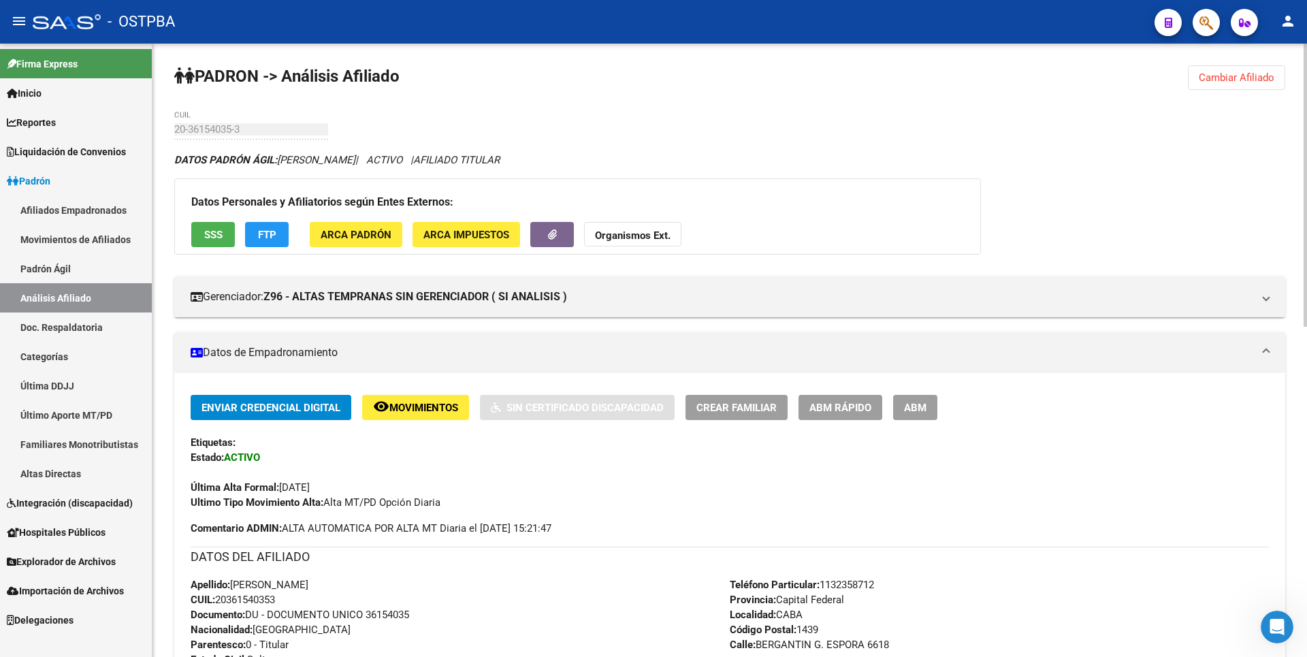
click at [271, 240] on span "FTP" at bounding box center [267, 235] width 18 height 12
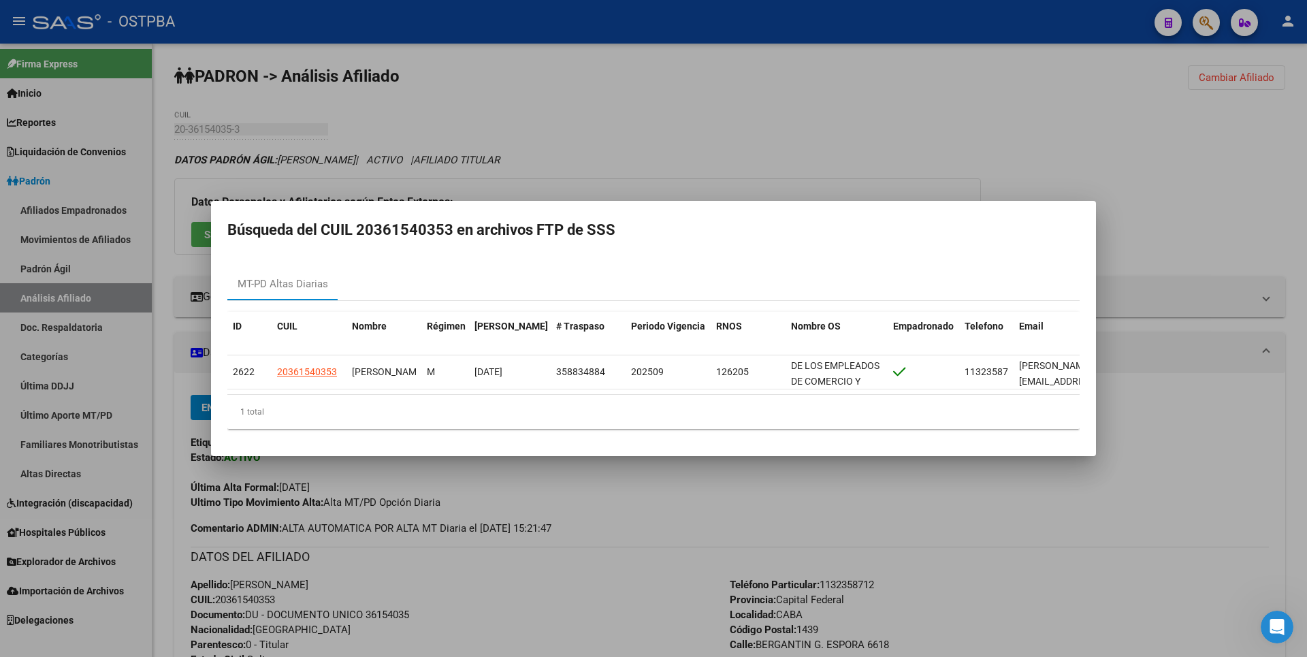
click at [734, 149] on div at bounding box center [653, 328] width 1307 height 657
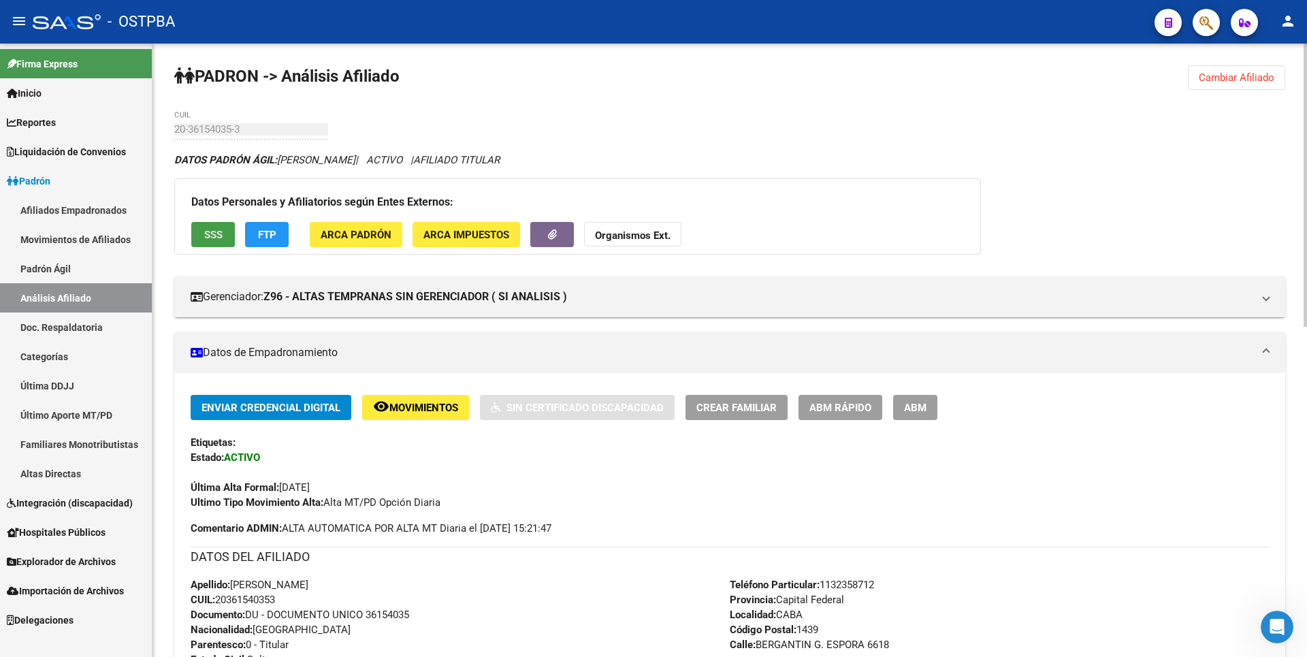
click at [206, 236] on span "SSS" at bounding box center [213, 235] width 18 height 12
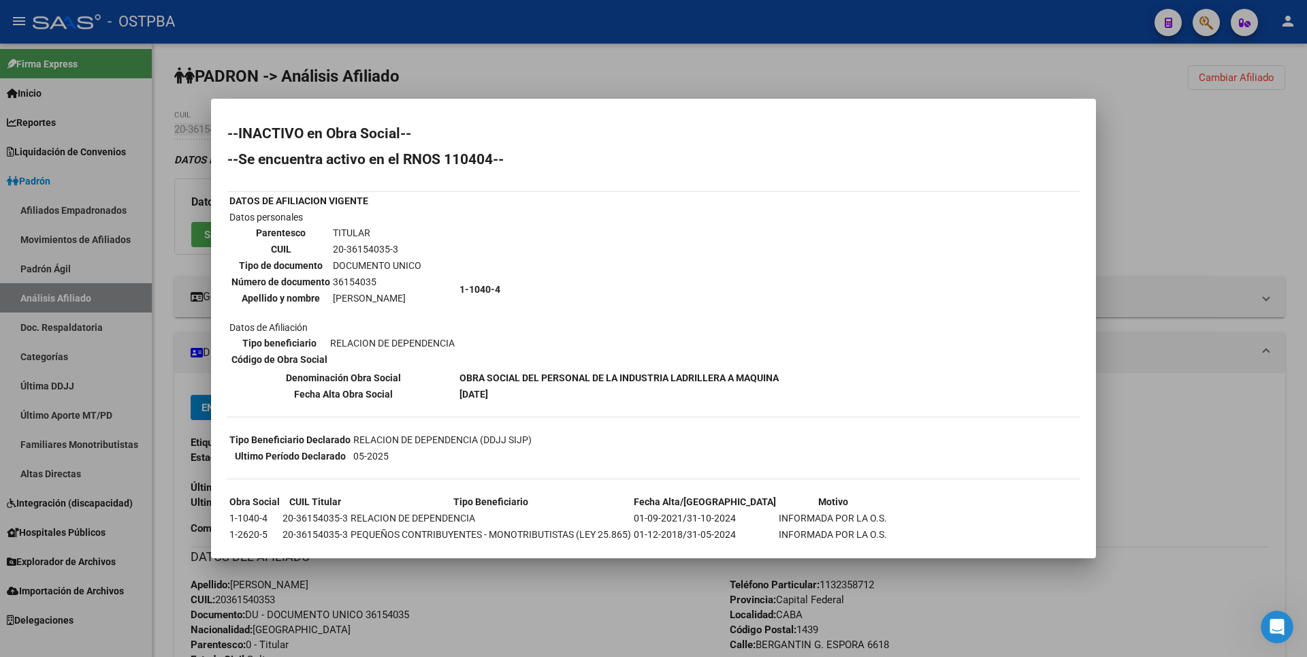
click at [567, 79] on div at bounding box center [653, 328] width 1307 height 657
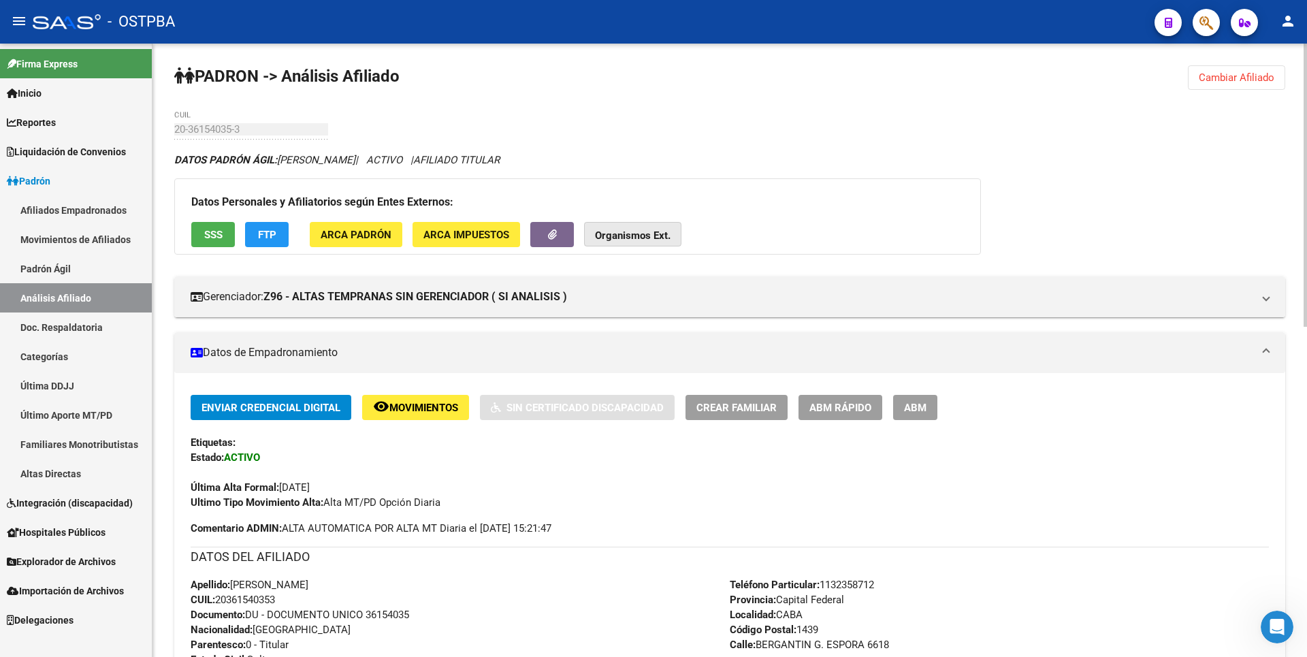
click at [635, 237] on strong "Organismos Ext." at bounding box center [633, 235] width 76 height 12
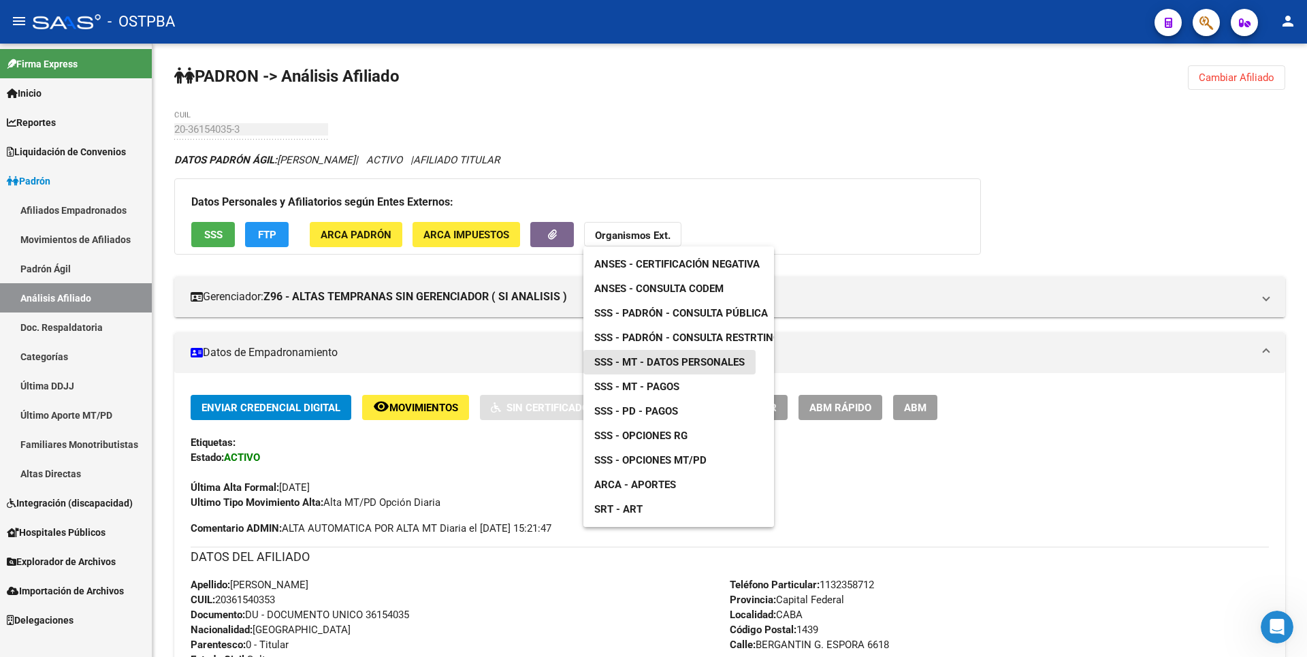
click at [663, 361] on span "SSS - MT - Datos Personales" at bounding box center [669, 362] width 150 height 12
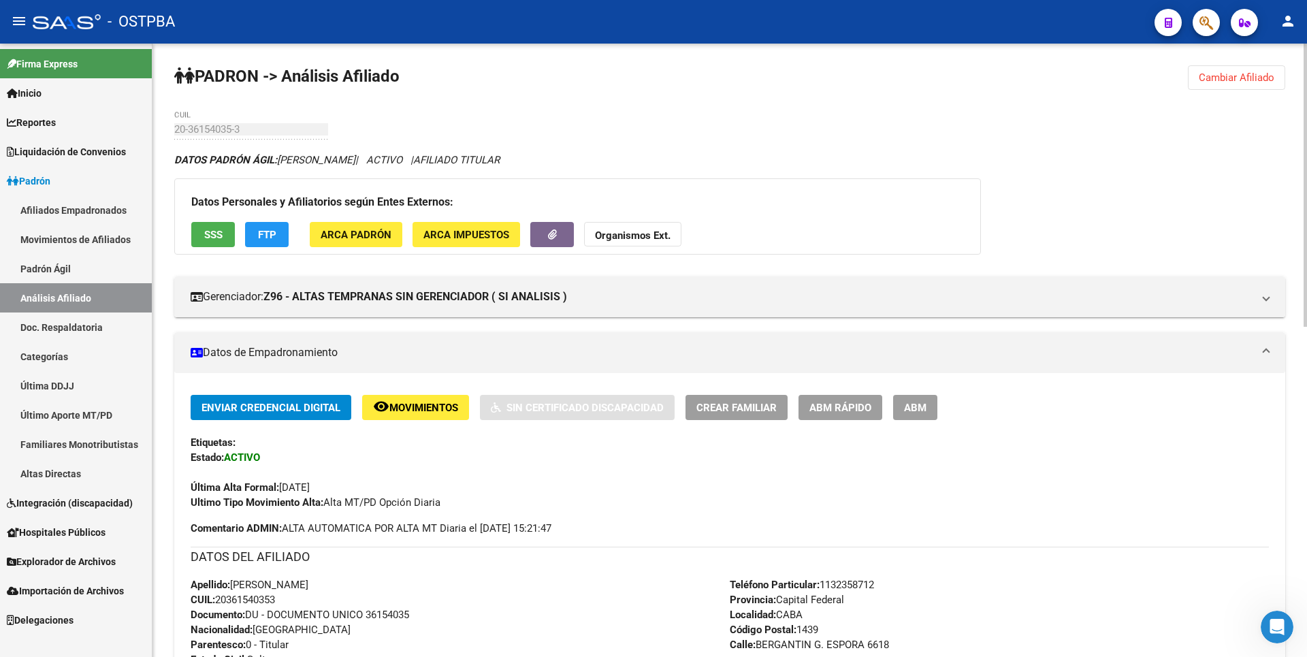
drag, startPoint x: 223, startPoint y: 601, endPoint x: 276, endPoint y: 603, distance: 53.8
click at [275, 603] on span "CUIL: 20361540353" at bounding box center [233, 600] width 84 height 12
drag, startPoint x: 276, startPoint y: 603, endPoint x: 239, endPoint y: 600, distance: 37.5
click at [246, 598] on span "CUIL: 20361540353" at bounding box center [233, 600] width 84 height 12
drag, startPoint x: 219, startPoint y: 602, endPoint x: 282, endPoint y: 598, distance: 63.5
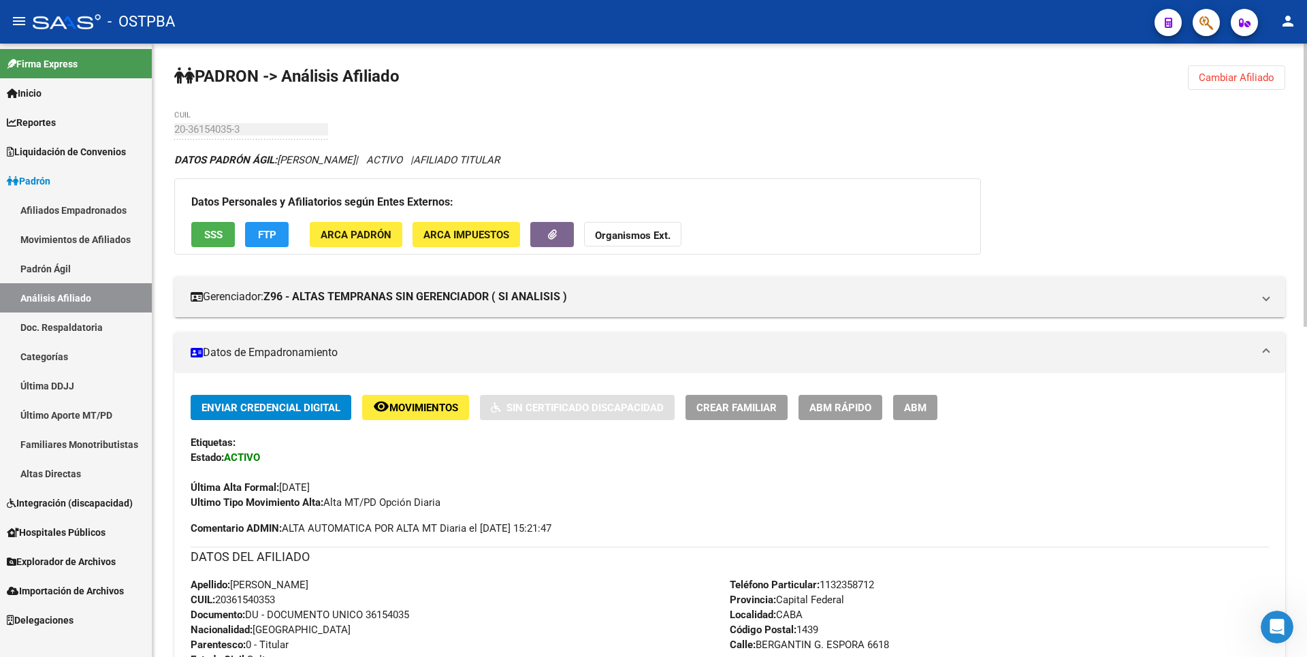
click at [282, 598] on div "Apellido: NAHUEL MAGGIO CUIL: 20361540353 Documento: DU - DOCUMENTO UNICO 36154…" at bounding box center [460, 652] width 539 height 150
copy span "20361540353"
click at [930, 398] on button "ABM" at bounding box center [915, 407] width 44 height 25
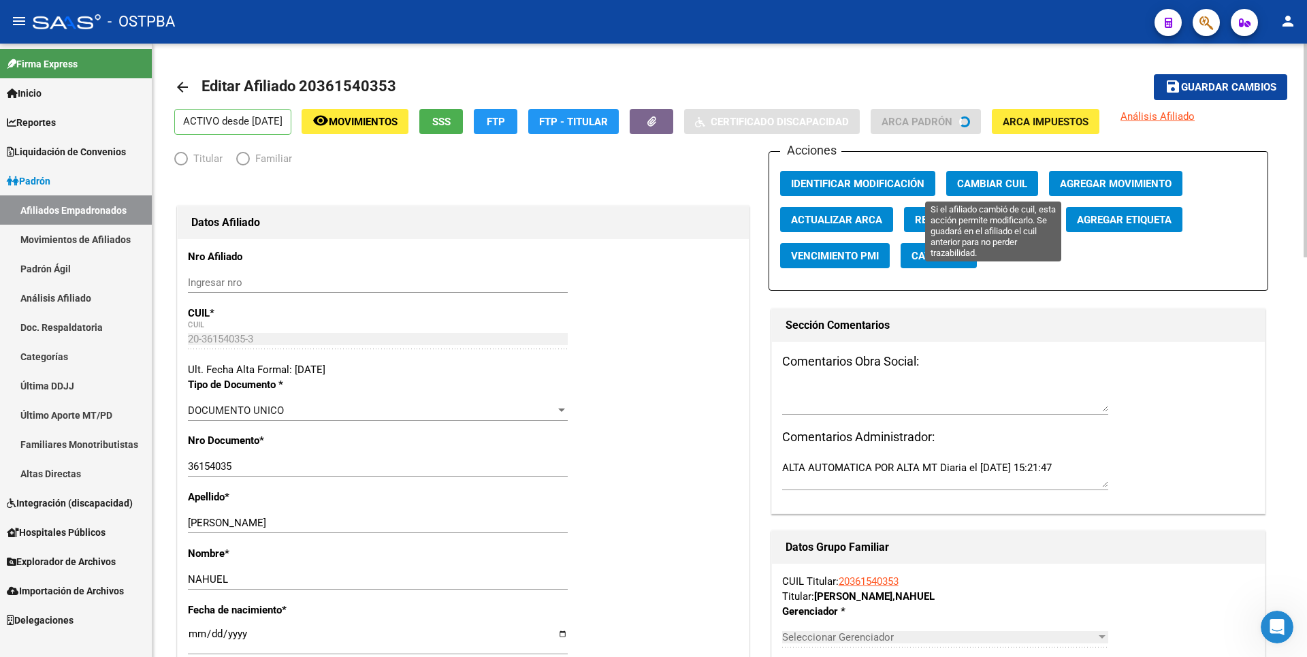
radio input "true"
type input "20-36154035-3"
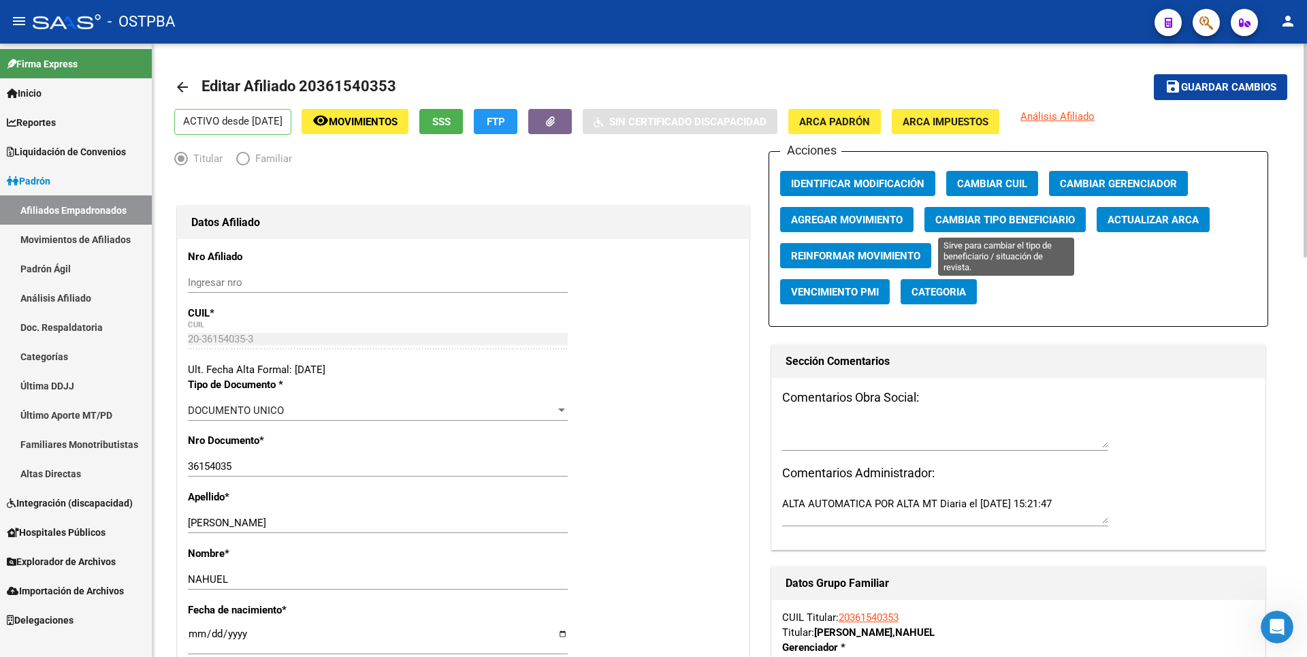
click at [1015, 213] on span "Cambiar Tipo Beneficiario" at bounding box center [1005, 219] width 140 height 12
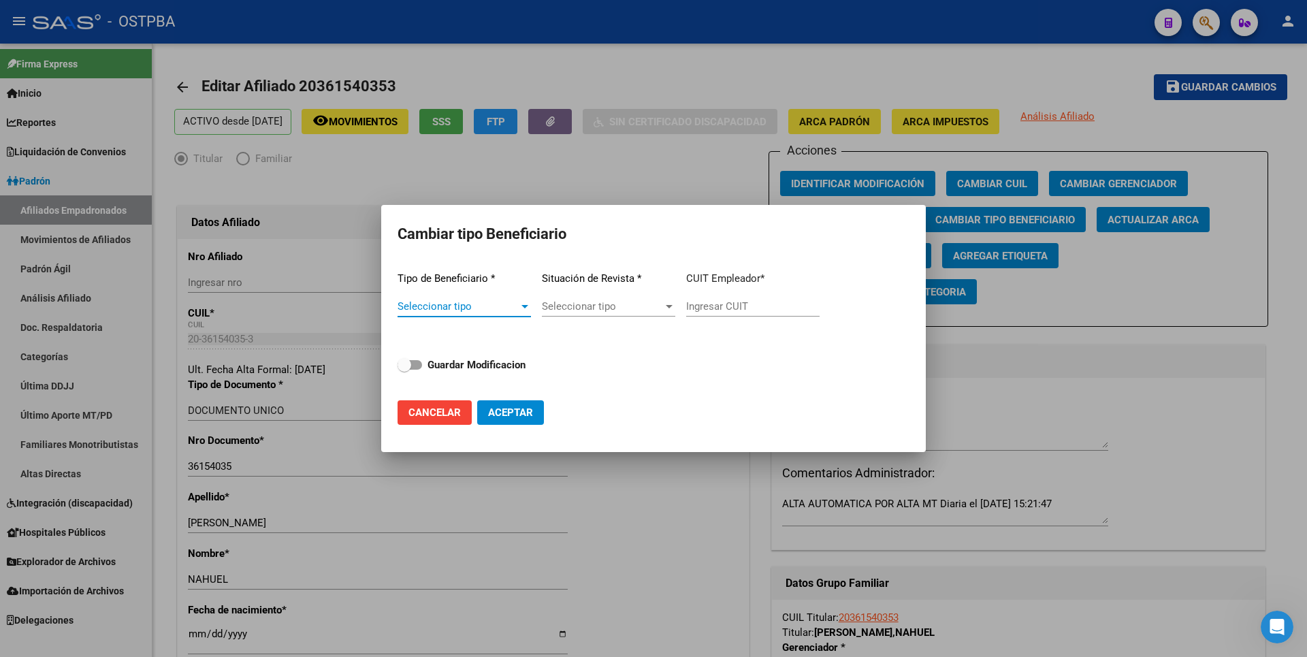
click at [476, 312] on span "Seleccionar tipo" at bounding box center [458, 306] width 121 height 12
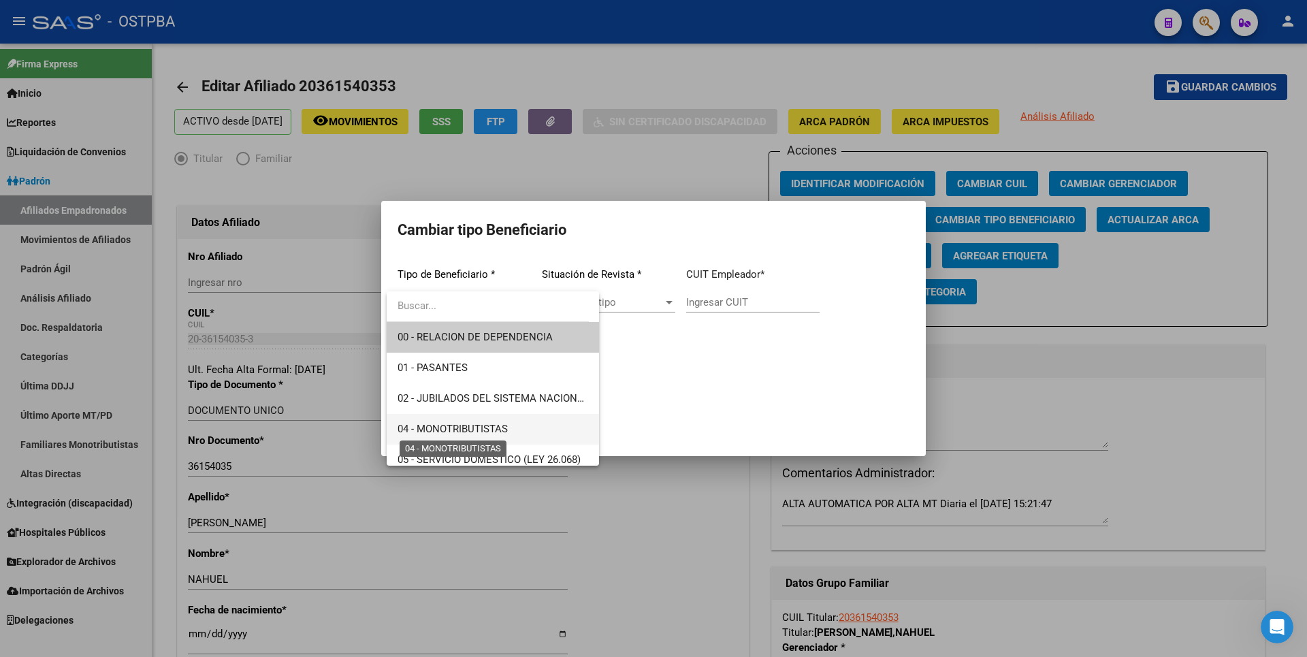
drag, startPoint x: 470, startPoint y: 433, endPoint x: 649, endPoint y: 351, distance: 196.5
click at [471, 433] on span "04 - MONOTRIBUTISTAS" at bounding box center [453, 429] width 110 height 12
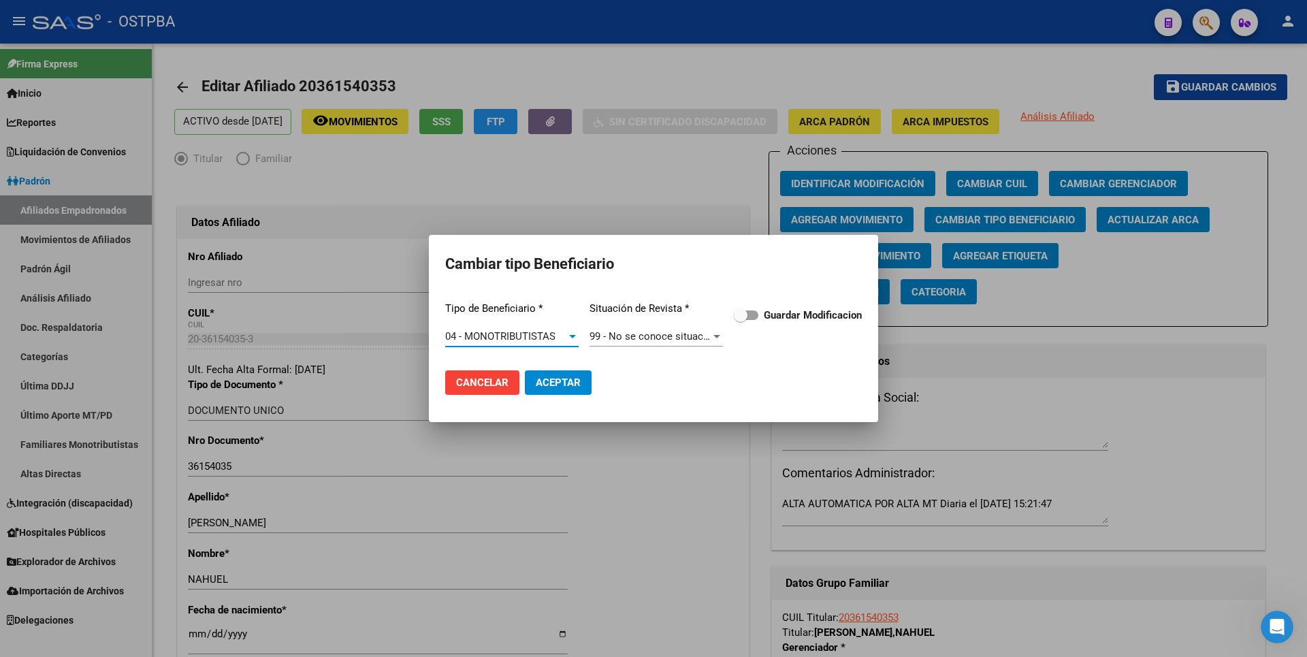
click at [756, 319] on span at bounding box center [746, 315] width 25 height 10
click at [741, 320] on input "Guardar Modificacion" at bounding box center [740, 320] width 1 height 1
click at [579, 375] on button "Aceptar" at bounding box center [558, 382] width 67 height 25
checkbox input "false"
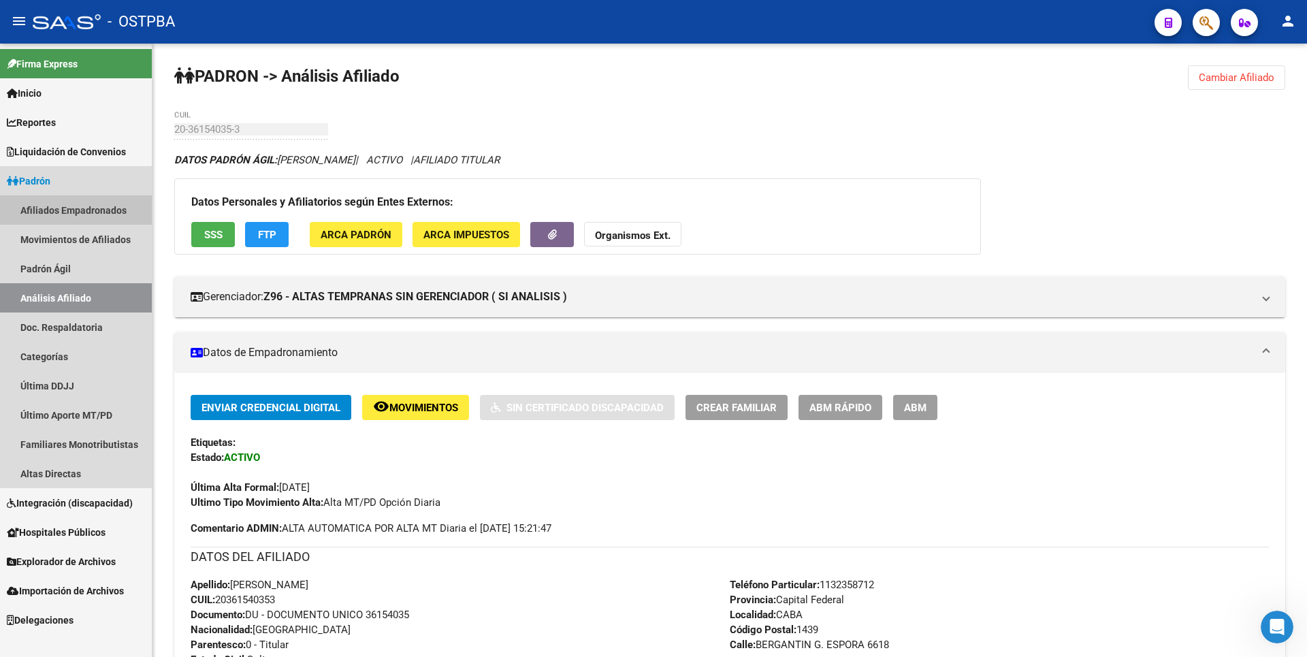
click at [116, 214] on link "Afiliados Empadronados" at bounding box center [76, 209] width 152 height 29
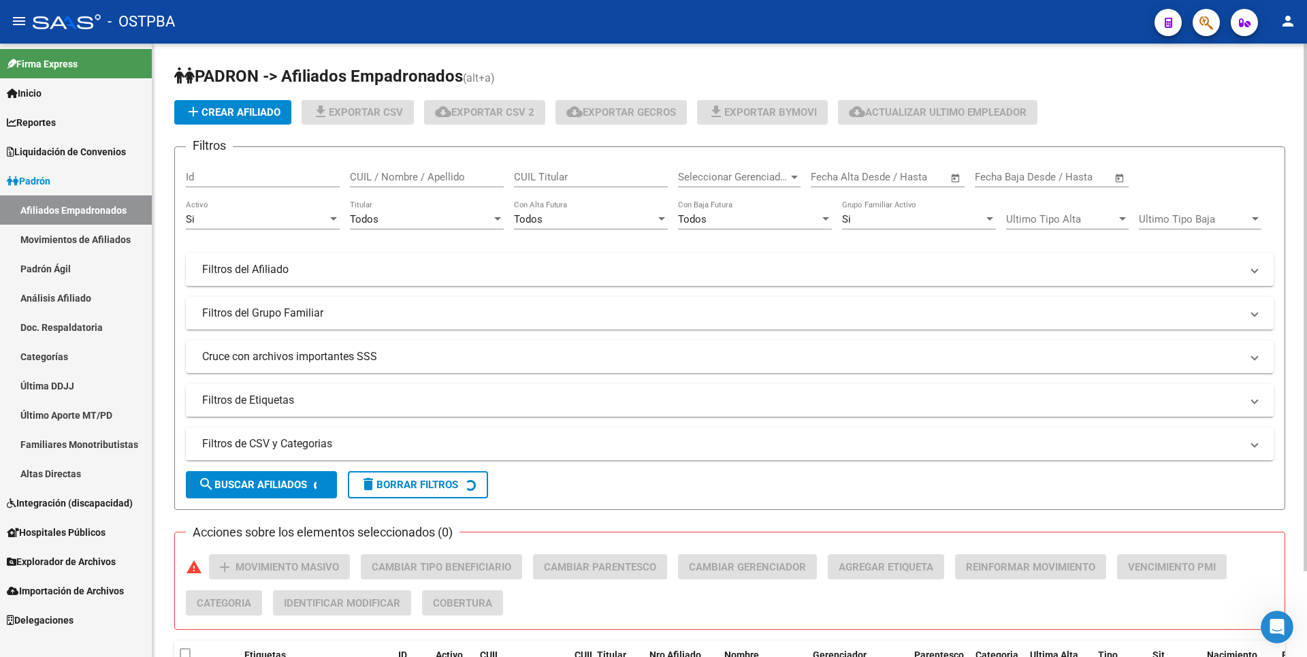
click at [417, 449] on mat-panel-title "Filtros de CSV y Categorias" at bounding box center [721, 443] width 1039 height 15
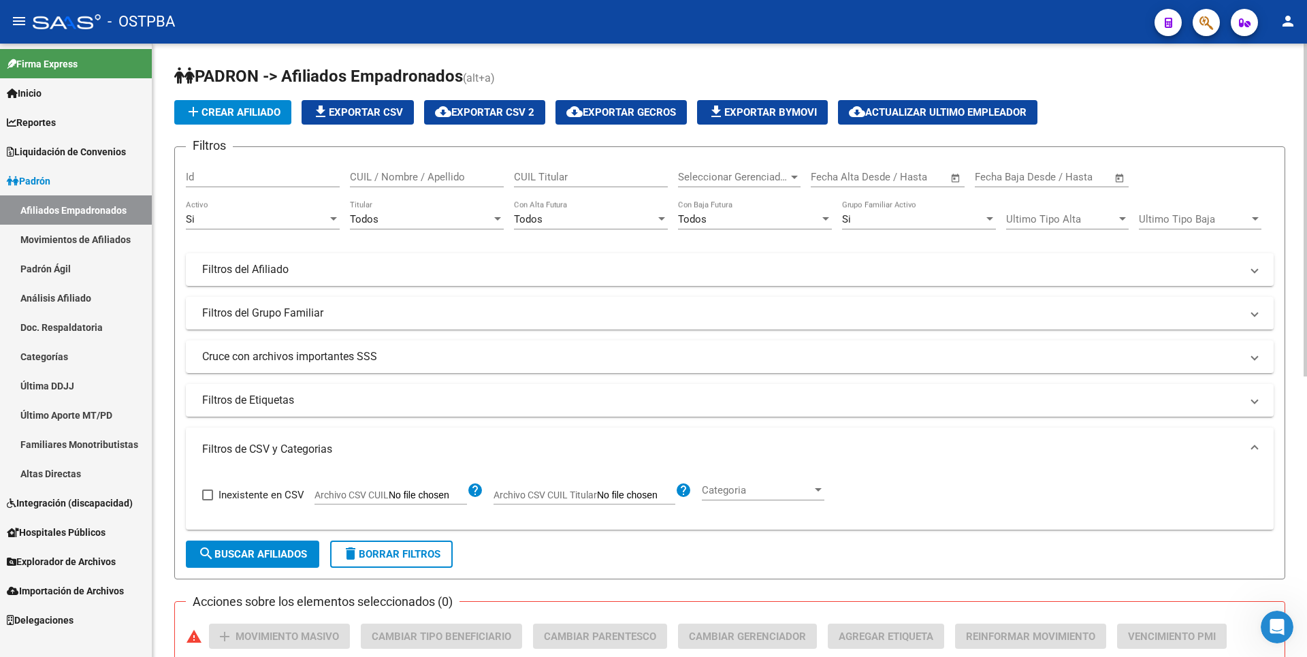
click at [440, 498] on input "Archivo CSV CUIL" at bounding box center [428, 496] width 78 height 12
type input "C:\fakepath\MONOTRIBUTISTAS INTERIOR09.csv"
click at [488, 219] on div "Todos" at bounding box center [421, 219] width 142 height 12
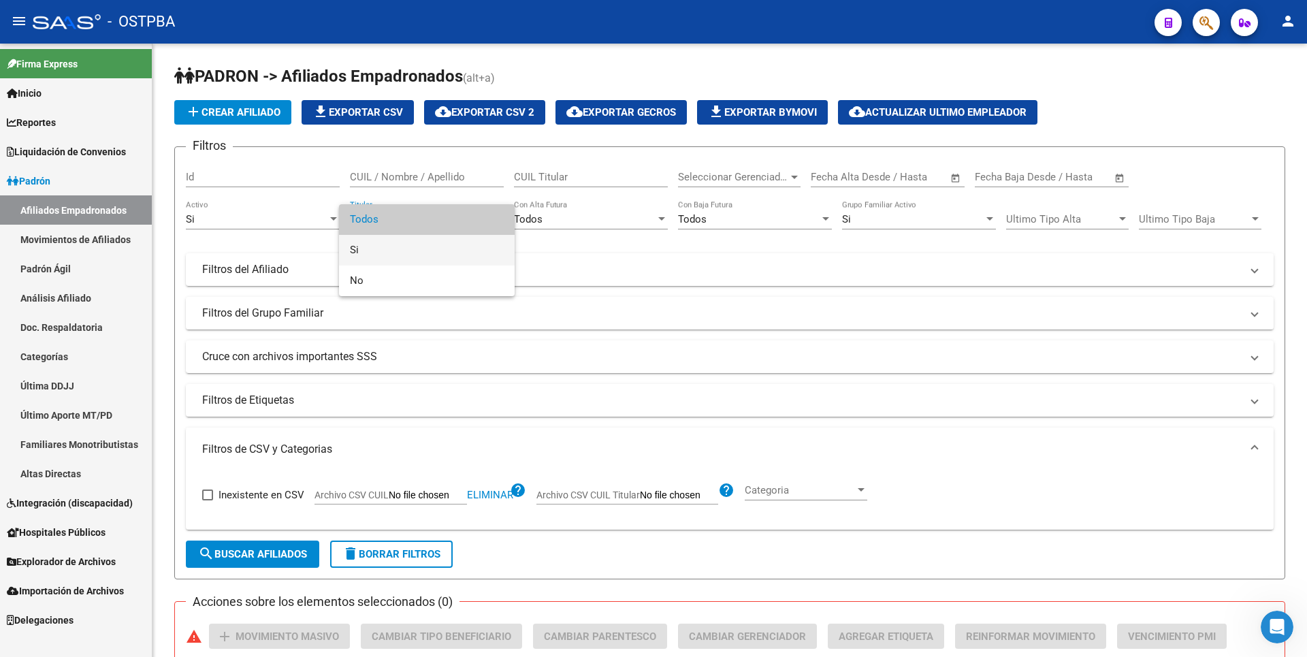
click at [393, 244] on span "Si" at bounding box center [427, 250] width 154 height 31
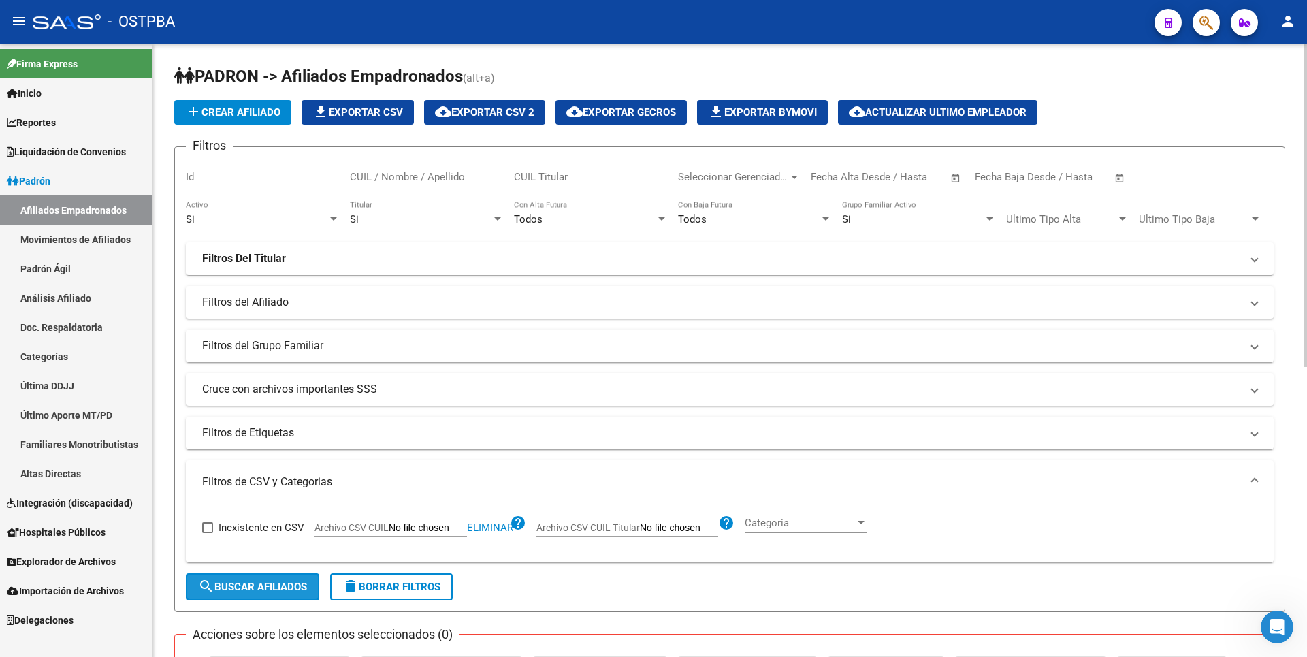
click at [267, 581] on span "search Buscar Afiliados" at bounding box center [252, 587] width 109 height 12
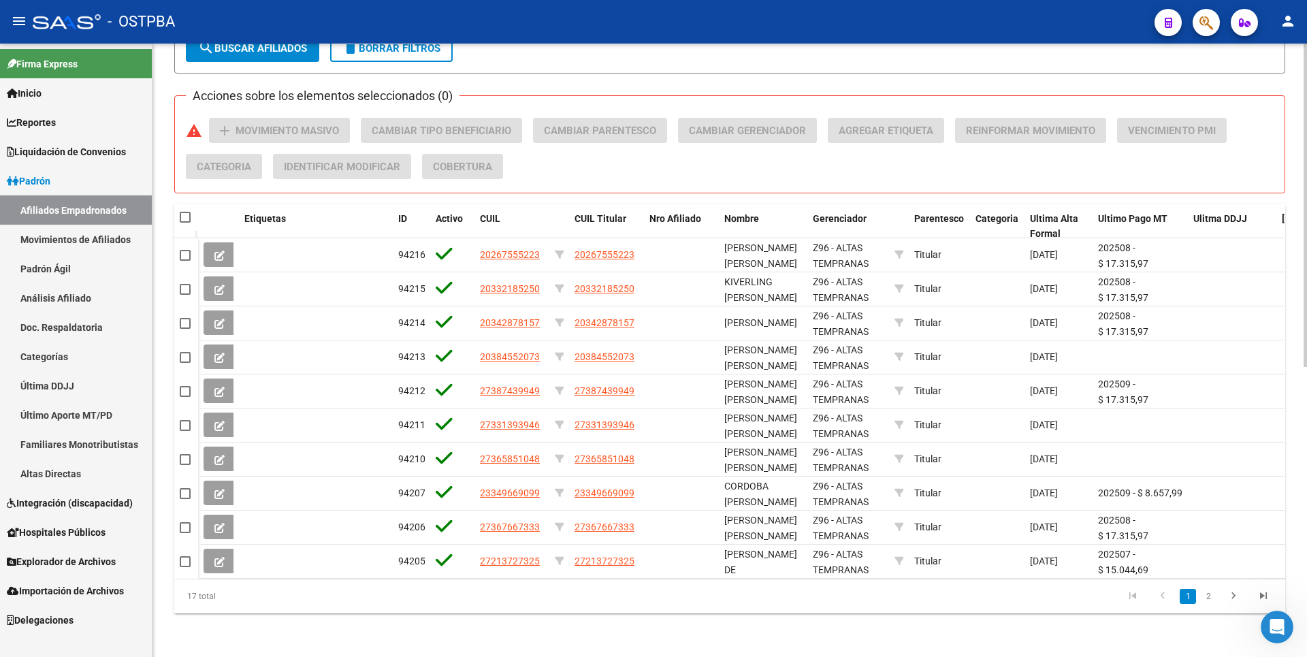
click at [189, 212] on span at bounding box center [185, 217] width 11 height 11
click at [185, 223] on input "checkbox" at bounding box center [185, 223] width 1 height 1
checkbox input "true"
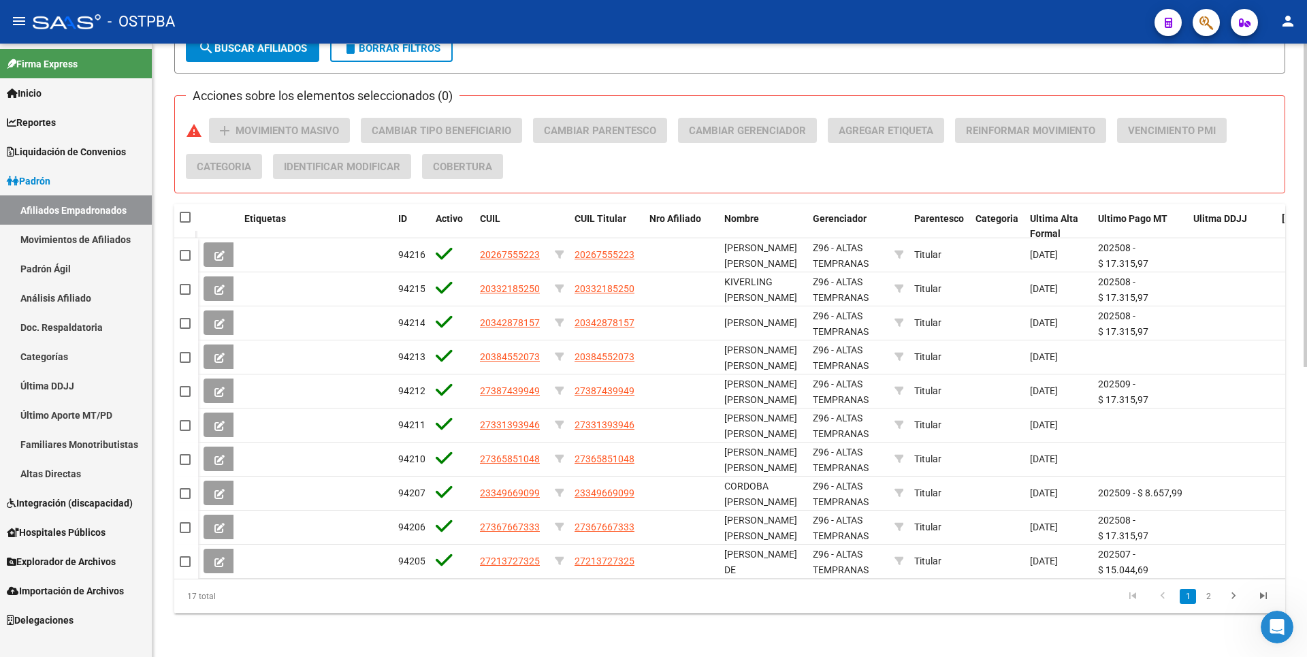
checkbox input "true"
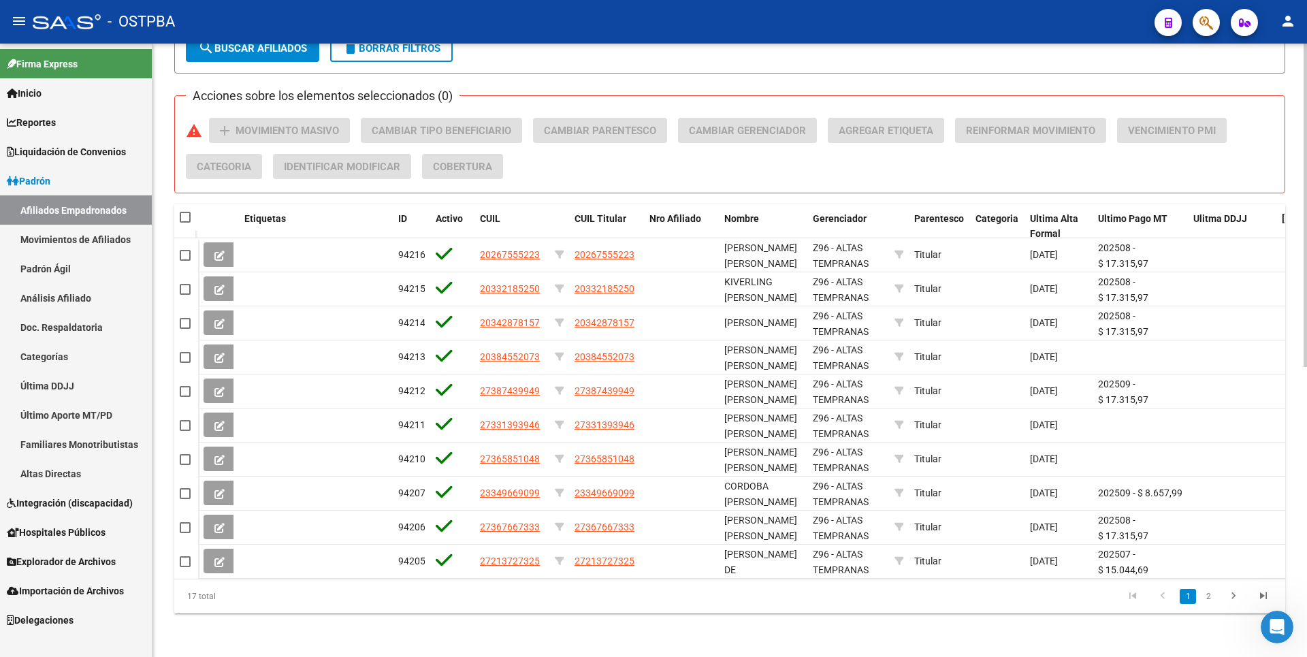
checkbox input "true"
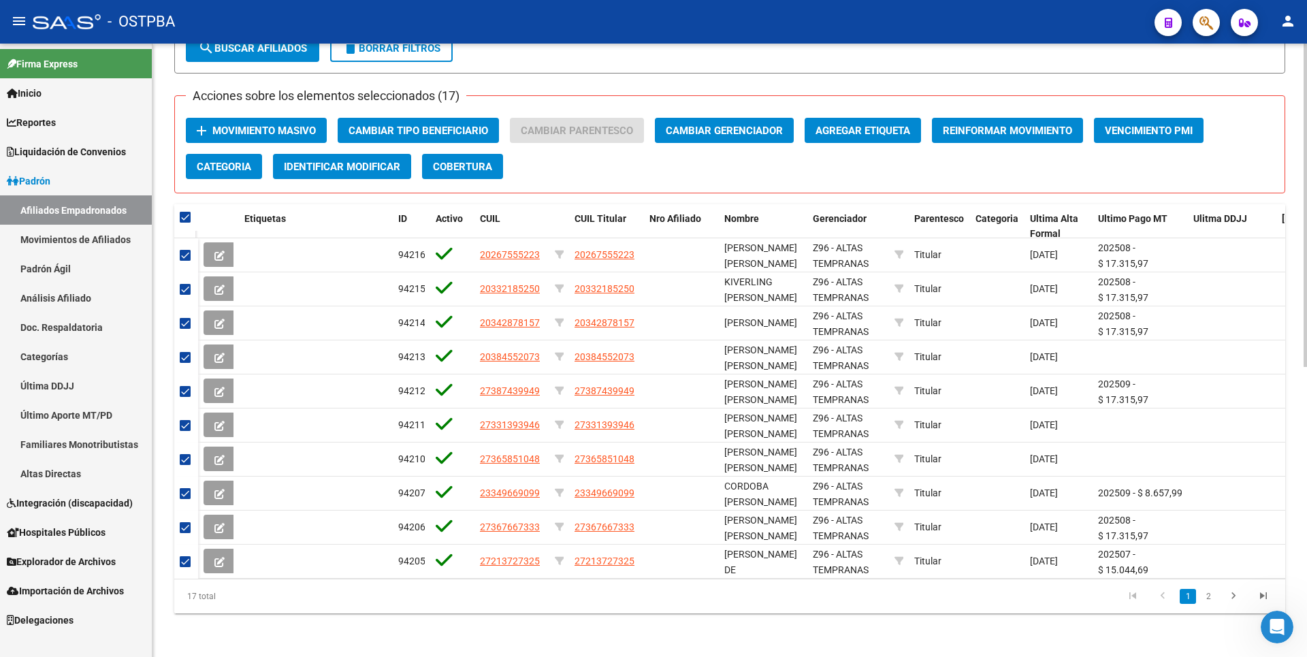
click at [283, 125] on span "Movimiento Masivo" at bounding box center [263, 131] width 103 height 12
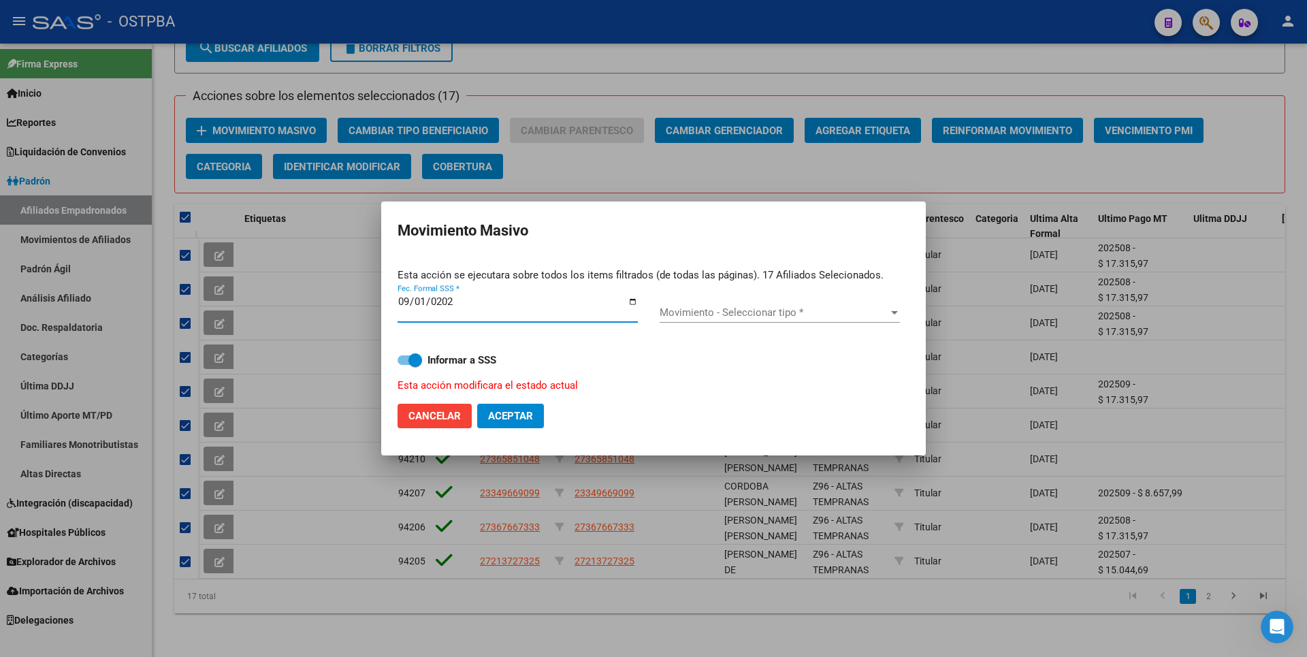
type input "2025-09-01"
click at [672, 315] on span "Movimiento - Seleccionar tipo *" at bounding box center [774, 312] width 228 height 12
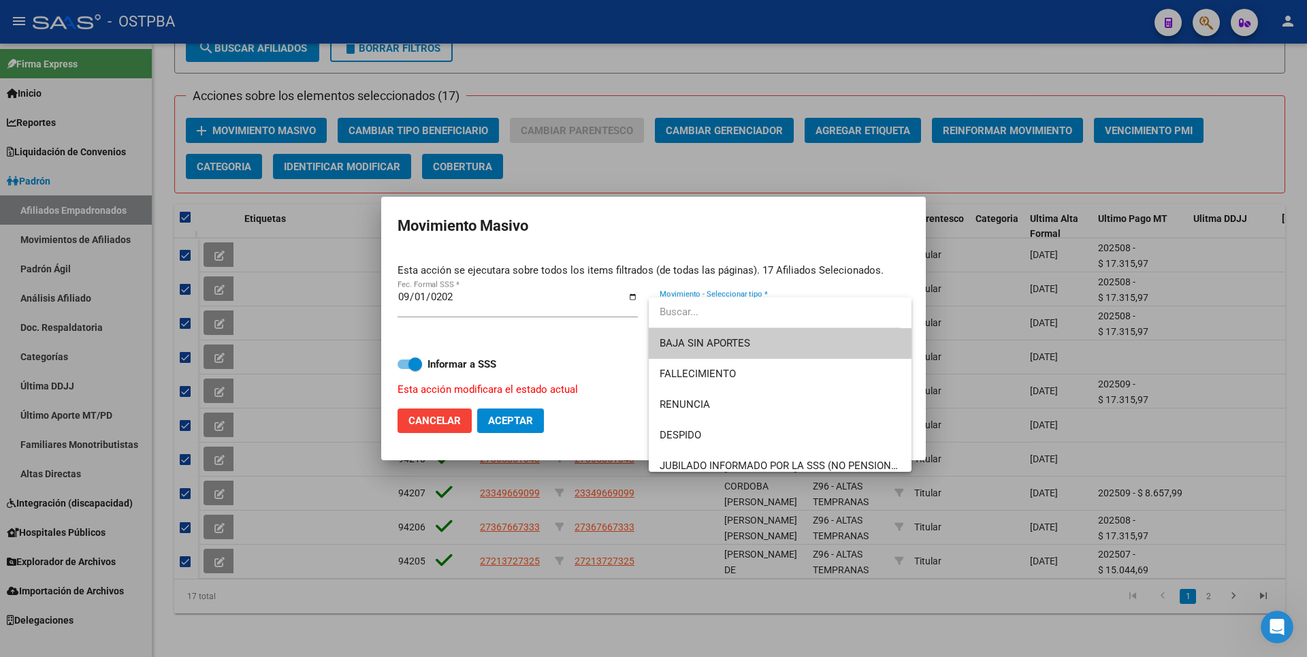
click at [424, 427] on div at bounding box center [653, 328] width 1307 height 657
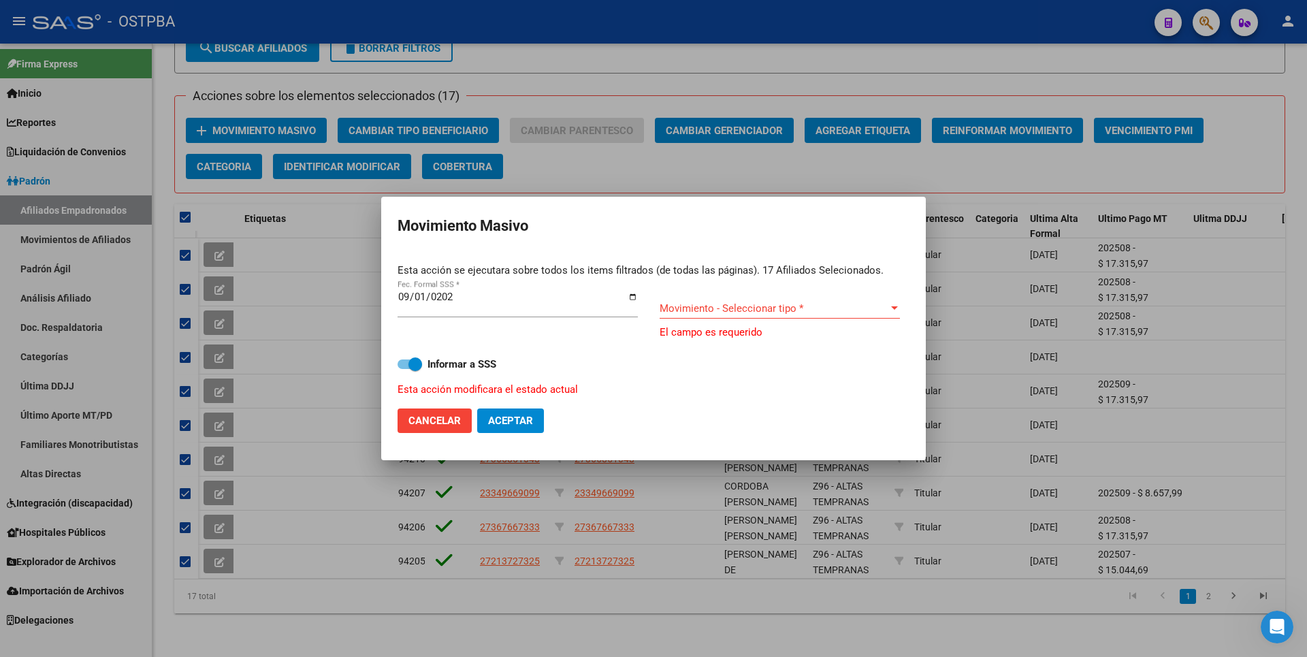
click at [426, 426] on span "Cancelar" at bounding box center [435, 421] width 52 height 12
checkbox input "false"
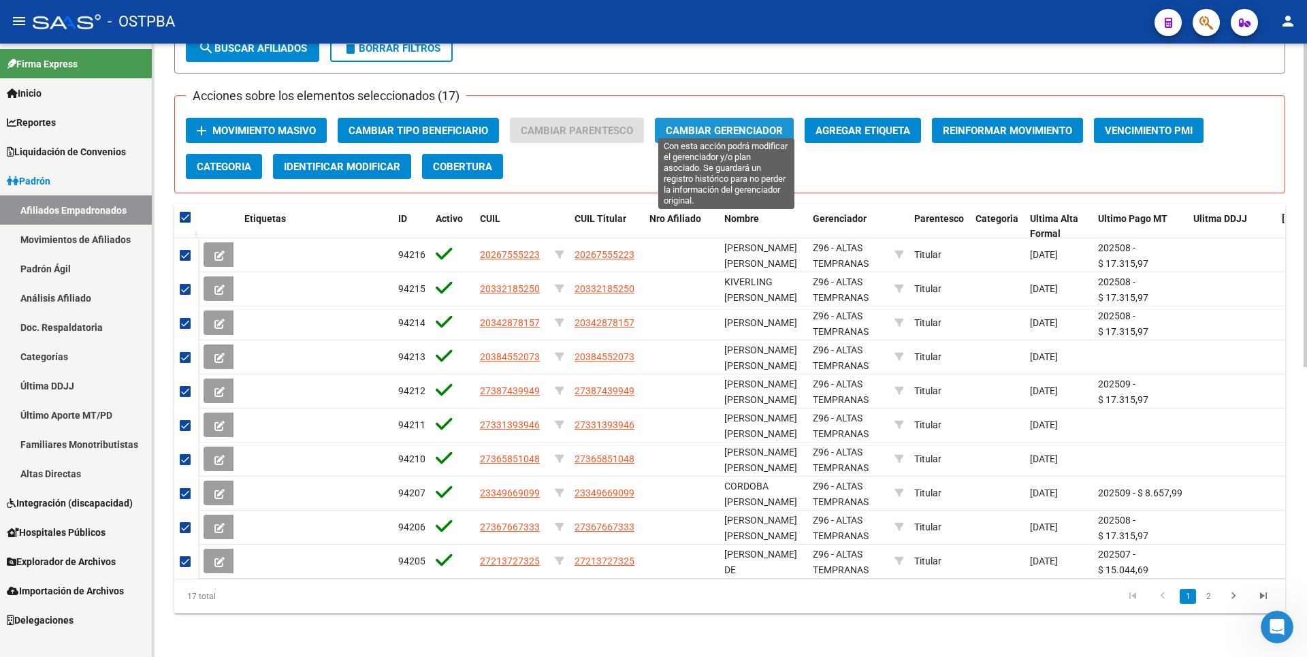
click at [746, 125] on span "Cambiar Gerenciador" at bounding box center [724, 131] width 117 height 12
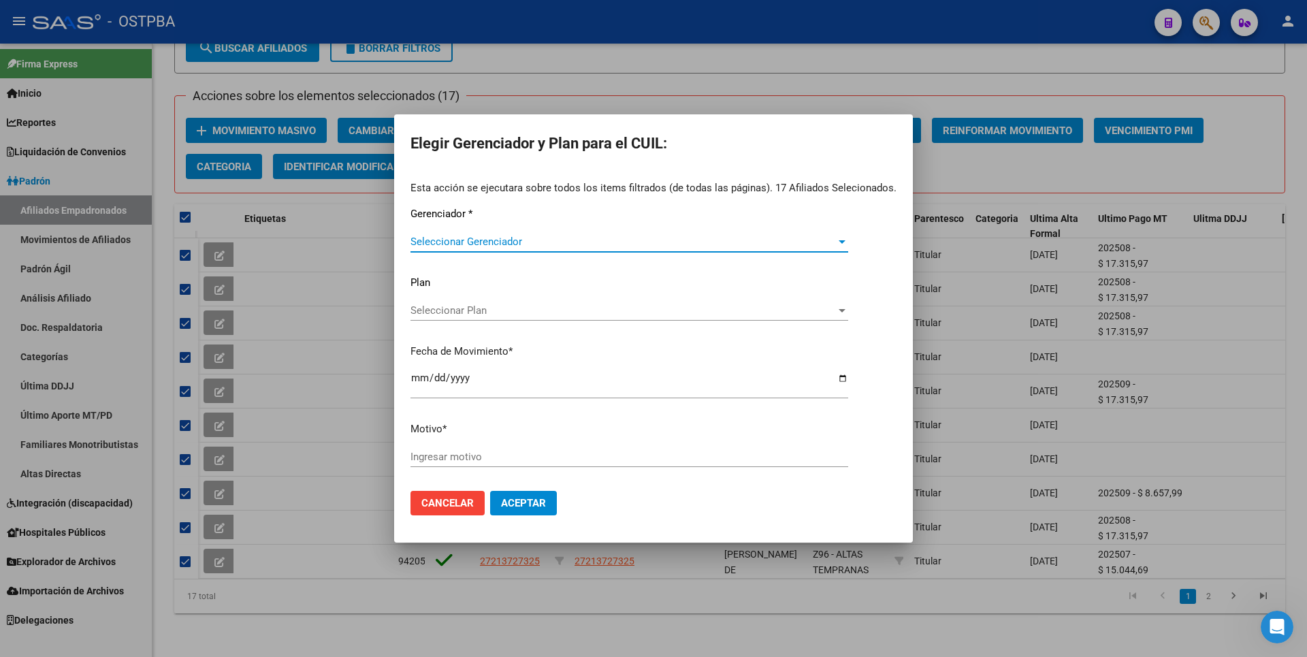
click at [693, 242] on span "Seleccionar Gerenciador" at bounding box center [624, 242] width 426 height 12
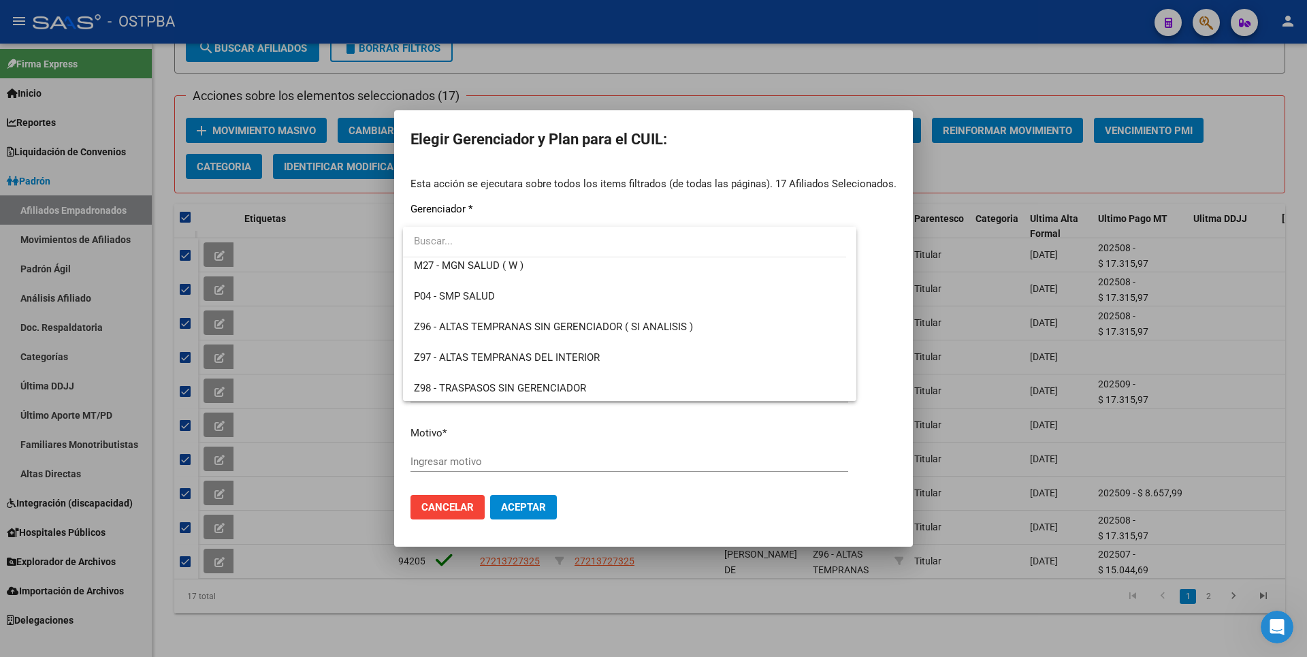
scroll to position [377, 0]
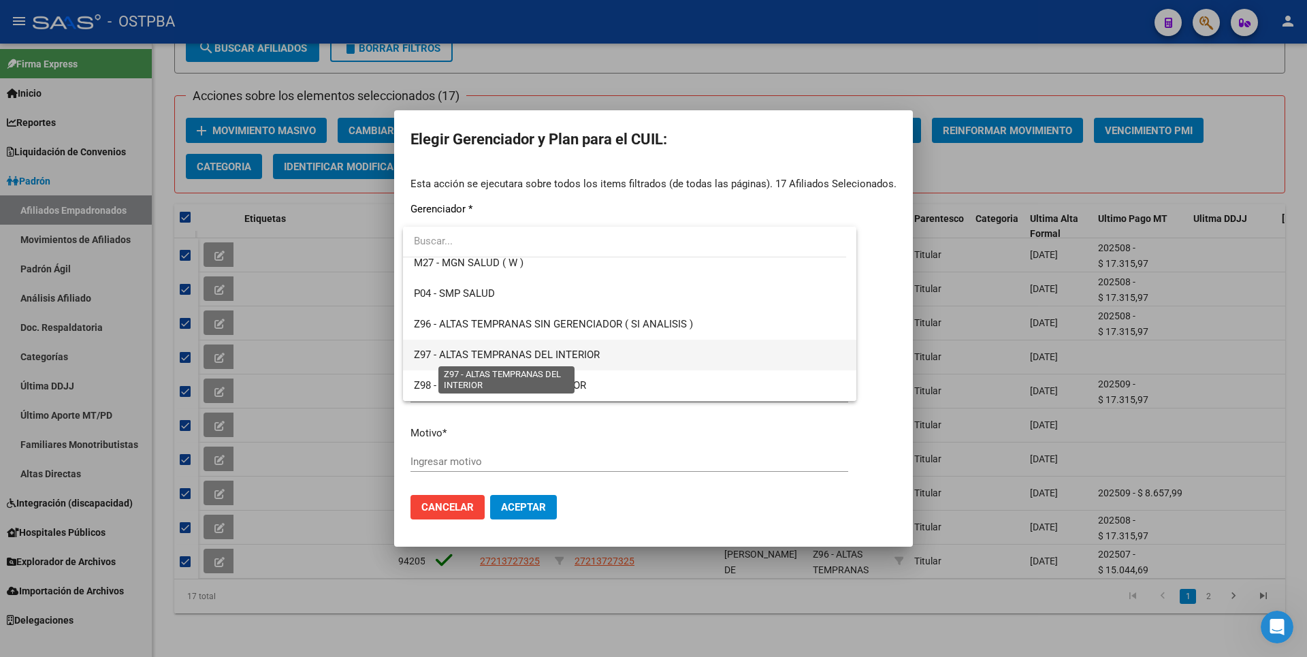
click at [541, 356] on span "Z97 - ALTAS TEMPRANAS DEL INTERIOR" at bounding box center [507, 355] width 186 height 12
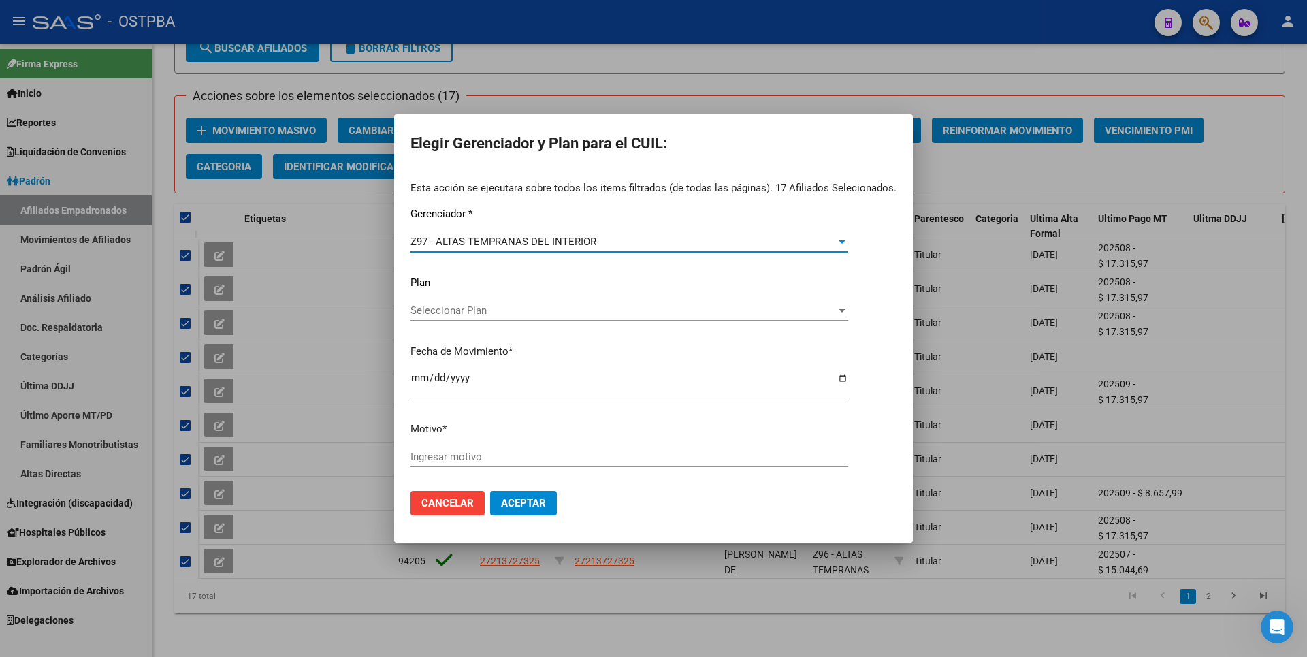
click at [443, 453] on input "Ingresar motivo" at bounding box center [630, 457] width 438 height 12
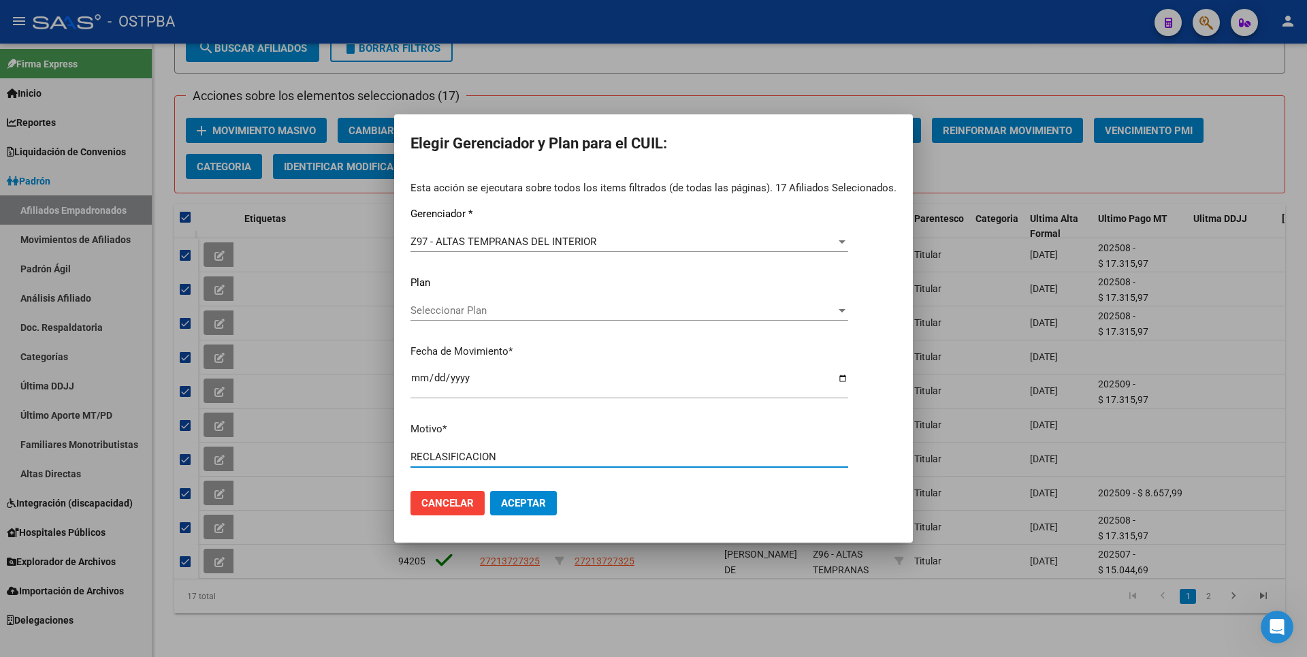
type input "RECLASIFICACION"
click at [856, 517] on mat-dialog-actions "Cancelar Aceptar" at bounding box center [654, 503] width 486 height 46
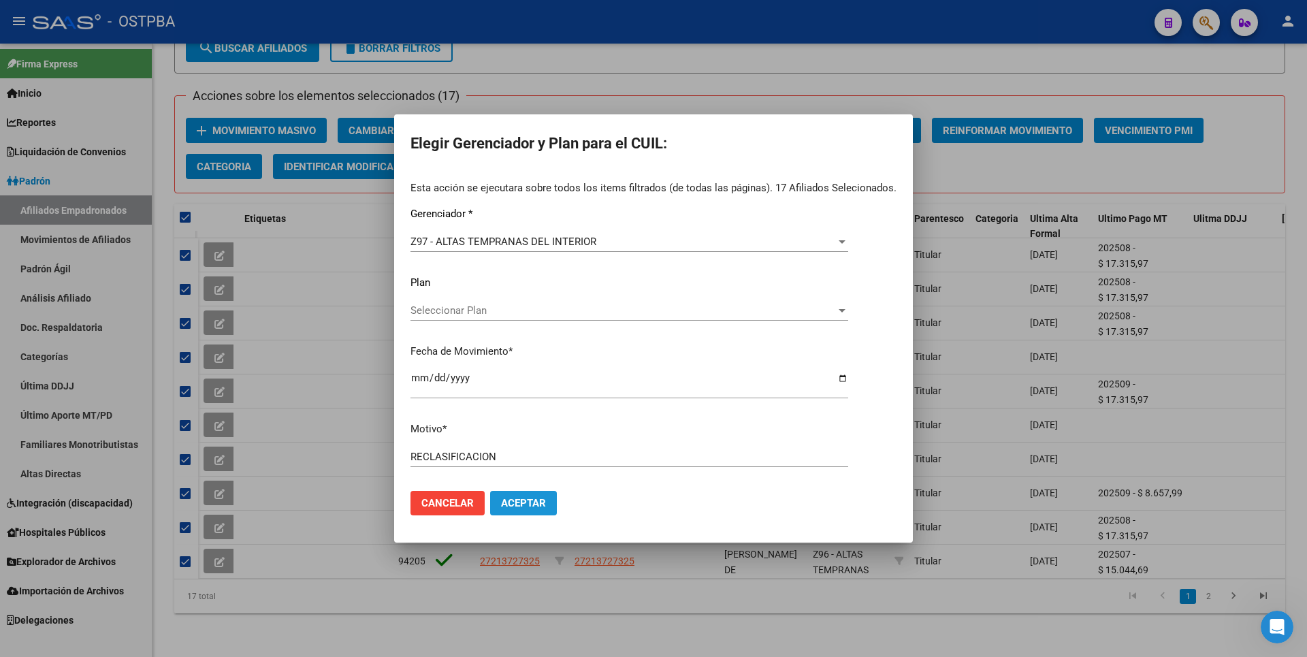
click at [523, 505] on span "Aceptar" at bounding box center [523, 503] width 45 height 12
checkbox input "false"
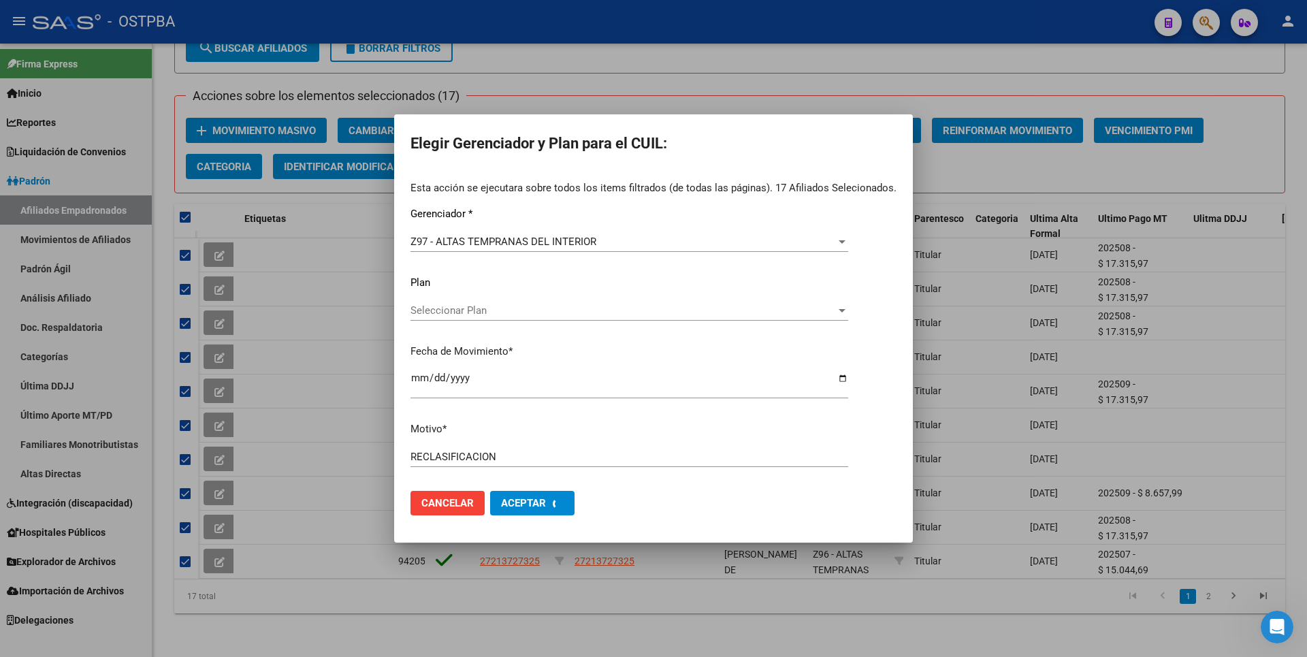
checkbox input "false"
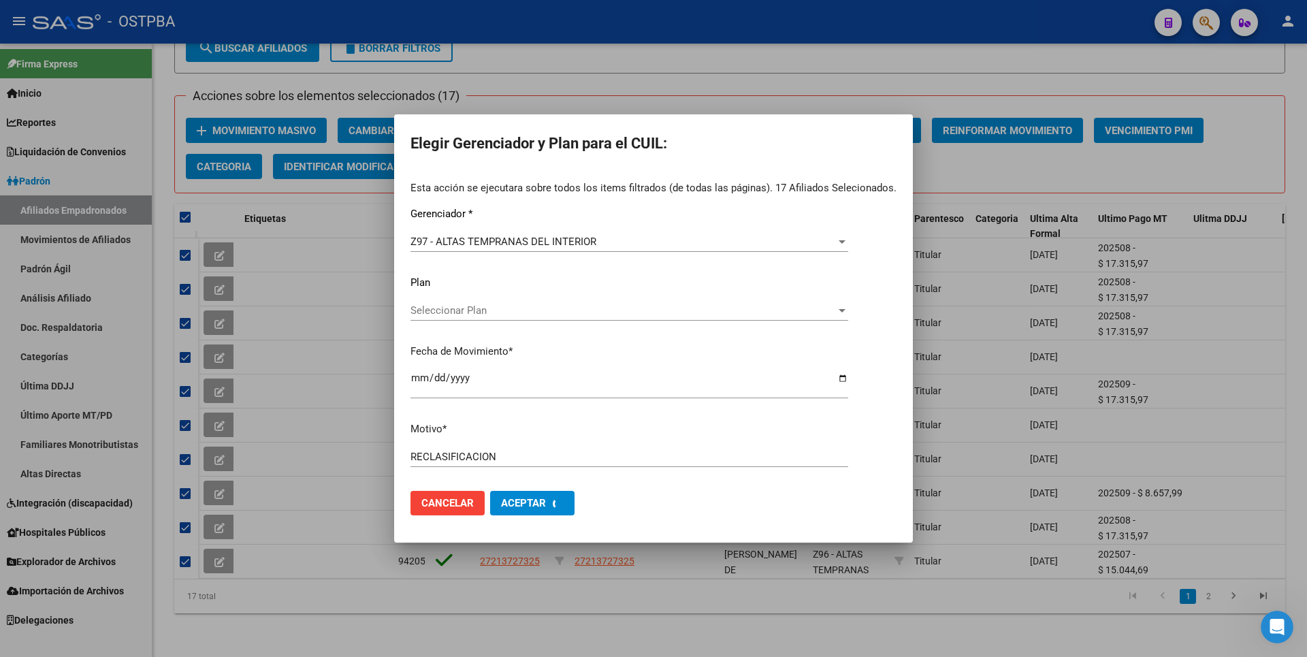
checkbox input "false"
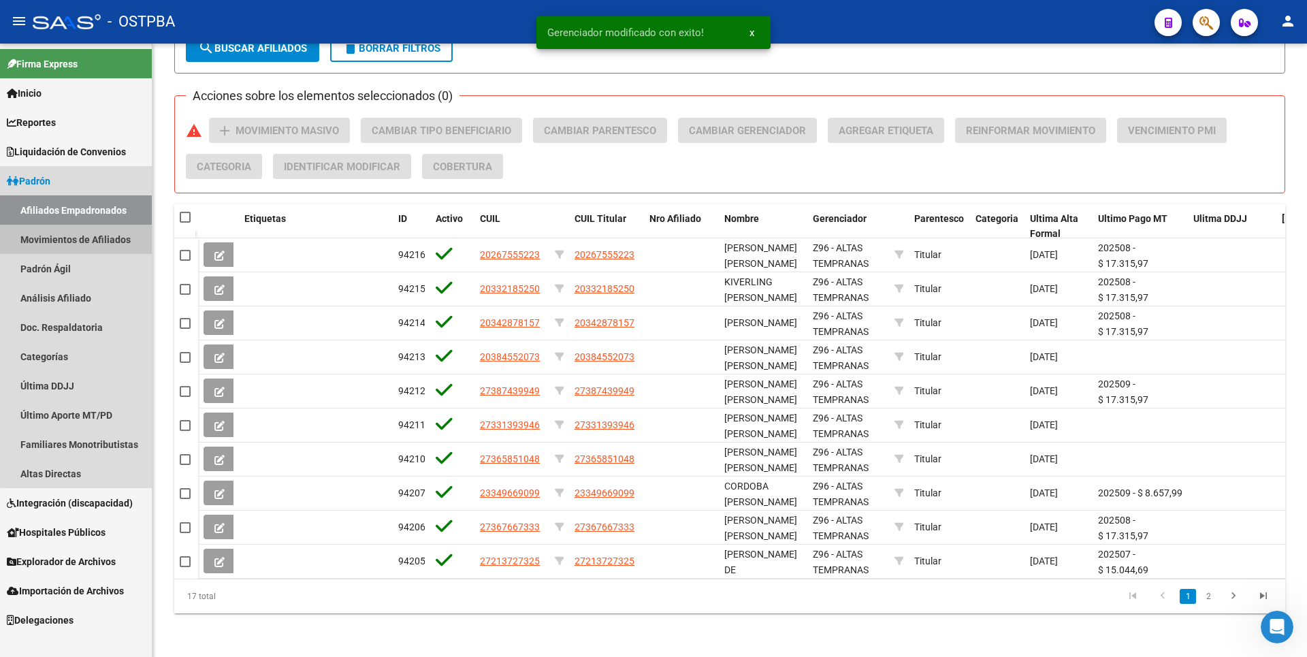
click at [77, 229] on link "Movimientos de Afiliados" at bounding box center [76, 239] width 152 height 29
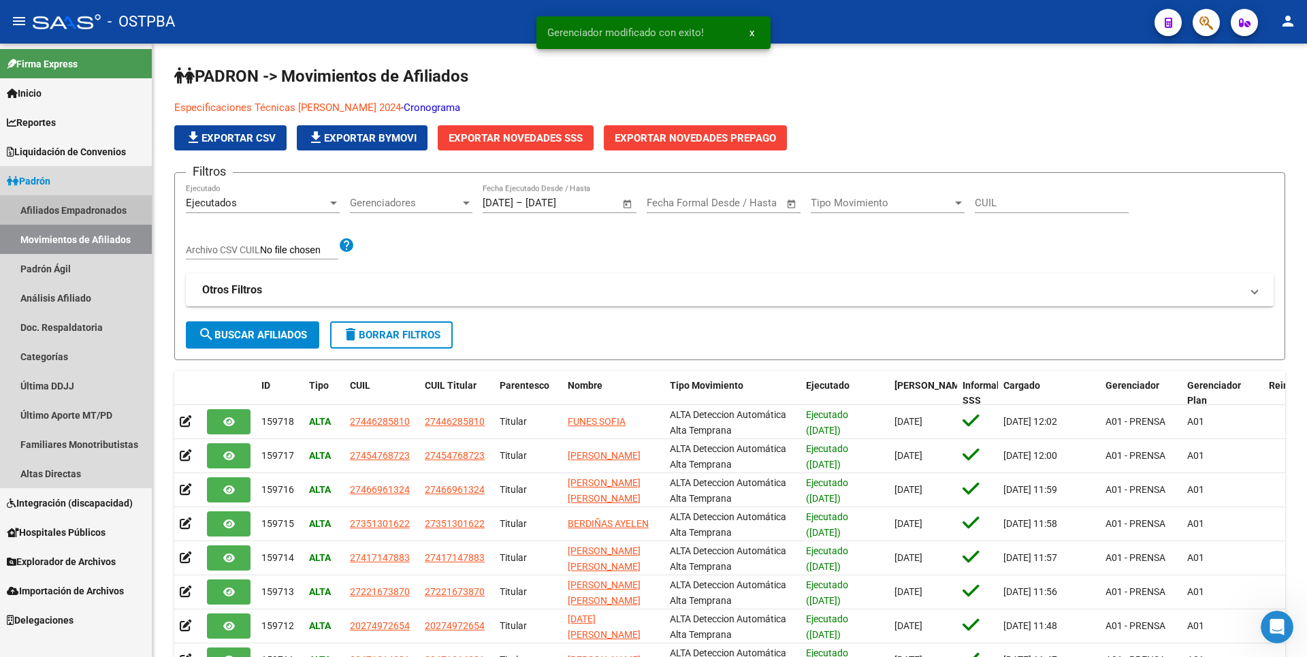
click at [93, 204] on link "Afiliados Empadronados" at bounding box center [76, 209] width 152 height 29
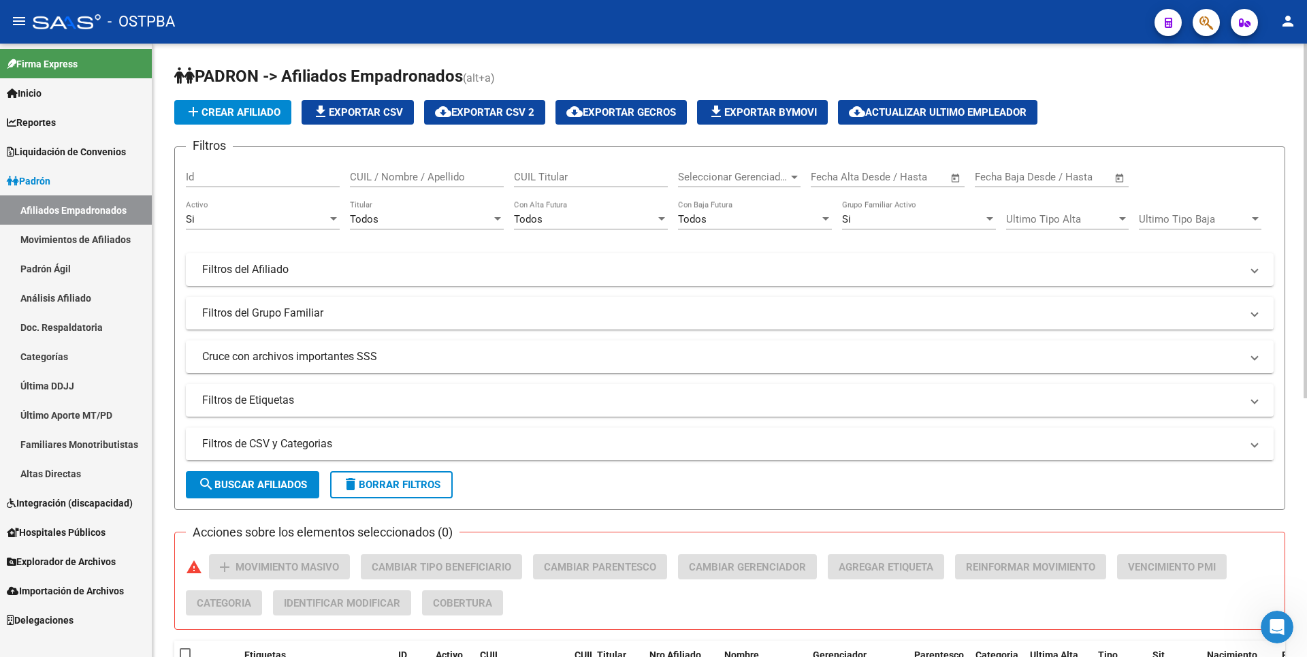
click at [362, 432] on mat-expansion-panel-header "Filtros de CSV y Categorias" at bounding box center [730, 444] width 1088 height 33
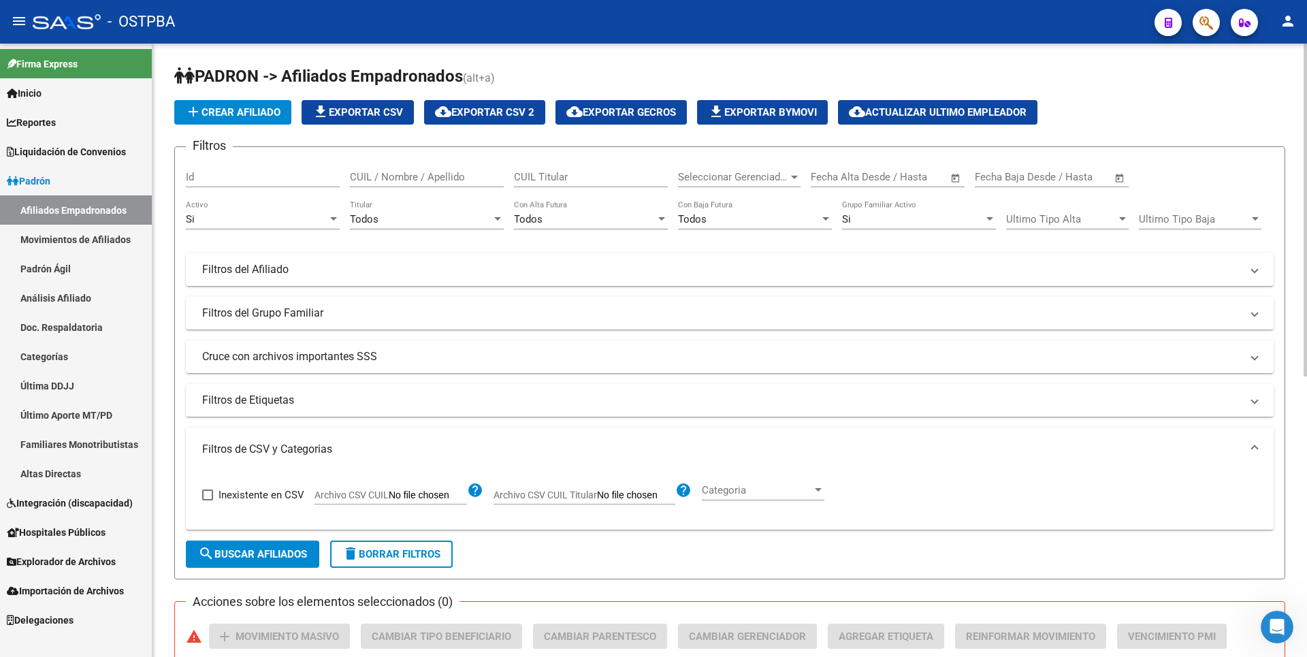
click at [431, 497] on input "Archivo CSV CUIL" at bounding box center [428, 496] width 78 height 12
type input "C:\fakepath\MONOTRIBUTISTAS INTERIOR09BIS.csv"
click at [489, 218] on div "Todos" at bounding box center [421, 219] width 142 height 12
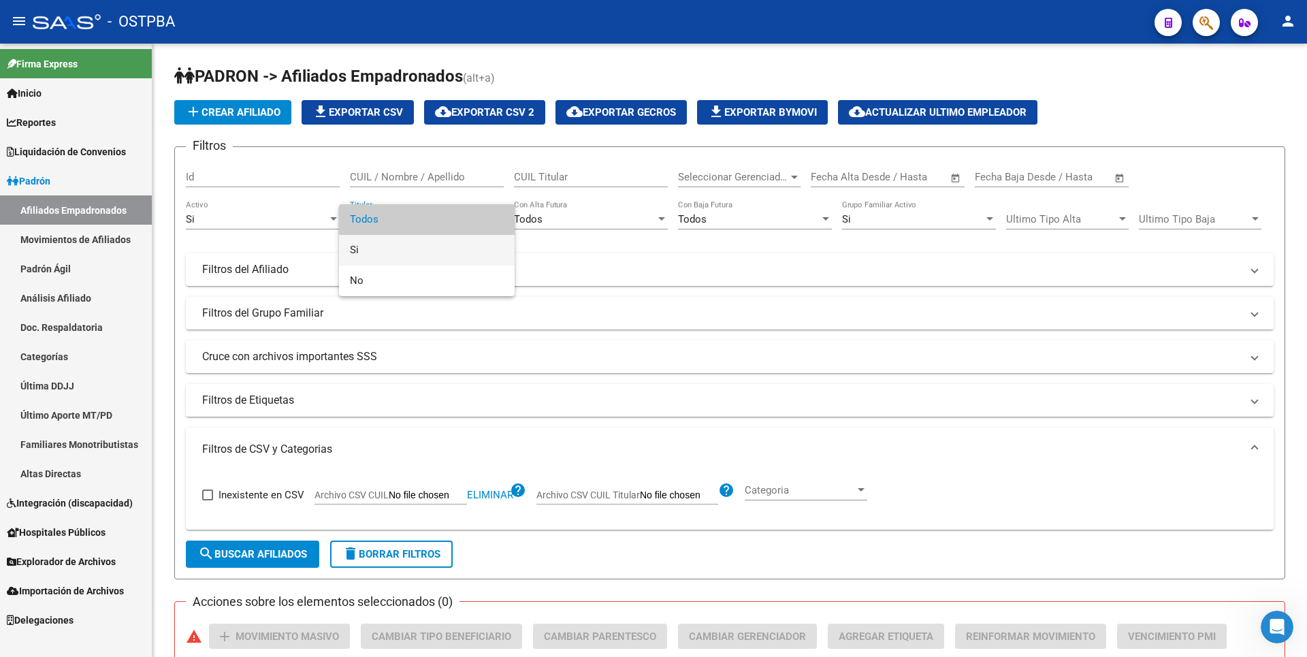
click at [379, 252] on span "Si" at bounding box center [427, 250] width 154 height 31
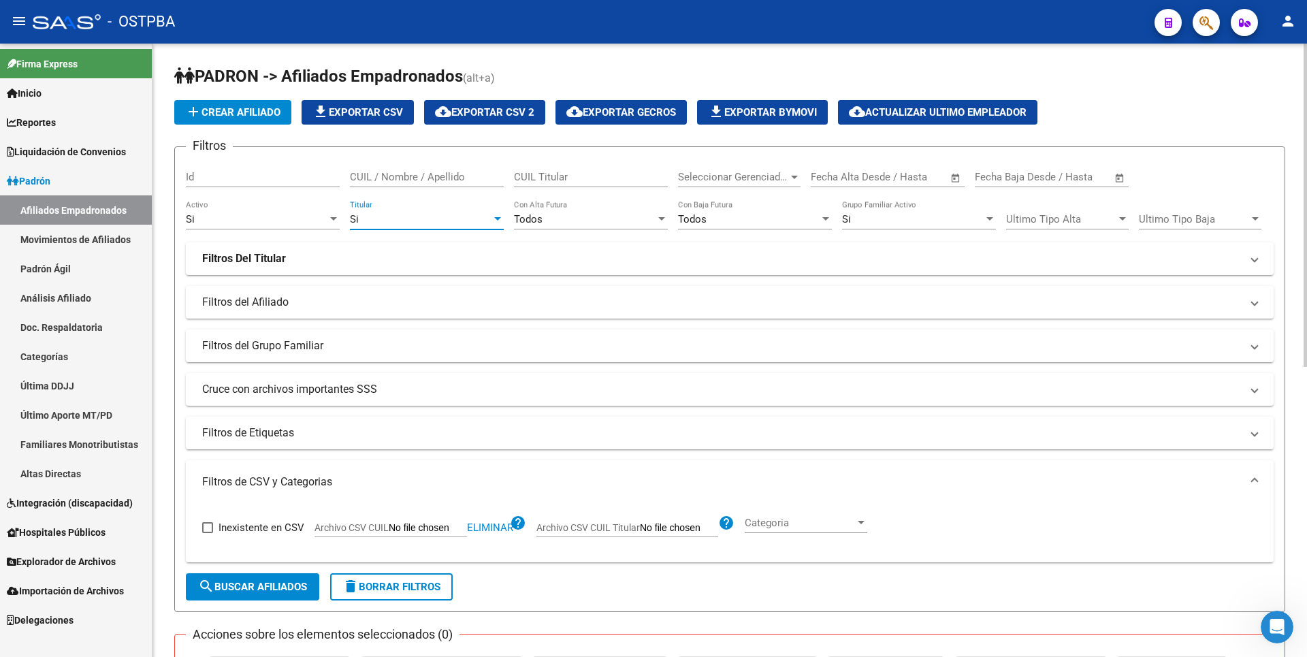
click at [290, 581] on span "search Buscar Afiliados" at bounding box center [252, 587] width 109 height 12
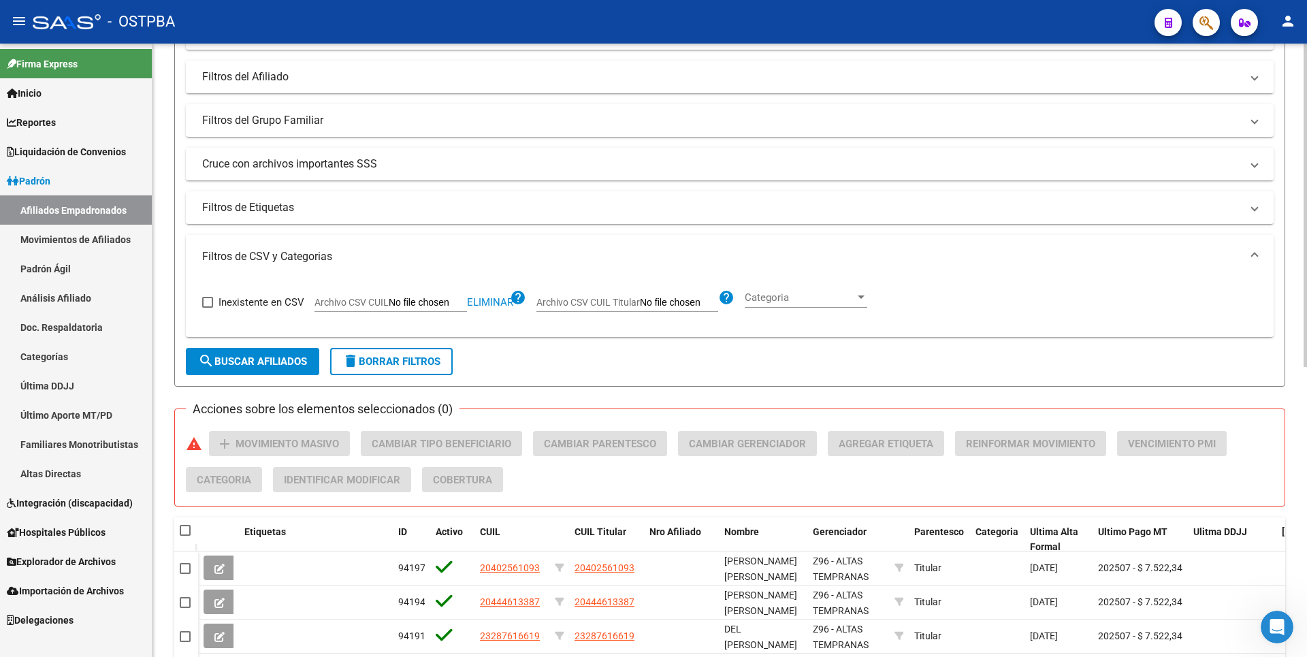
scroll to position [209, 0]
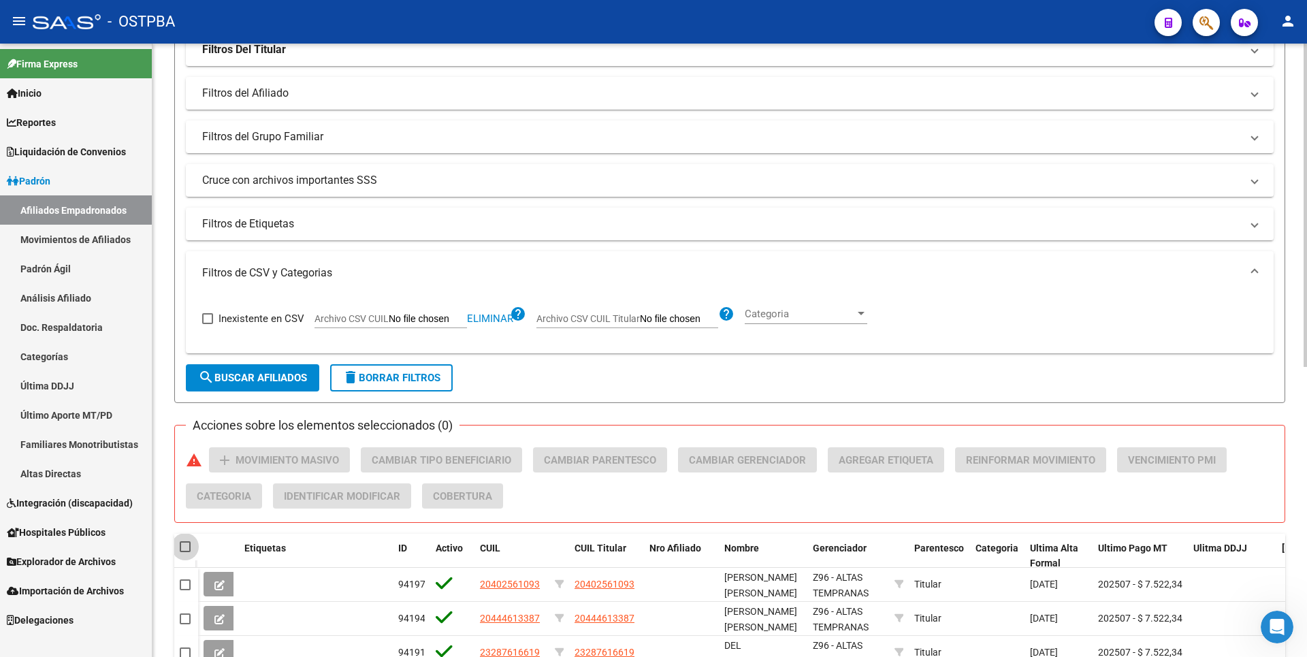
click at [182, 545] on span at bounding box center [185, 546] width 11 height 11
click at [185, 552] on input "checkbox" at bounding box center [185, 552] width 1 height 1
checkbox input "true"
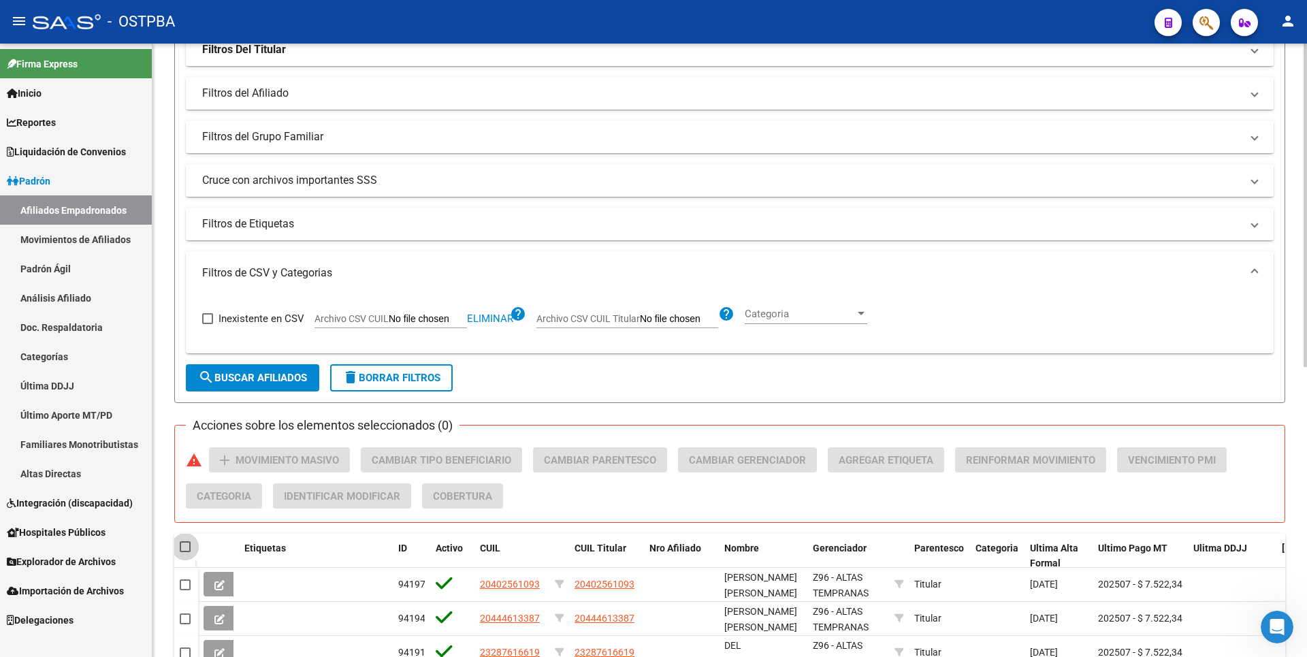
checkbox input "true"
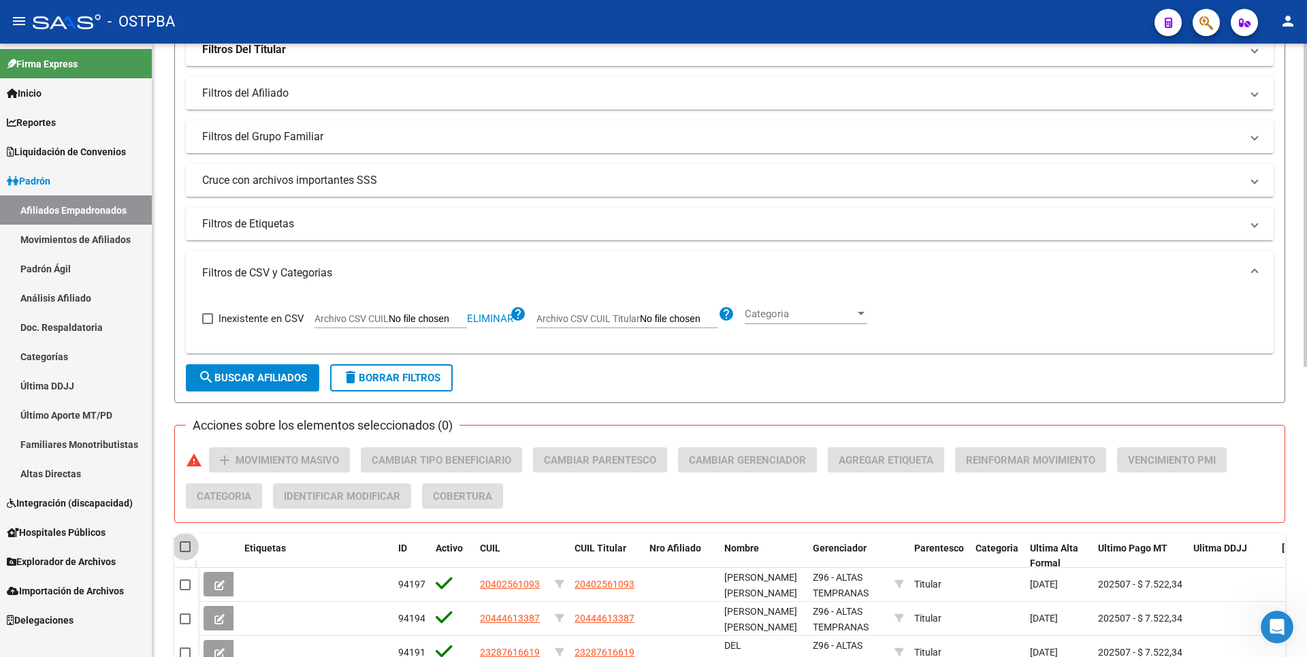
checkbox input "true"
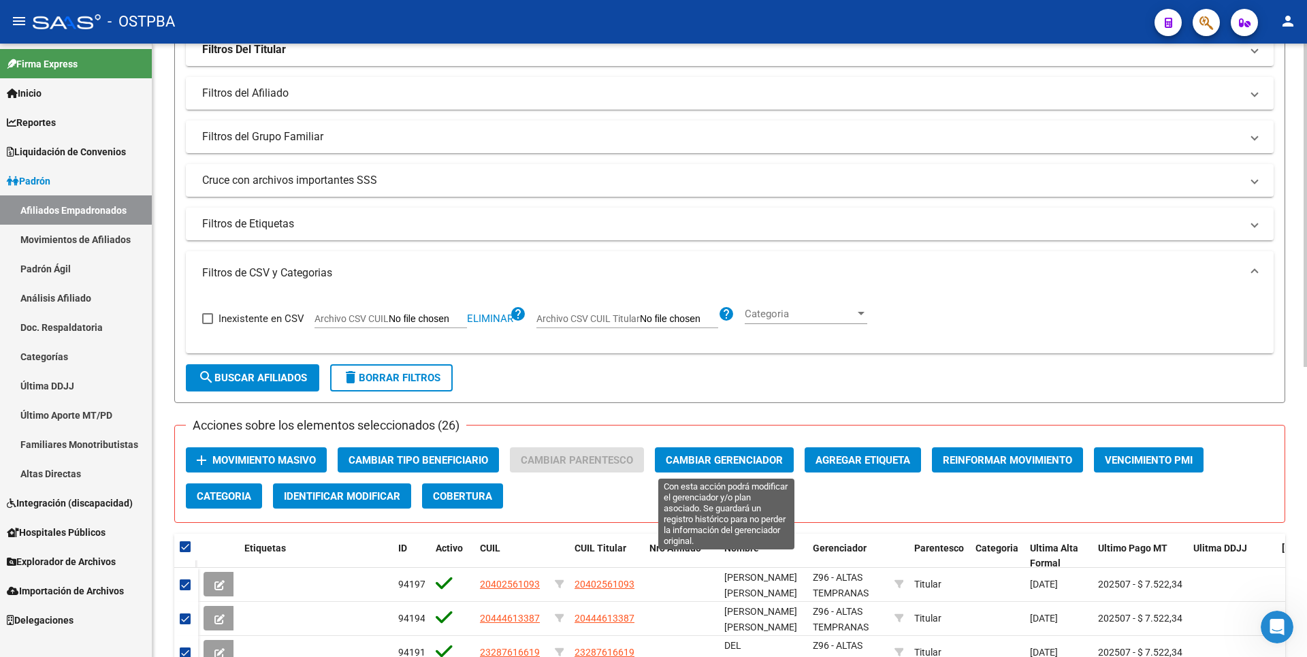
click at [734, 451] on button "Cambiar Gerenciador" at bounding box center [724, 459] width 139 height 25
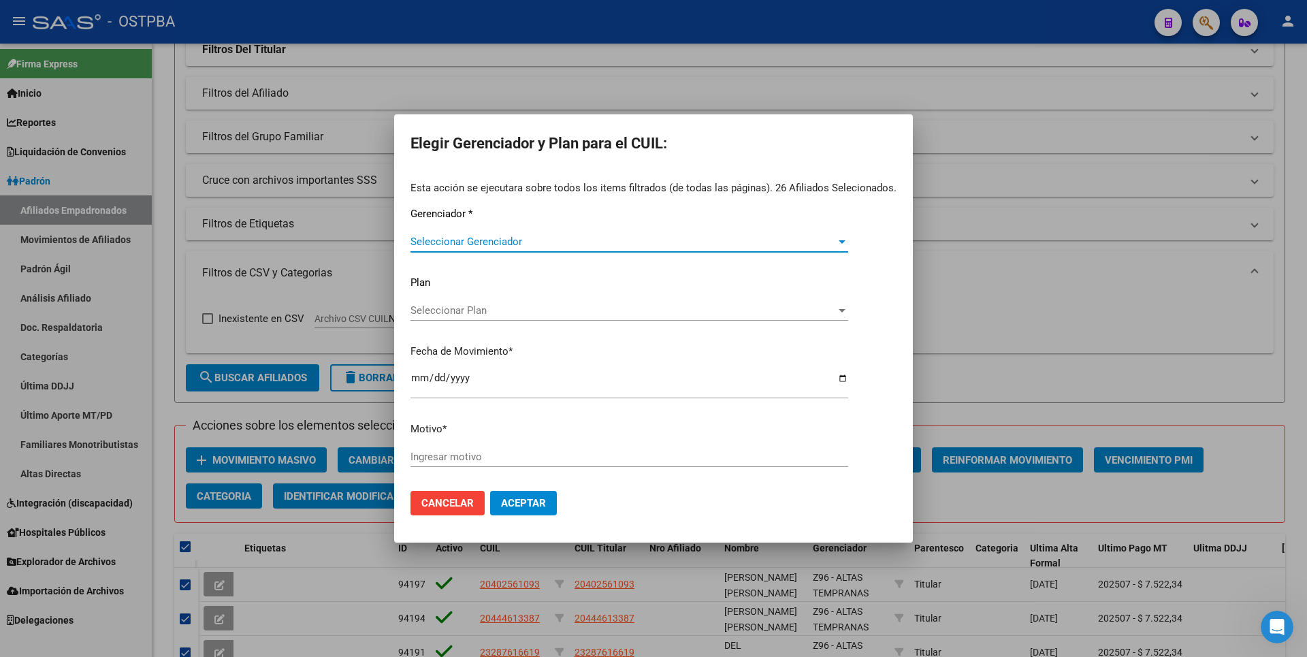
click at [802, 238] on span "Seleccionar Gerenciador" at bounding box center [624, 242] width 426 height 12
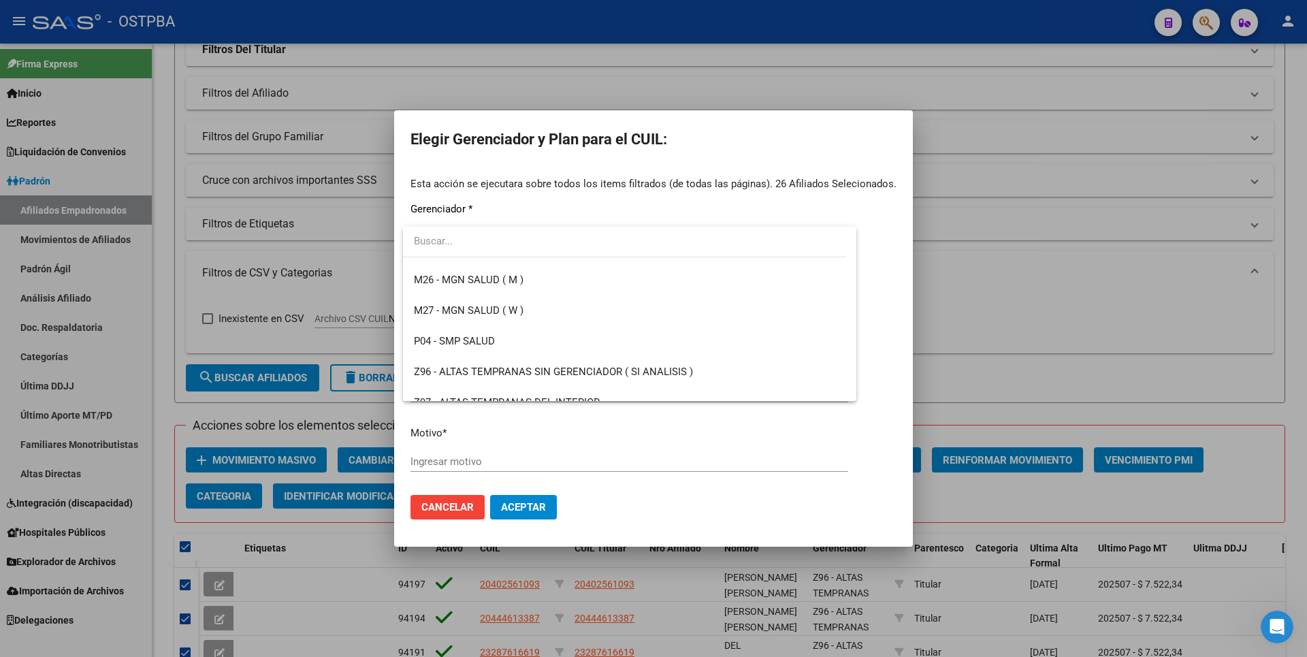
scroll to position [377, 0]
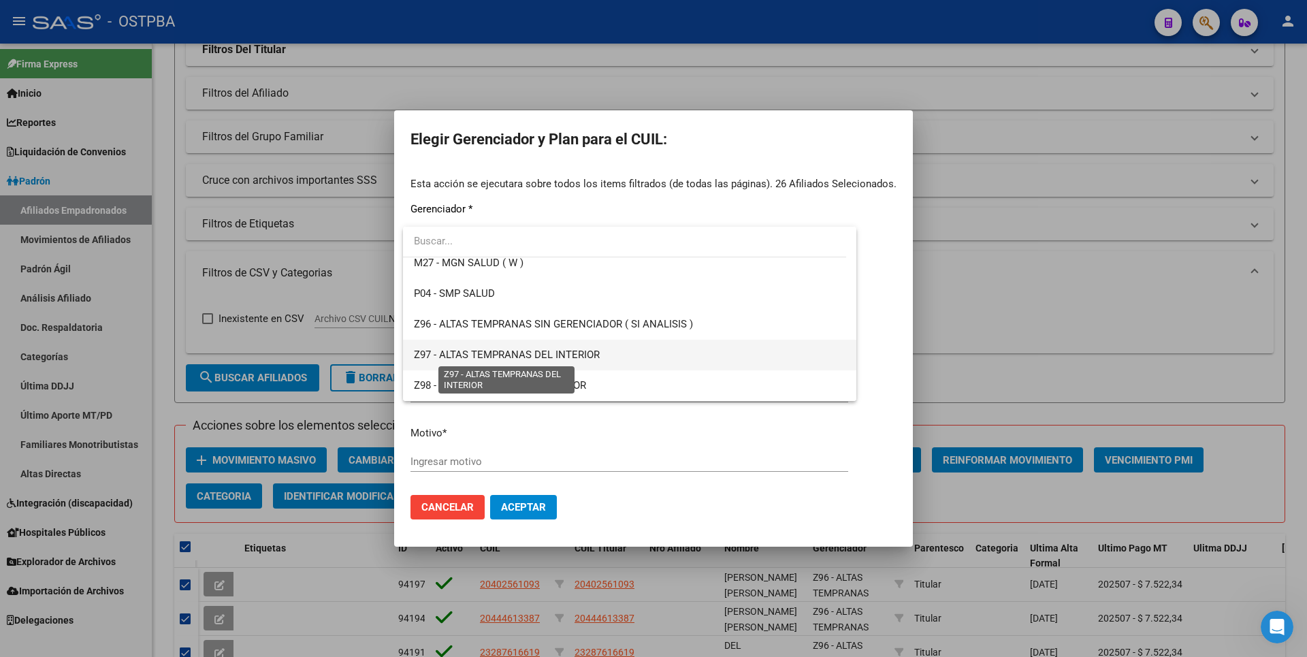
click at [565, 355] on span "Z97 - ALTAS TEMPRANAS DEL INTERIOR" at bounding box center [507, 355] width 186 height 12
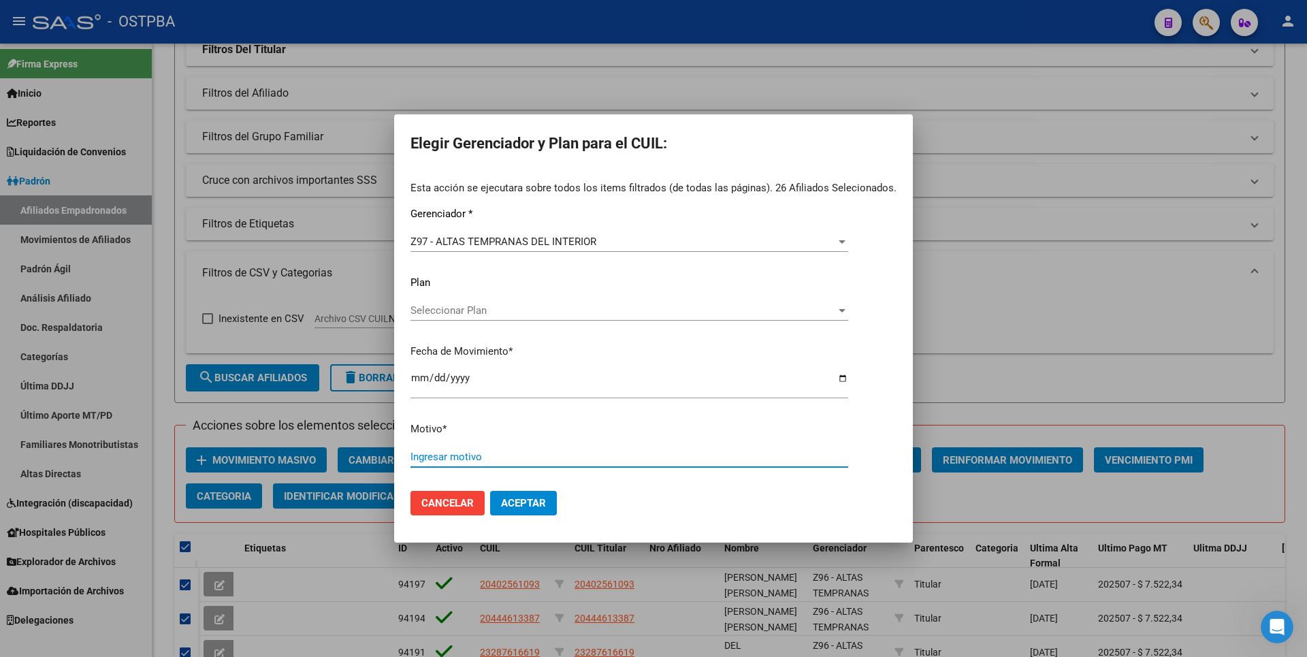
click at [441, 458] on input "Ingresar motivo" at bounding box center [630, 457] width 438 height 12
type input "RECLASIFICACION"
click at [526, 503] on span "Aceptar" at bounding box center [523, 503] width 45 height 12
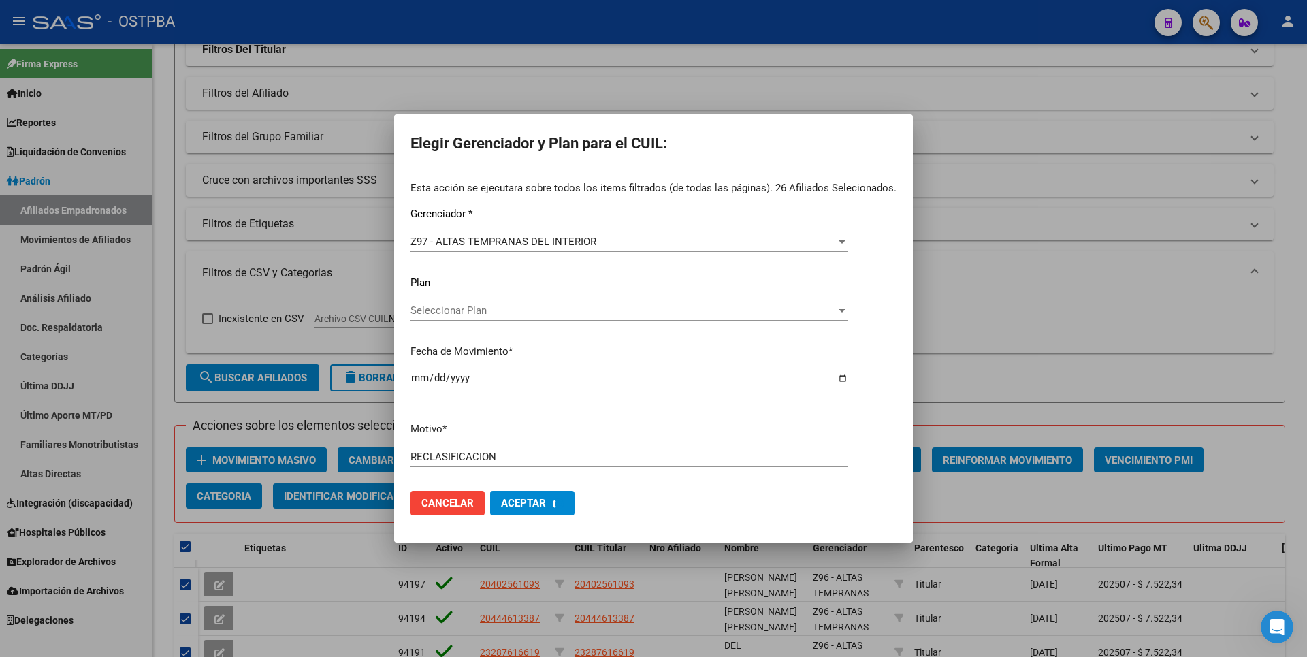
checkbox input "false"
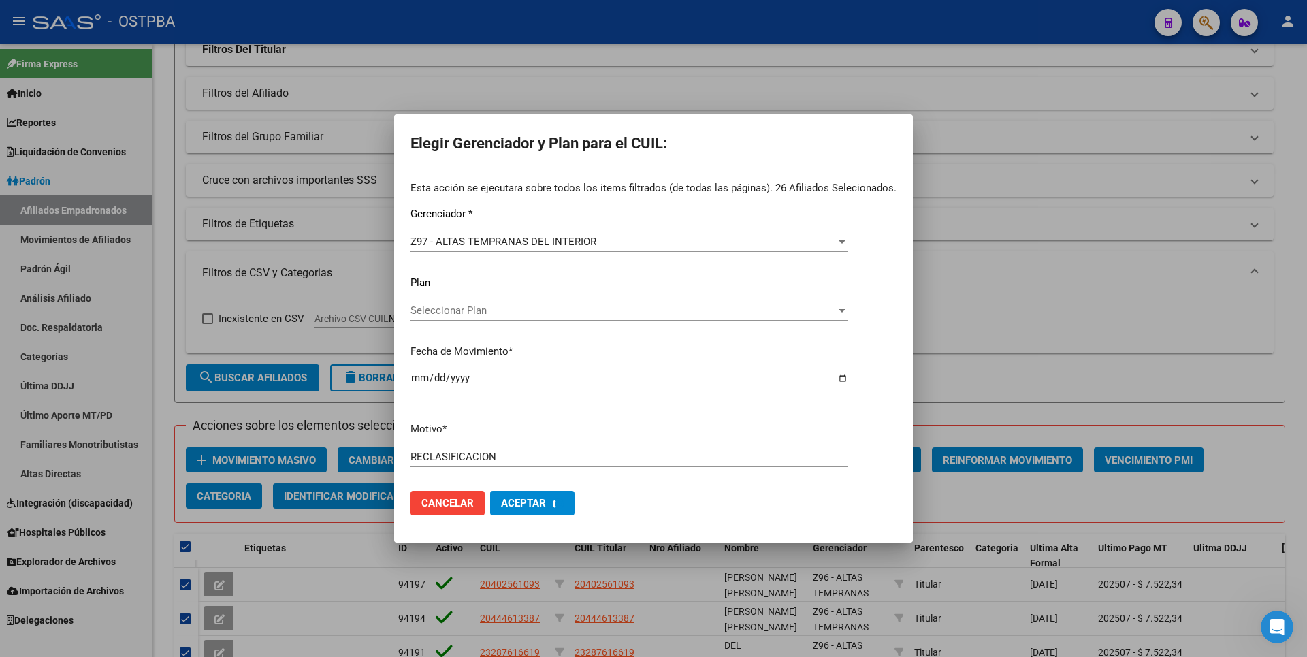
checkbox input "false"
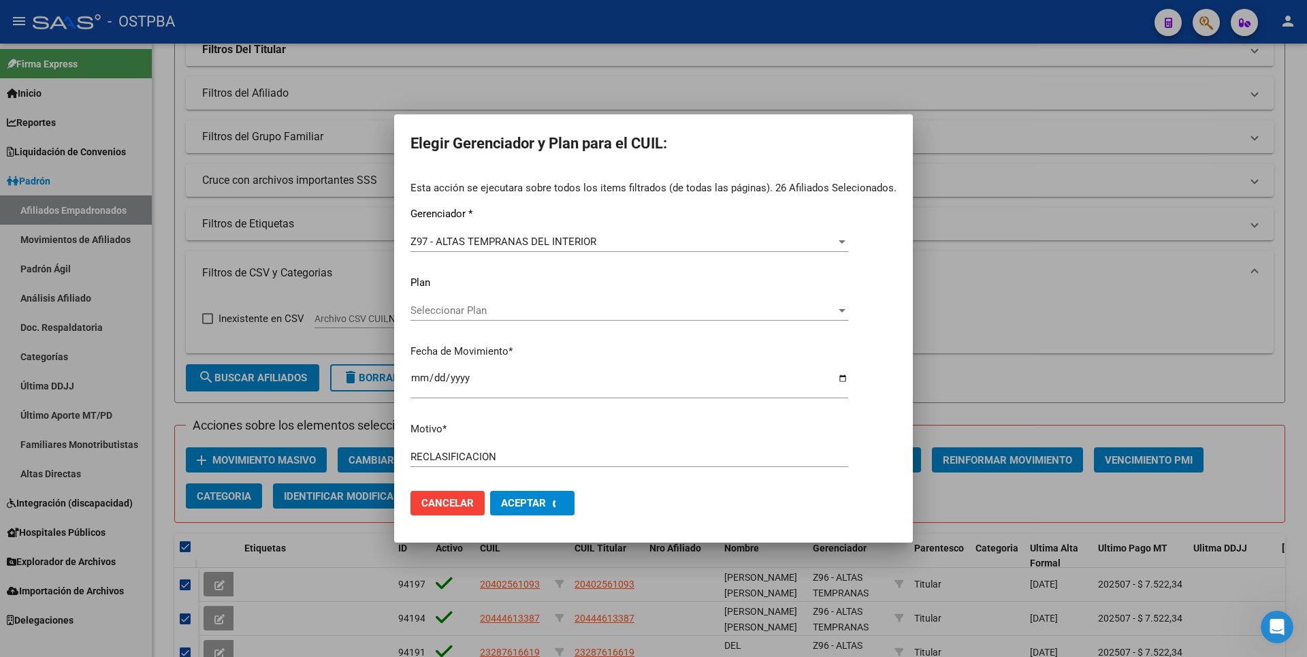
checkbox input "false"
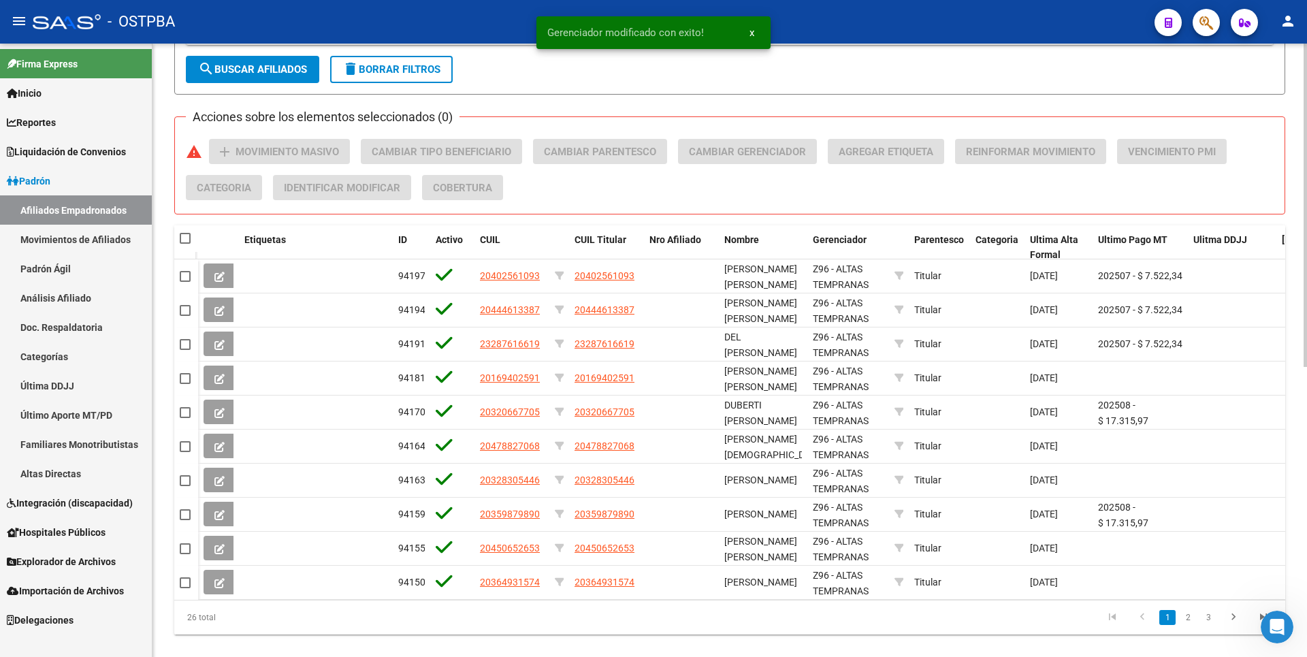
scroll to position [549, 0]
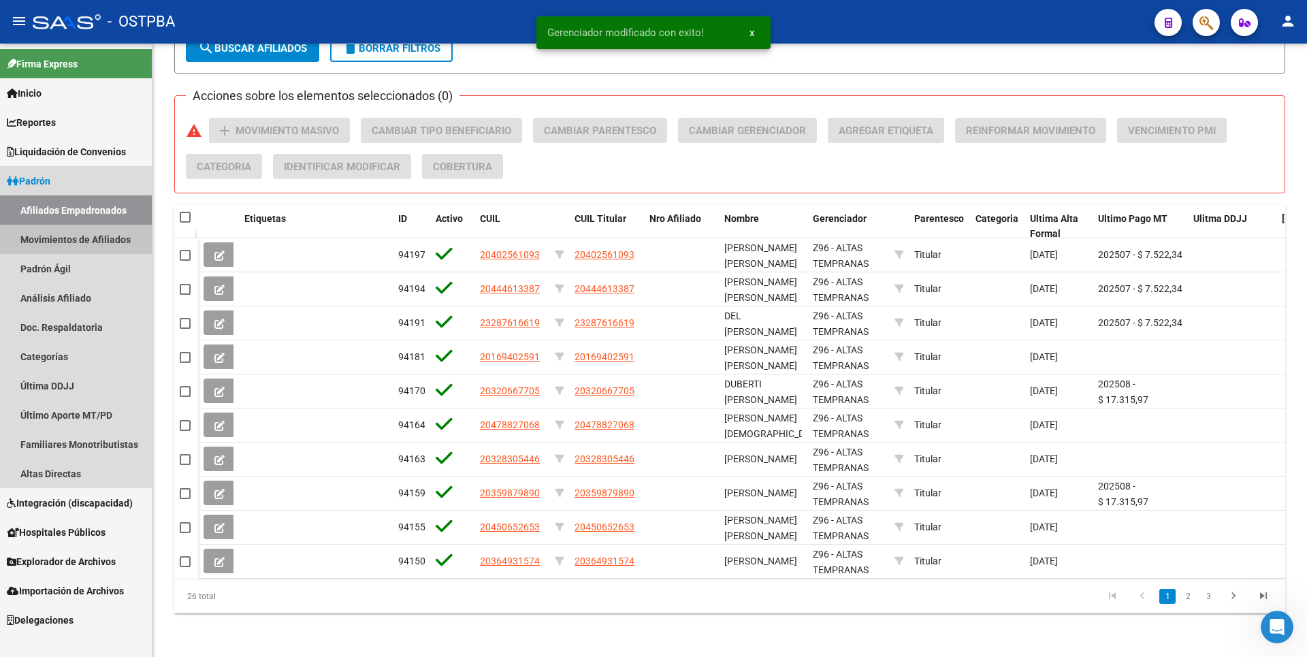
click at [57, 243] on link "Movimientos de Afiliados" at bounding box center [76, 239] width 152 height 29
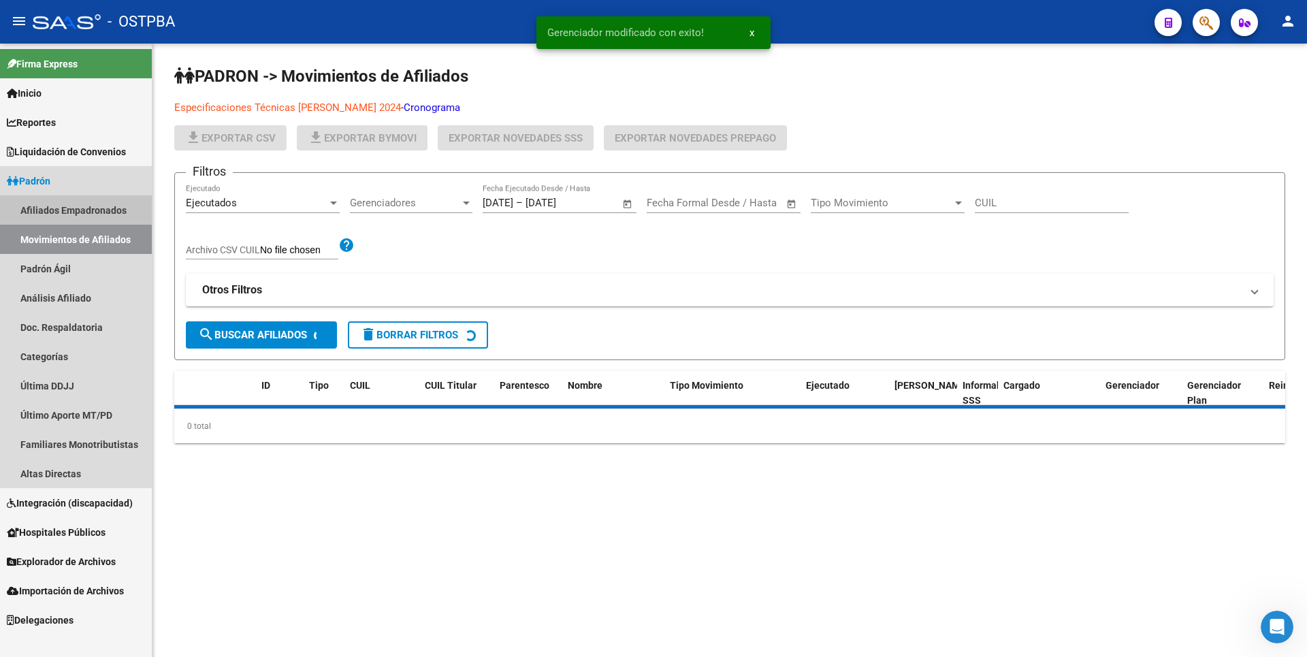
click at [84, 210] on link "Afiliados Empadronados" at bounding box center [76, 209] width 152 height 29
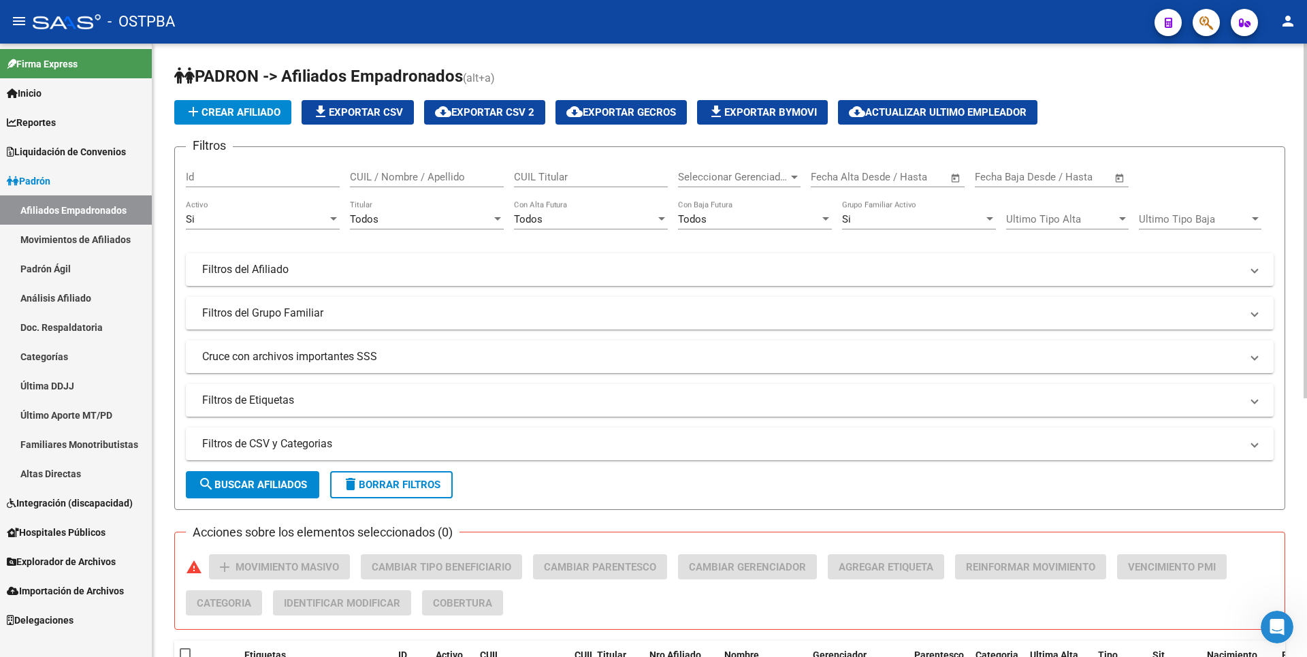
click at [795, 178] on div at bounding box center [794, 177] width 7 height 3
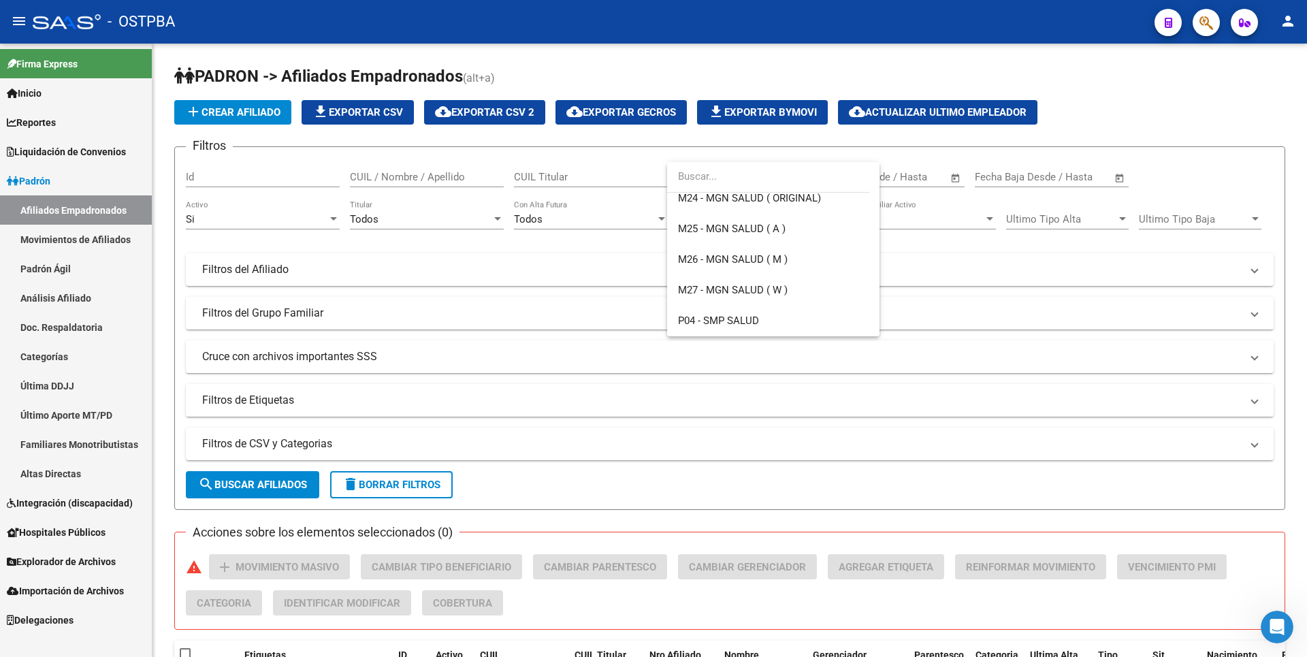
scroll to position [409, 0]
click at [745, 290] on span "Z96 - ALTAS TEMPRANAS SIN GERENCIADOR ( SI ANALISIS )" at bounding box center [817, 289] width 279 height 12
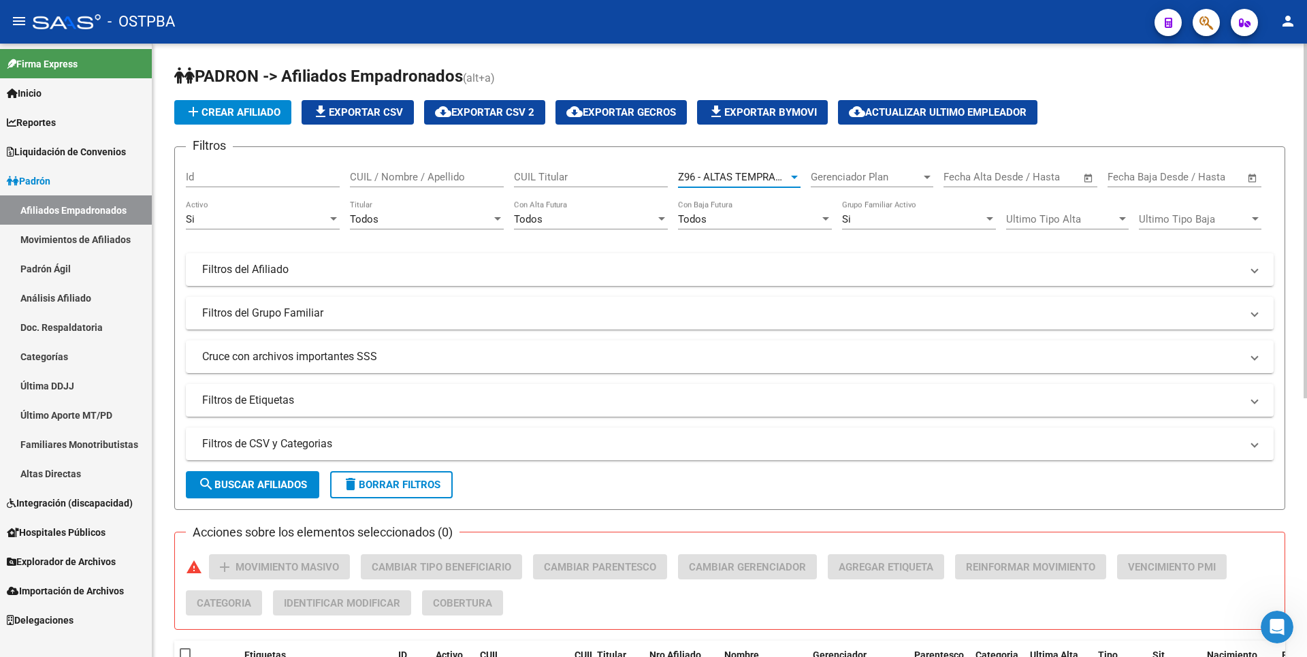
click at [492, 211] on div "Todos Titular" at bounding box center [427, 214] width 154 height 29
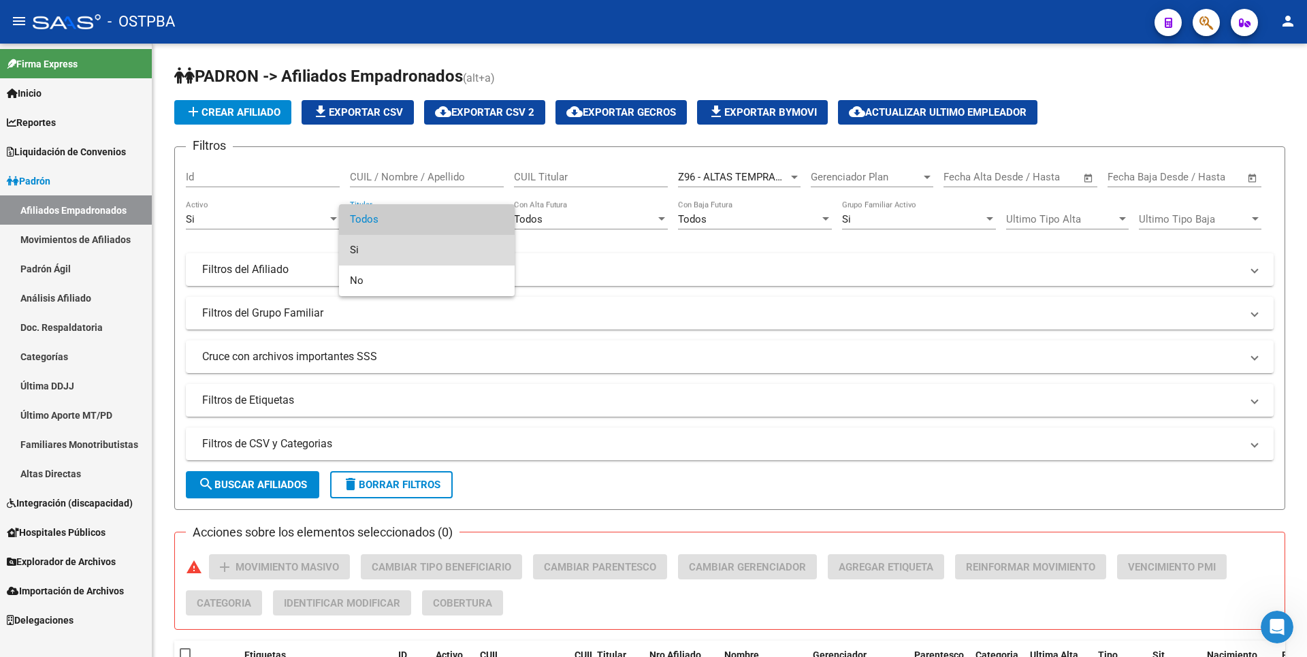
click at [398, 259] on span "Si" at bounding box center [427, 250] width 154 height 31
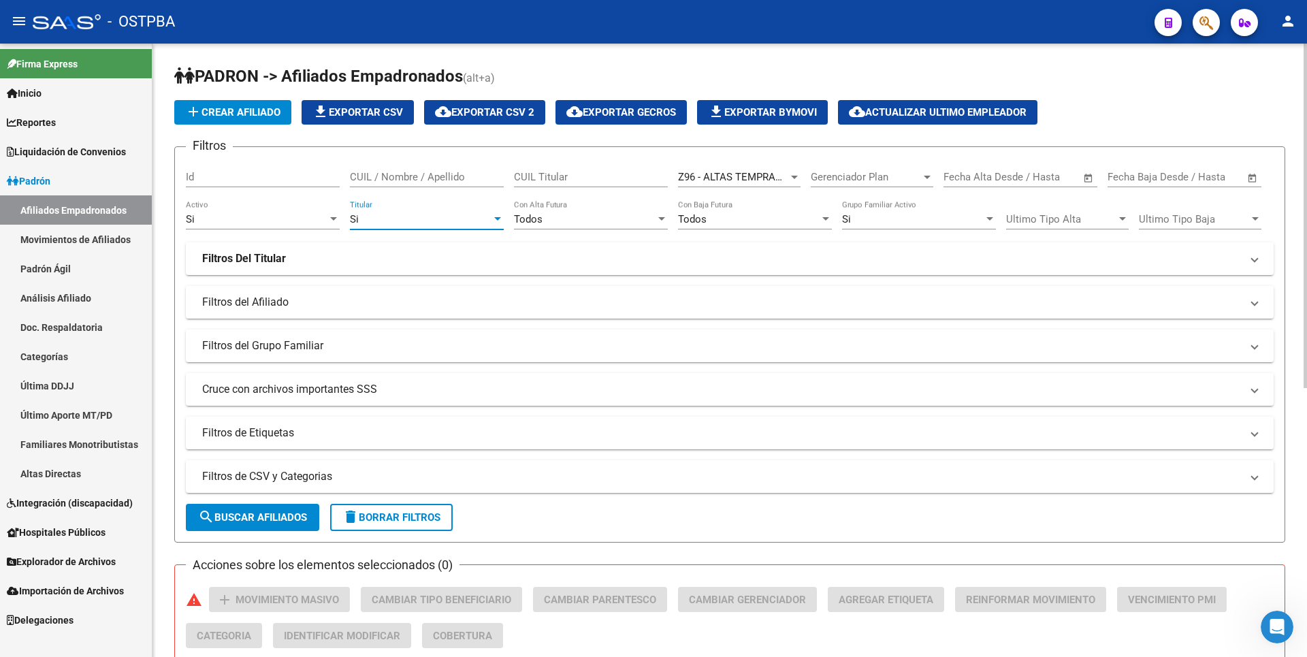
click at [274, 522] on span "search Buscar Afiliados" at bounding box center [252, 517] width 109 height 12
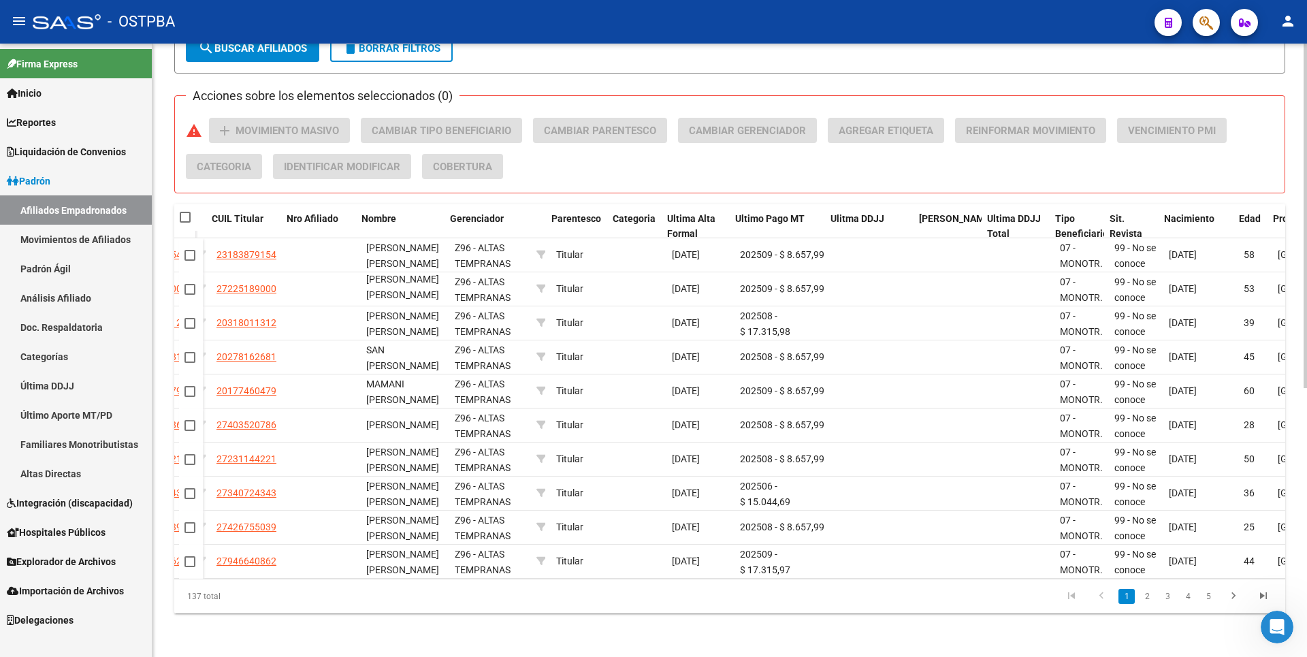
scroll to position [0, 363]
click at [1261, 598] on icon "go to last page" at bounding box center [1264, 598] width 18 height 16
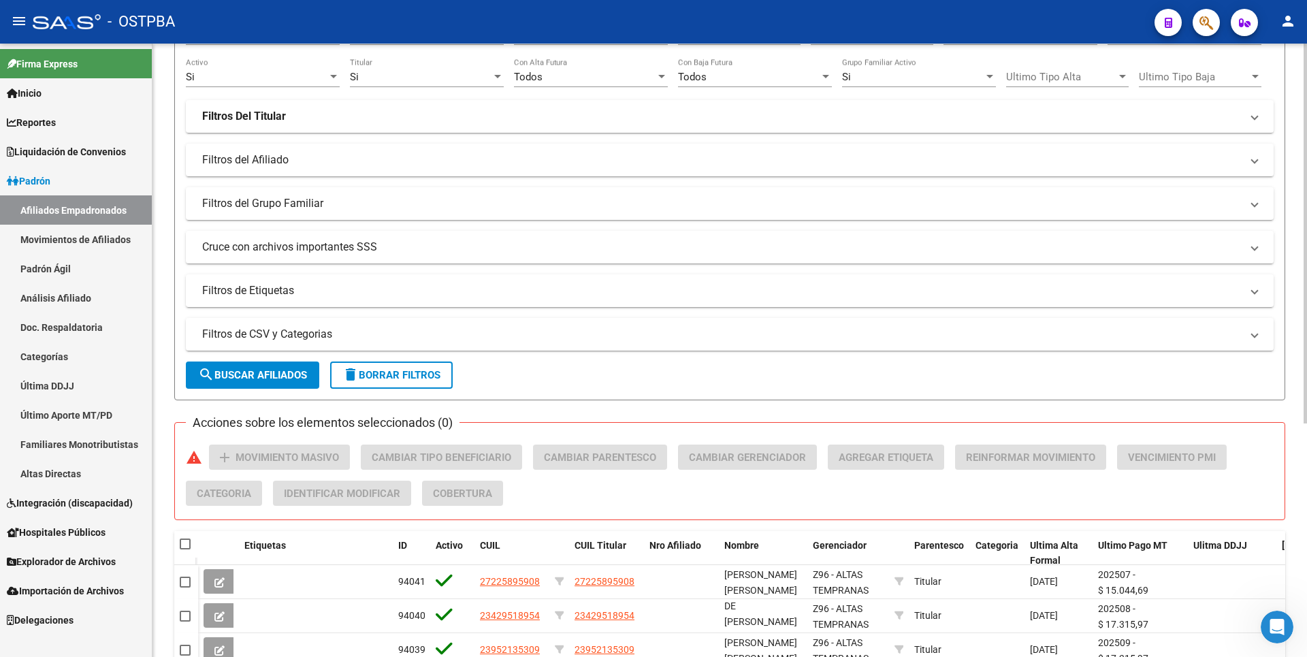
scroll to position [0, 0]
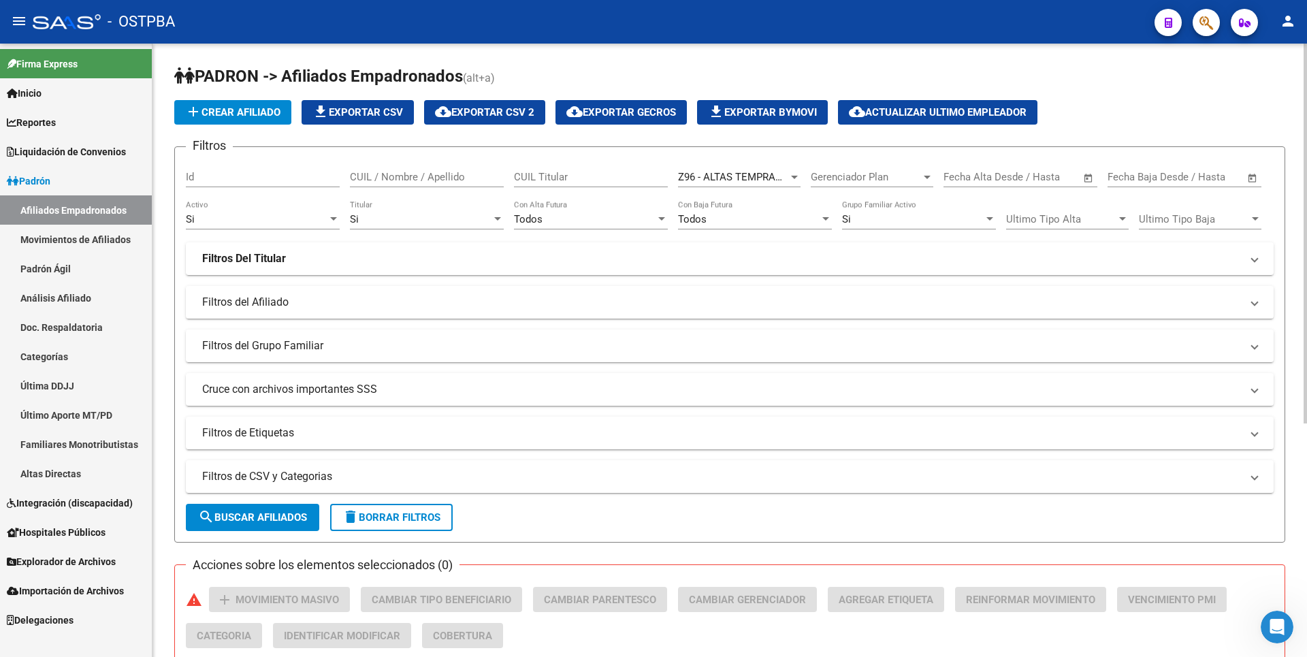
click at [504, 103] on button "cloud_download Exportar CSV 2" at bounding box center [484, 112] width 121 height 25
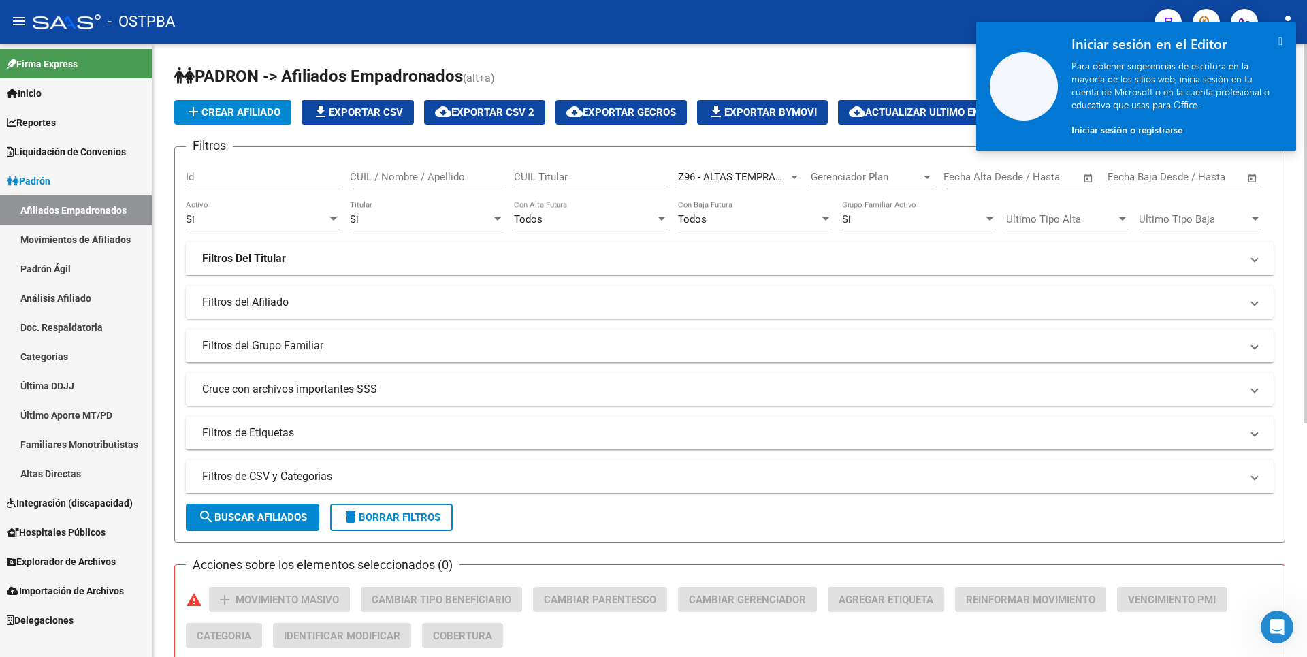
click at [795, 176] on div at bounding box center [794, 177] width 7 height 3
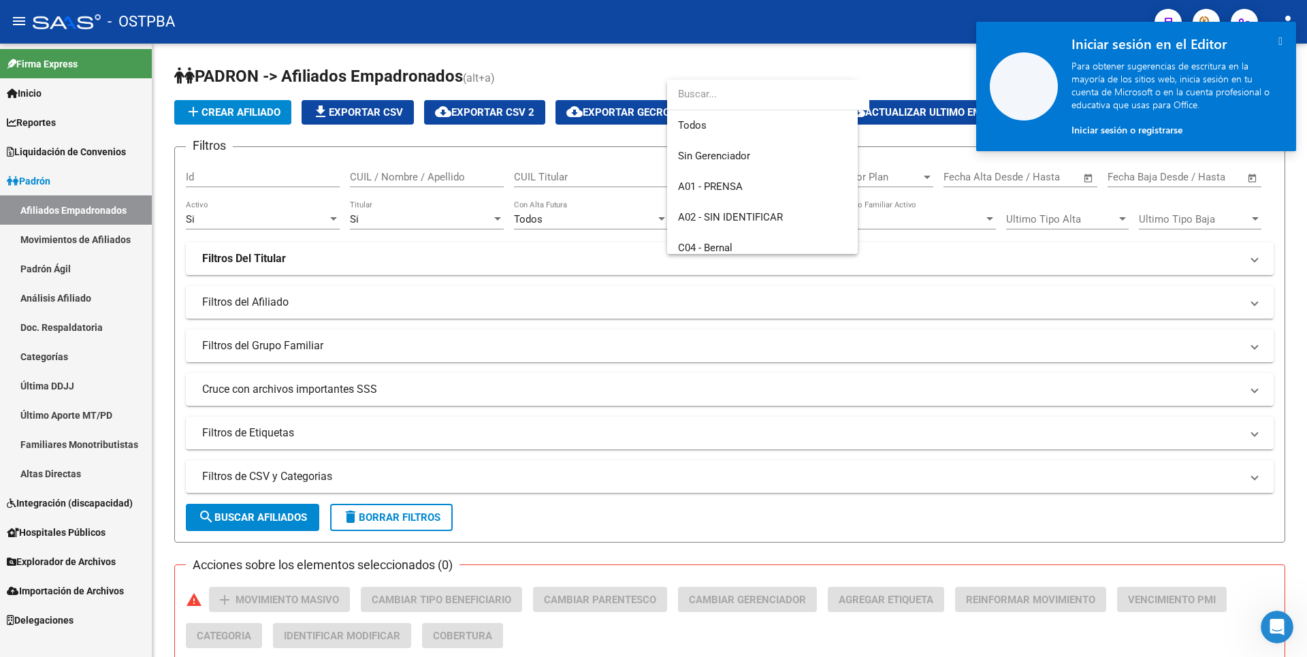
scroll to position [438, 0]
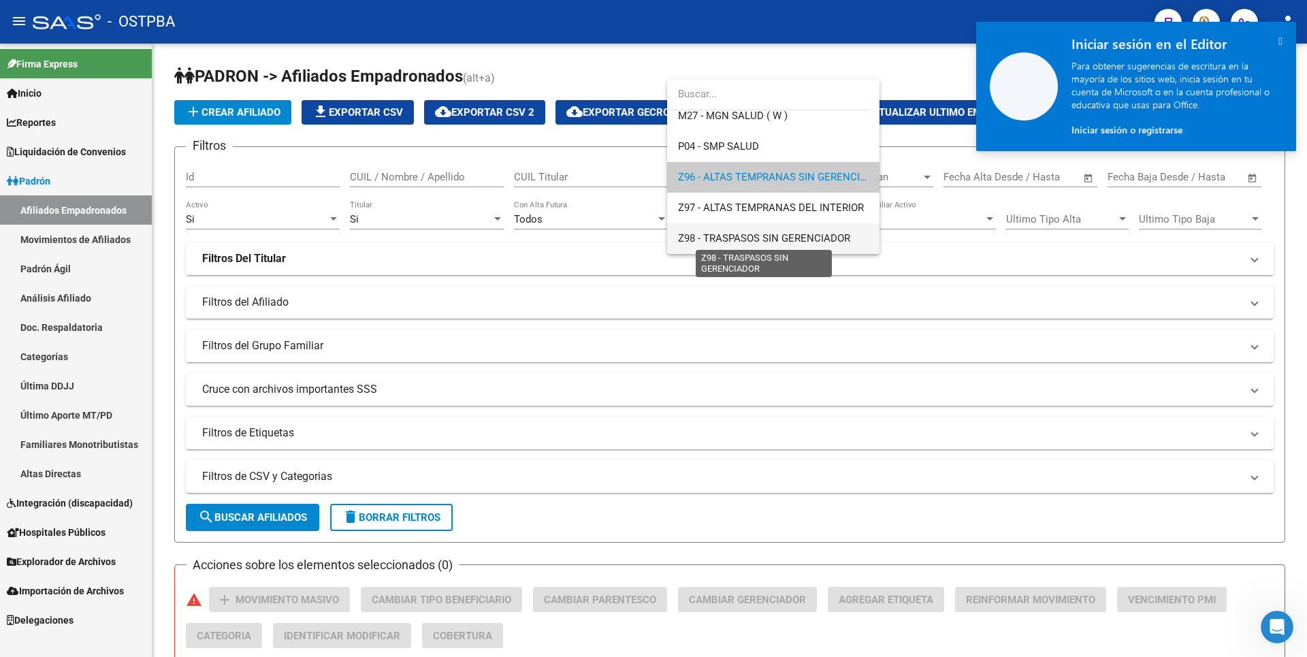
click at [773, 233] on span "Z98 - TRASPASOS SIN GERENCIADOR" at bounding box center [764, 238] width 172 height 12
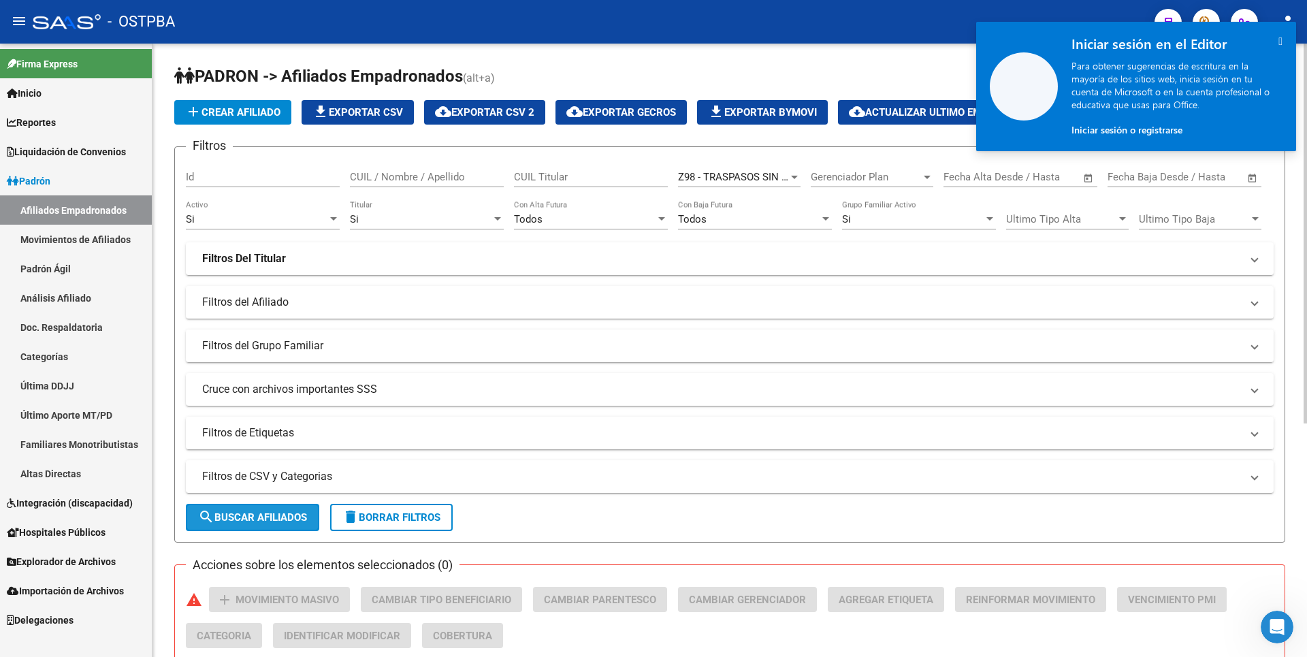
click at [229, 509] on button "search Buscar Afiliados" at bounding box center [252, 517] width 133 height 27
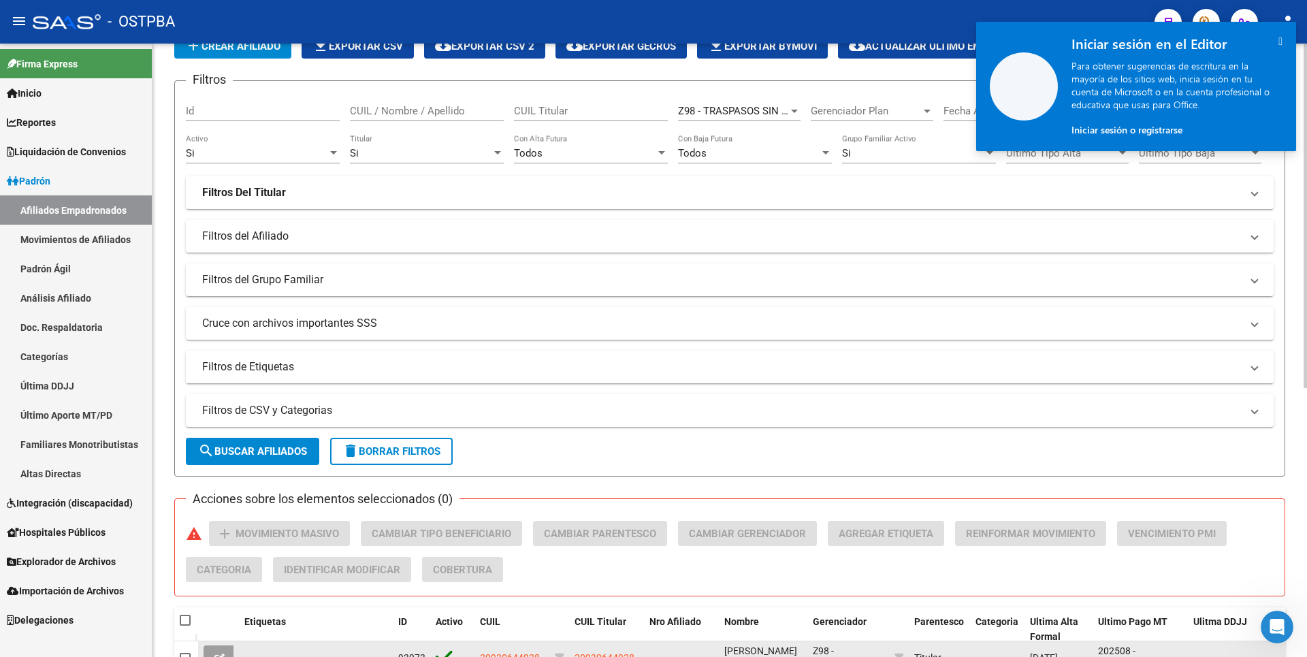
scroll to position [0, 0]
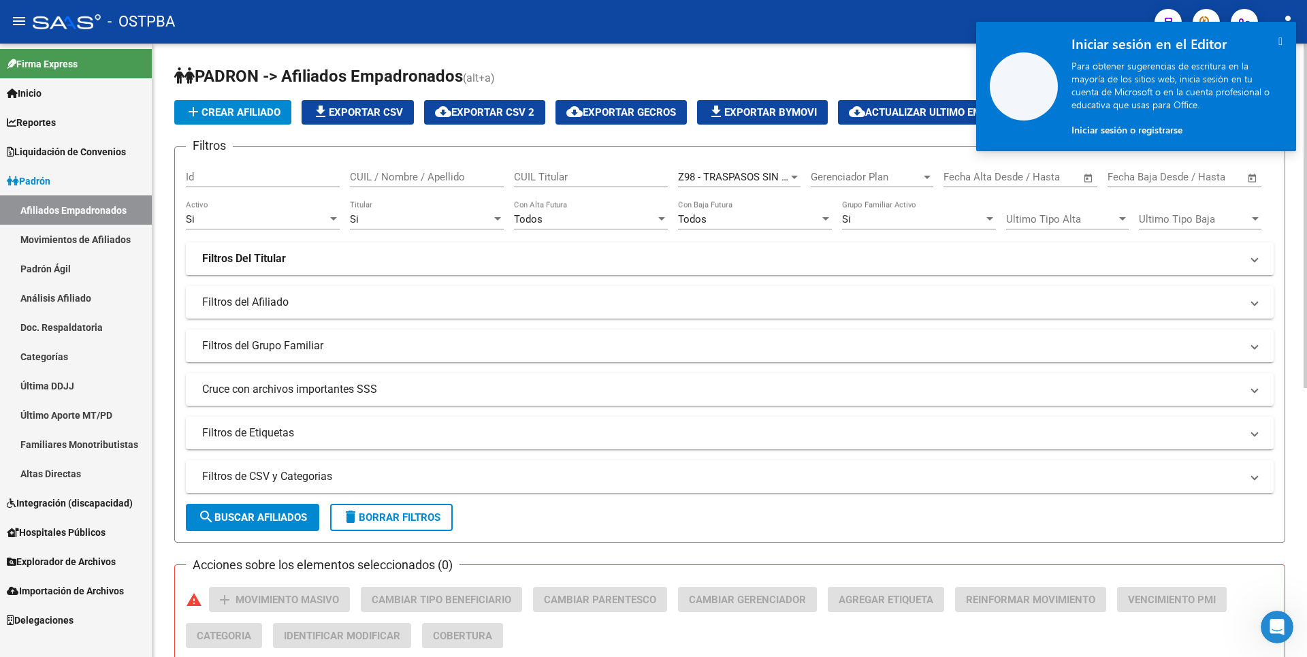
click at [500, 114] on span "cloud_download Exportar CSV 2" at bounding box center [484, 112] width 99 height 12
click at [78, 304] on link "Análisis Afiliado" at bounding box center [76, 297] width 152 height 29
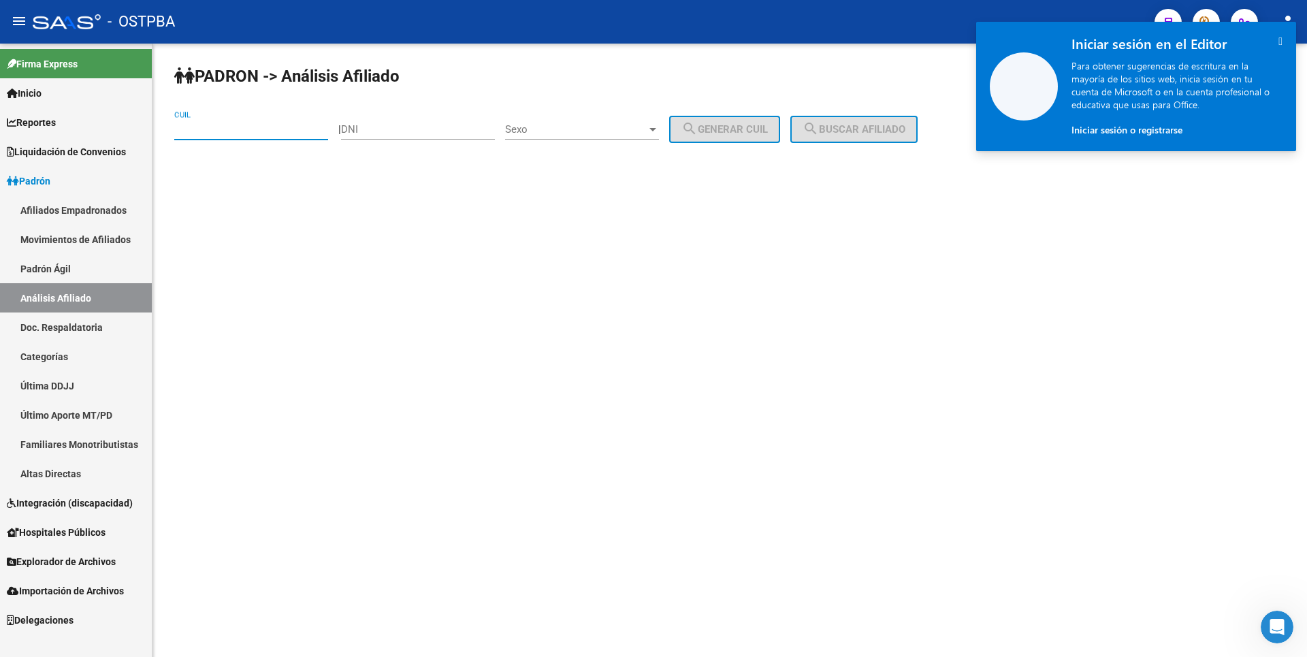
click at [235, 133] on input "CUIL" at bounding box center [251, 129] width 154 height 12
paste input "27-41810313-8"
click at [847, 127] on span "search Buscar afiliado" at bounding box center [854, 129] width 103 height 12
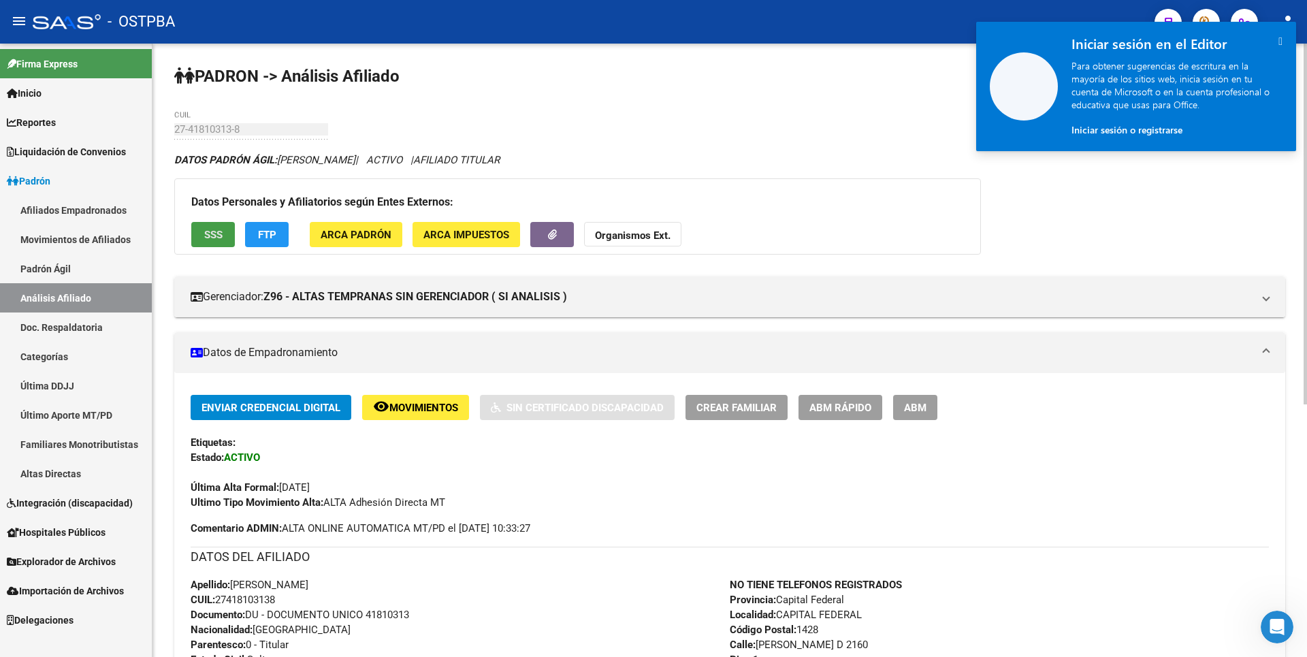
click at [208, 237] on span "SSS" at bounding box center [213, 235] width 18 height 12
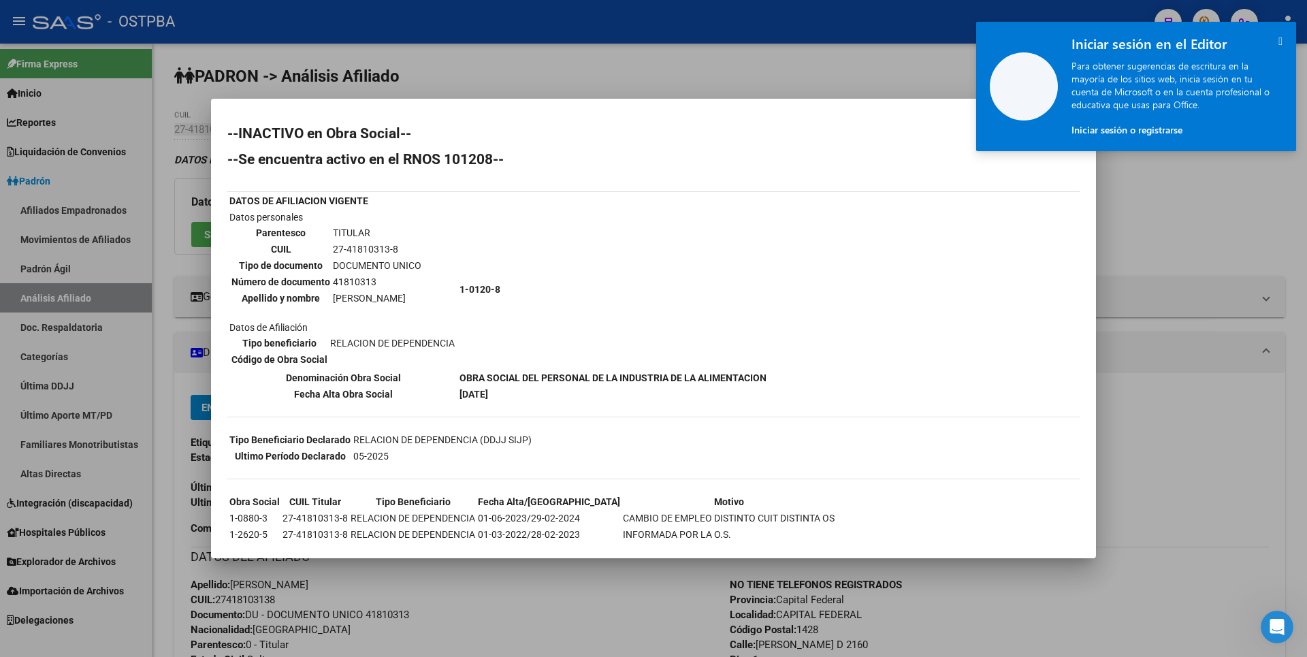
click at [598, 67] on div at bounding box center [653, 328] width 1307 height 657
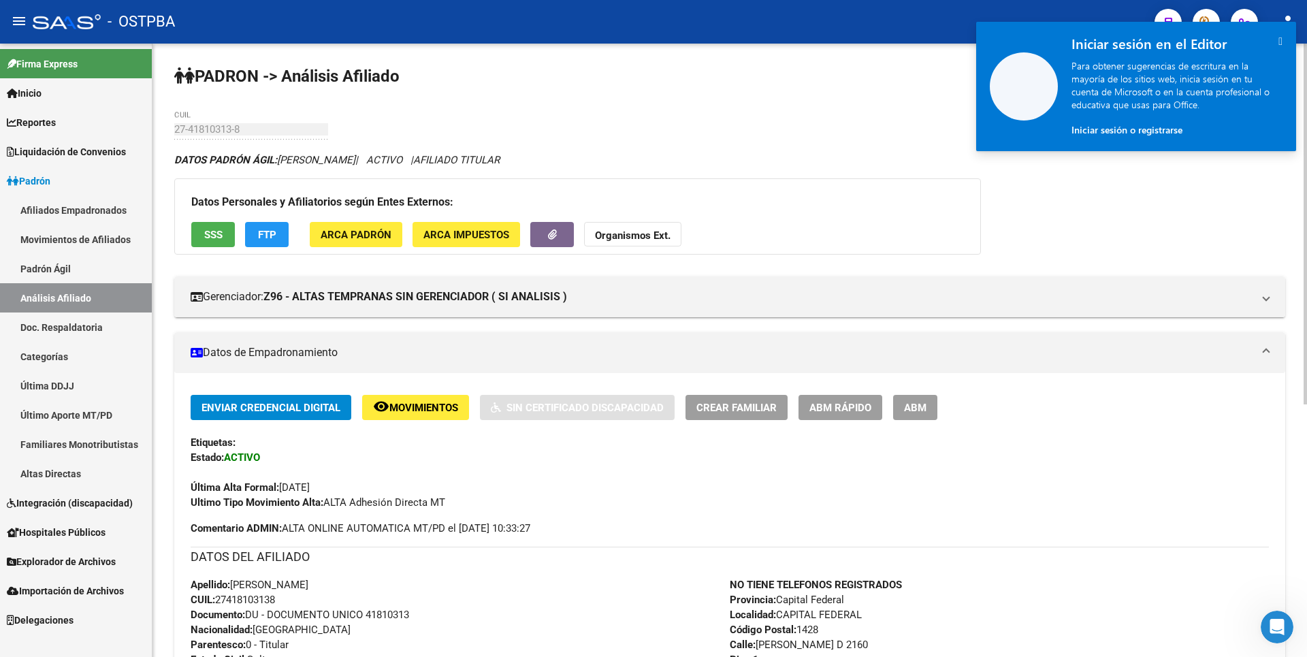
click at [366, 237] on span "ARCA Padrón" at bounding box center [356, 235] width 71 height 12
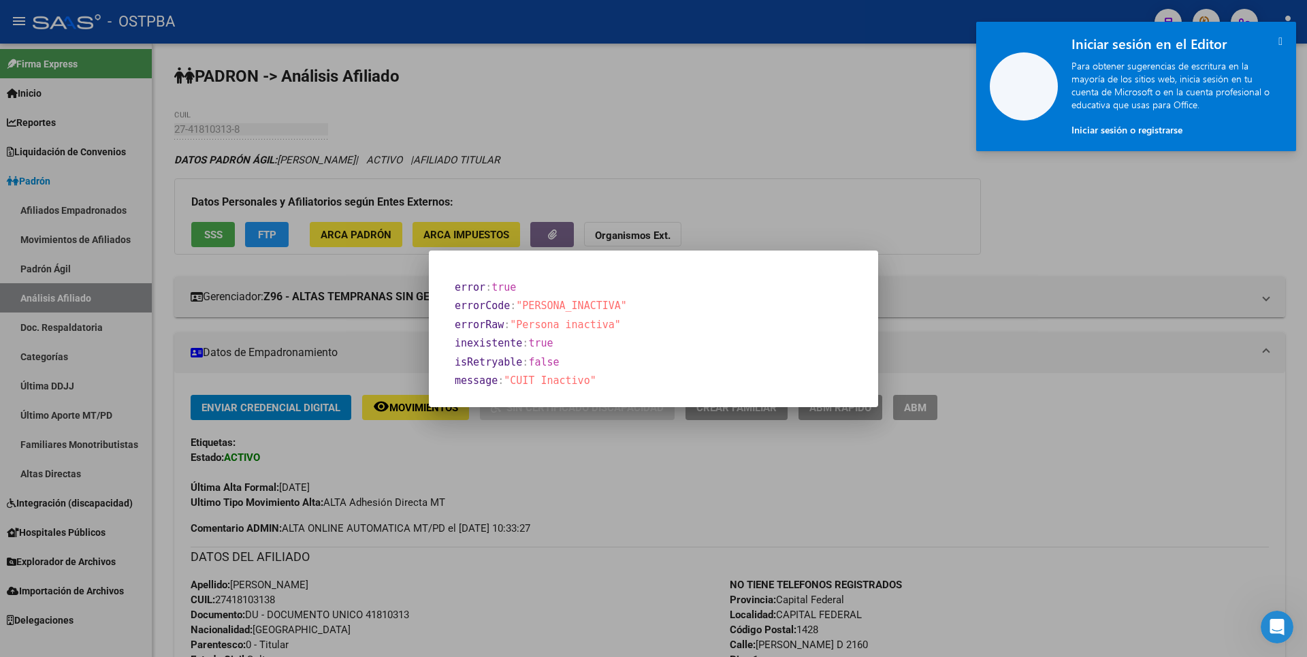
click at [664, 155] on div at bounding box center [653, 328] width 1307 height 657
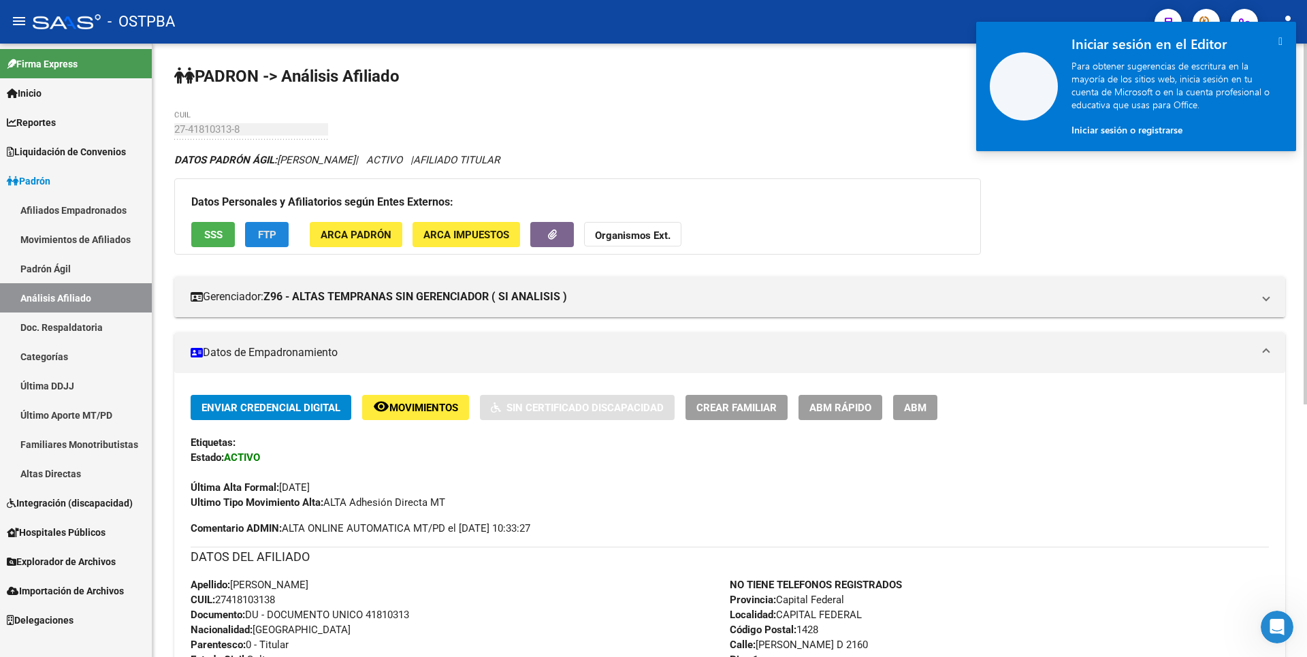
click at [284, 236] on button "FTP" at bounding box center [267, 234] width 44 height 25
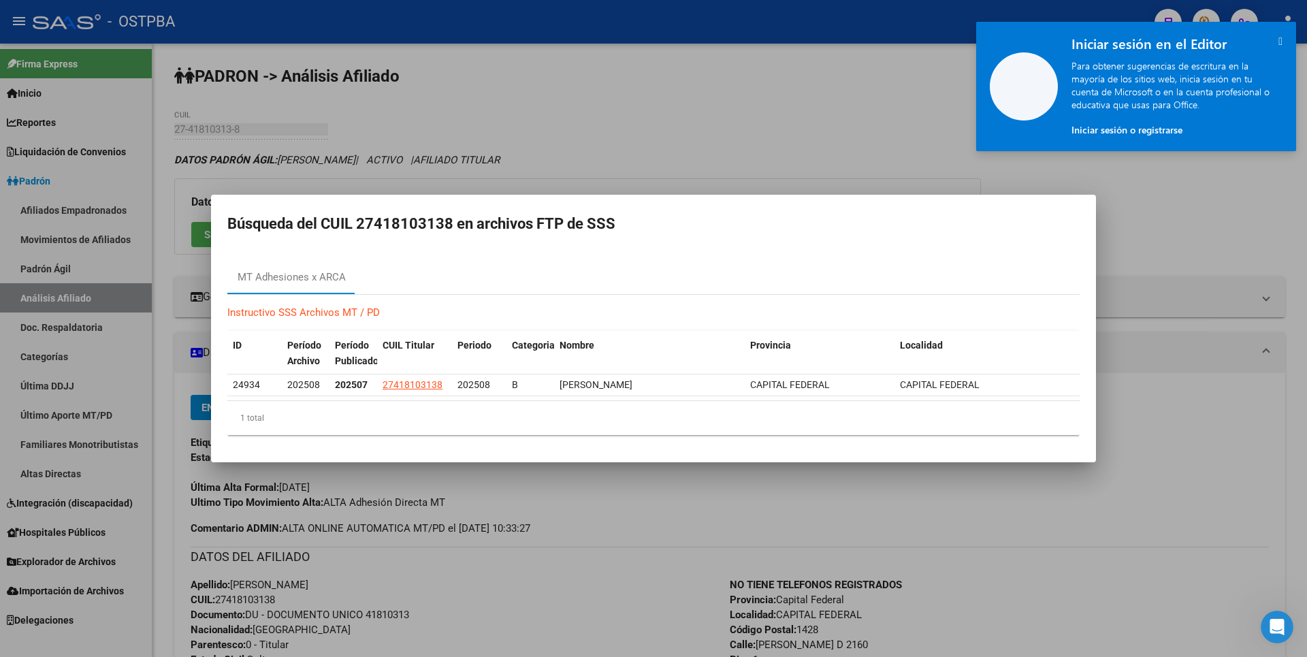
click at [616, 103] on div at bounding box center [653, 328] width 1307 height 657
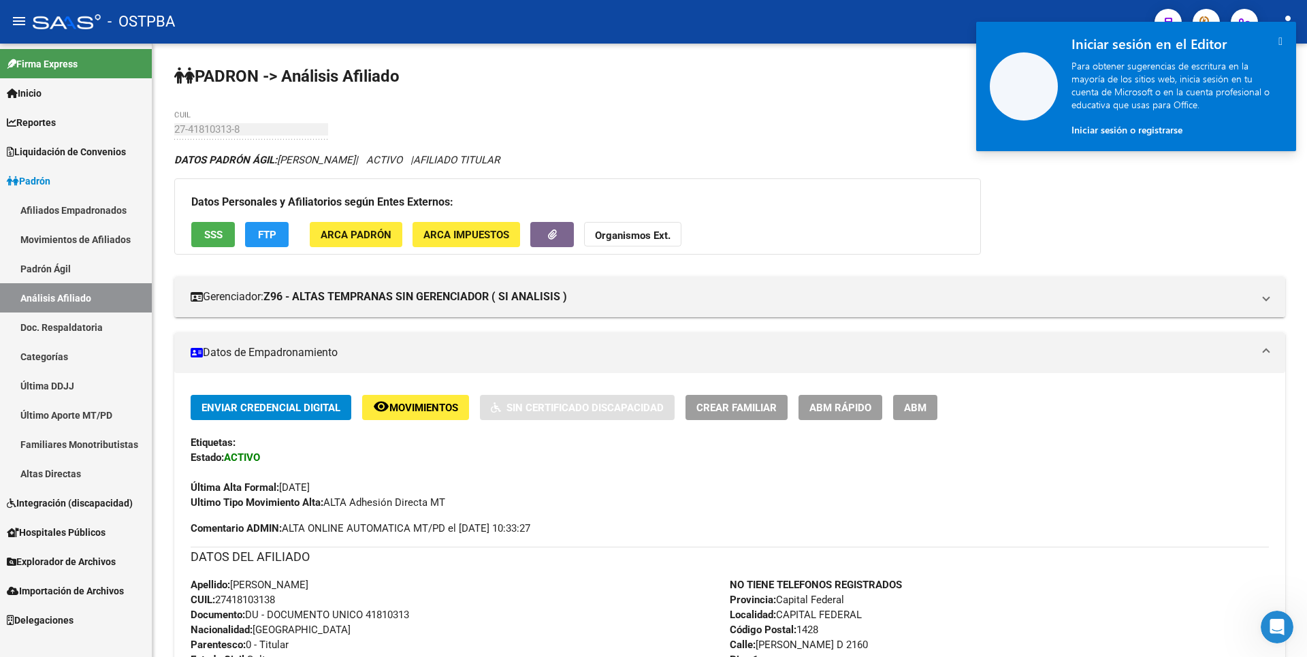
click at [1279, 45] on icon "" at bounding box center [1281, 41] width 4 height 12
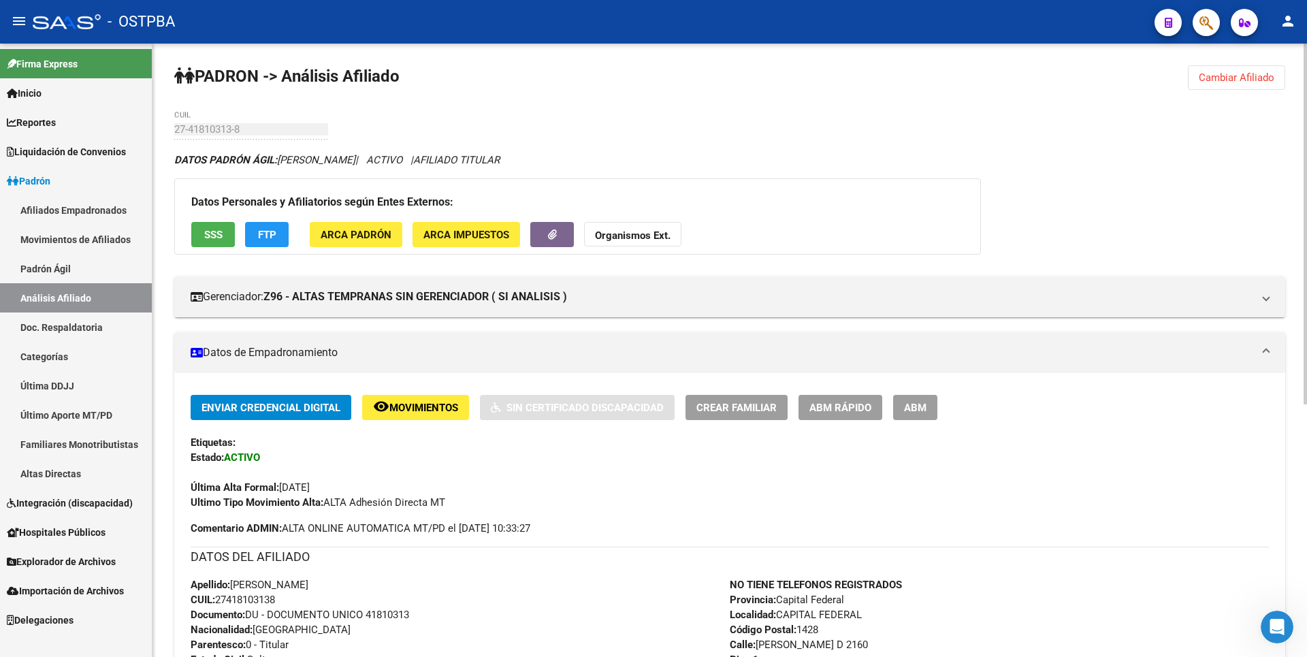
click at [654, 239] on strong "Organismos Ext." at bounding box center [633, 235] width 76 height 12
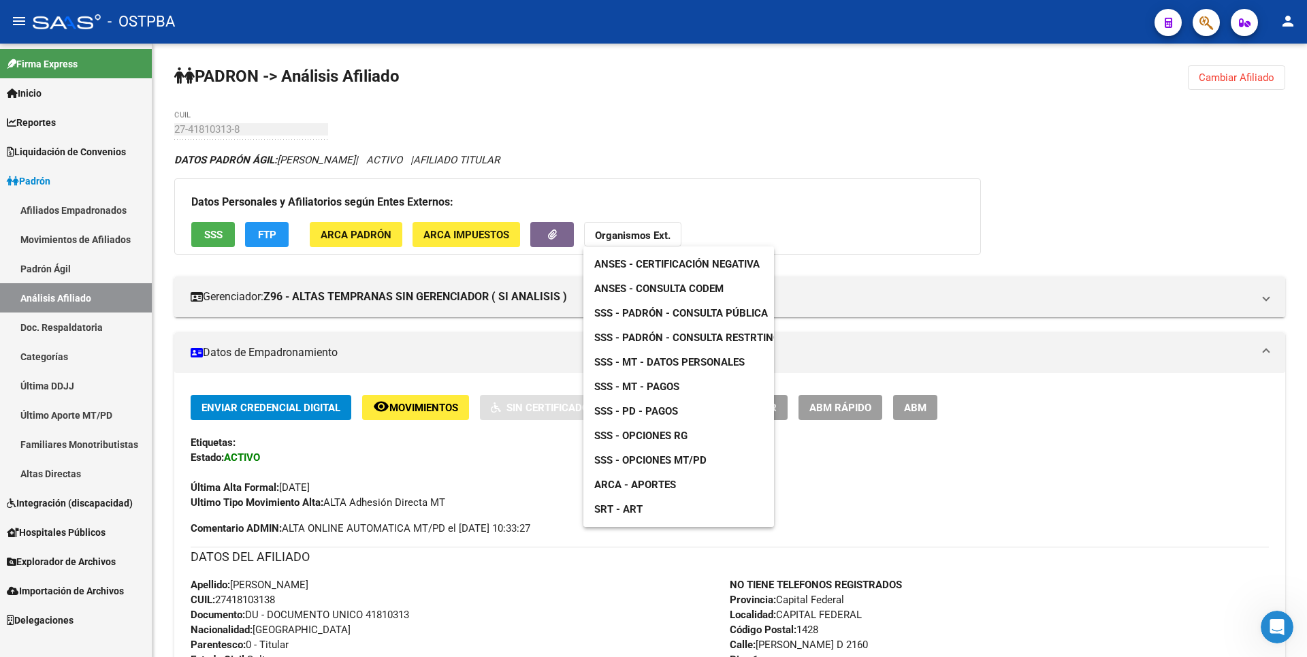
click at [709, 297] on link "ANSES - Consulta CODEM" at bounding box center [658, 288] width 151 height 25
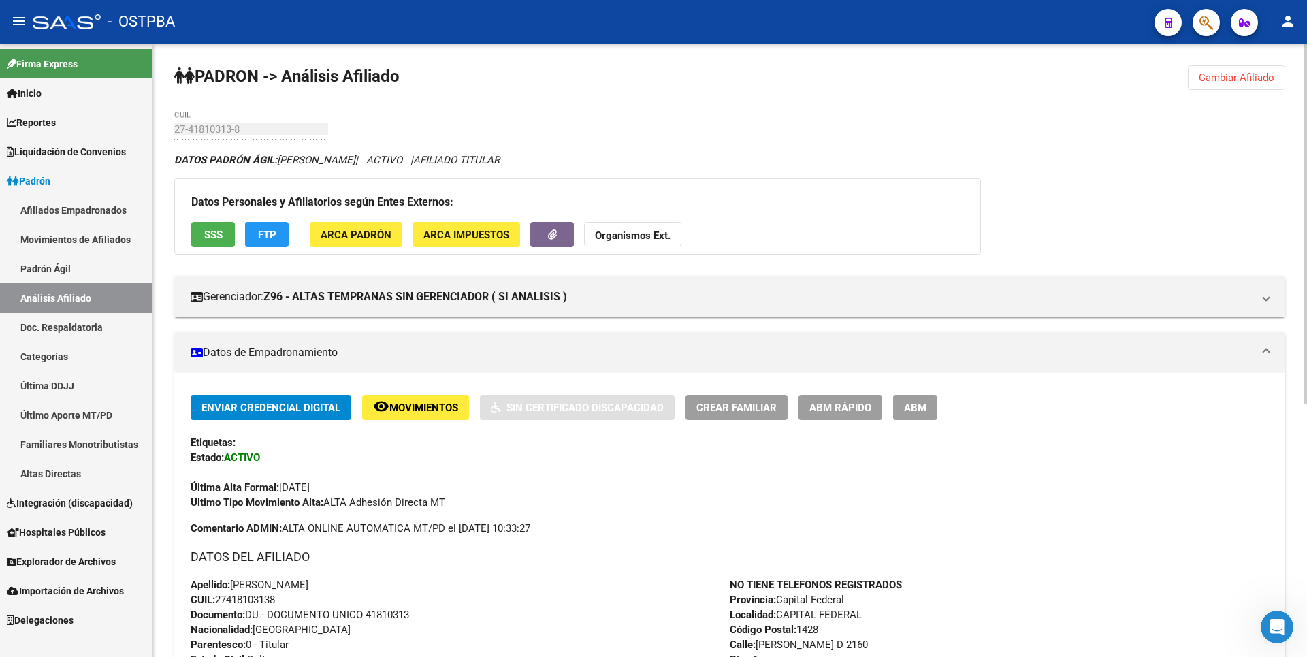
drag, startPoint x: 219, startPoint y: 601, endPoint x: 293, endPoint y: 596, distance: 74.4
click at [293, 596] on div "Apellido: ROQUE JULIETA CUIL: 27418103138 Documento: DU - DOCUMENTO UNICO 41810…" at bounding box center [460, 652] width 539 height 150
copy span "27418103138"
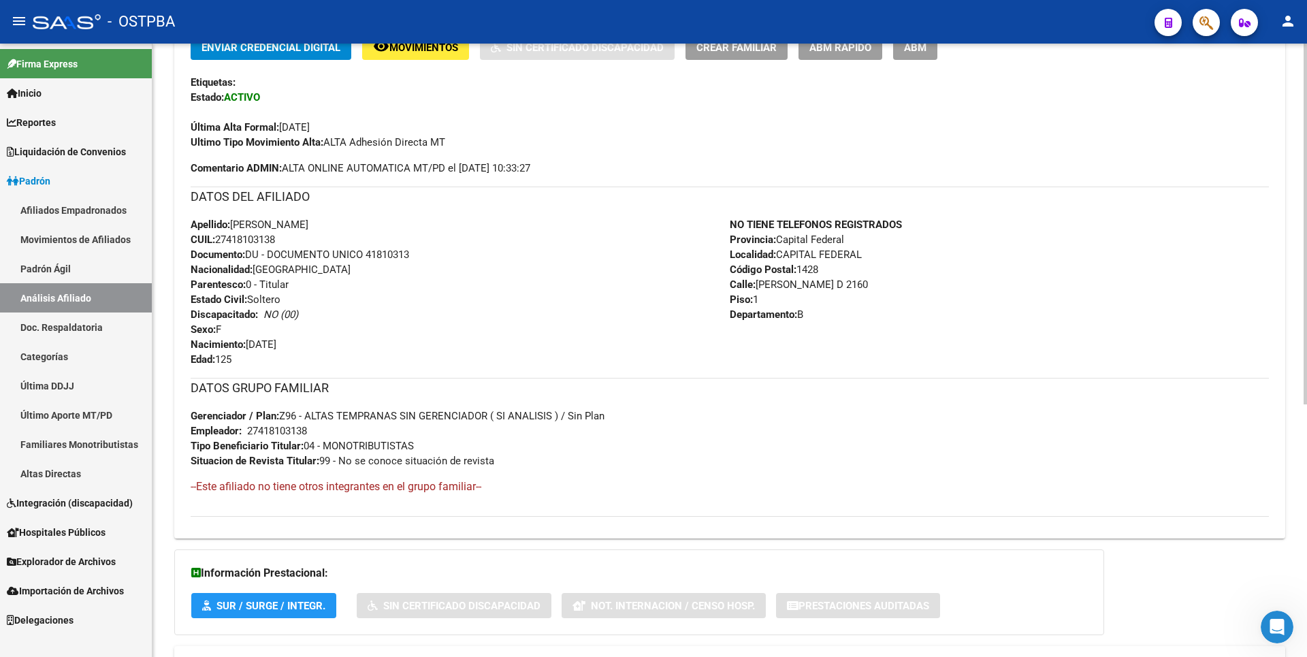
scroll to position [430, 0]
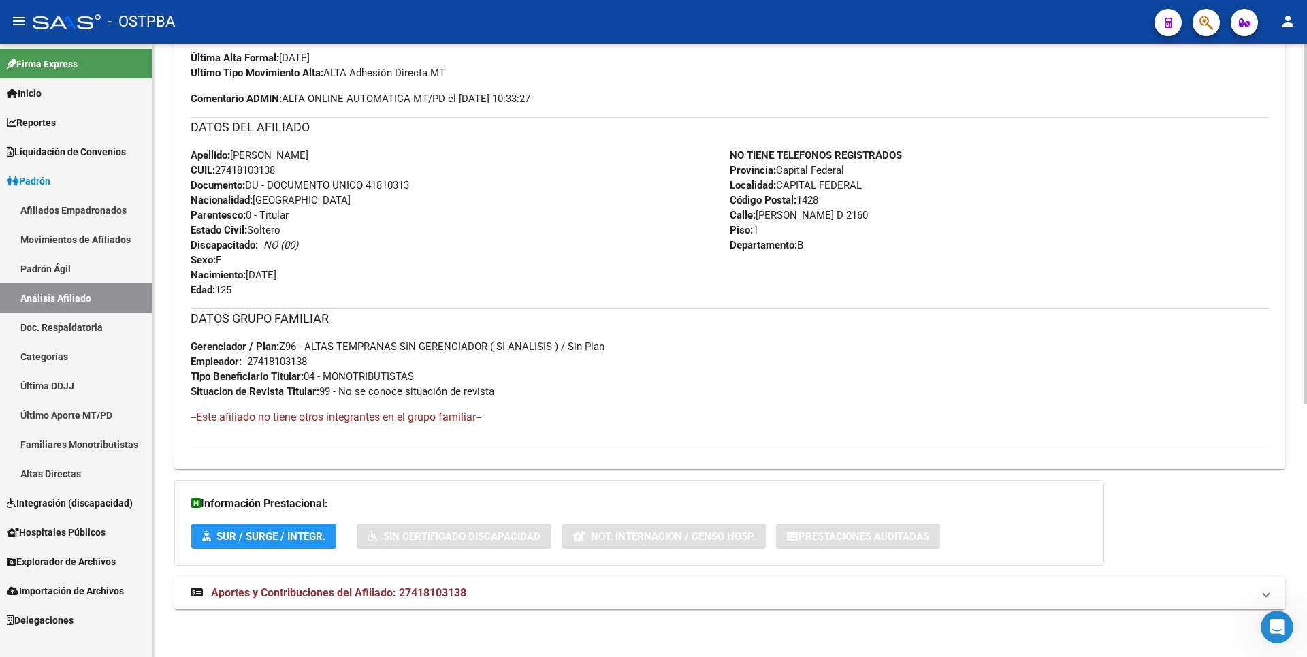
click at [421, 584] on mat-expansion-panel-header "Aportes y Contribuciones del Afiliado: 27418103138" at bounding box center [729, 593] width 1111 height 33
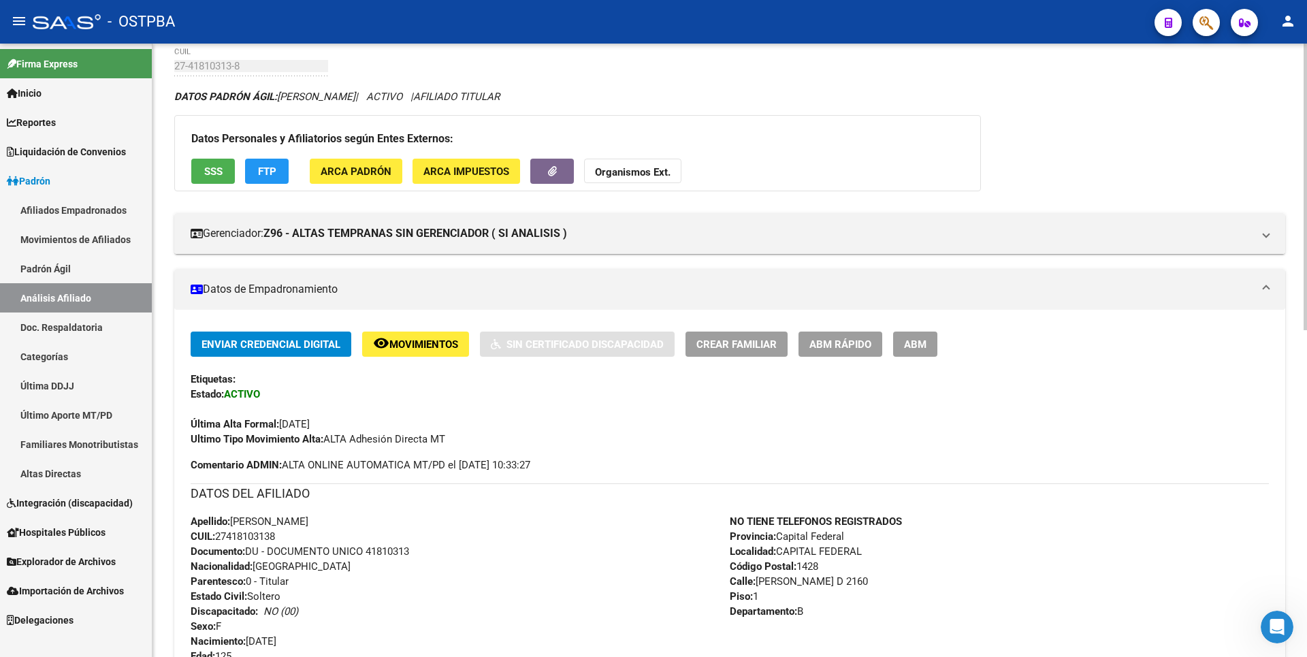
scroll to position [0, 0]
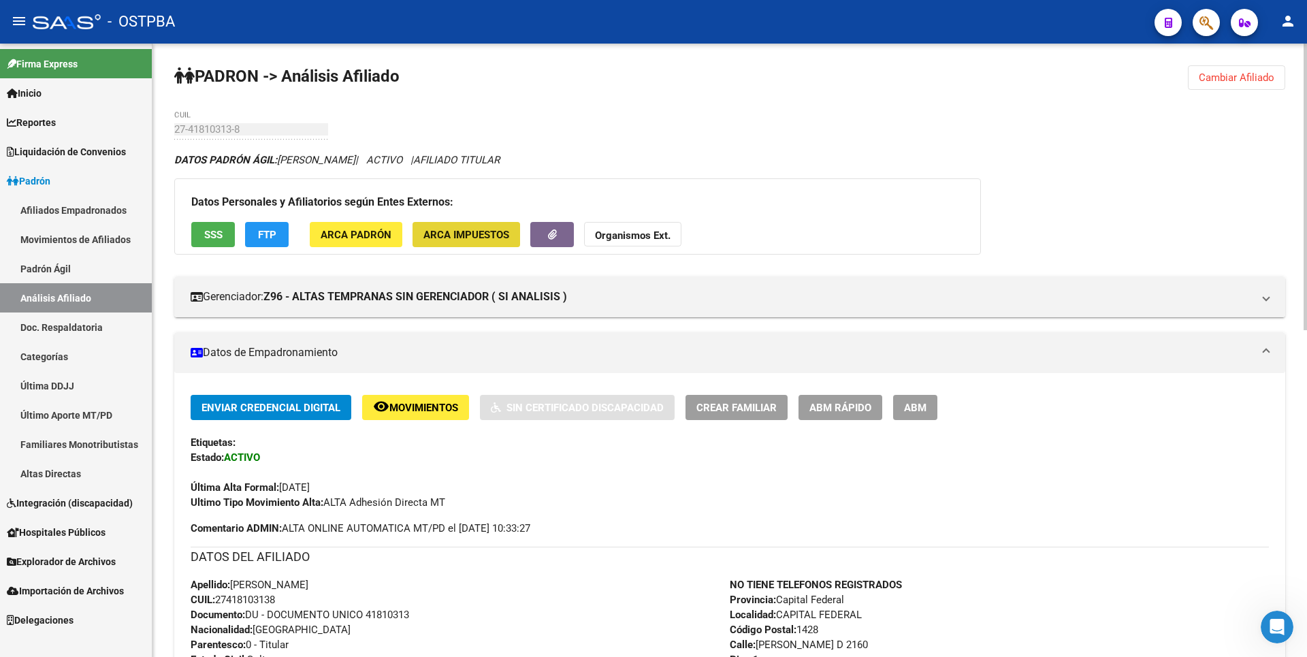
click at [491, 227] on button "ARCA Impuestos" at bounding box center [467, 234] width 108 height 25
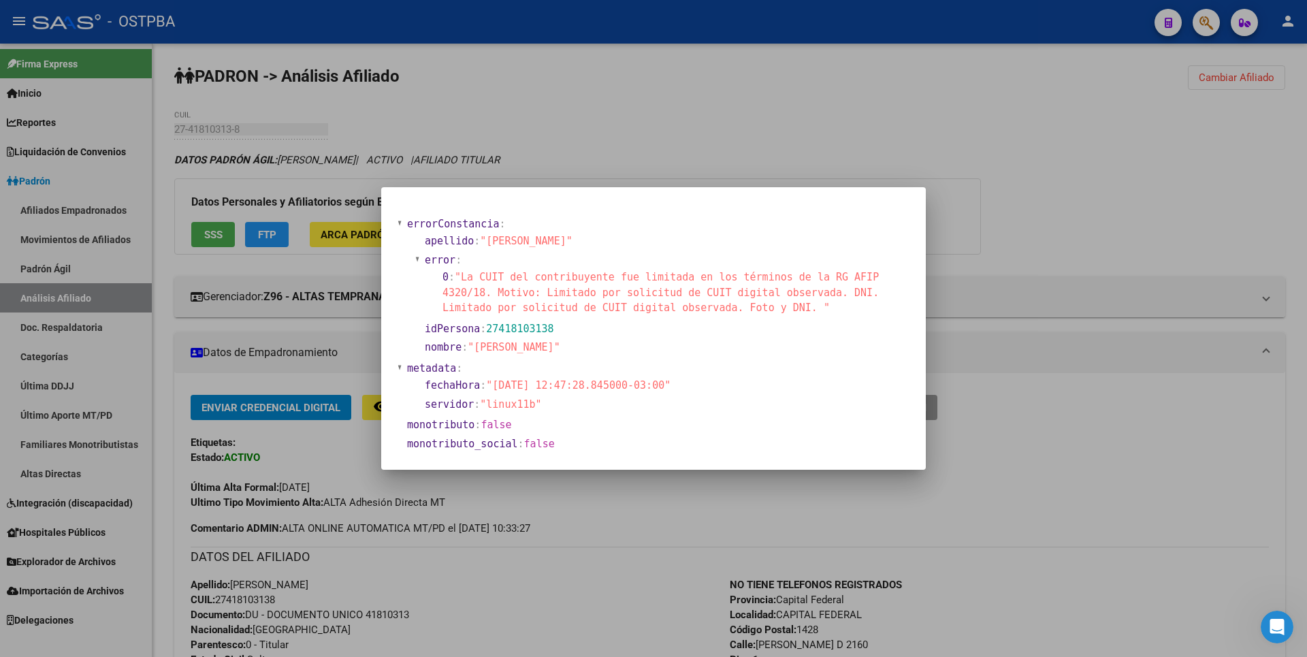
click at [677, 131] on div at bounding box center [653, 328] width 1307 height 657
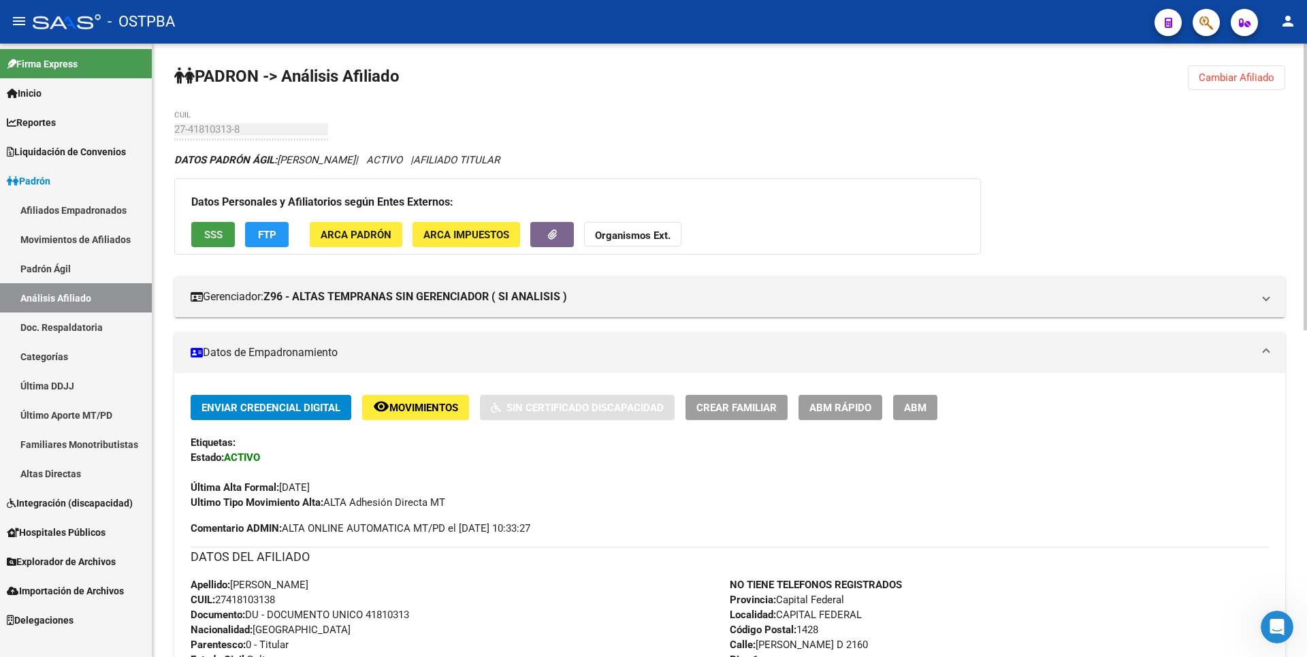
click at [215, 234] on span "SSS" at bounding box center [213, 235] width 18 height 12
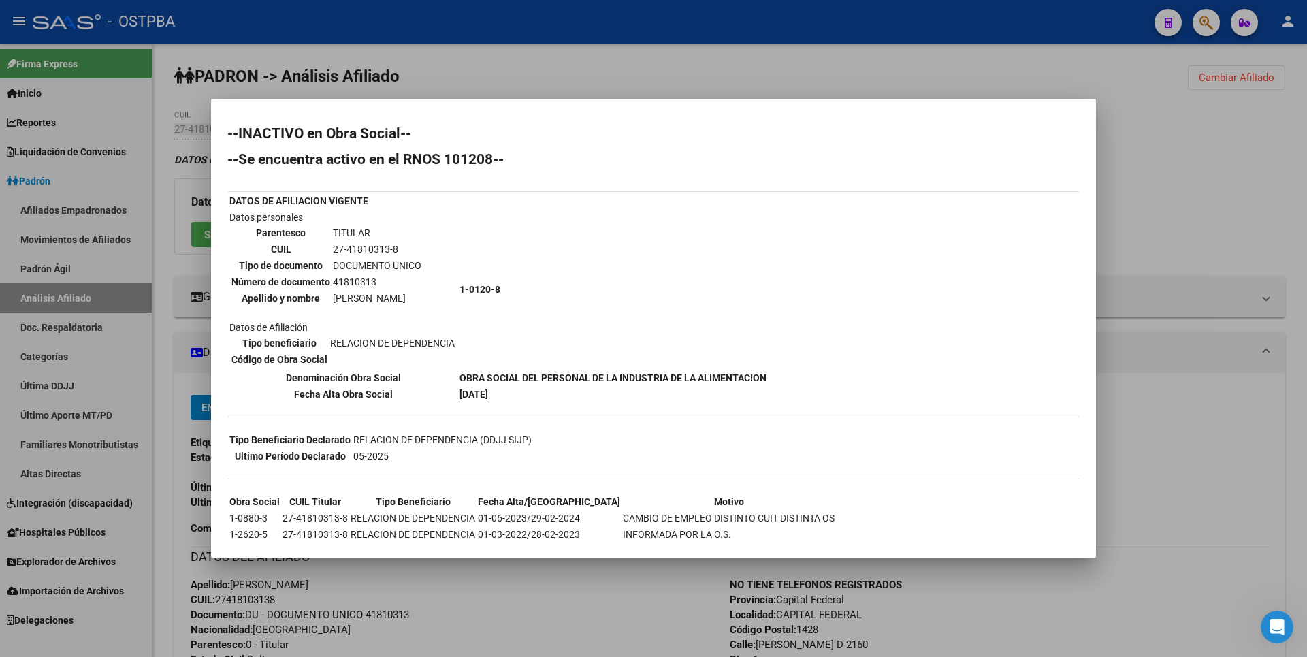
click at [451, 80] on div at bounding box center [653, 328] width 1307 height 657
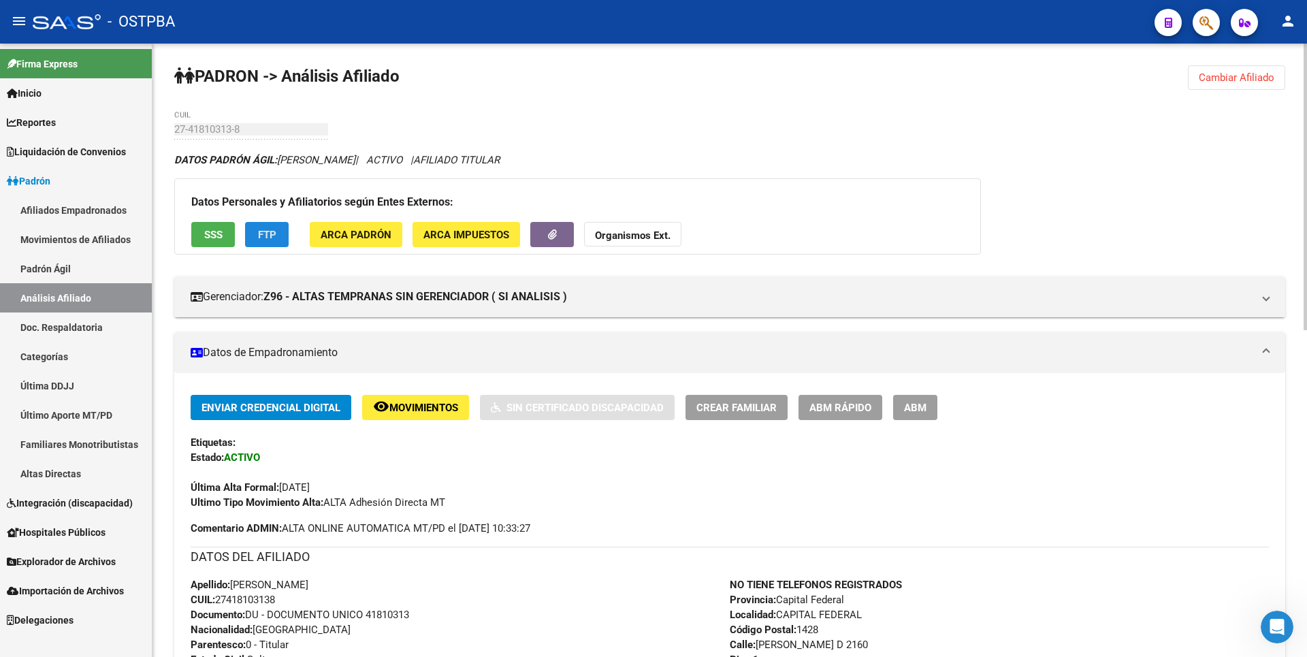
click at [272, 234] on span "FTP" at bounding box center [267, 235] width 18 height 12
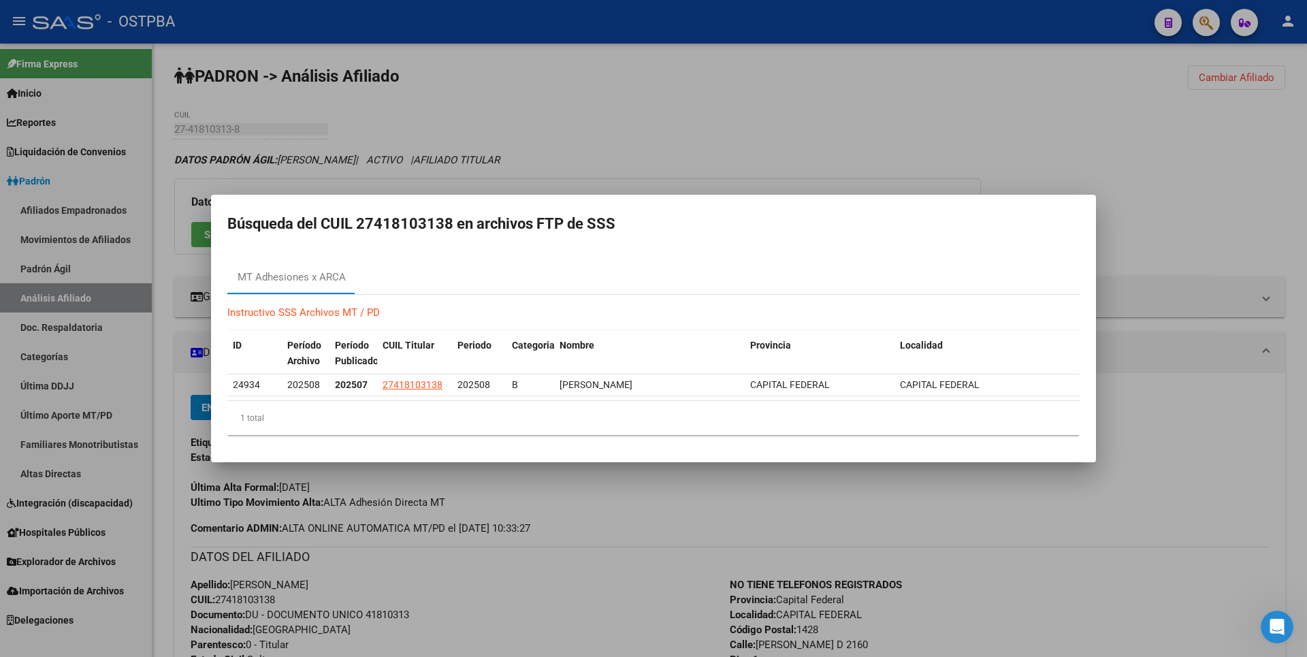
drag, startPoint x: 362, startPoint y: 221, endPoint x: 450, endPoint y: 220, distance: 88.5
click at [450, 220] on h2 "Búsqueda del CUIL 27418103138 en archivos FTP de SSS" at bounding box center [653, 224] width 852 height 26
copy h2 "27418103138"
click at [646, 74] on div at bounding box center [653, 328] width 1307 height 657
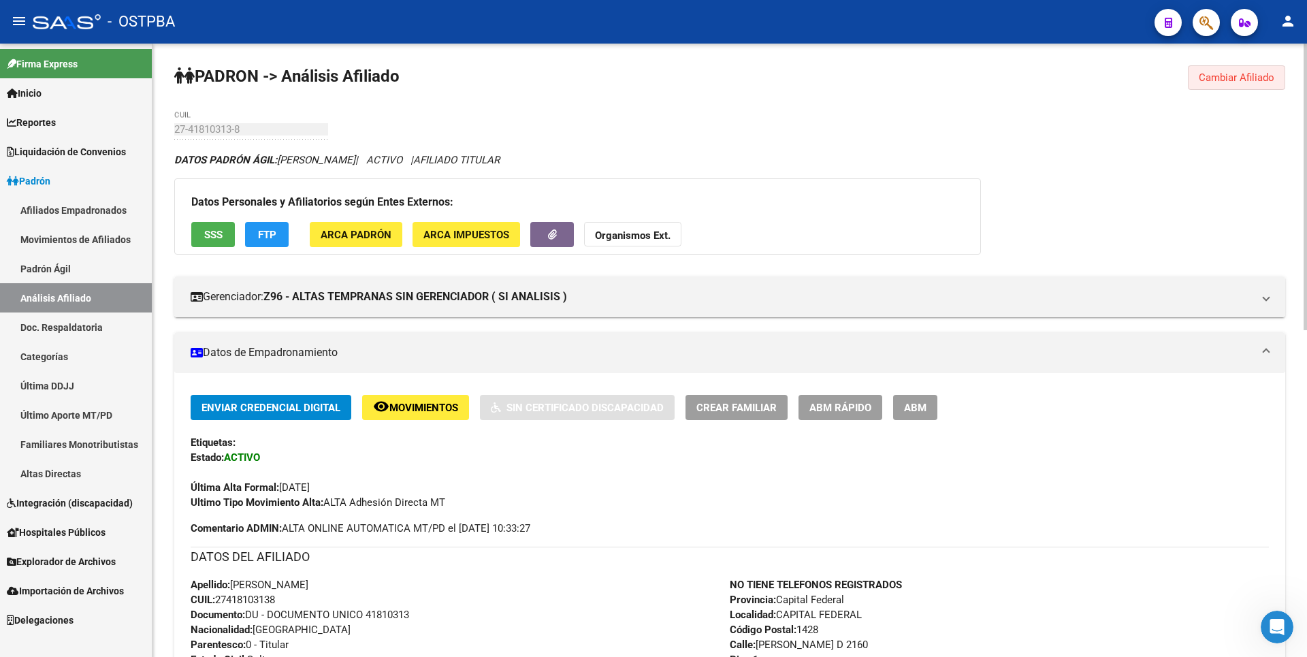
drag, startPoint x: 1220, startPoint y: 79, endPoint x: 662, endPoint y: 59, distance: 558.0
click at [1211, 78] on span "Cambiar Afiliado" at bounding box center [1237, 77] width 76 height 12
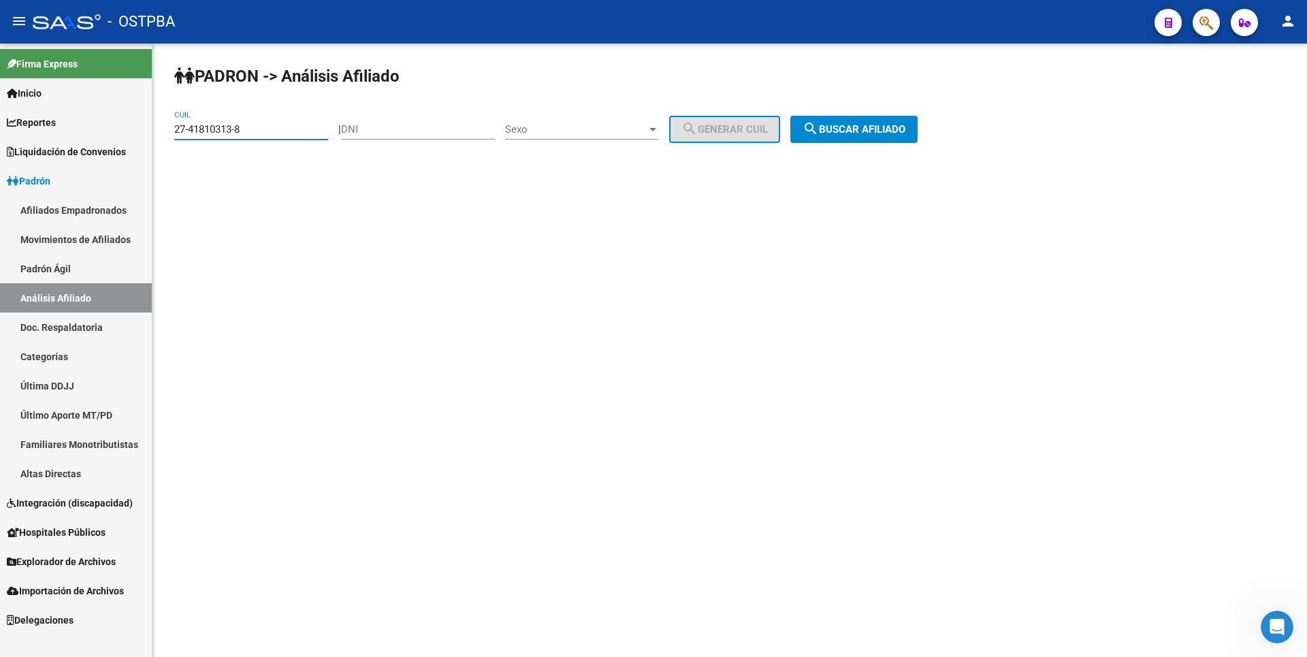
drag, startPoint x: 258, startPoint y: 132, endPoint x: 0, endPoint y: 146, distance: 258.4
click at [0, 146] on mat-sidenav-container "Firma Express Inicio Calendario SSS Instructivos Contacto OS Reportes Tablero d…" at bounding box center [653, 350] width 1307 height 613
type input "27-94794096-7"
click at [906, 126] on span "search Buscar afiliado" at bounding box center [854, 129] width 103 height 12
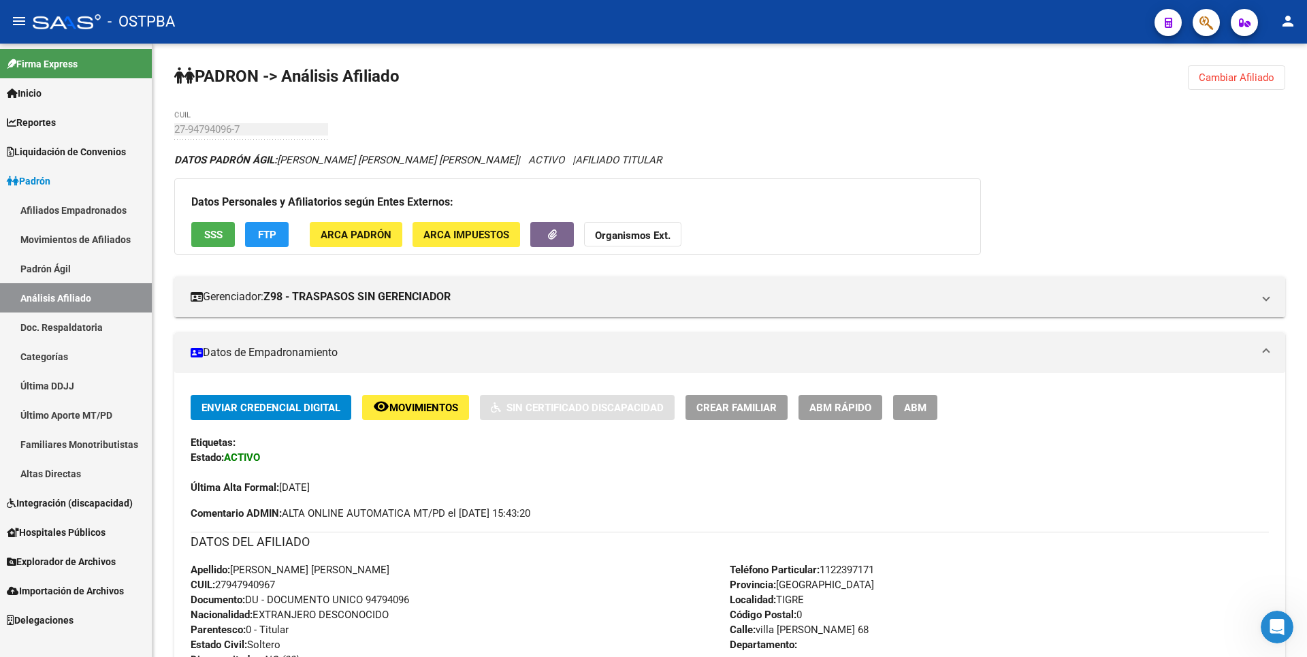
click at [123, 220] on link "Afiliados Empadronados" at bounding box center [76, 209] width 152 height 29
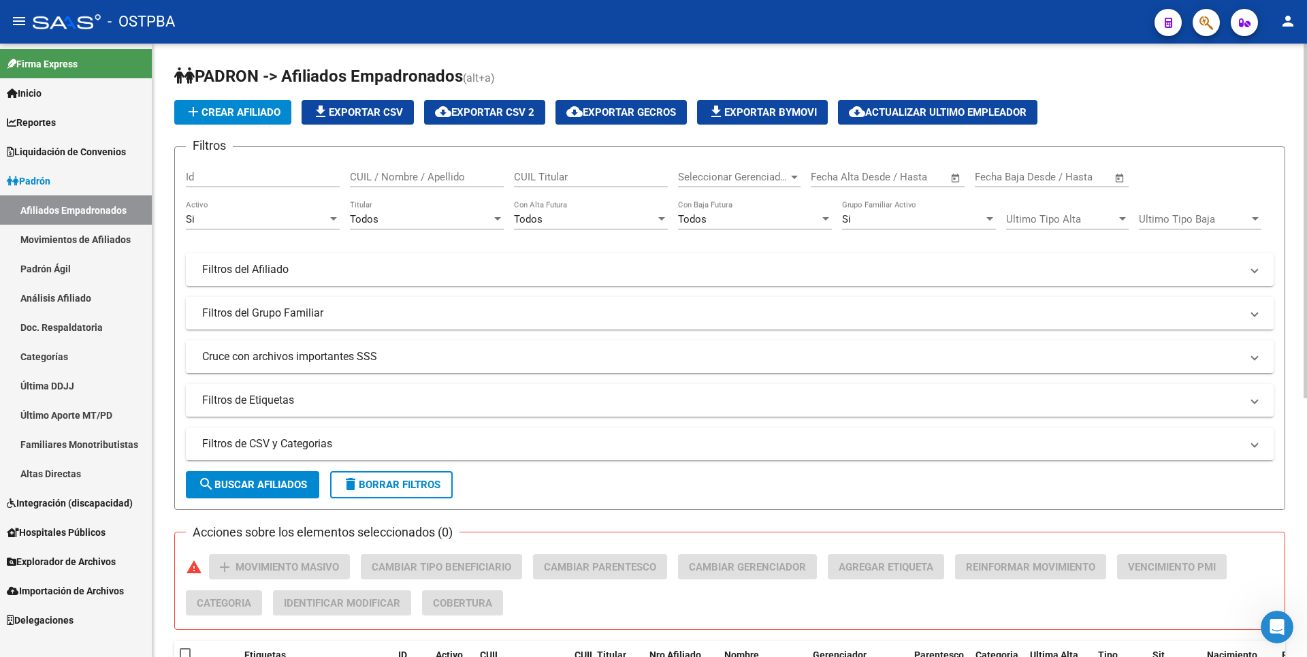
click at [440, 171] on input "CUIL / Nombre / Apellido" at bounding box center [427, 177] width 154 height 12
type input "27947940967"
click at [234, 482] on span "search Buscar Afiliados" at bounding box center [252, 485] width 109 height 12
click at [499, 119] on button "cloud_download Exportar CSV 2" at bounding box center [484, 112] width 121 height 25
click at [93, 306] on link "Análisis Afiliado" at bounding box center [76, 297] width 152 height 29
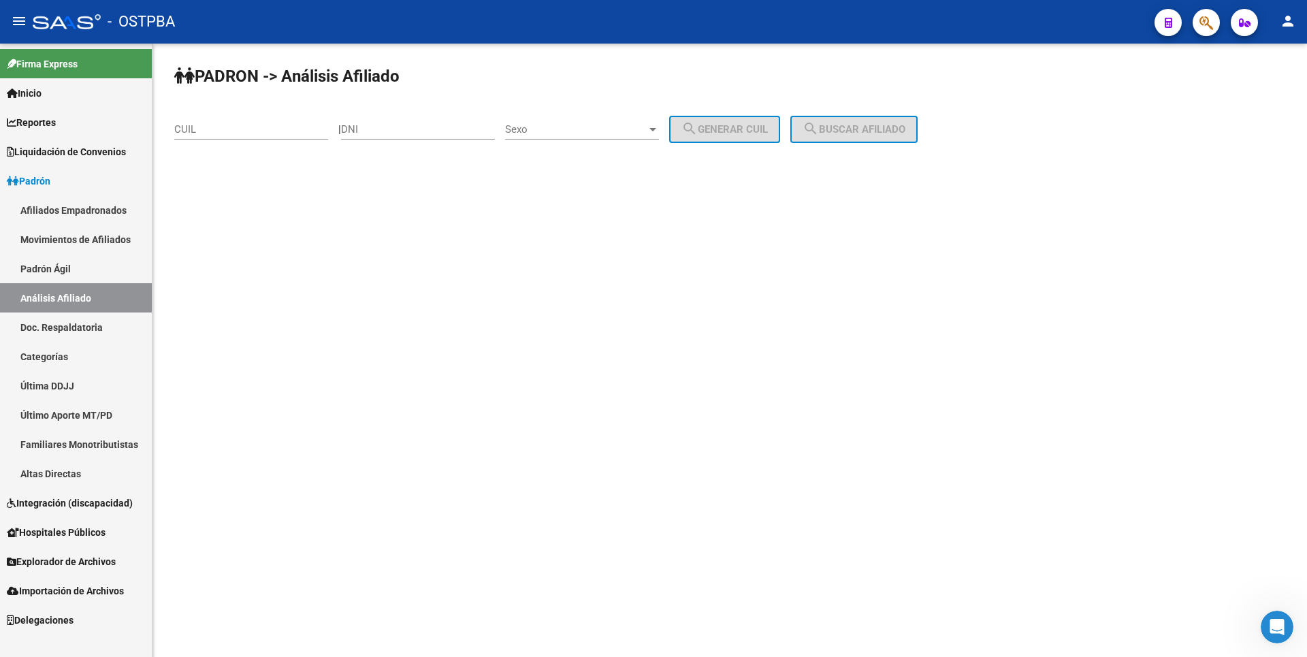
click at [240, 138] on div "CUIL" at bounding box center [251, 124] width 154 height 29
paste input "27-94794096-7"
click at [881, 128] on span "search Buscar afiliado" at bounding box center [854, 129] width 103 height 12
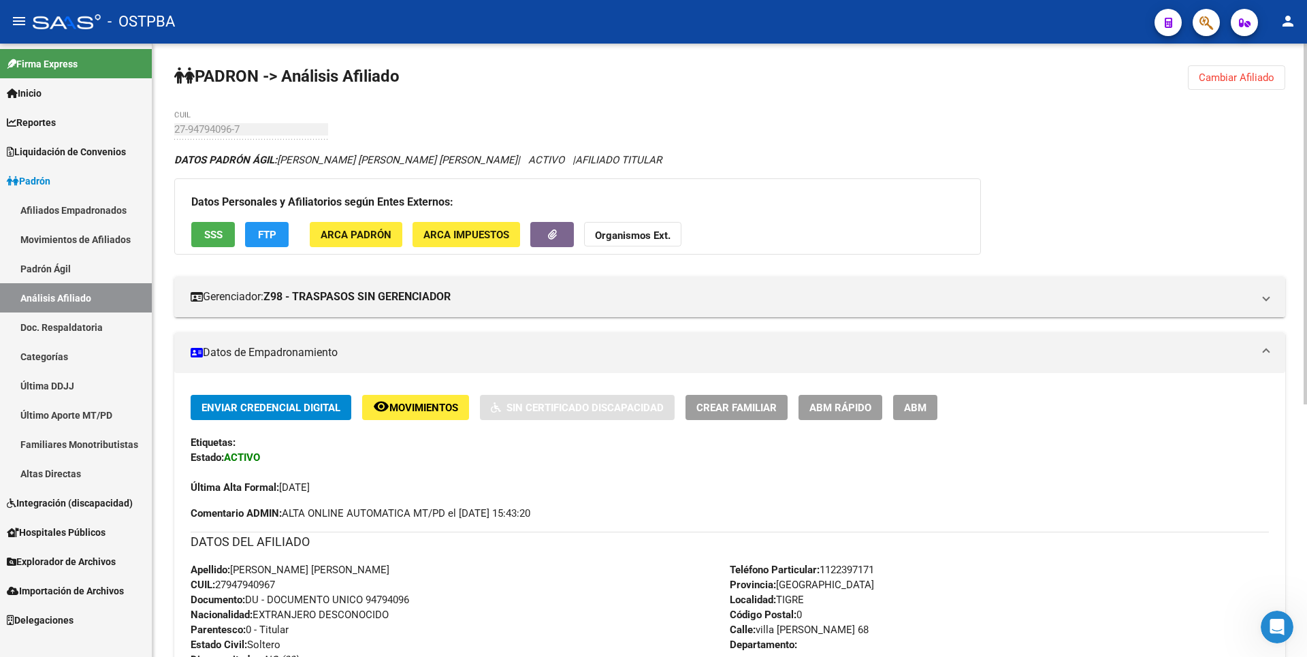
click at [349, 231] on span "ARCA Padrón" at bounding box center [356, 235] width 71 height 12
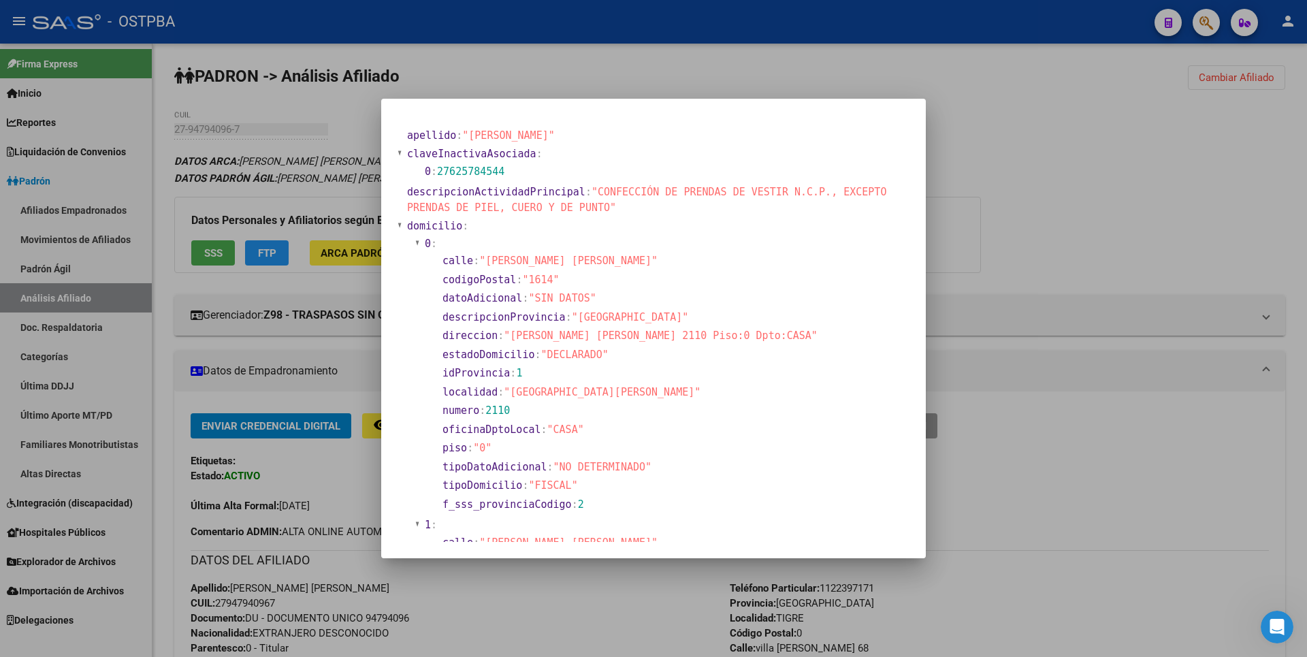
click at [980, 184] on div at bounding box center [653, 328] width 1307 height 657
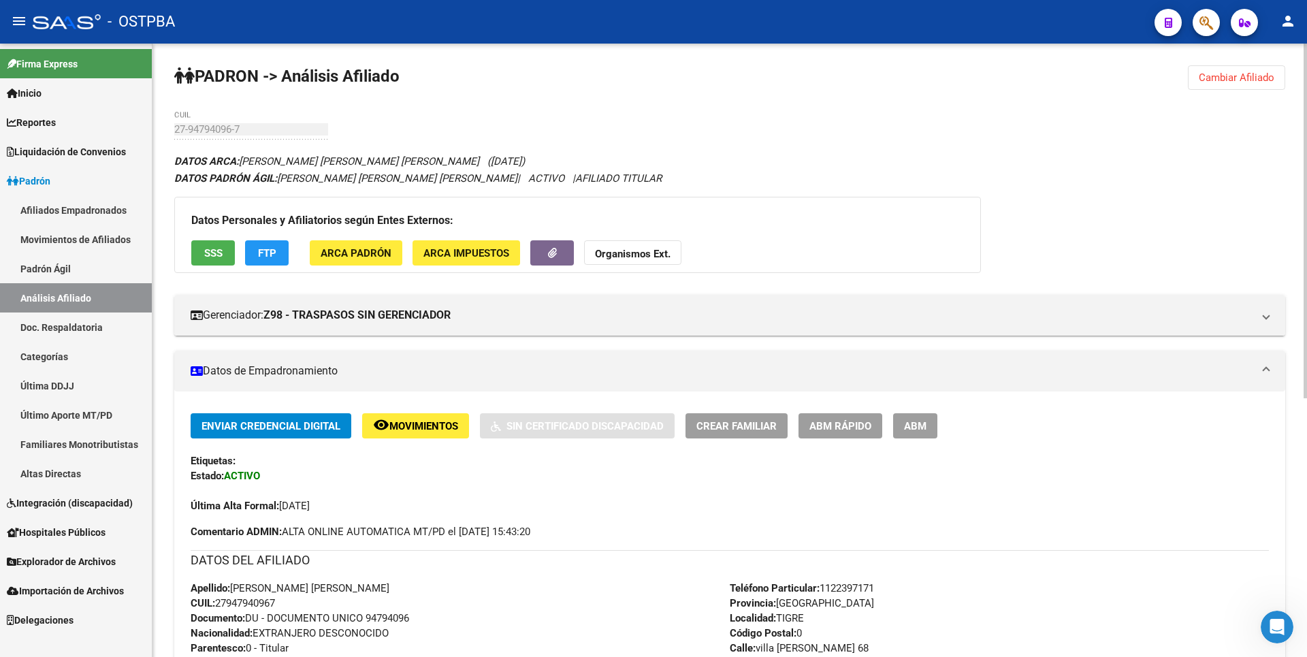
drag, startPoint x: 1249, startPoint y: 78, endPoint x: 1238, endPoint y: 74, distance: 11.6
click at [1249, 78] on span "Cambiar Afiliado" at bounding box center [1237, 77] width 76 height 12
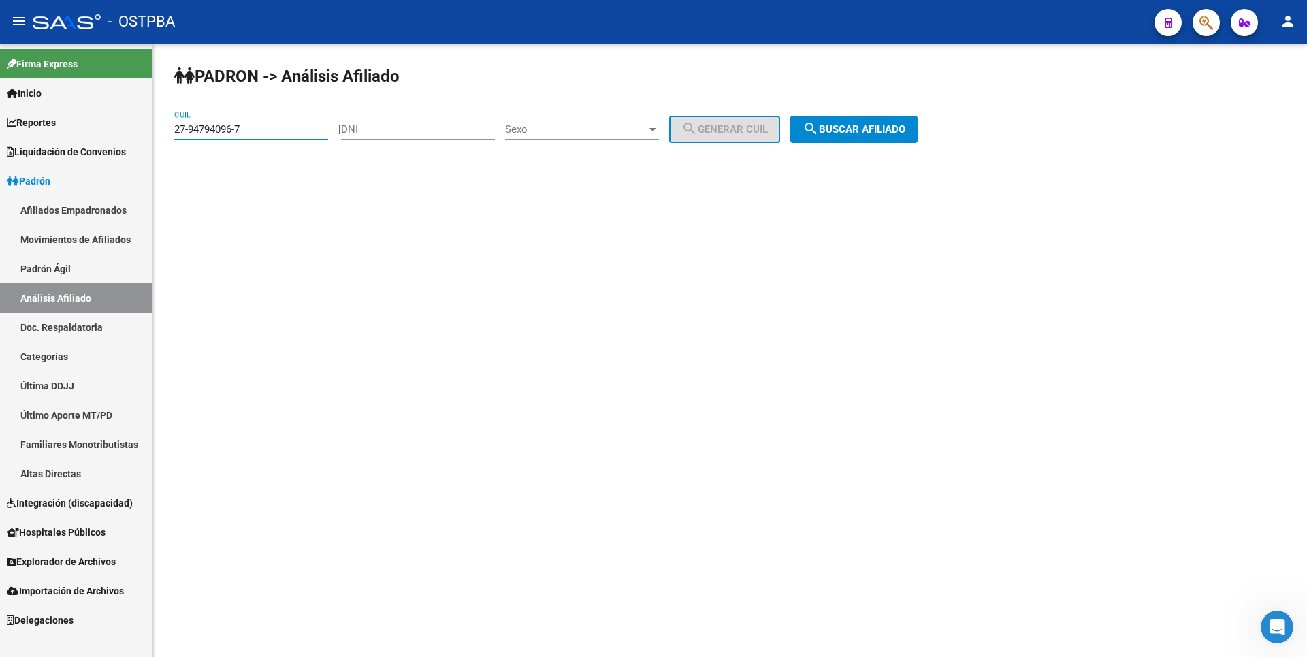
drag, startPoint x: 255, startPoint y: 126, endPoint x: 27, endPoint y: 126, distance: 227.4
click at [27, 126] on mat-sidenav-container "Firma Express Inicio Calendario SSS Instructivos Contacto OS Reportes Tablero d…" at bounding box center [653, 350] width 1307 height 613
paste input "0-33347761-1"
click at [906, 135] on button "search Buscar afiliado" at bounding box center [853, 129] width 127 height 27
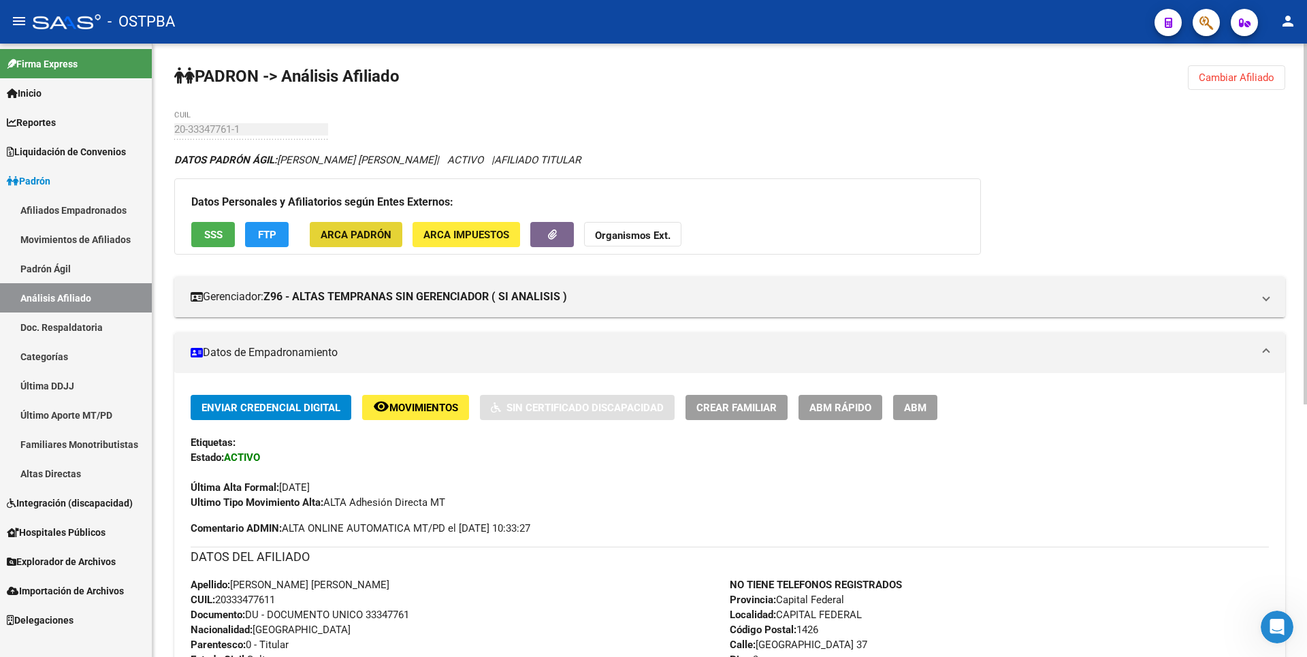
click at [350, 235] on span "ARCA Padrón" at bounding box center [356, 235] width 71 height 12
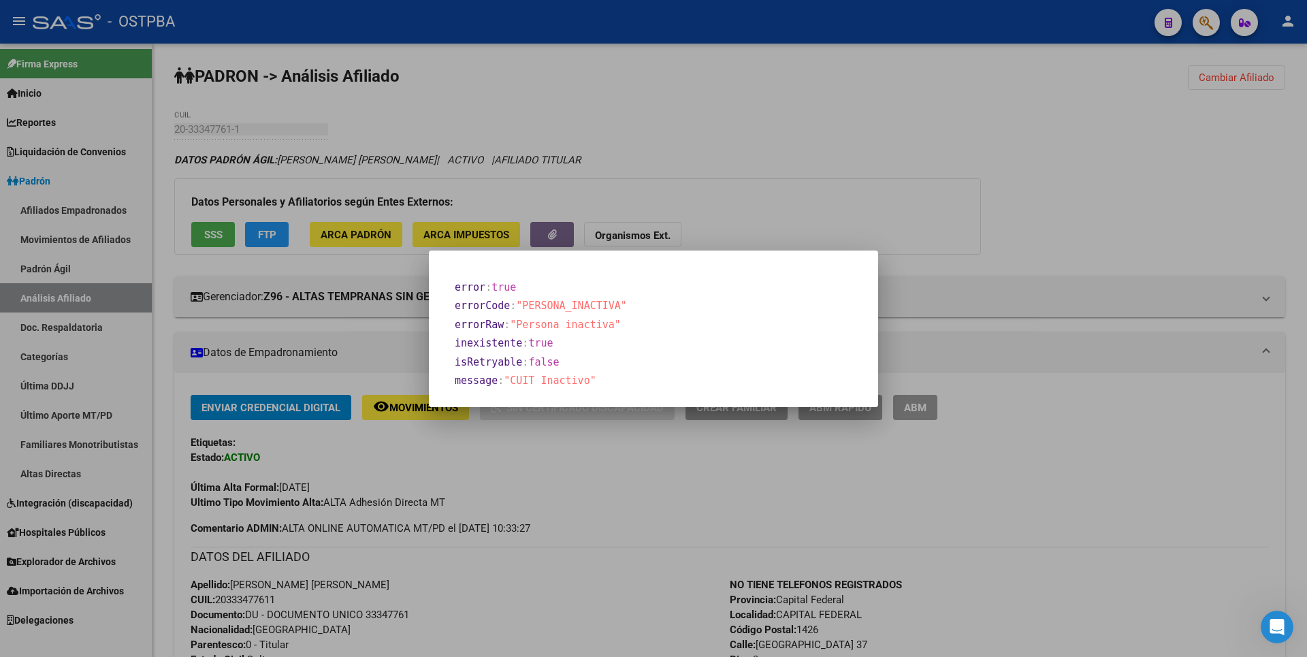
click at [769, 190] on div at bounding box center [653, 328] width 1307 height 657
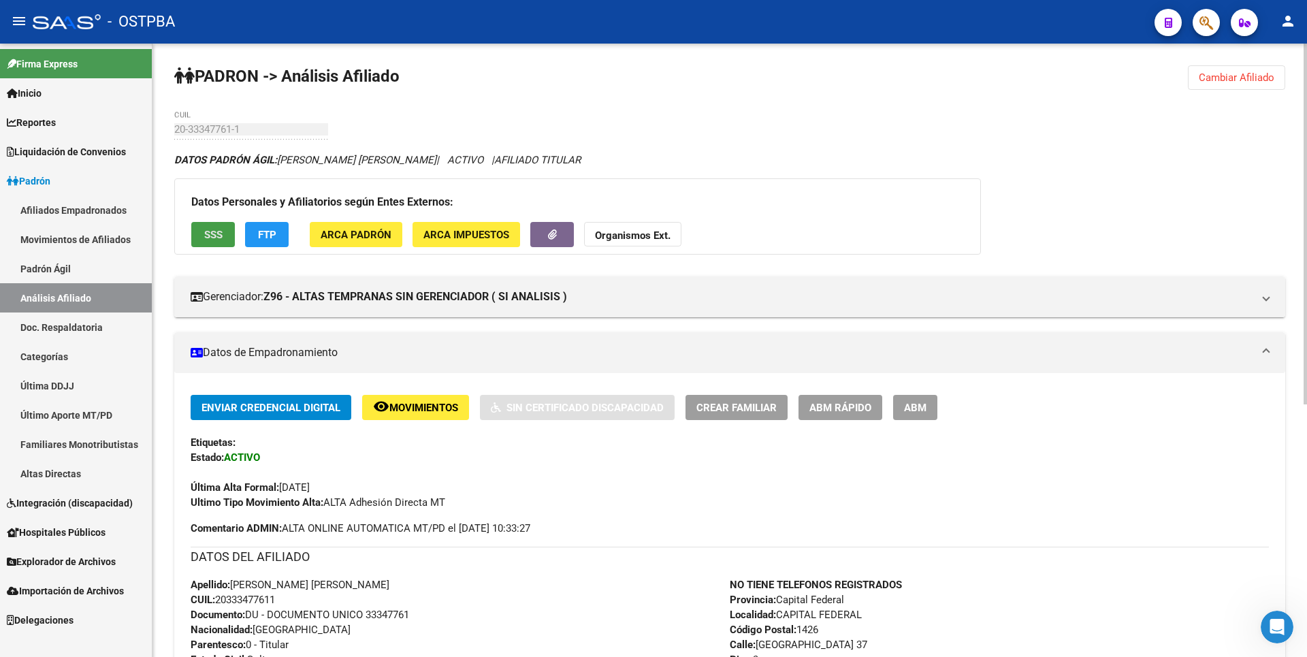
click at [213, 234] on span "SSS" at bounding box center [213, 235] width 18 height 12
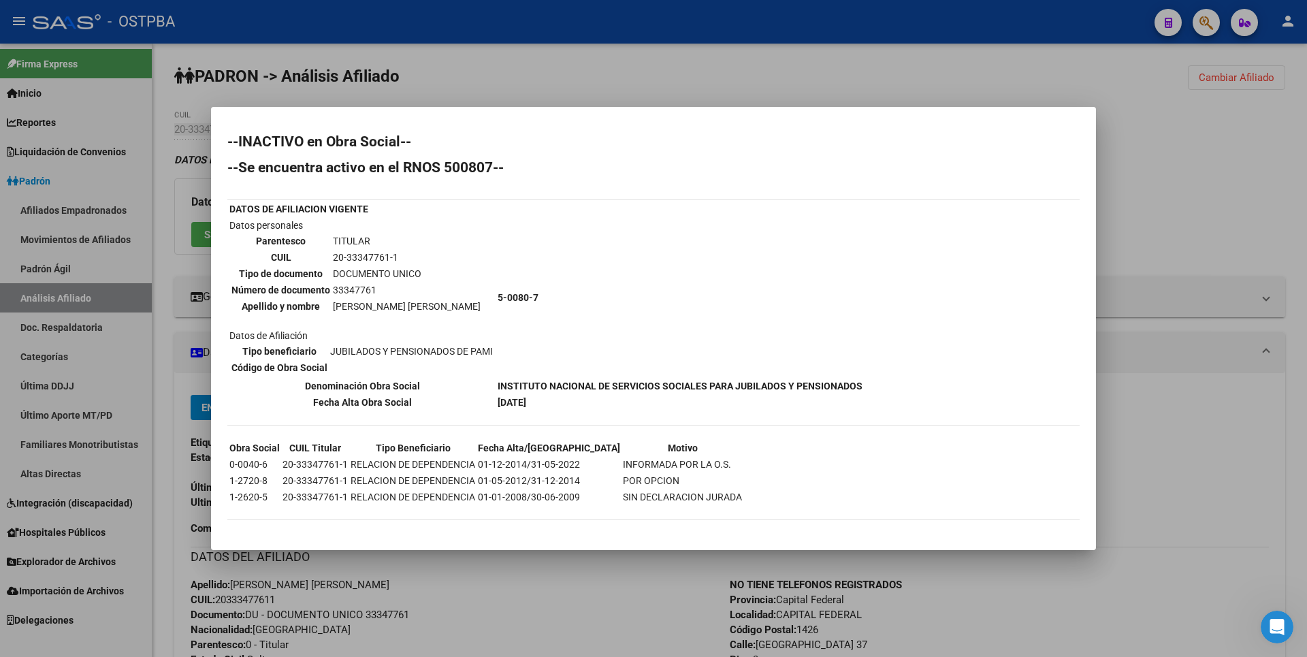
click at [548, 82] on div at bounding box center [653, 328] width 1307 height 657
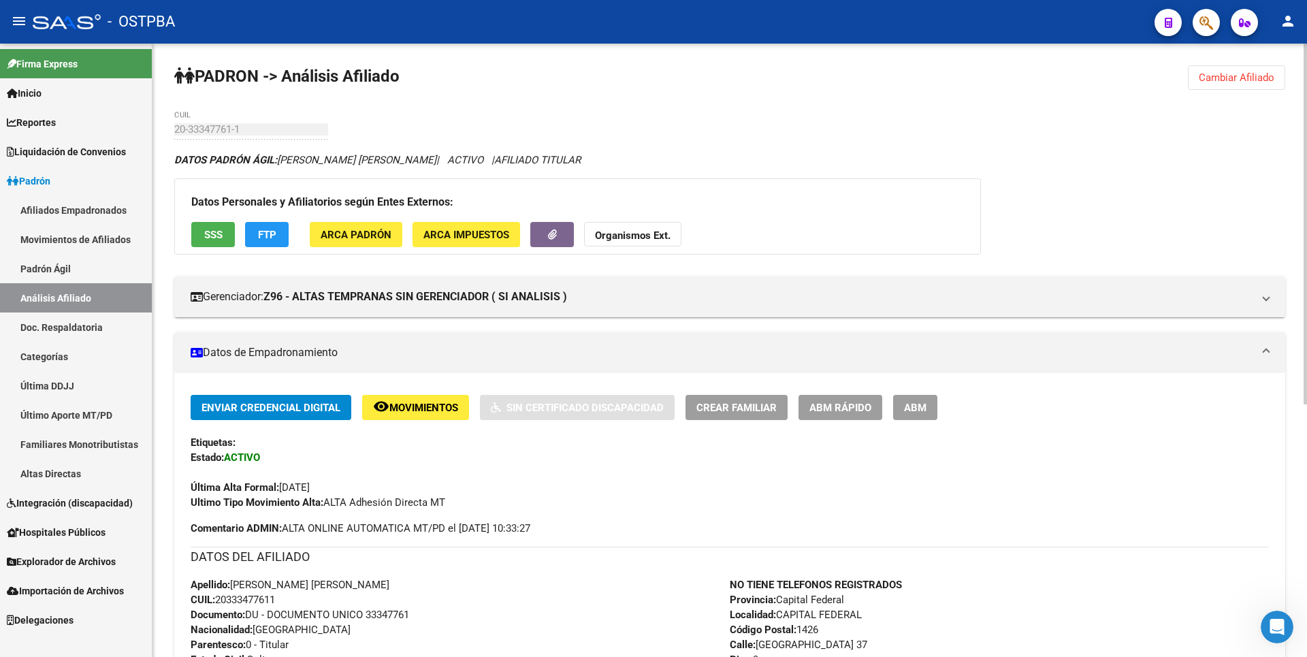
drag, startPoint x: 221, startPoint y: 598, endPoint x: 285, endPoint y: 599, distance: 64.7
click at [285, 599] on div "Apellido: GOMEZ GABRIEL FEDERICO CUIL: 20333477611 Documento: DU - DOCUMENTO UN…" at bounding box center [460, 652] width 539 height 150
copy span "20333477611"
click at [634, 362] on mat-expansion-panel-header "Datos de Empadronamiento" at bounding box center [729, 352] width 1111 height 41
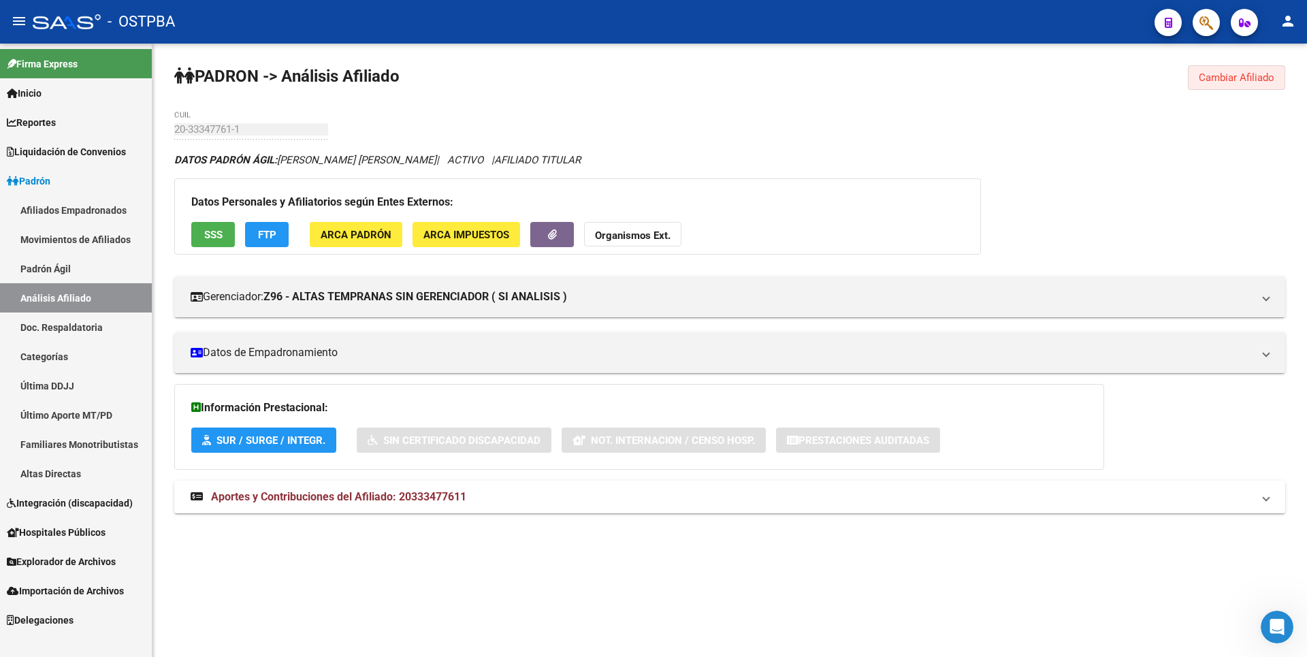
click at [1241, 80] on span "Cambiar Afiliado" at bounding box center [1237, 77] width 76 height 12
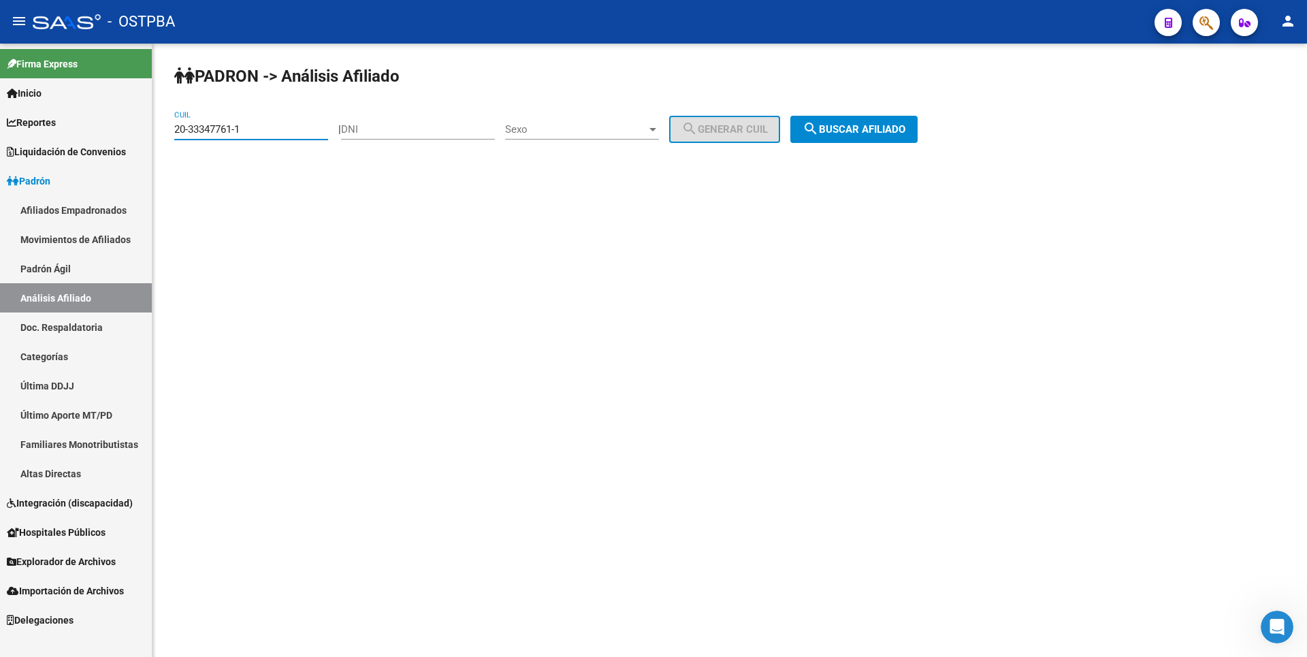
drag, startPoint x: 264, startPoint y: 123, endPoint x: 161, endPoint y: 127, distance: 102.9
click at [161, 127] on div "PADRON -> Análisis Afiliado 20-33347761-1 CUIL | DNI Sexo Sexo search Generar C…" at bounding box center [730, 115] width 1155 height 143
paste input "46024518-5"
type input "20-46024518-5"
click at [819, 127] on mat-icon "search" at bounding box center [811, 129] width 16 height 16
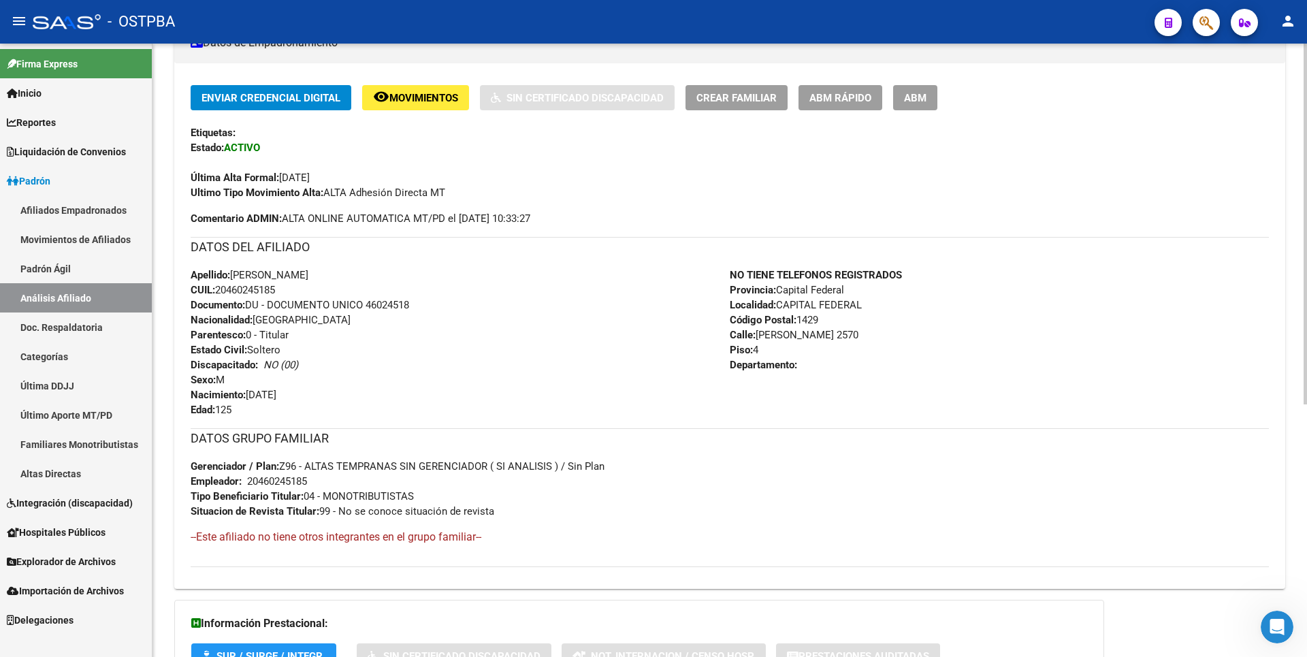
scroll to position [430, 0]
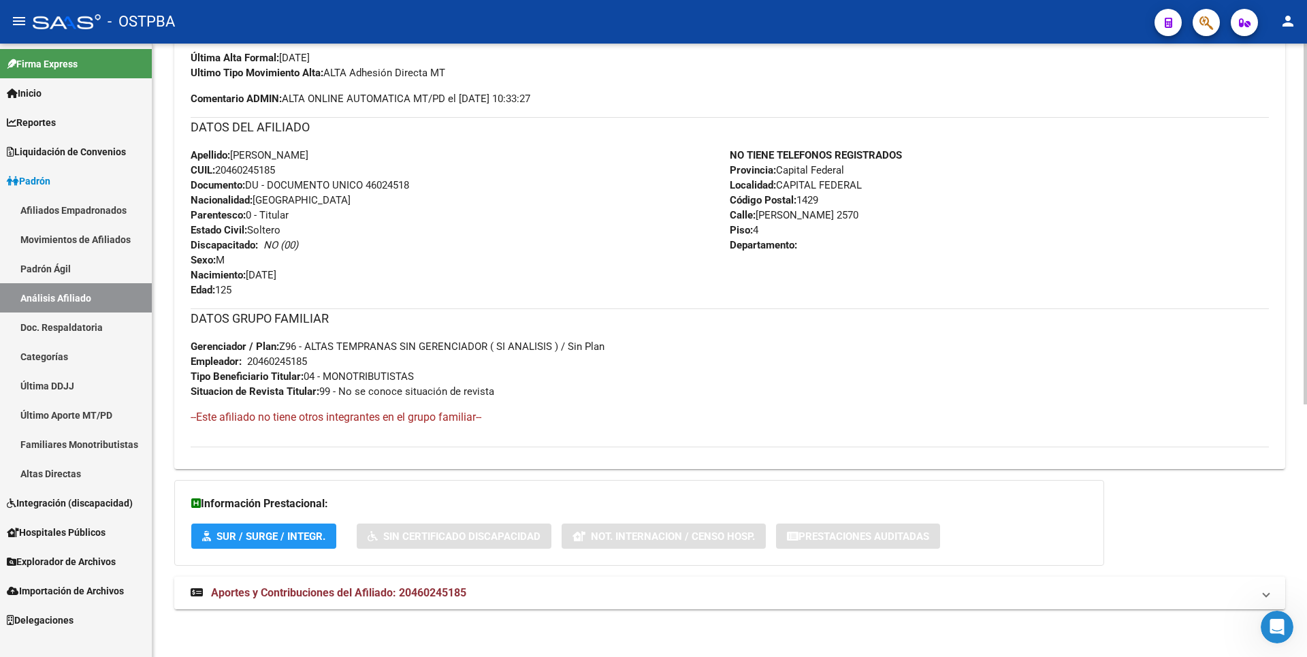
click at [439, 581] on mat-expansion-panel-header "Aportes y Contribuciones del Afiliado: 20460245185" at bounding box center [729, 593] width 1111 height 33
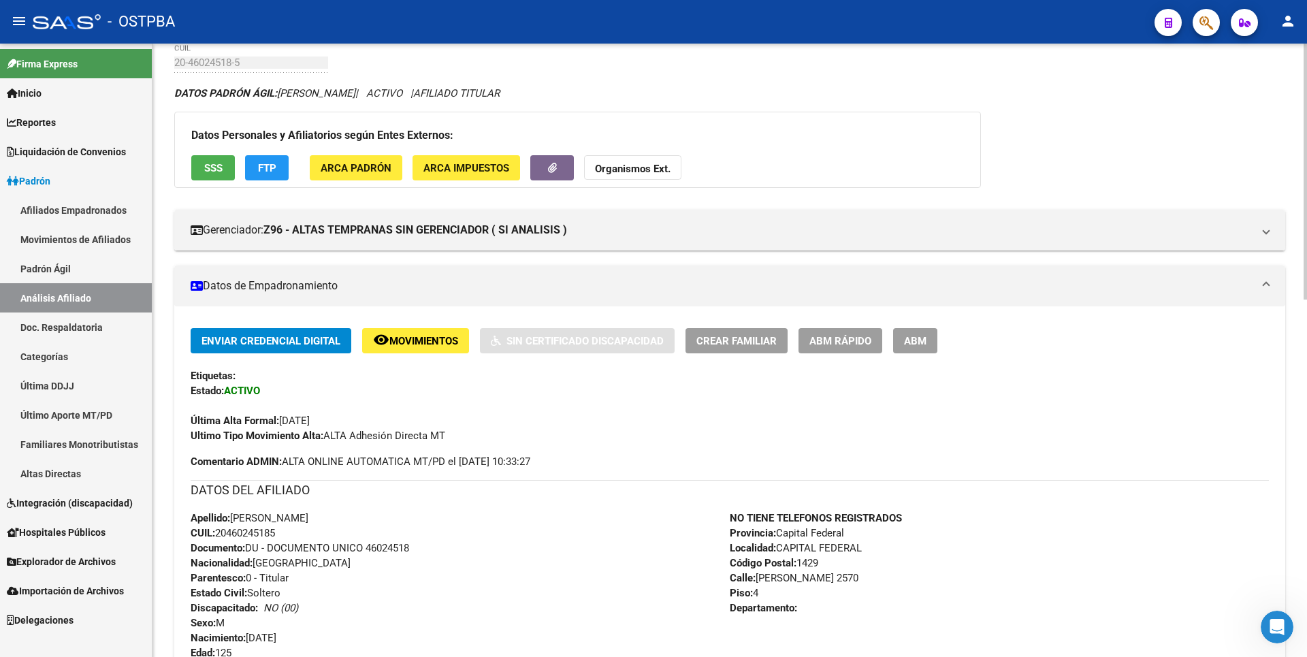
scroll to position [41, 0]
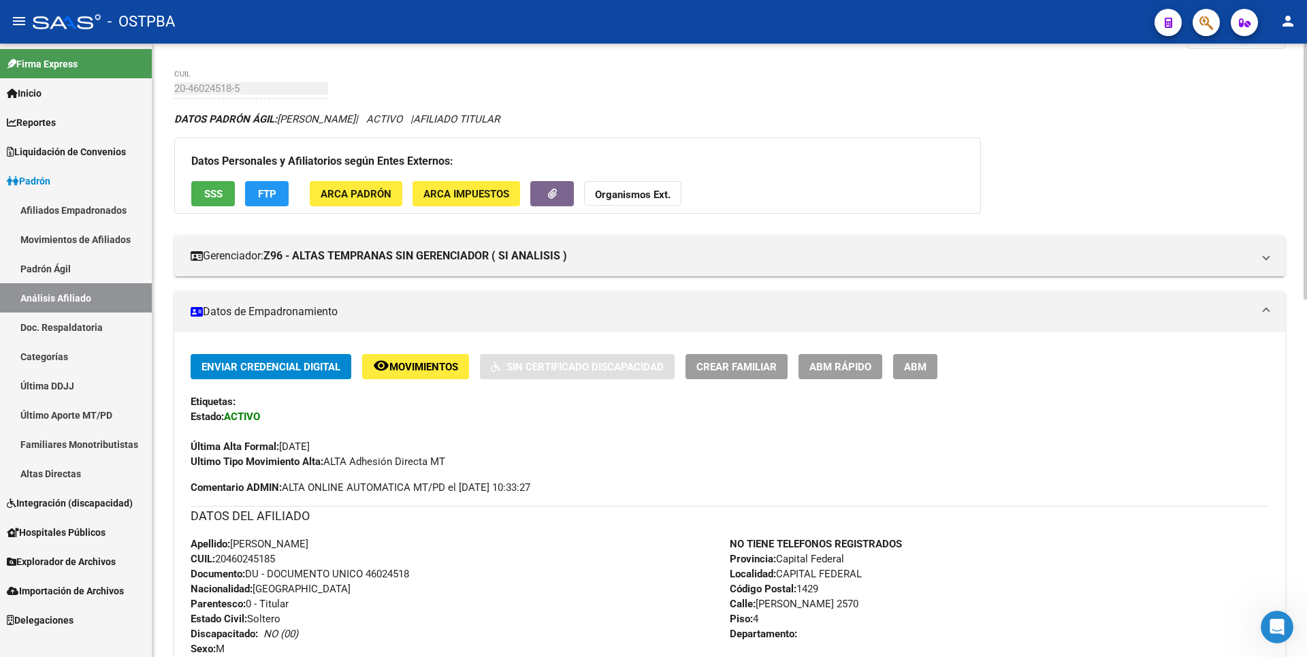
click at [215, 192] on span "SSS" at bounding box center [213, 194] width 18 height 12
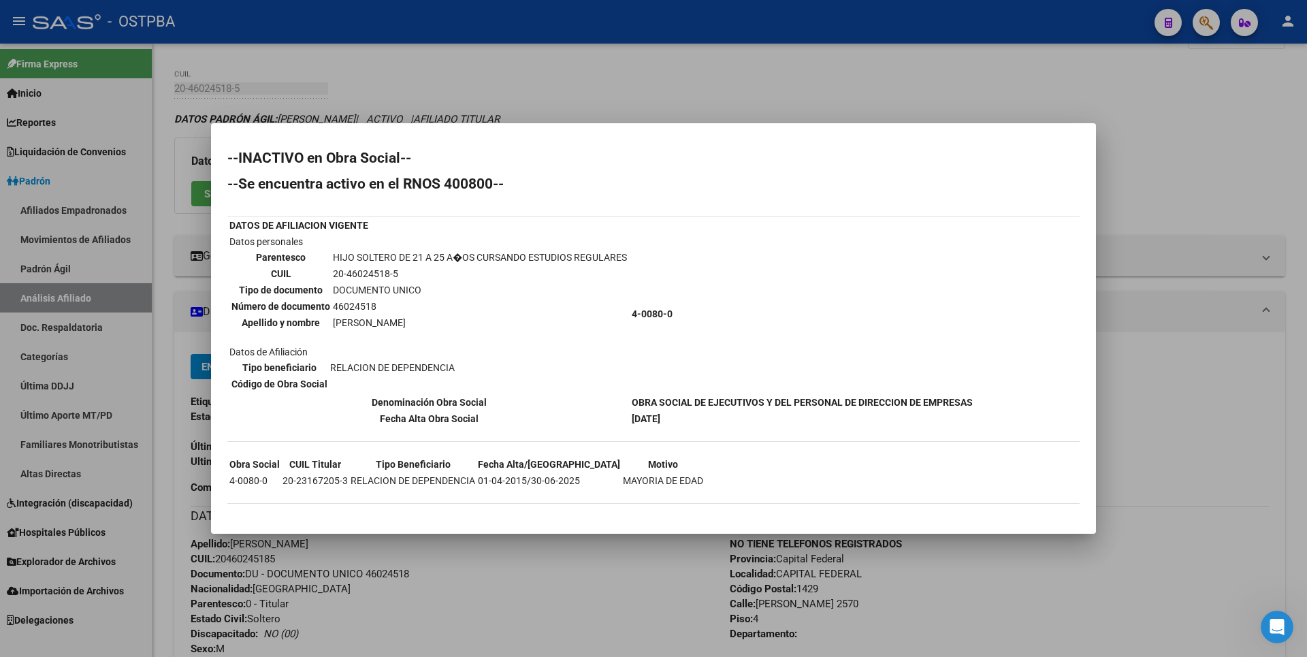
click at [738, 93] on div at bounding box center [653, 328] width 1307 height 657
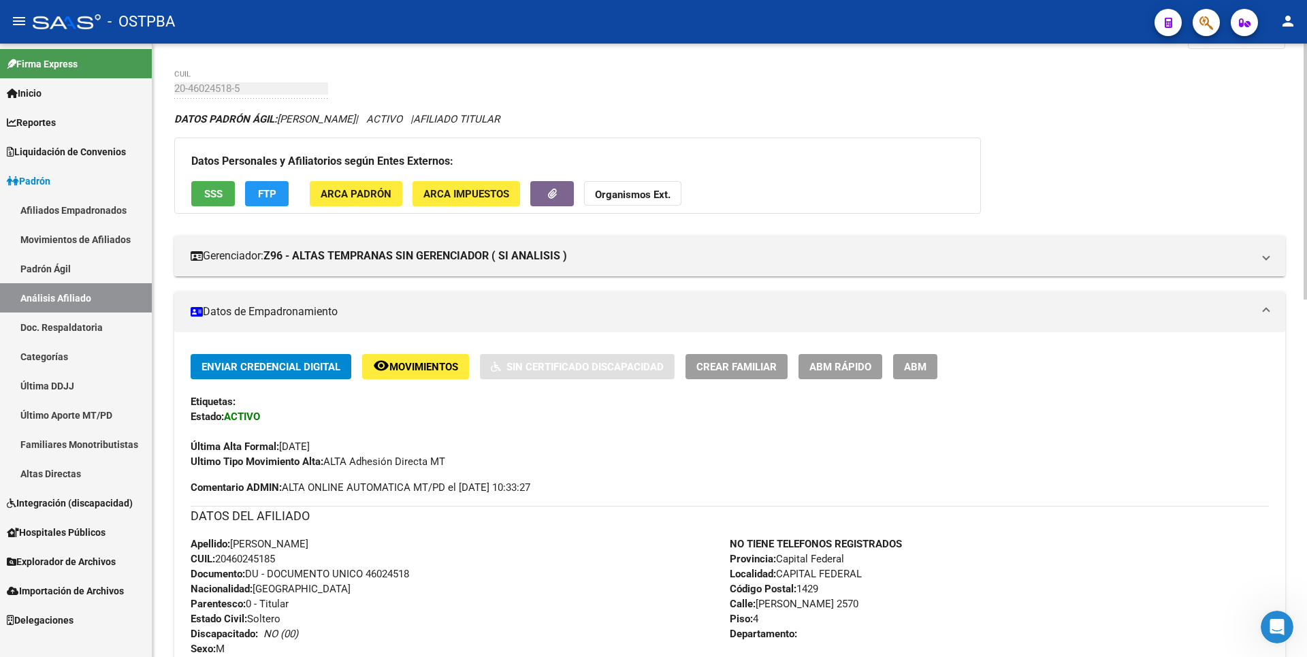
click at [490, 189] on span "ARCA Impuestos" at bounding box center [466, 194] width 86 height 12
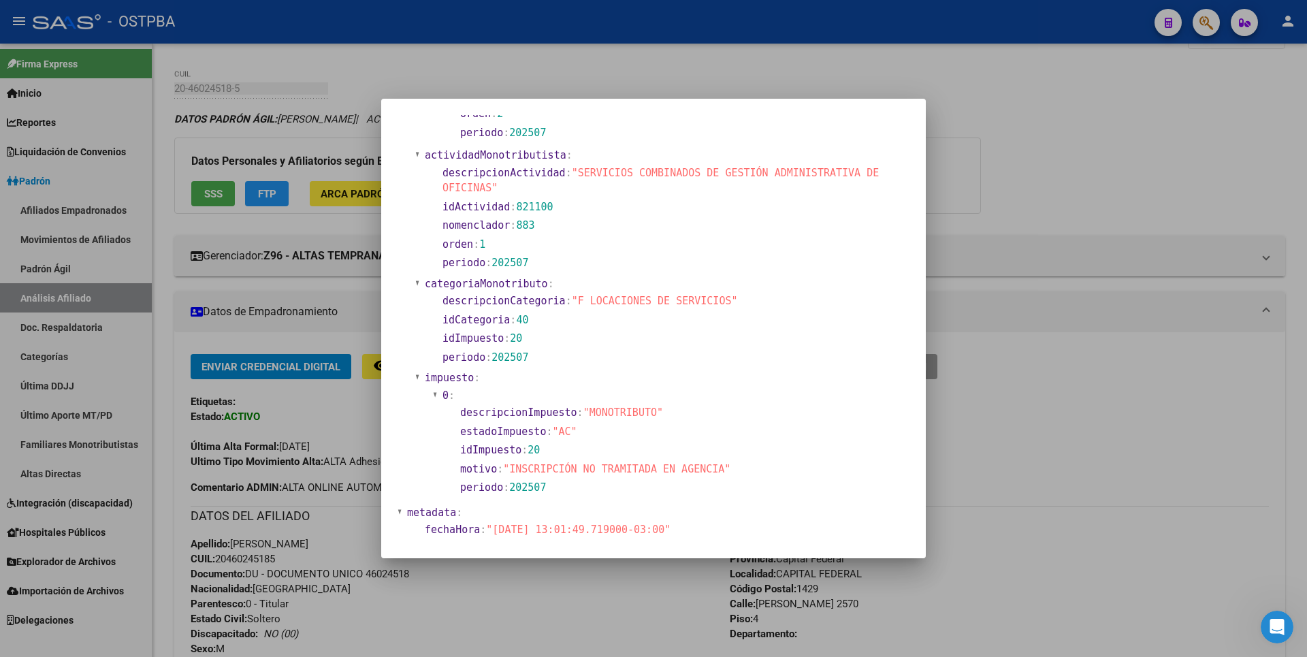
scroll to position [611, 0]
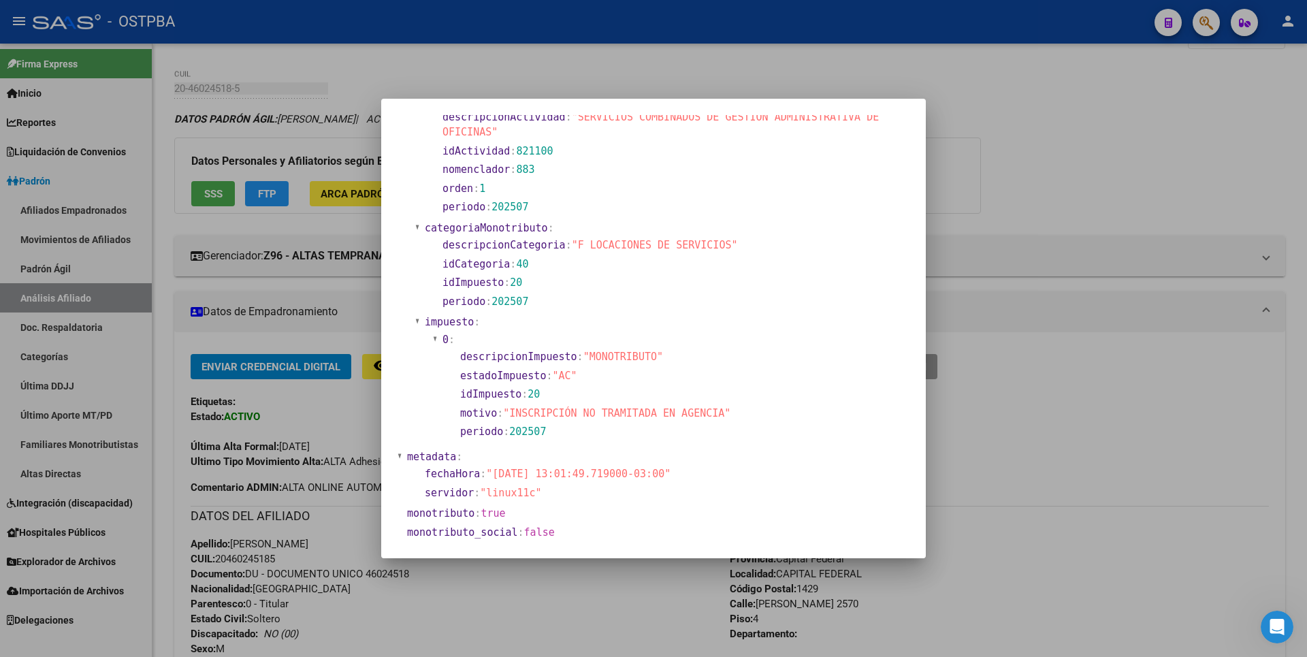
click at [1068, 184] on div at bounding box center [653, 328] width 1307 height 657
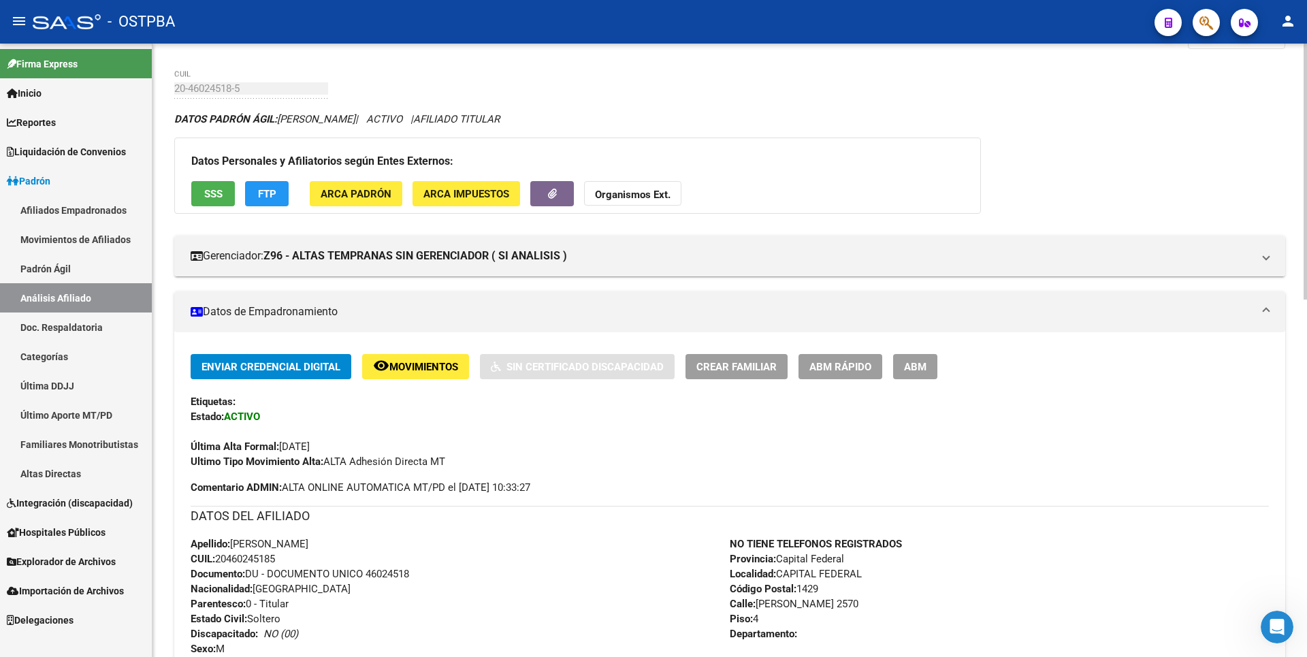
click at [354, 190] on span "ARCA Padrón" at bounding box center [356, 194] width 71 height 12
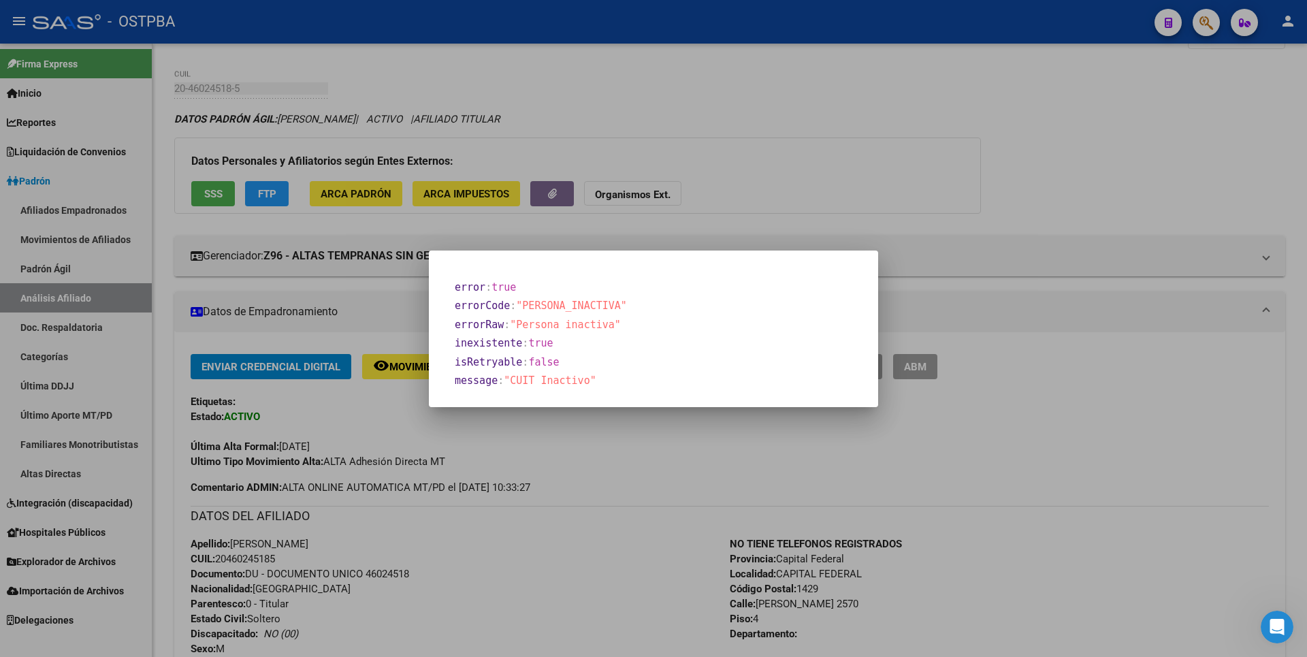
click at [877, 156] on div at bounding box center [653, 328] width 1307 height 657
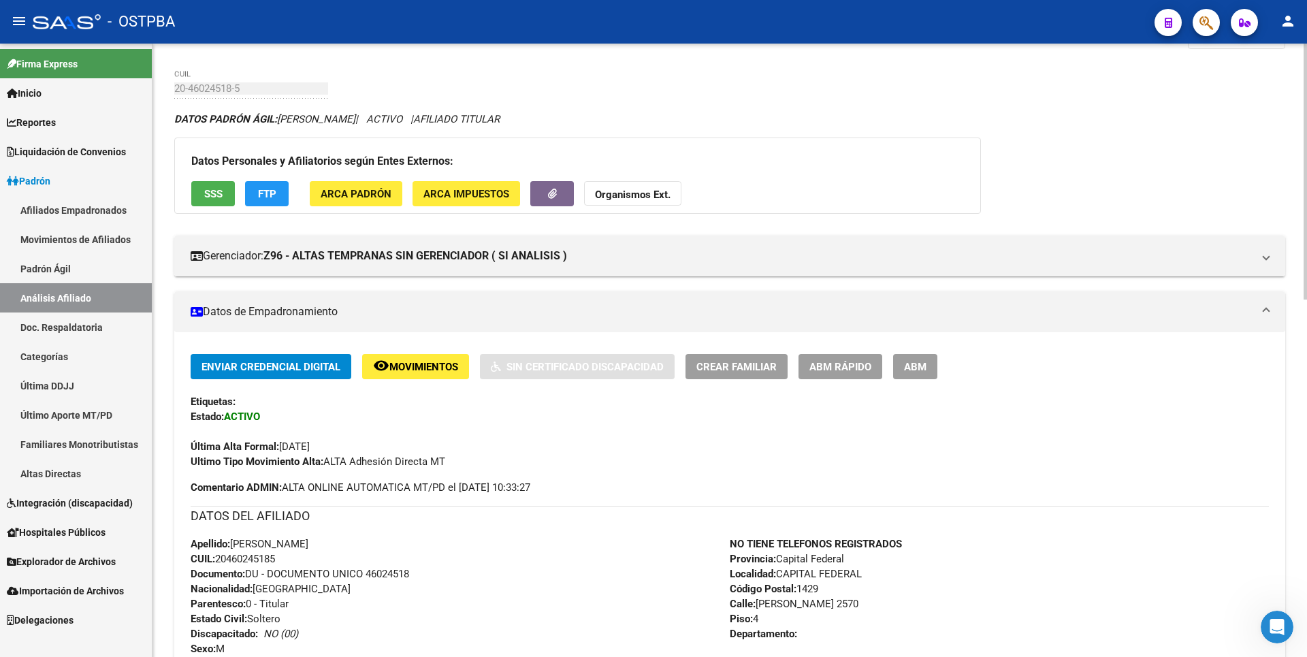
click at [223, 187] on button "SSS" at bounding box center [213, 193] width 44 height 25
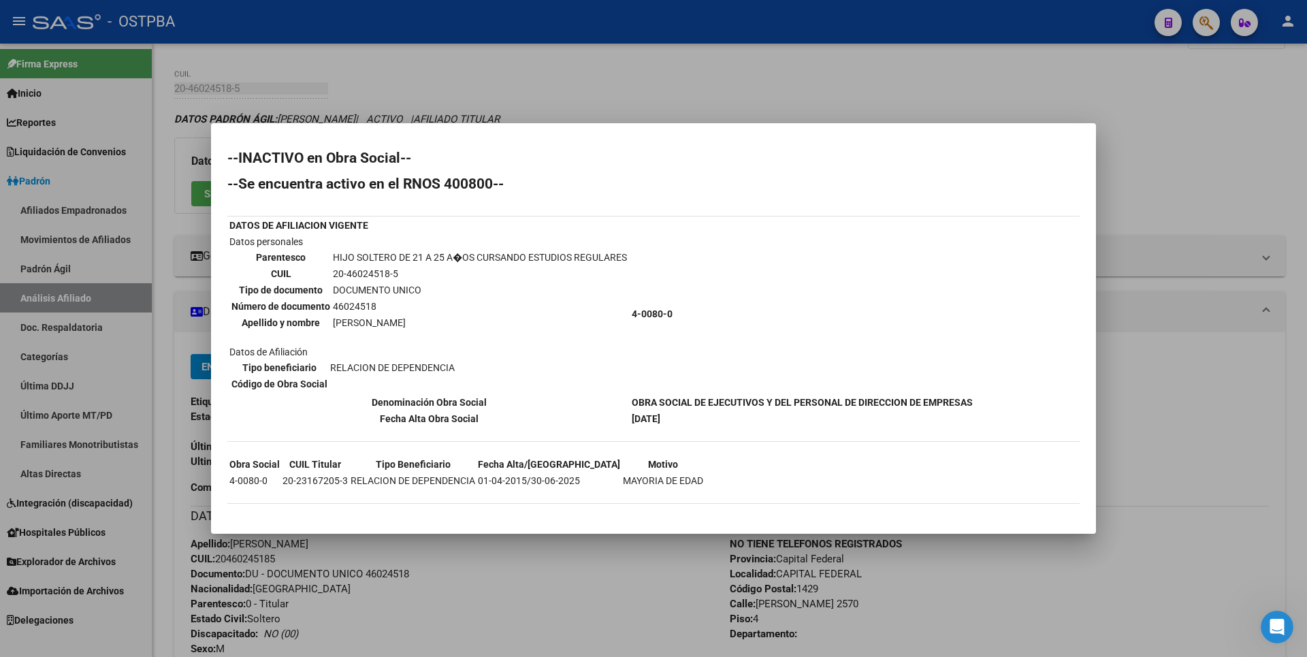
click at [598, 97] on div at bounding box center [653, 328] width 1307 height 657
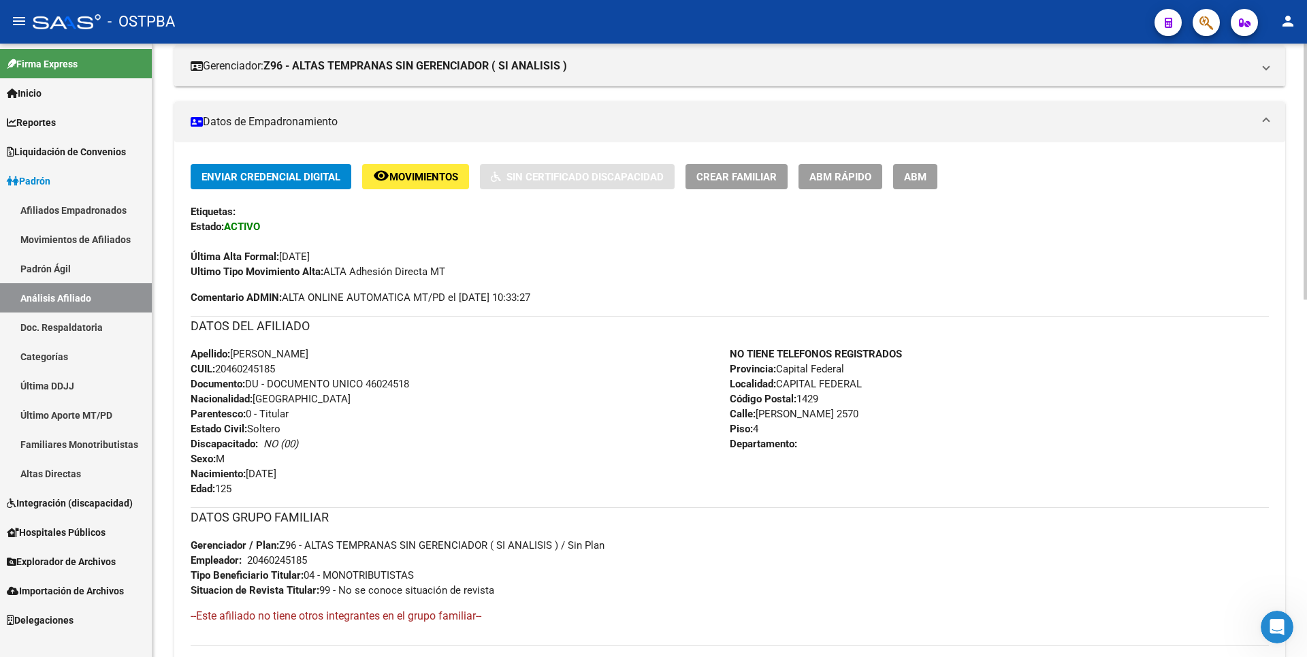
scroll to position [109, 0]
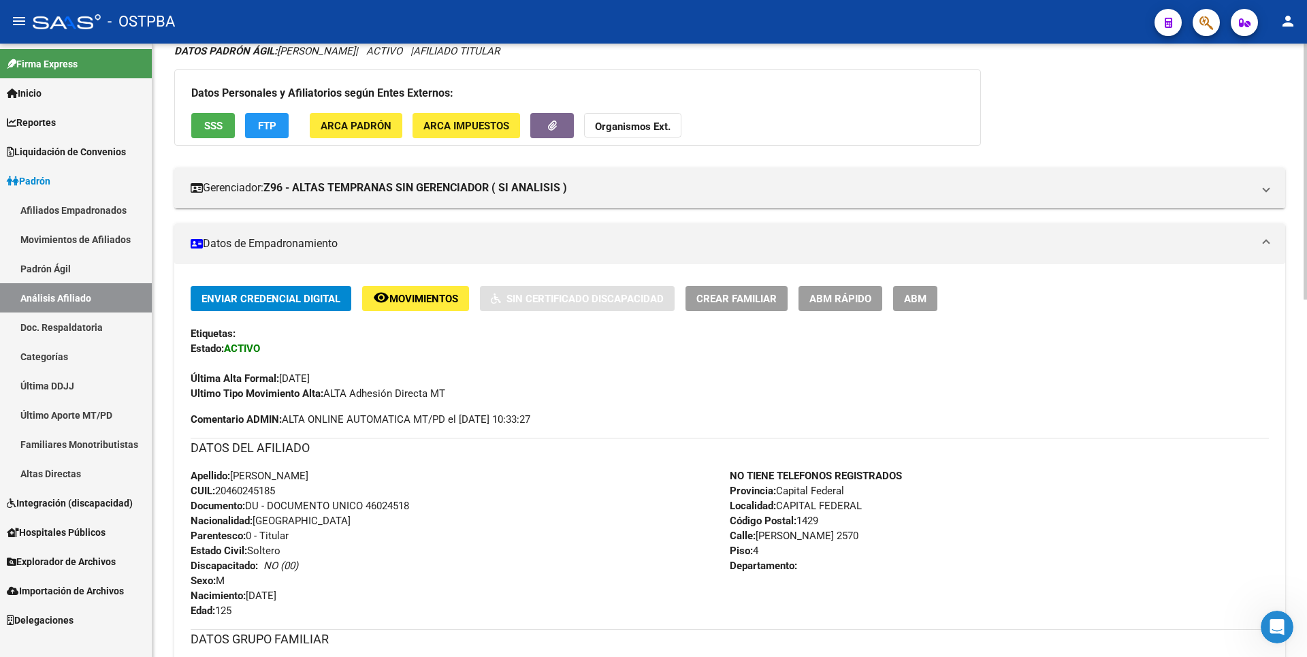
click at [466, 119] on span "ARCA Impuestos" at bounding box center [466, 125] width 86 height 12
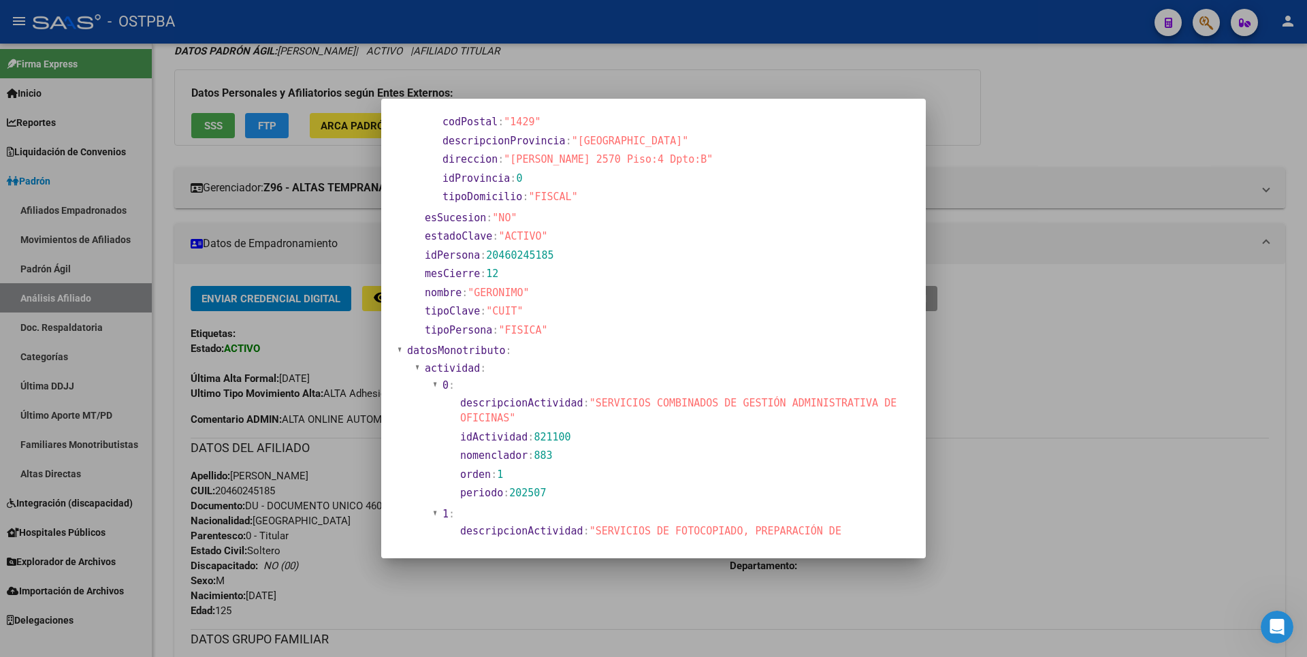
scroll to position [0, 0]
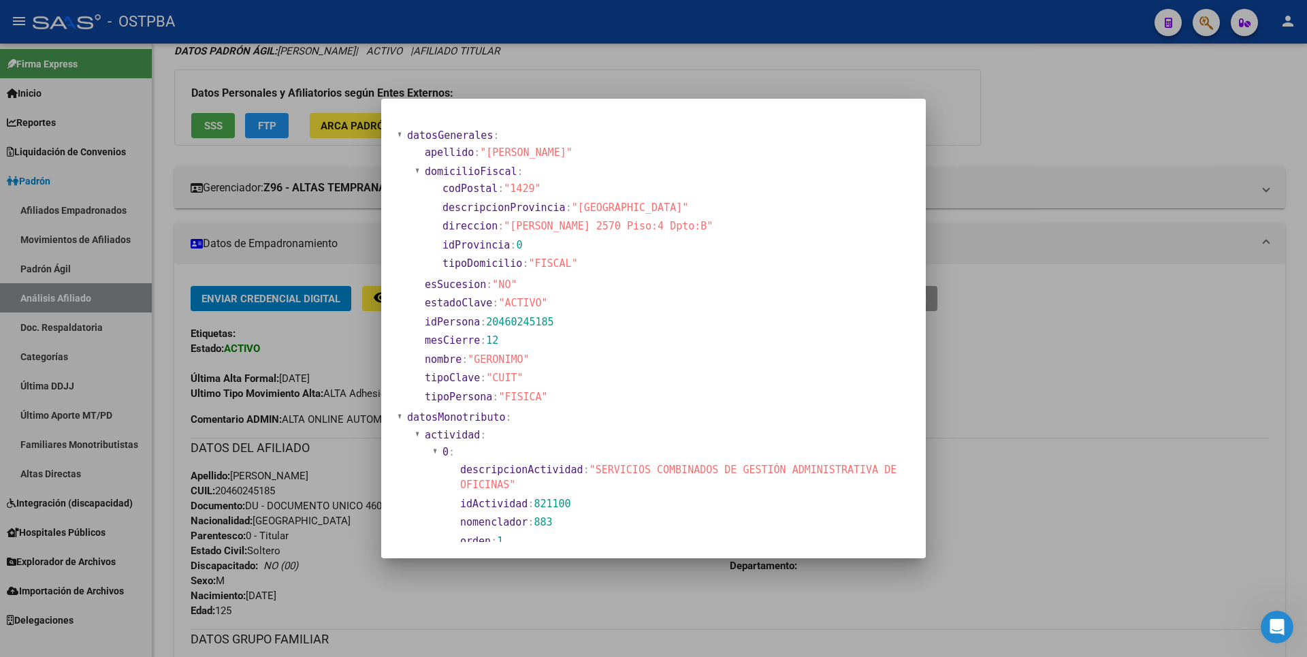
click at [1052, 94] on div at bounding box center [653, 328] width 1307 height 657
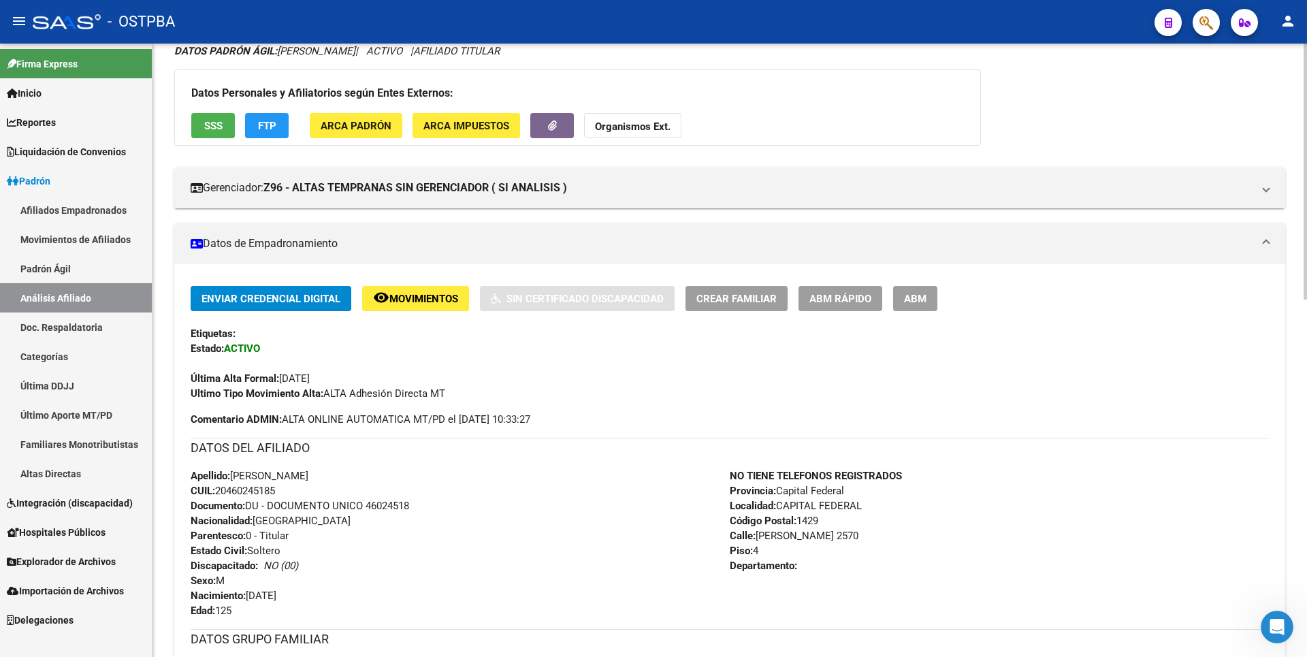
drag, startPoint x: 220, startPoint y: 491, endPoint x: 280, endPoint y: 494, distance: 60.0
click at [275, 494] on span "CUIL: 20460245185" at bounding box center [233, 491] width 84 height 12
copy span "20460245185"
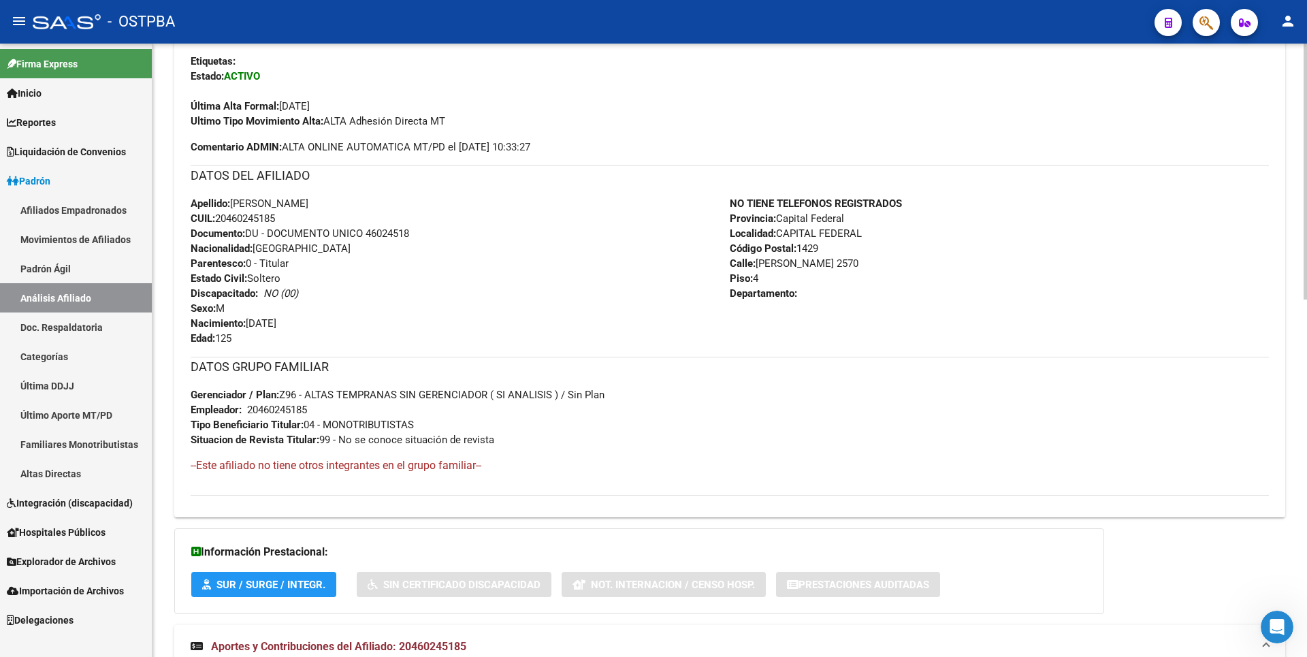
scroll to position [790, 0]
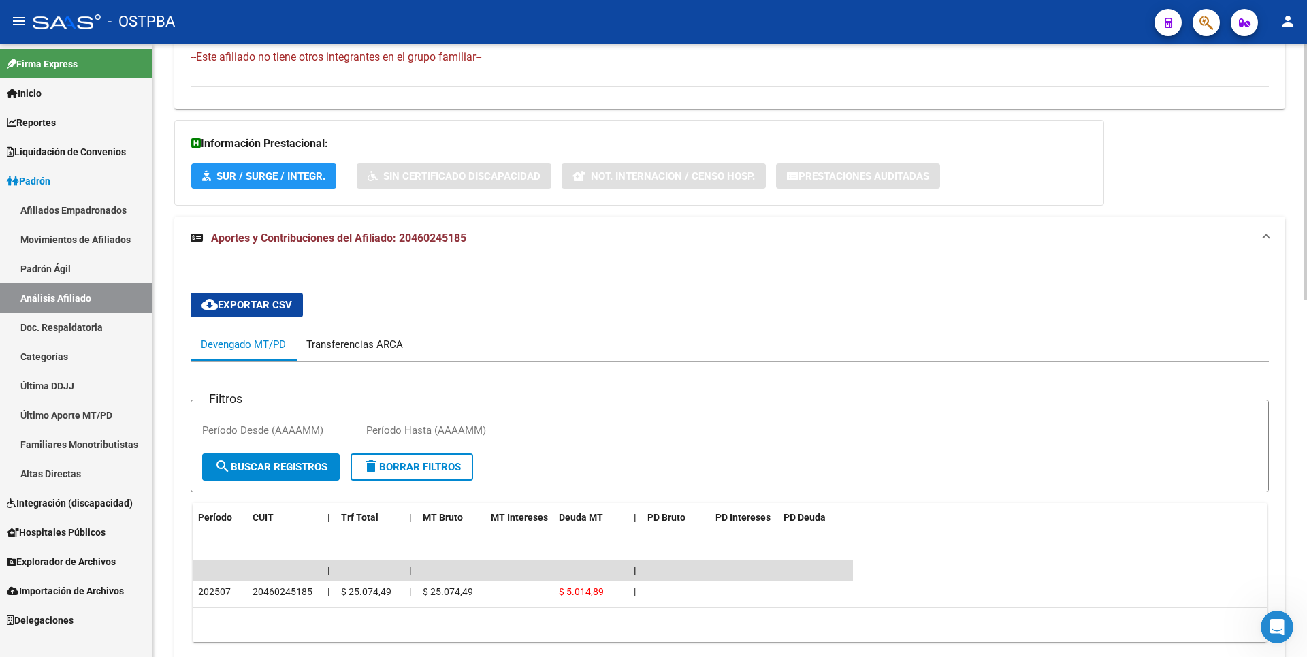
click at [369, 350] on div "Transferencias ARCA" at bounding box center [354, 344] width 97 height 15
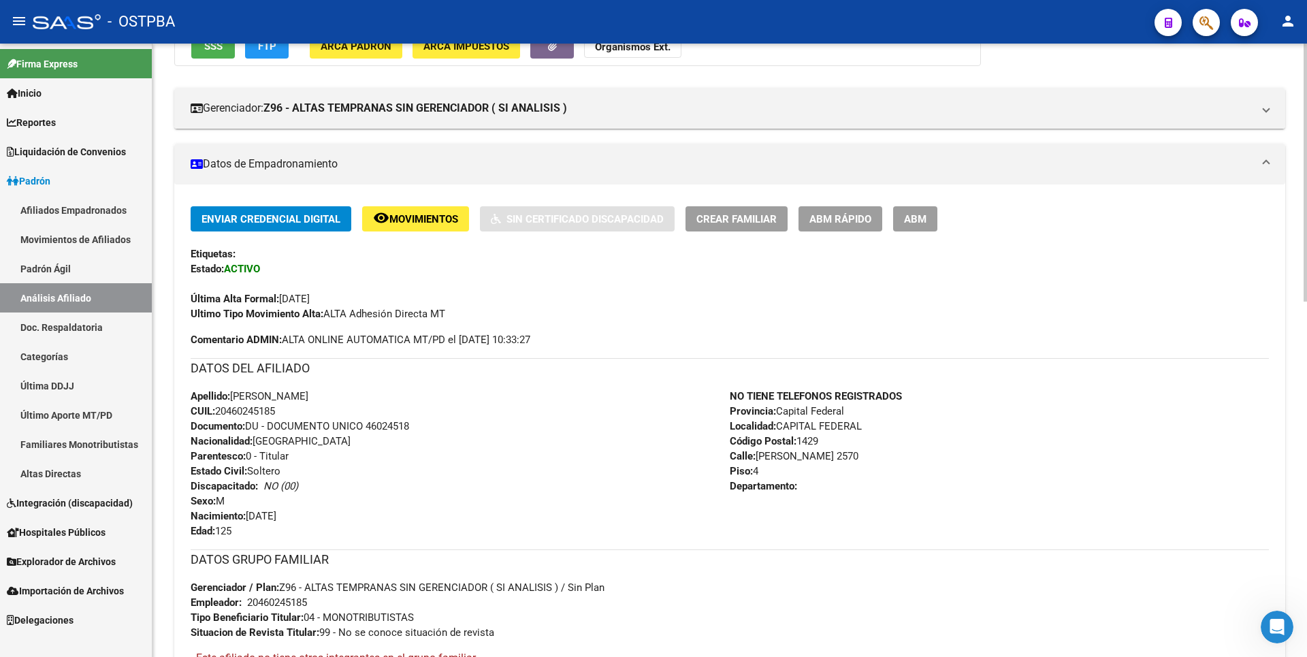
scroll to position [0, 0]
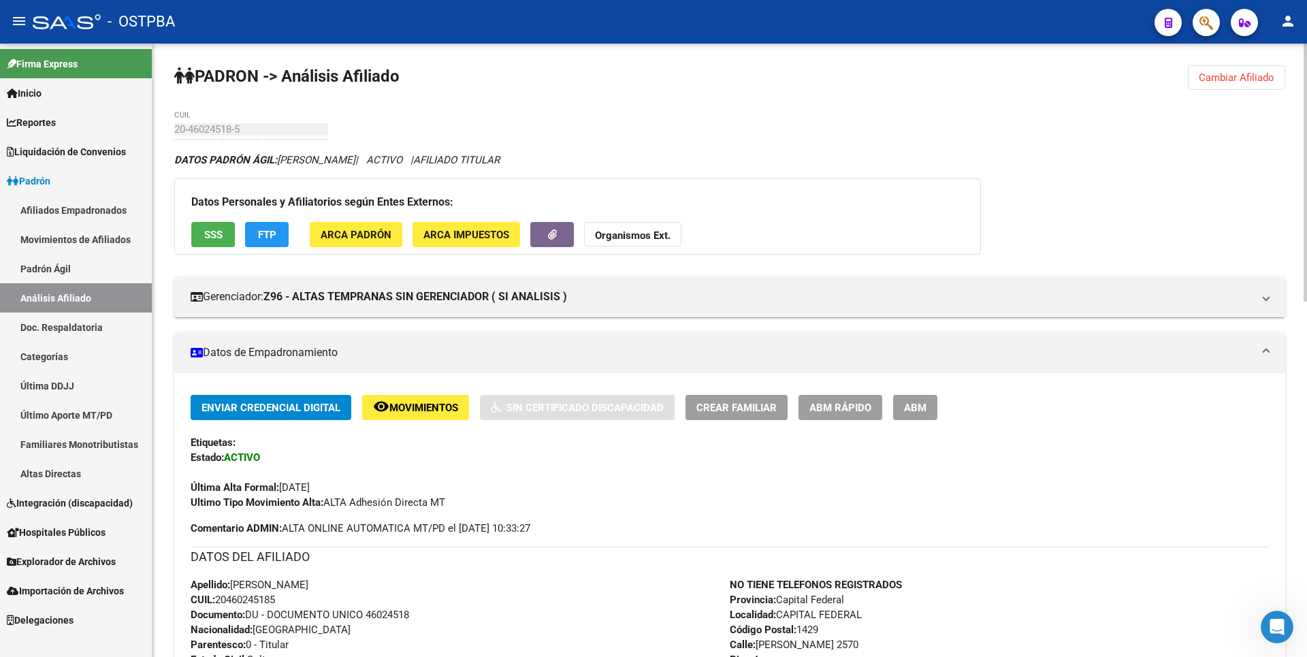
click at [224, 242] on button "SSS" at bounding box center [213, 234] width 44 height 25
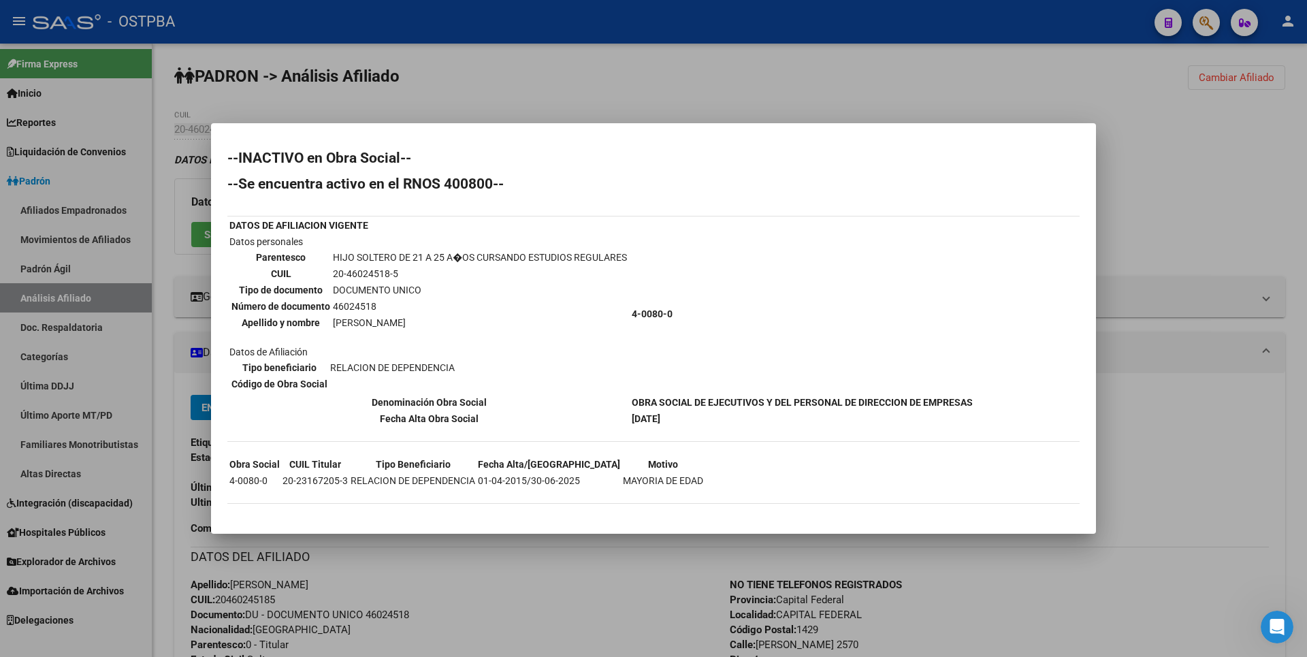
click at [1185, 234] on div at bounding box center [653, 328] width 1307 height 657
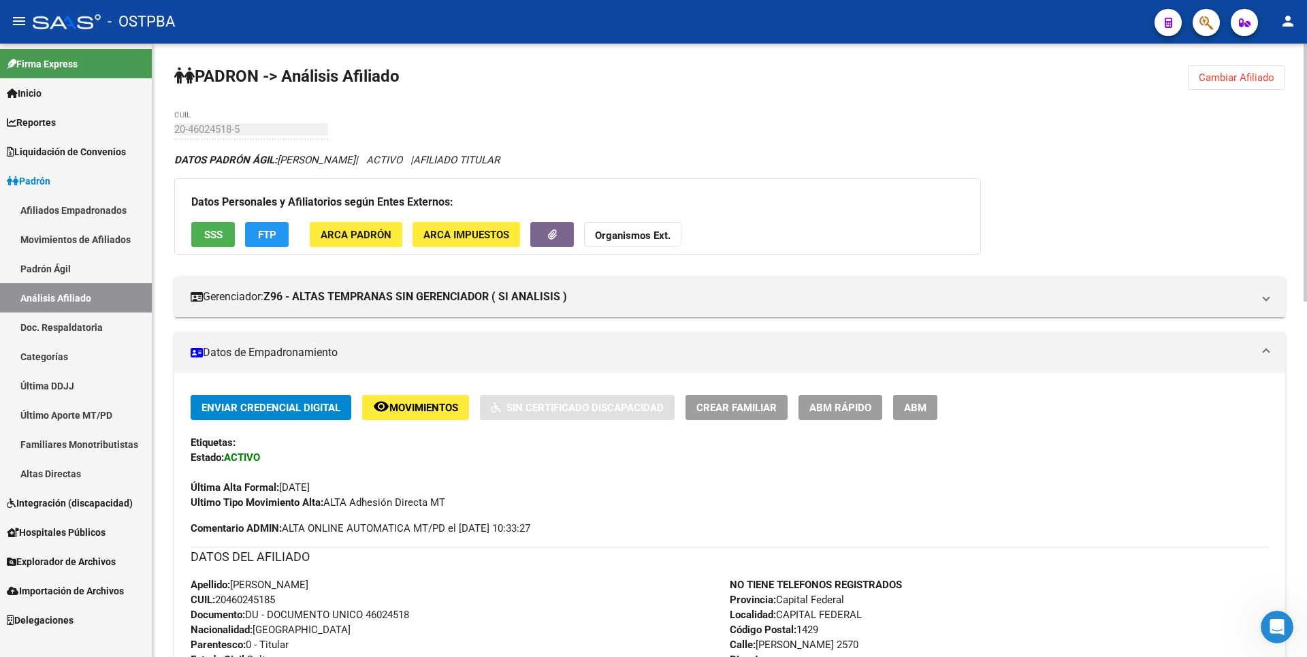
click at [260, 229] on span "FTP" at bounding box center [267, 235] width 18 height 12
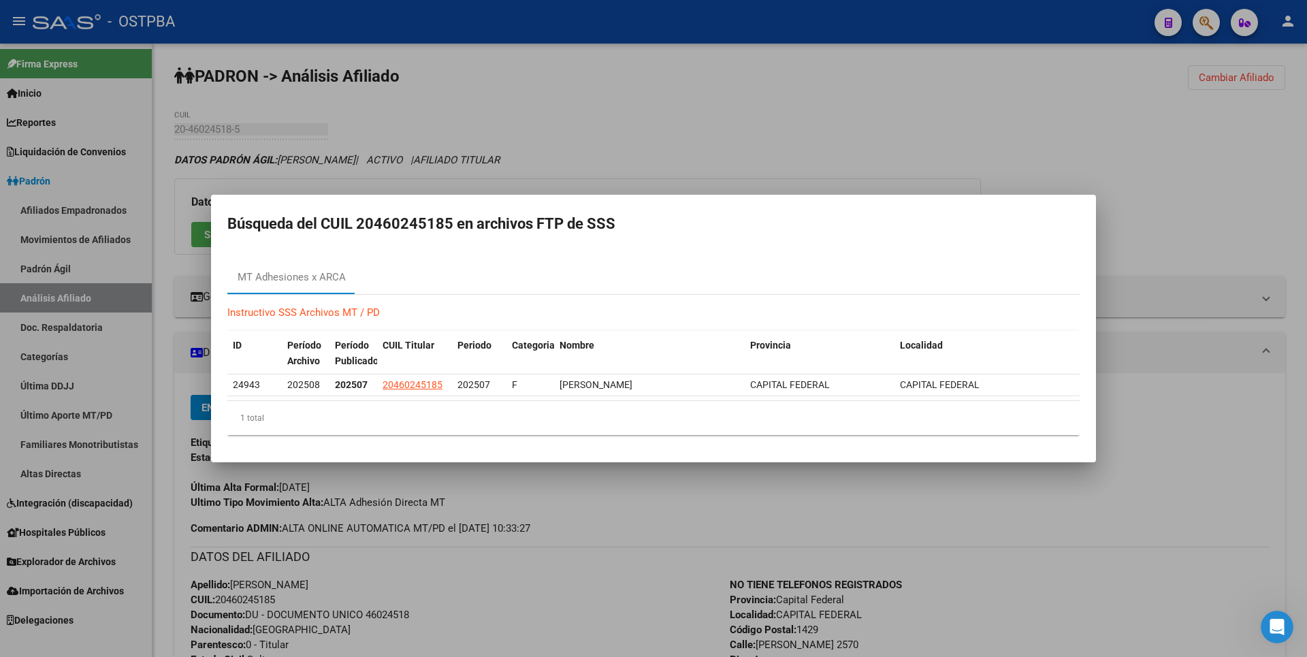
click at [709, 151] on div at bounding box center [653, 328] width 1307 height 657
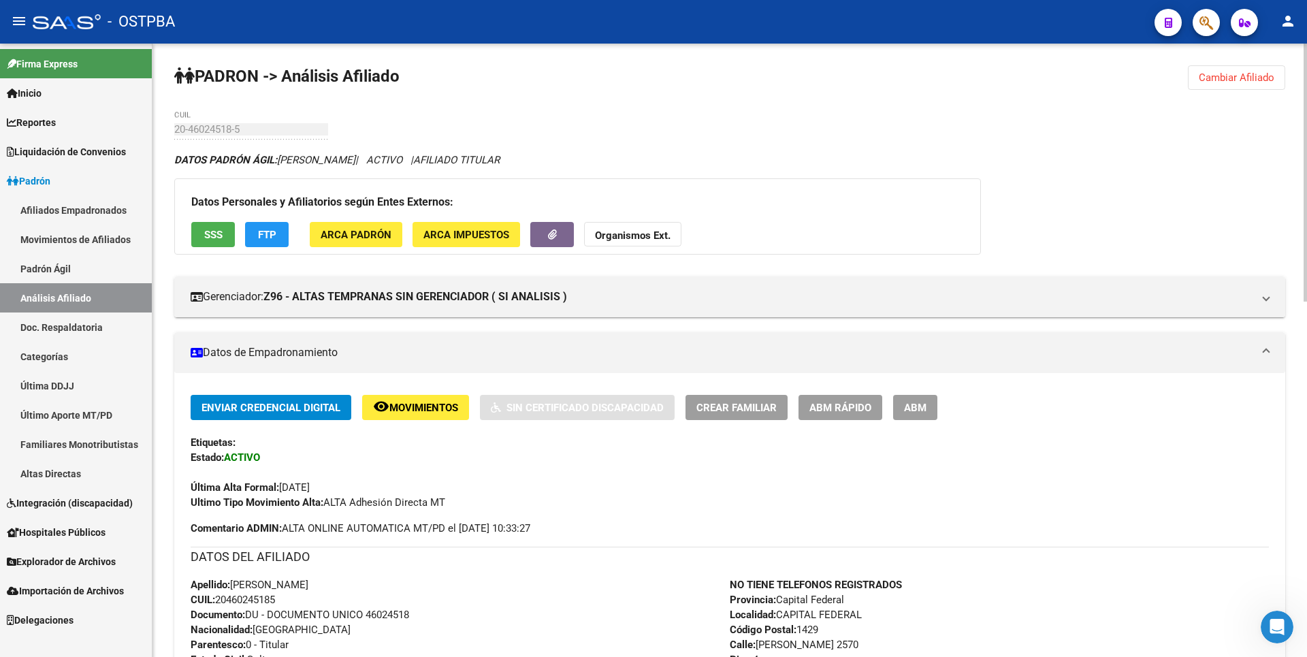
click at [223, 230] on button "SSS" at bounding box center [213, 234] width 44 height 25
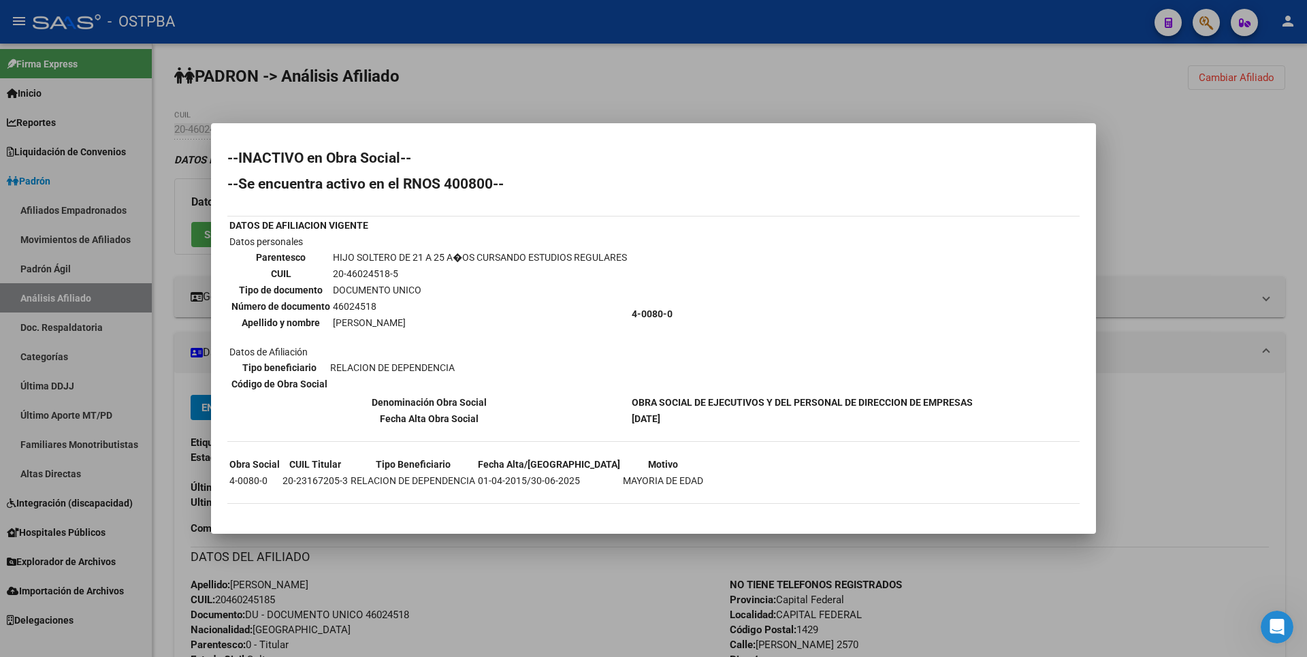
click at [1164, 167] on div at bounding box center [653, 328] width 1307 height 657
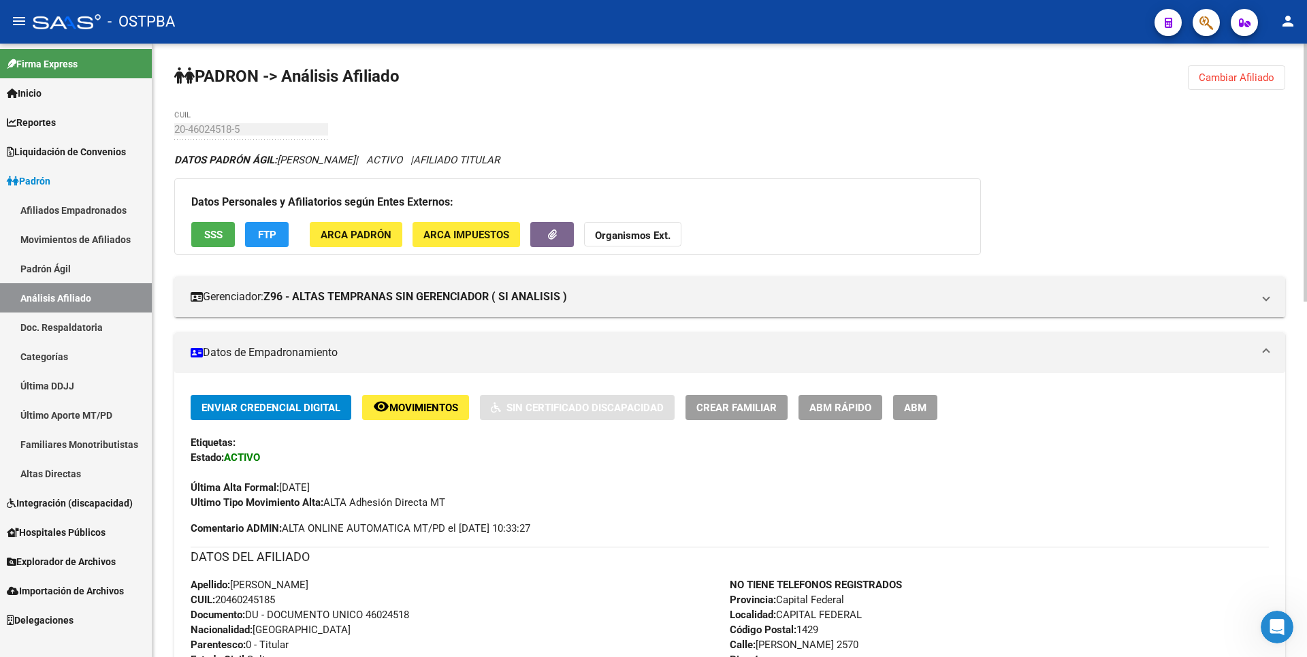
click at [643, 229] on strong "Organismos Ext." at bounding box center [633, 235] width 76 height 12
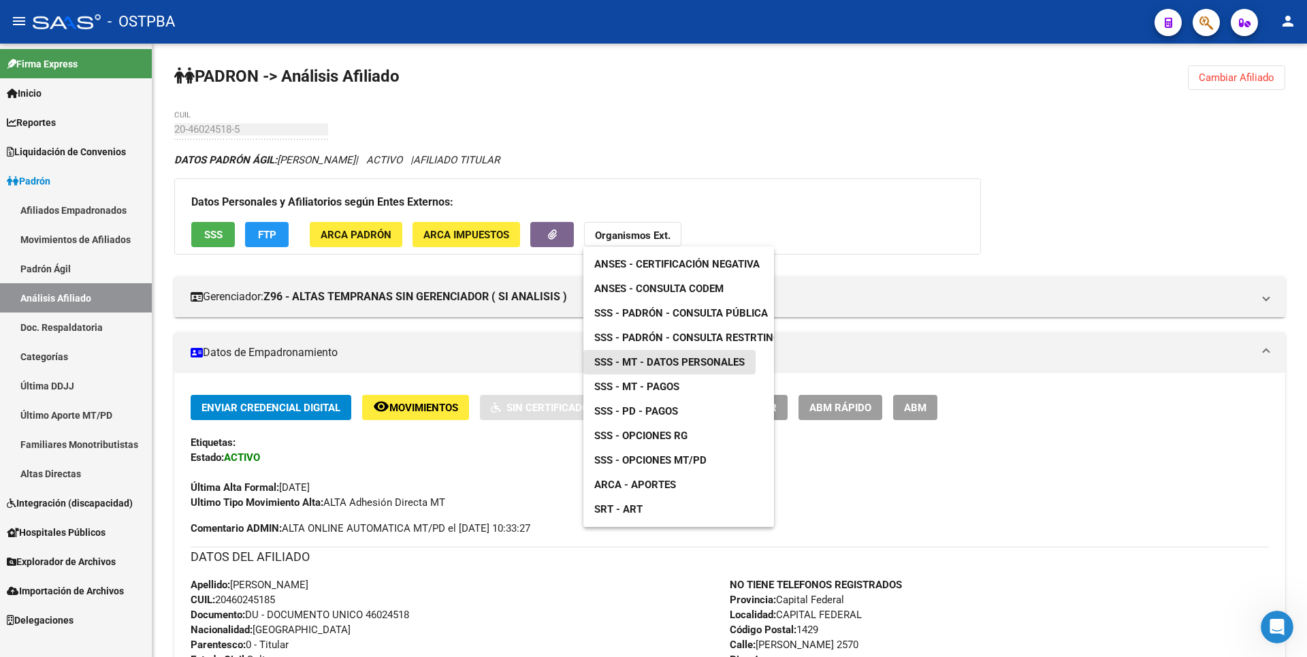
click at [685, 357] on span "SSS - MT - Datos Personales" at bounding box center [669, 362] width 150 height 12
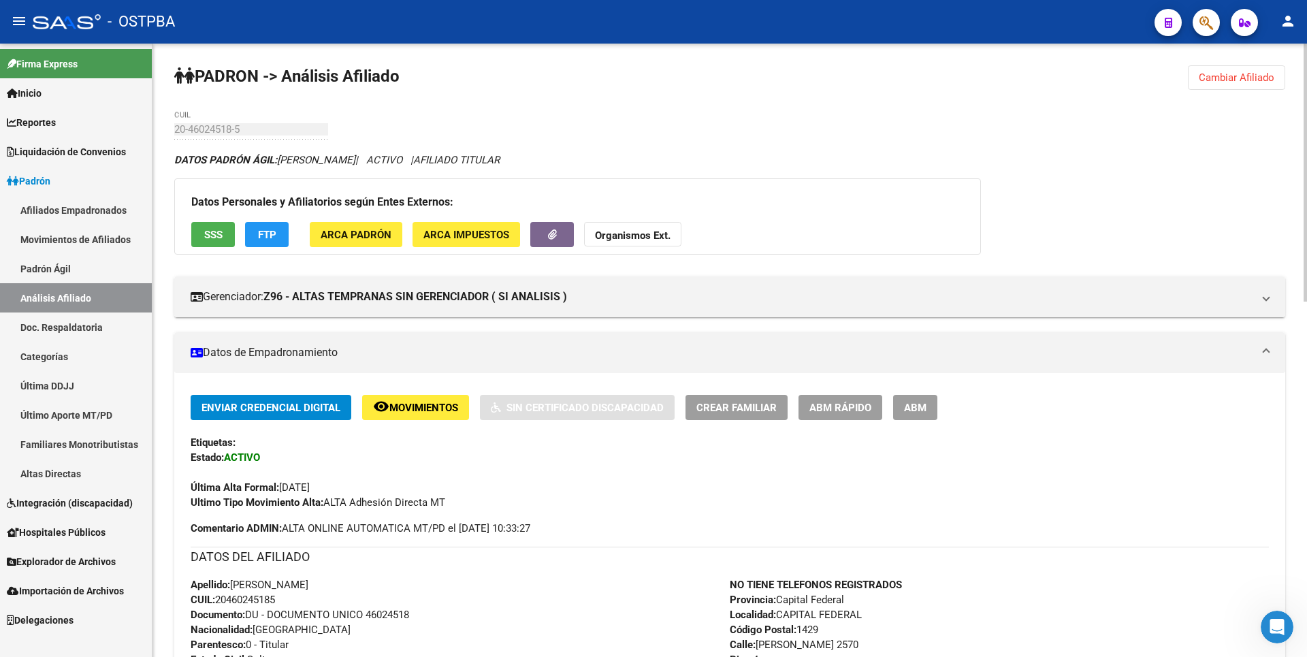
drag, startPoint x: 222, startPoint y: 598, endPoint x: 234, endPoint y: 598, distance: 12.3
click at [234, 598] on span "CUIL: 20460245185" at bounding box center [233, 600] width 84 height 12
drag, startPoint x: 234, startPoint y: 598, endPoint x: 219, endPoint y: 602, distance: 15.4
click at [219, 602] on span "CUIL: 20460245185" at bounding box center [233, 600] width 84 height 12
drag, startPoint x: 219, startPoint y: 602, endPoint x: 276, endPoint y: 602, distance: 56.5
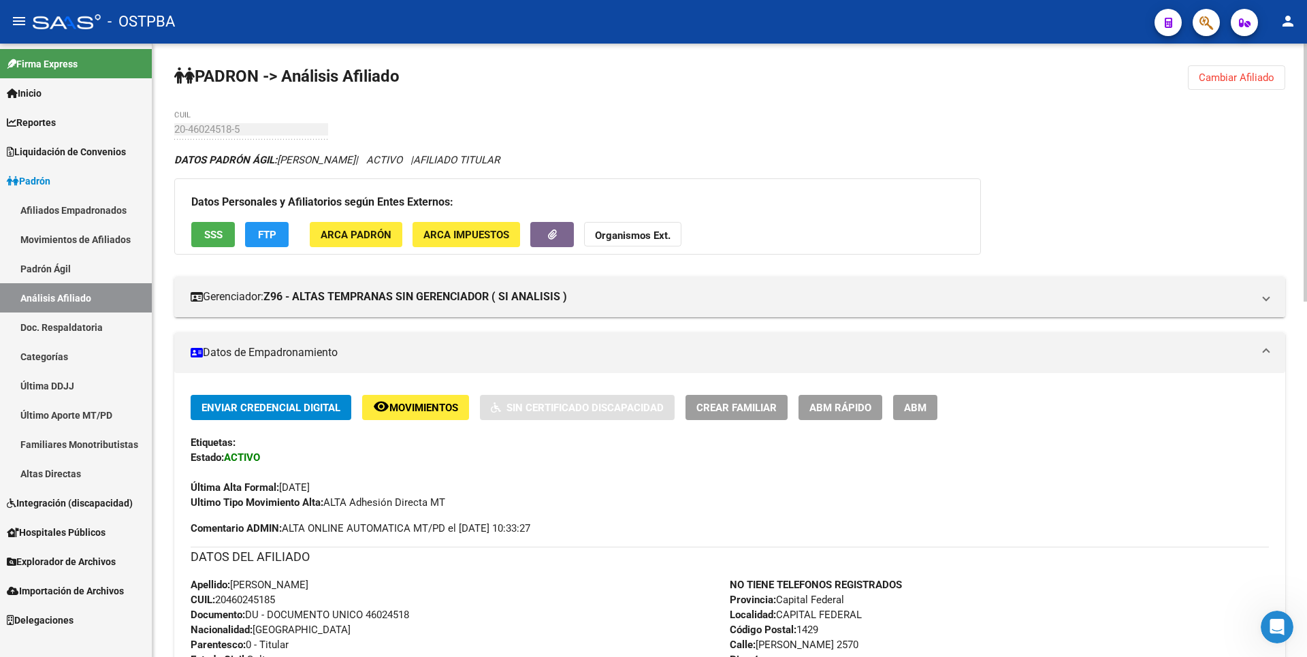
click at [275, 602] on span "CUIL: 20460245185" at bounding box center [233, 600] width 84 height 12
copy span "20460245185"
click at [357, 231] on span "ARCA Padrón" at bounding box center [356, 235] width 71 height 12
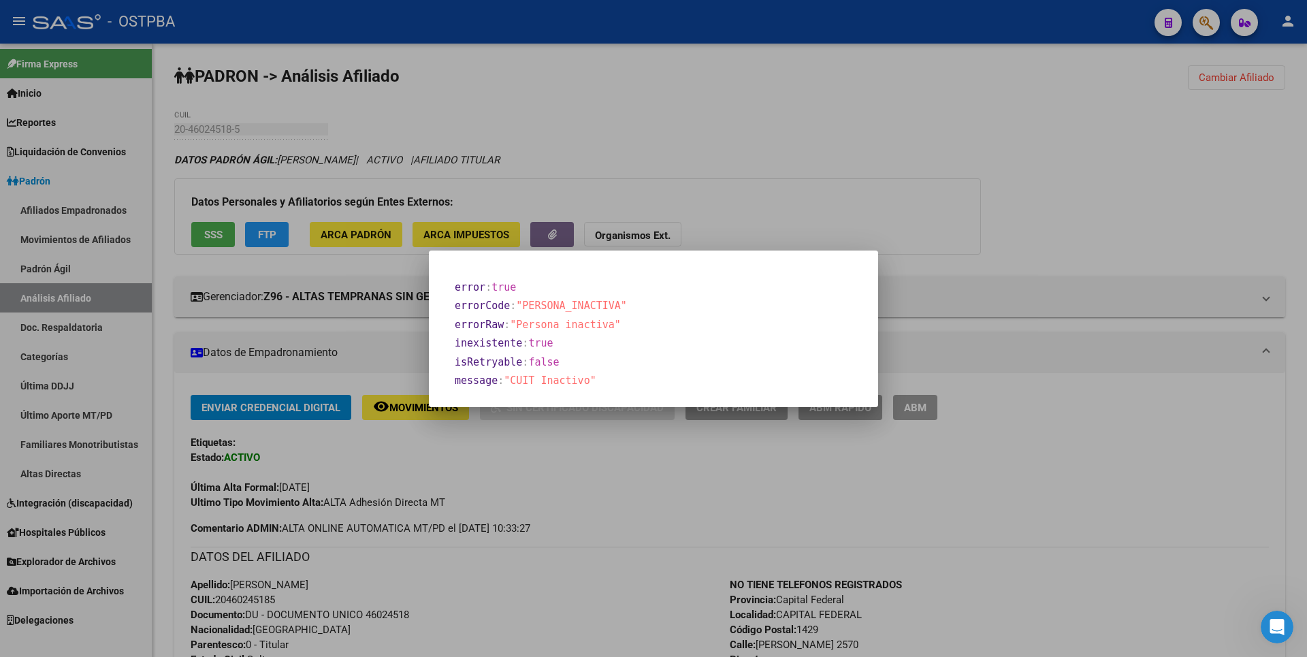
click at [803, 132] on div at bounding box center [653, 328] width 1307 height 657
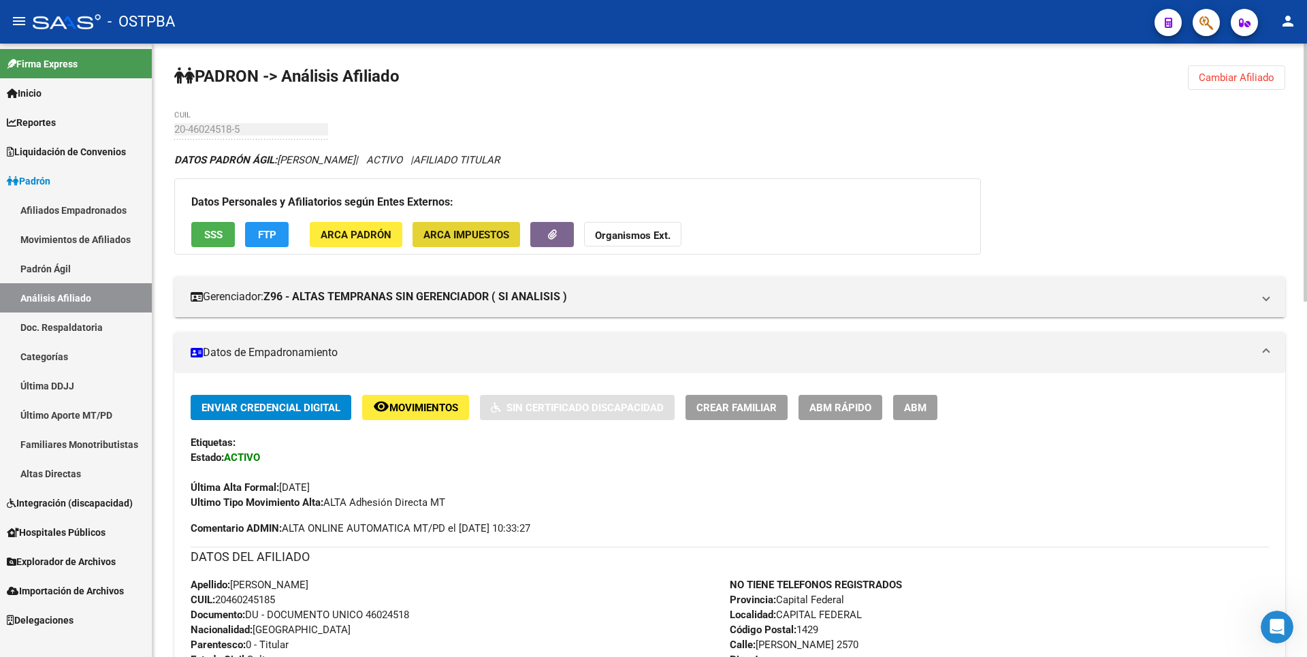
click at [447, 235] on span "ARCA Impuestos" at bounding box center [466, 235] width 86 height 12
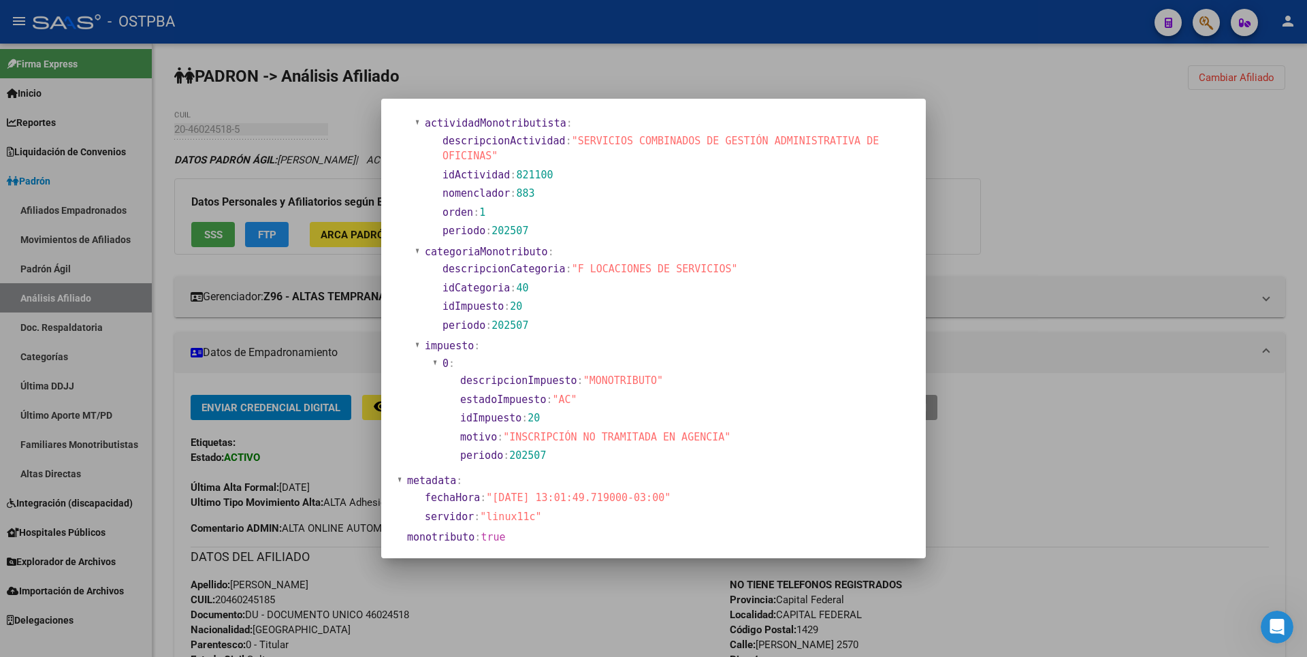
scroll to position [611, 0]
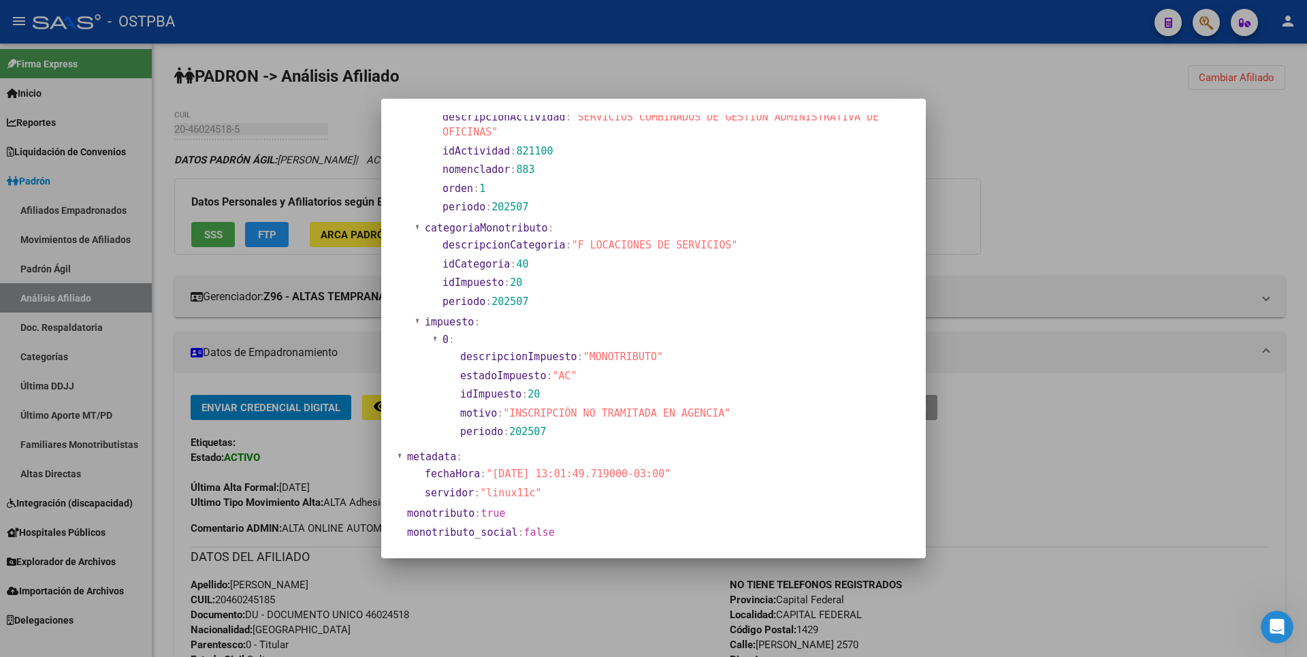
click at [1125, 171] on div at bounding box center [653, 328] width 1307 height 657
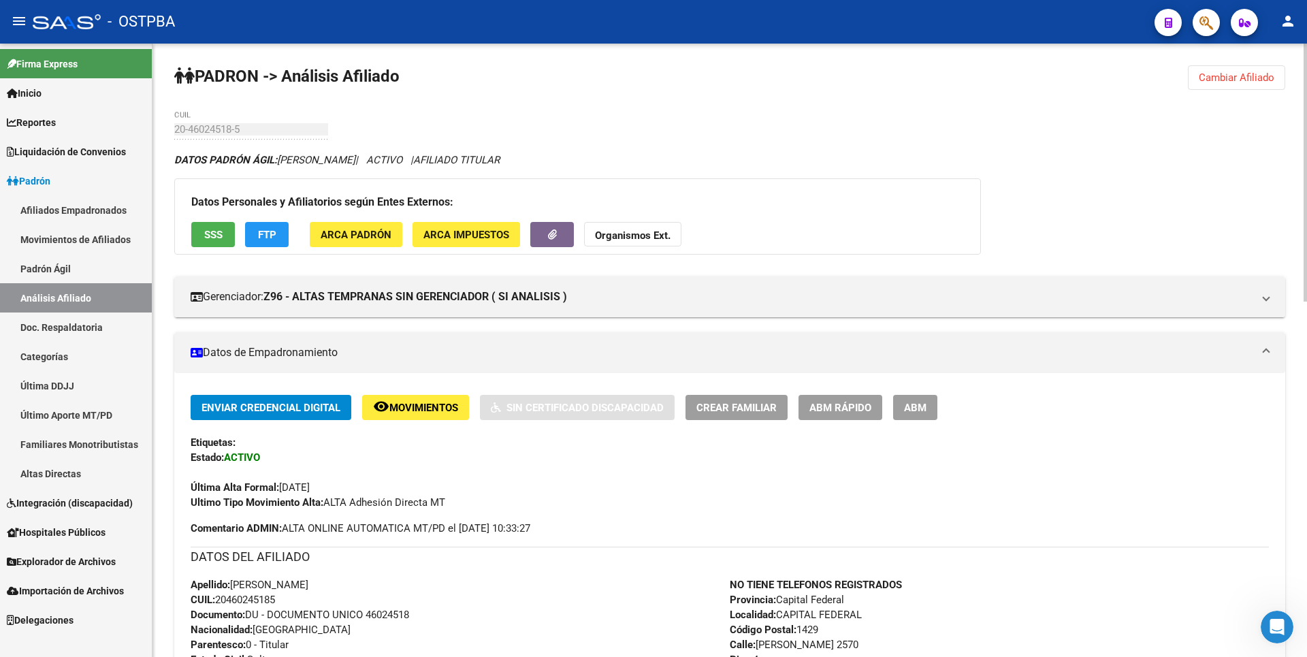
click at [278, 240] on button "FTP" at bounding box center [267, 234] width 44 height 25
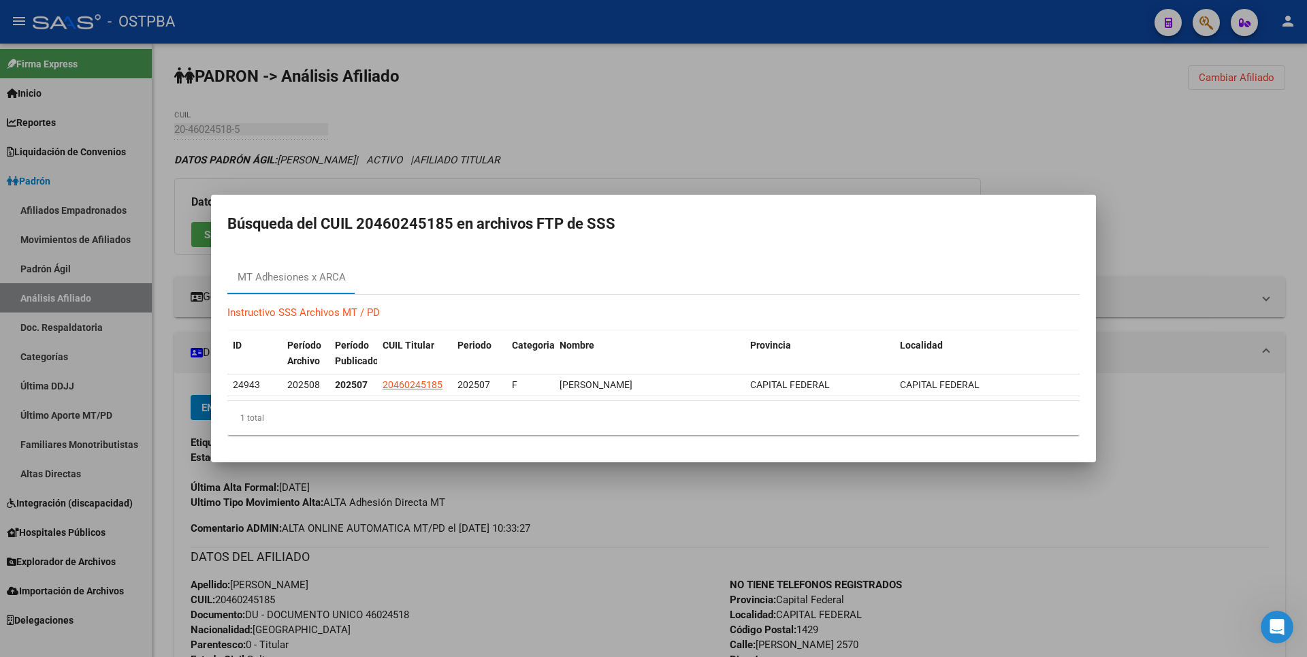
click at [663, 163] on div at bounding box center [653, 328] width 1307 height 657
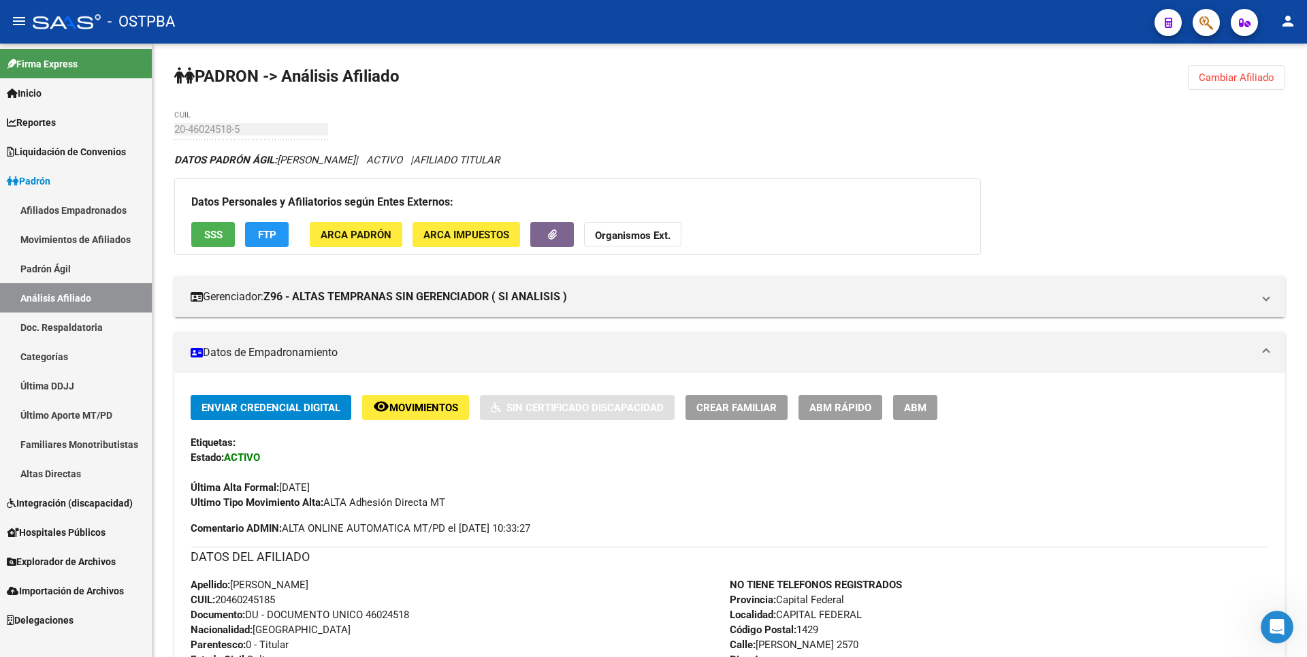
click at [65, 562] on span "Explorador de Archivos" at bounding box center [61, 561] width 109 height 15
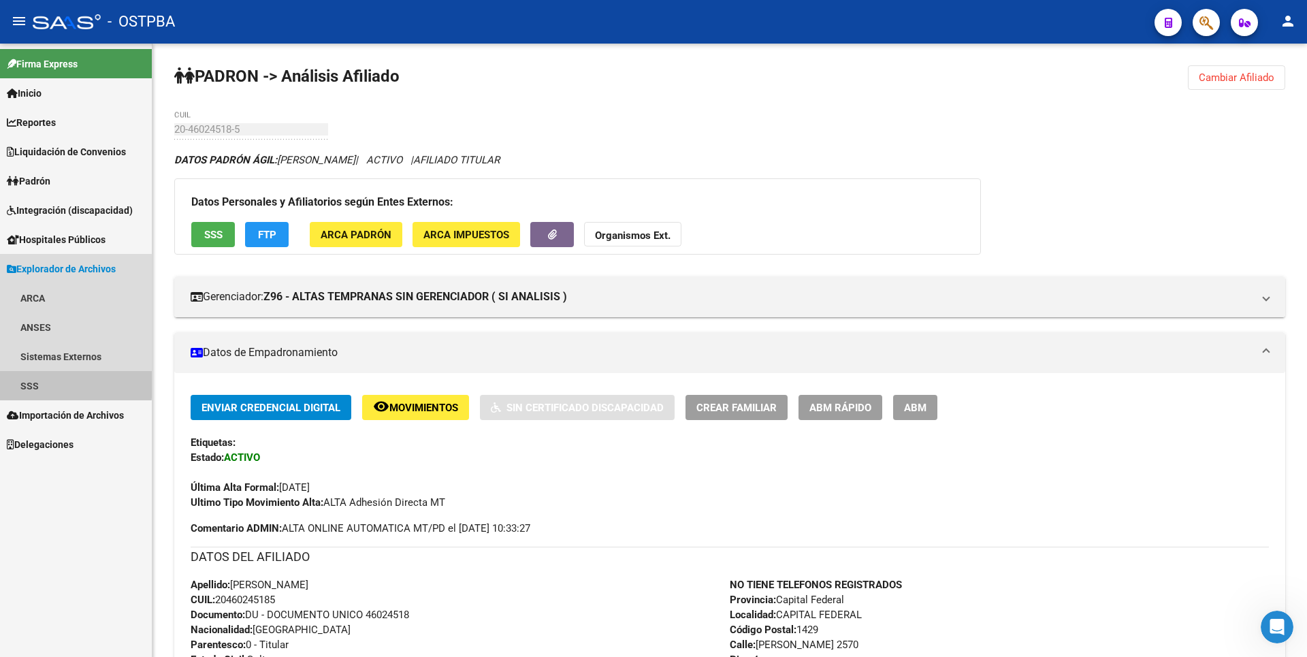
click at [49, 382] on link "SSS" at bounding box center [76, 385] width 152 height 29
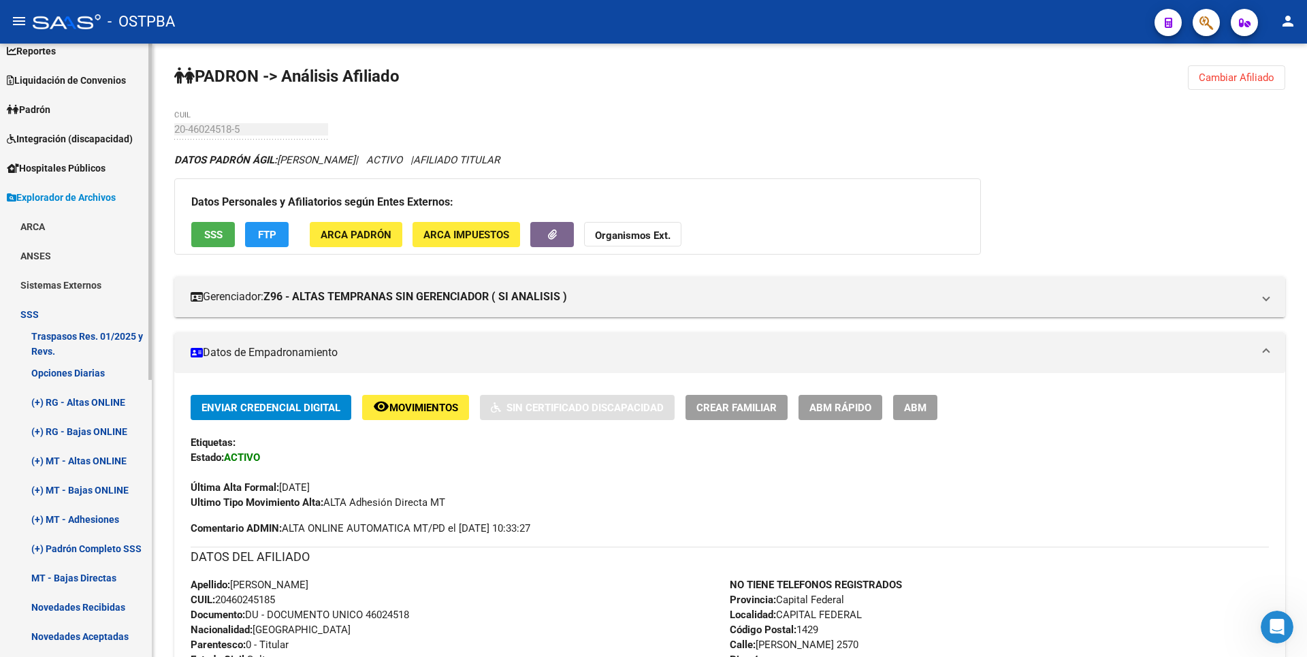
scroll to position [272, 0]
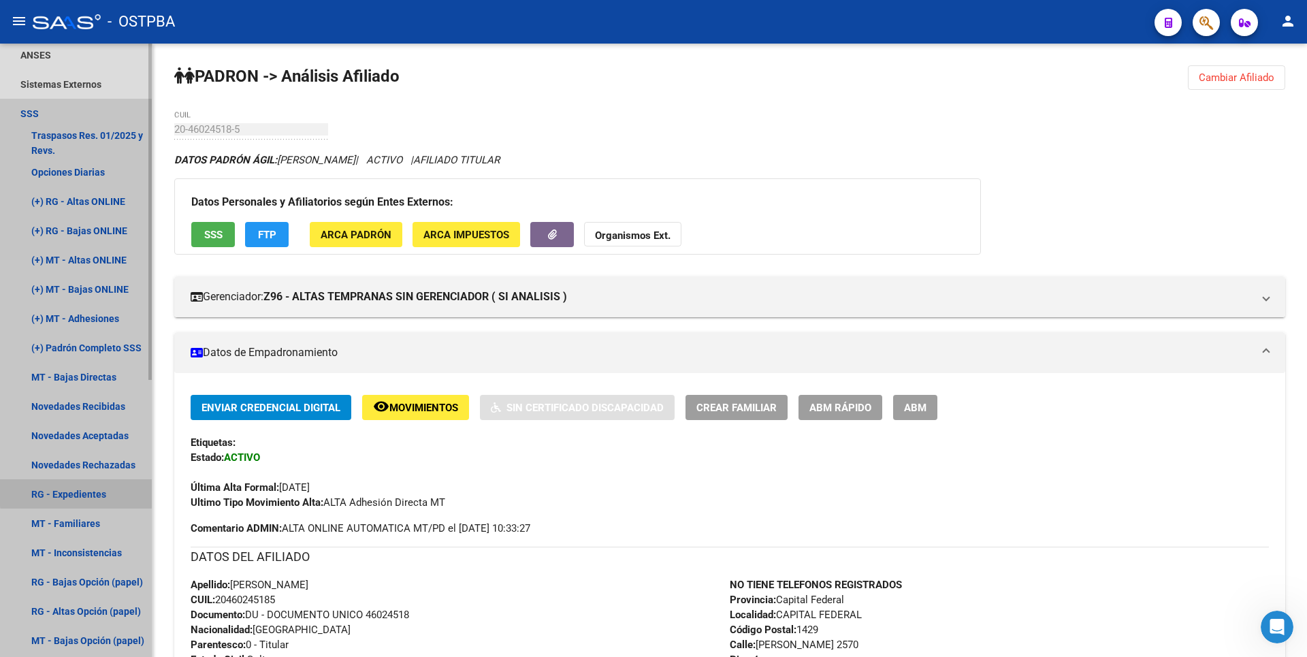
click at [98, 491] on link "RG - Expedientes" at bounding box center [76, 493] width 152 height 29
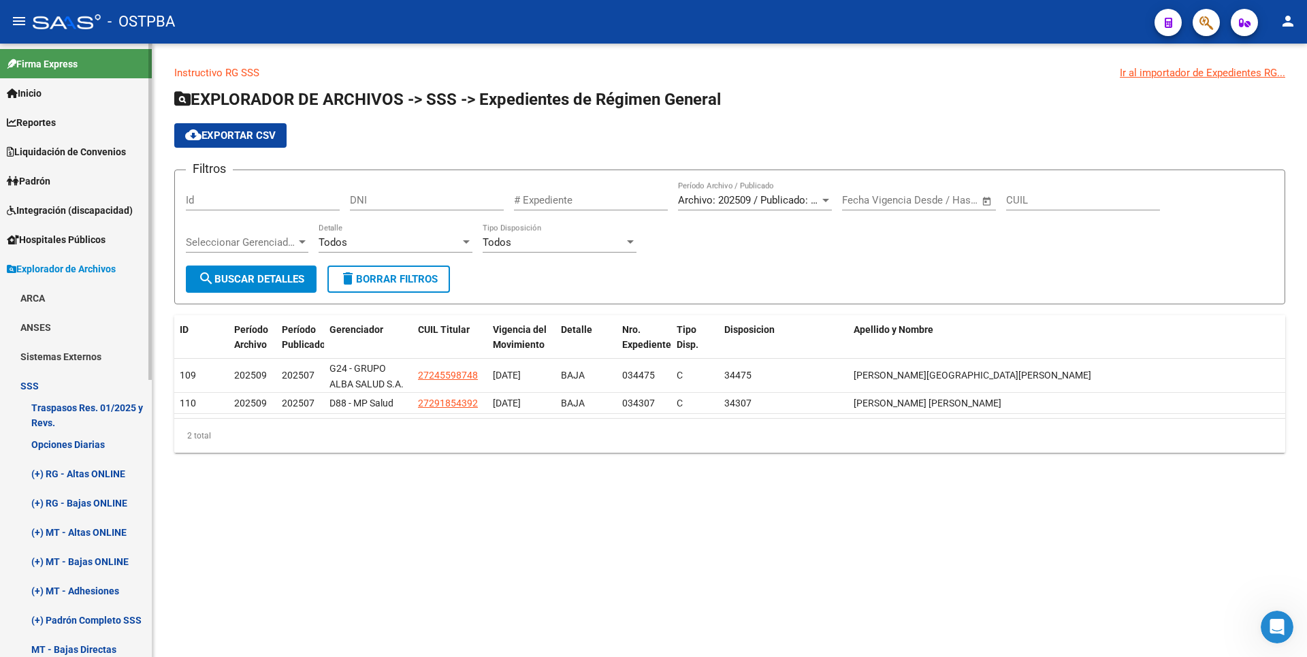
click at [33, 185] on span "Padrón" at bounding box center [29, 181] width 44 height 15
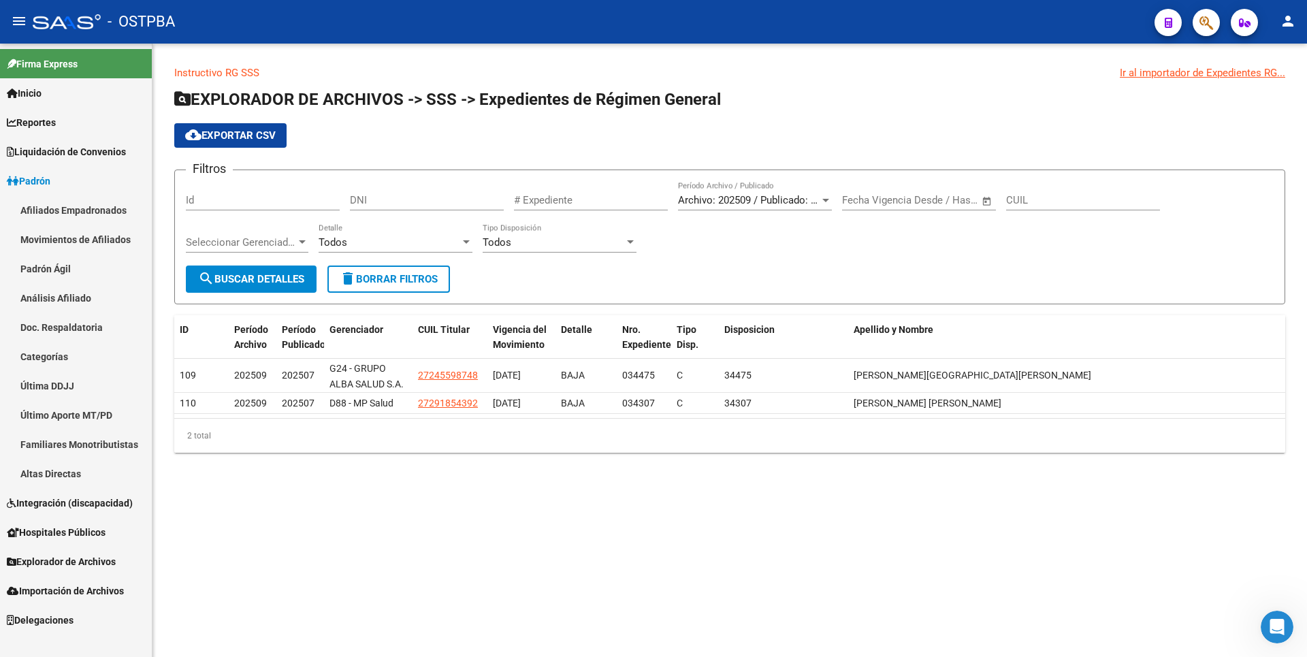
click at [50, 269] on link "Padrón Ágil" at bounding box center [76, 268] width 152 height 29
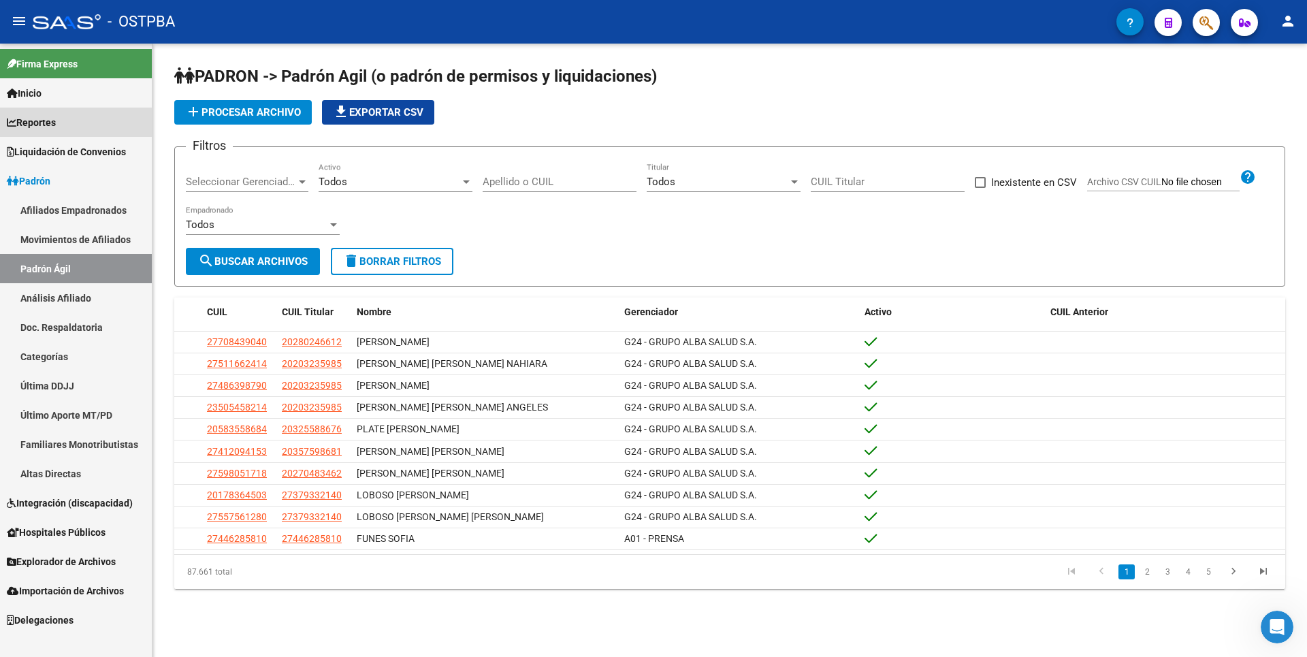
click at [54, 118] on span "Reportes" at bounding box center [31, 122] width 49 height 15
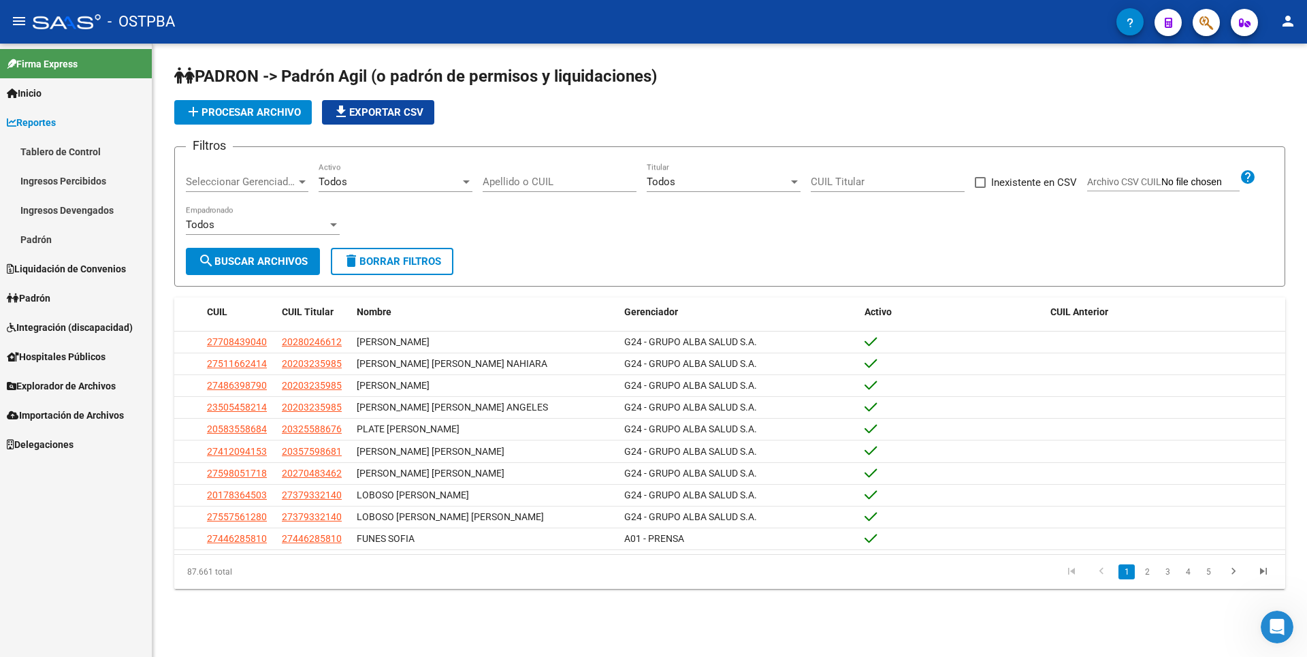
click at [54, 178] on link "Ingresos Percibidos" at bounding box center [76, 180] width 152 height 29
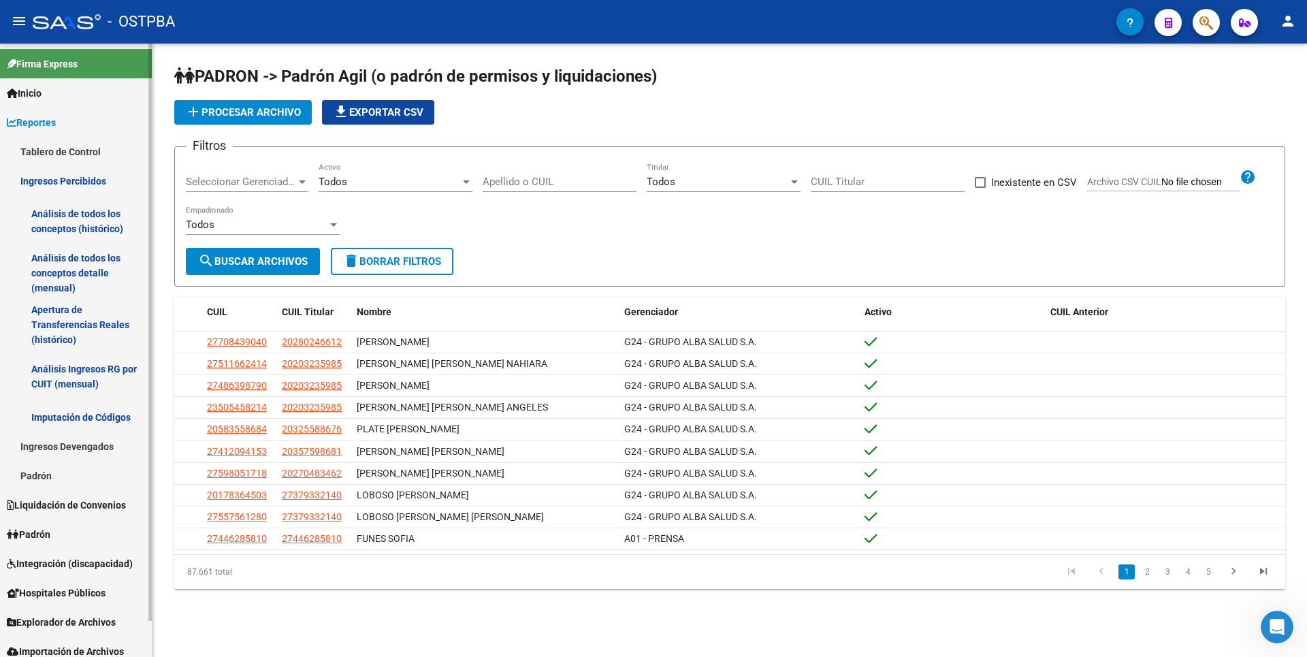
click at [77, 257] on link "Análisis de todos los conceptos detalle (mensual)" at bounding box center [76, 273] width 152 height 52
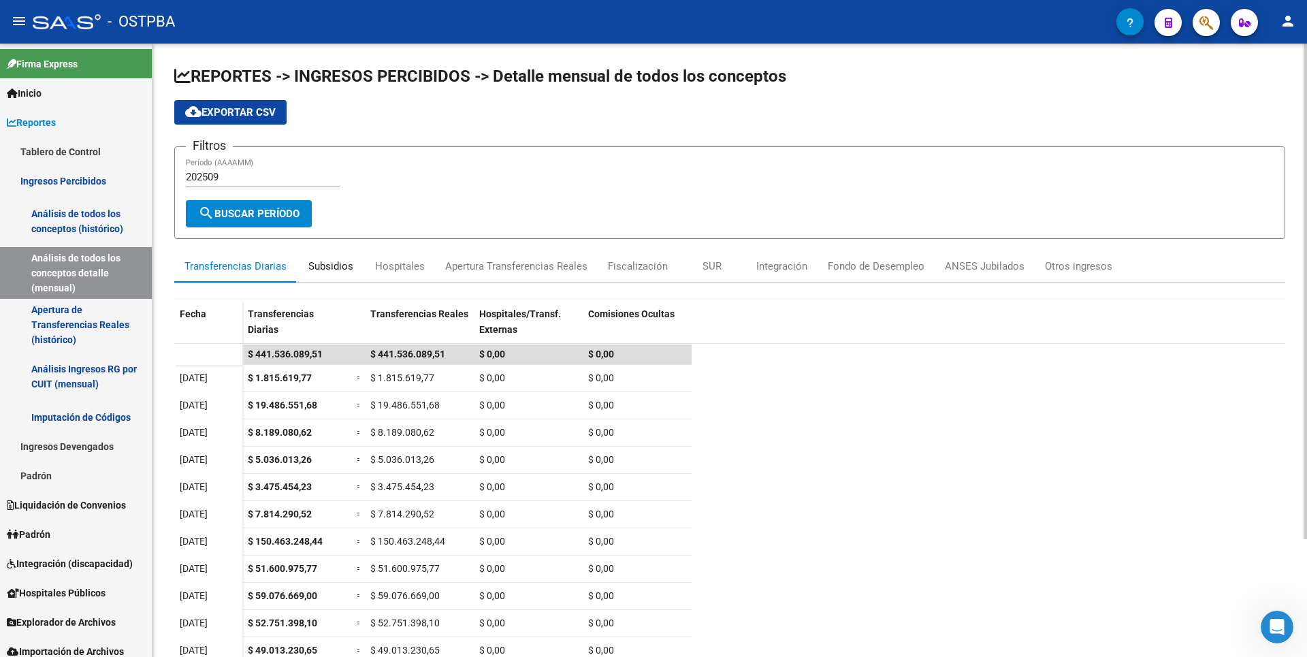
click at [340, 271] on div "Subsidios" at bounding box center [330, 266] width 45 height 15
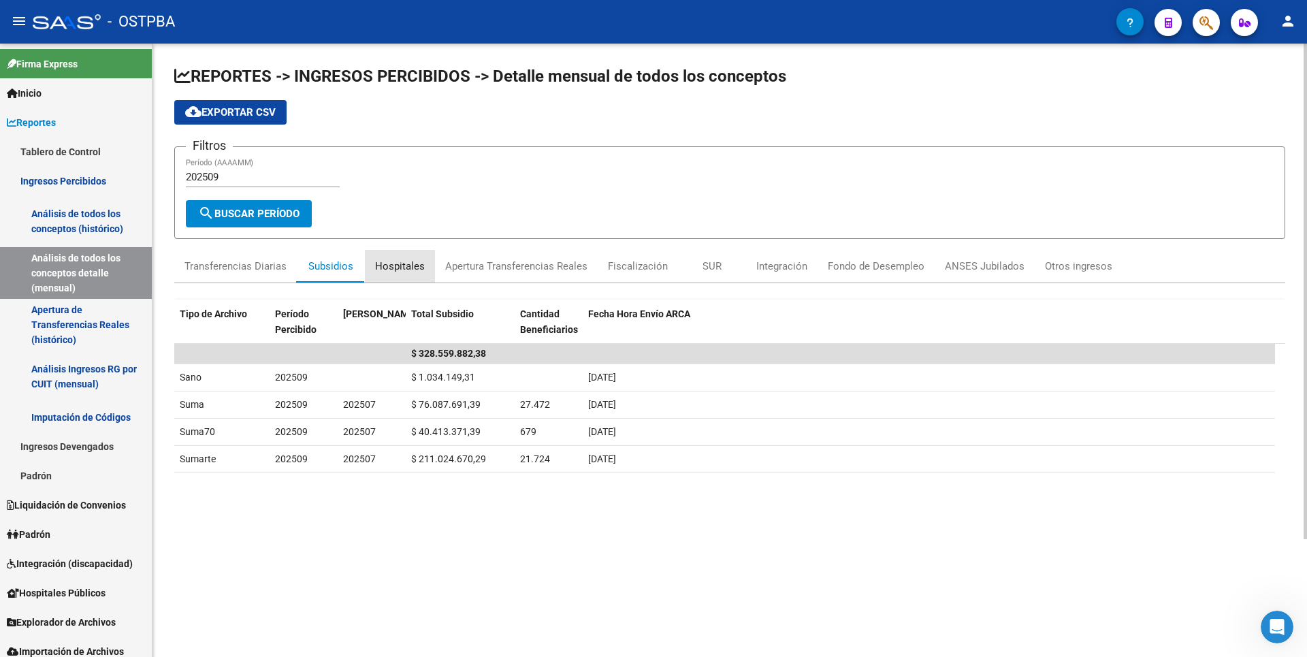
click at [406, 270] on div "Hospitales" at bounding box center [400, 266] width 50 height 15
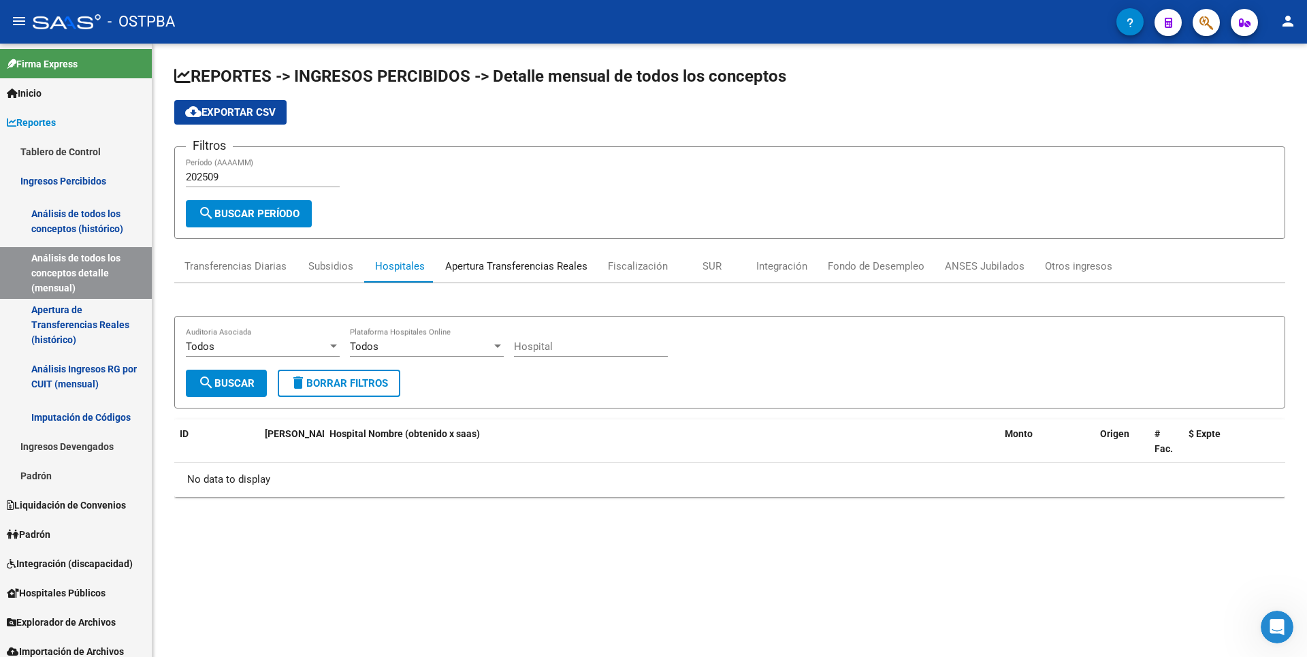
click at [493, 267] on div "Apertura Transferencias Reales" at bounding box center [516, 266] width 142 height 15
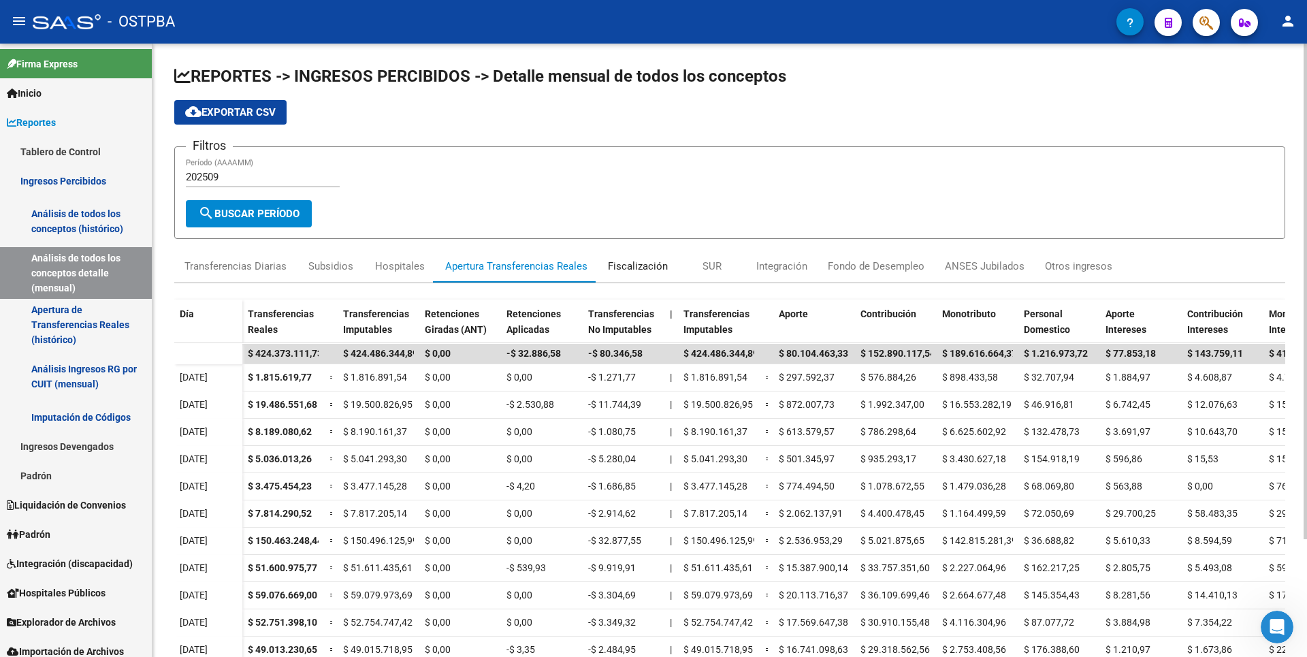
click at [620, 273] on div "Fiscalización" at bounding box center [638, 266] width 60 height 15
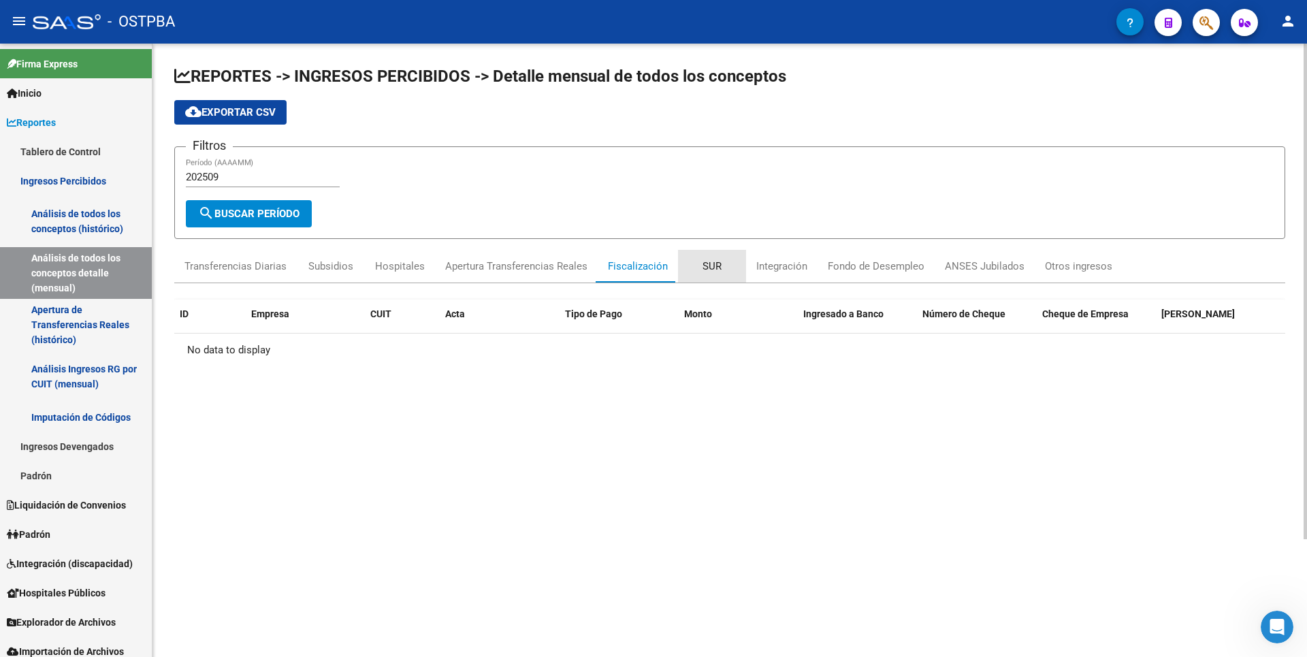
click at [703, 267] on div "SUR" at bounding box center [712, 266] width 19 height 15
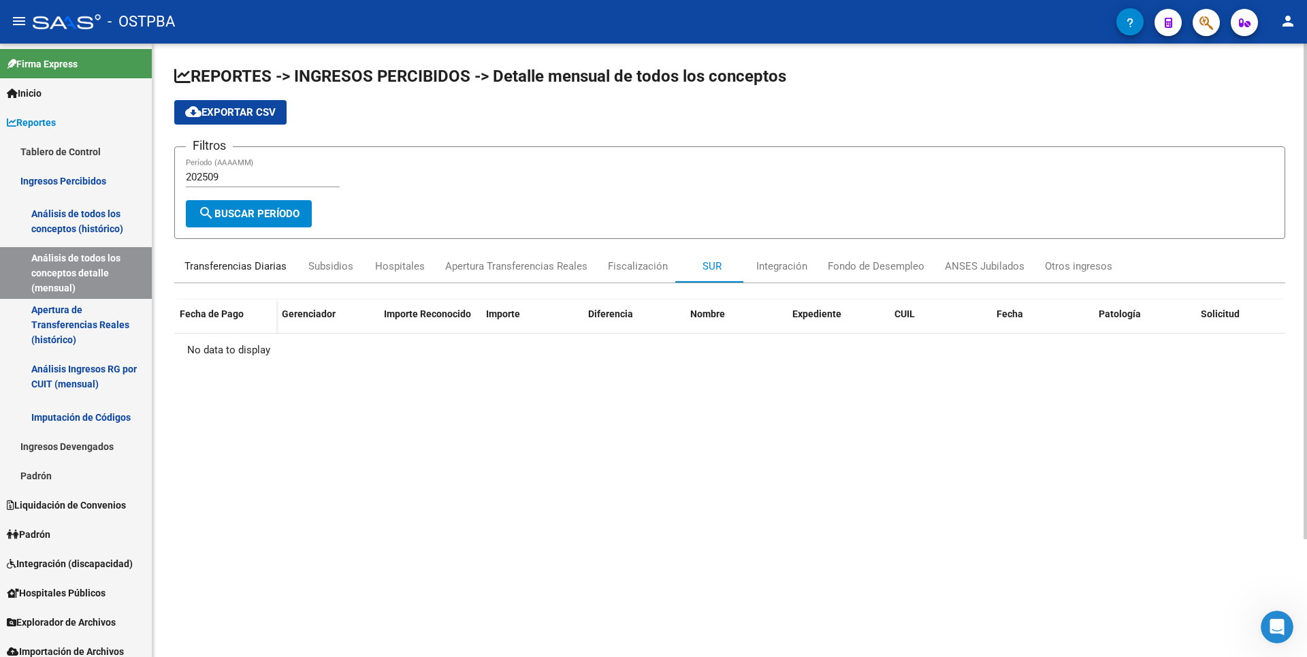
click at [257, 271] on div "Transferencias Diarias" at bounding box center [236, 266] width 102 height 15
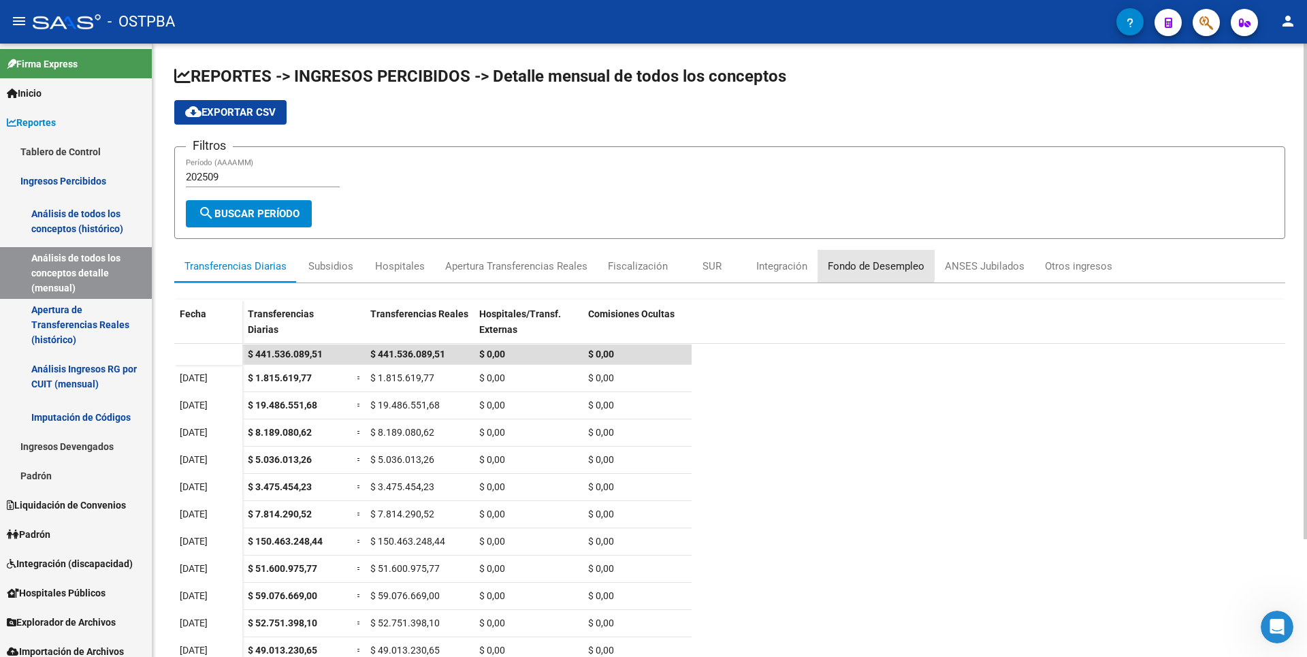
click at [839, 260] on div "Fondo de Desempleo" at bounding box center [876, 266] width 97 height 15
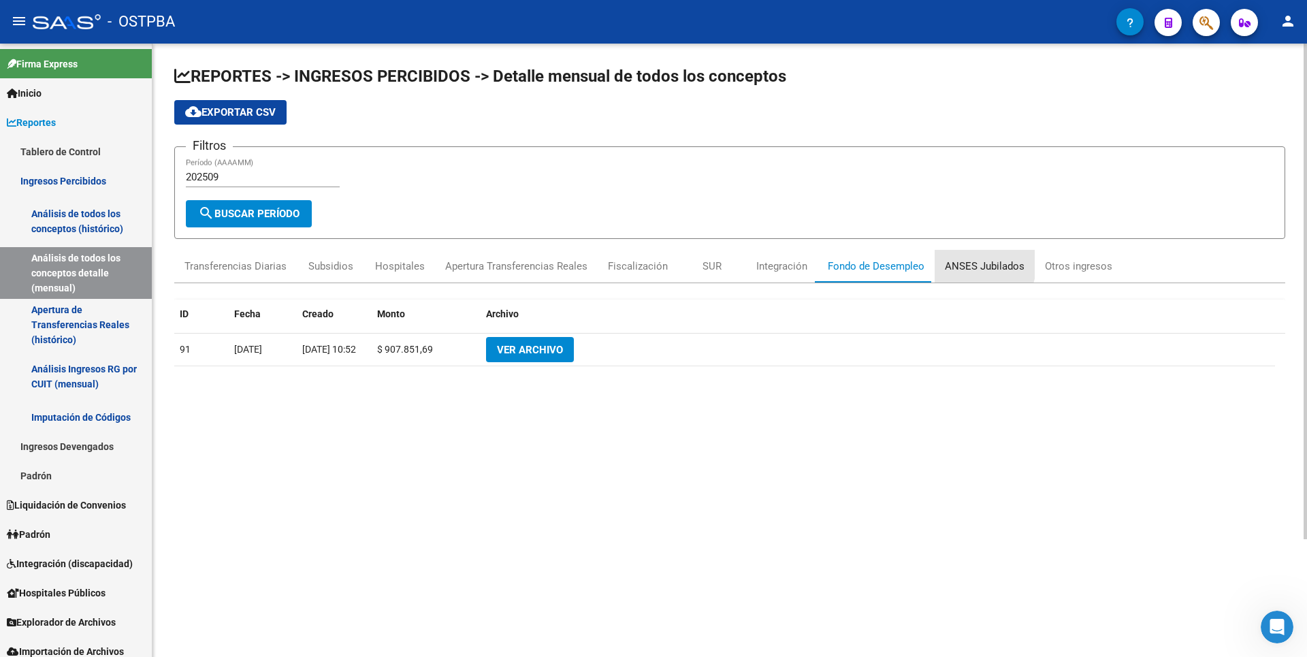
click at [967, 263] on div "ANSES Jubilados" at bounding box center [985, 266] width 80 height 15
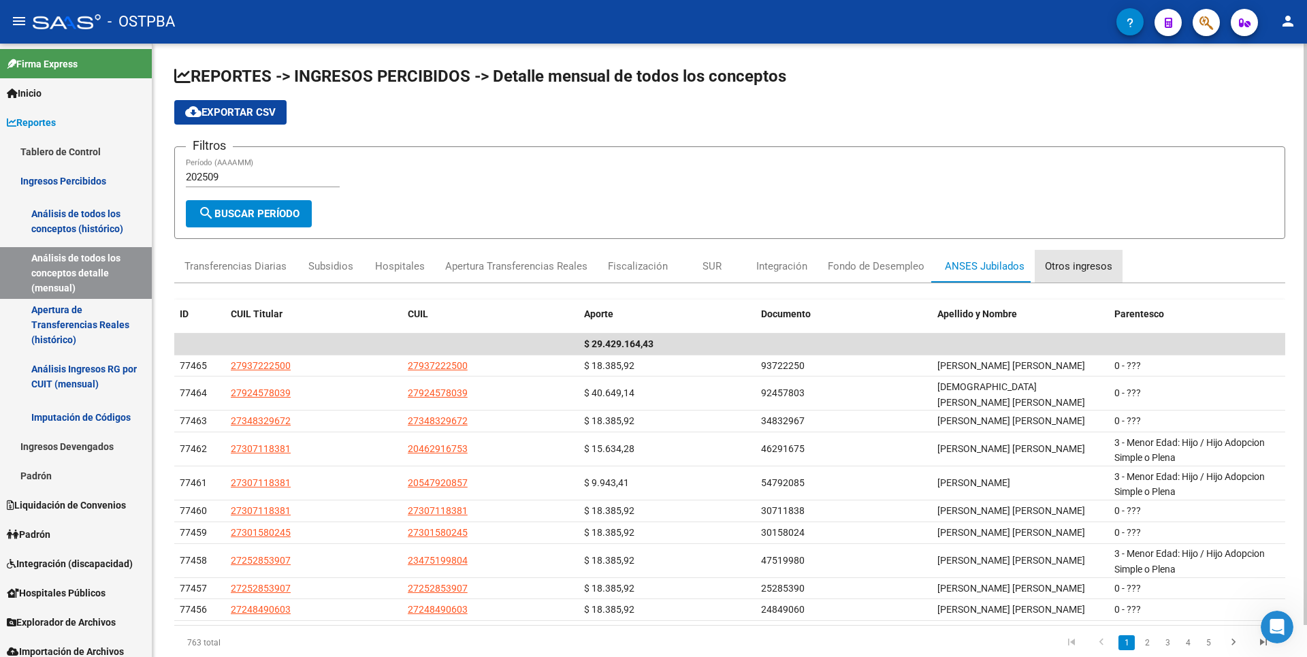
click at [1081, 257] on div "Otros ingresos" at bounding box center [1079, 266] width 88 height 33
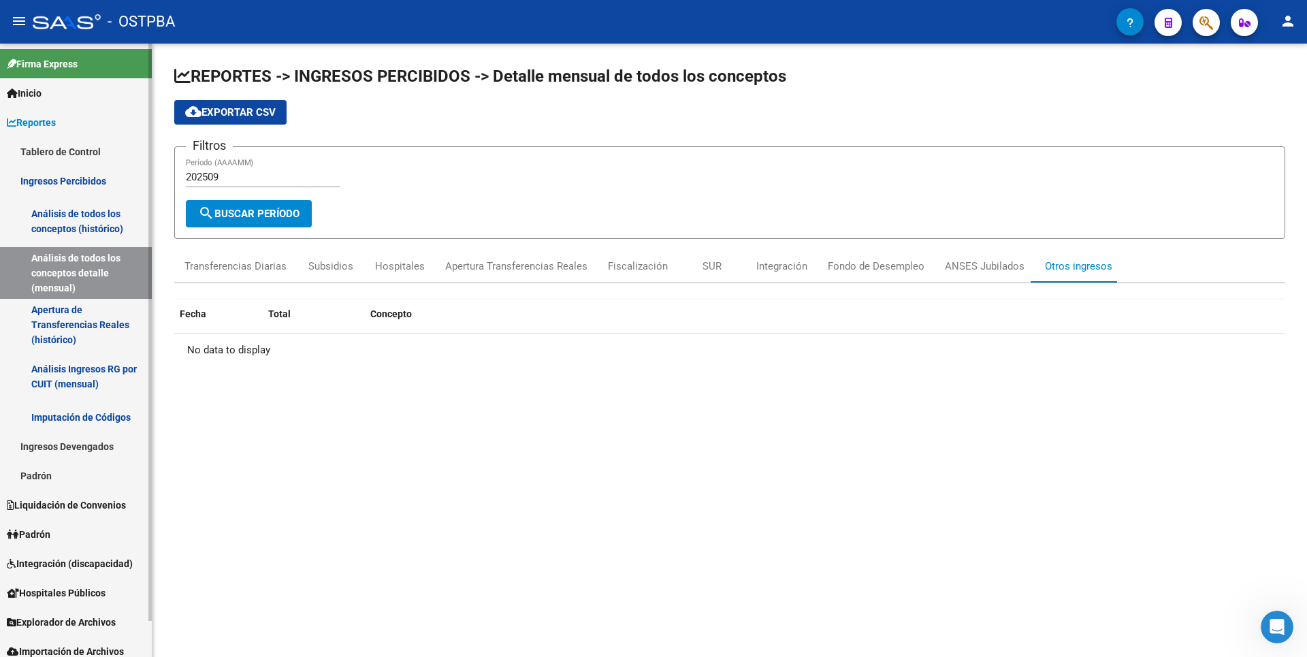
click at [97, 212] on link "Análisis de todos los conceptos (histórico)" at bounding box center [76, 221] width 152 height 52
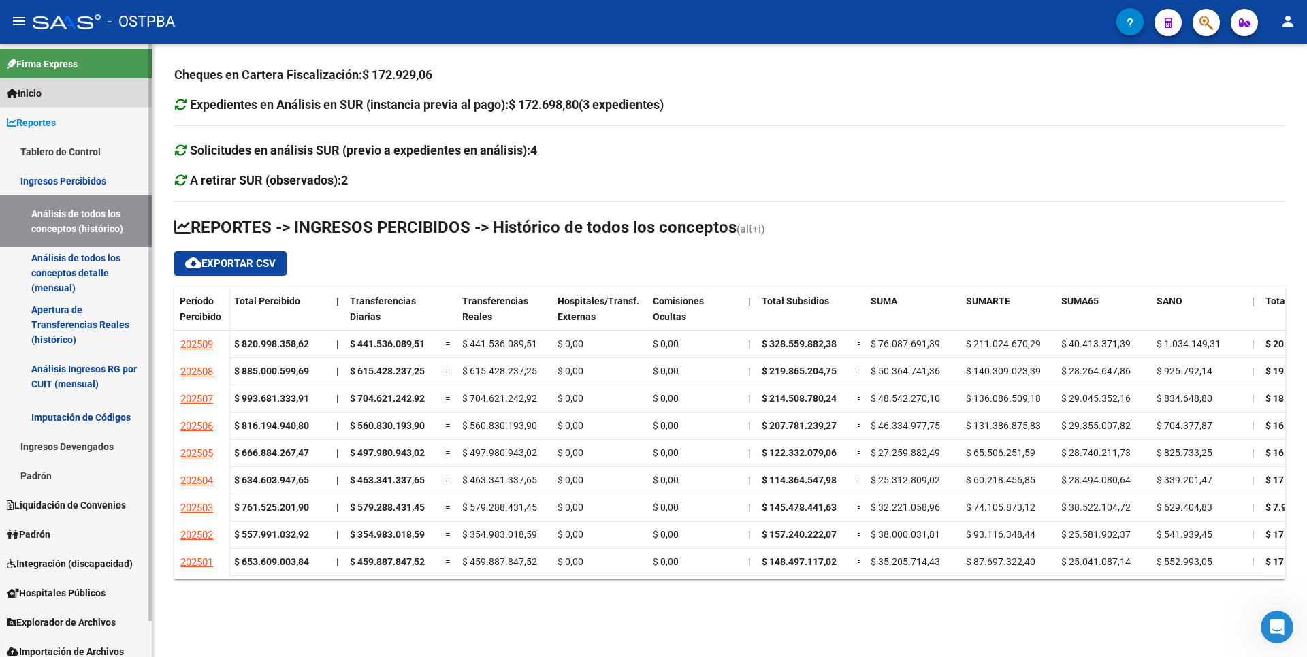
click at [42, 97] on span "Inicio" at bounding box center [24, 93] width 35 height 15
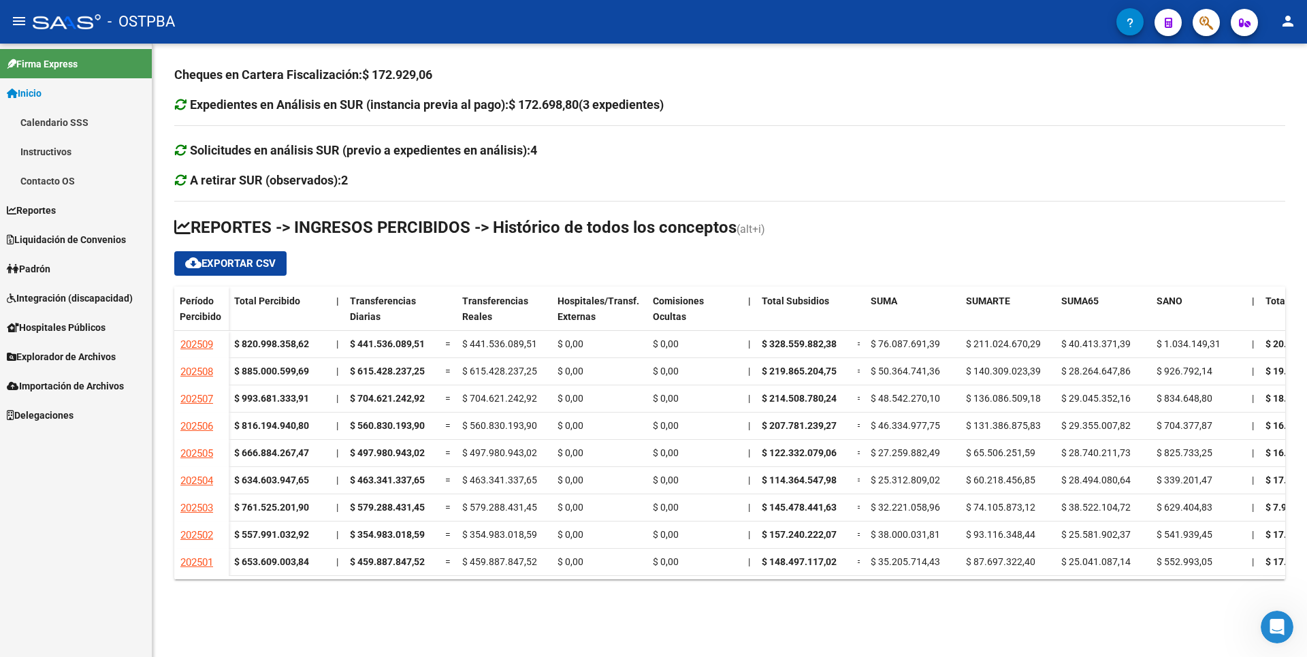
click at [64, 128] on link "Calendario SSS" at bounding box center [76, 122] width 152 height 29
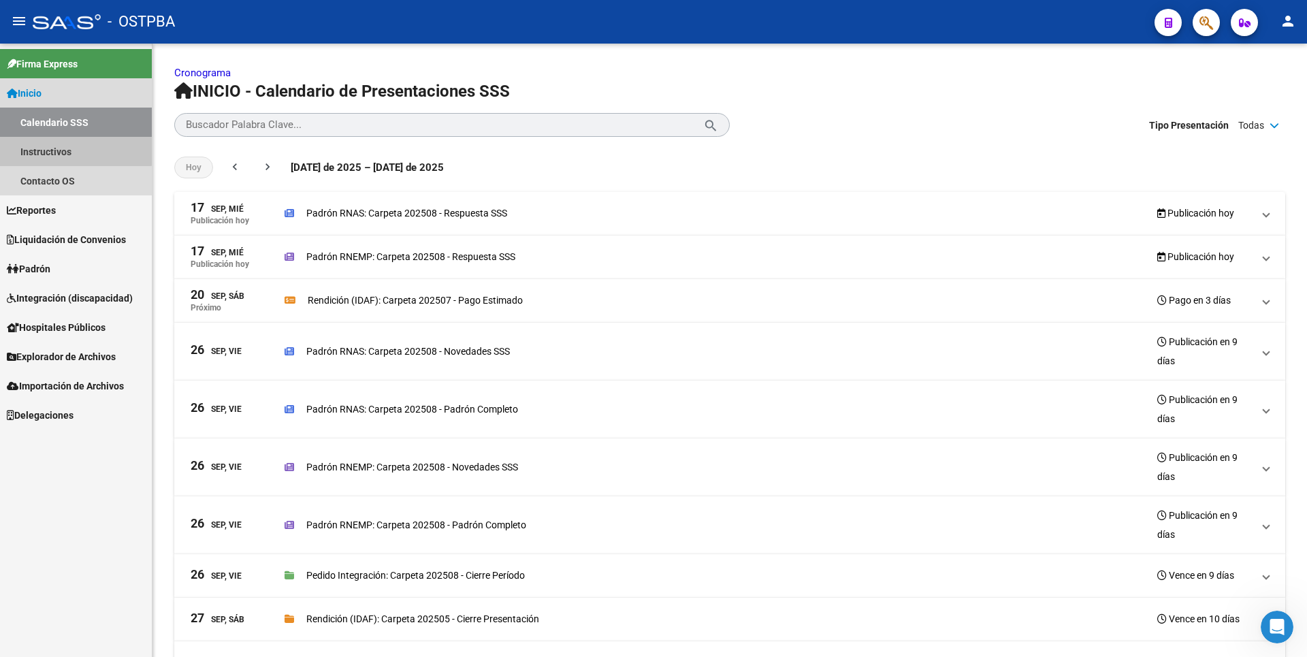
click at [53, 142] on link "Instructivos" at bounding box center [76, 151] width 152 height 29
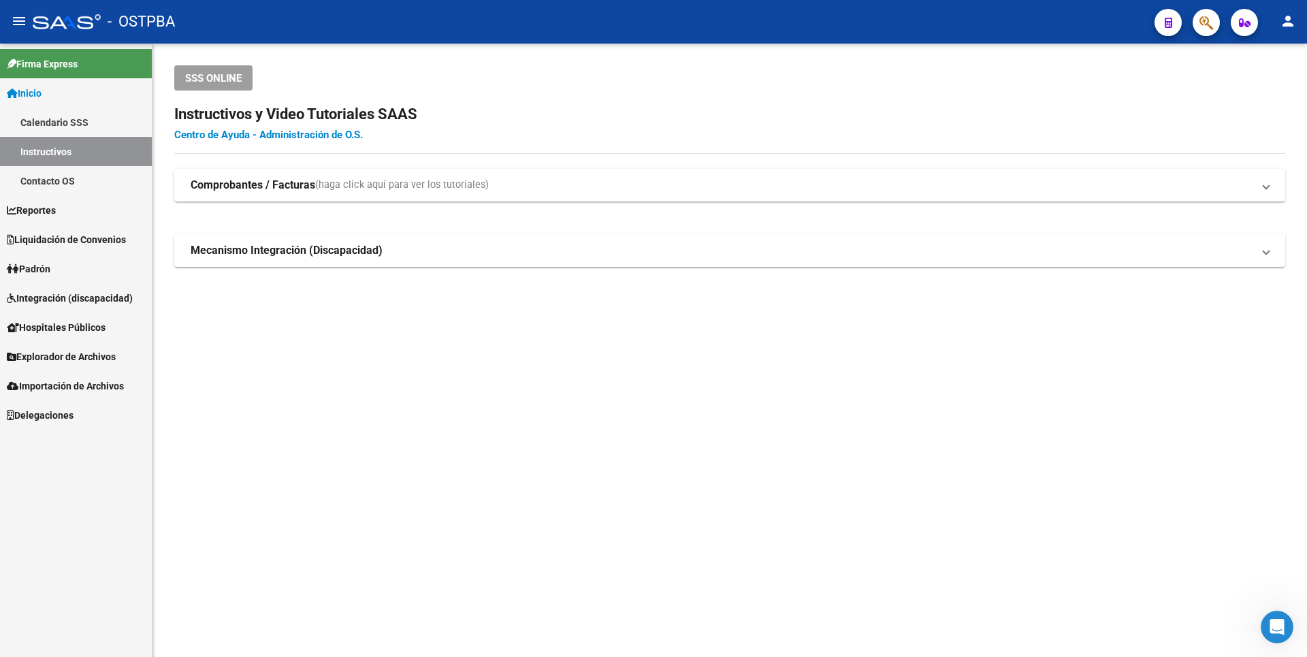
click at [238, 138] on link "Centro de Ayuda - Administración de O.S." at bounding box center [268, 135] width 189 height 12
click at [54, 260] on link "Padrón" at bounding box center [76, 268] width 152 height 29
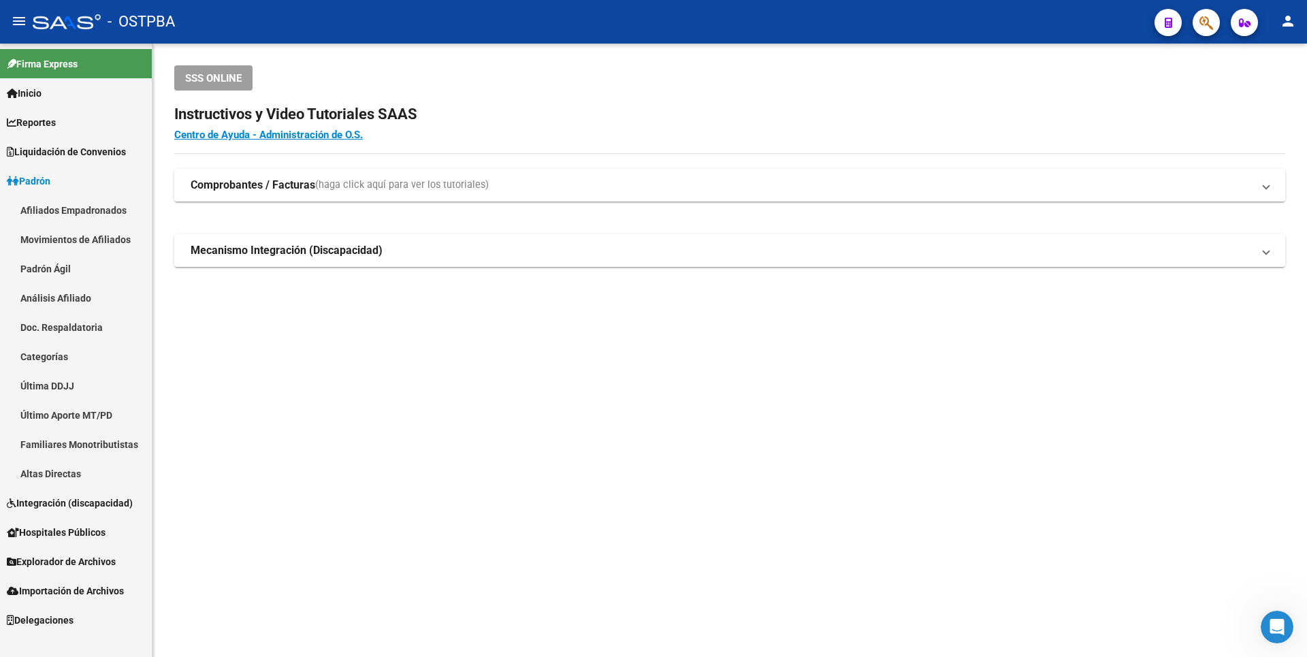
click at [71, 306] on link "Análisis Afiliado" at bounding box center [76, 297] width 152 height 29
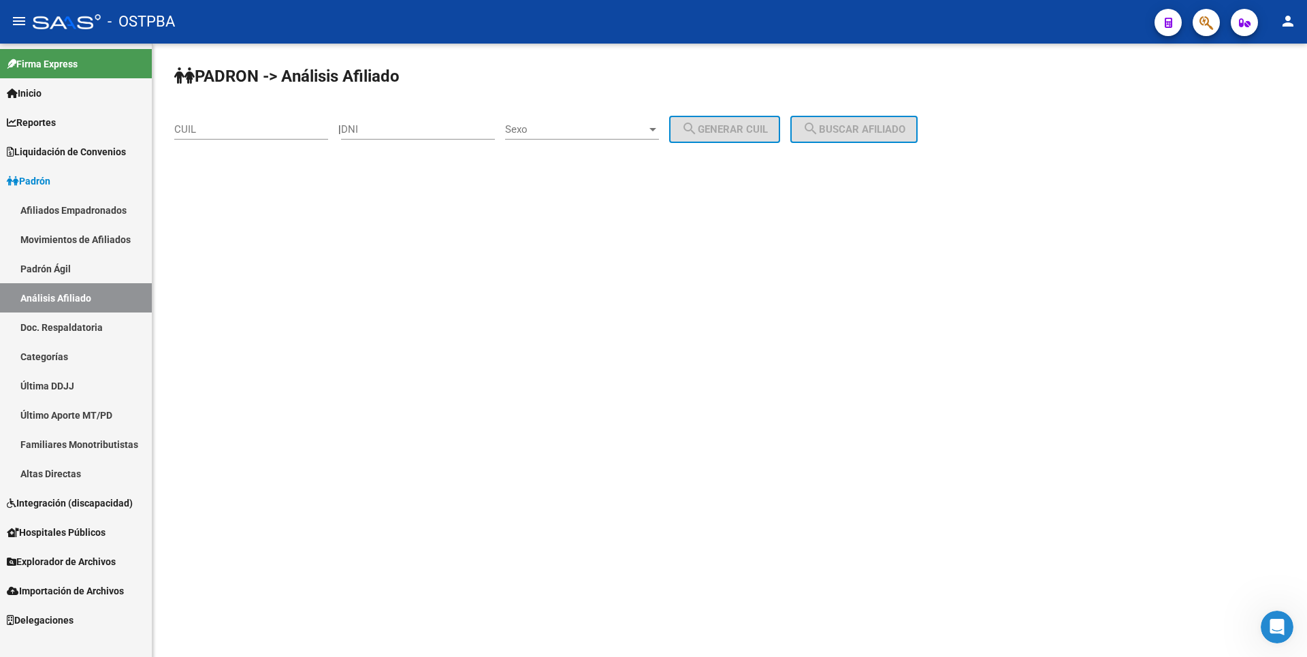
click at [369, 128] on input "DNI" at bounding box center [418, 129] width 154 height 12
type input "54811741"
click at [659, 138] on div "Sexo Sexo" at bounding box center [582, 124] width 154 height 29
click at [613, 131] on span "Masculino" at bounding box center [597, 129] width 154 height 31
click at [727, 122] on button "search Generar CUIL" at bounding box center [724, 129] width 111 height 27
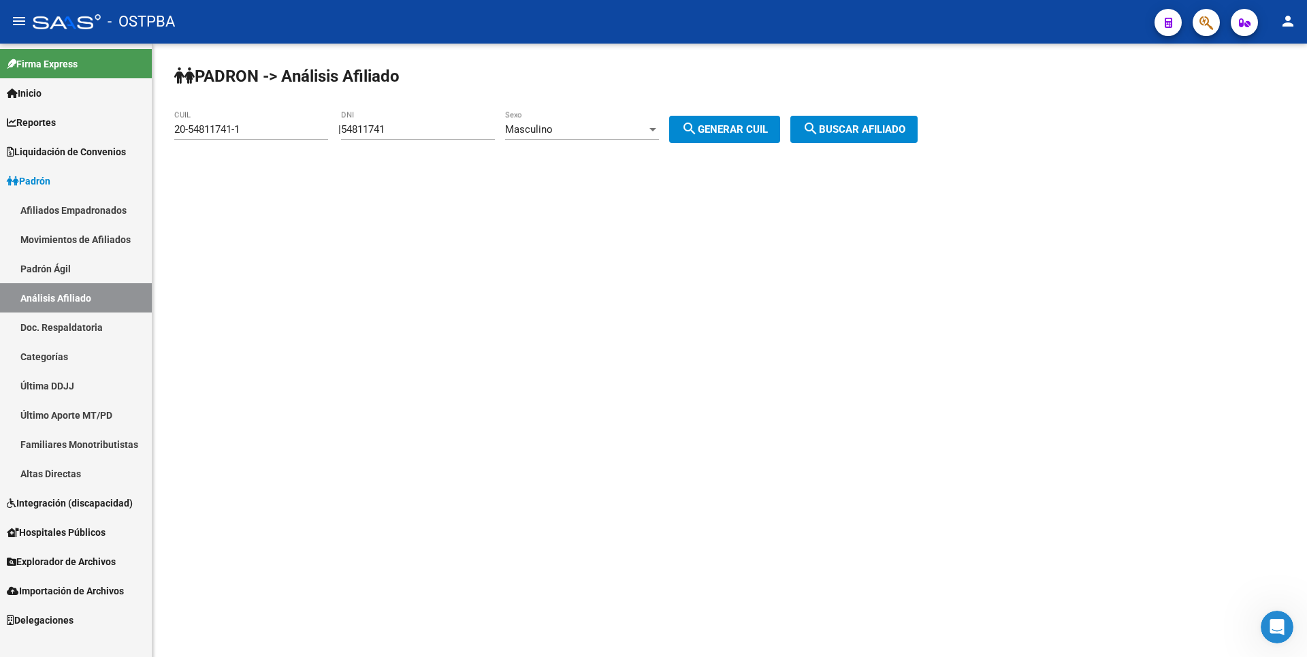
click at [822, 116] on button "search Buscar afiliado" at bounding box center [853, 129] width 127 height 27
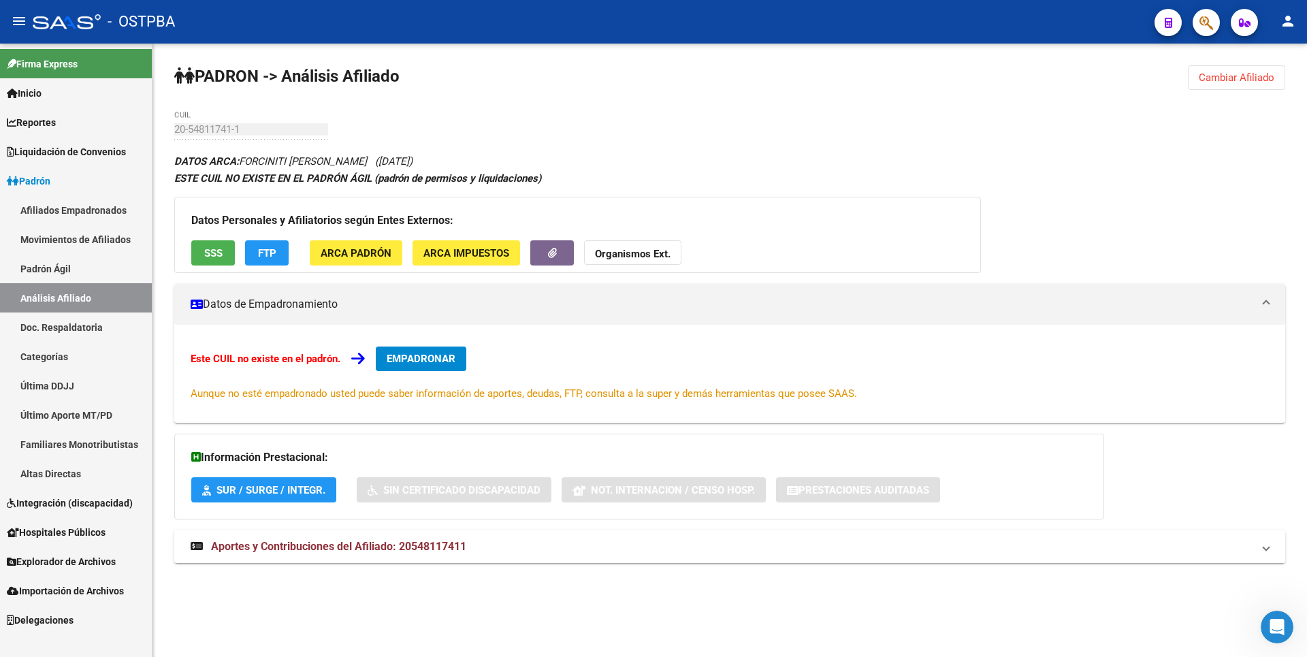
click at [419, 537] on mat-expansion-panel-header "Aportes y Contribuciones del Afiliado: 20548117411" at bounding box center [729, 546] width 1111 height 33
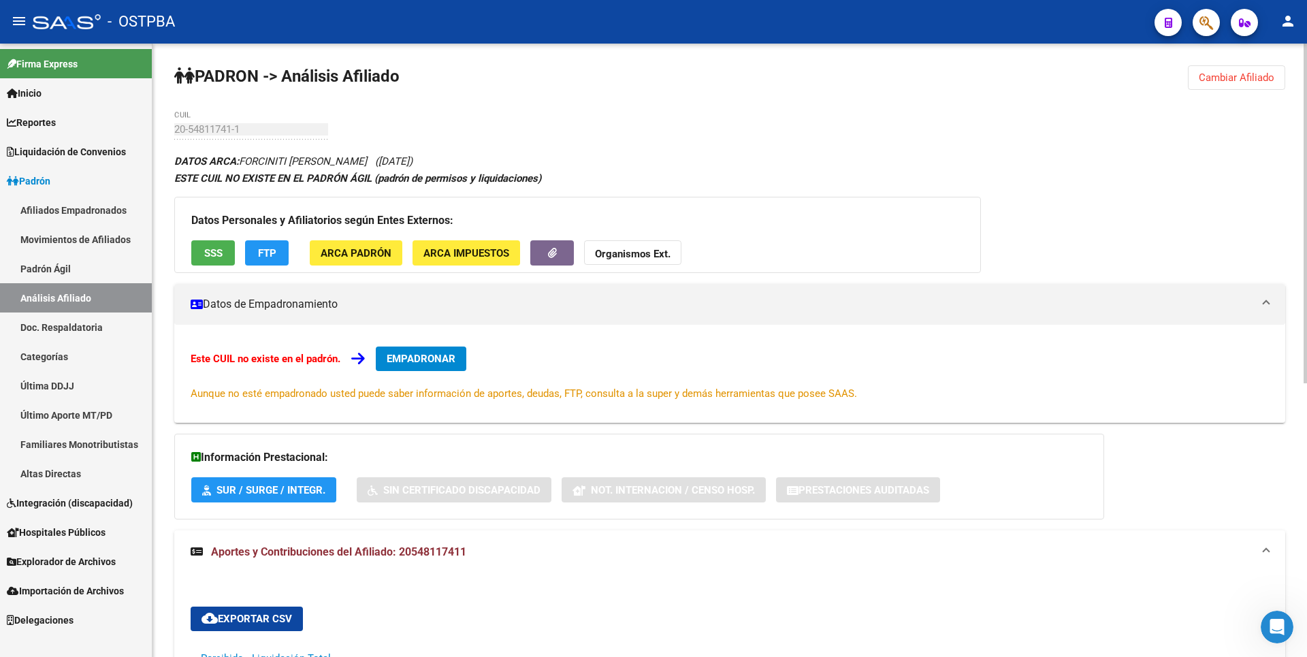
click at [219, 257] on span "SSS" at bounding box center [213, 253] width 18 height 12
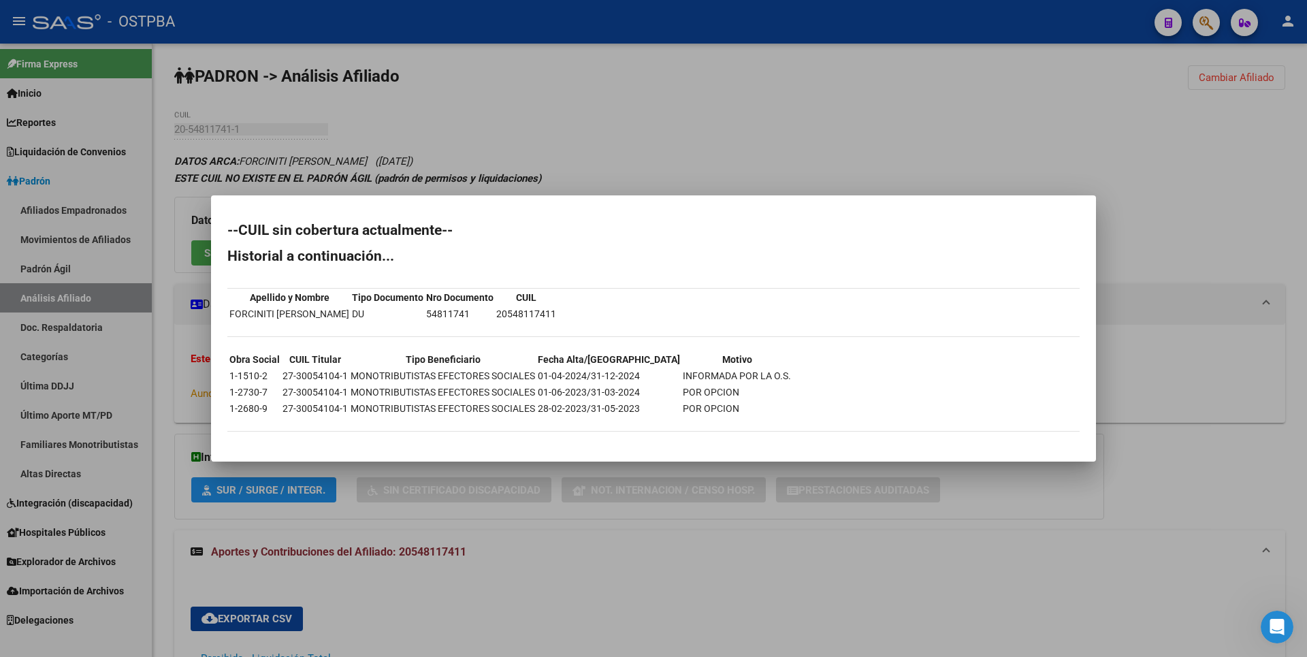
click at [282, 371] on td "27-30054104-1" at bounding box center [315, 375] width 67 height 15
drag, startPoint x: 284, startPoint y: 380, endPoint x: 347, endPoint y: 381, distance: 63.3
click at [347, 381] on tr "1-1510-2 27-30054104-1 MONOTRIBUTISTAS EFECTORES SOCIALES 01-04-2024/31-12-2024…" at bounding box center [510, 375] width 563 height 15
copy td "27-30054104-1"
click at [1025, 127] on div at bounding box center [653, 328] width 1307 height 657
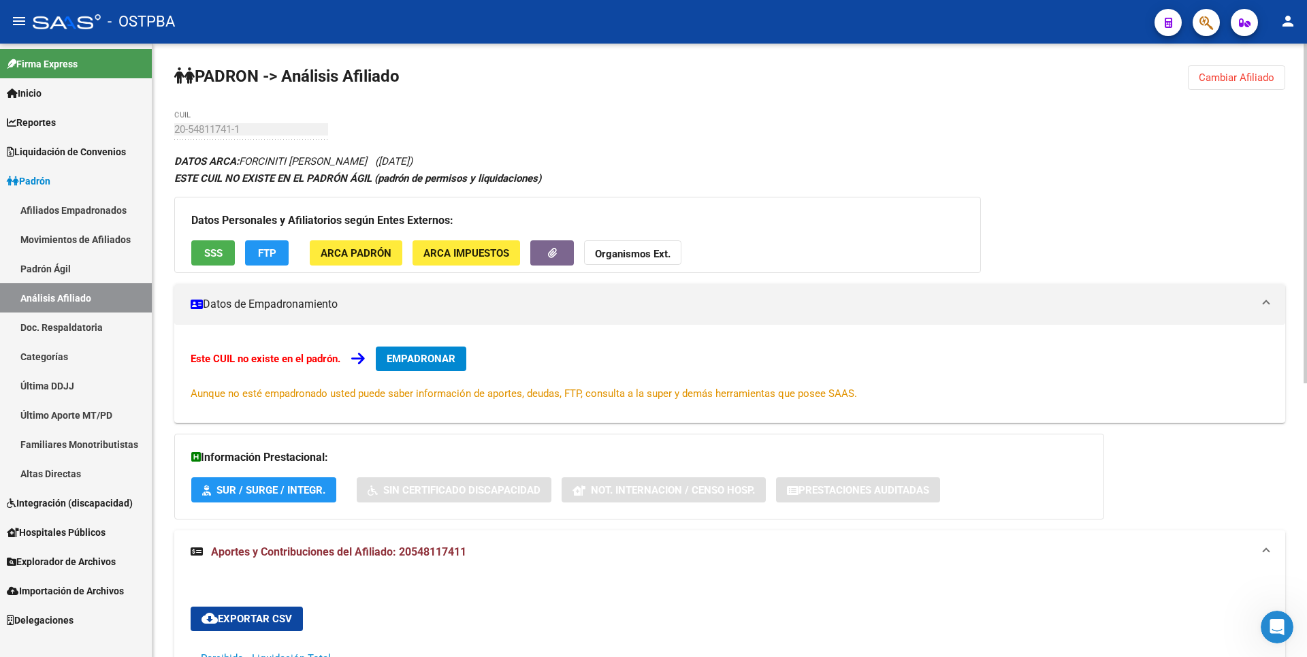
click at [1215, 84] on button "Cambiar Afiliado" at bounding box center [1236, 77] width 97 height 25
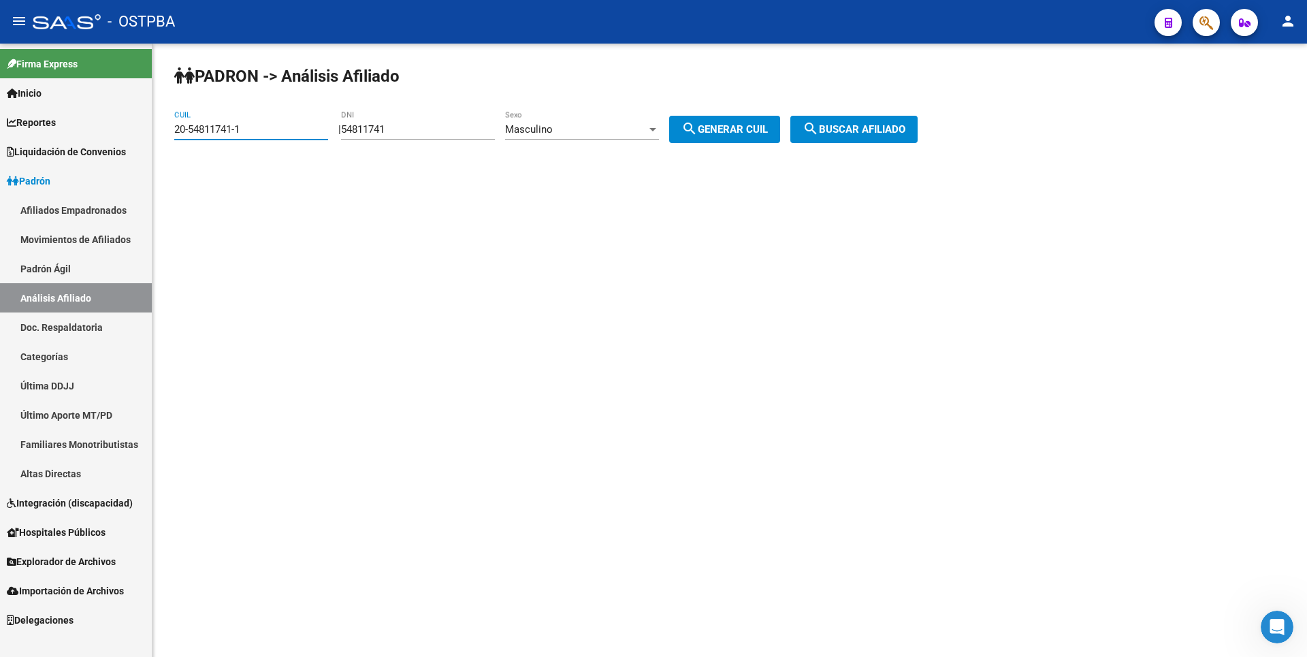
drag, startPoint x: 273, startPoint y: 130, endPoint x: 61, endPoint y: 136, distance: 211.8
click at [61, 136] on mat-sidenav-container "Firma Express Inicio Calendario SSS Instructivos Contacto OS Reportes Tablero d…" at bounding box center [653, 350] width 1307 height 613
paste input "7-30054104"
type input "27-30054104-1"
click at [874, 121] on button "search Buscar afiliado" at bounding box center [853, 129] width 127 height 27
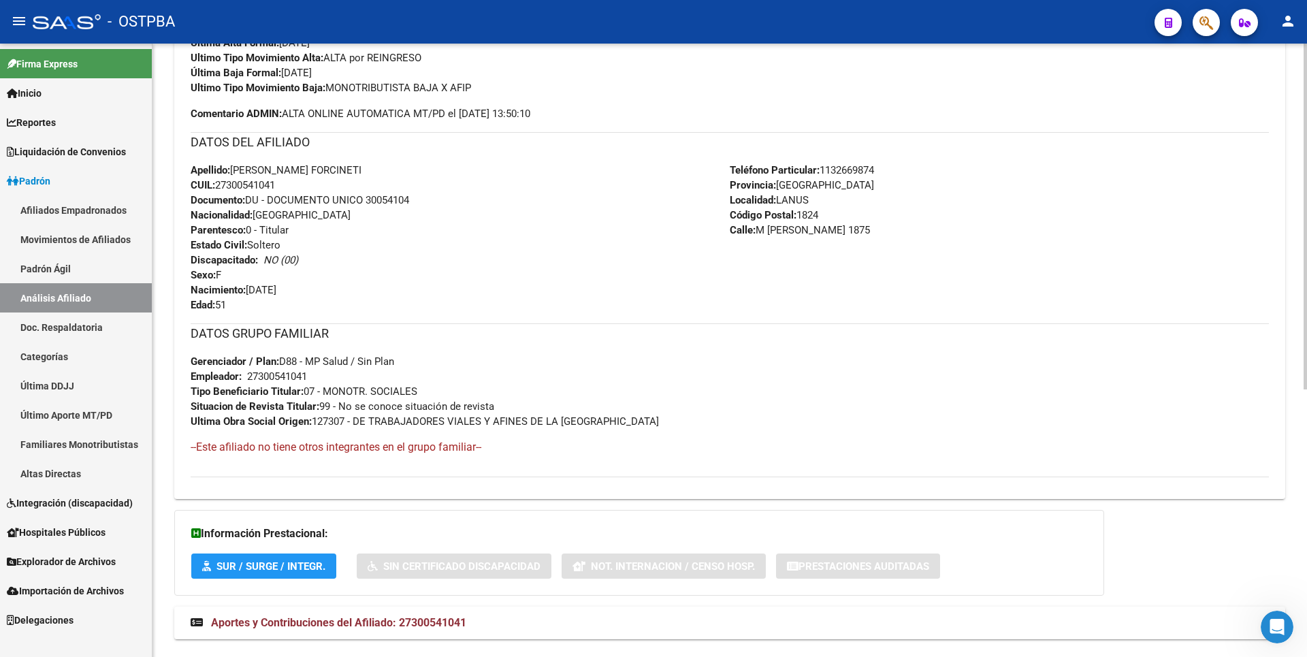
scroll to position [475, 0]
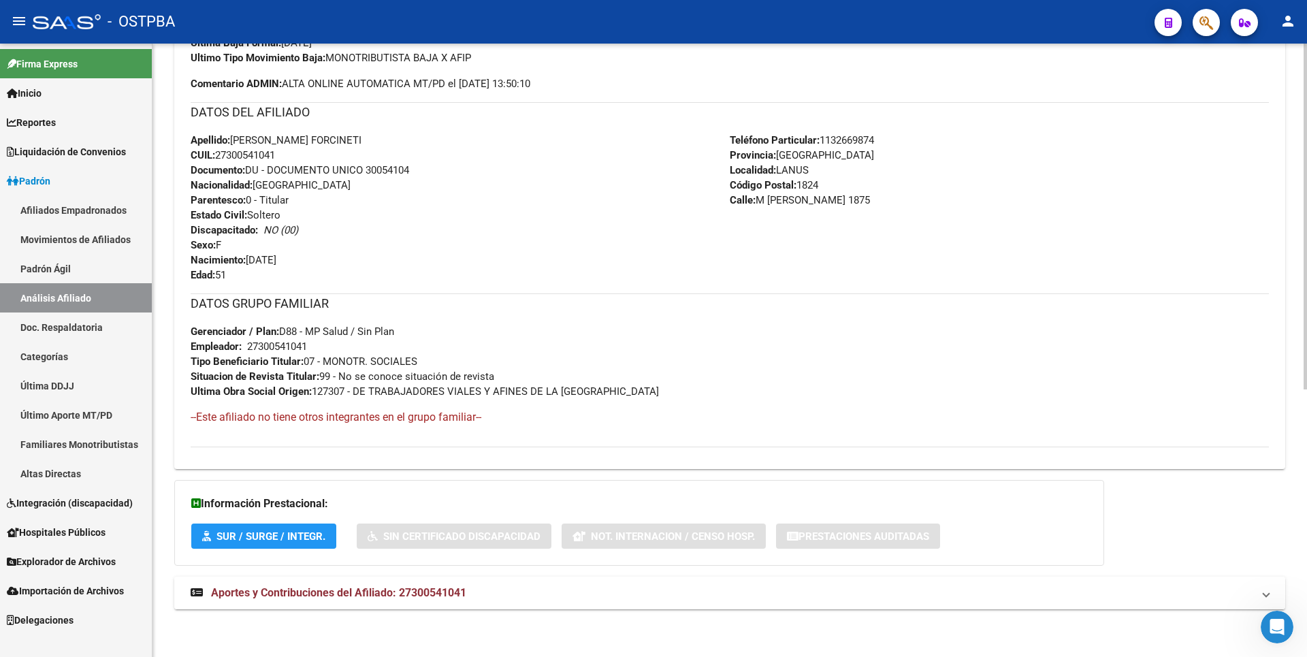
click at [468, 598] on mat-panel-title "Aportes y Contribuciones del Afiliado: 27300541041" at bounding box center [722, 593] width 1062 height 15
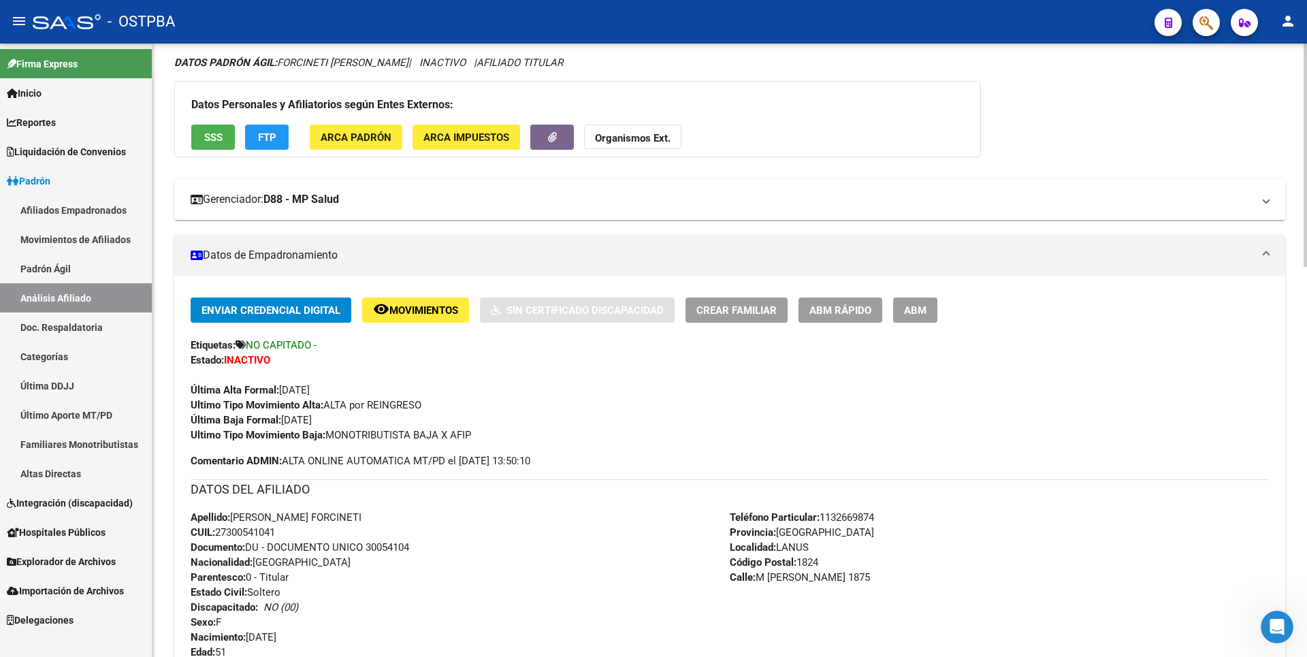
scroll to position [18, 0]
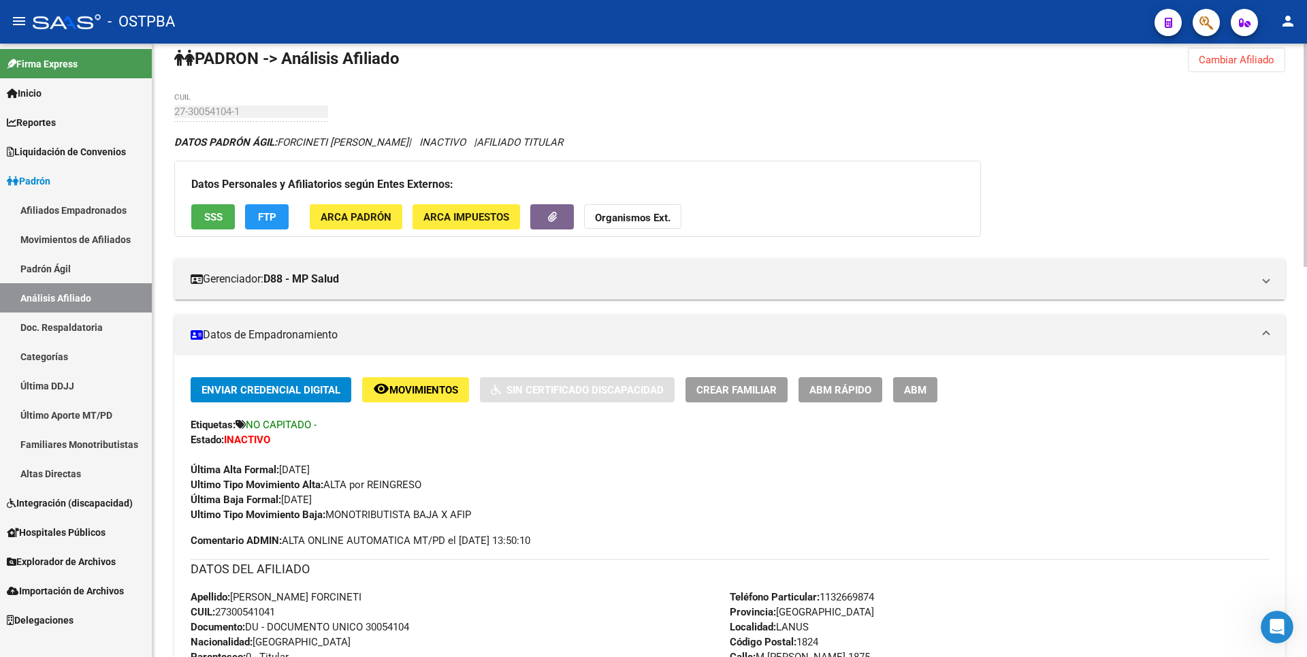
click at [210, 223] on button "SSS" at bounding box center [213, 216] width 44 height 25
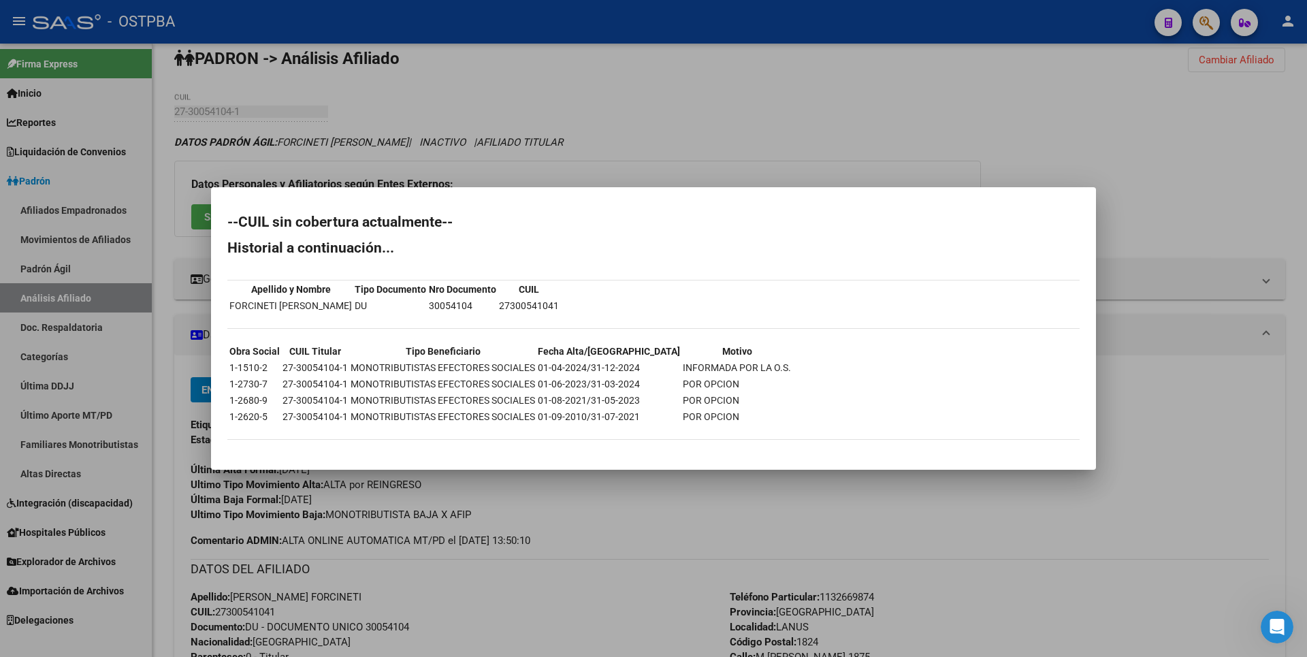
click at [642, 141] on div at bounding box center [653, 328] width 1307 height 657
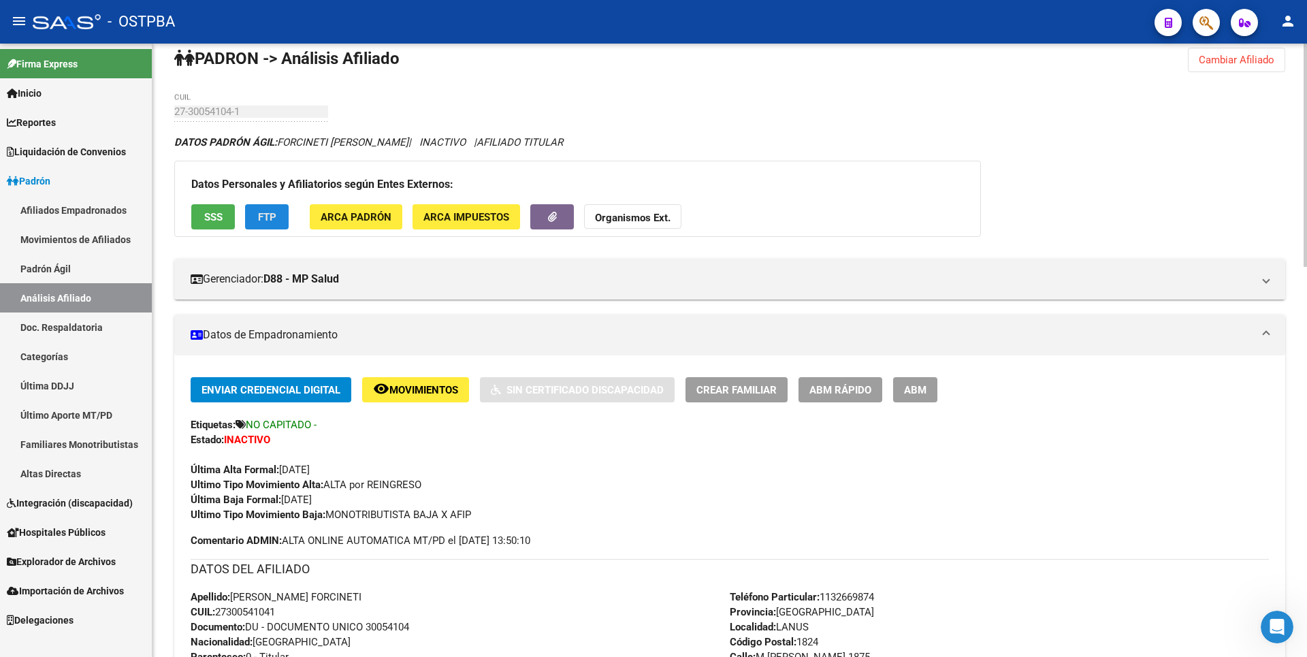
click at [266, 219] on span "FTP" at bounding box center [267, 217] width 18 height 12
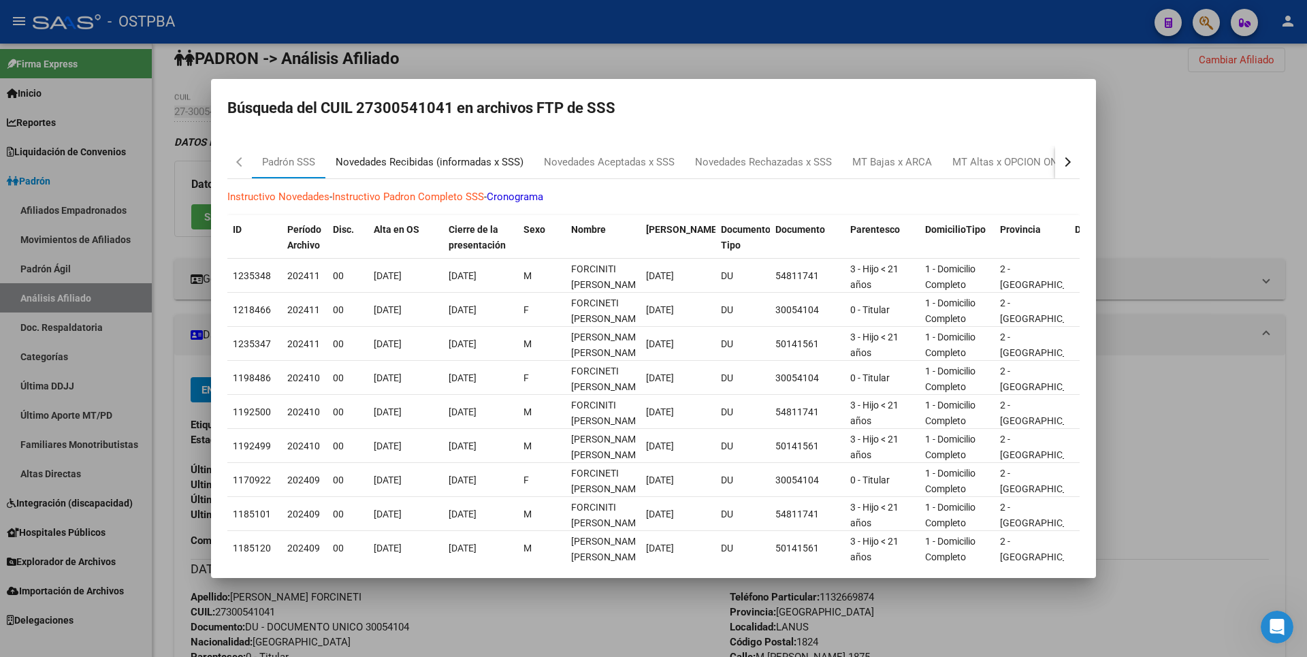
click at [447, 170] on div "Novedades Recibidas (informadas x SSS)" at bounding box center [430, 163] width 188 height 16
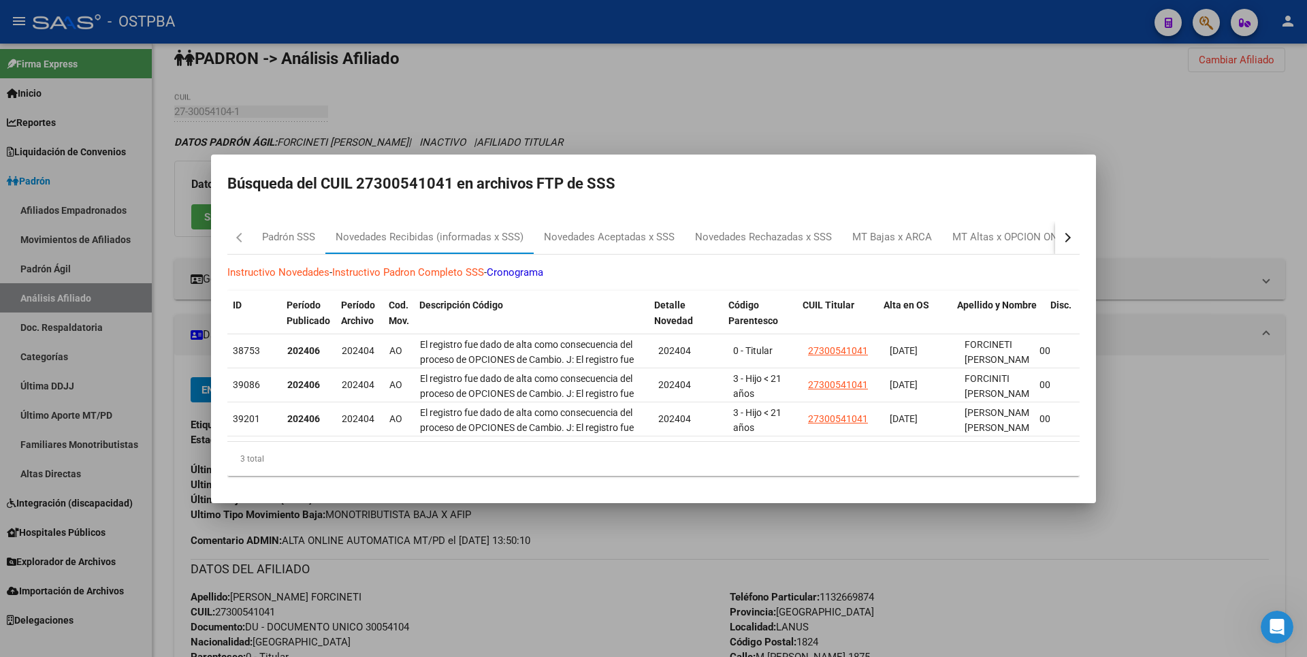
drag, startPoint x: 1030, startPoint y: 305, endPoint x: 1049, endPoint y: 304, distance: 19.1
click at [1049, 304] on div "ID Período Publicado Período Archivo Cod. Mov. Descripción Código Detalle Noved…" at bounding box center [1160, 321] width 1866 height 60
click at [785, 95] on div at bounding box center [653, 328] width 1307 height 657
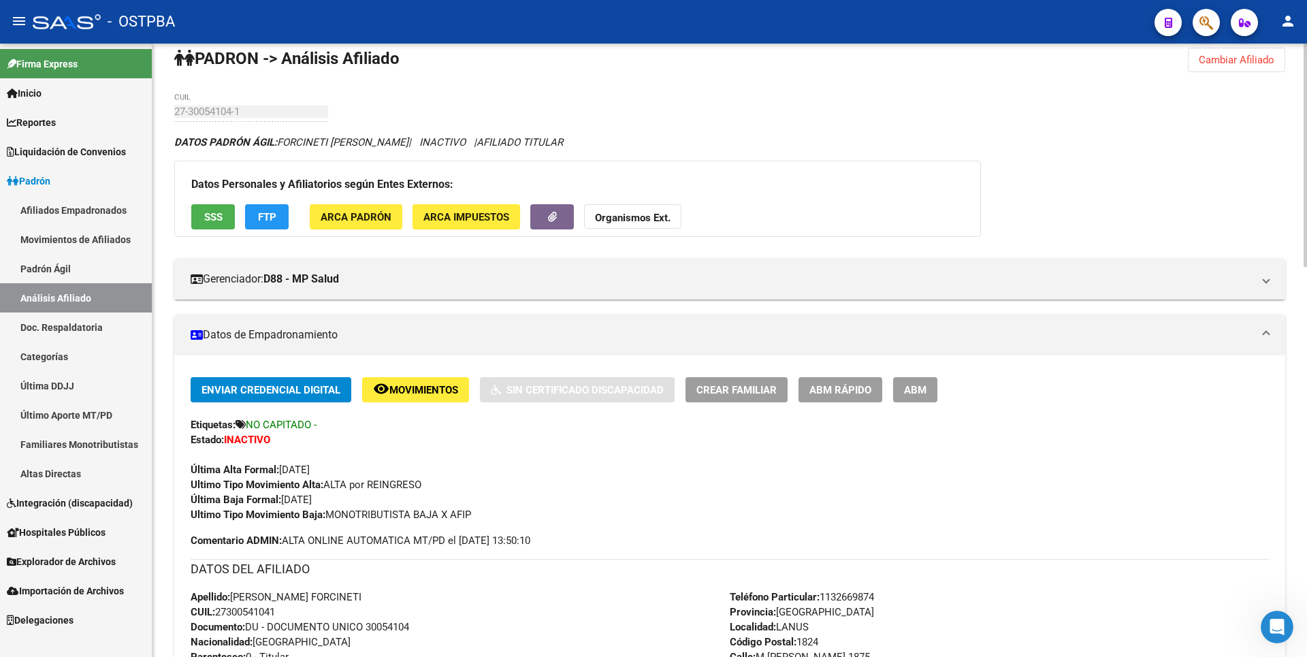
click at [219, 216] on span "SSS" at bounding box center [213, 217] width 18 height 12
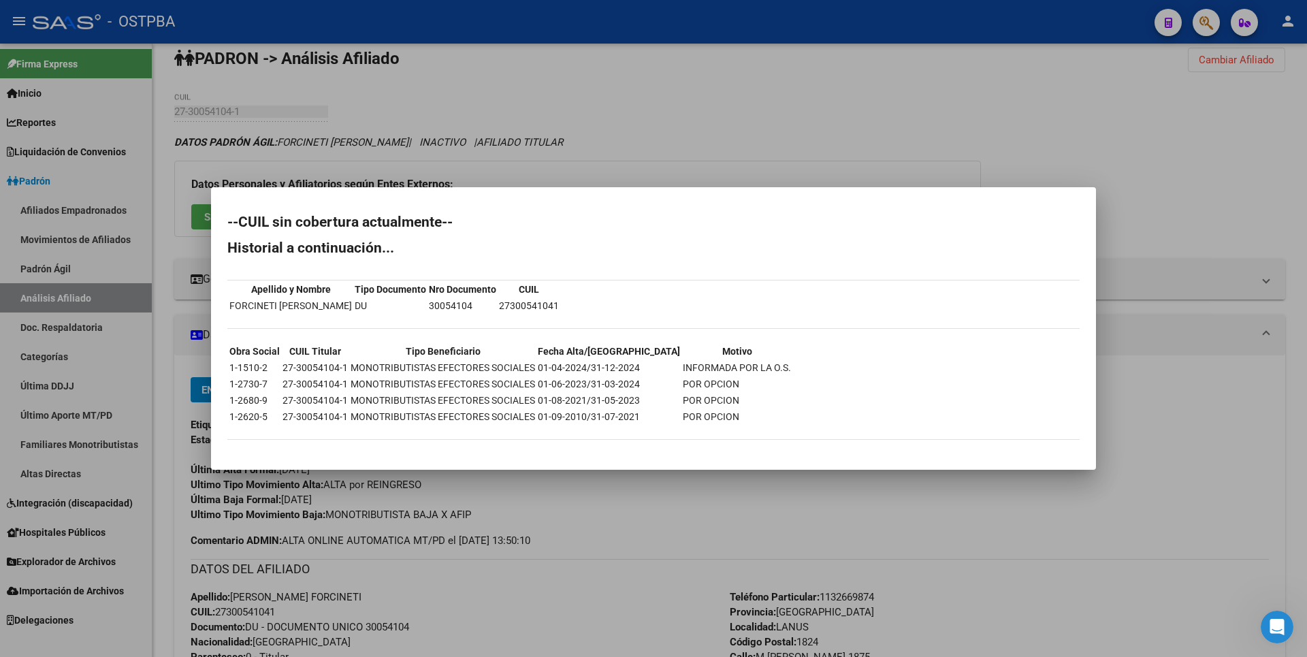
click at [667, 114] on div at bounding box center [653, 328] width 1307 height 657
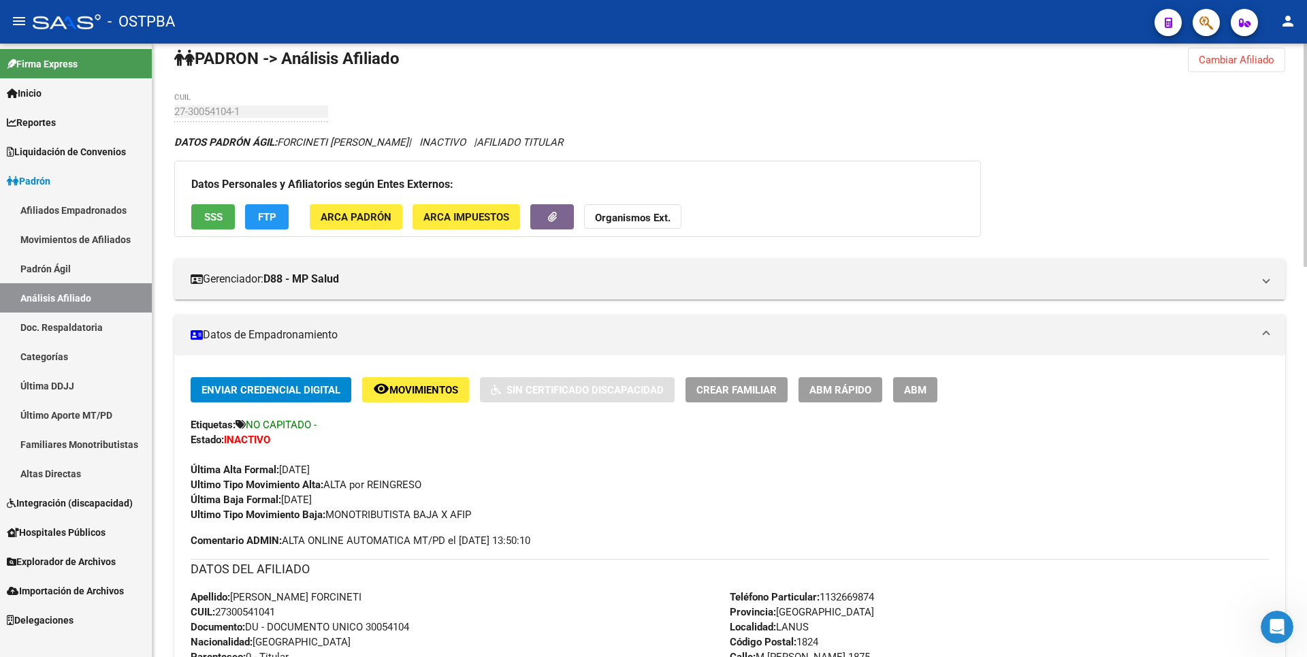
click at [914, 389] on span "ABM" at bounding box center [915, 390] width 22 height 12
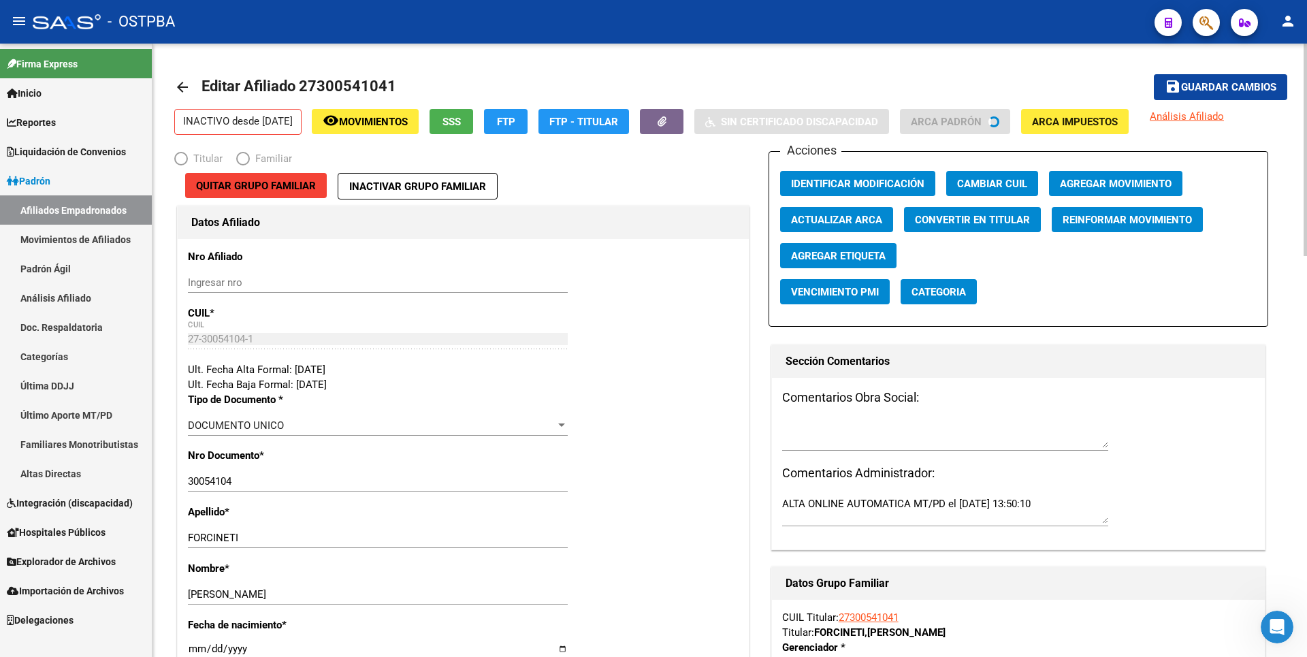
radio input "true"
type input "27-30054104-1"
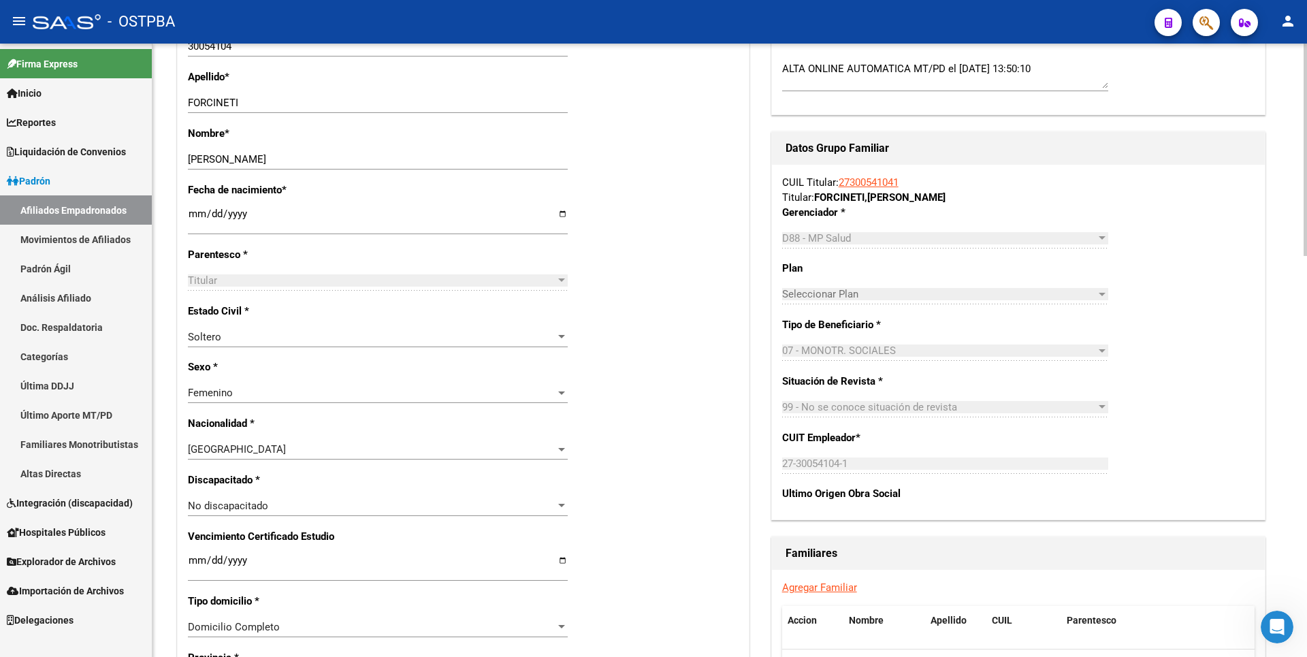
scroll to position [681, 0]
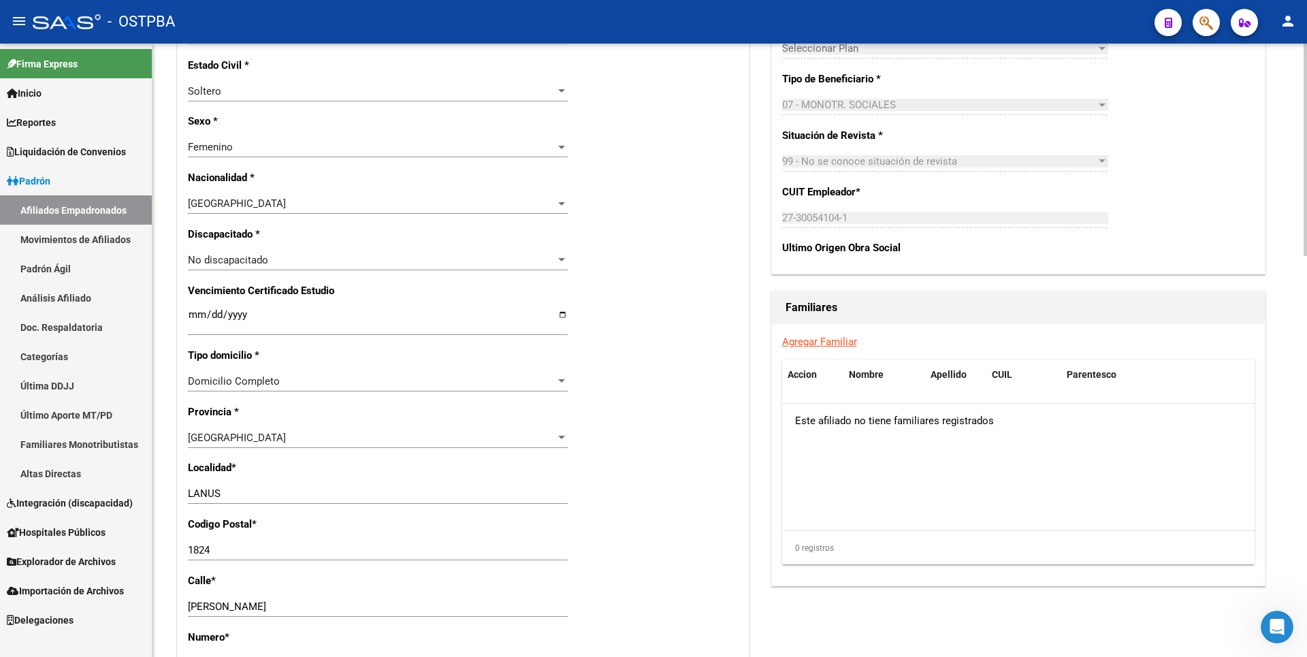
click at [824, 342] on link "Agregar Familiar" at bounding box center [819, 342] width 75 height 12
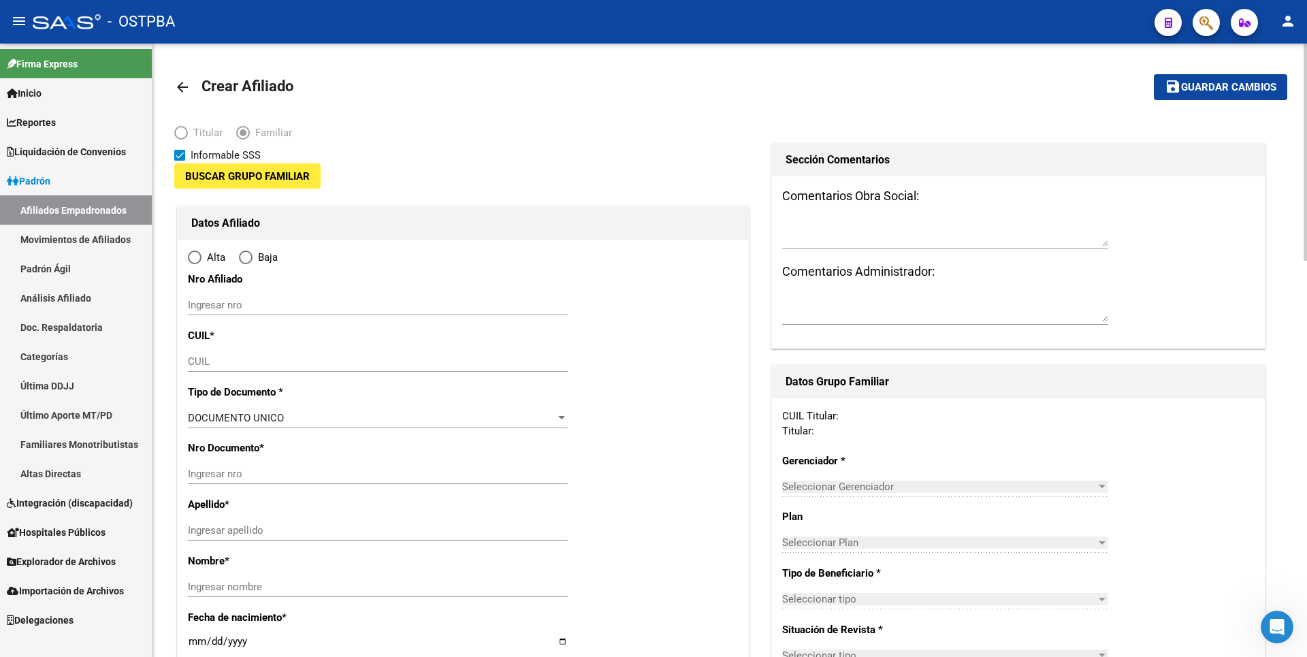
type input "27-30054104-1"
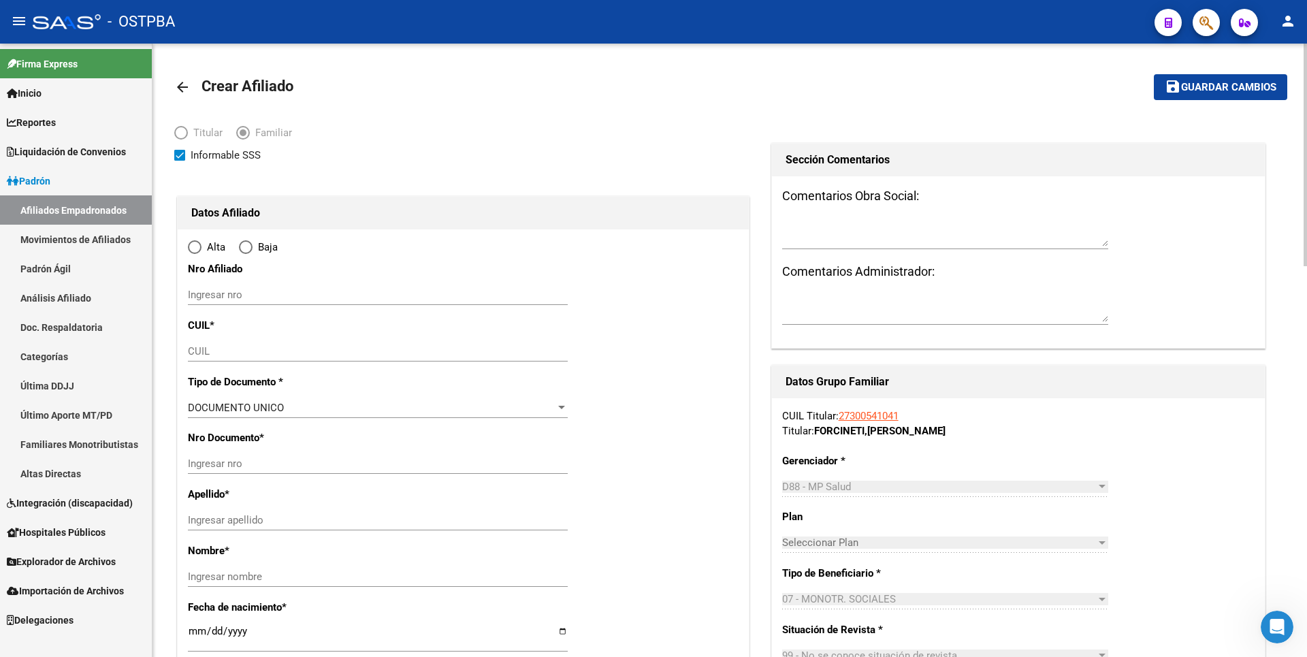
type input "LANUS"
type input "1824"
type input "[PERSON_NAME]"
type input "1875"
radio input "true"
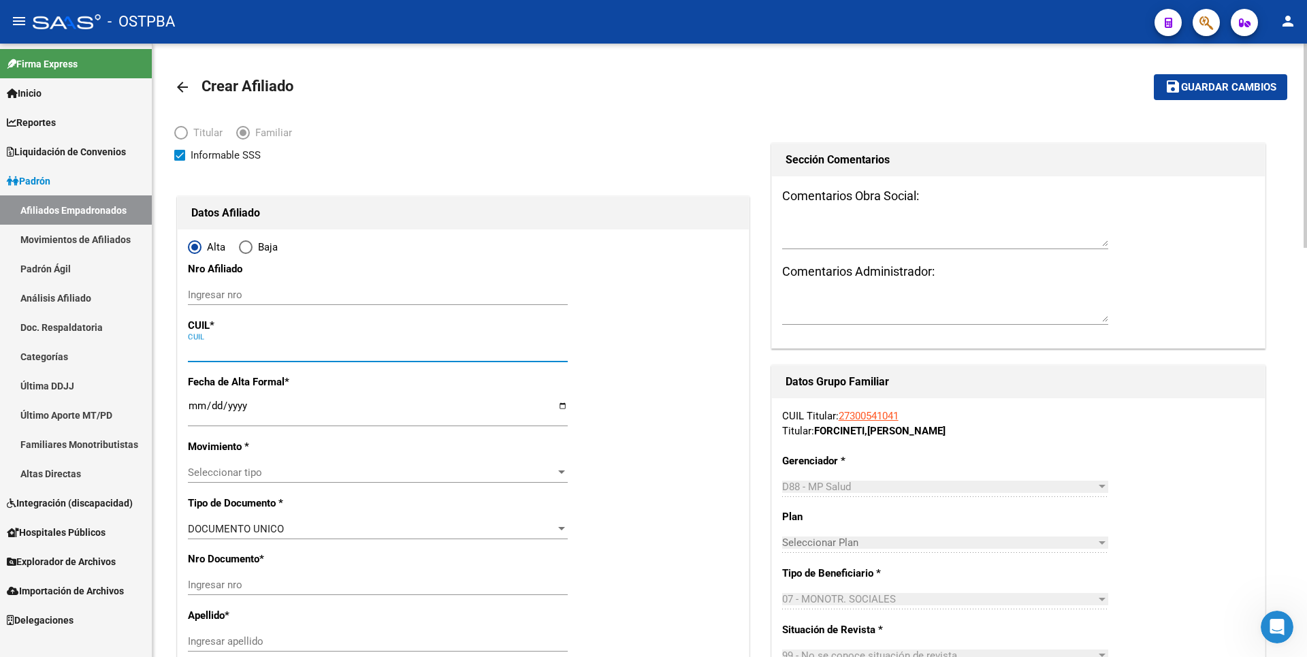
click at [202, 346] on input "CUIL" at bounding box center [378, 351] width 380 height 12
type input "27-30054104-1"
paste input "20-54811741-1"
type input "20-54811741-1"
type input "54811741"
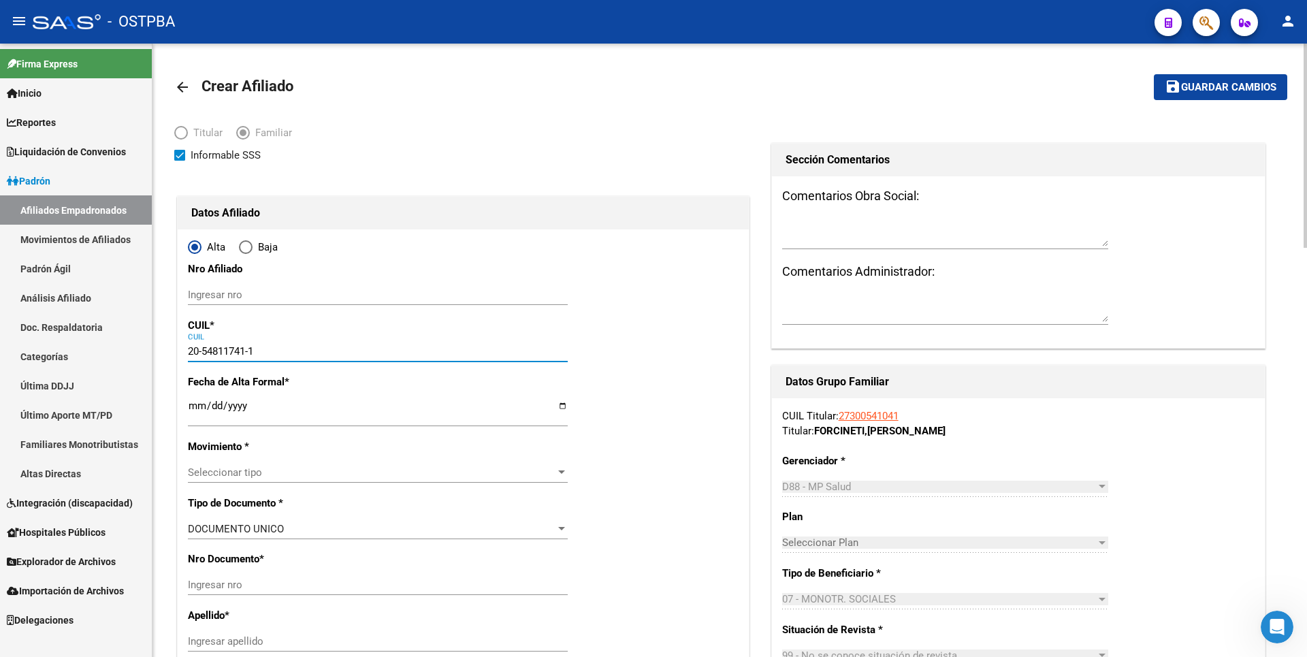
type input "FORCINITI"
type input "[PERSON_NAME]"
type input "[DATE]"
type input "REMEDIOS DE ESC"
type input "1826"
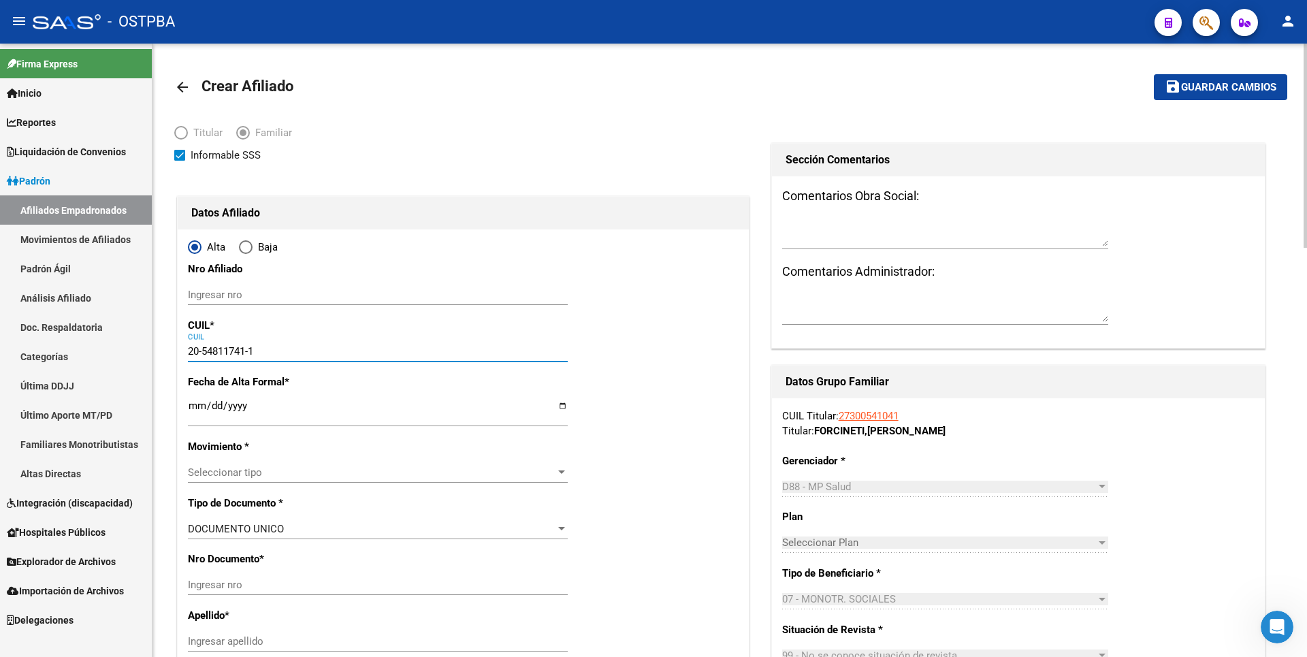
type input "[PERSON_NAME]"
type input "20-54811741-1"
click at [195, 400] on div "Ingresar fecha" at bounding box center [378, 412] width 380 height 29
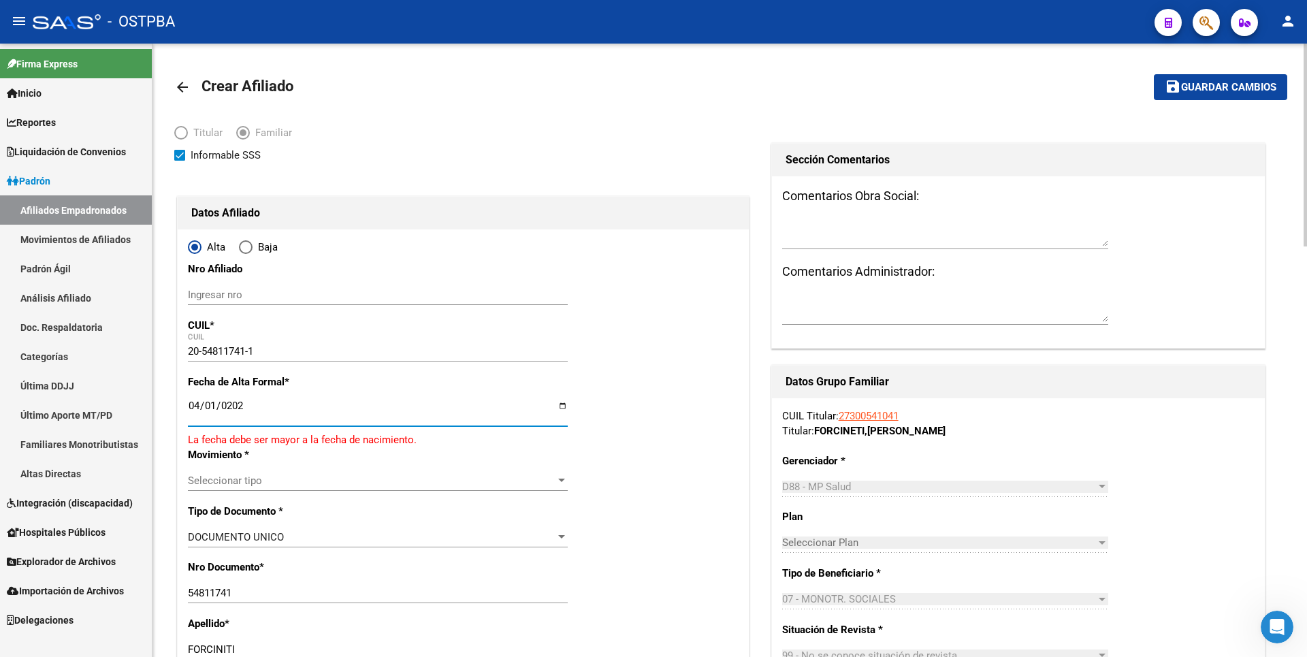
type input "[DATE]"
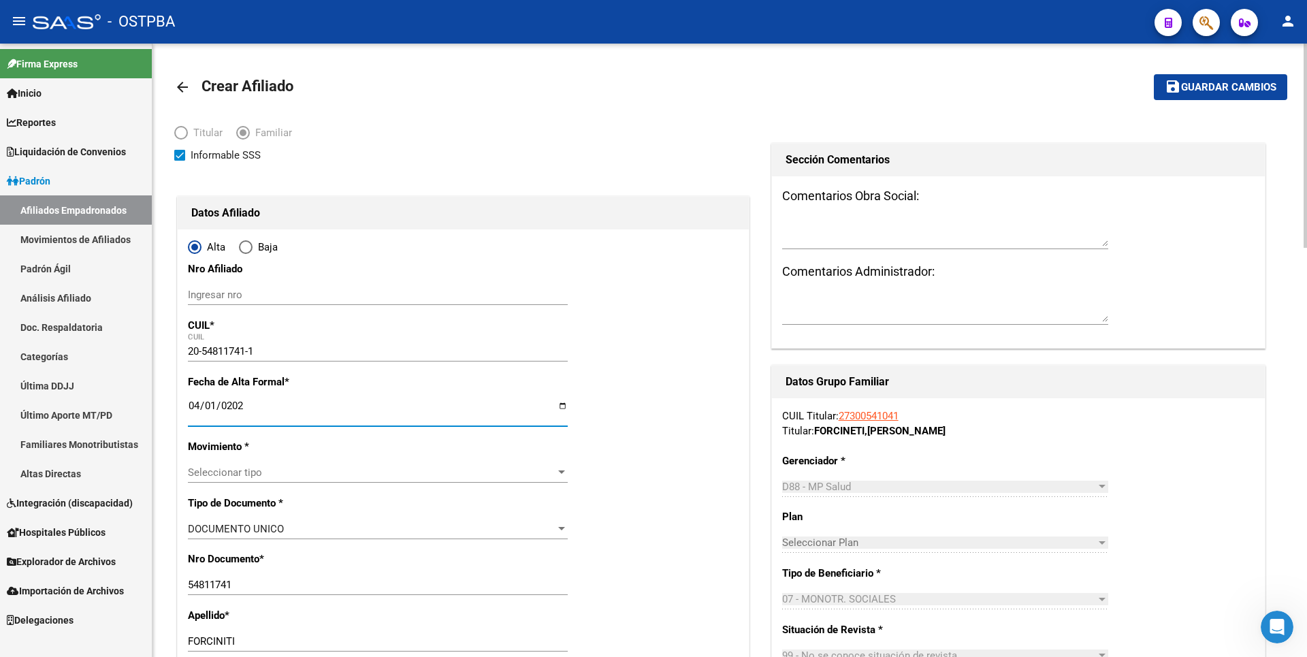
click at [434, 469] on span "Seleccionar tipo" at bounding box center [372, 472] width 368 height 12
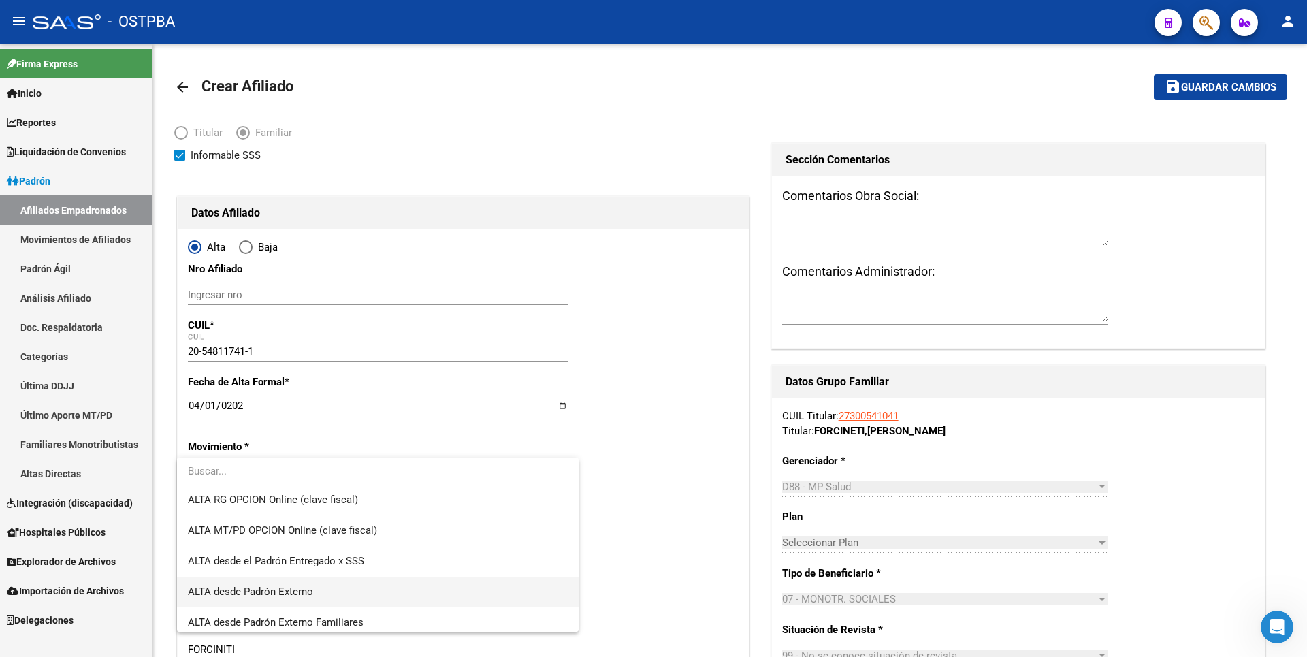
scroll to position [409, 0]
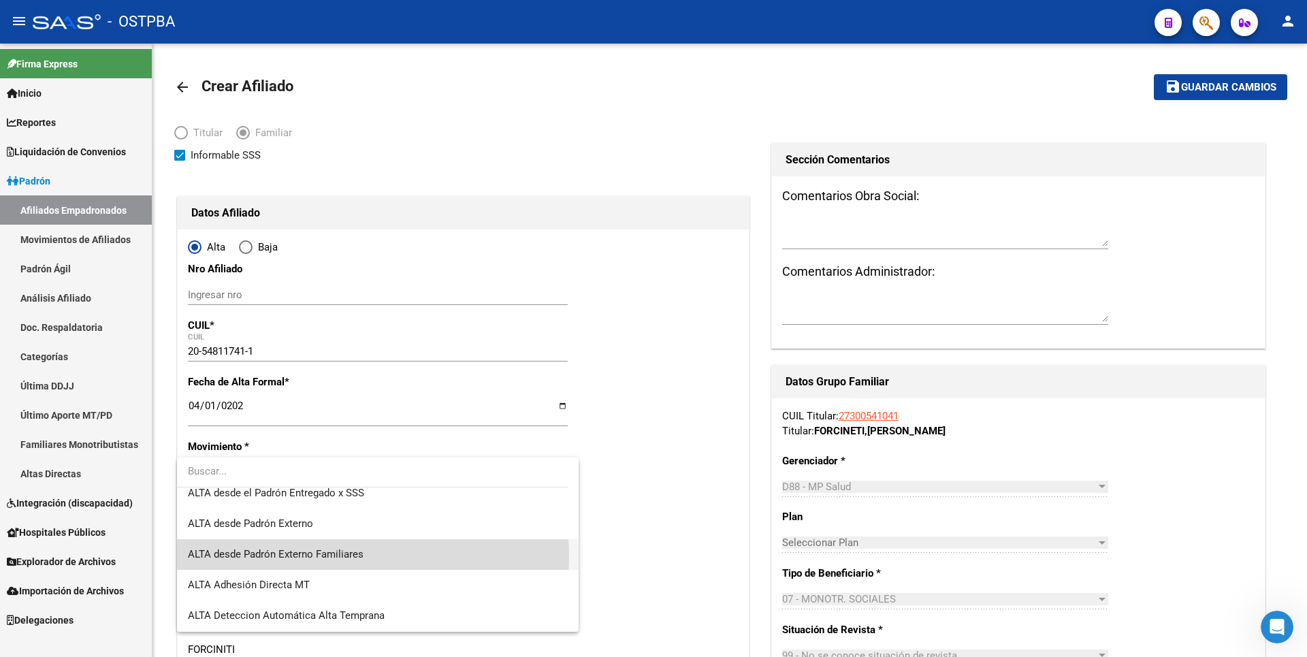
click at [365, 556] on span "ALTA desde Padrón Externo Familiares" at bounding box center [378, 554] width 380 height 31
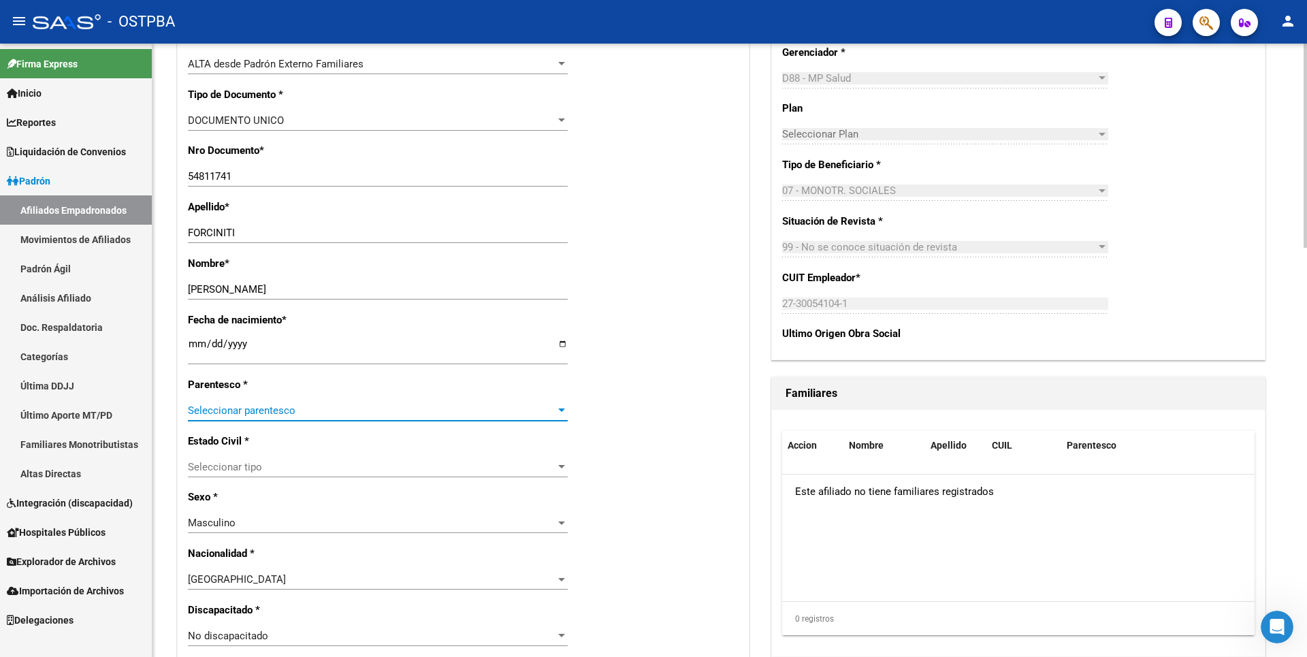
click at [555, 416] on span "Seleccionar parentesco" at bounding box center [372, 410] width 368 height 12
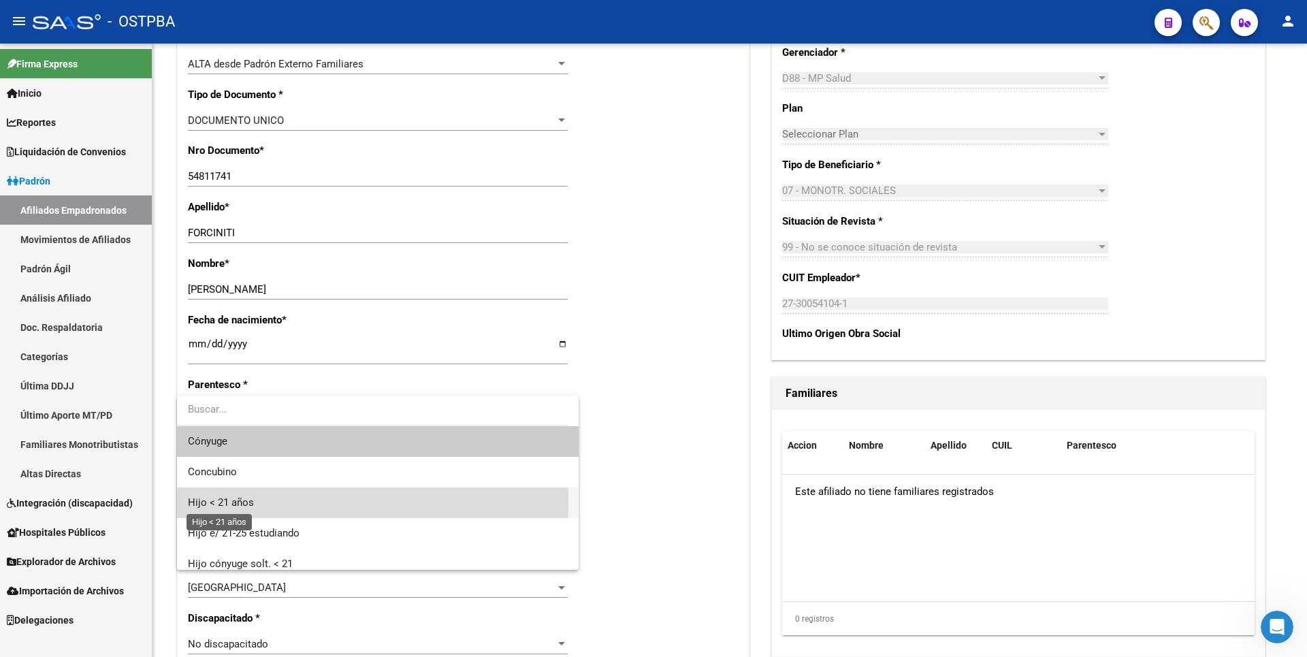
click at [229, 502] on span "Hijo < 21 años" at bounding box center [221, 502] width 66 height 12
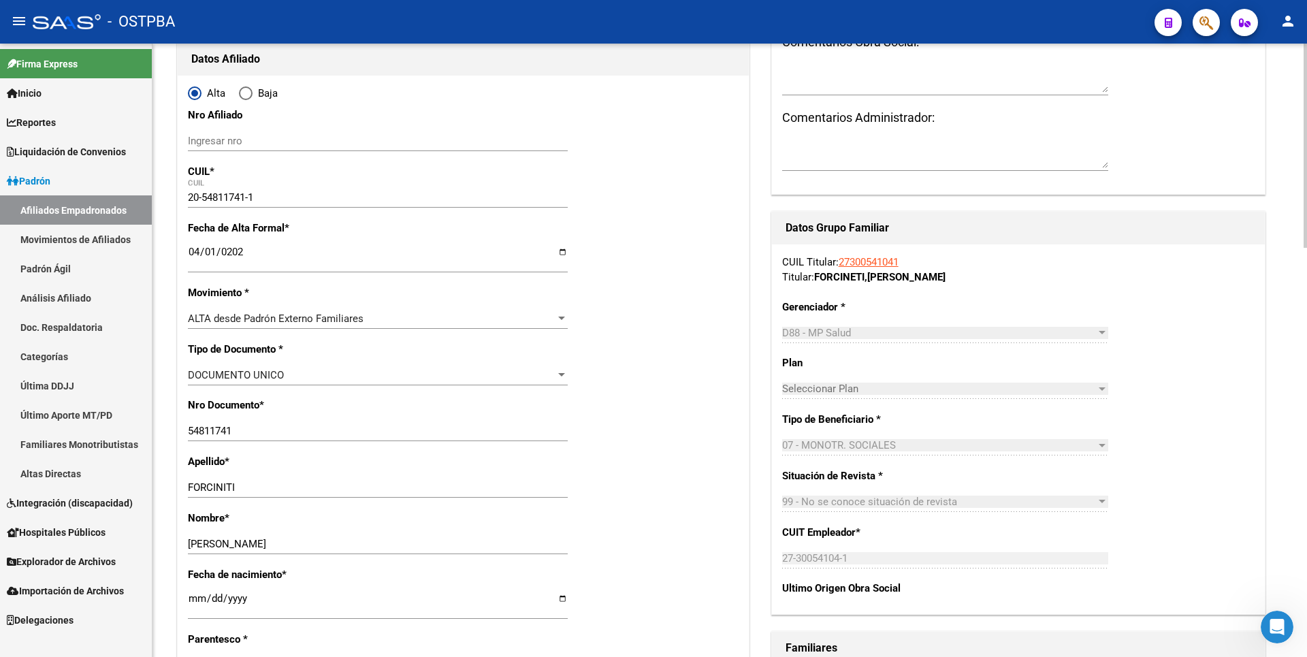
scroll to position [0, 0]
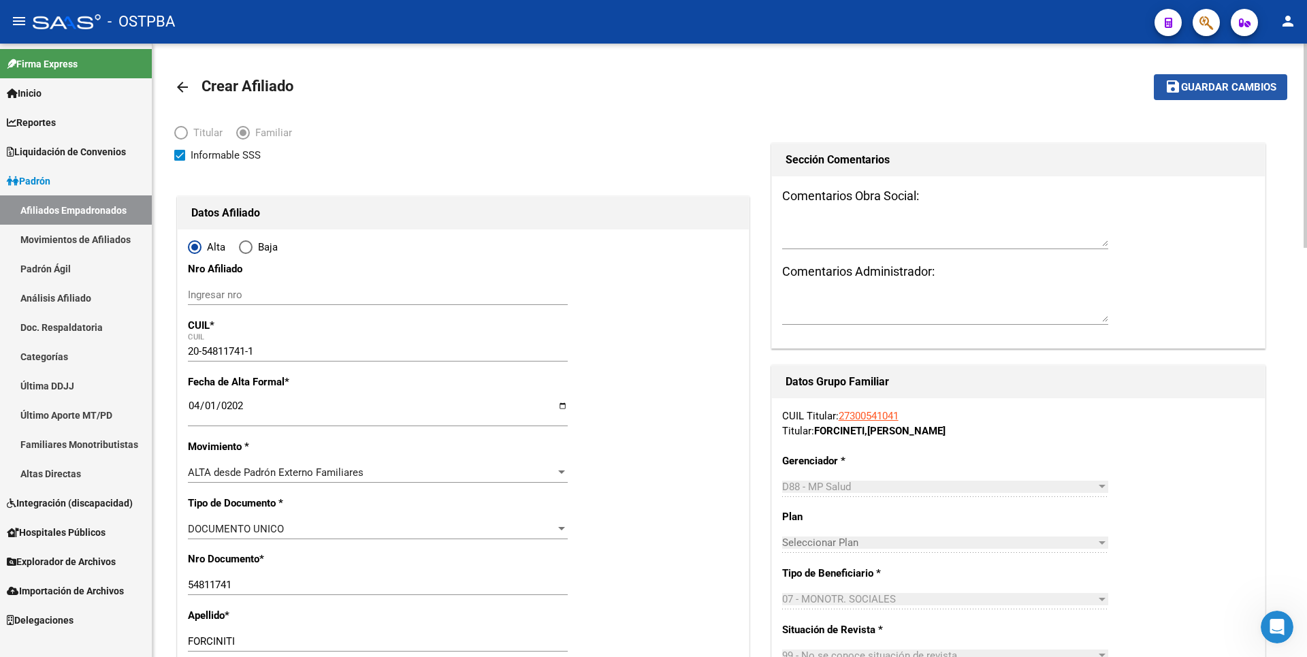
click at [1246, 86] on span "Guardar cambios" at bounding box center [1228, 88] width 95 height 12
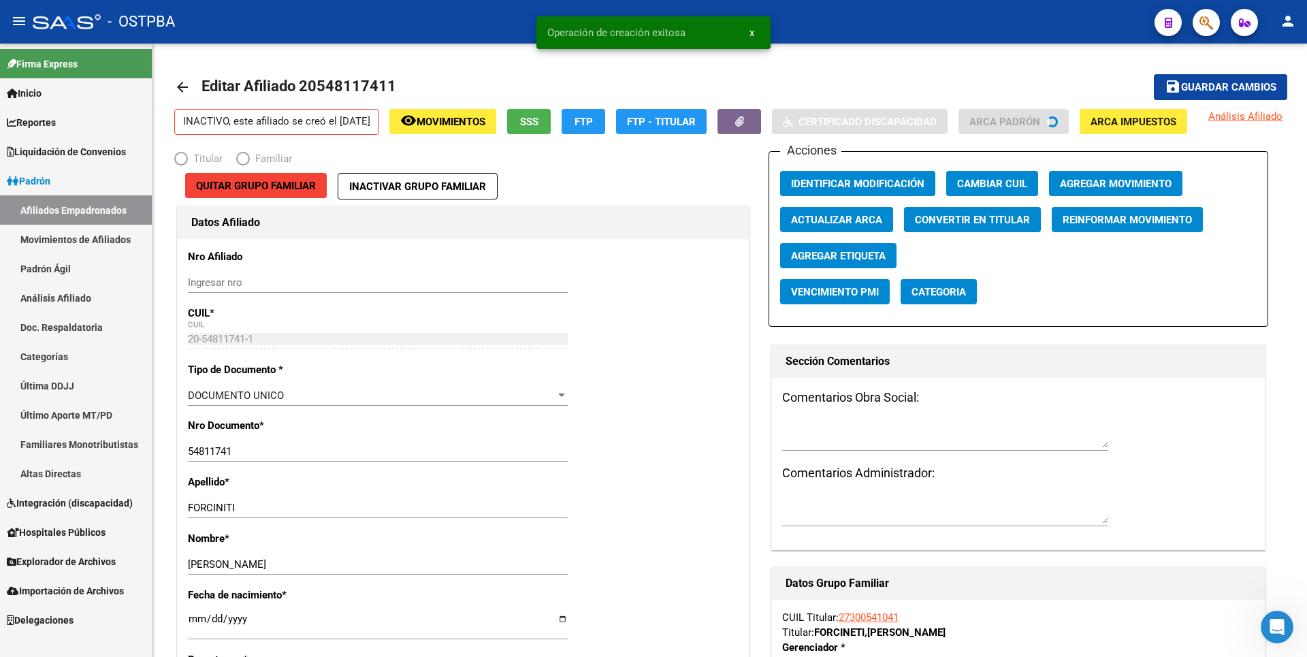
radio input "true"
type input "27-30054104-1"
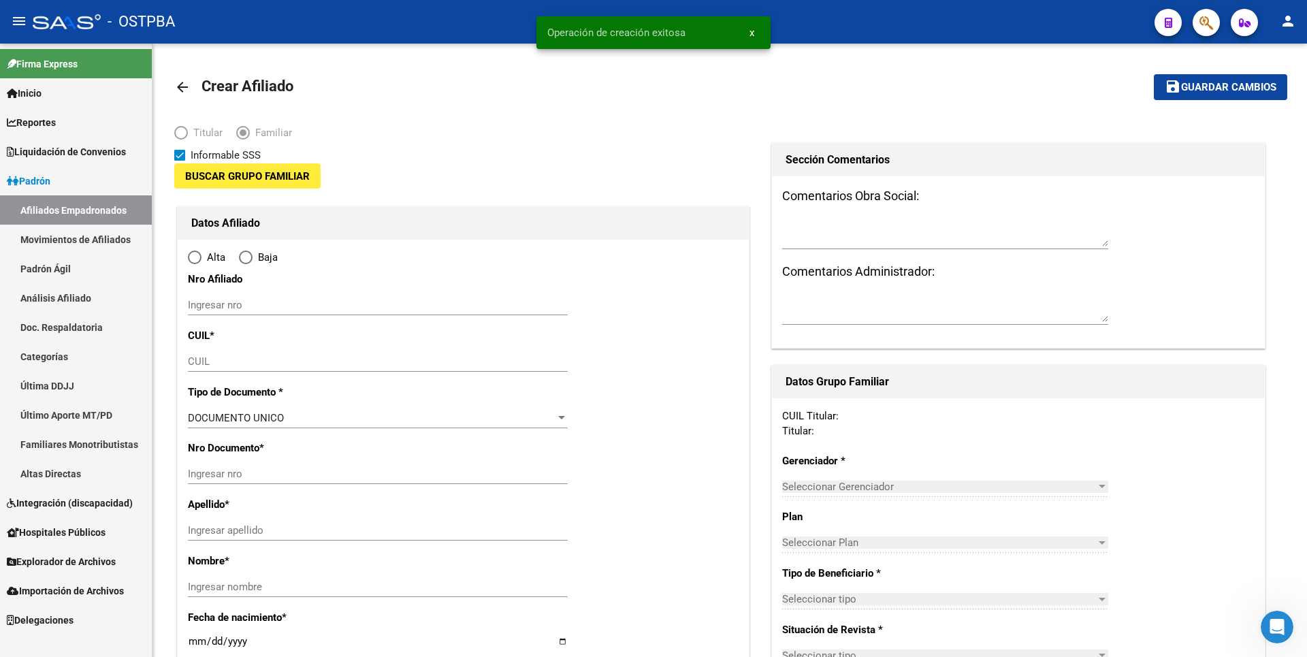
type input "27-30054104-1"
type input "LANUS"
type input "1824"
type input "[PERSON_NAME]"
type input "1875"
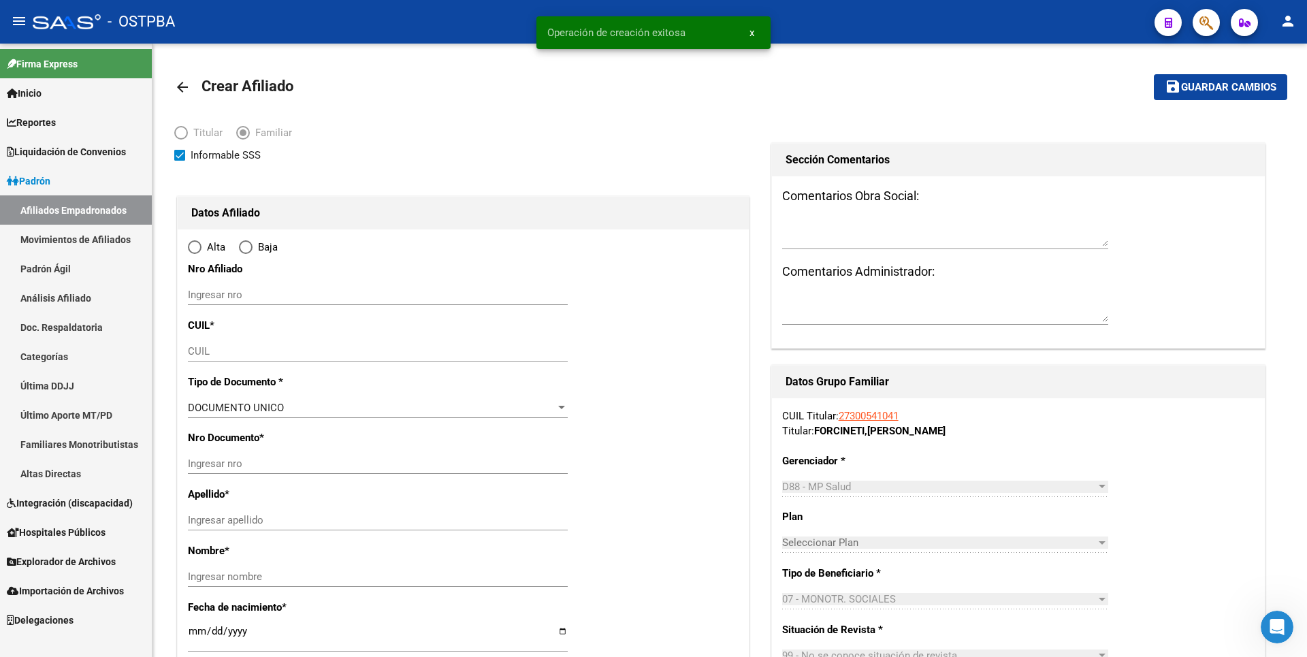
radio input "true"
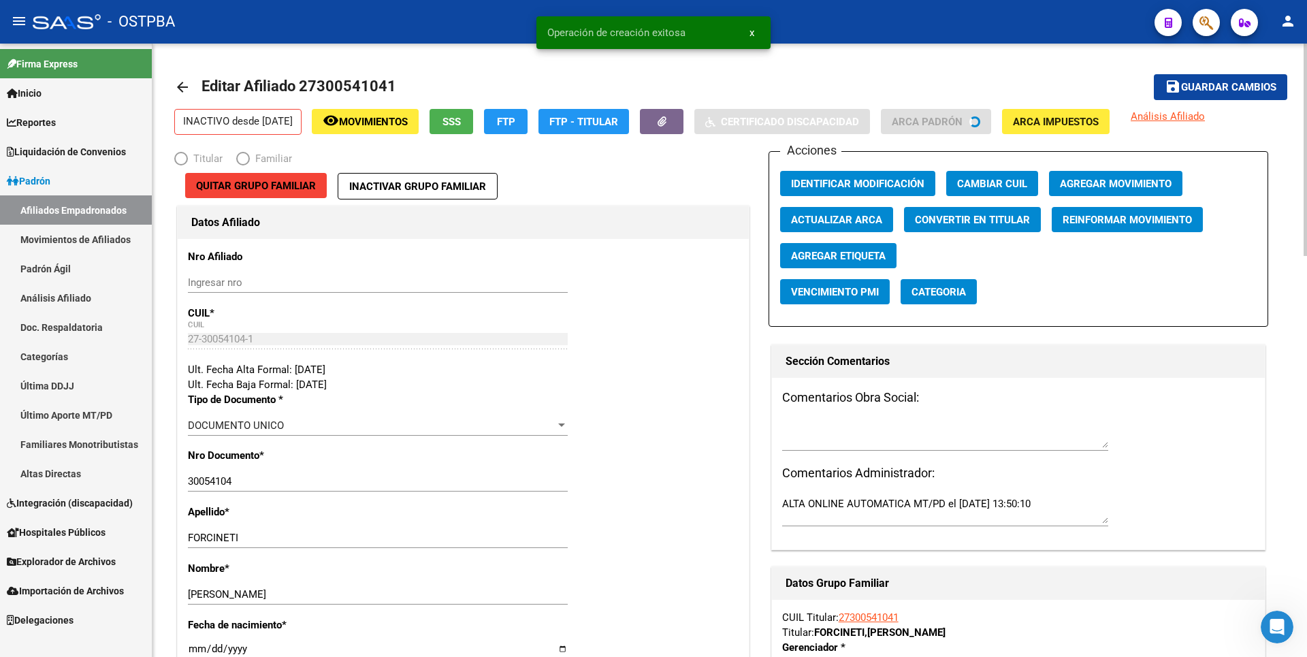
radio input "true"
type input "27-30054104-1"
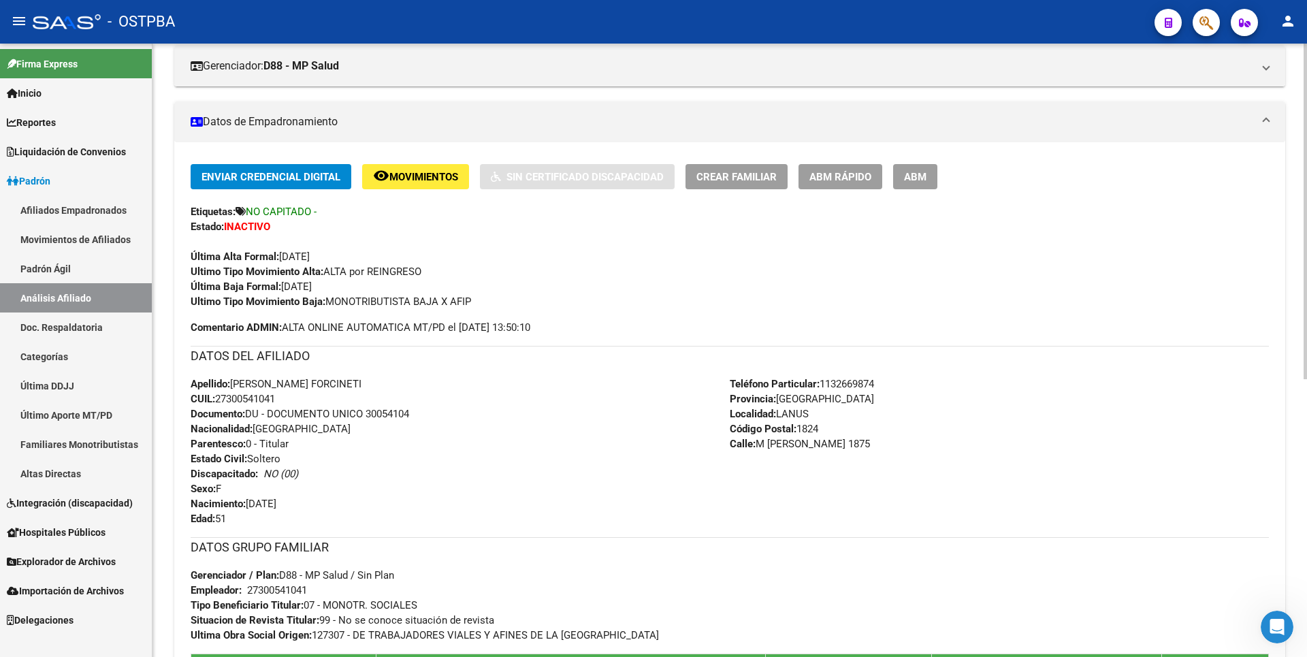
scroll to position [477, 0]
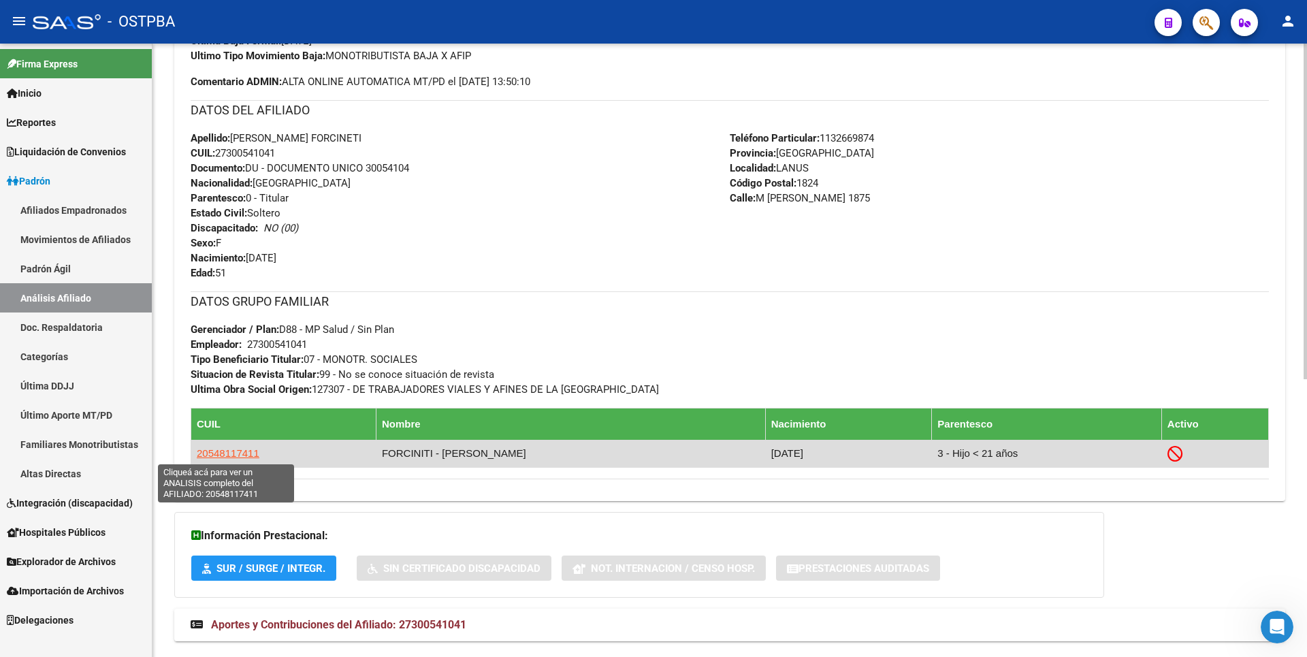
click at [231, 457] on span "20548117411" at bounding box center [228, 453] width 63 height 12
type textarea "20548117411"
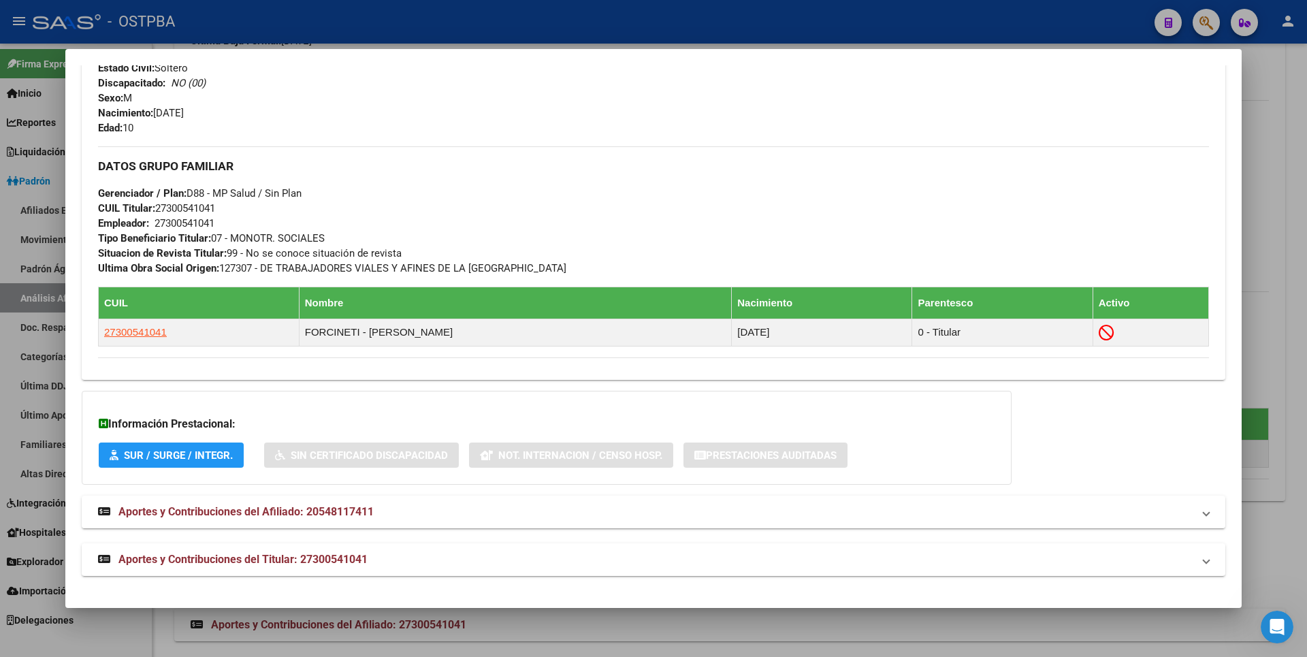
scroll to position [92, 0]
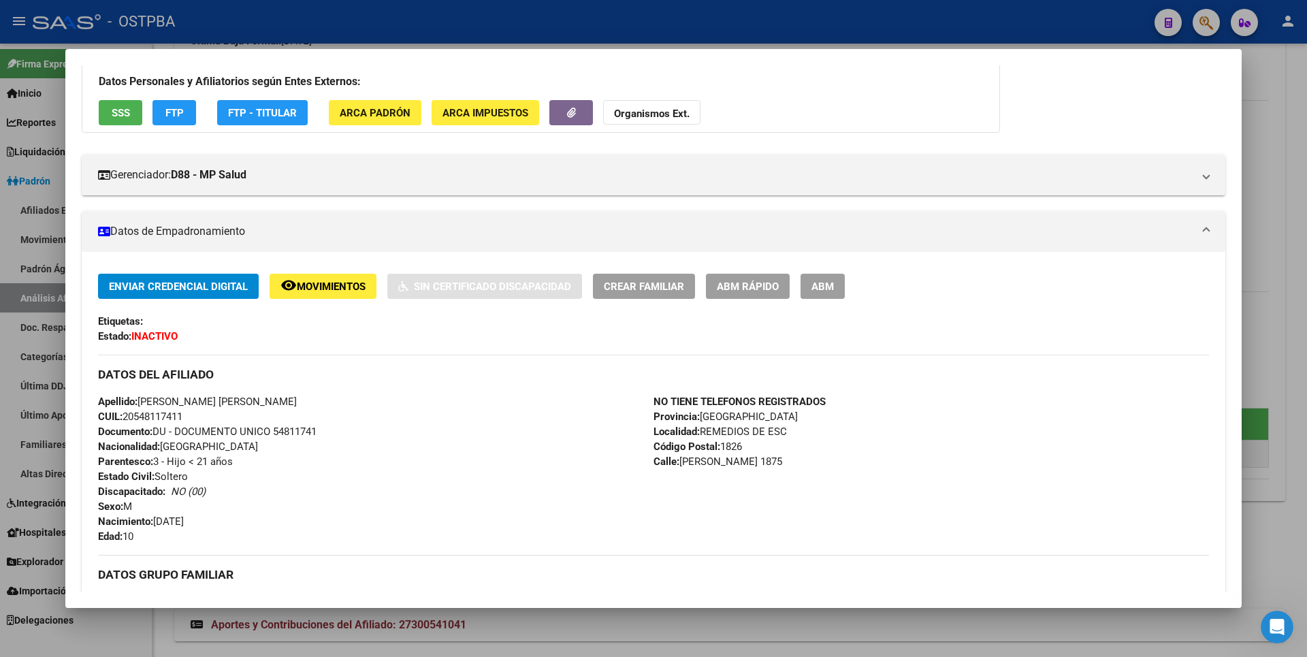
click at [1307, 263] on div at bounding box center [653, 328] width 1307 height 657
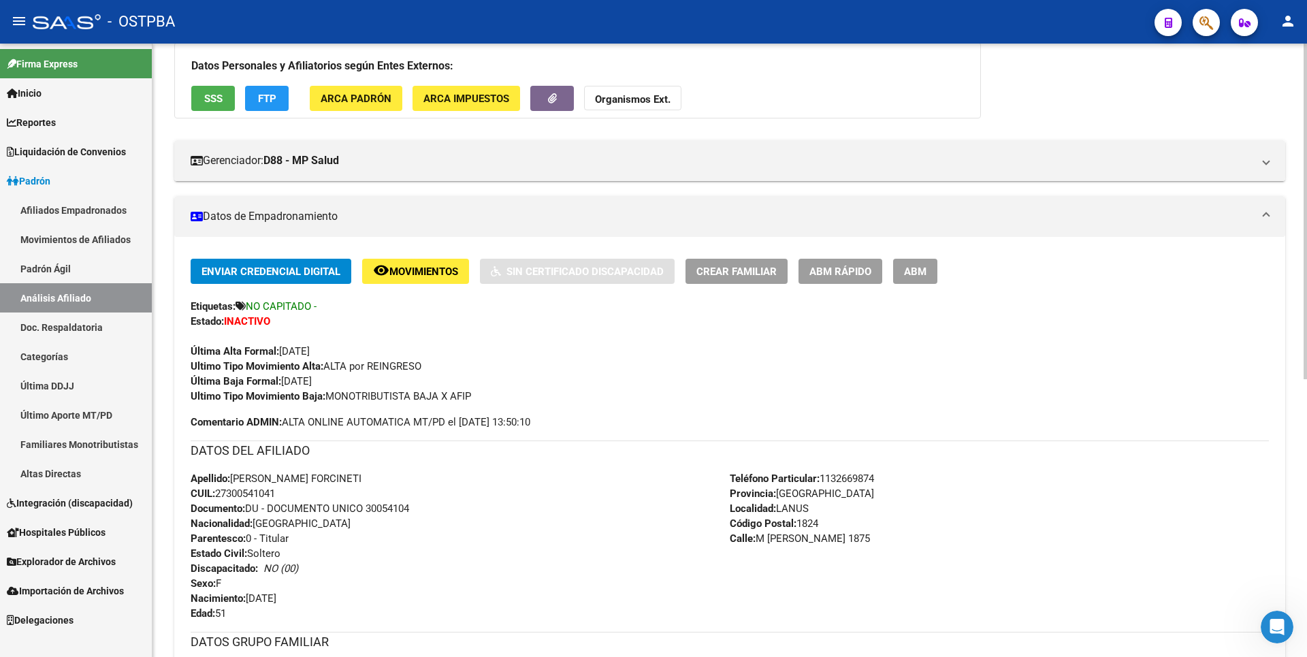
scroll to position [0, 0]
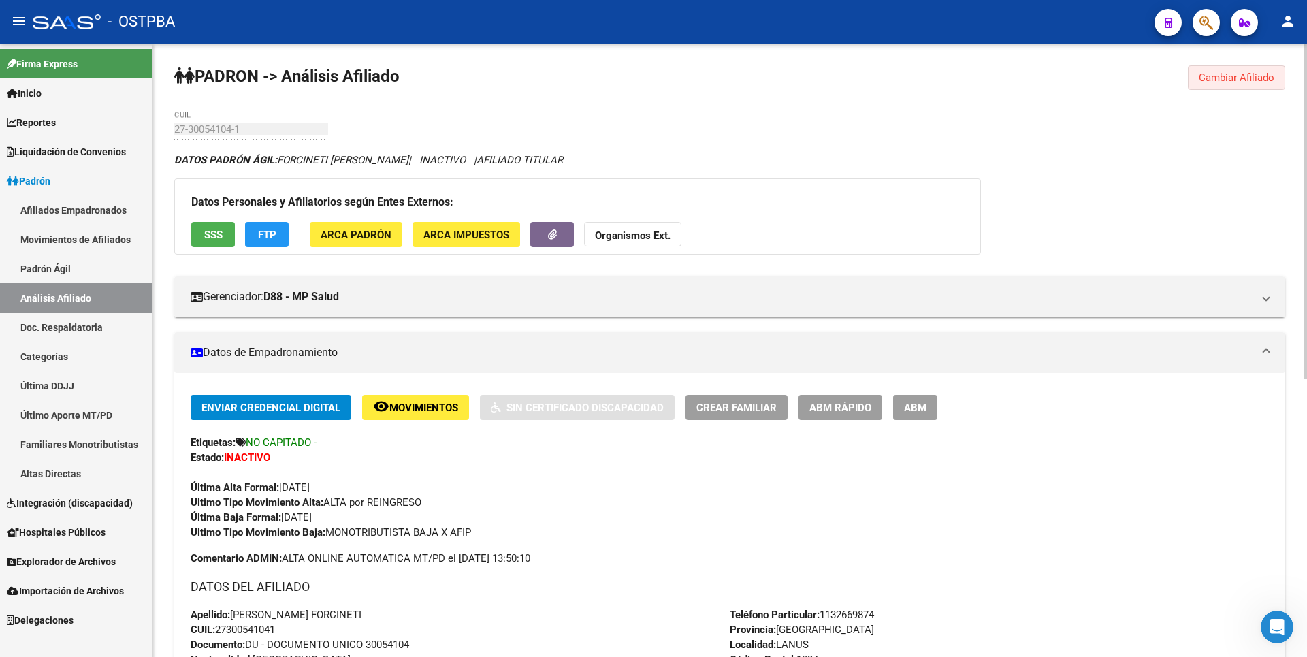
click at [1243, 69] on button "Cambiar Afiliado" at bounding box center [1236, 77] width 97 height 25
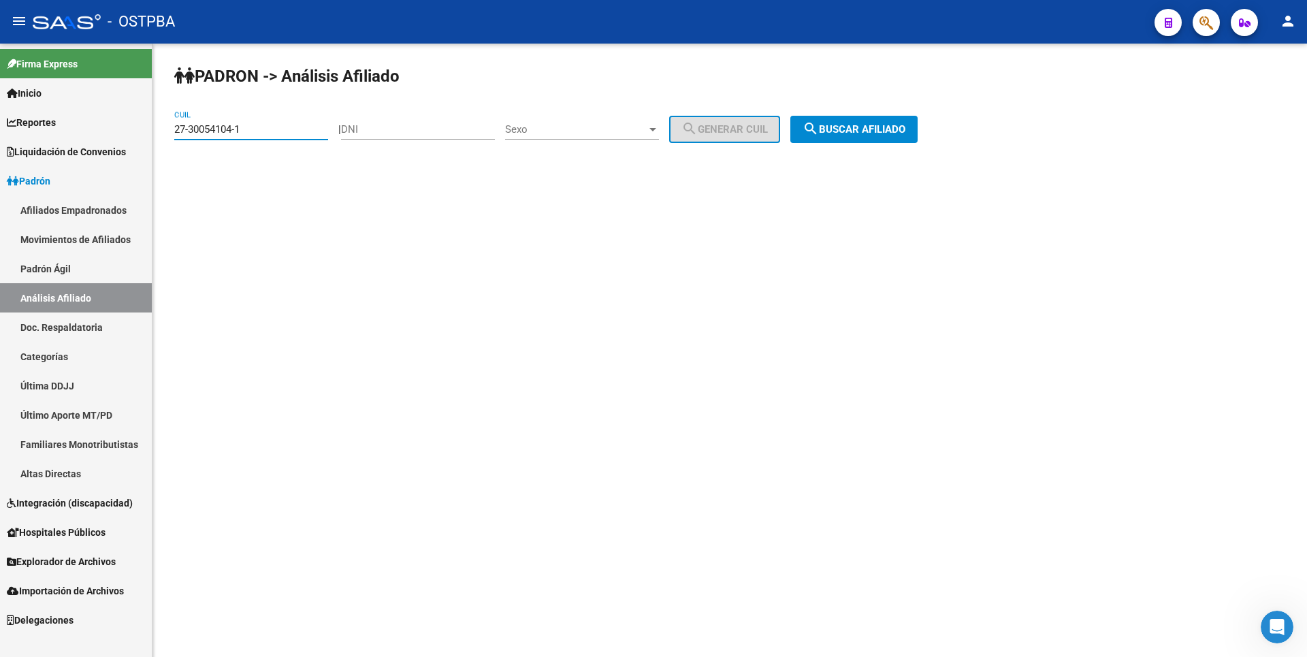
drag, startPoint x: 249, startPoint y: 130, endPoint x: 27, endPoint y: 123, distance: 221.4
click at [27, 123] on mat-sidenav-container "Firma Express Inicio Calendario SSS Instructivos Contacto OS Reportes Tablero d…" at bounding box center [653, 350] width 1307 height 613
paste input "95196449-8"
type input "27-95196449-8"
click at [880, 125] on span "search Buscar afiliado" at bounding box center [854, 129] width 103 height 12
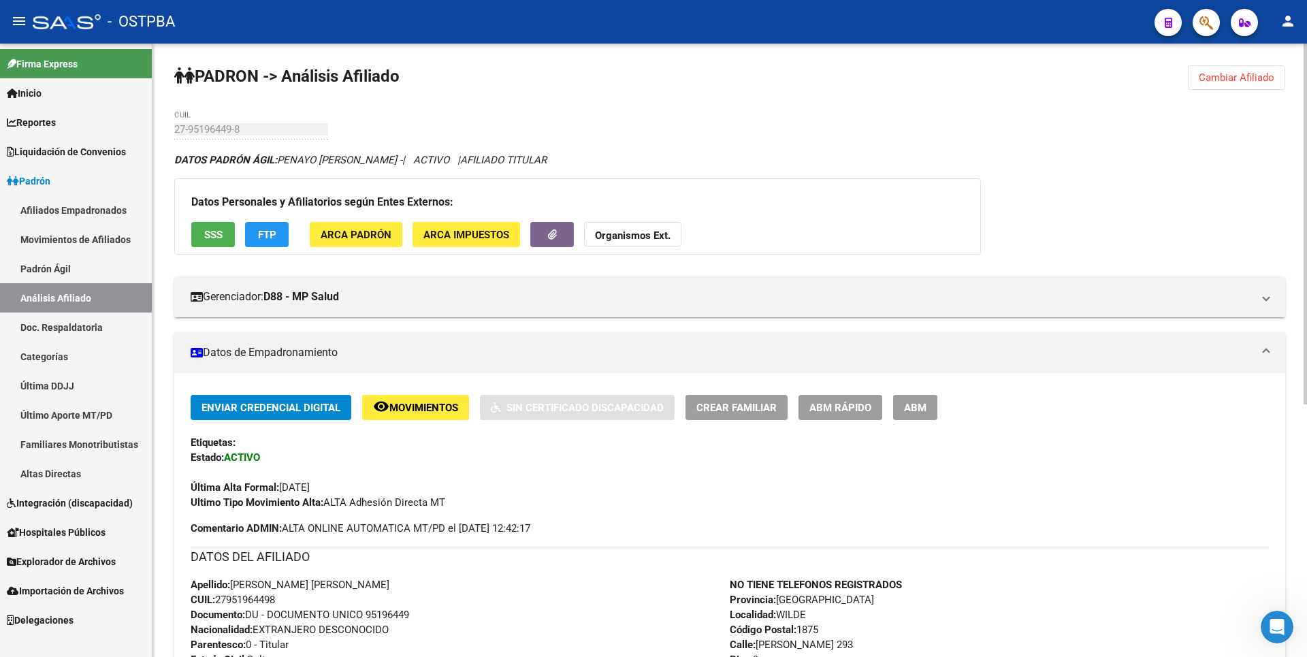
scroll to position [430, 0]
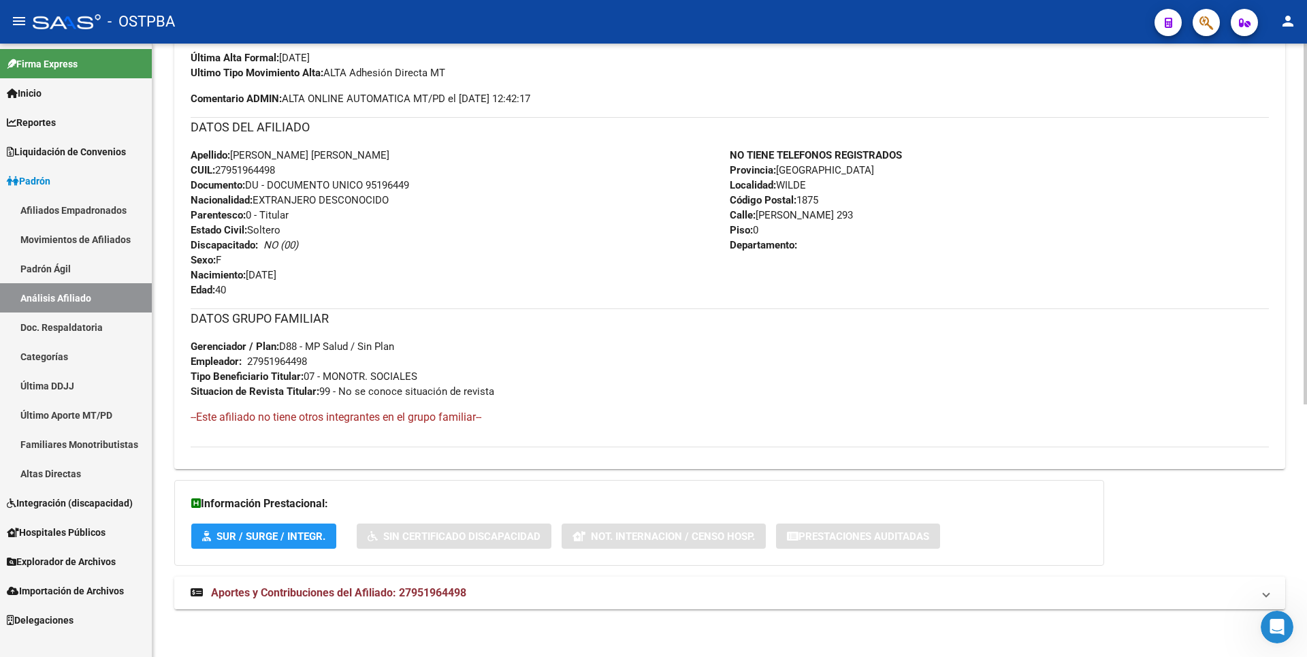
click at [419, 605] on mat-expansion-panel-header "Aportes y Contribuciones del Afiliado: 27951964498" at bounding box center [729, 593] width 1111 height 33
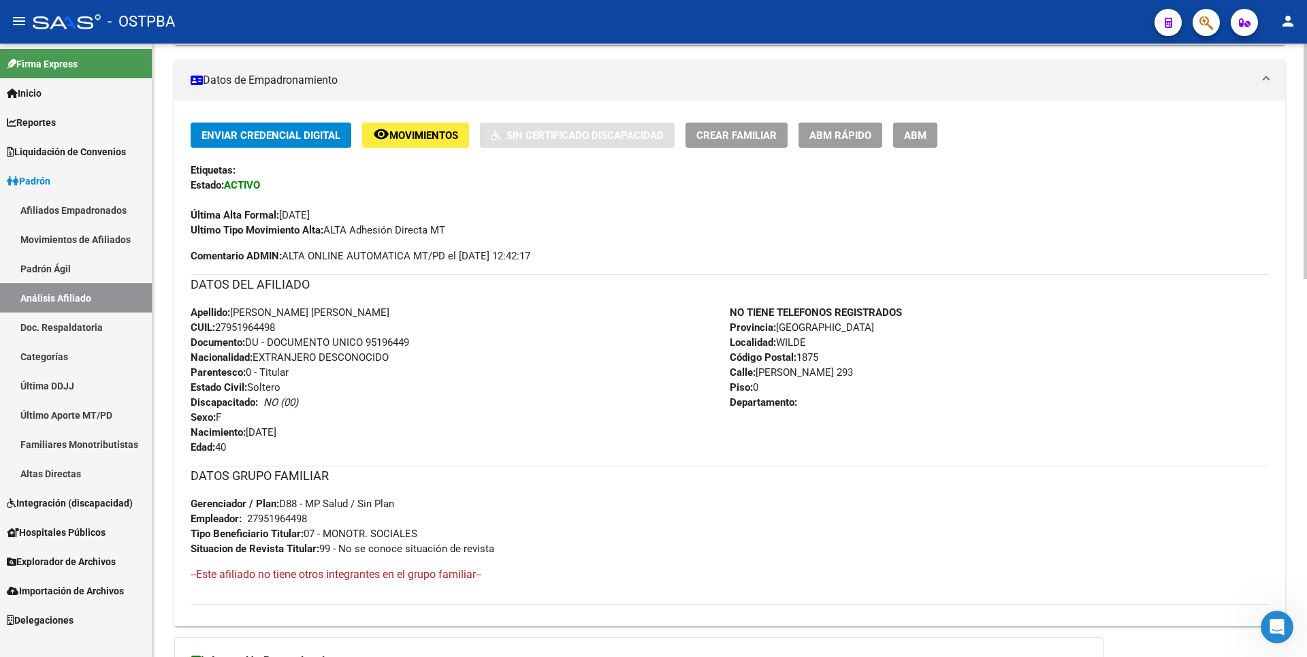
scroll to position [0, 0]
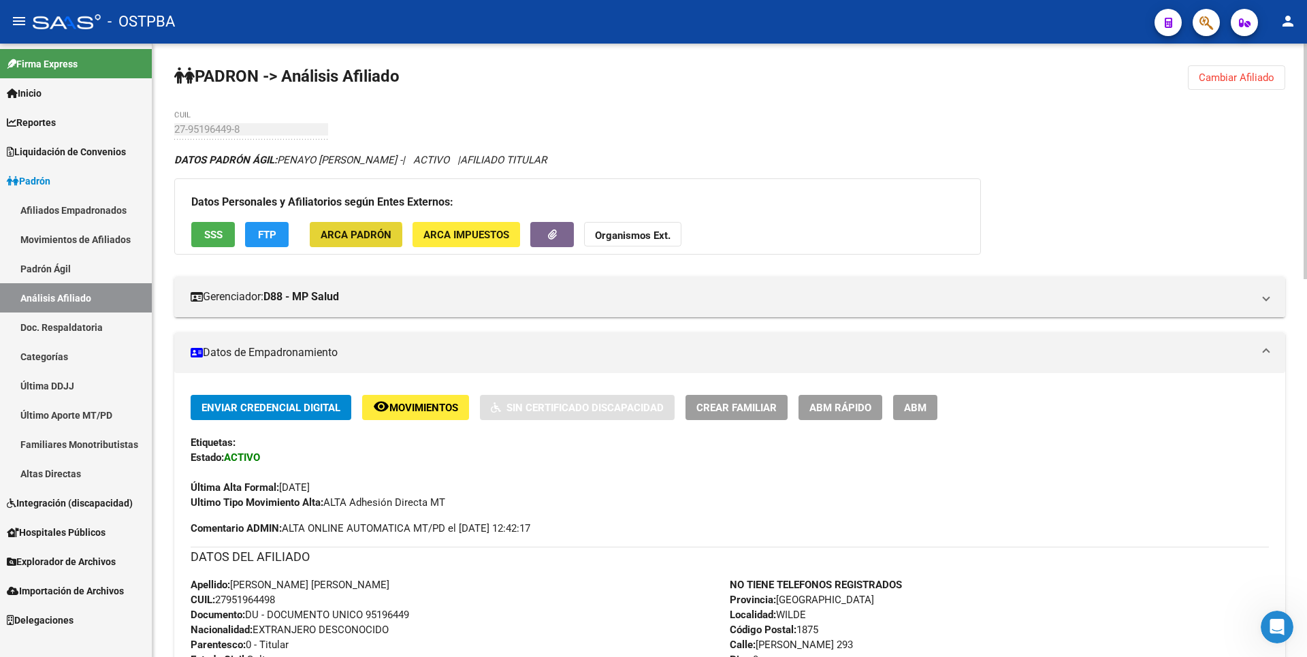
click at [353, 239] on span "ARCA Padrón" at bounding box center [356, 235] width 71 height 12
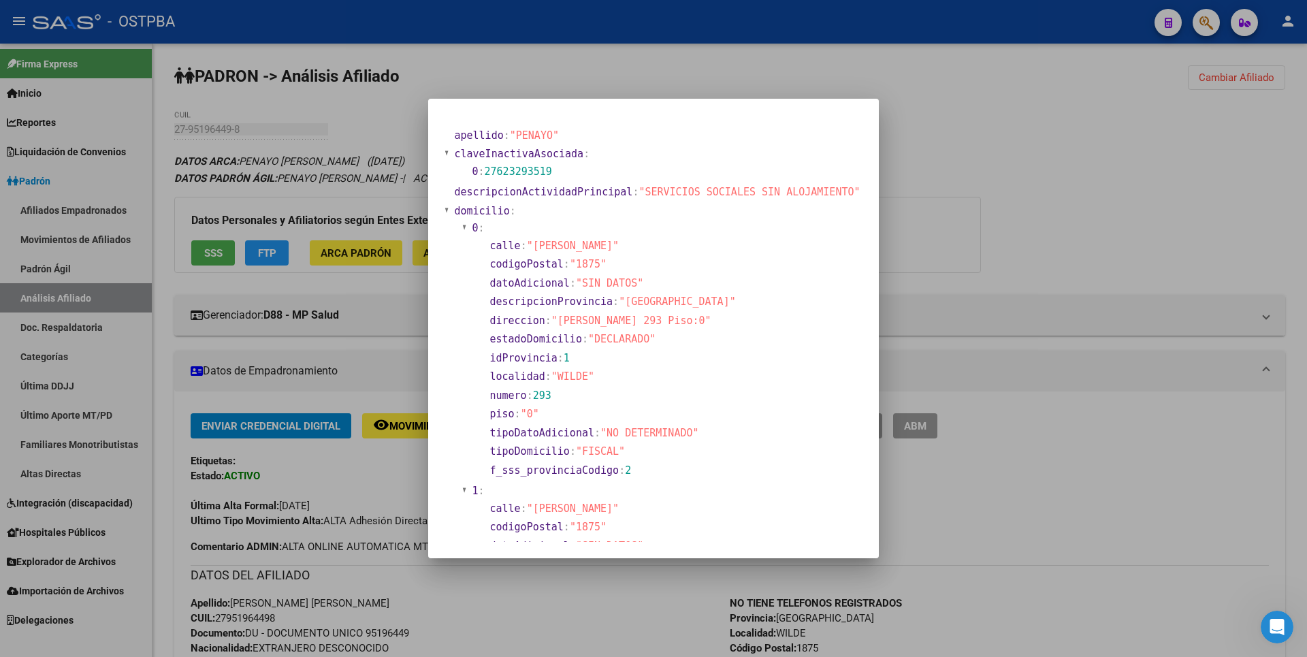
click at [600, 97] on div at bounding box center [653, 328] width 1307 height 657
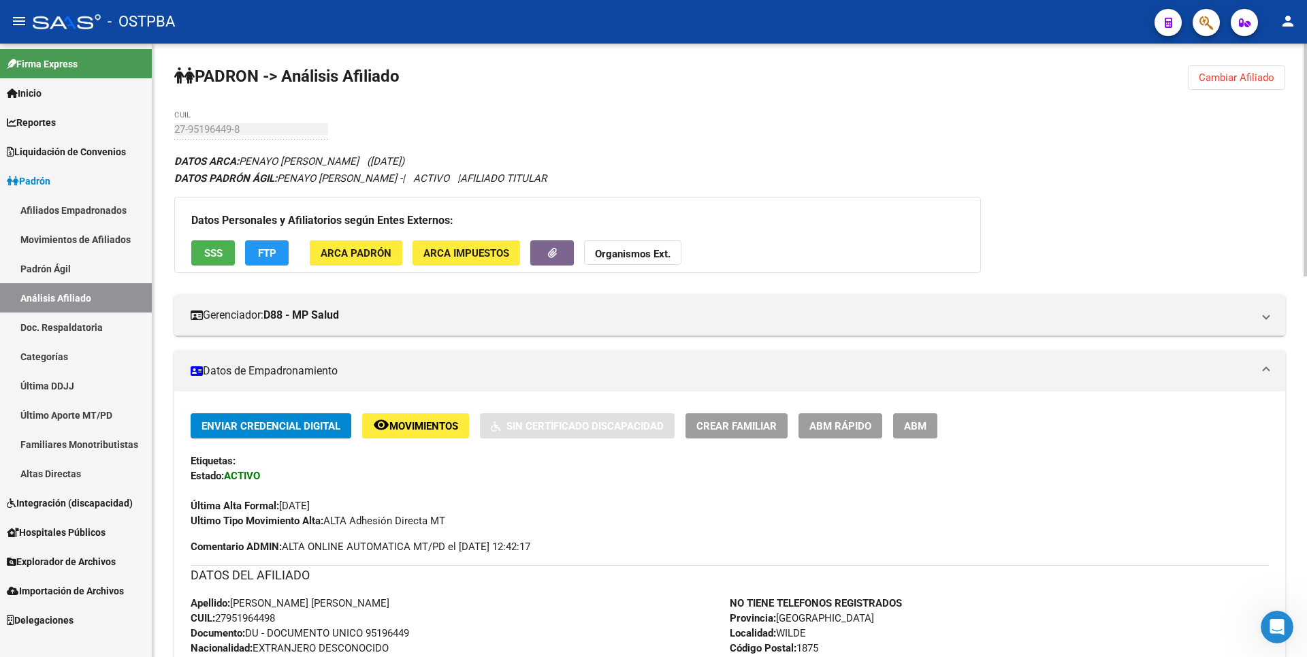
click at [511, 258] on button "ARCA Impuestos" at bounding box center [467, 252] width 108 height 25
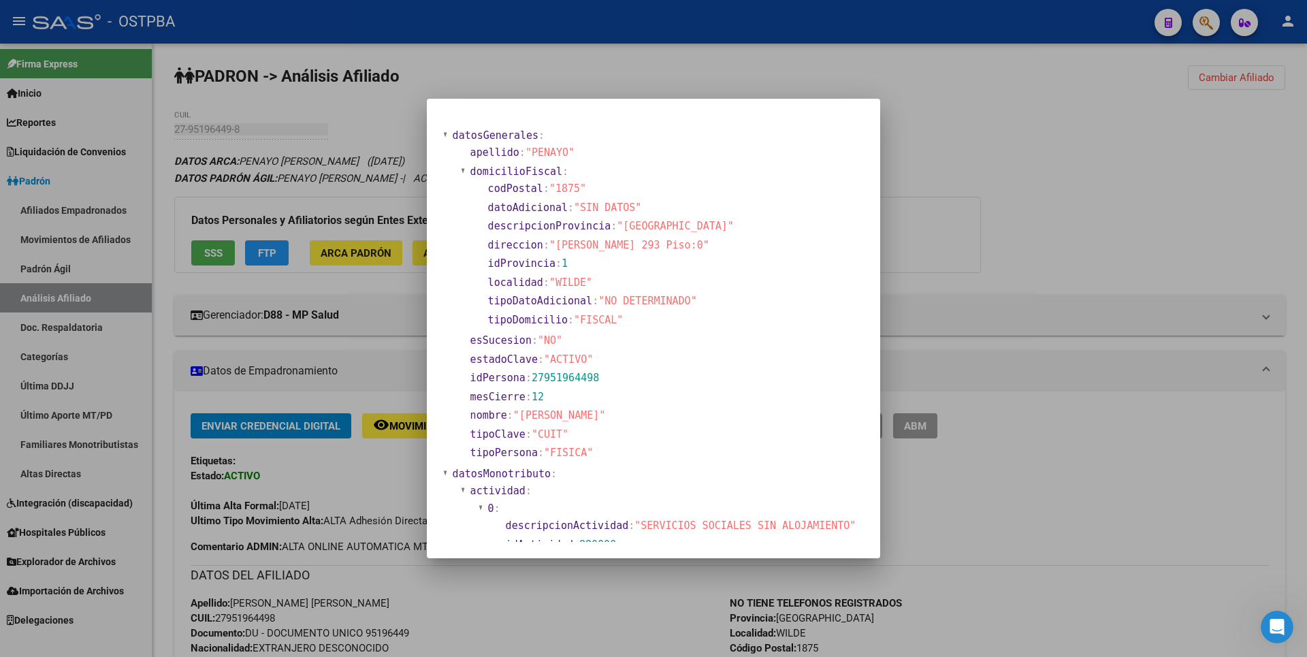
click at [1095, 301] on div at bounding box center [653, 328] width 1307 height 657
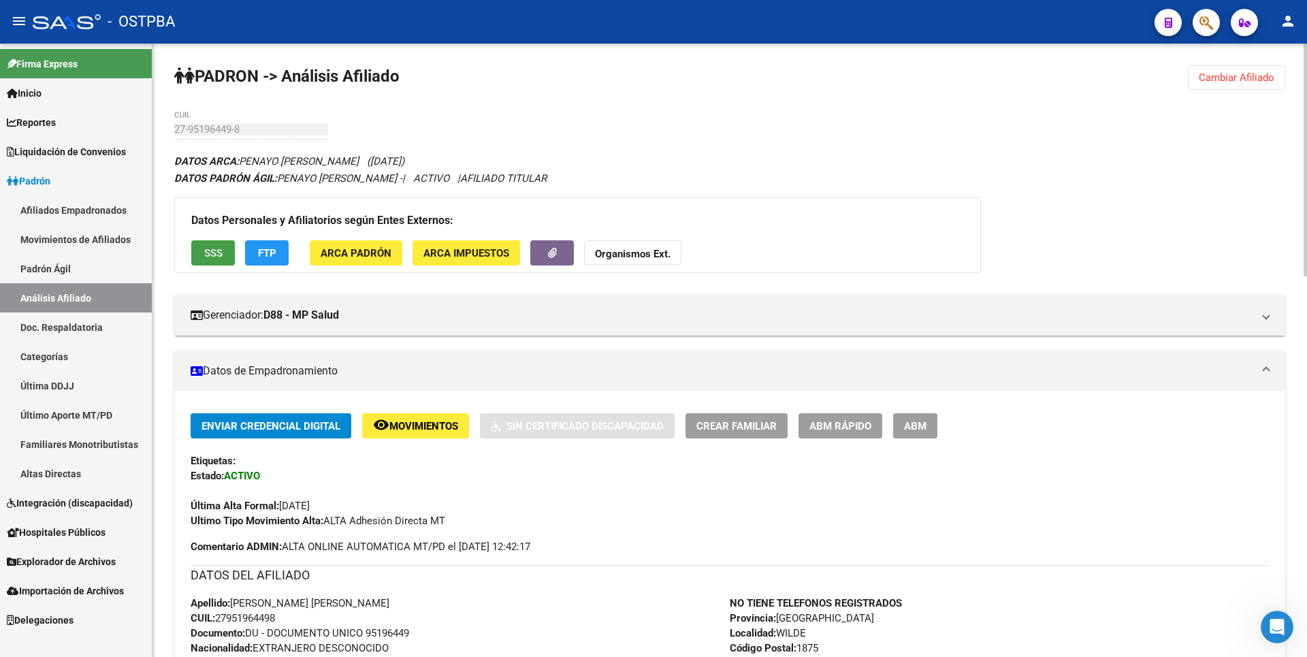
click at [227, 259] on button "SSS" at bounding box center [213, 252] width 44 height 25
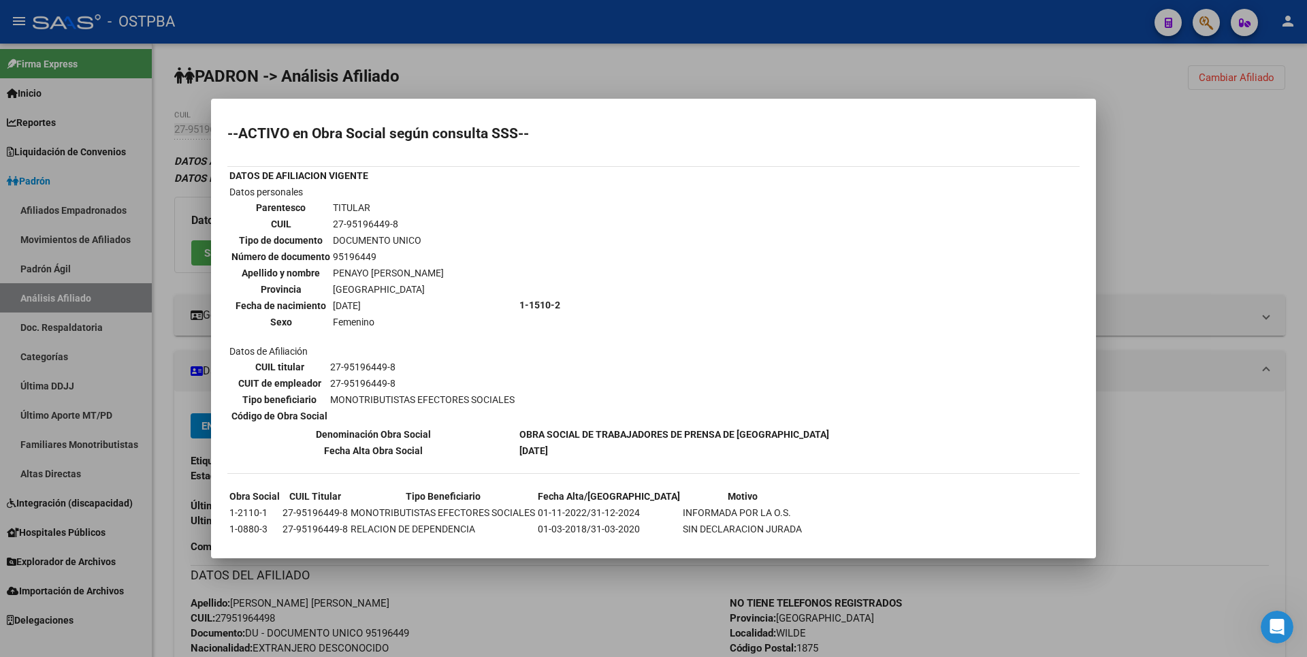
click at [1133, 244] on div at bounding box center [653, 328] width 1307 height 657
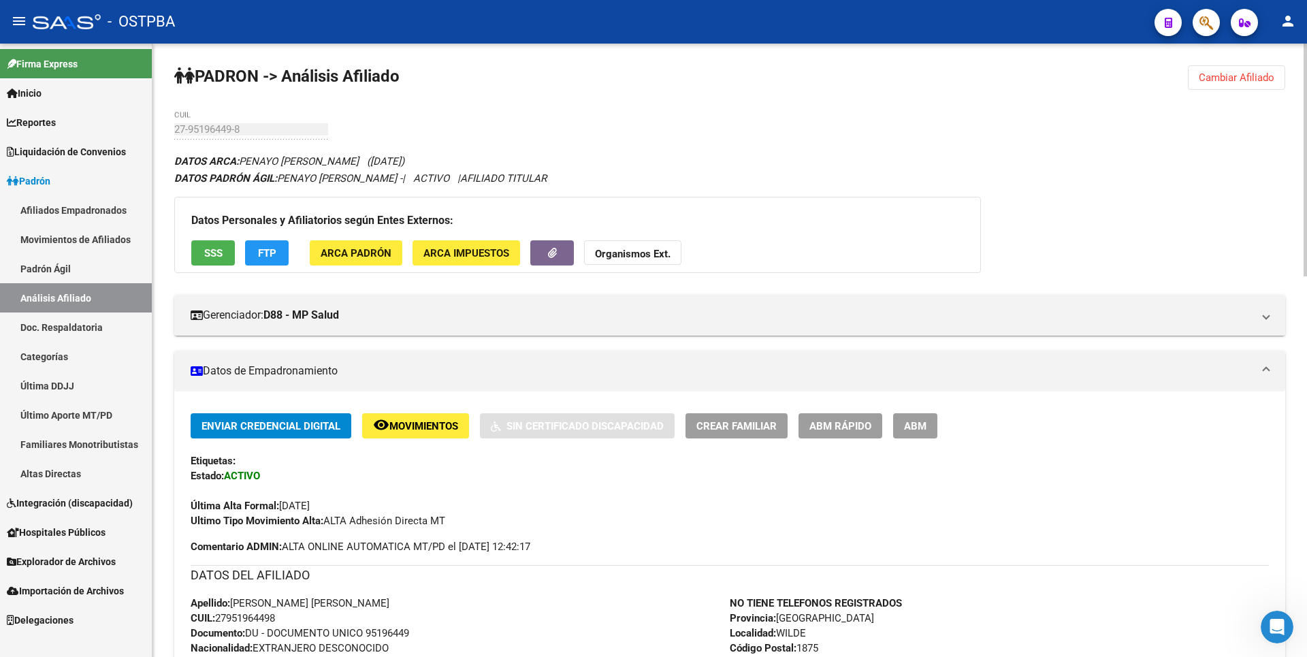
click at [1268, 86] on button "Cambiar Afiliado" at bounding box center [1236, 77] width 97 height 25
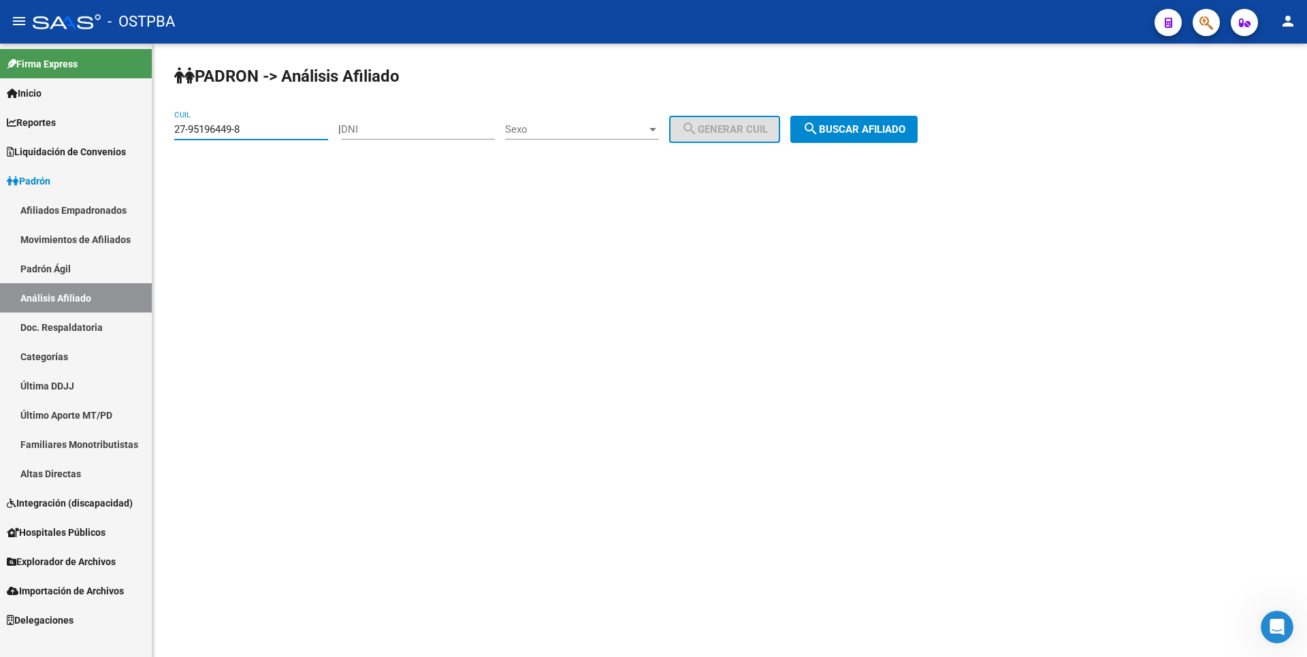
drag, startPoint x: 261, startPoint y: 129, endPoint x: 0, endPoint y: 97, distance: 262.8
click at [0, 97] on mat-sidenav-container "Firma Express Inicio Calendario SSS Instructivos Contacto OS Reportes Tablero d…" at bounding box center [653, 350] width 1307 height 613
click at [391, 119] on div "DNI" at bounding box center [418, 124] width 154 height 29
click at [639, 130] on span "Sexo" at bounding box center [576, 129] width 142 height 12
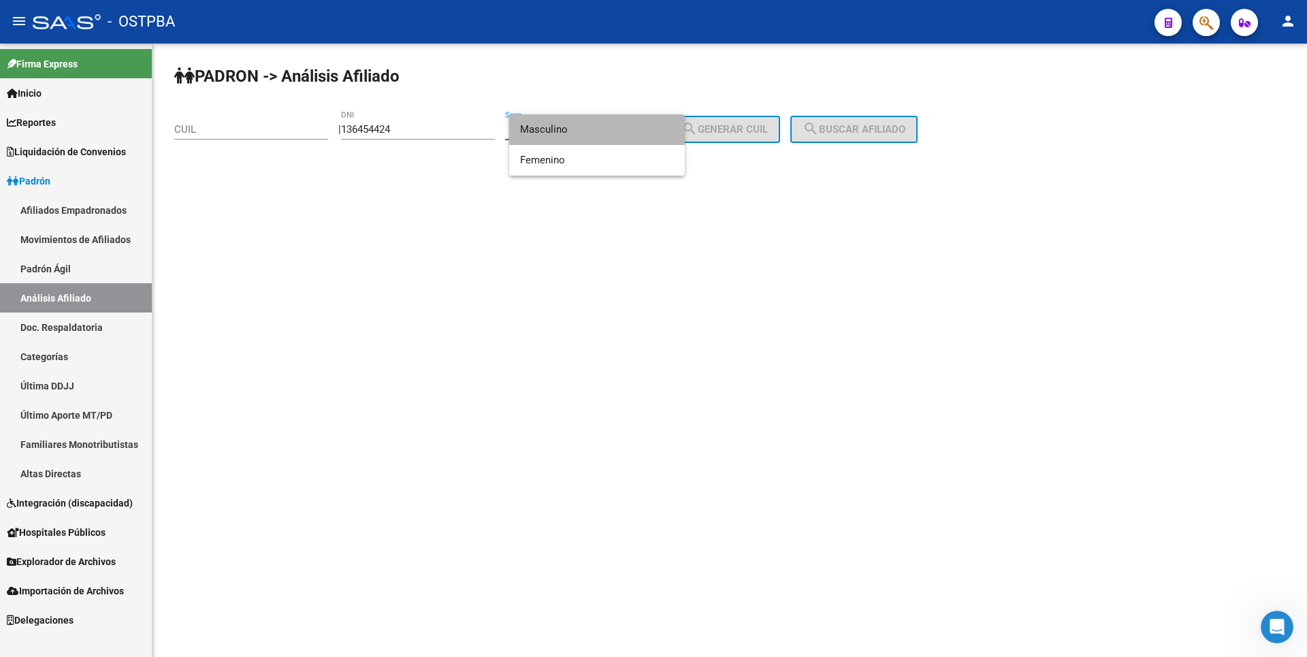
click at [576, 134] on span "Masculino" at bounding box center [597, 129] width 154 height 31
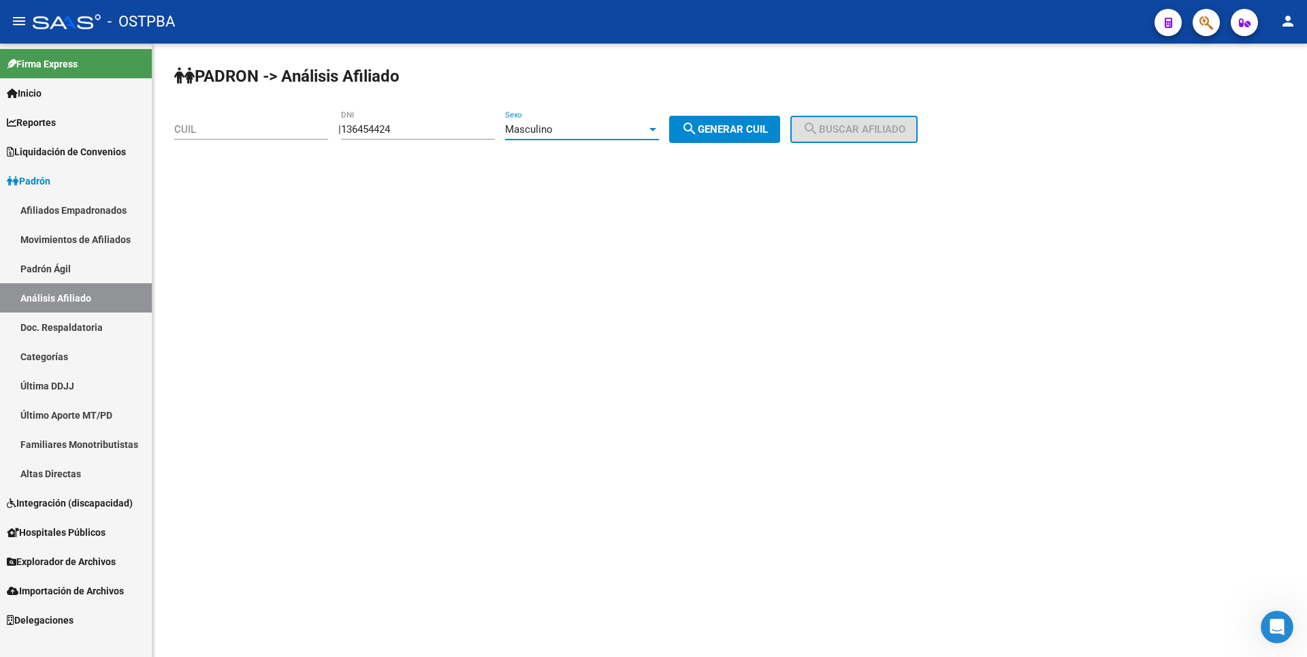
click at [698, 137] on mat-icon "search" at bounding box center [690, 129] width 16 height 16
drag, startPoint x: 423, startPoint y: 129, endPoint x: 265, endPoint y: 138, distance: 158.9
click at [265, 135] on app-analisis-afiliado "[PERSON_NAME] -> Análisis Afiliado CUIL | 136454424 DNI Masculino Sexo search G…" at bounding box center [551, 129] width 754 height 12
type input "13645424"
click at [698, 133] on mat-icon "search" at bounding box center [690, 129] width 16 height 16
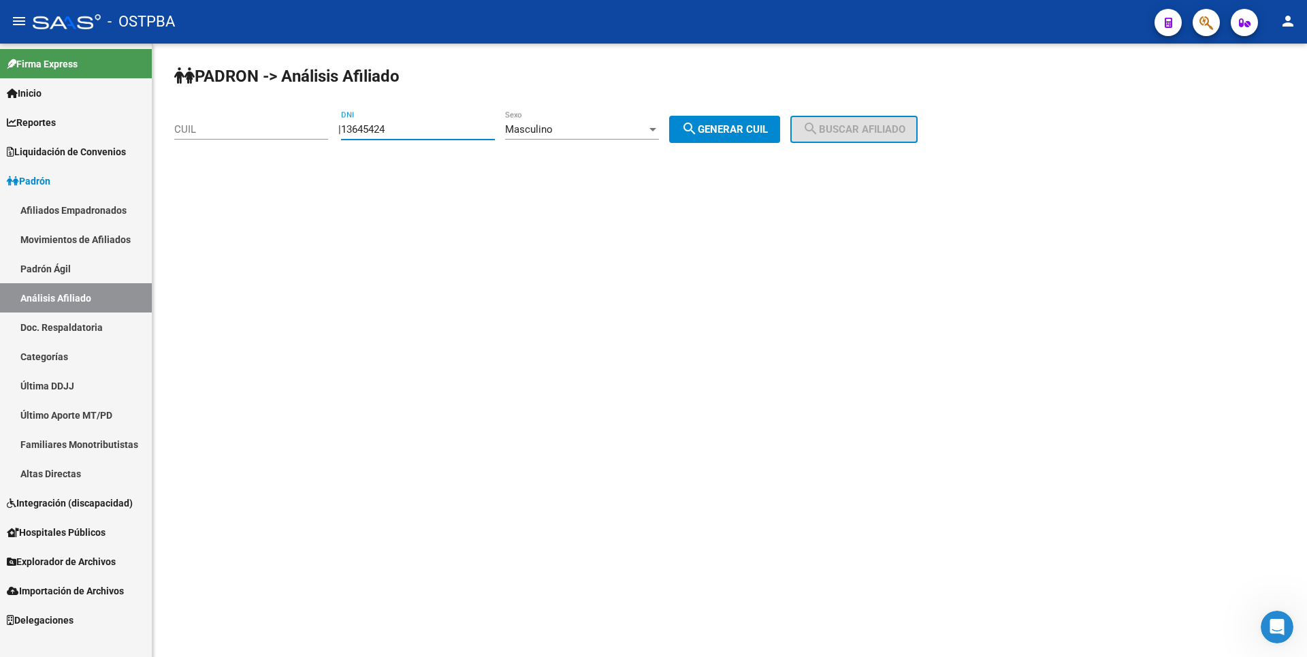
type input "20-13645424-3"
click at [879, 127] on span "search Buscar afiliado" at bounding box center [854, 129] width 103 height 12
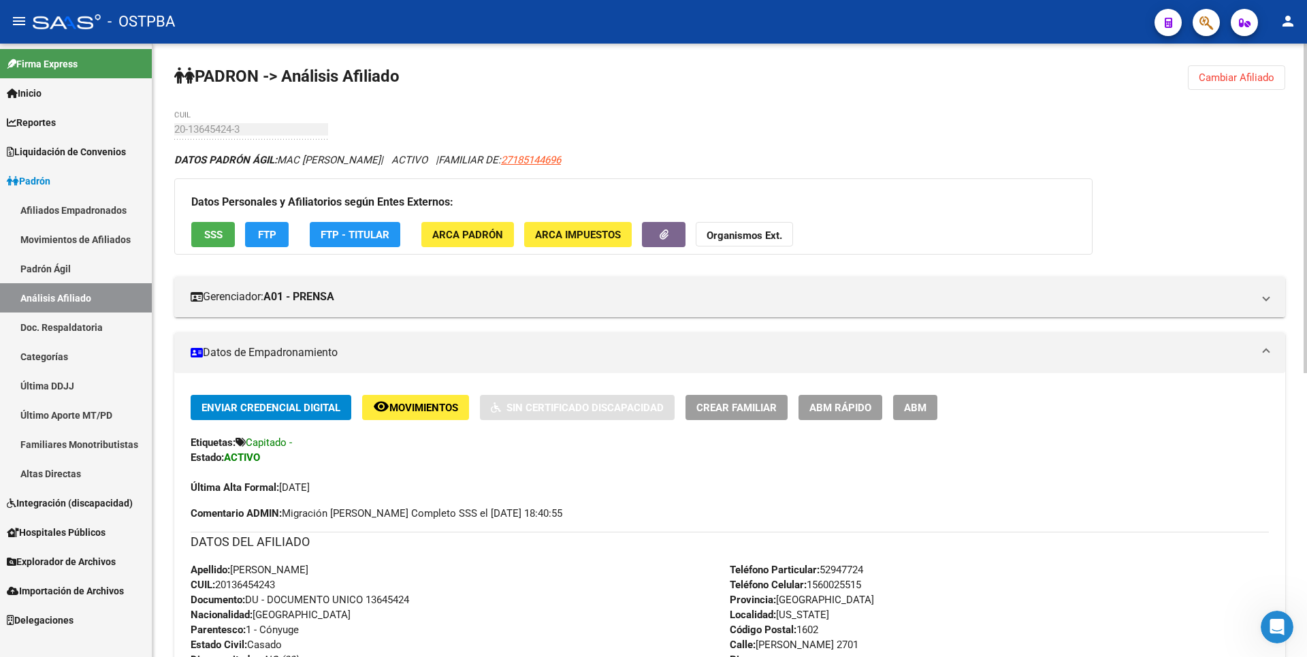
click at [235, 238] on div "Datos Personales y Afiliatorios según Entes Externos: SSS FTP FTP - Titular ARC…" at bounding box center [633, 216] width 918 height 76
click at [212, 233] on span "SSS" at bounding box center [213, 235] width 18 height 12
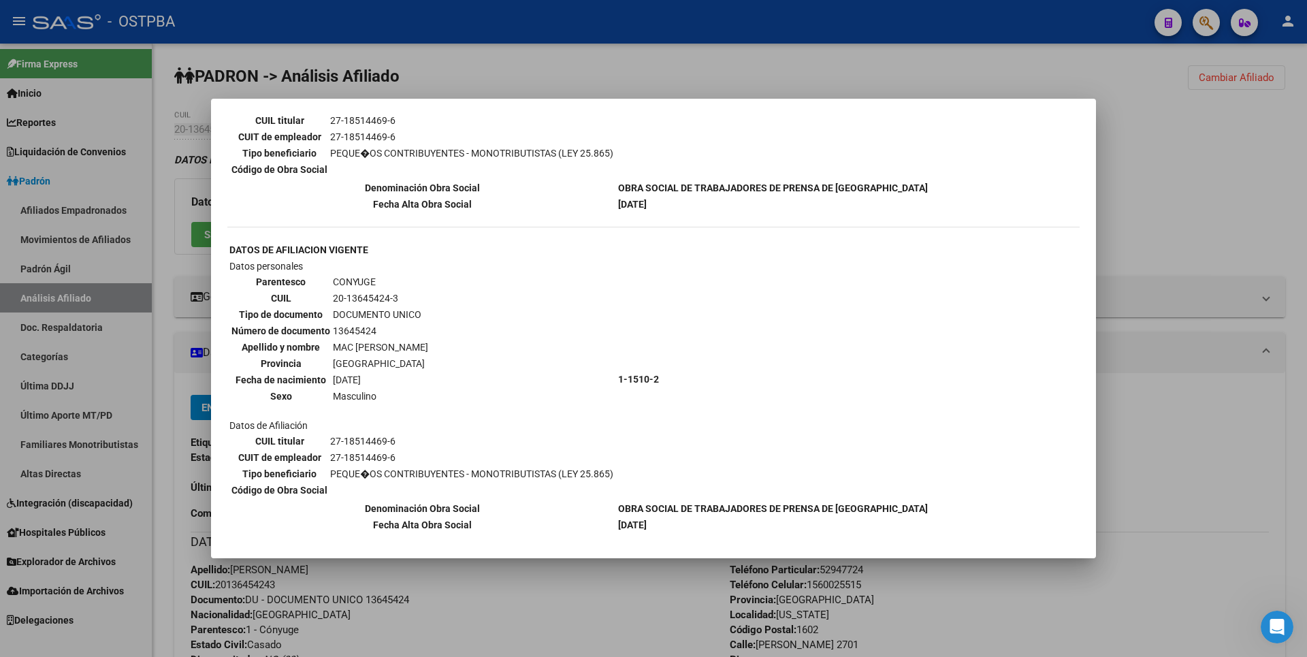
scroll to position [138, 0]
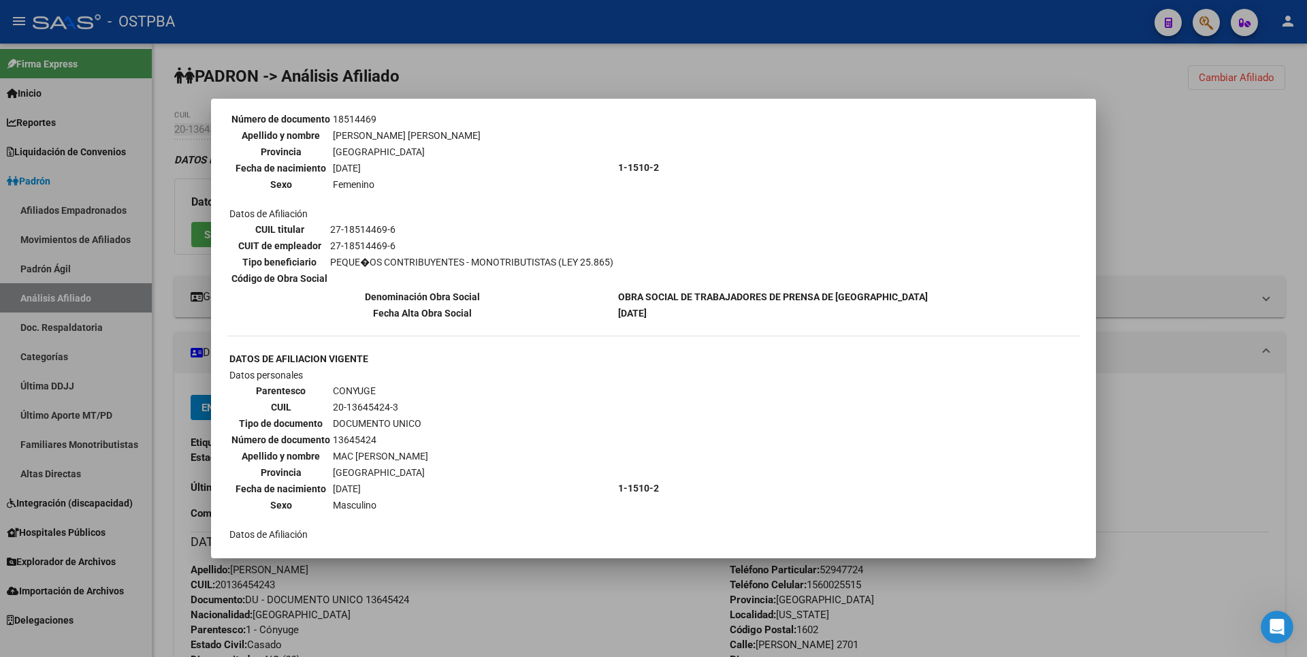
click at [1154, 205] on div at bounding box center [653, 328] width 1307 height 657
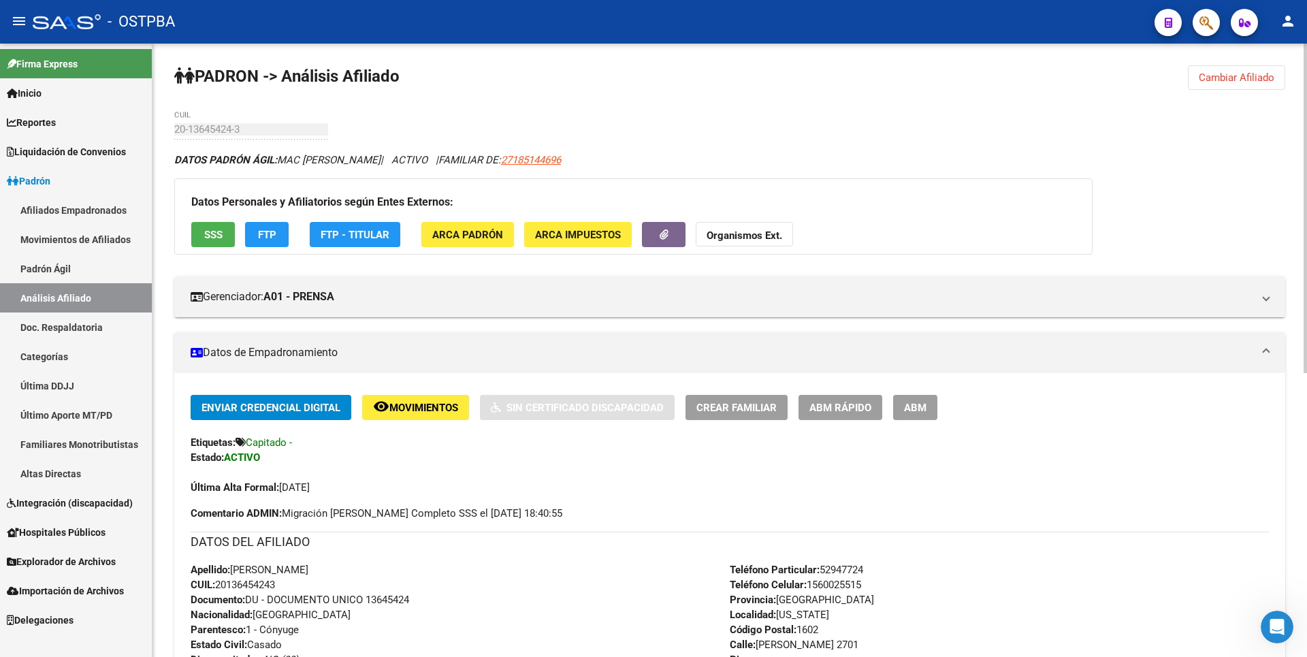
click at [739, 229] on strong "Organismos Ext." at bounding box center [745, 235] width 76 height 12
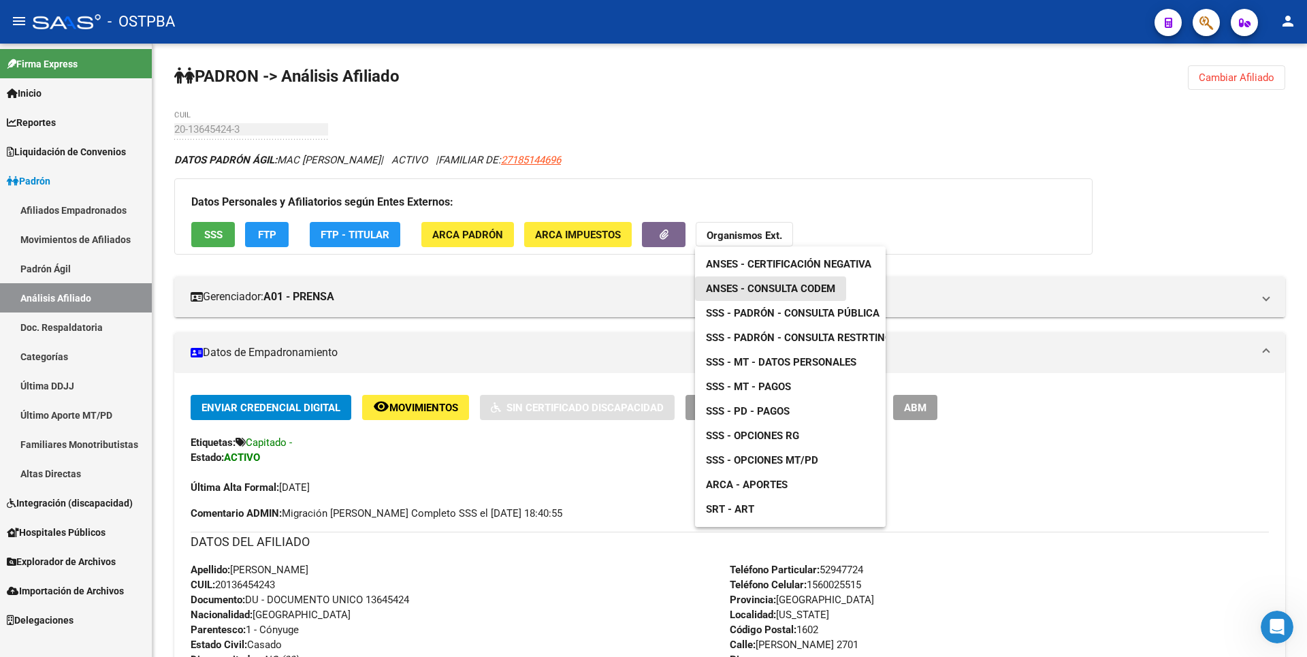
click at [788, 298] on link "ANSES - Consulta CODEM" at bounding box center [770, 288] width 151 height 25
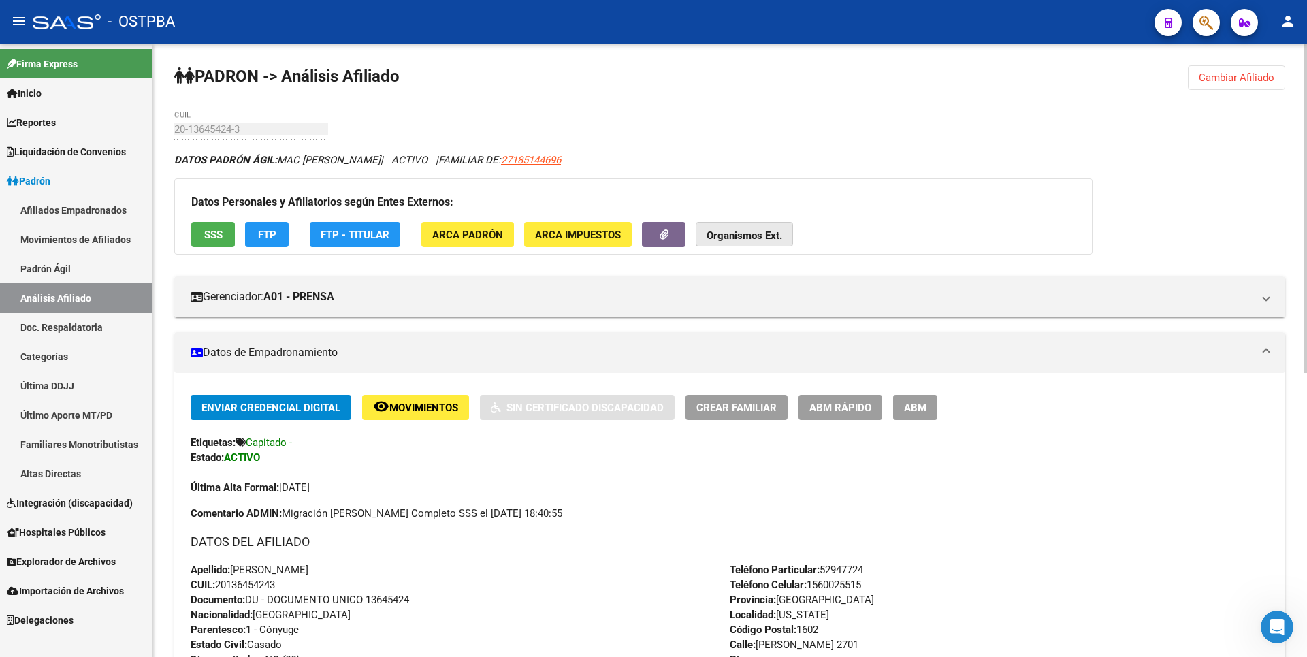
click at [755, 234] on strong "Organismos Ext." at bounding box center [745, 235] width 76 height 12
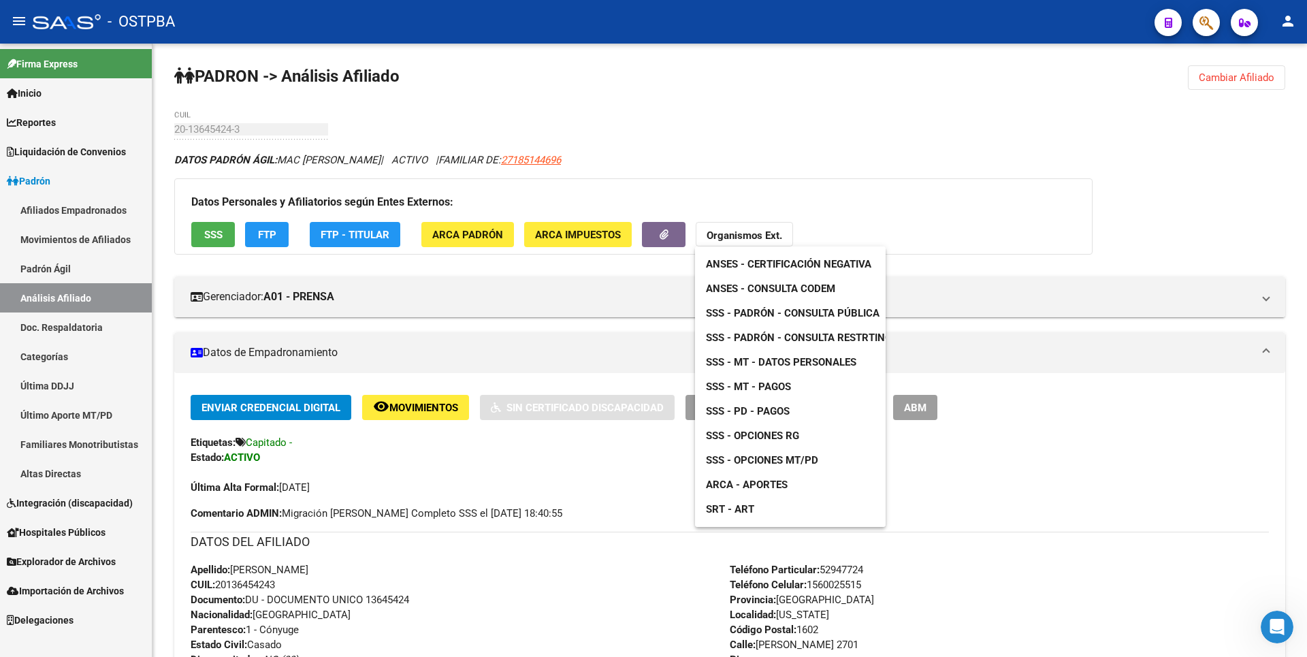
click at [782, 282] on link "ANSES - Consulta CODEM" at bounding box center [770, 288] width 151 height 25
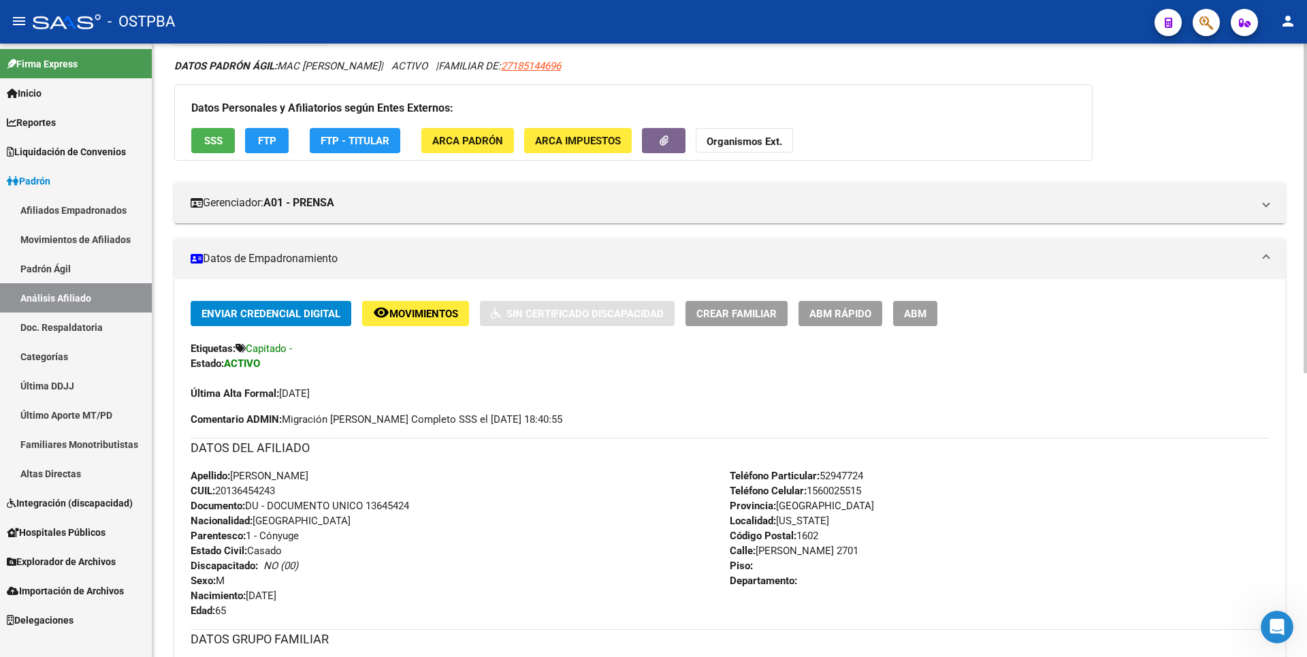
scroll to position [272, 0]
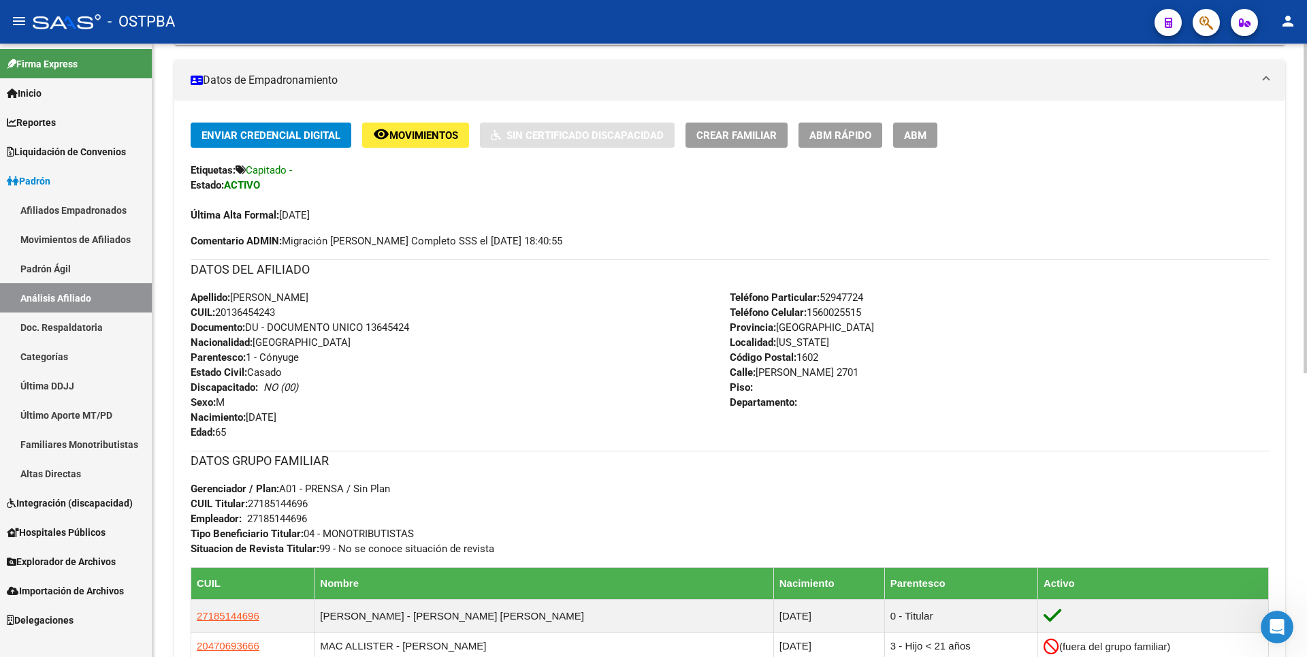
drag, startPoint x: 219, startPoint y: 317, endPoint x: 287, endPoint y: 310, distance: 67.7
click at [287, 310] on div "Apellido: [PERSON_NAME] CUIL: 20136454243 Documento: DU - DOCUMENTO UNICO 13645…" at bounding box center [460, 365] width 539 height 150
copy span "20136454243"
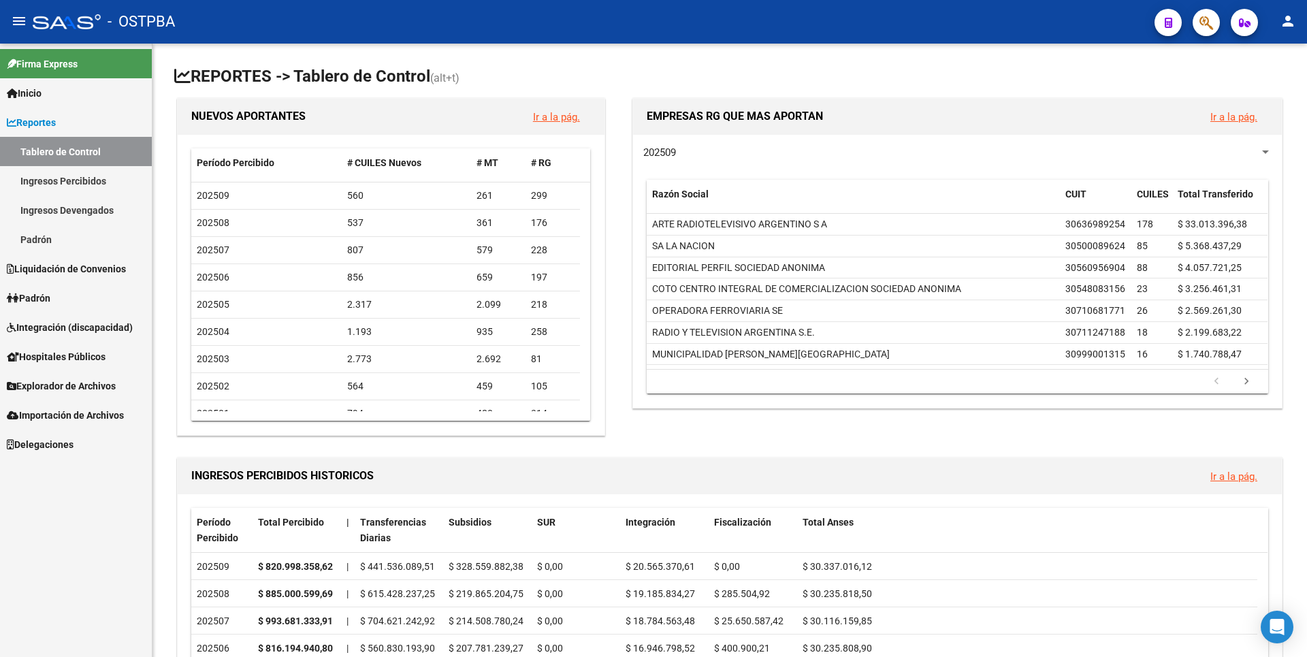
click at [47, 300] on span "Padrón" at bounding box center [29, 298] width 44 height 15
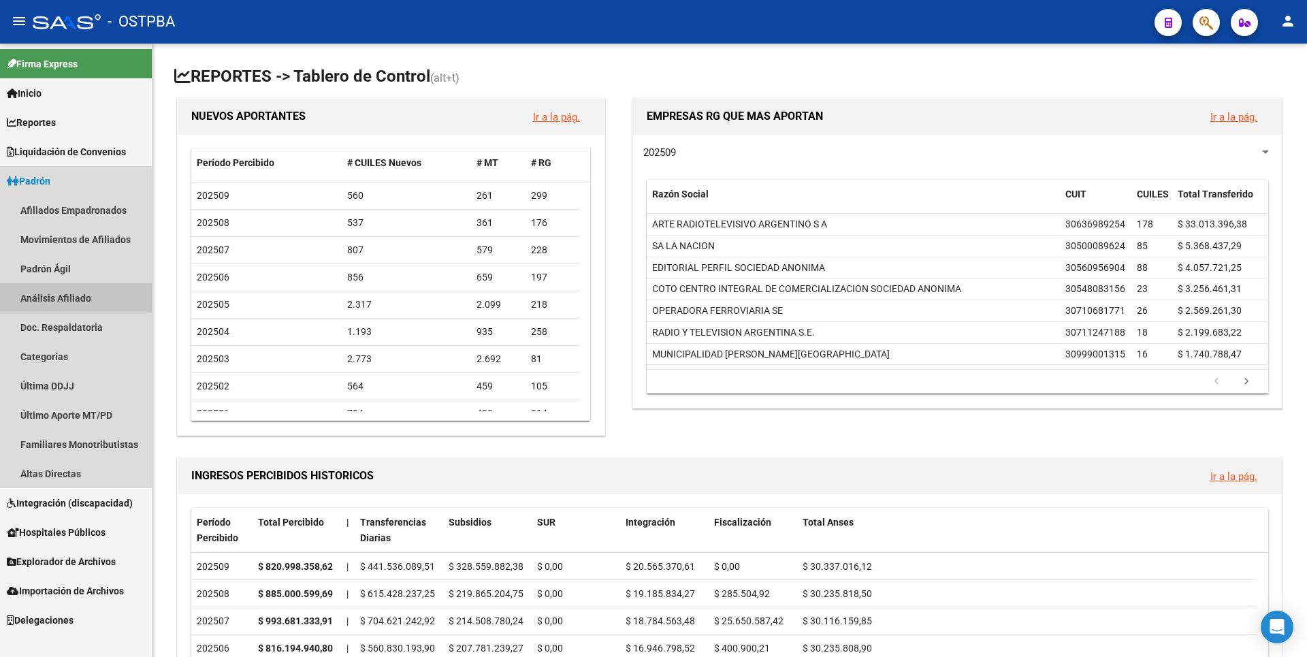
click at [71, 294] on link "Análisis Afiliado" at bounding box center [76, 297] width 152 height 29
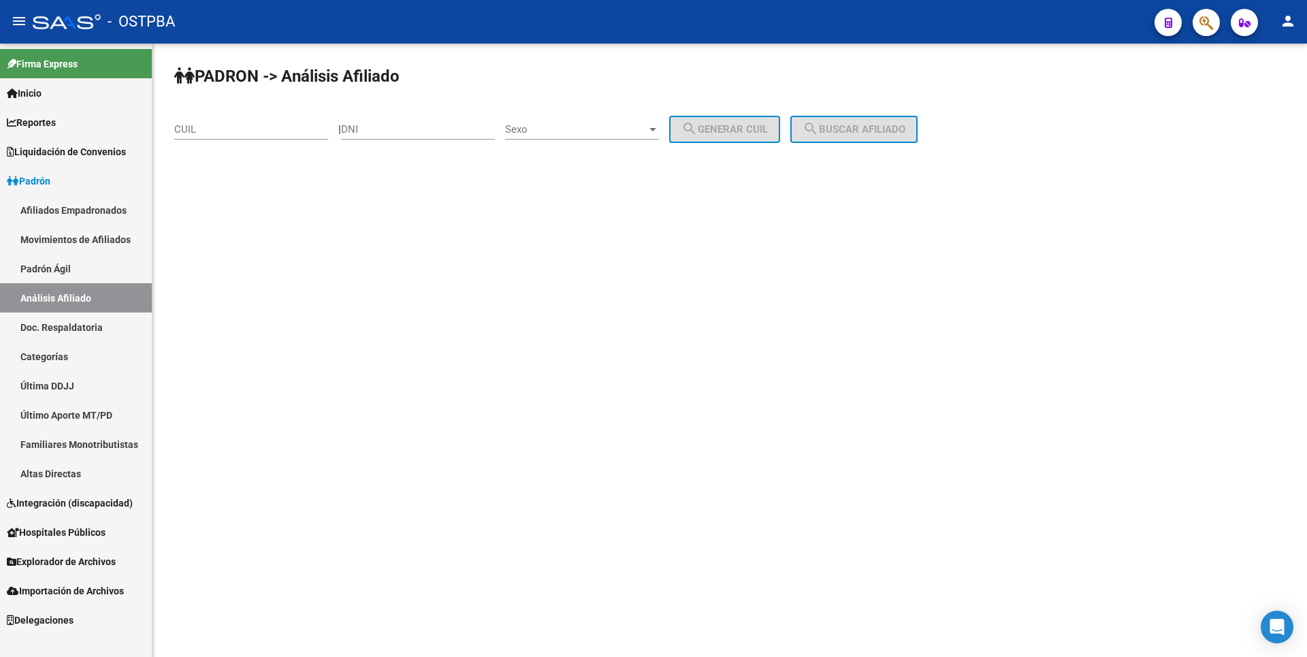
click at [390, 123] on div "DNI" at bounding box center [418, 124] width 154 height 29
type input "54811741"
click at [659, 130] on div at bounding box center [653, 129] width 12 height 11
drag, startPoint x: 631, startPoint y: 116, endPoint x: 699, endPoint y: 127, distance: 68.3
click at [637, 116] on span "Masculino" at bounding box center [597, 129] width 154 height 31
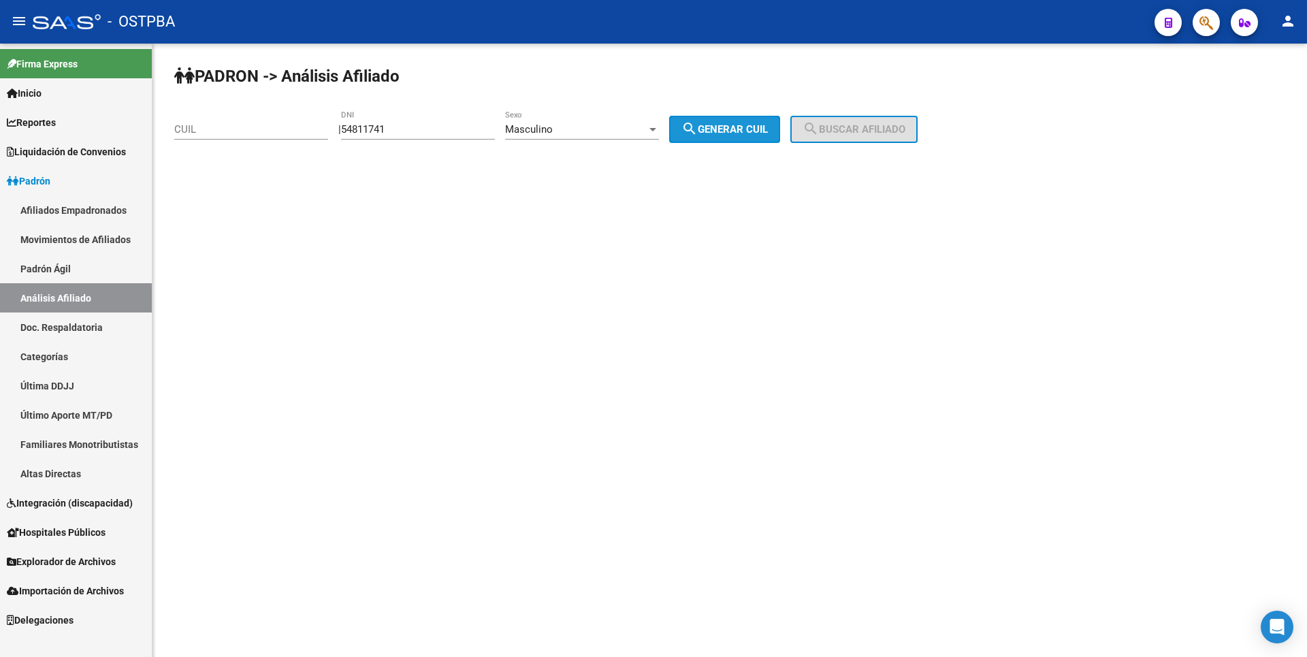
click at [732, 127] on span "search Generar CUIL" at bounding box center [725, 129] width 86 height 12
type input "20-54811741-1"
click at [879, 131] on span "search Buscar afiliado" at bounding box center [854, 129] width 103 height 12
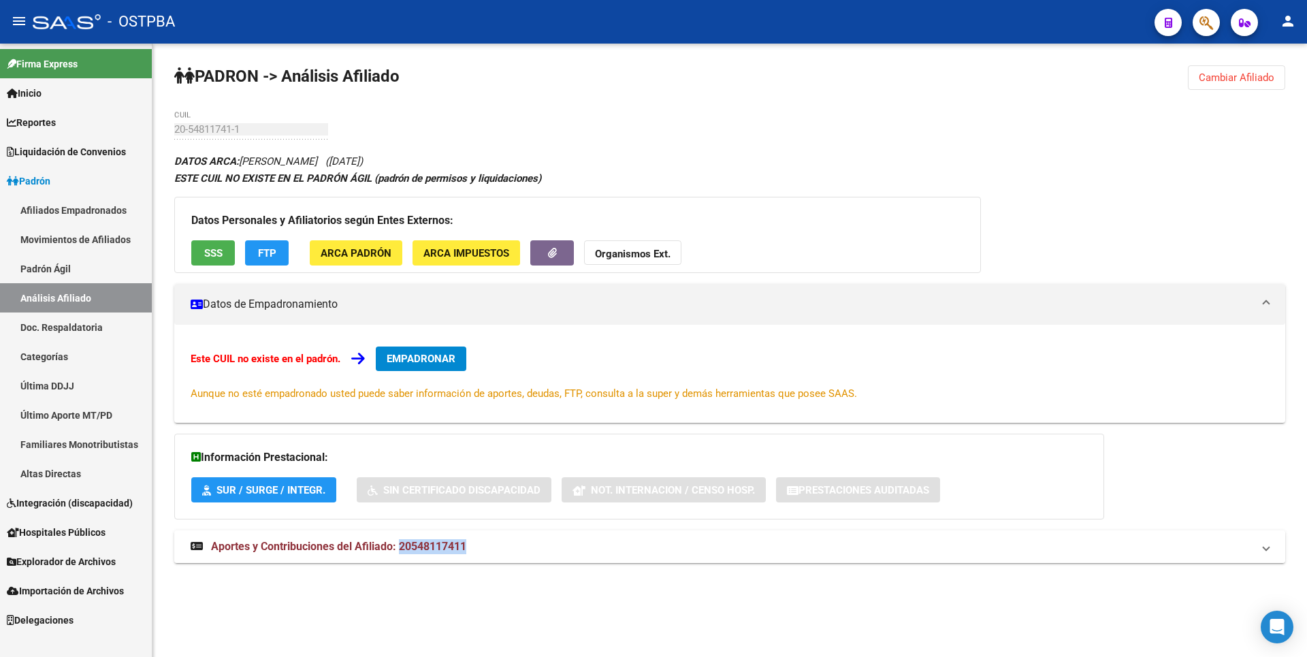
copy span "20548117411"
drag, startPoint x: 398, startPoint y: 545, endPoint x: 477, endPoint y: 545, distance: 78.3
click at [477, 545] on mat-panel-title "Aportes y Contribuciones del Afiliado: 20548117411" at bounding box center [722, 546] width 1062 height 15
